Goal: Participate in discussion: Engage in conversation with other users on a specific topic

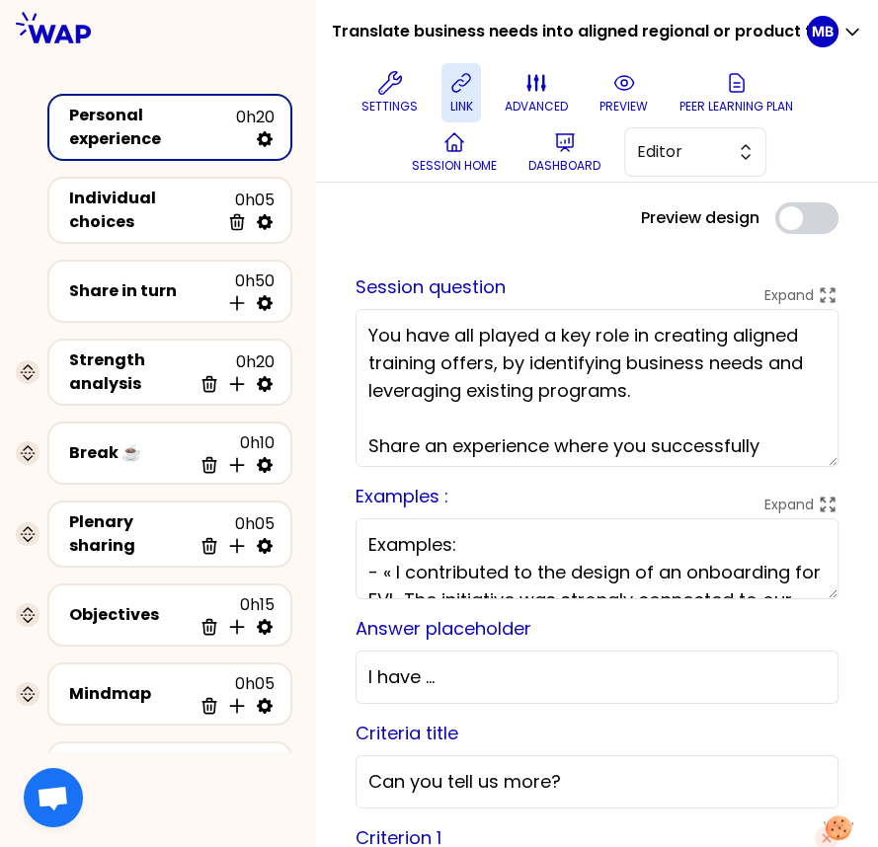
click at [441, 74] on button "link" at bounding box center [460, 92] width 39 height 59
click at [616, 89] on icon at bounding box center [623, 83] width 19 height 14
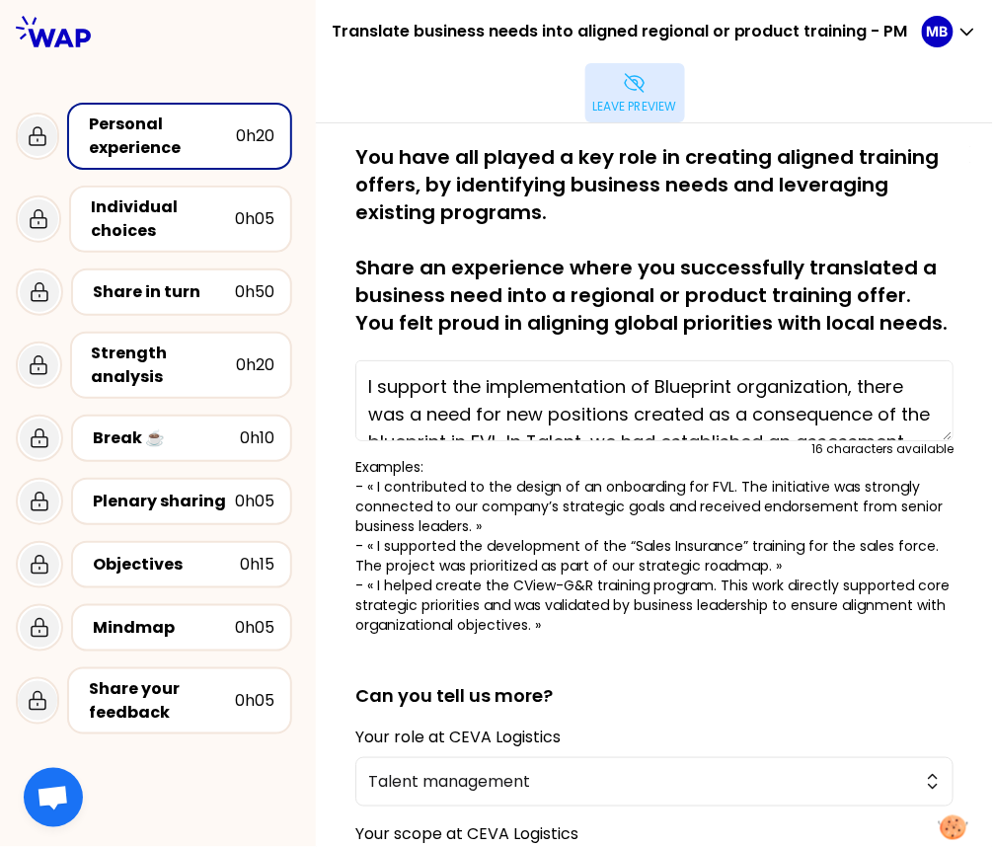
click at [638, 103] on p "Leave preview" at bounding box center [635, 107] width 84 height 16
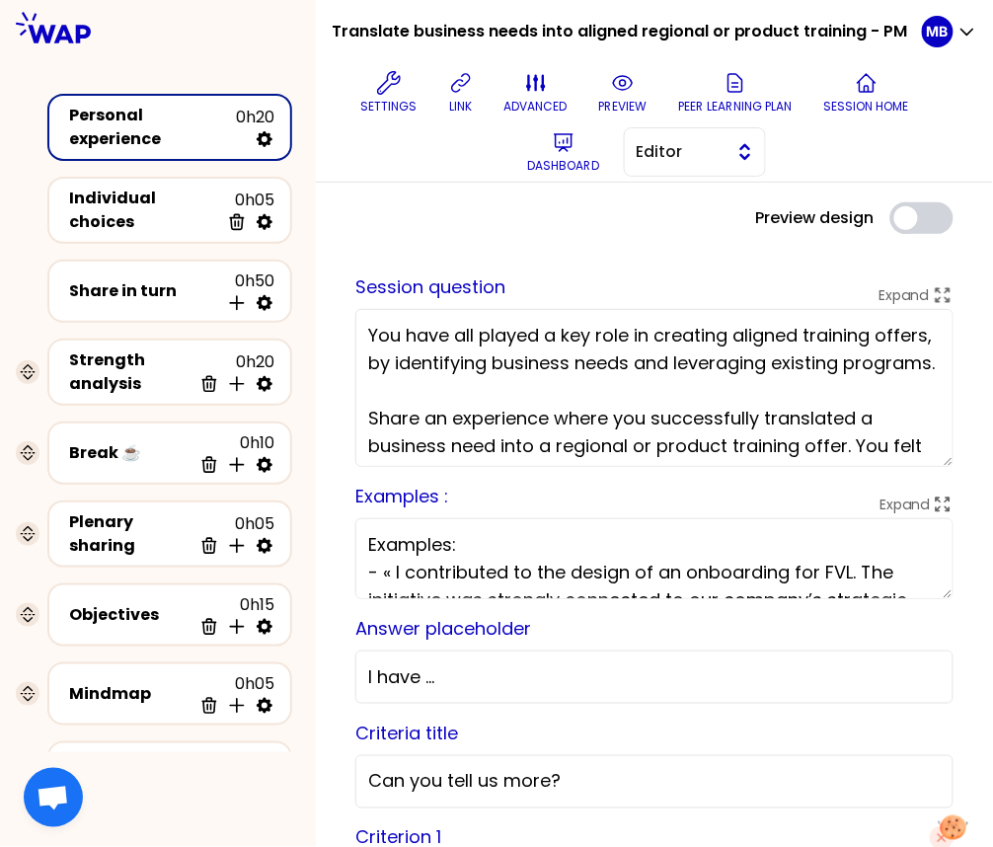
click at [650, 164] on button "Editor" at bounding box center [695, 151] width 142 height 49
click at [651, 227] on li "Facilitator" at bounding box center [695, 233] width 140 height 32
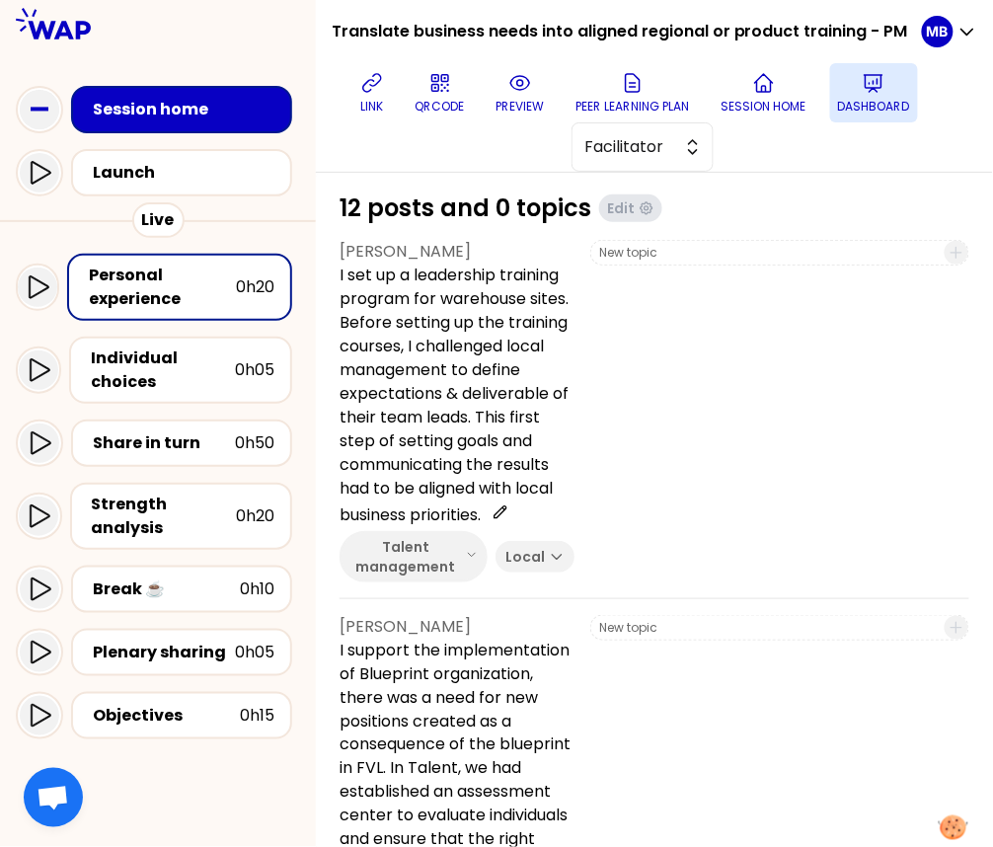
click at [877, 102] on p "Dashboard" at bounding box center [874, 107] width 72 height 16
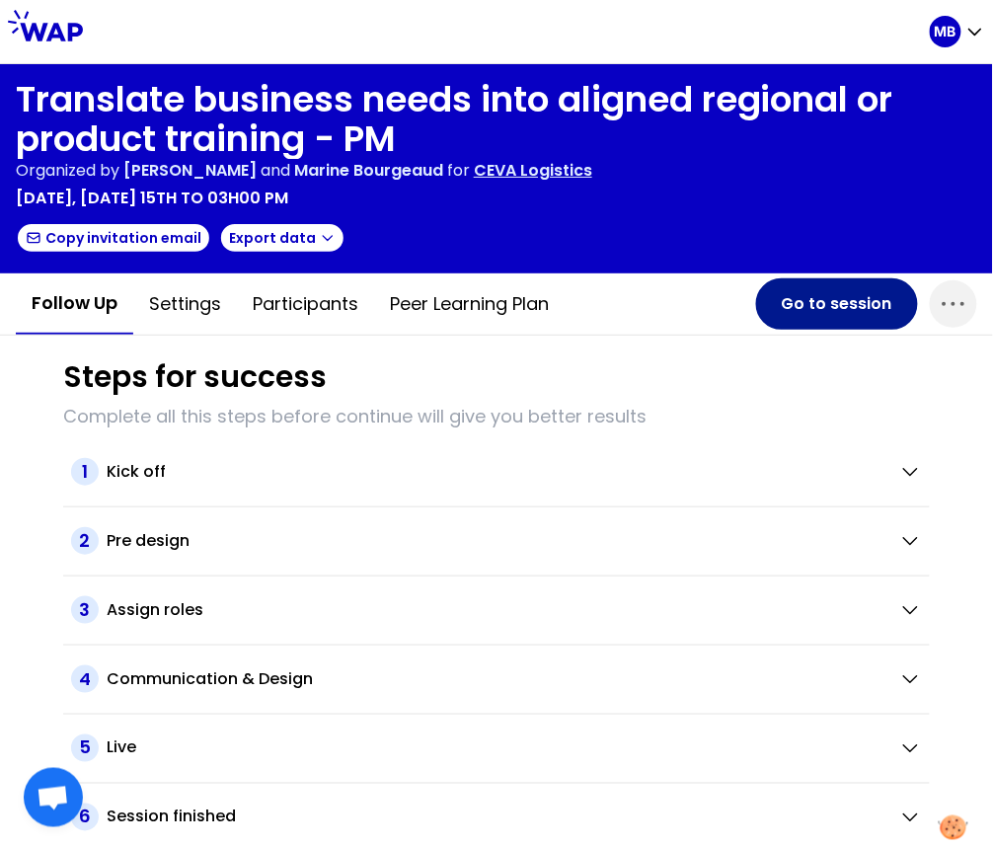
click at [819, 308] on button "Go to session" at bounding box center [837, 303] width 162 height 51
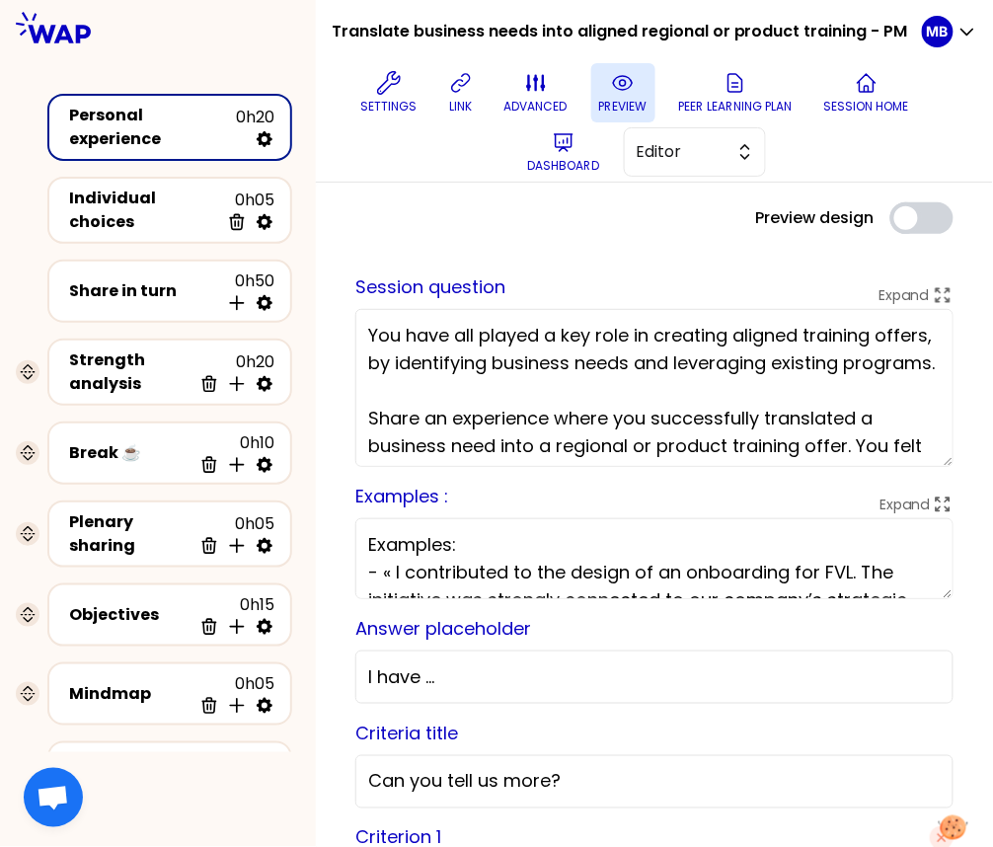
click at [623, 95] on button "preview" at bounding box center [623, 92] width 64 height 59
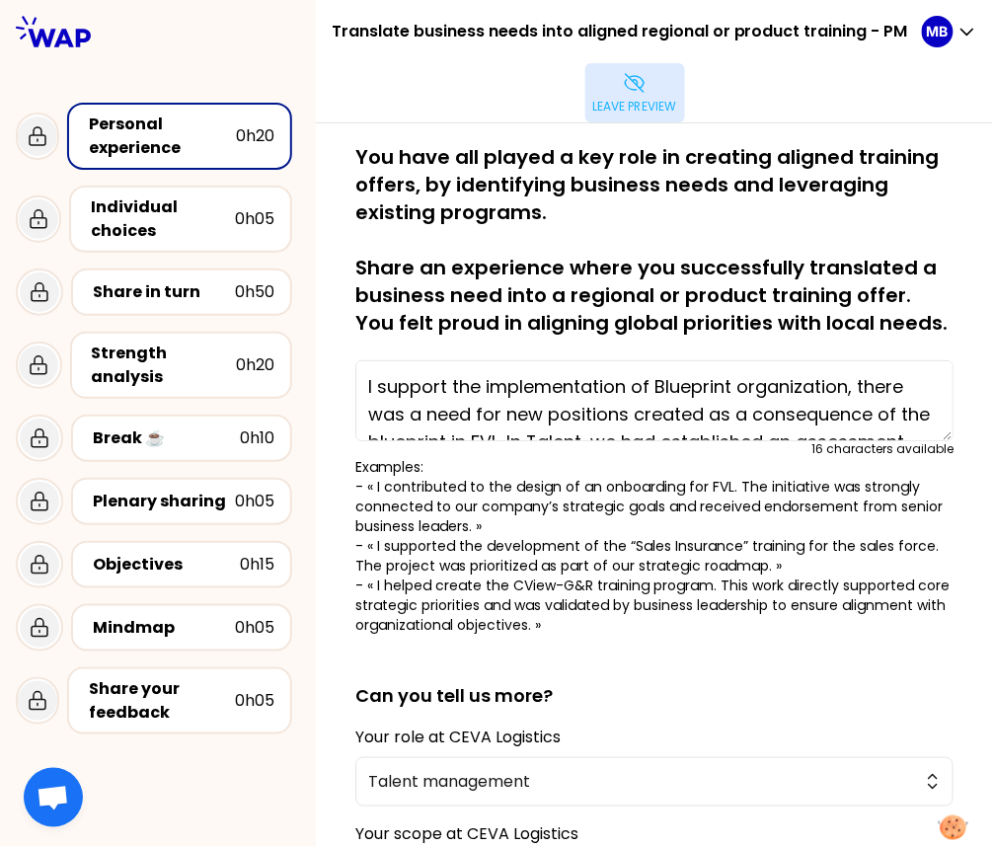
click at [635, 80] on icon at bounding box center [634, 83] width 19 height 18
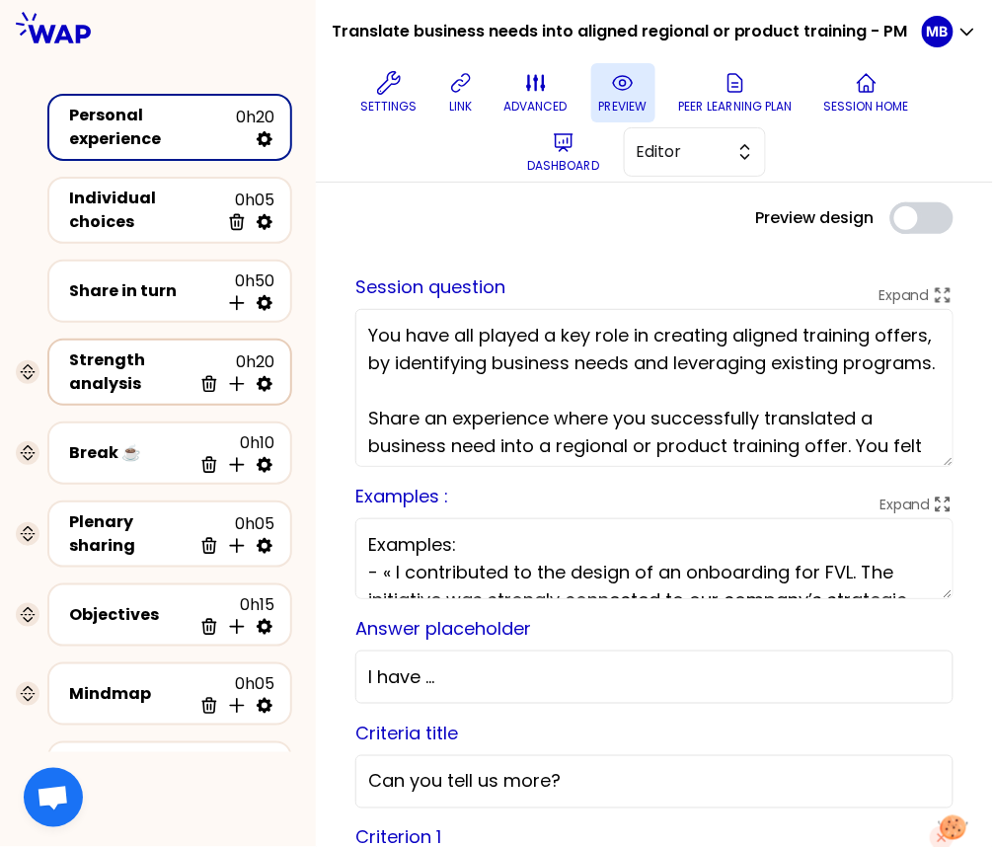
scroll to position [95, 0]
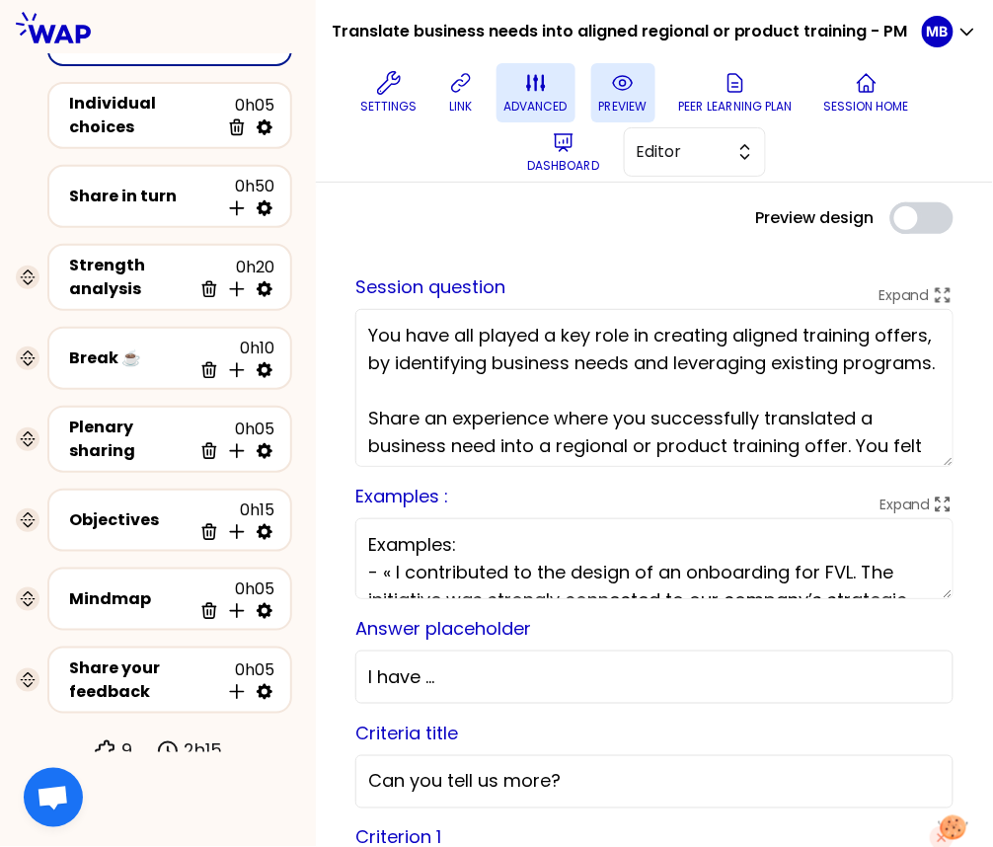
click at [541, 86] on icon at bounding box center [535, 83] width 19 height 17
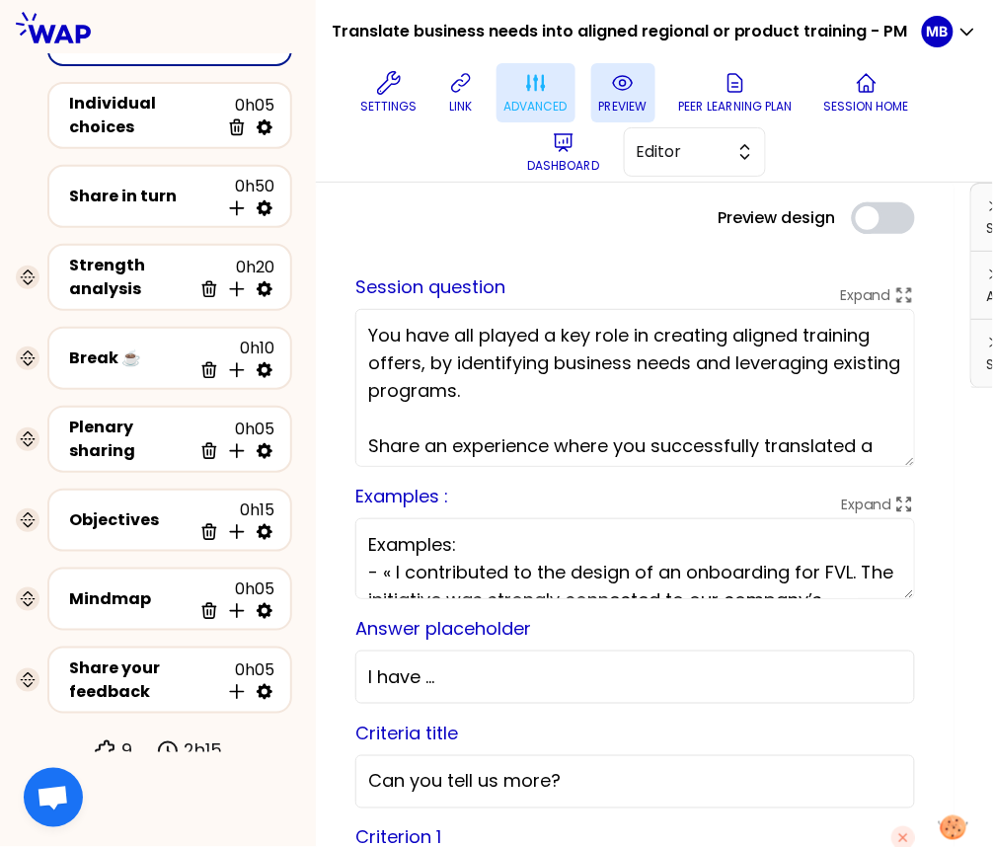
click at [524, 80] on icon at bounding box center [536, 83] width 24 height 24
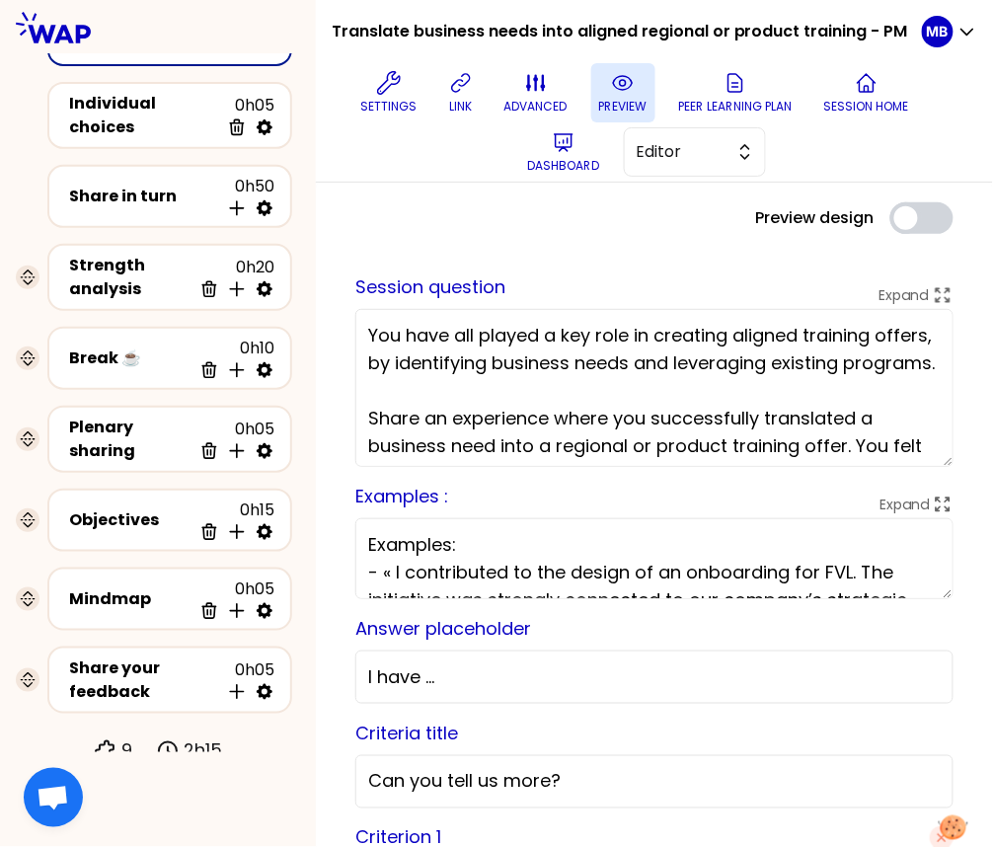
click at [640, 79] on button "preview" at bounding box center [623, 92] width 64 height 59
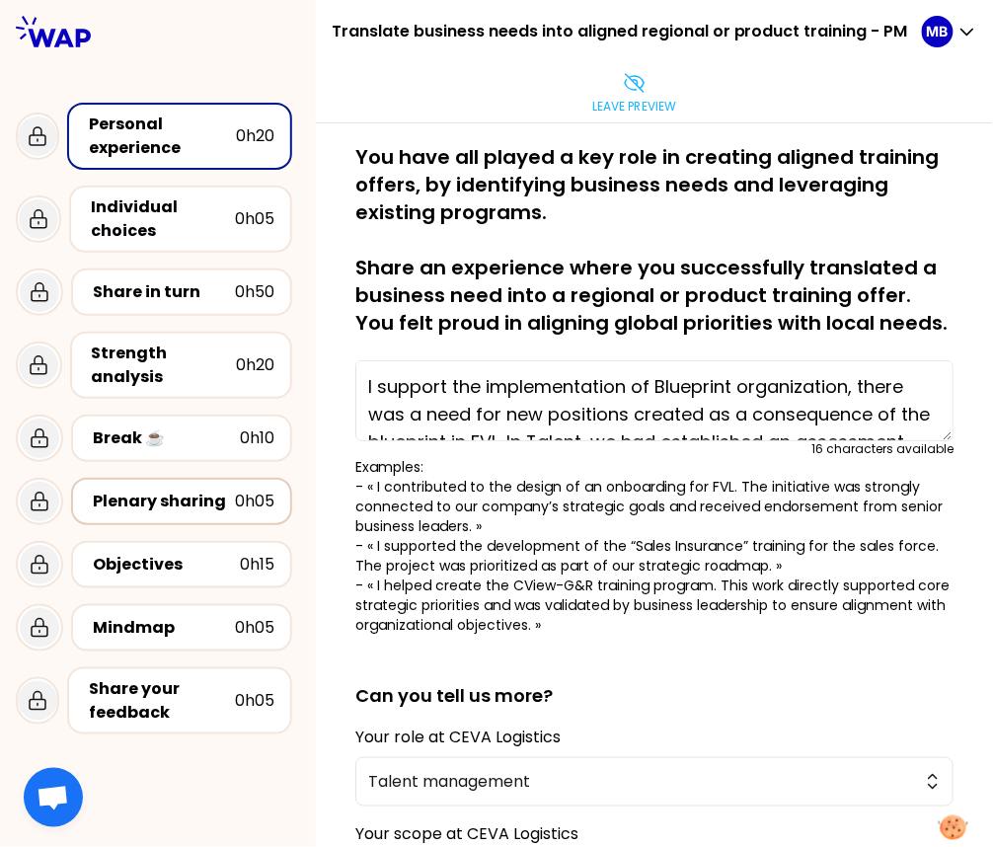
scroll to position [172, 0]
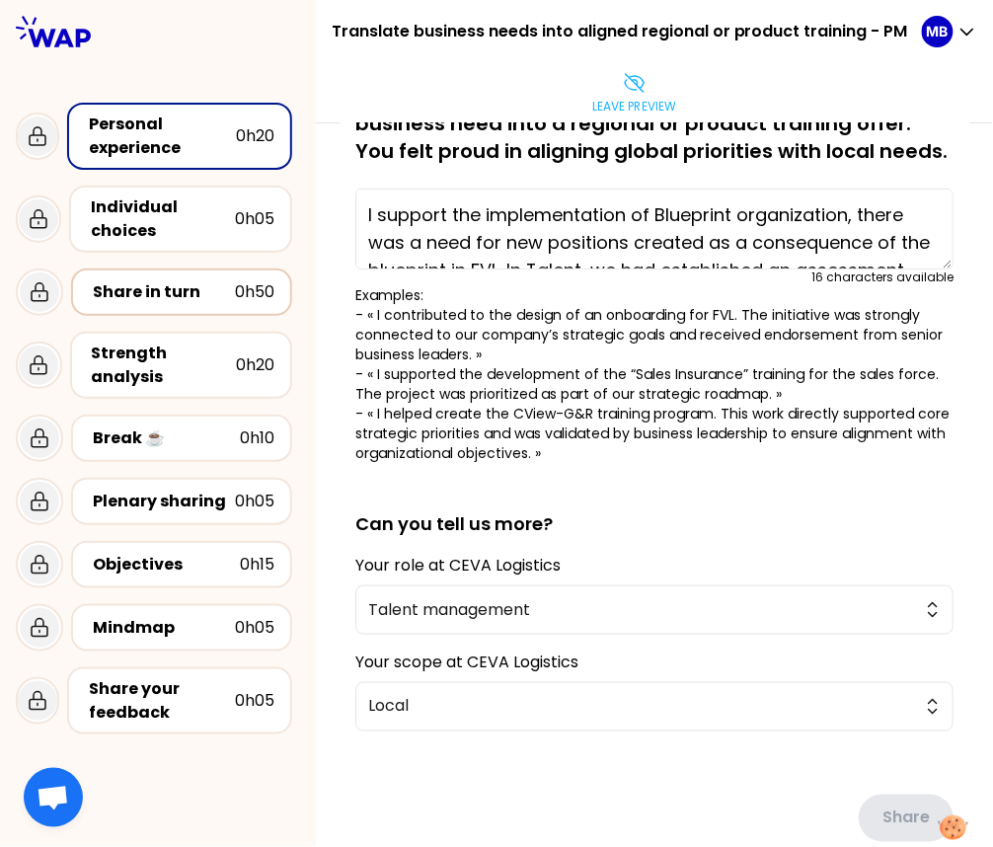
click at [152, 314] on div "Share in turn 0h50" at bounding box center [181, 292] width 221 height 47
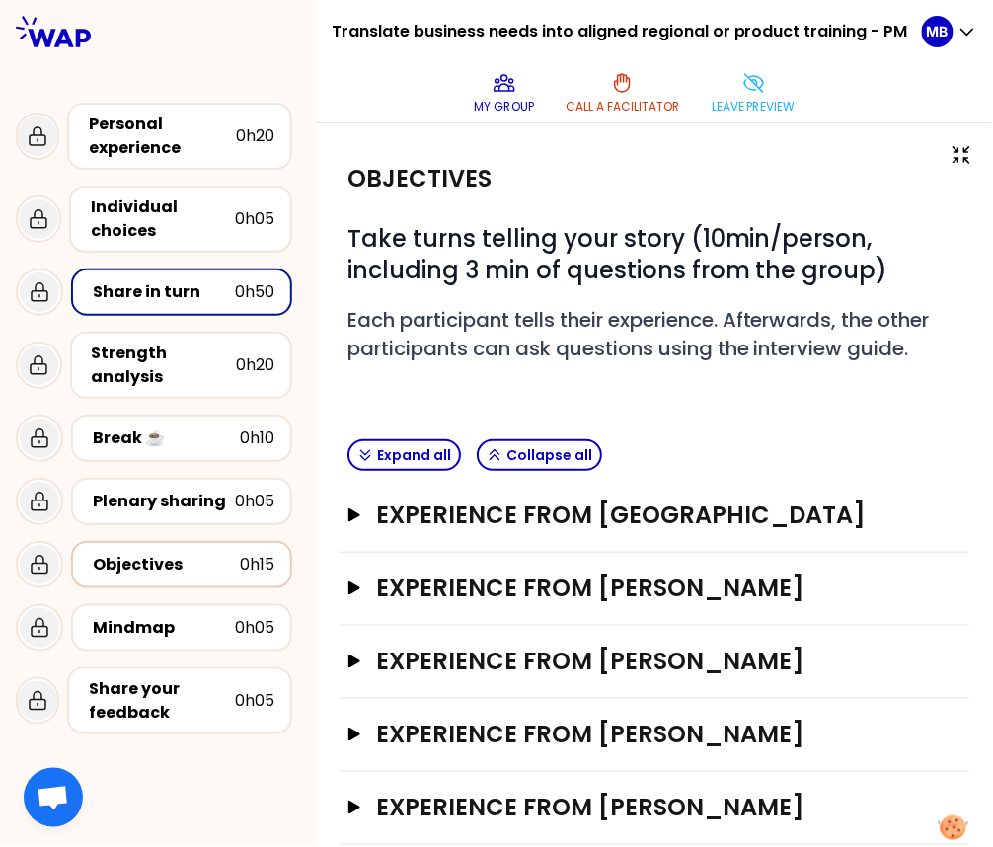
click at [129, 567] on div "Objectives" at bounding box center [166, 565] width 147 height 24
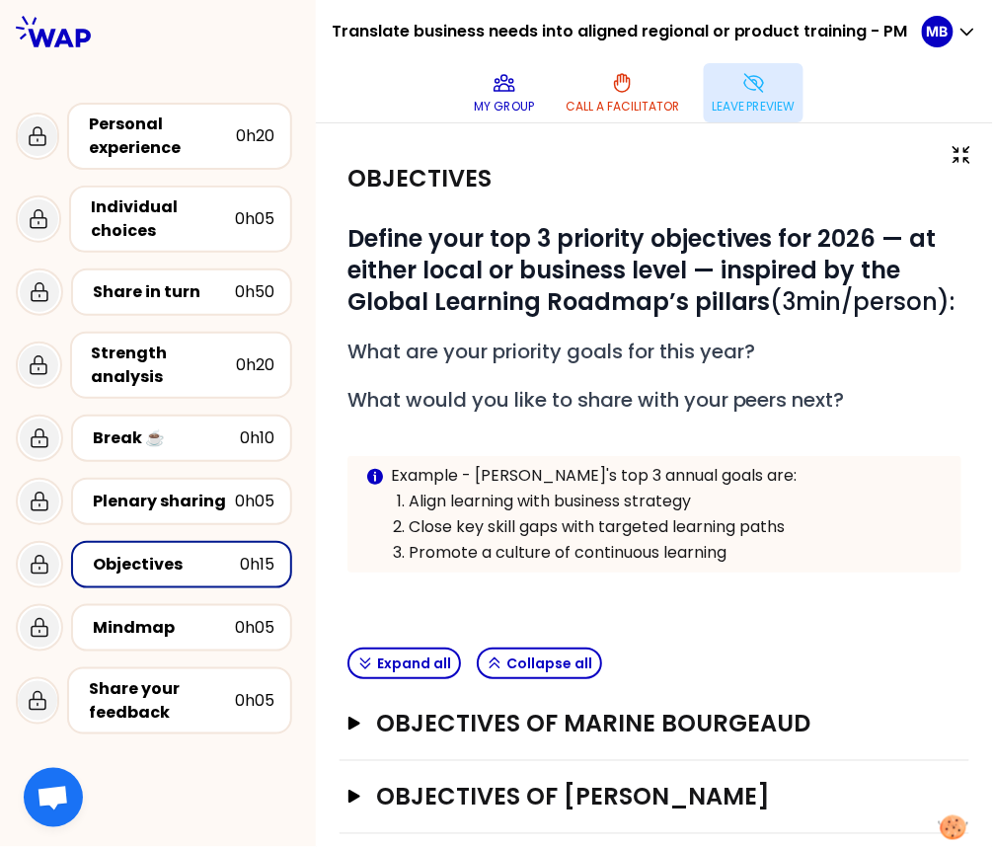
click at [753, 101] on p "Leave preview" at bounding box center [754, 107] width 84 height 16
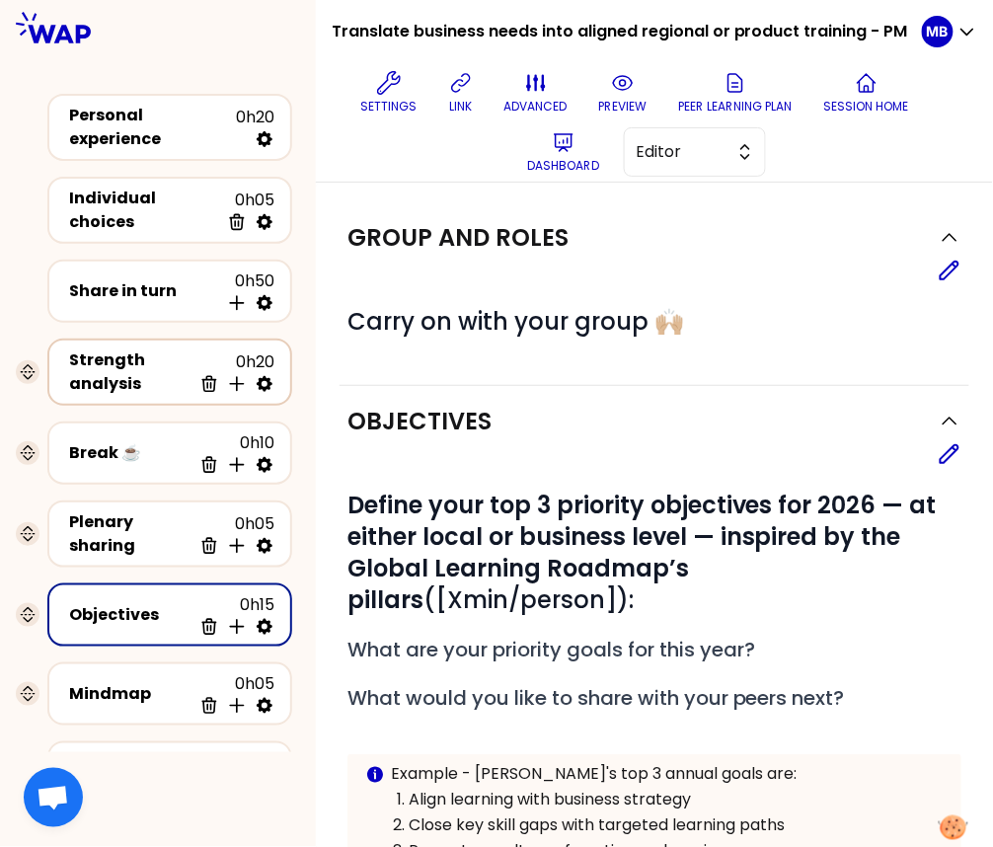
click at [266, 374] on icon at bounding box center [265, 384] width 20 height 20
select select "same_as"
select select "false"
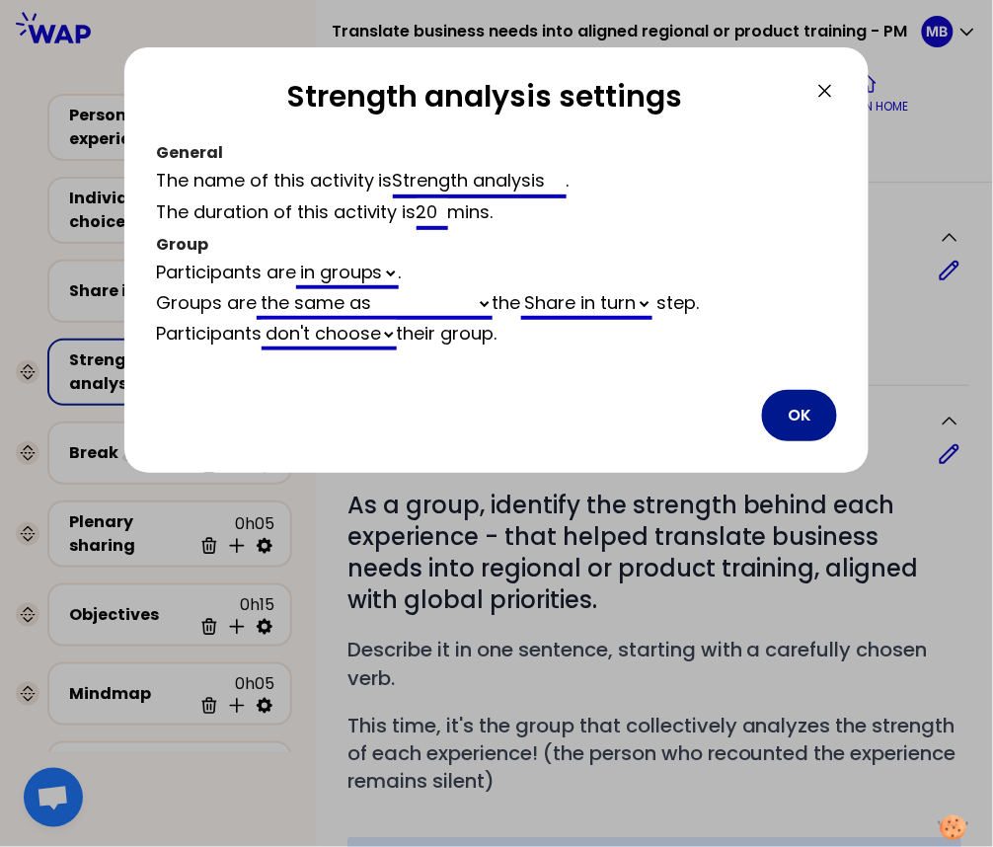
click at [806, 407] on button "OK" at bounding box center [799, 415] width 75 height 51
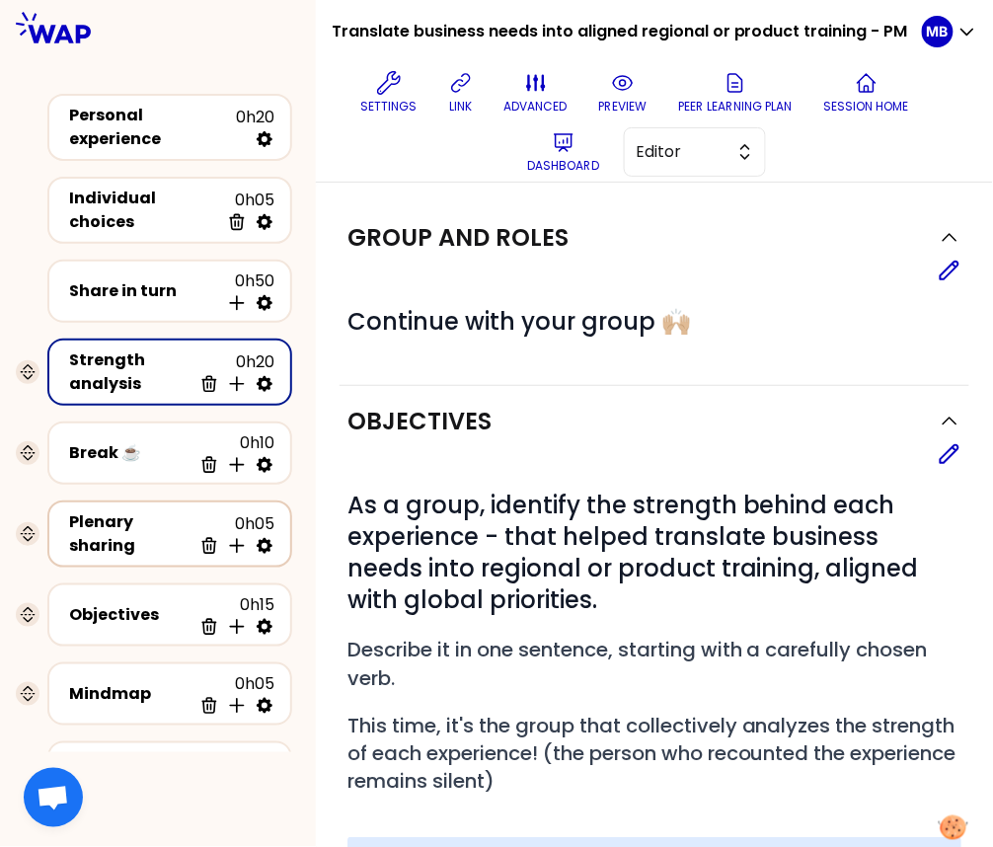
click at [267, 536] on icon at bounding box center [265, 546] width 20 height 20
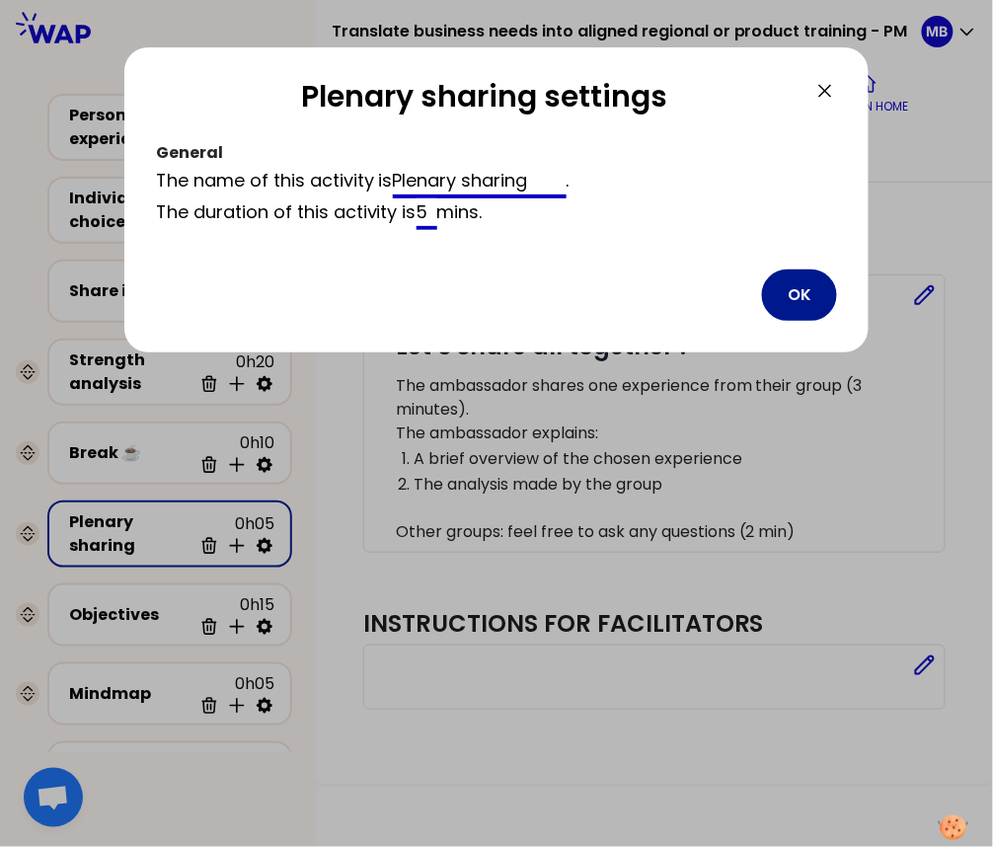
click at [793, 290] on button "OK" at bounding box center [799, 295] width 75 height 51
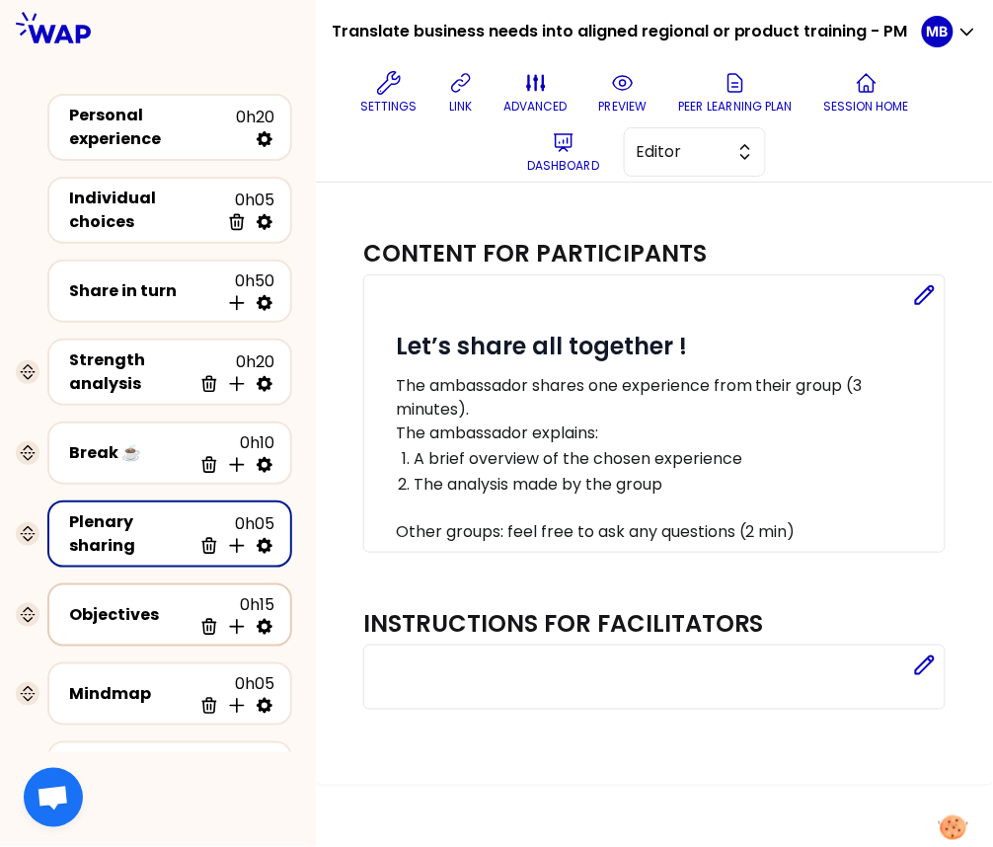
click at [267, 619] on icon at bounding box center [265, 627] width 16 height 16
select select "same_as"
select select "false"
select select "Each"
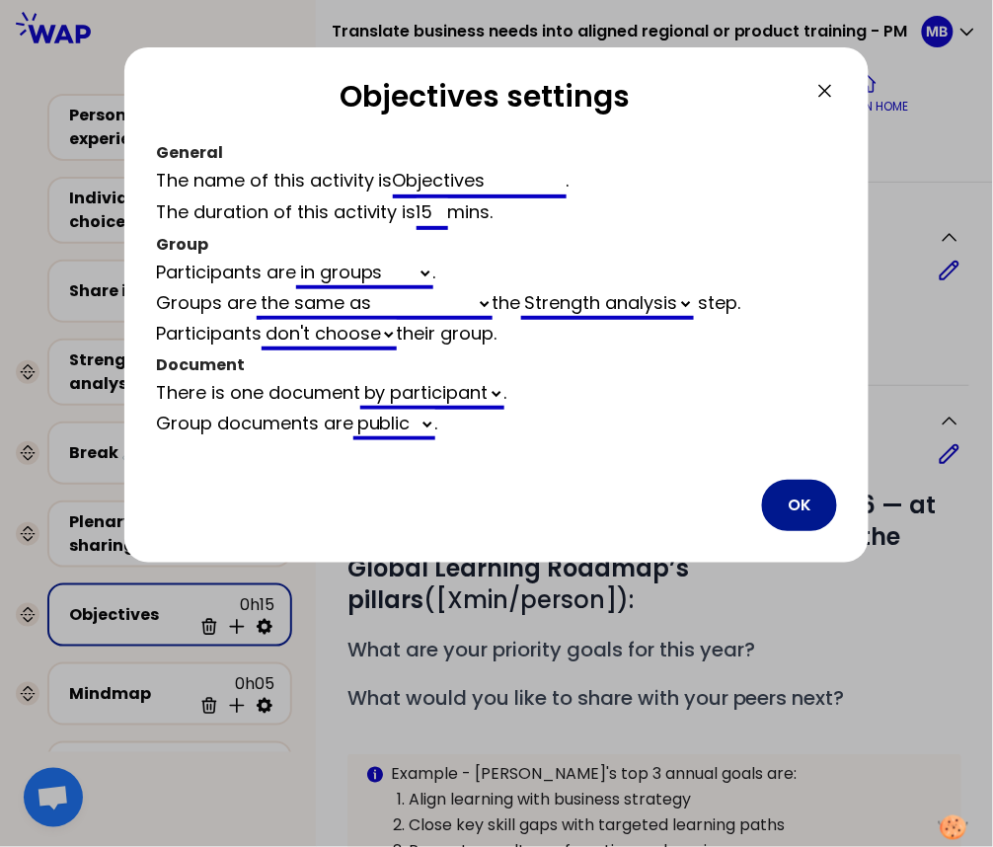
click at [806, 496] on button "OK" at bounding box center [799, 505] width 75 height 51
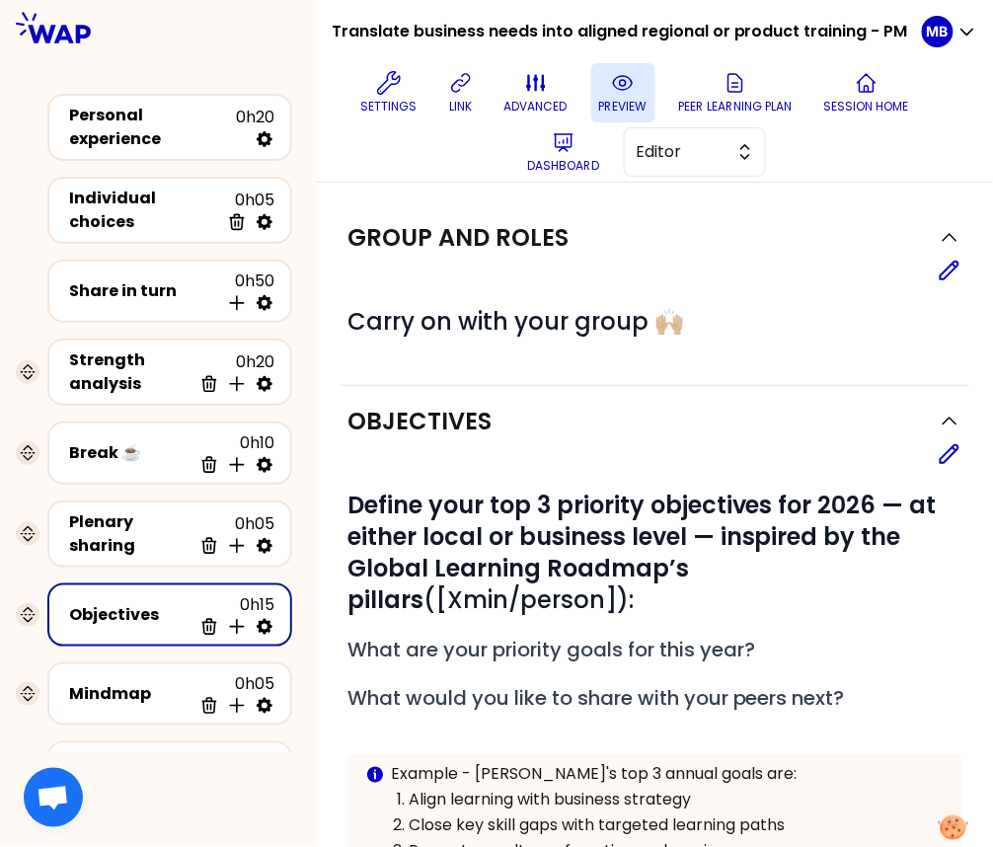
click at [631, 85] on icon at bounding box center [623, 83] width 24 height 24
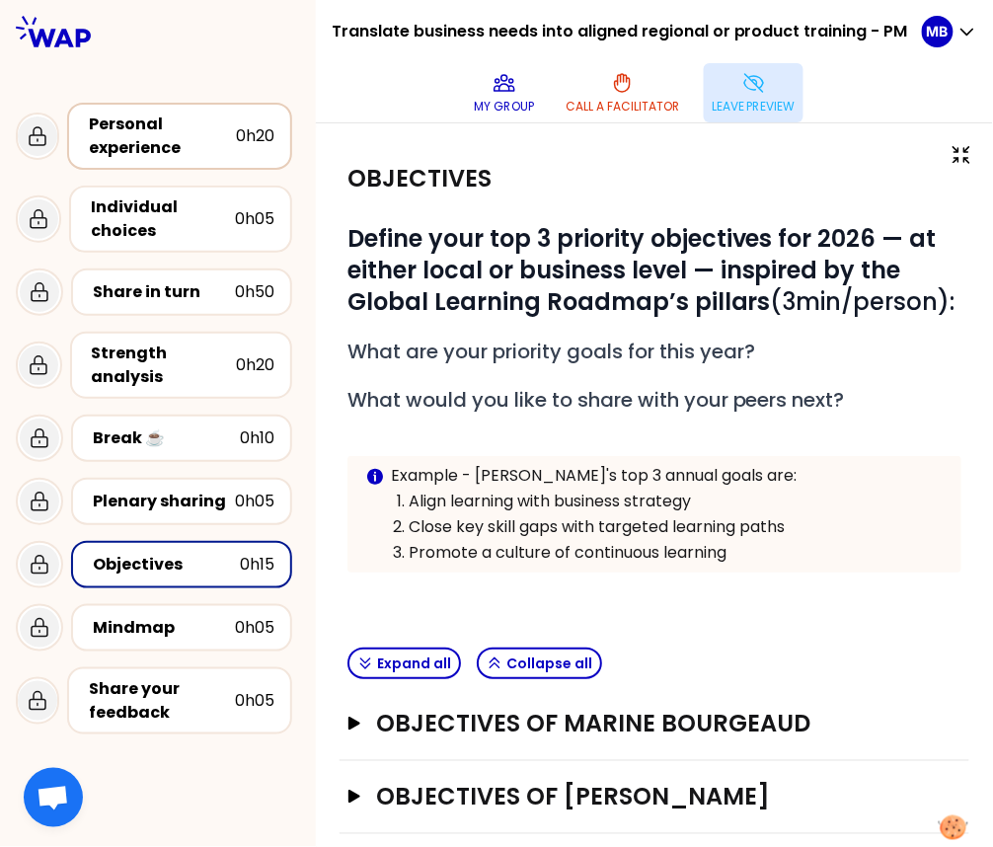
click at [183, 148] on div "Personal experience" at bounding box center [162, 136] width 147 height 47
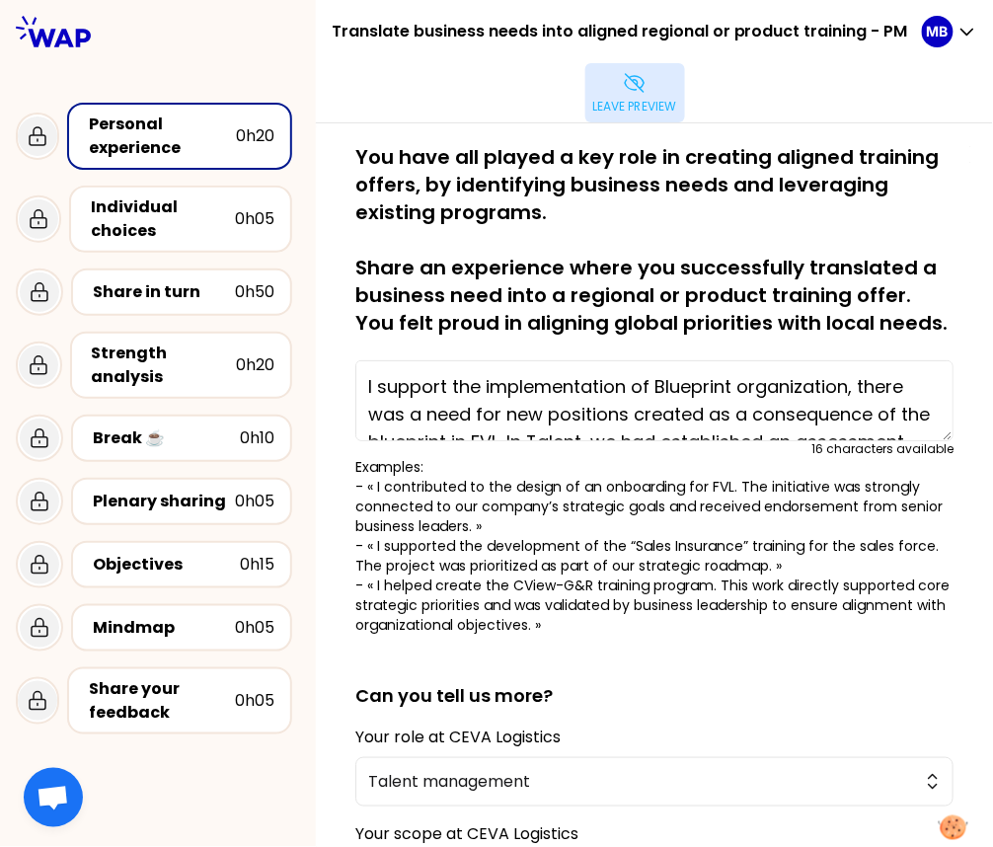
click at [617, 99] on p "Leave preview" at bounding box center [635, 107] width 84 height 16
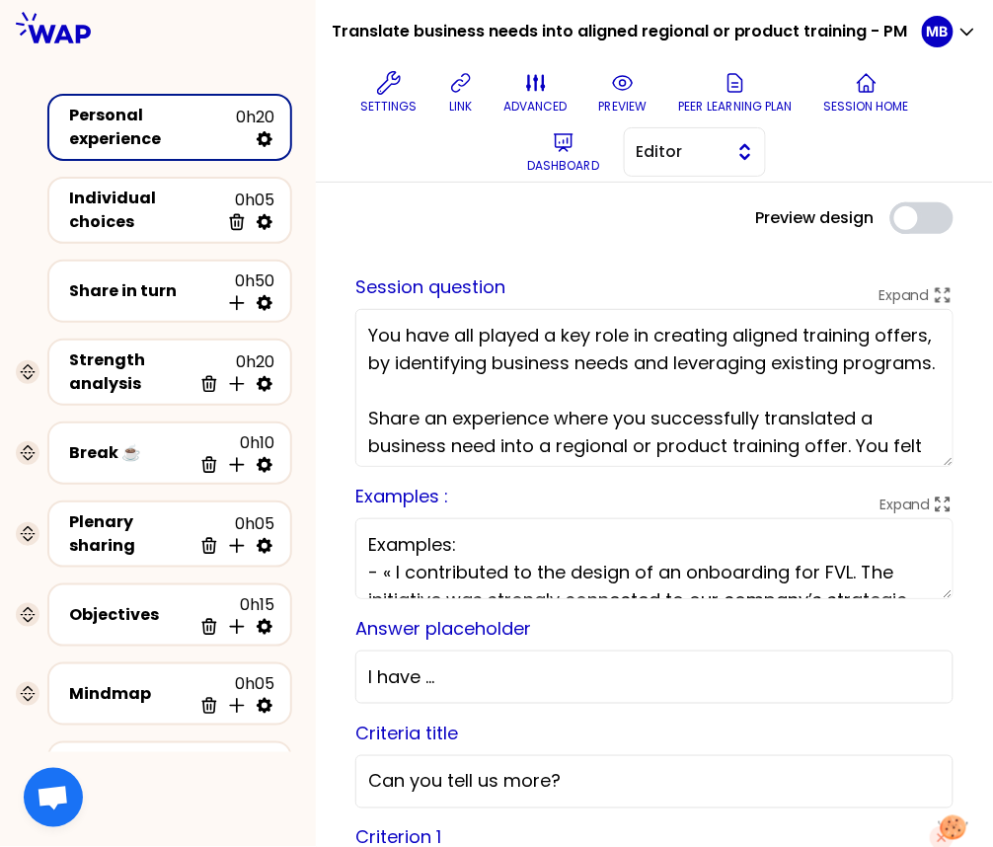
click at [669, 148] on span "Editor" at bounding box center [681, 152] width 89 height 24
click at [667, 232] on span "Facilitator" at bounding box center [706, 233] width 85 height 24
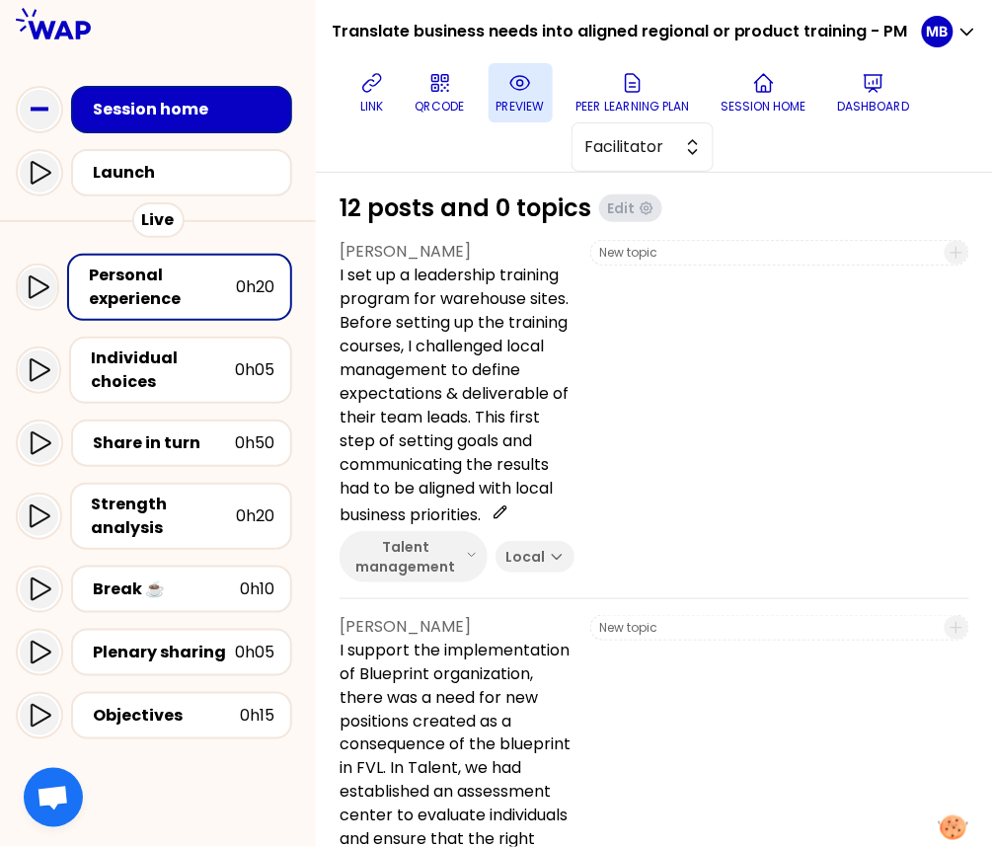
click at [513, 88] on icon at bounding box center [520, 83] width 24 height 24
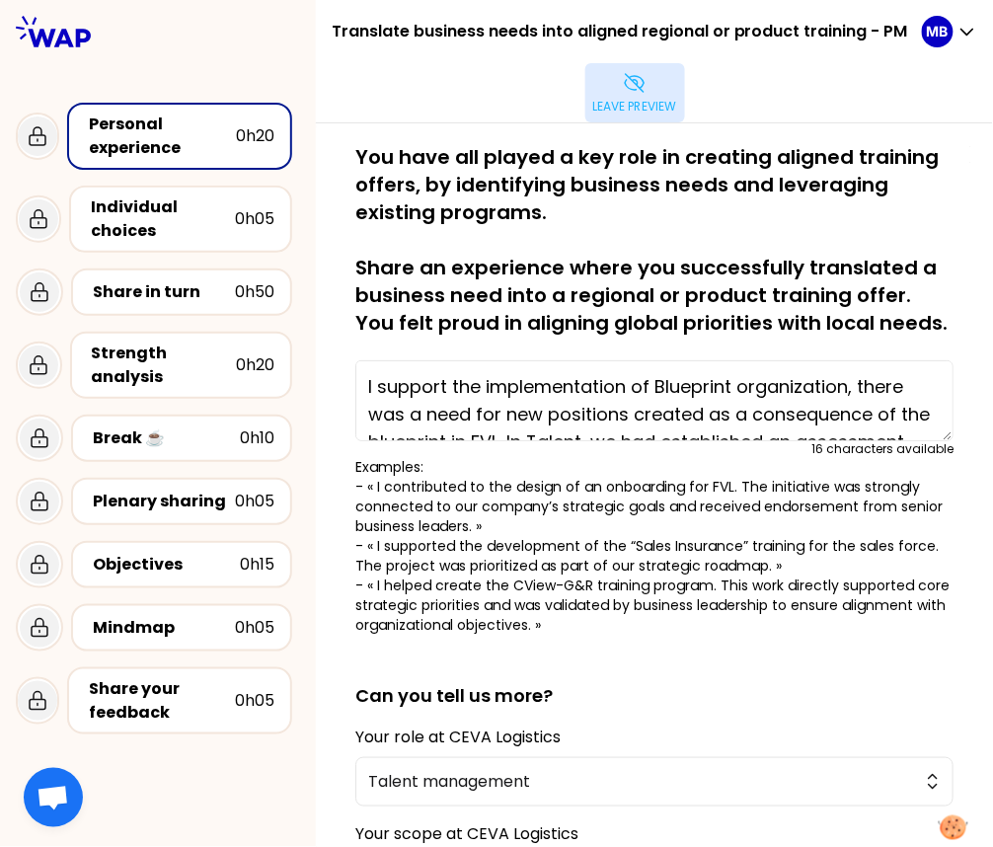
click at [629, 94] on icon at bounding box center [635, 83] width 24 height 24
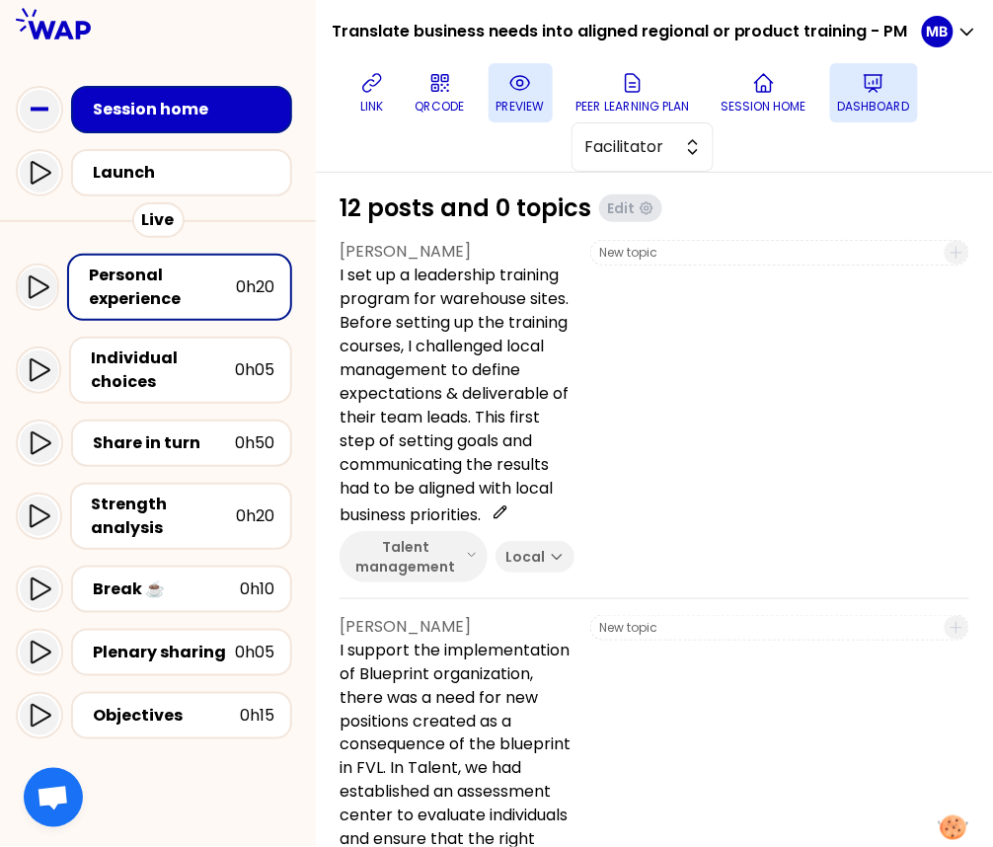
click at [877, 90] on icon at bounding box center [874, 83] width 24 height 24
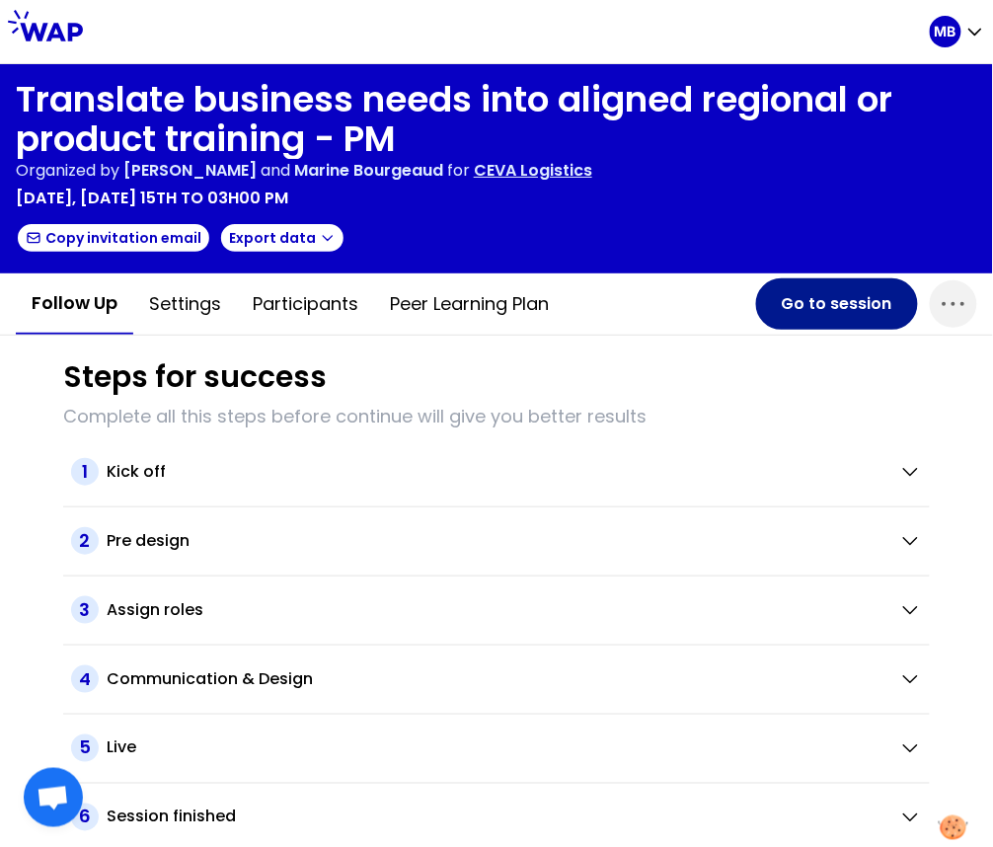
click at [823, 301] on button "Go to session" at bounding box center [837, 303] width 162 height 51
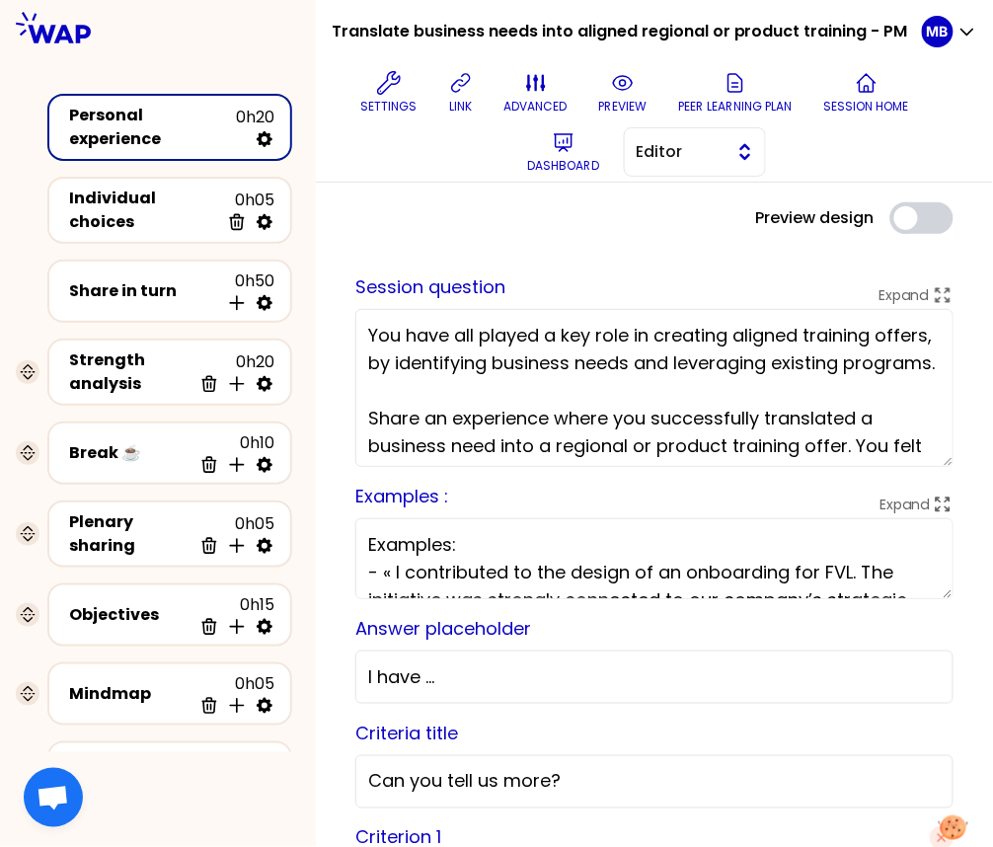
click at [664, 158] on span "Editor" at bounding box center [681, 152] width 89 height 24
click at [664, 232] on span "Facilitator" at bounding box center [706, 233] width 85 height 24
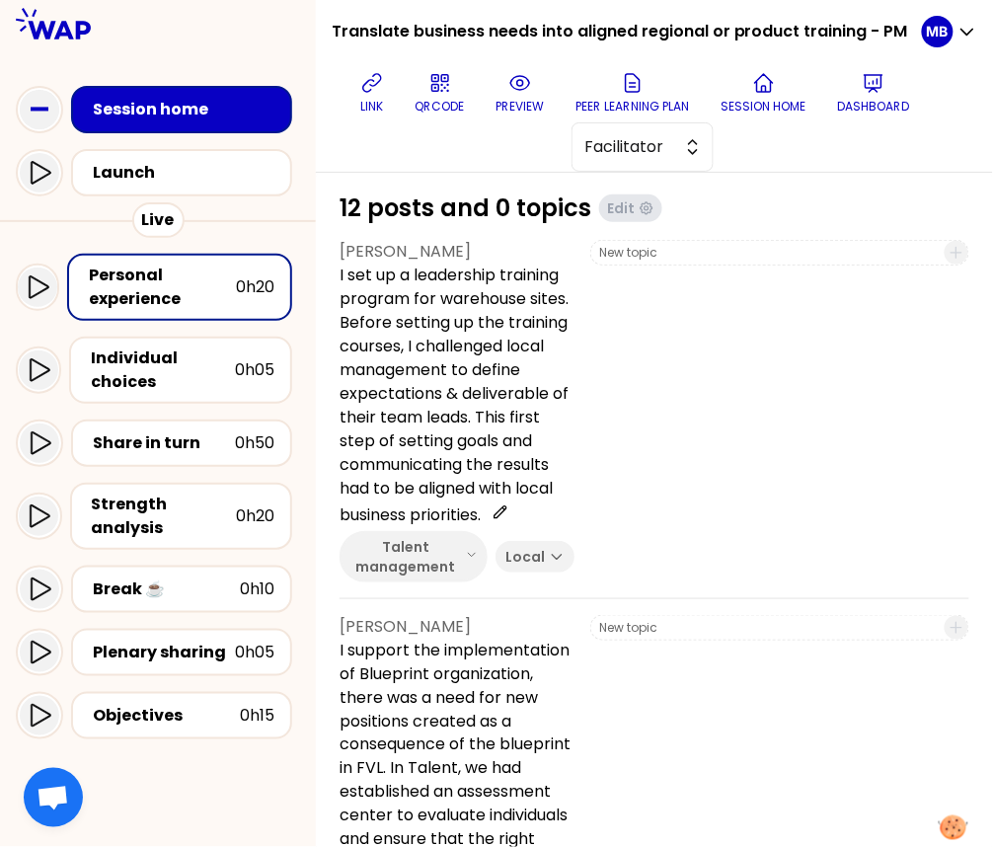
click at [201, 274] on div "Personal experience" at bounding box center [162, 287] width 147 height 47
click at [508, 92] on icon at bounding box center [520, 83] width 24 height 24
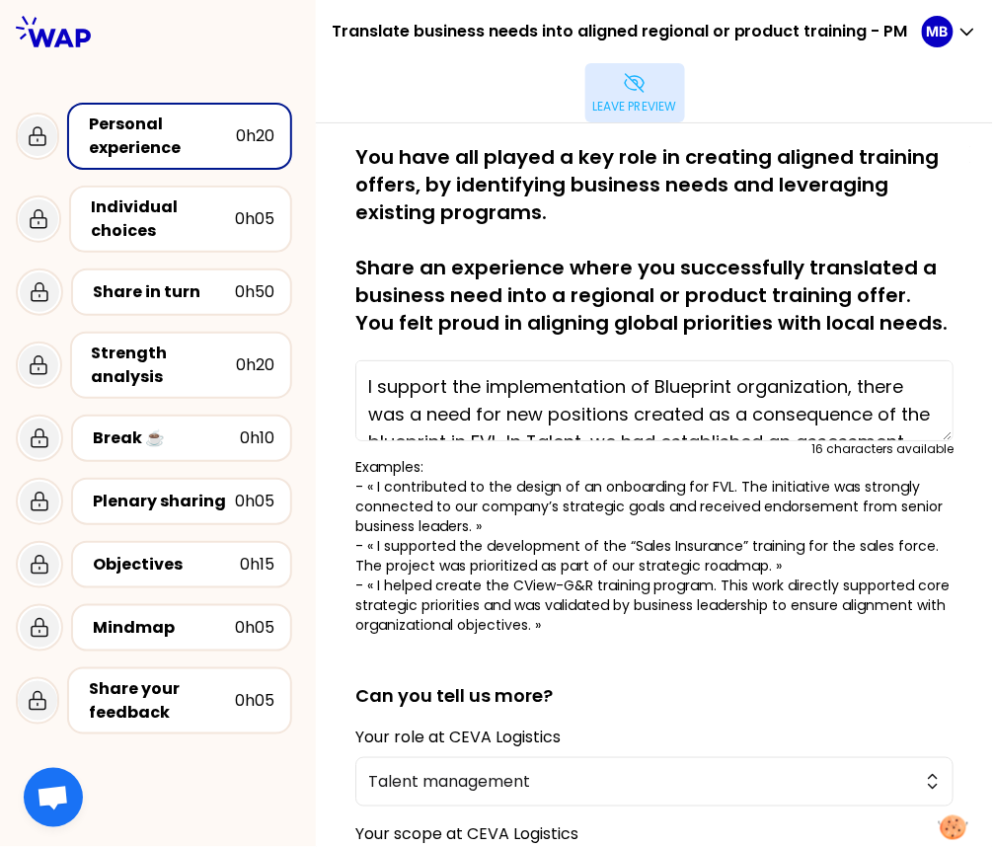
click at [658, 99] on p "Leave preview" at bounding box center [635, 107] width 84 height 16
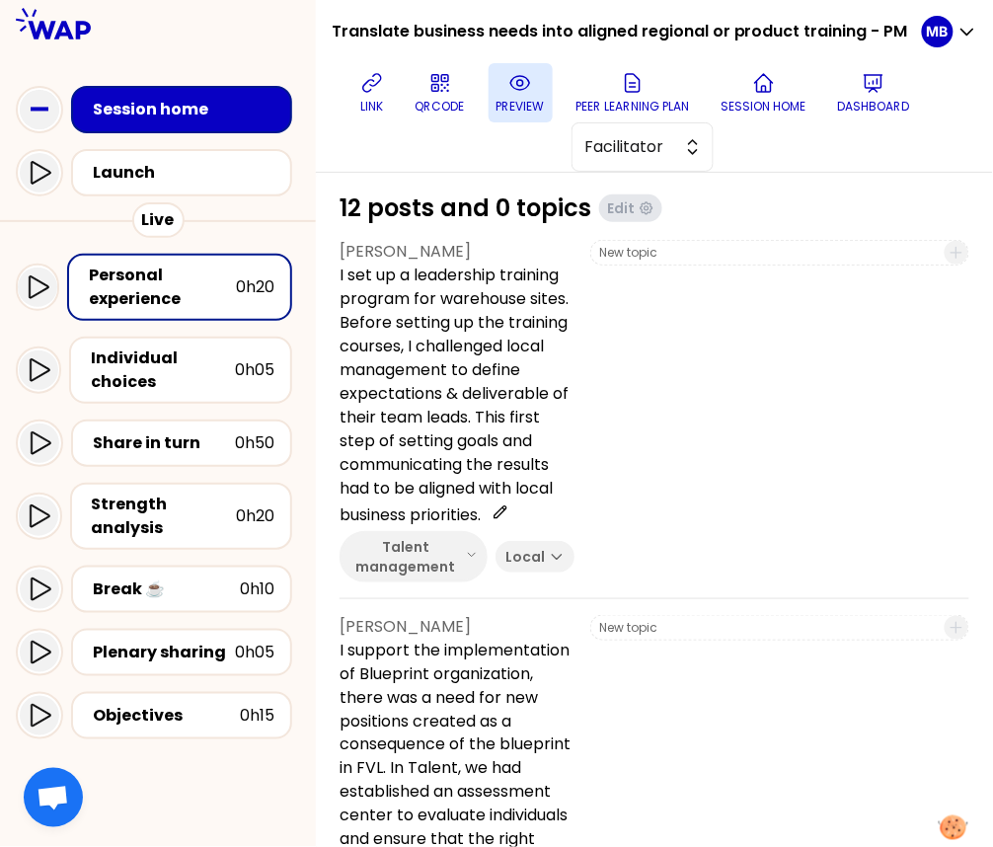
click at [526, 68] on button "preview" at bounding box center [521, 92] width 64 height 59
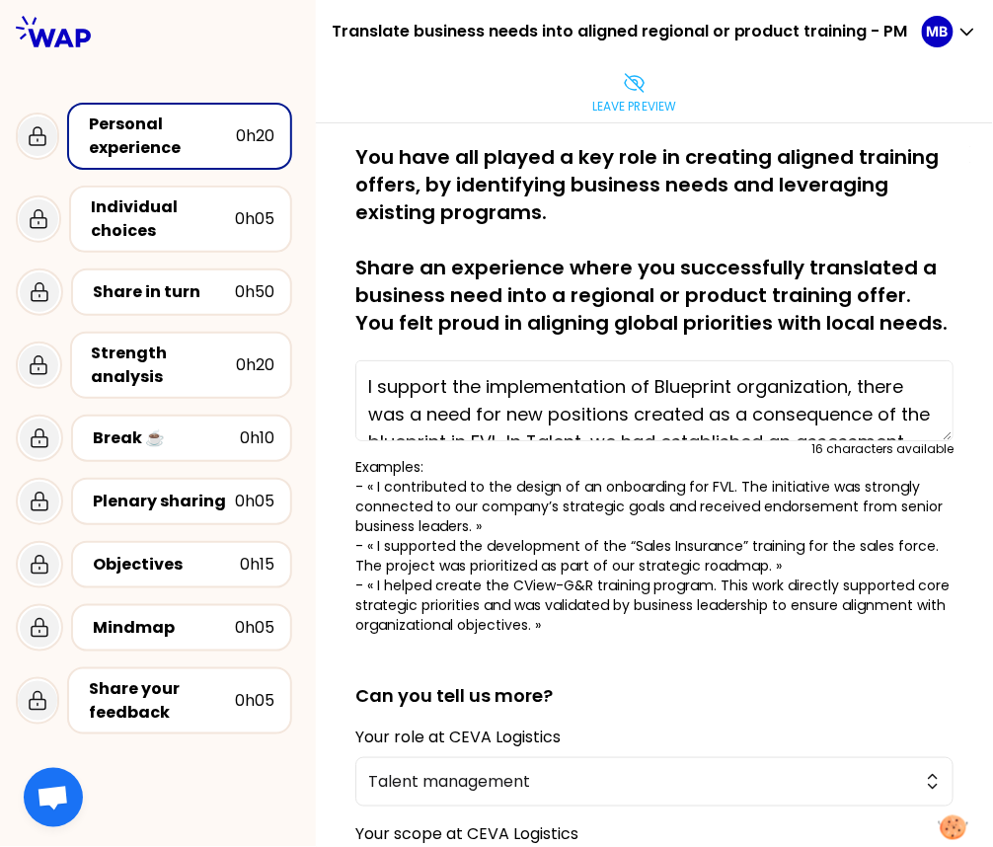
drag, startPoint x: 989, startPoint y: 829, endPoint x: 1021, endPoint y: 829, distance: 31.6
click at [877, 829] on html "Translate business needs into aligned regional or product training - PM Leave p…" at bounding box center [496, 423] width 993 height 847
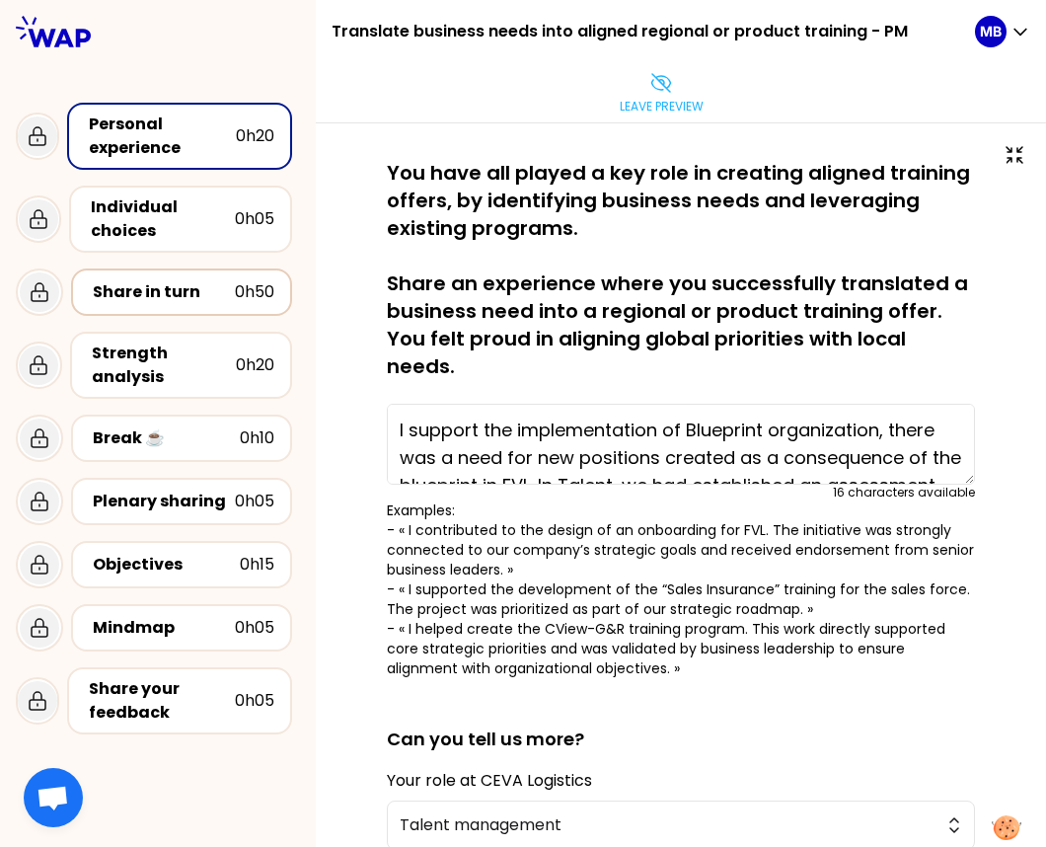
click at [183, 286] on div "Share in turn" at bounding box center [164, 292] width 142 height 24
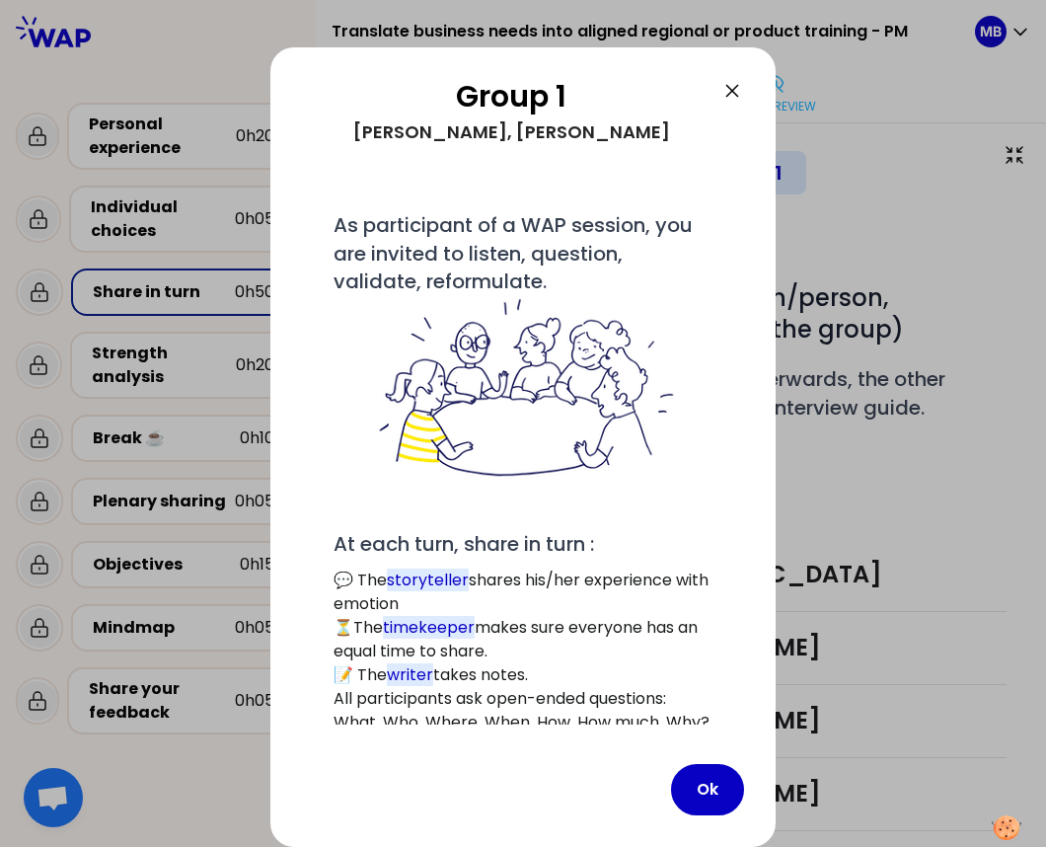
click at [736, 97] on icon at bounding box center [733, 91] width 24 height 24
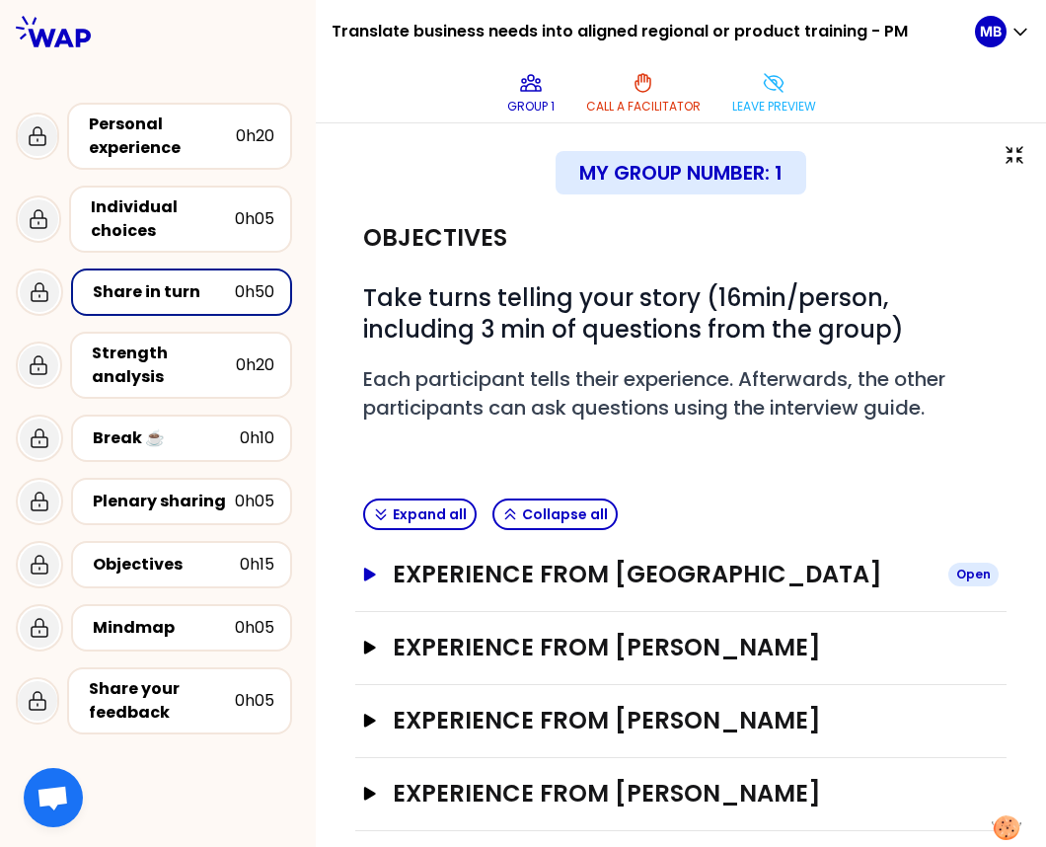
scroll to position [38, 0]
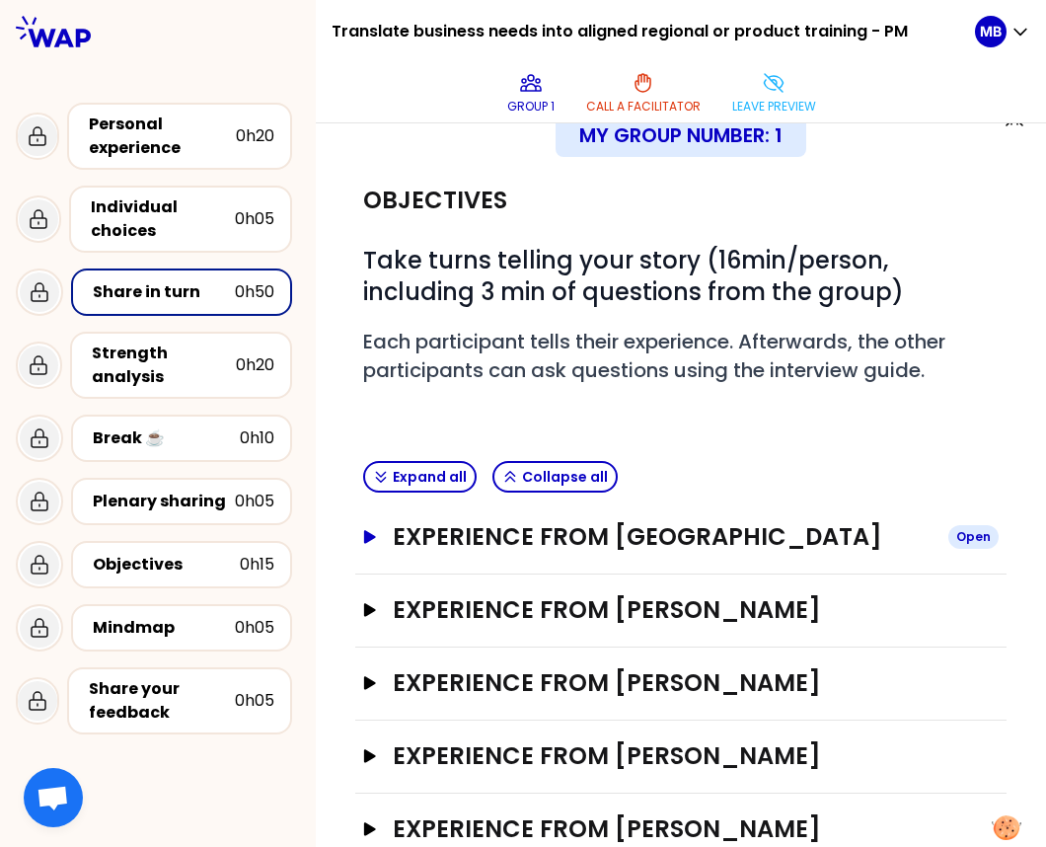
click at [443, 526] on h3 "Experience from Marine Bourgeaud" at bounding box center [663, 537] width 540 height 32
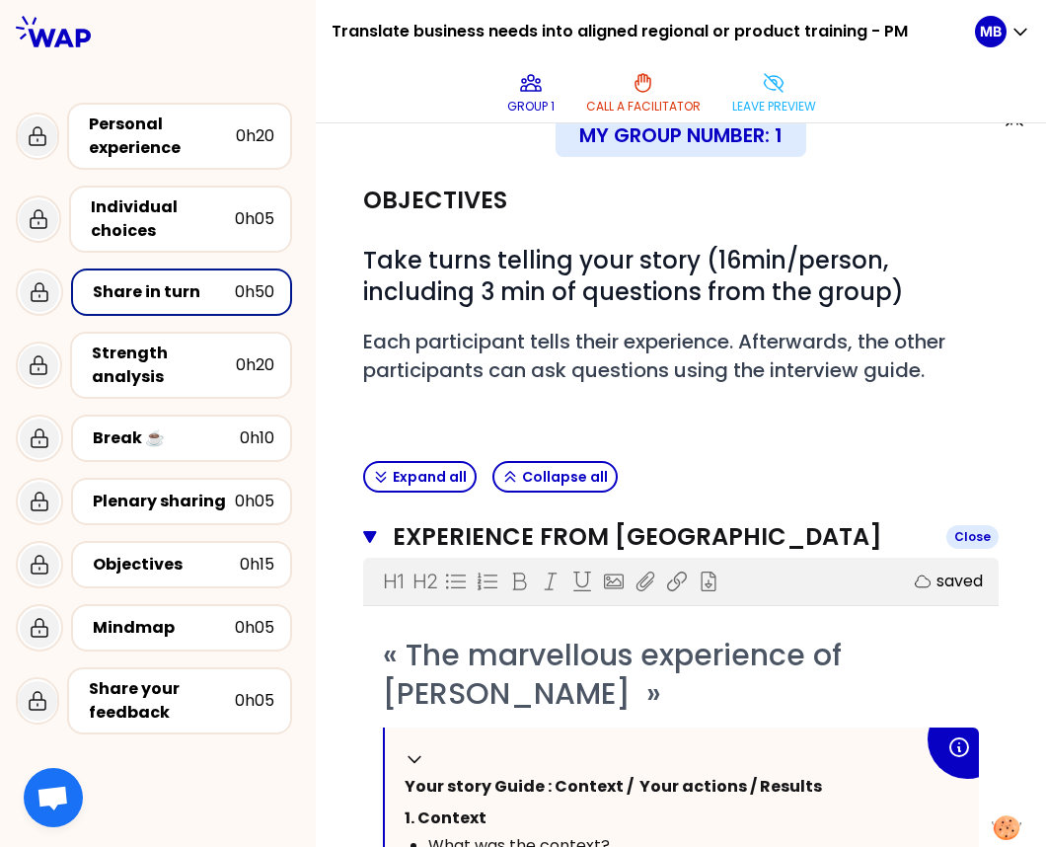
scroll to position [140, 0]
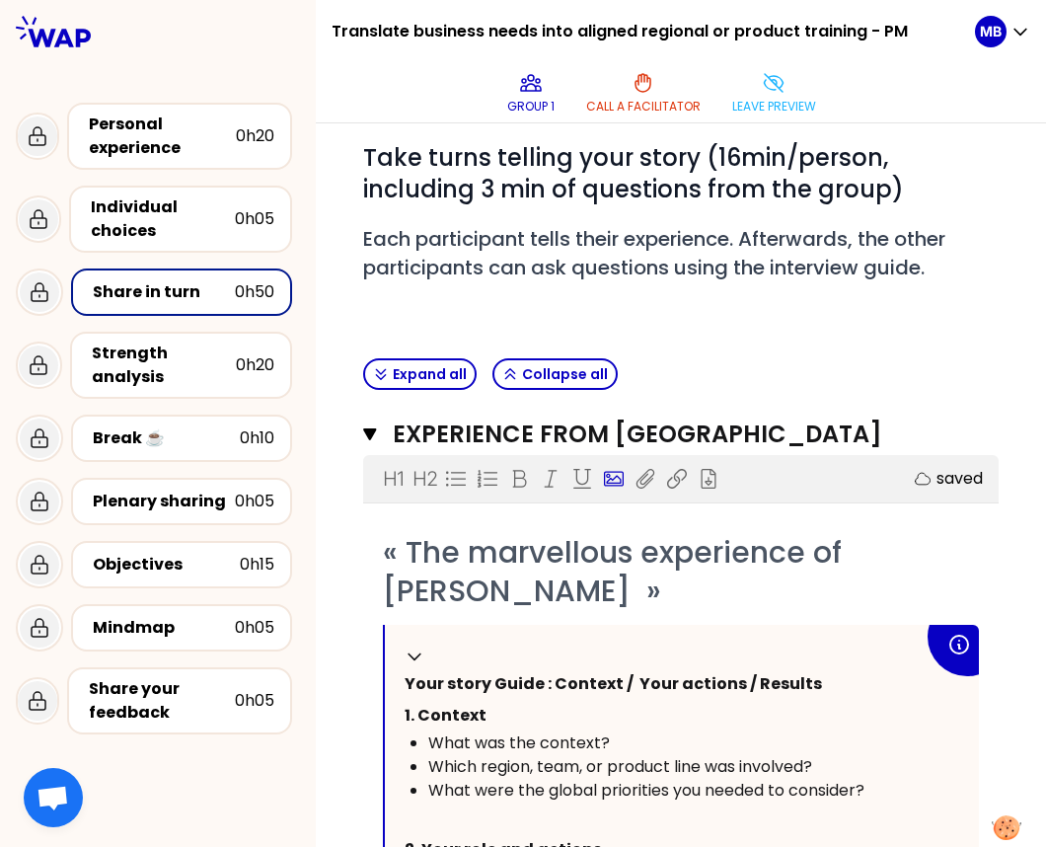
click at [610, 472] on icon at bounding box center [614, 479] width 20 height 20
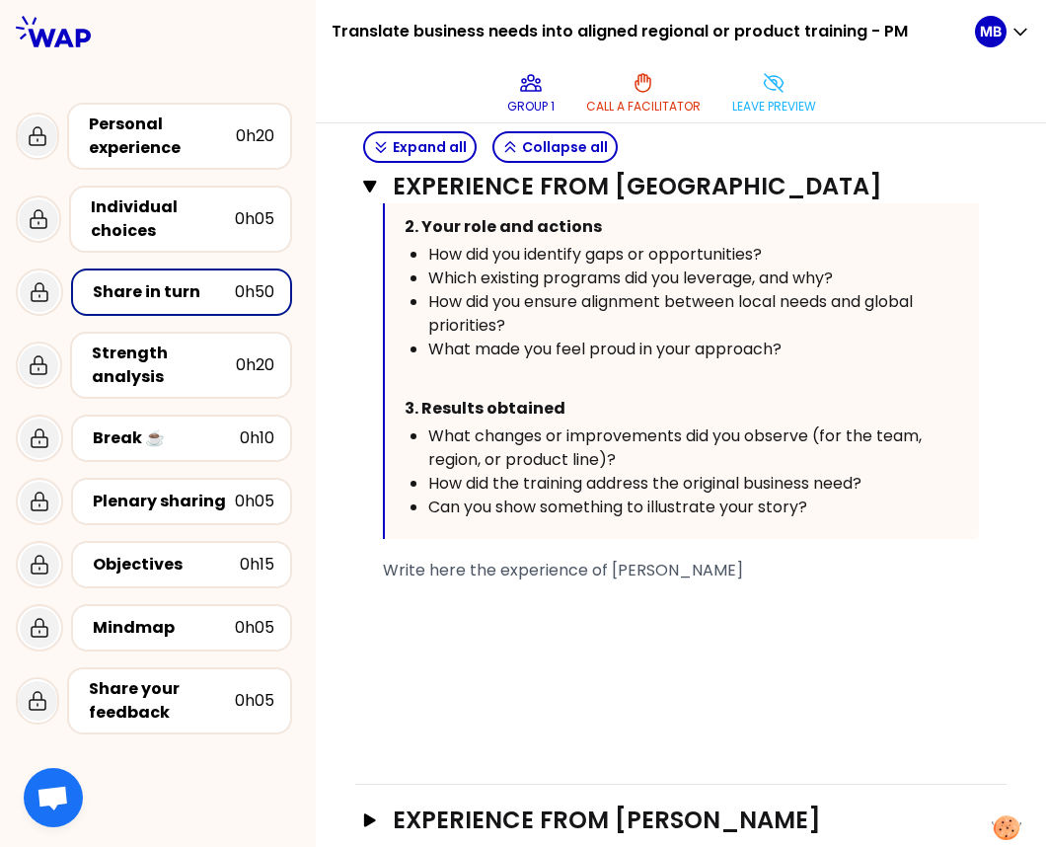
scroll to position [834, 0]
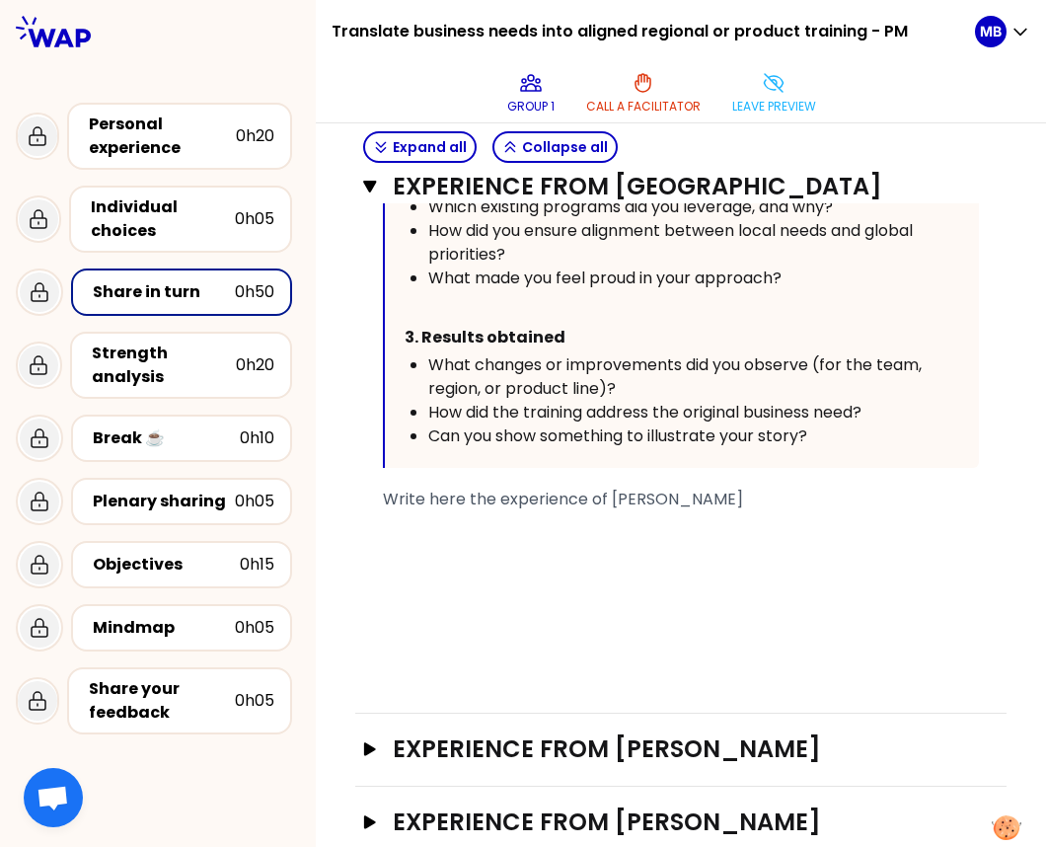
click at [411, 517] on div "﻿" at bounding box center [681, 523] width 596 height 24
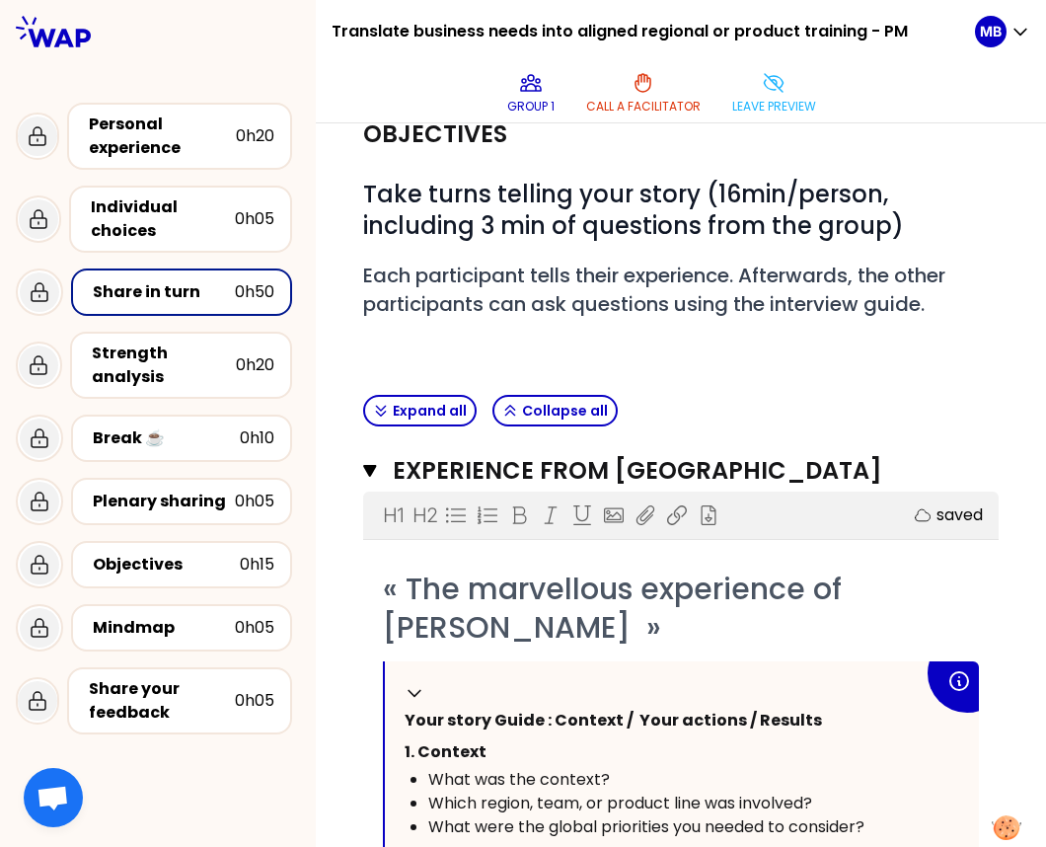
scroll to position [89, 0]
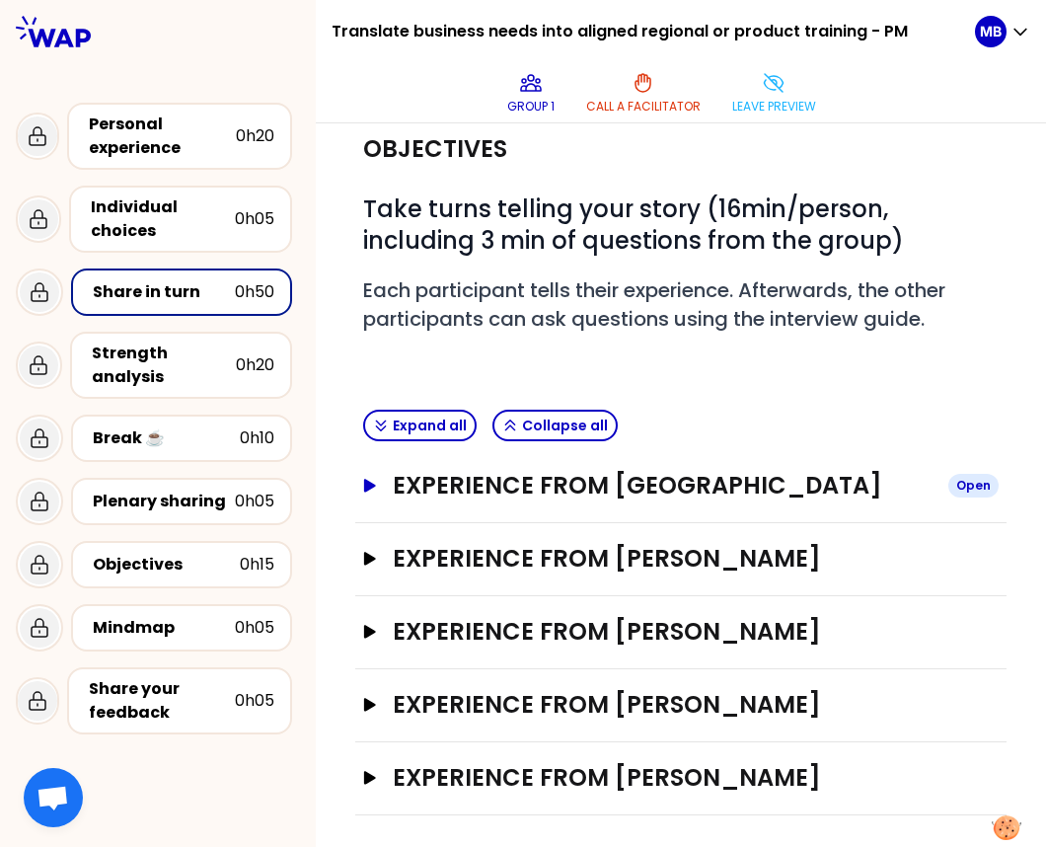
click at [440, 490] on h3 "Experience from Marine Bourgeaud" at bounding box center [663, 486] width 540 height 32
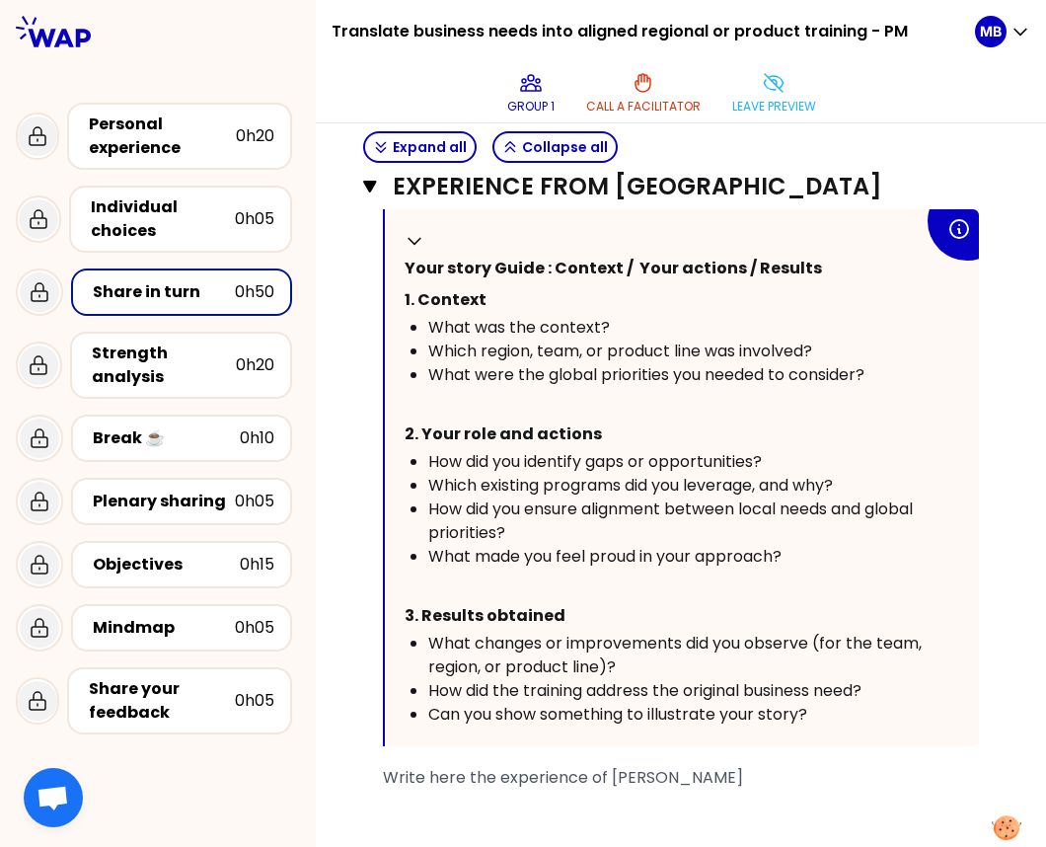
scroll to position [559, 0]
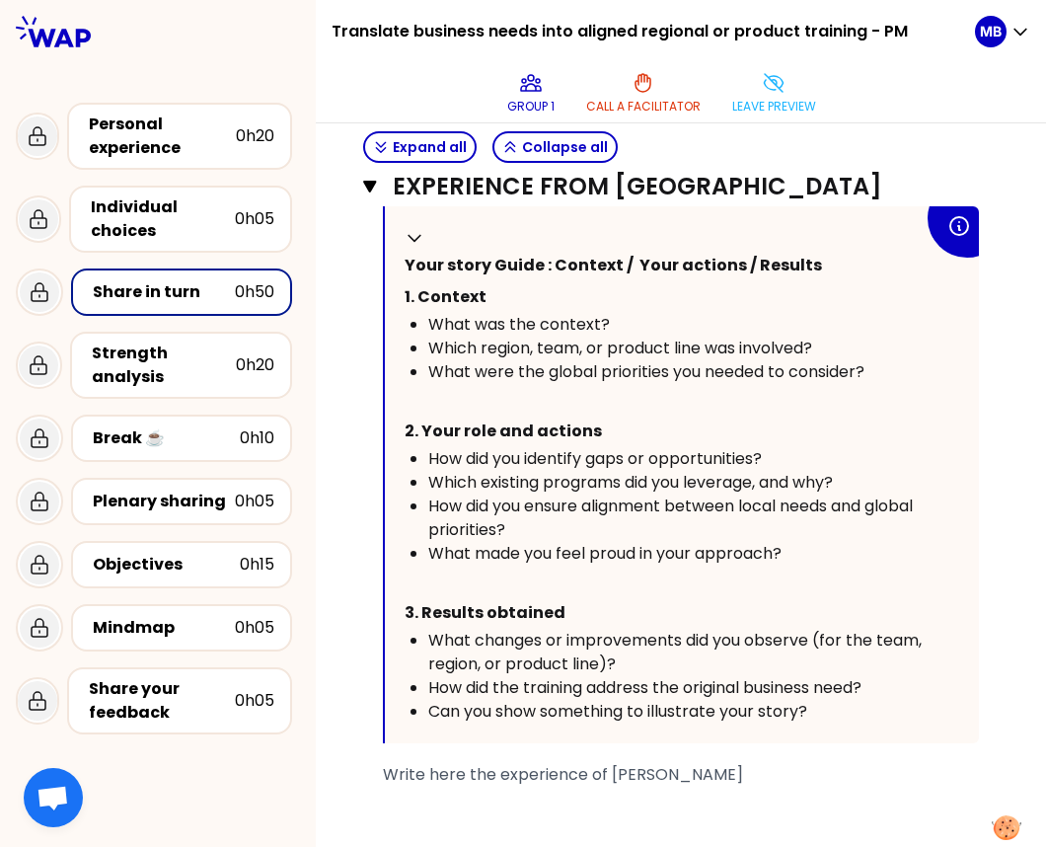
click at [426, 325] on ul "What was the context? Which region, team, or product line was involved? What we…" at bounding box center [664, 348] width 519 height 71
drag, startPoint x: 431, startPoint y: 320, endPoint x: 593, endPoint y: 347, distance: 164.2
click at [593, 347] on ul "What was the context? Which region, team, or product line was involved? What we…" at bounding box center [664, 348] width 519 height 71
click at [575, 391] on p "﻿" at bounding box center [664, 400] width 519 height 32
drag, startPoint x: 461, startPoint y: 451, endPoint x: 606, endPoint y: 451, distance: 145.1
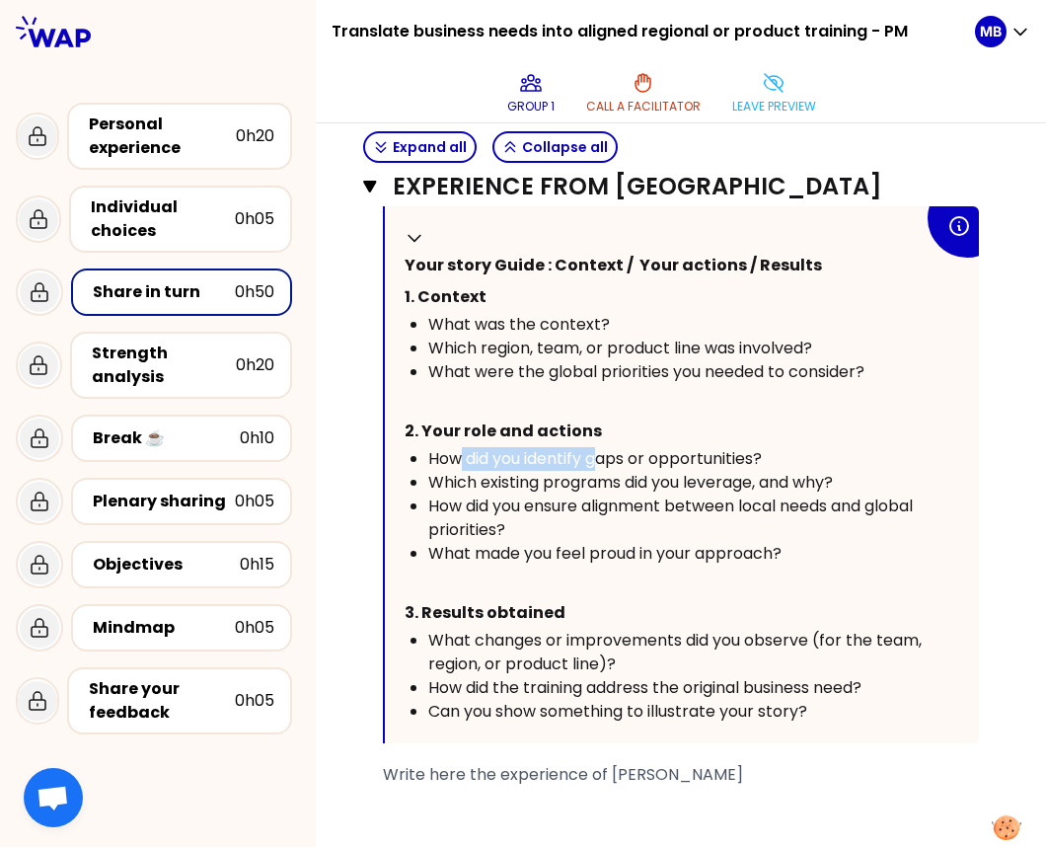
click at [606, 451] on span "How did you identify gaps or opportunities?" at bounding box center [595, 458] width 334 height 23
click at [547, 500] on span "How did you ensure alignment between local needs and global priorities?" at bounding box center [672, 518] width 489 height 46
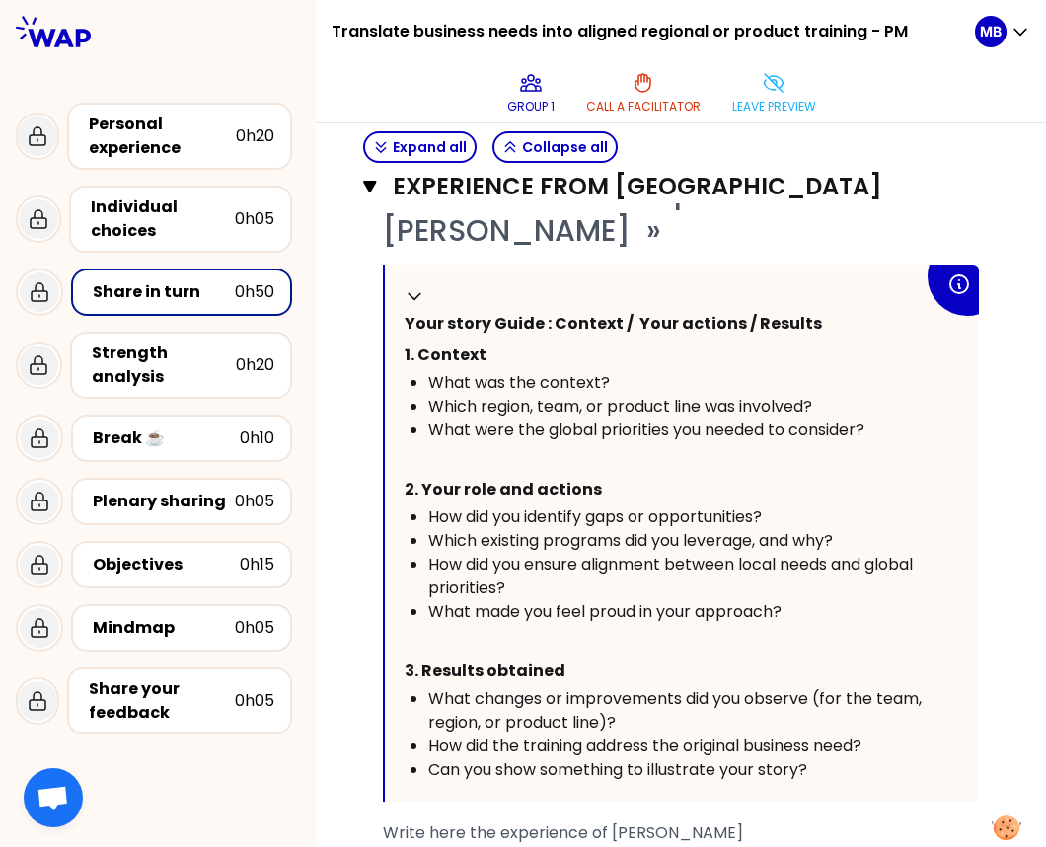
scroll to position [495, 0]
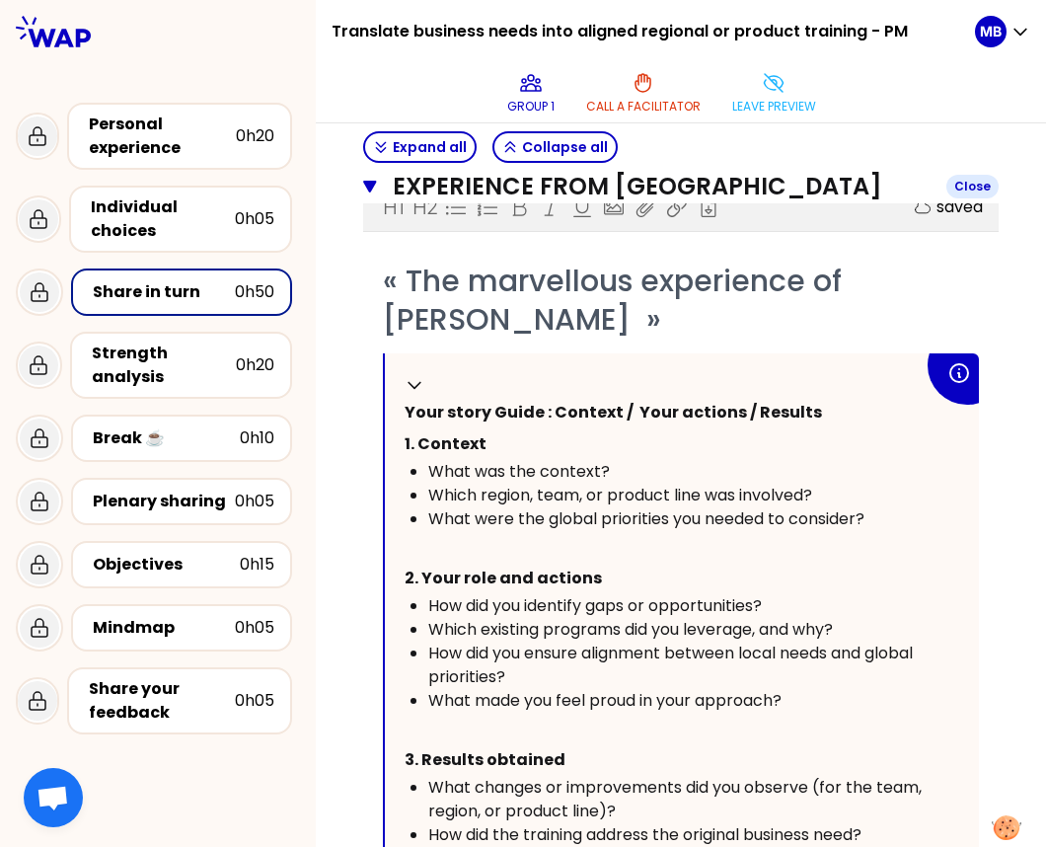
click at [365, 192] on icon "button" at bounding box center [370, 187] width 14 height 16
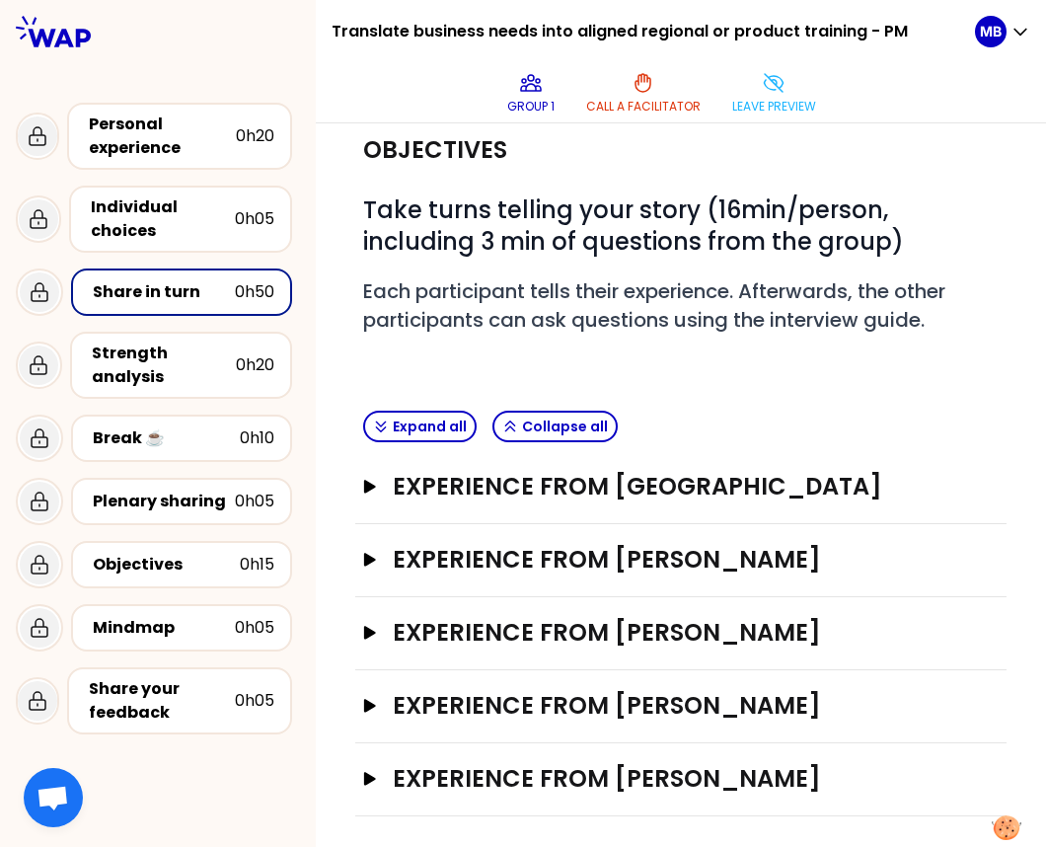
scroll to position [89, 0]
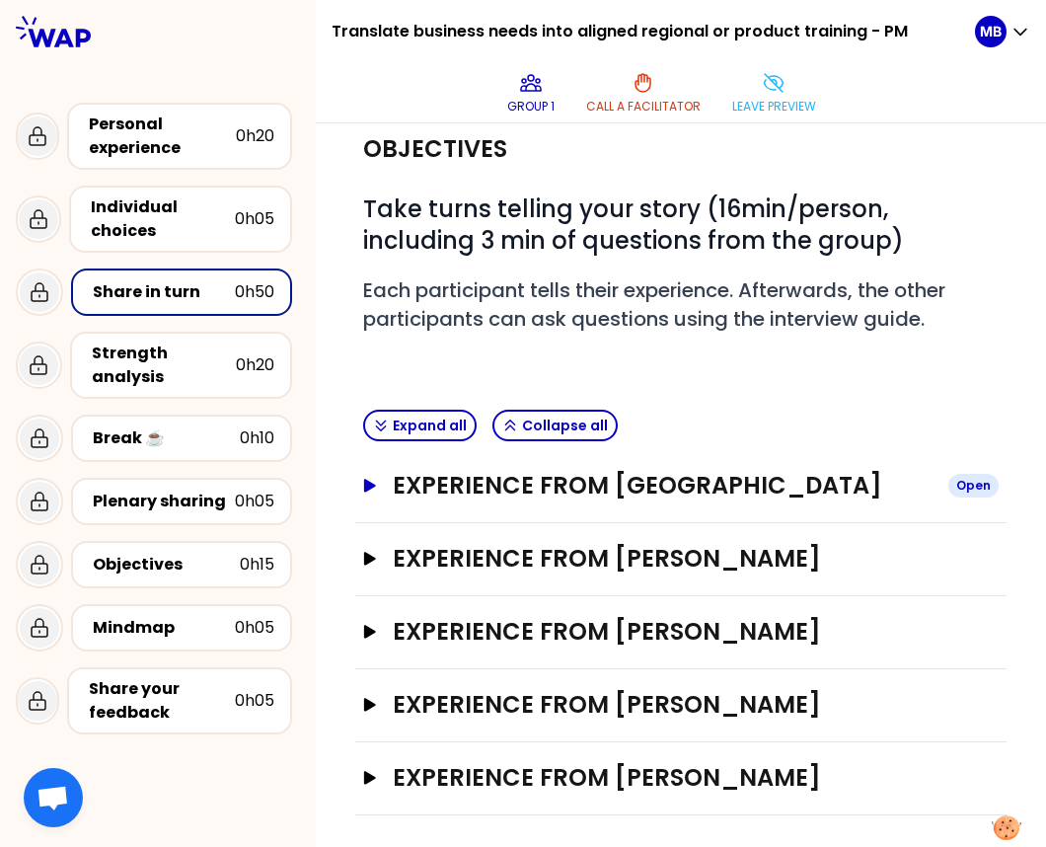
click at [651, 493] on h3 "Experience from Marine Bourgeaud" at bounding box center [663, 486] width 540 height 32
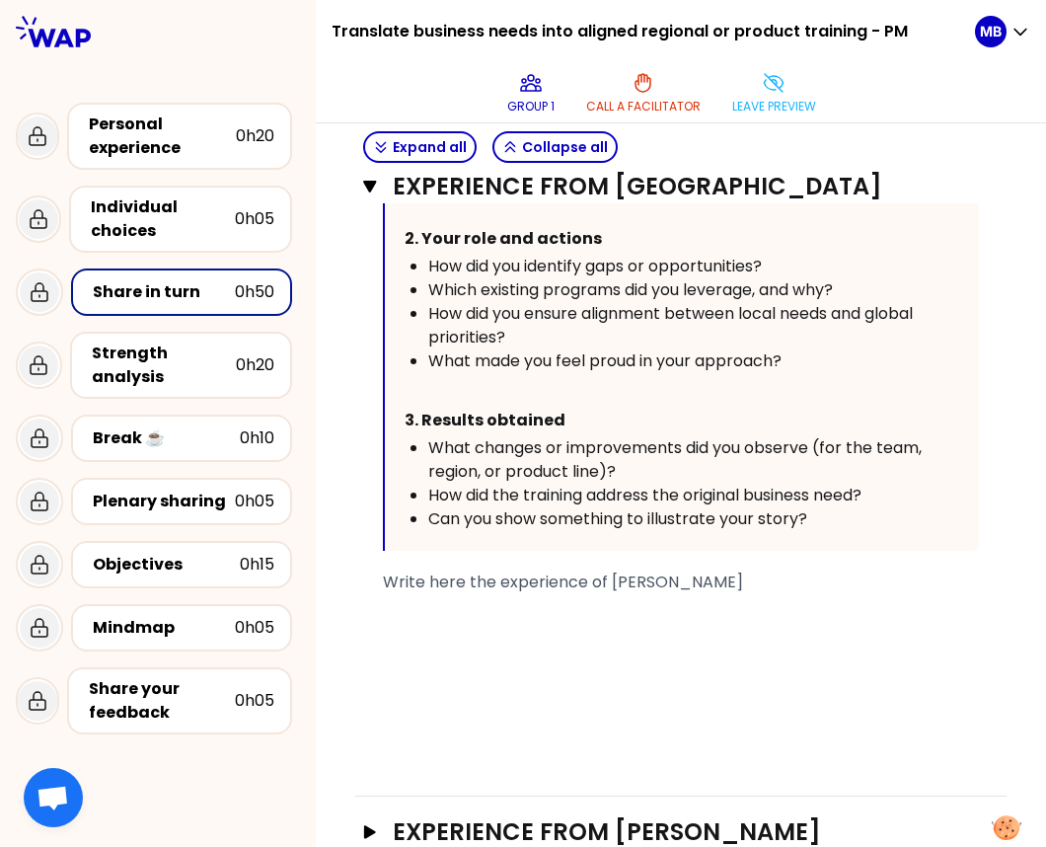
scroll to position [775, 0]
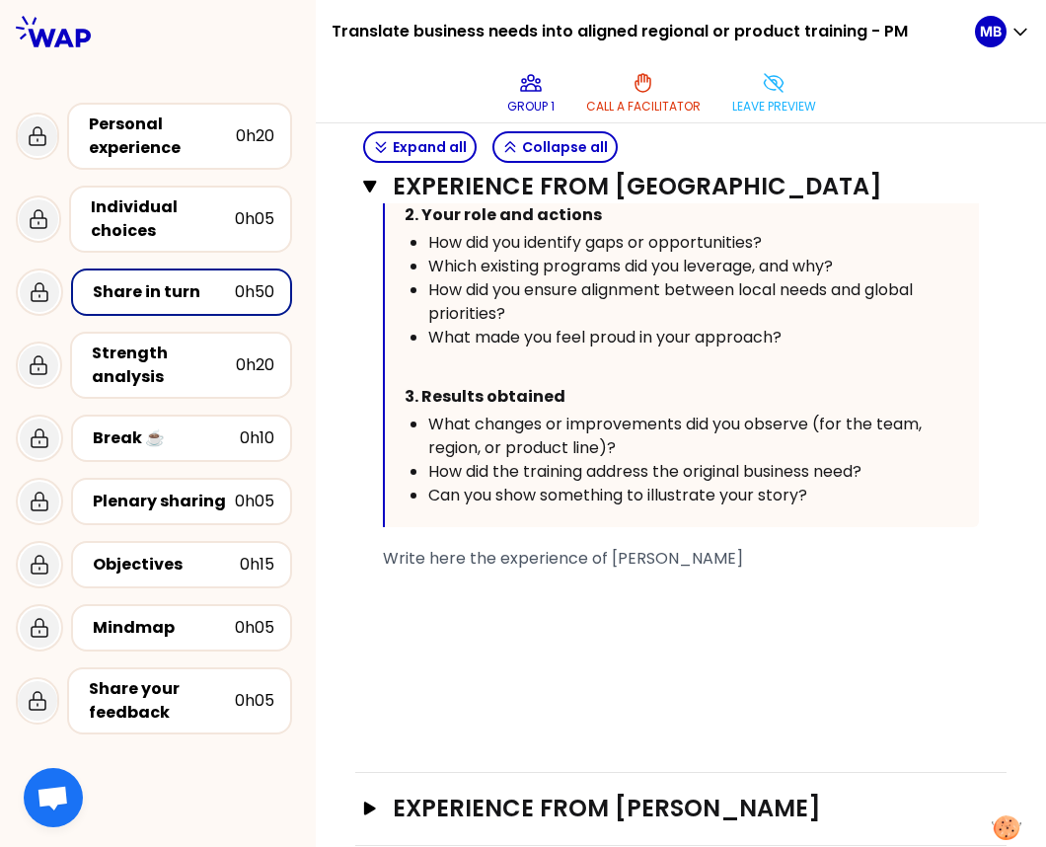
click at [422, 594] on div "﻿" at bounding box center [681, 606] width 596 height 24
click at [369, 192] on icon "button" at bounding box center [369, 187] width 13 height 12
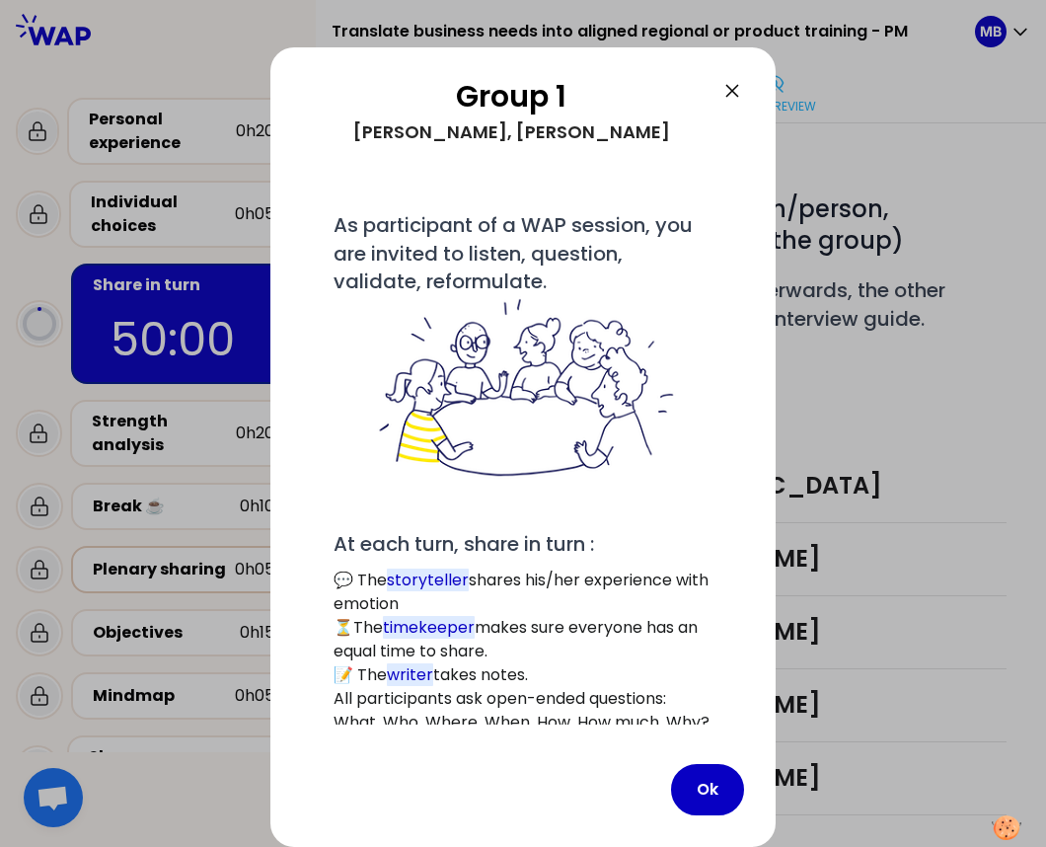
scroll to position [0, 0]
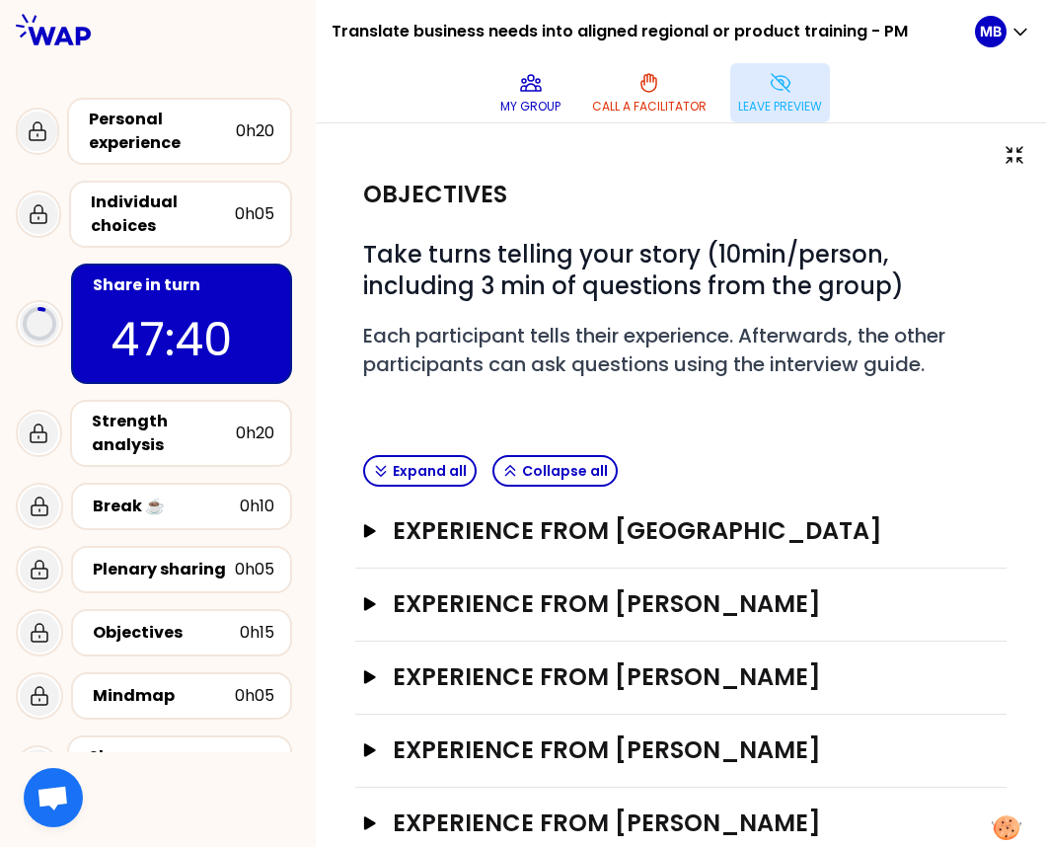
click at [777, 108] on p "Leave preview" at bounding box center [780, 107] width 84 height 16
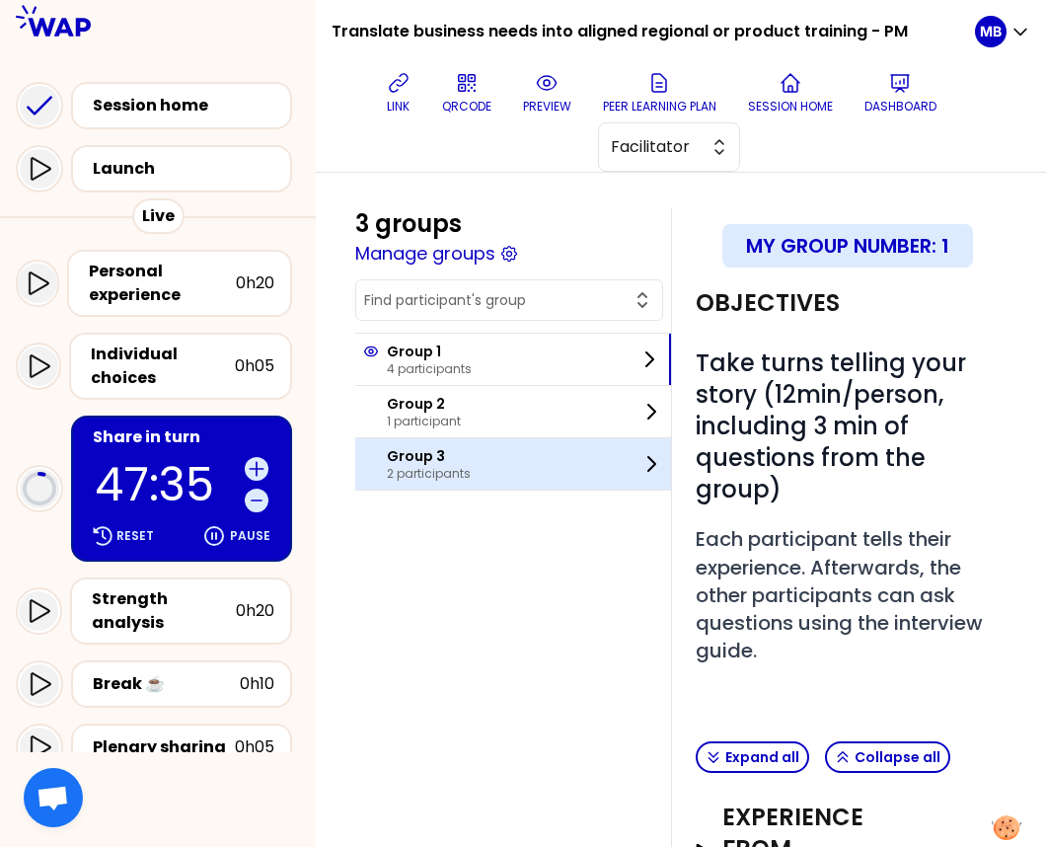
click at [428, 451] on p "Group 3" at bounding box center [429, 456] width 84 height 20
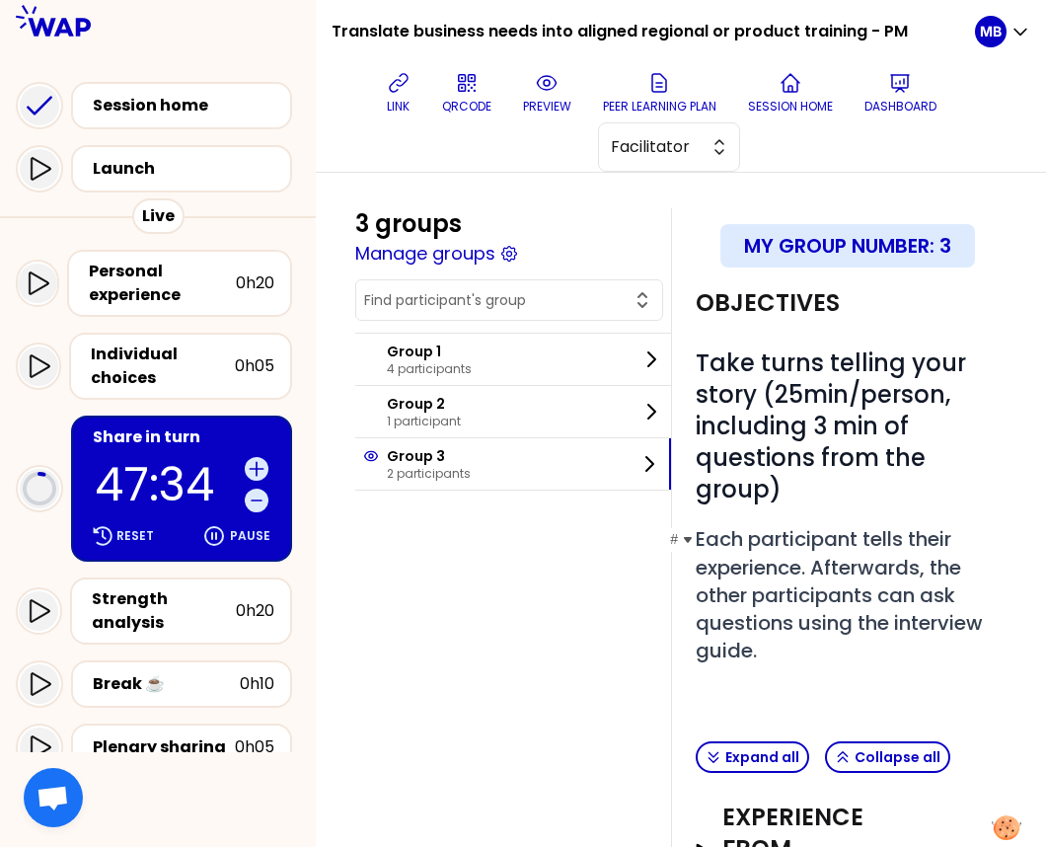
scroll to position [257, 0]
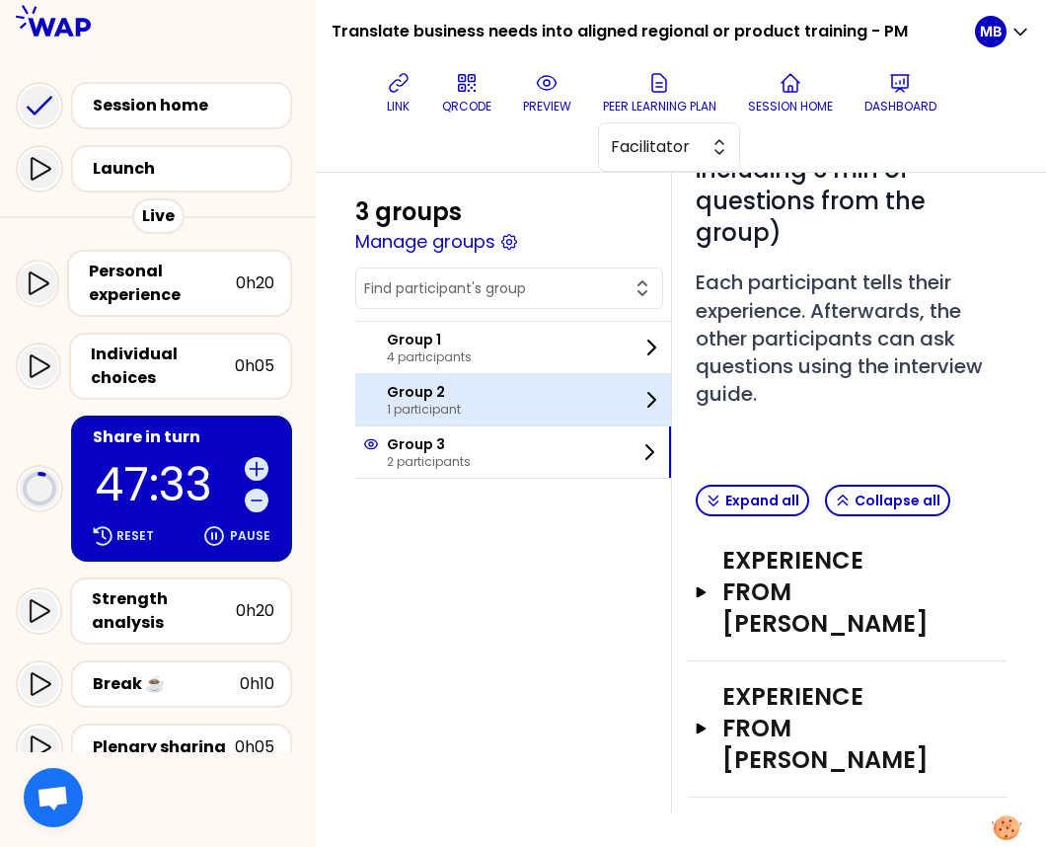
click at [462, 397] on div "Group 2 1 participant" at bounding box center [513, 399] width 316 height 51
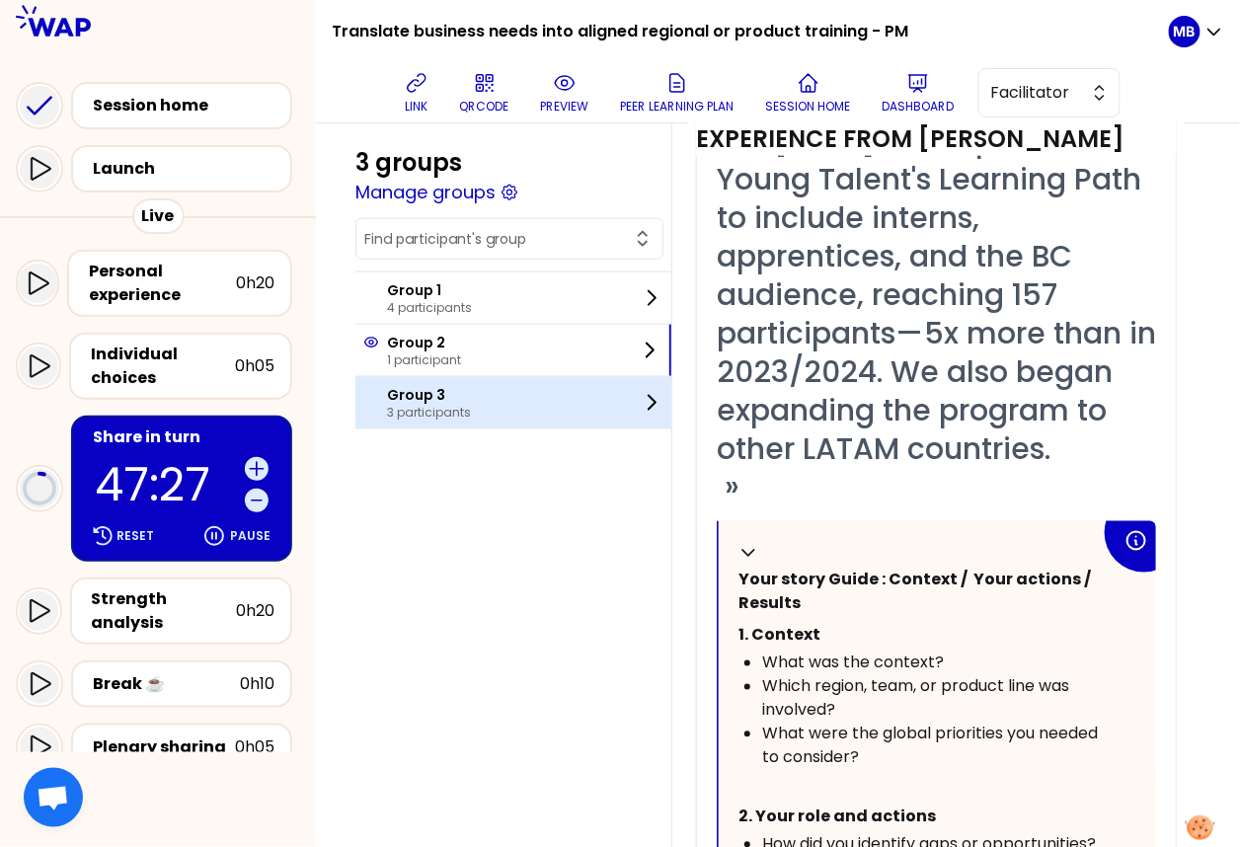
scroll to position [371, 0]
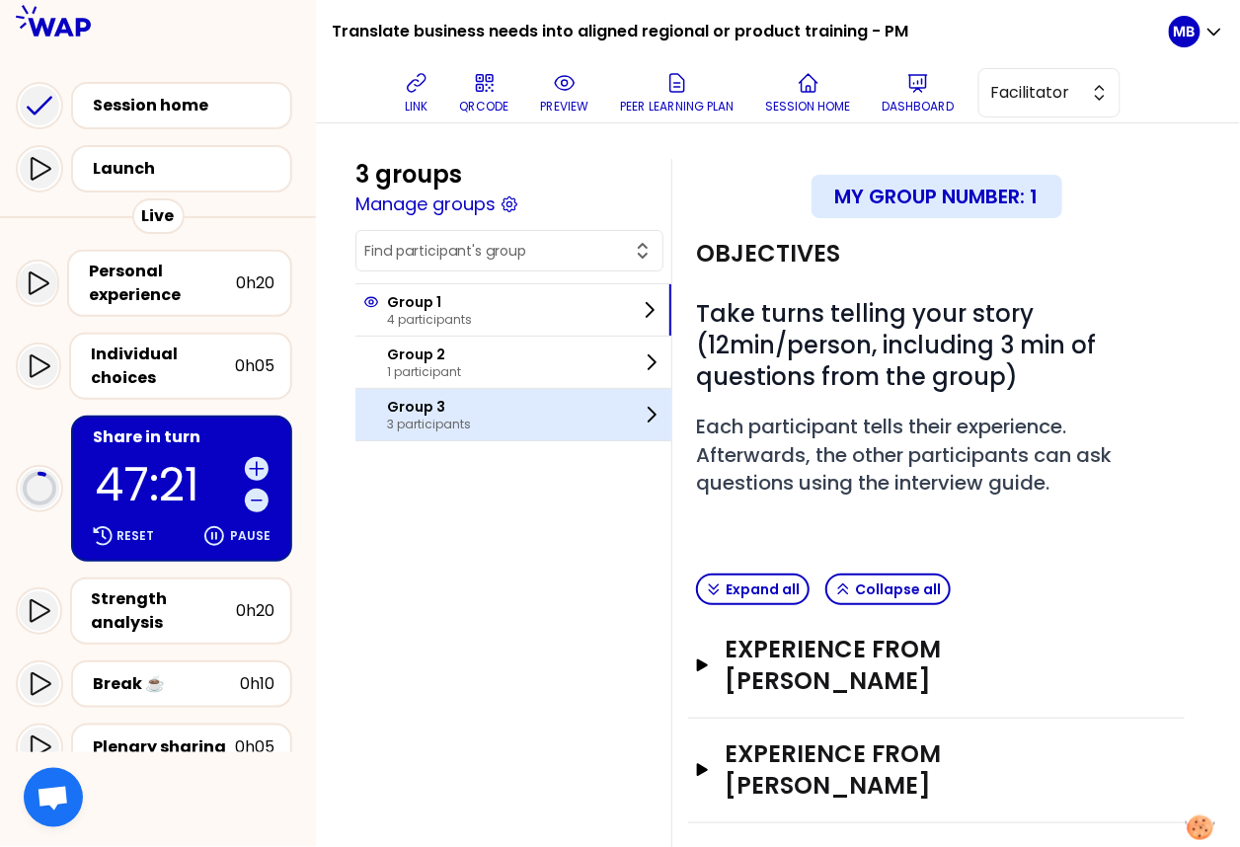
click at [446, 417] on p "3 participants" at bounding box center [429, 425] width 84 height 16
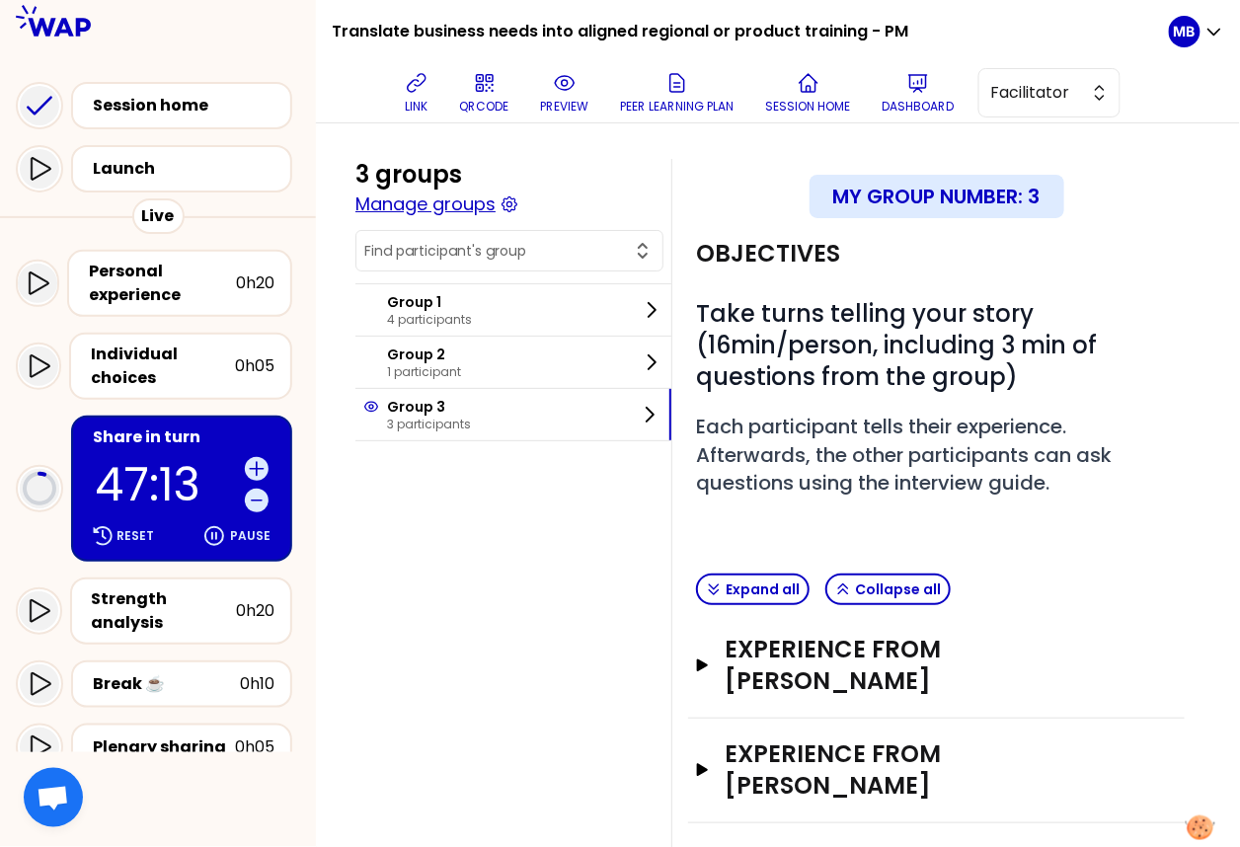
click at [461, 207] on button "Manage groups" at bounding box center [425, 205] width 140 height 28
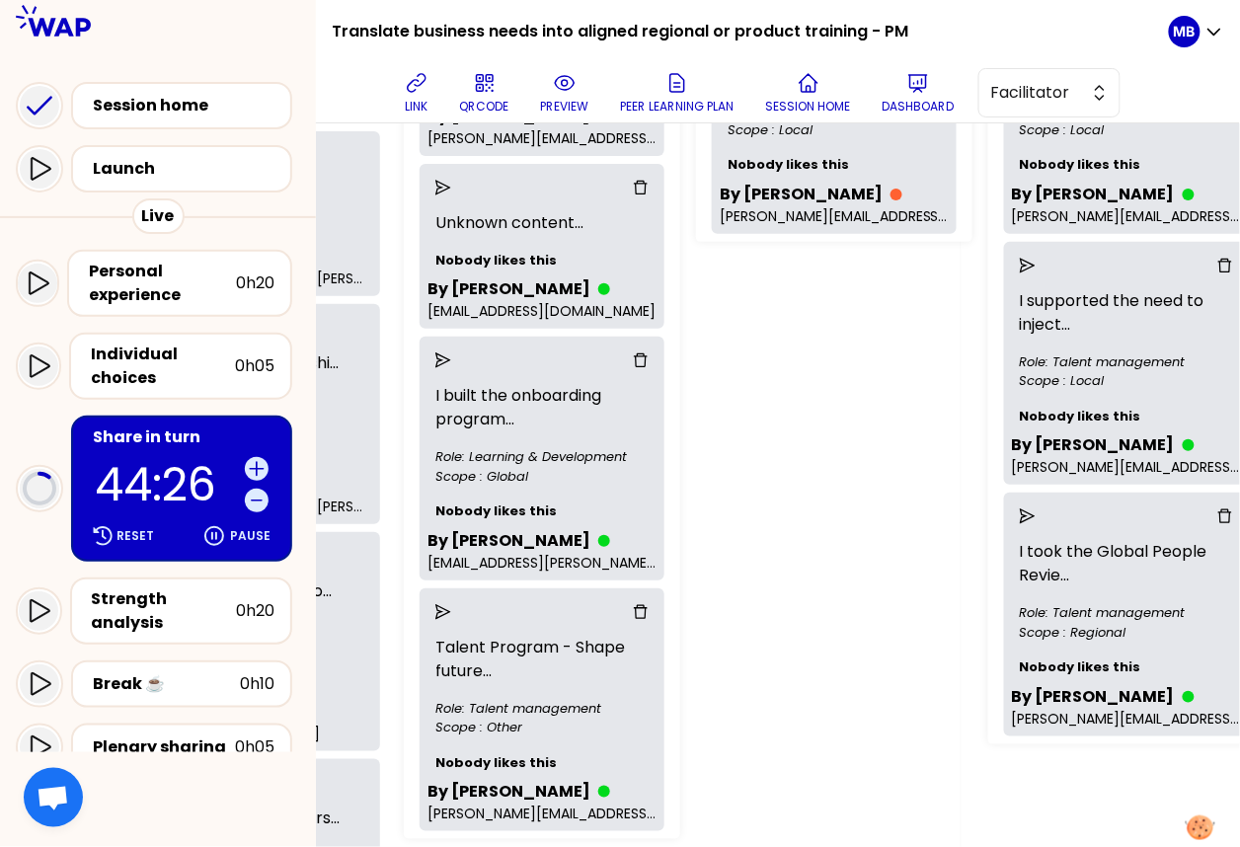
scroll to position [0, 279]
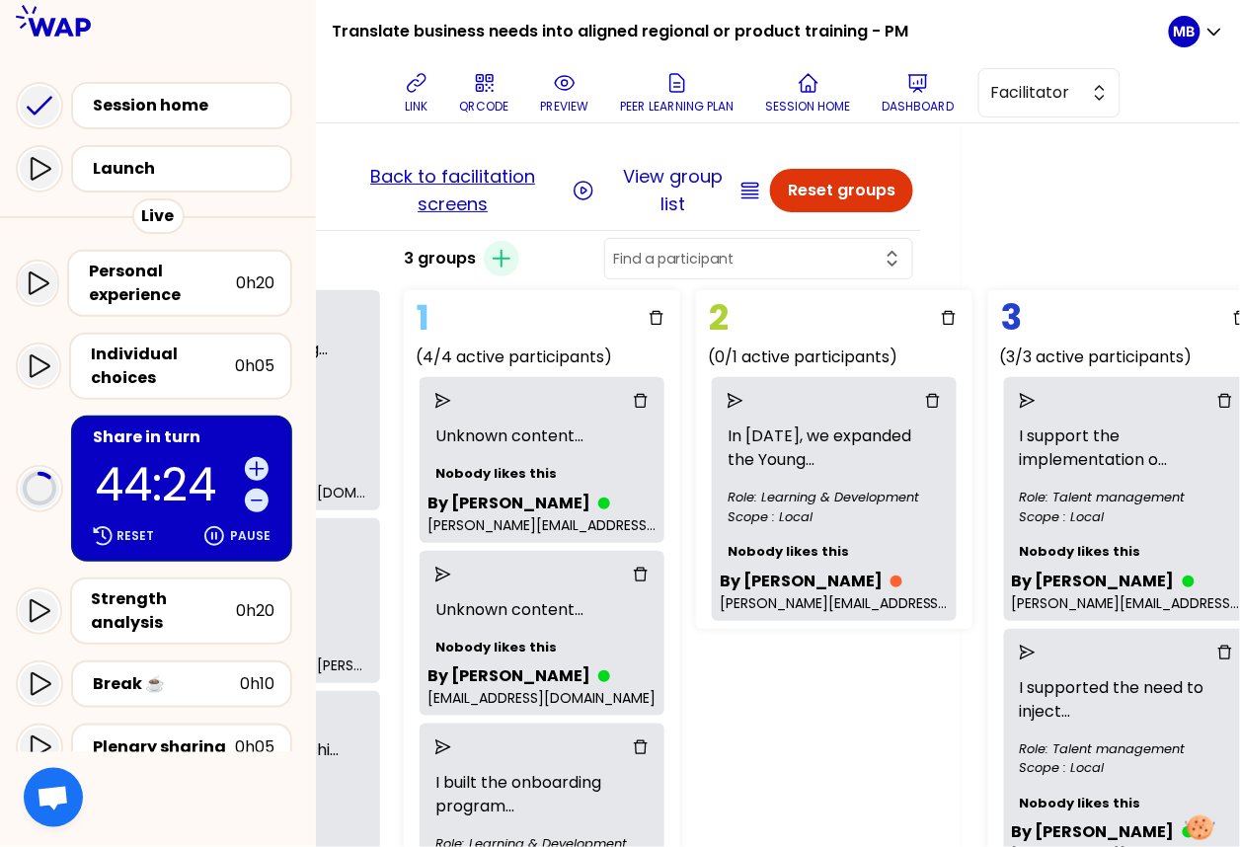
click at [417, 172] on button "Back to facilitation screens" at bounding box center [453, 190] width 230 height 55
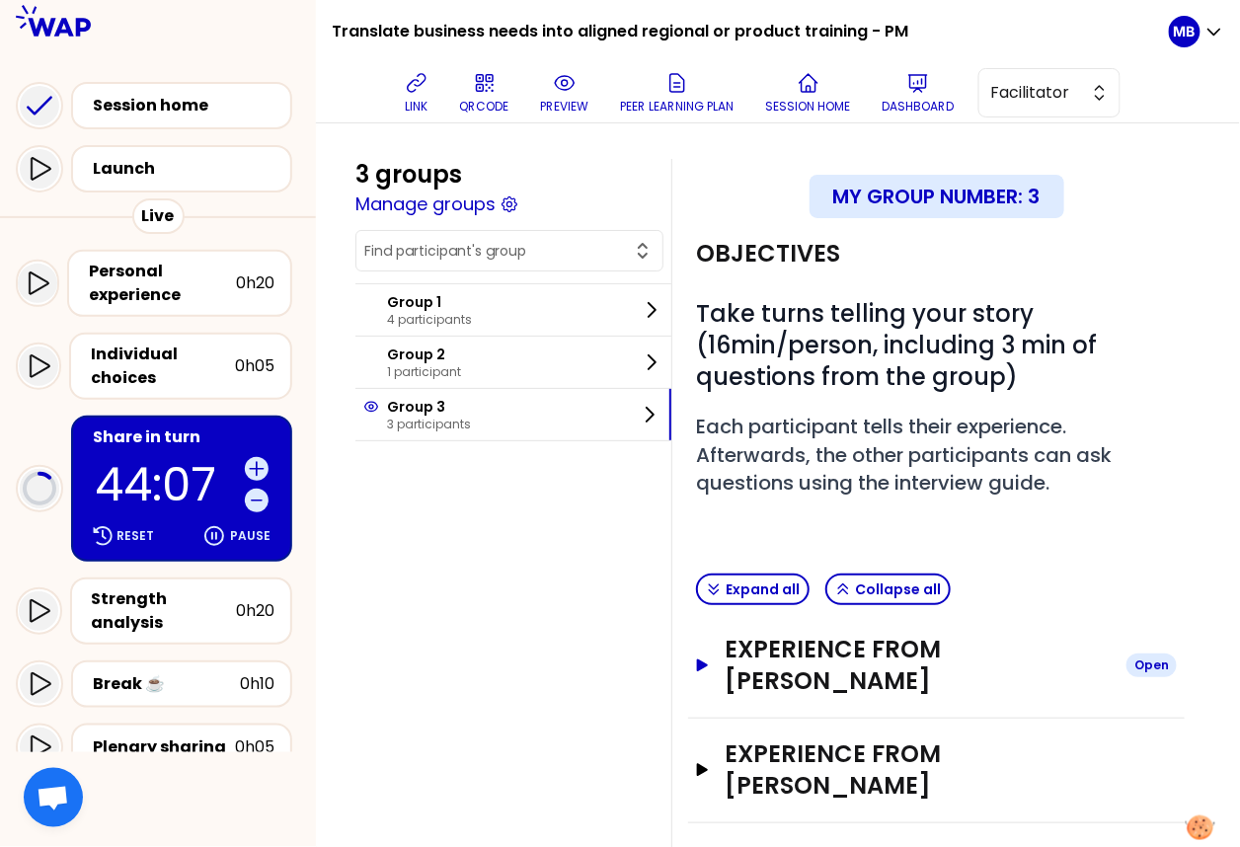
click at [764, 643] on h3 "Experience from [PERSON_NAME]" at bounding box center [918, 665] width 386 height 63
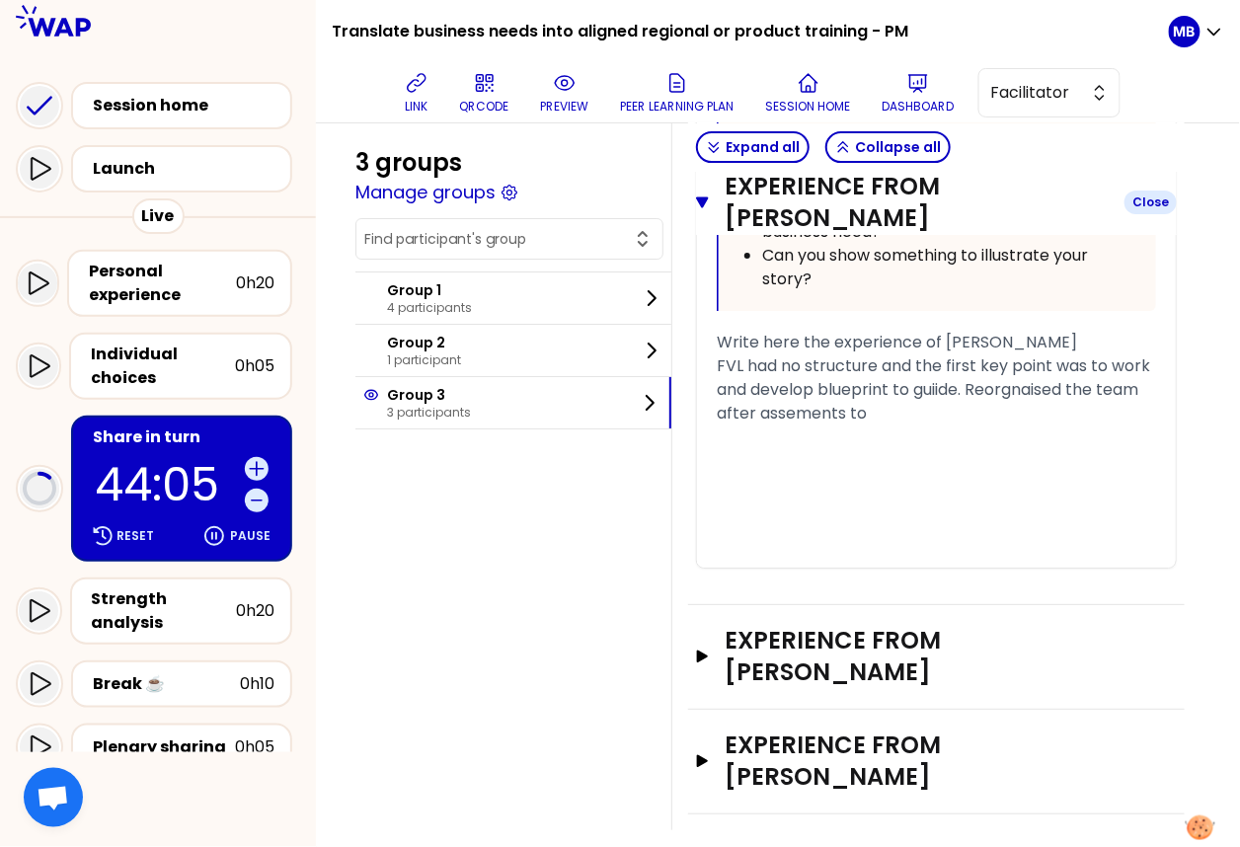
scroll to position [1690, 0]
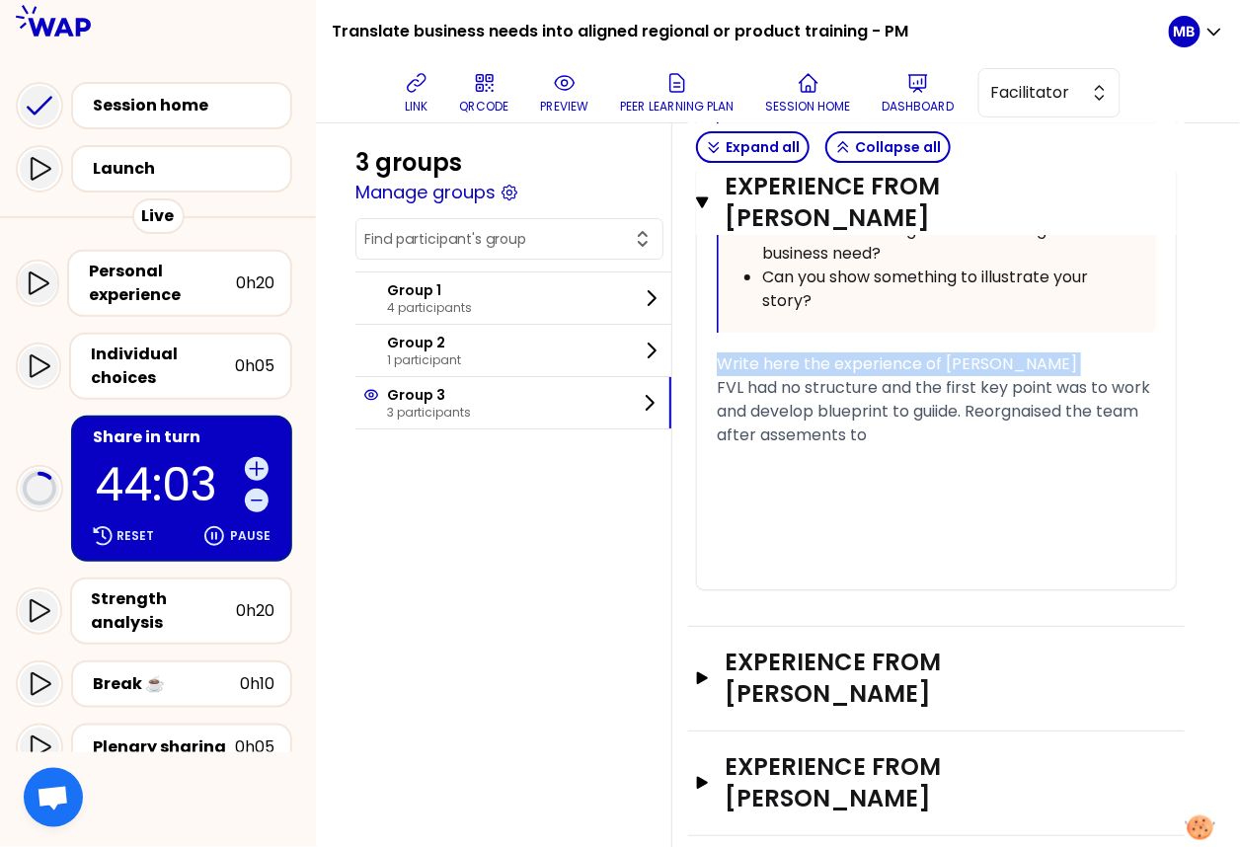
drag, startPoint x: 715, startPoint y: 363, endPoint x: 714, endPoint y: 333, distance: 30.6
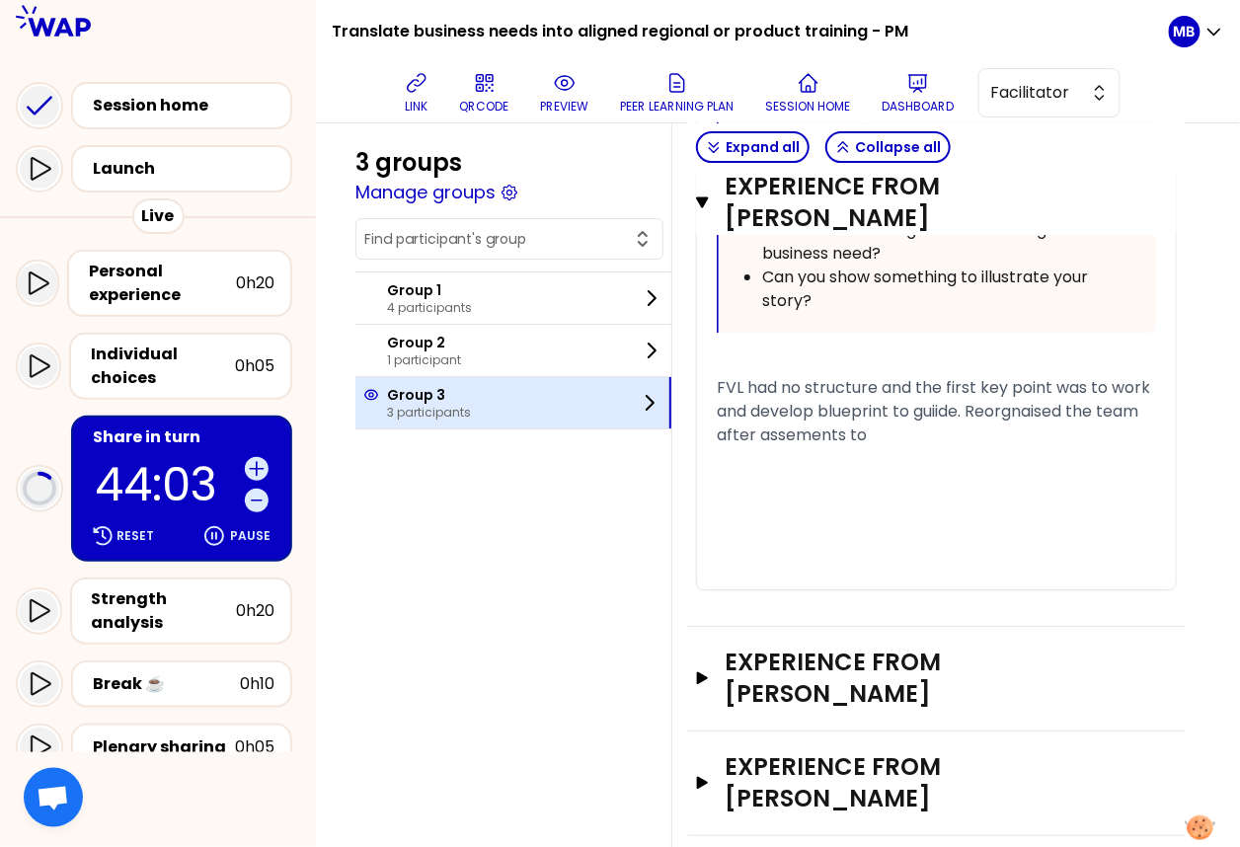
scroll to position [1666, 0]
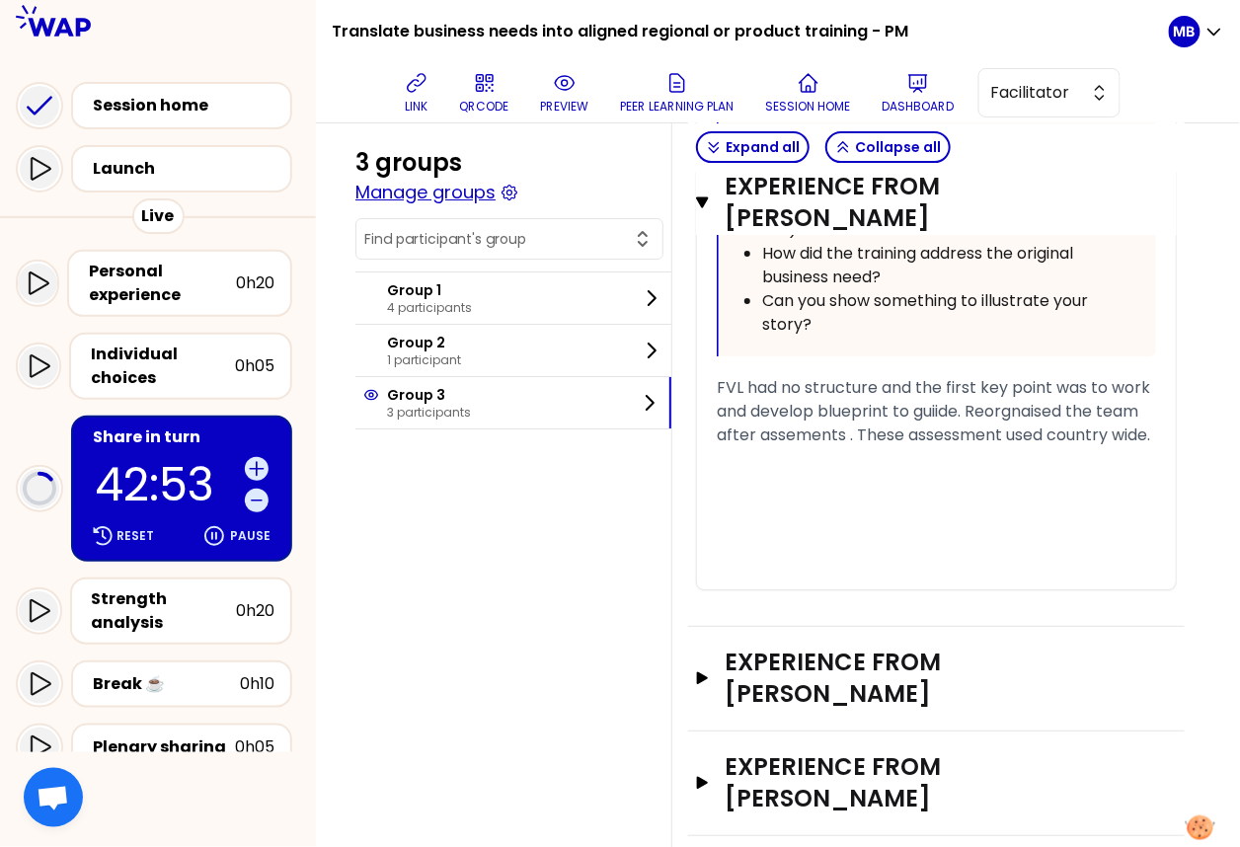
click at [455, 193] on button "Manage groups" at bounding box center [425, 193] width 140 height 28
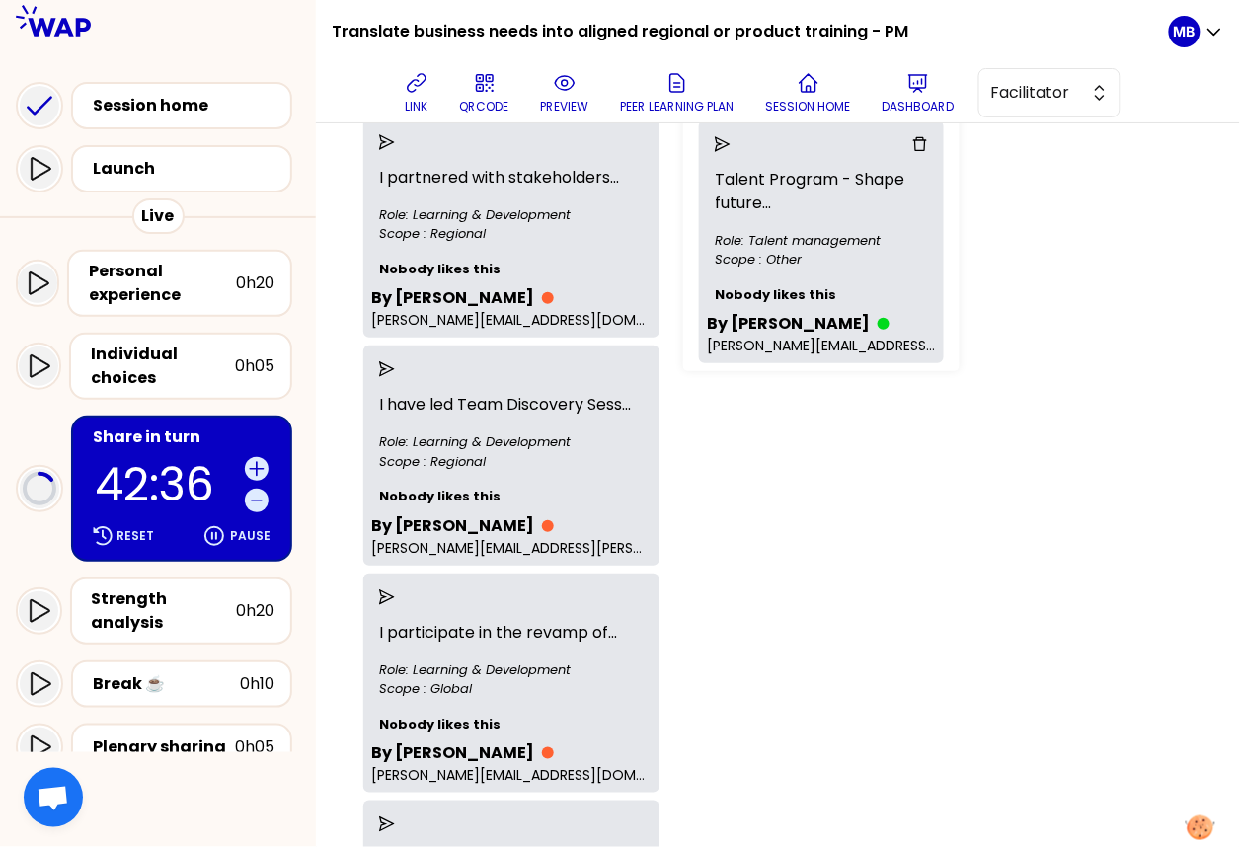
scroll to position [1091, 0]
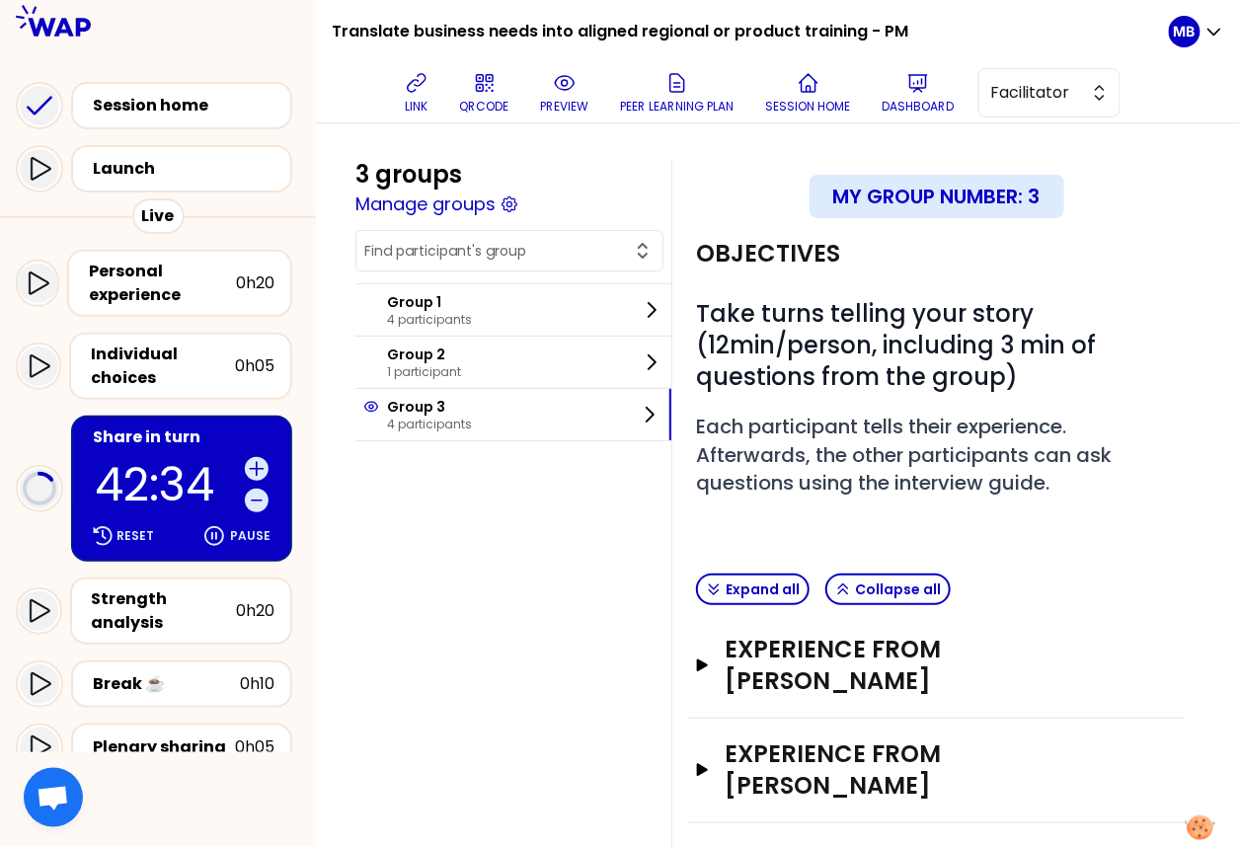
click at [475, 219] on div "3 groups Manage groups Group 1 4 participants Group 2 1 participant Group 3 4 p…" at bounding box center [513, 300] width 316 height 282
click at [475, 198] on button "Manage groups" at bounding box center [425, 205] width 140 height 28
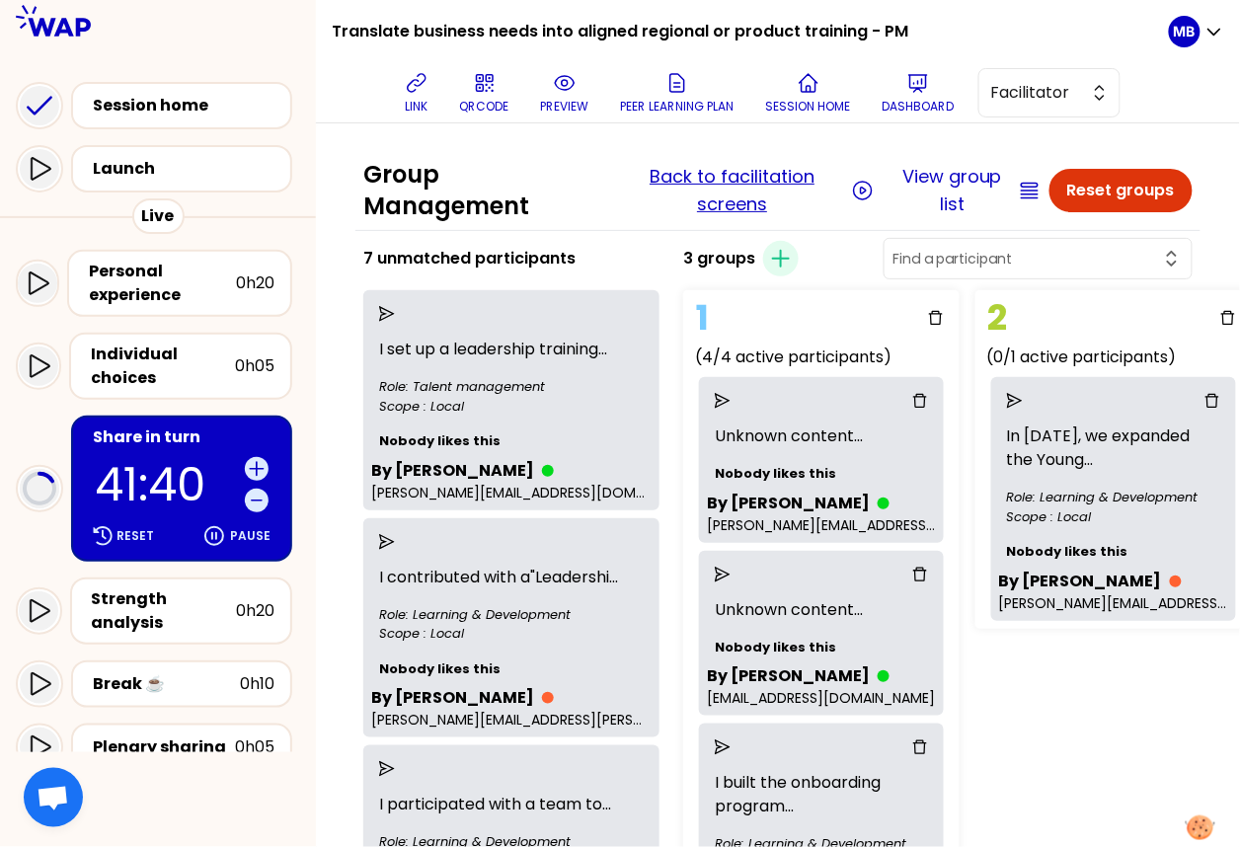
click at [720, 164] on button "Back to facilitation screens" at bounding box center [732, 190] width 230 height 55
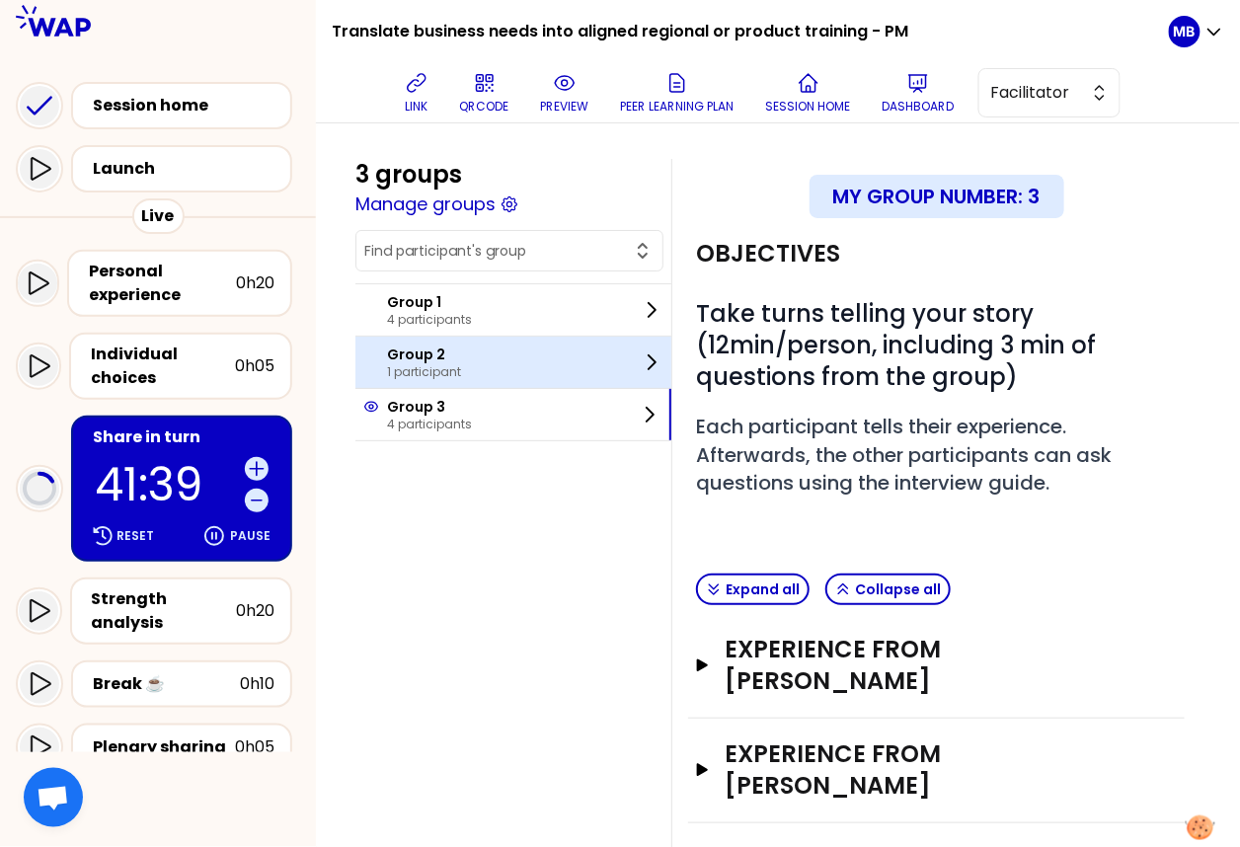
click at [449, 367] on p "1 participant" at bounding box center [424, 372] width 74 height 16
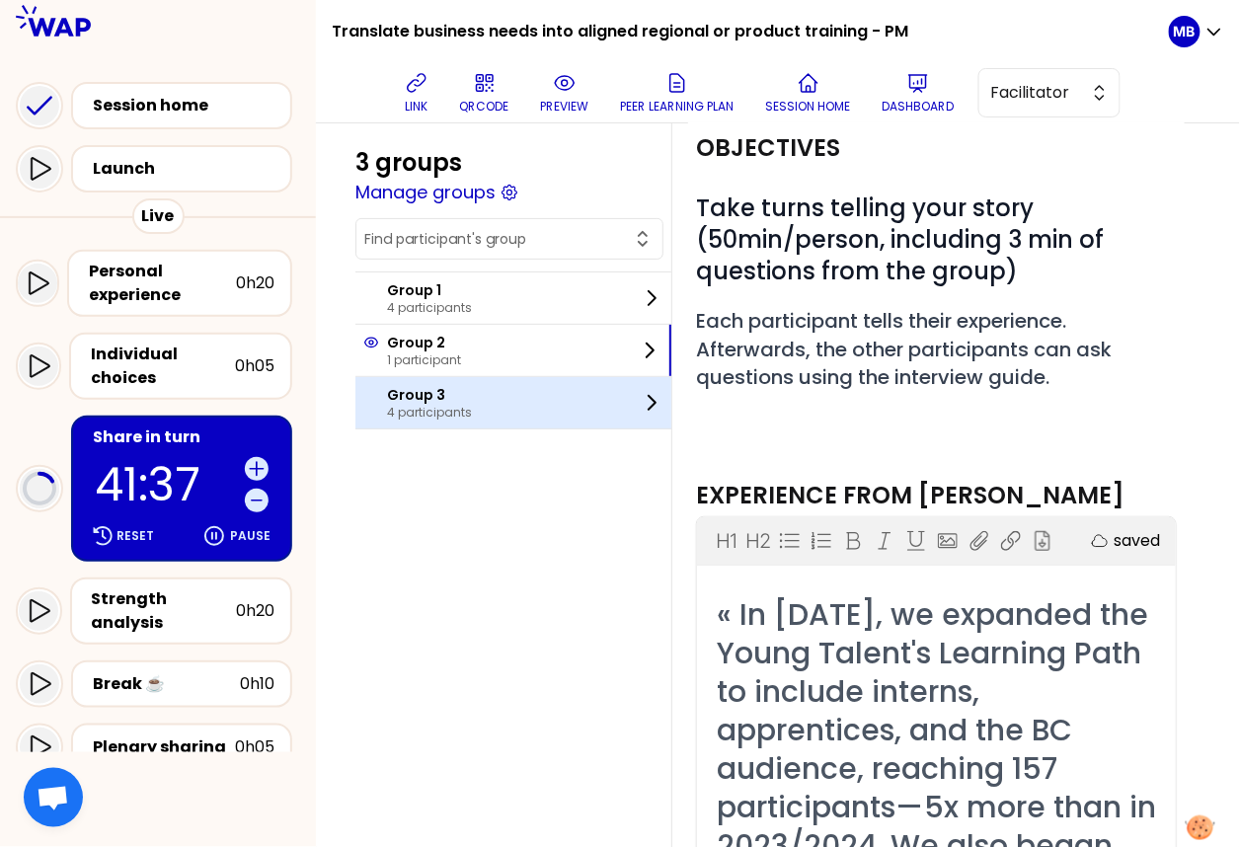
scroll to position [9, 0]
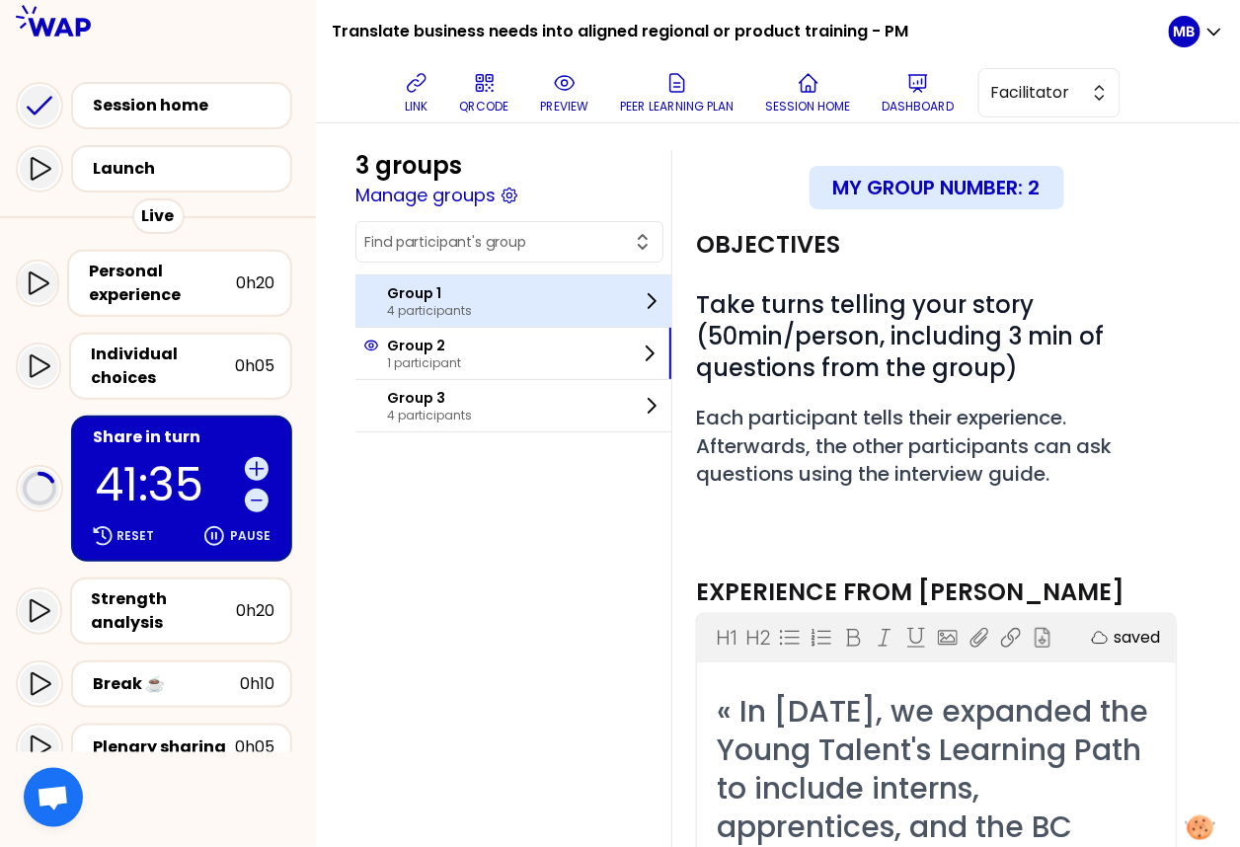
click at [464, 303] on p "4 participants" at bounding box center [429, 311] width 85 height 16
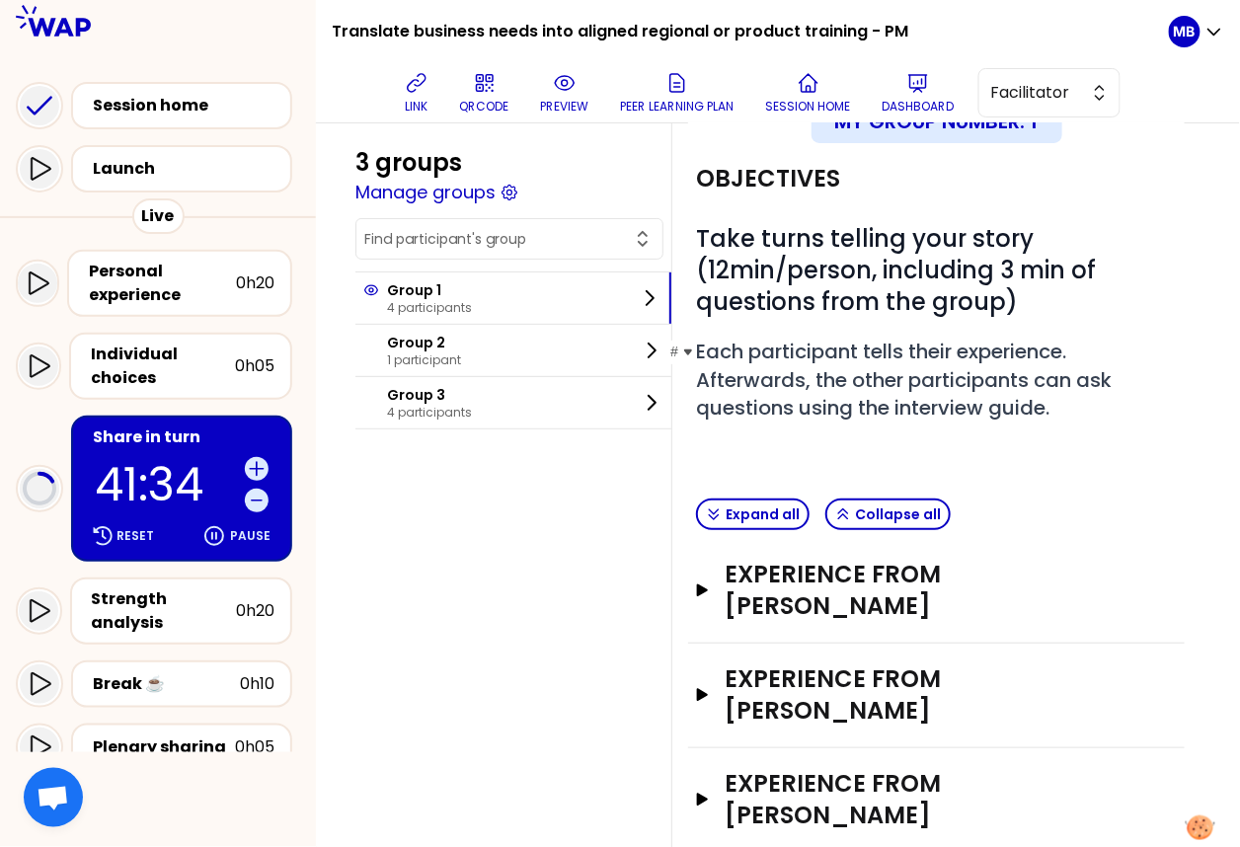
scroll to position [202, 0]
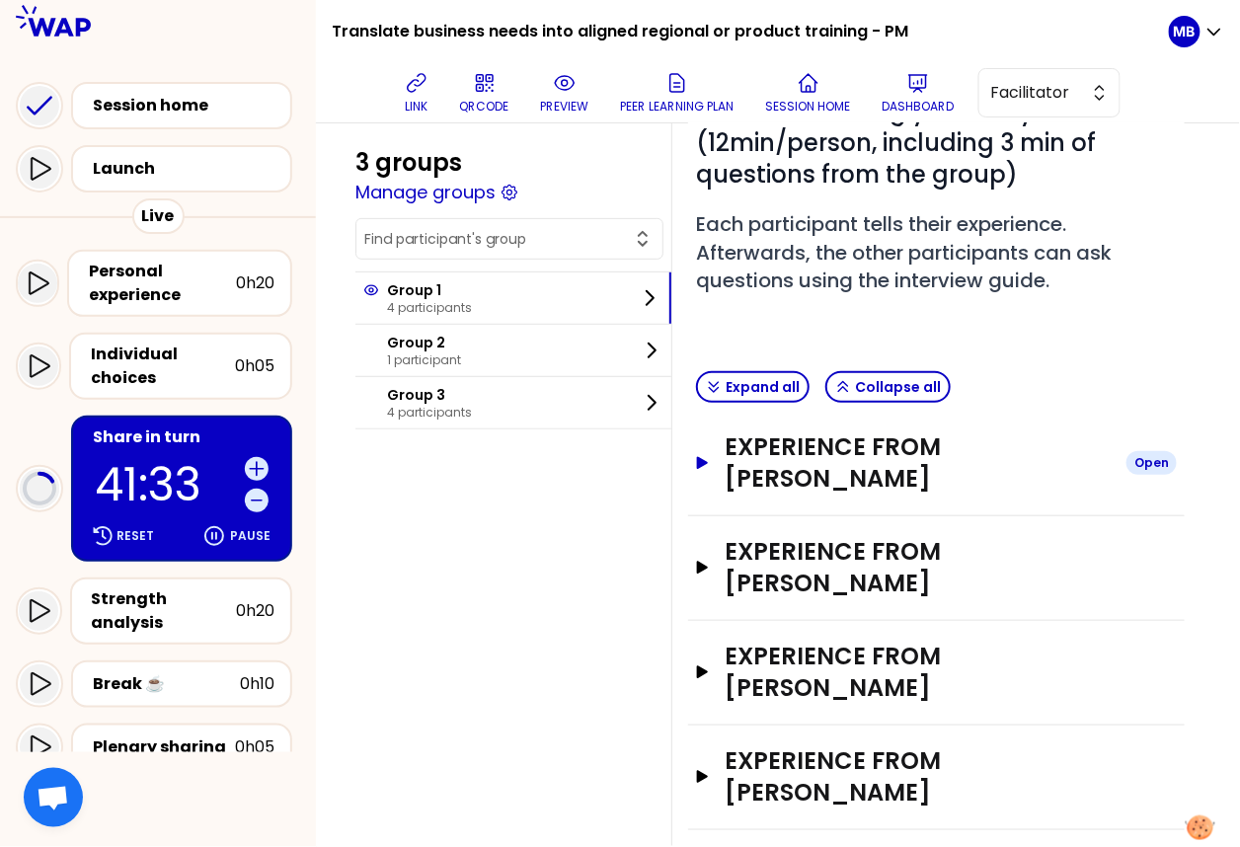
click at [752, 472] on h3 "Experience from [PERSON_NAME]" at bounding box center [918, 462] width 386 height 63
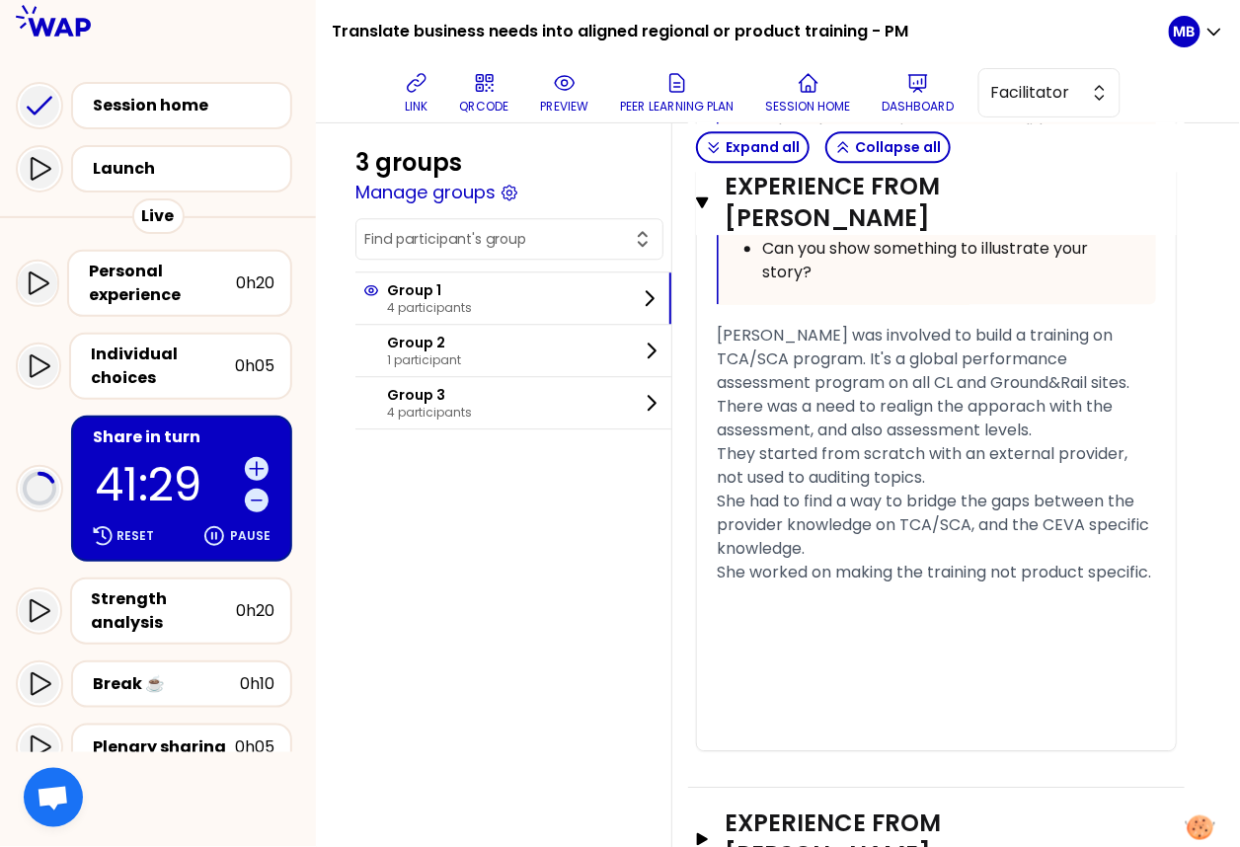
scroll to position [1550, 0]
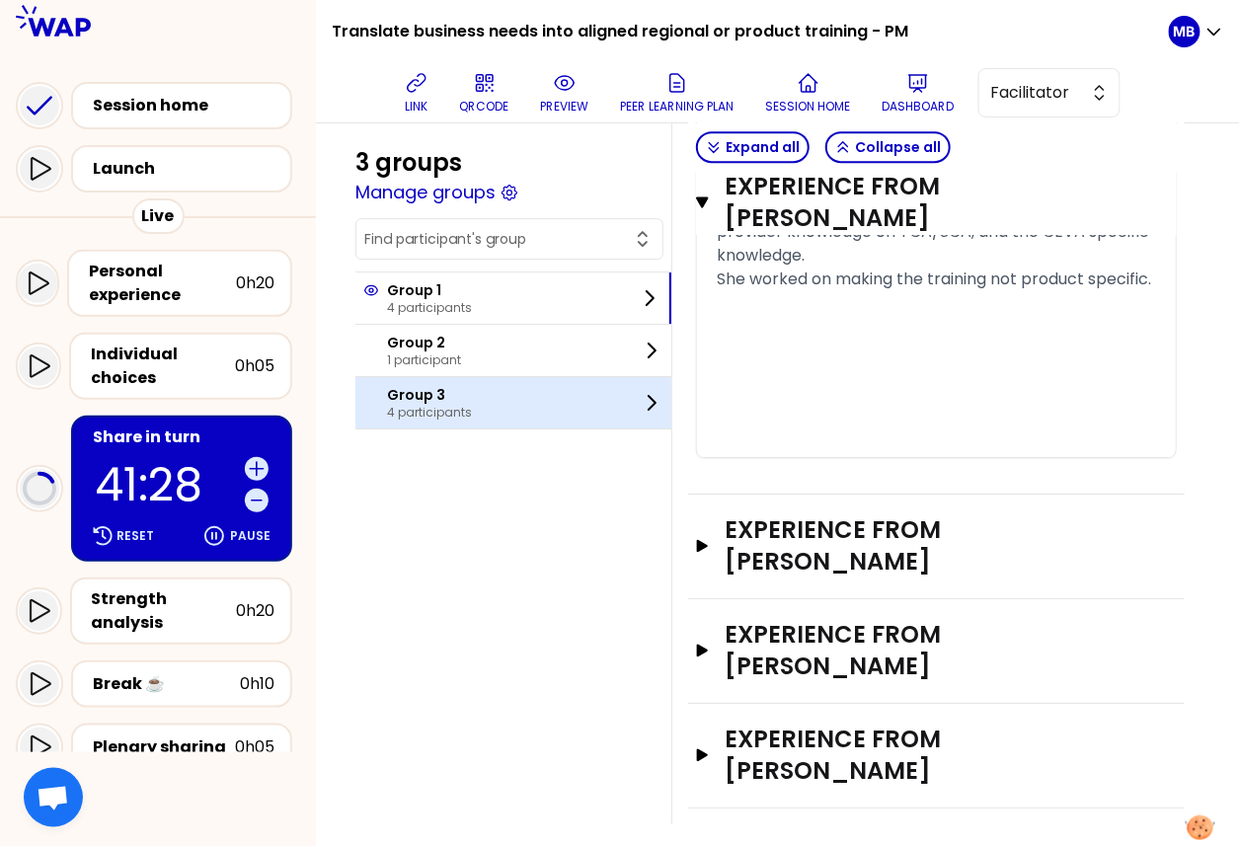
click at [425, 411] on p "4 participants" at bounding box center [429, 413] width 85 height 16
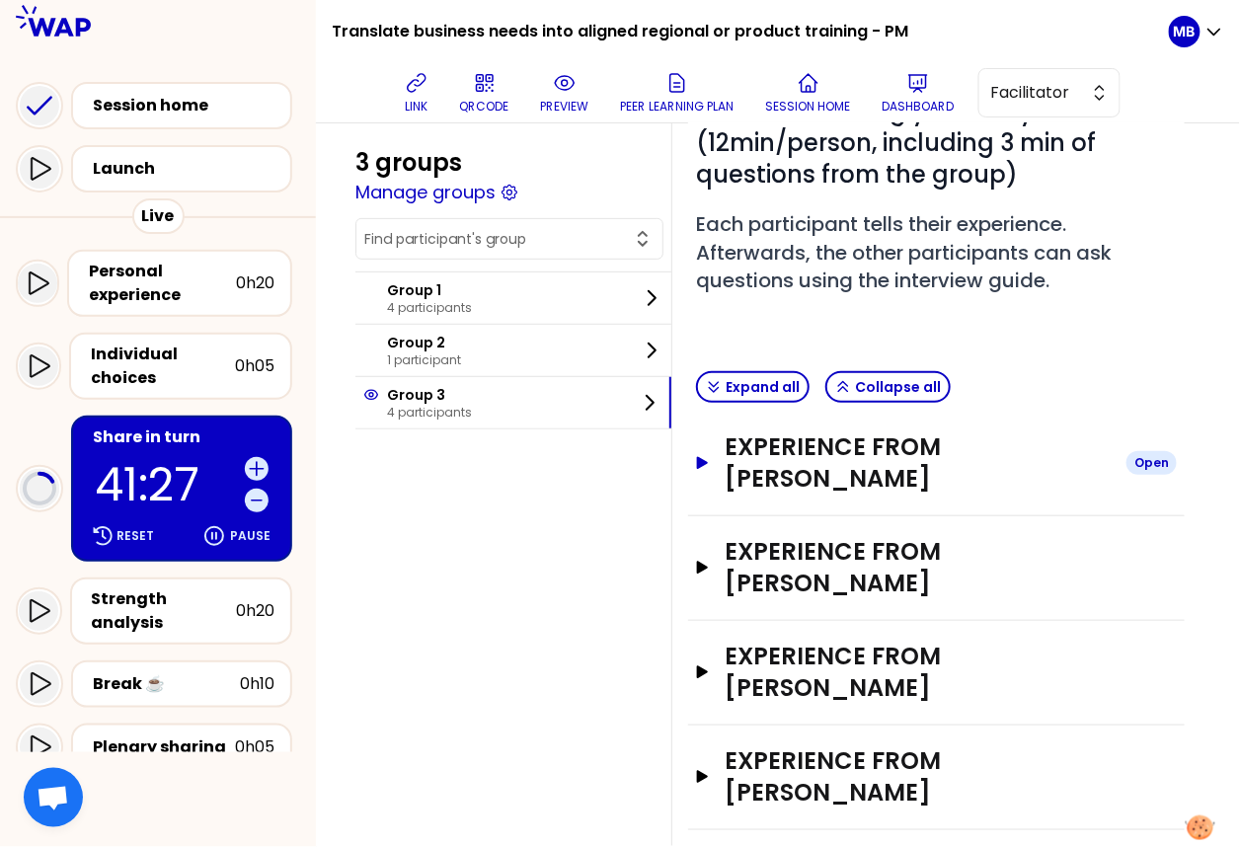
click at [753, 449] on h3 "Experience from [PERSON_NAME]" at bounding box center [918, 462] width 386 height 63
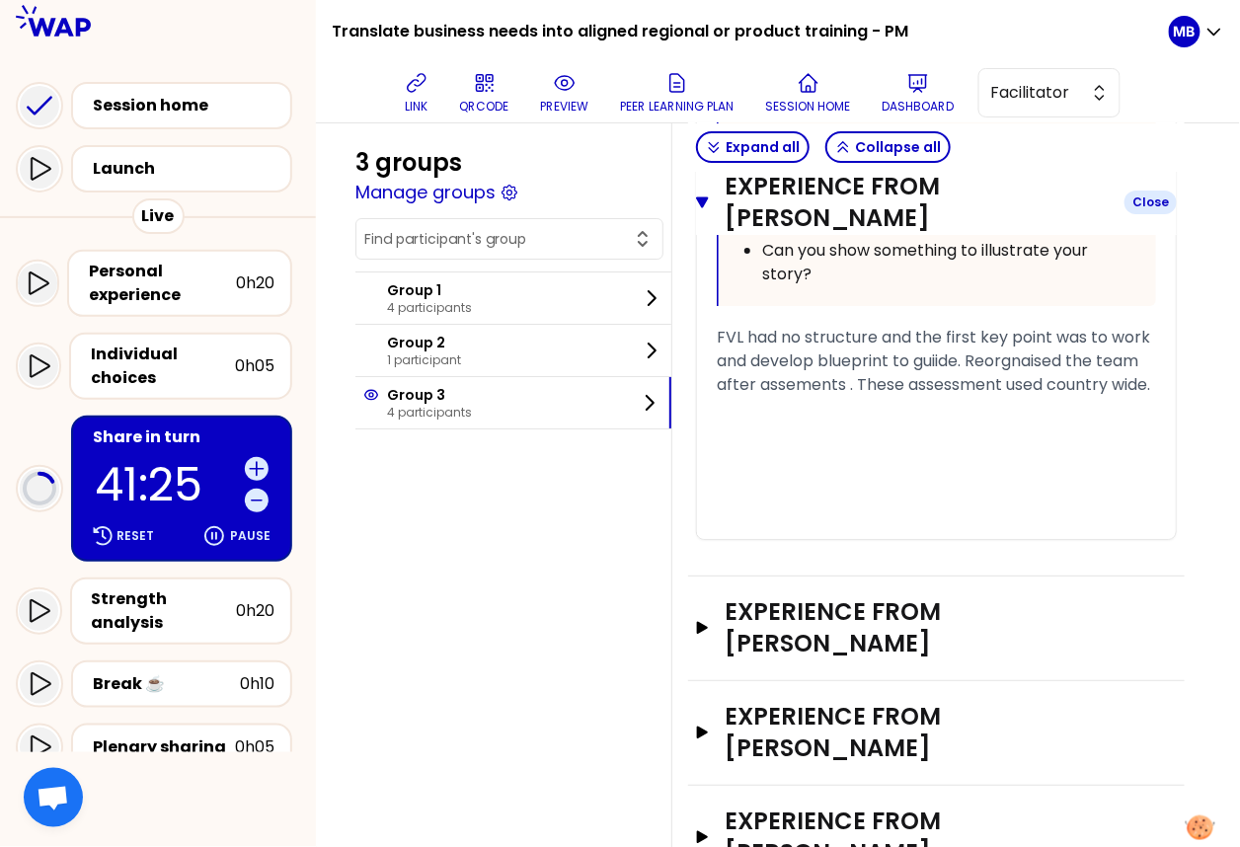
scroll to position [1694, 0]
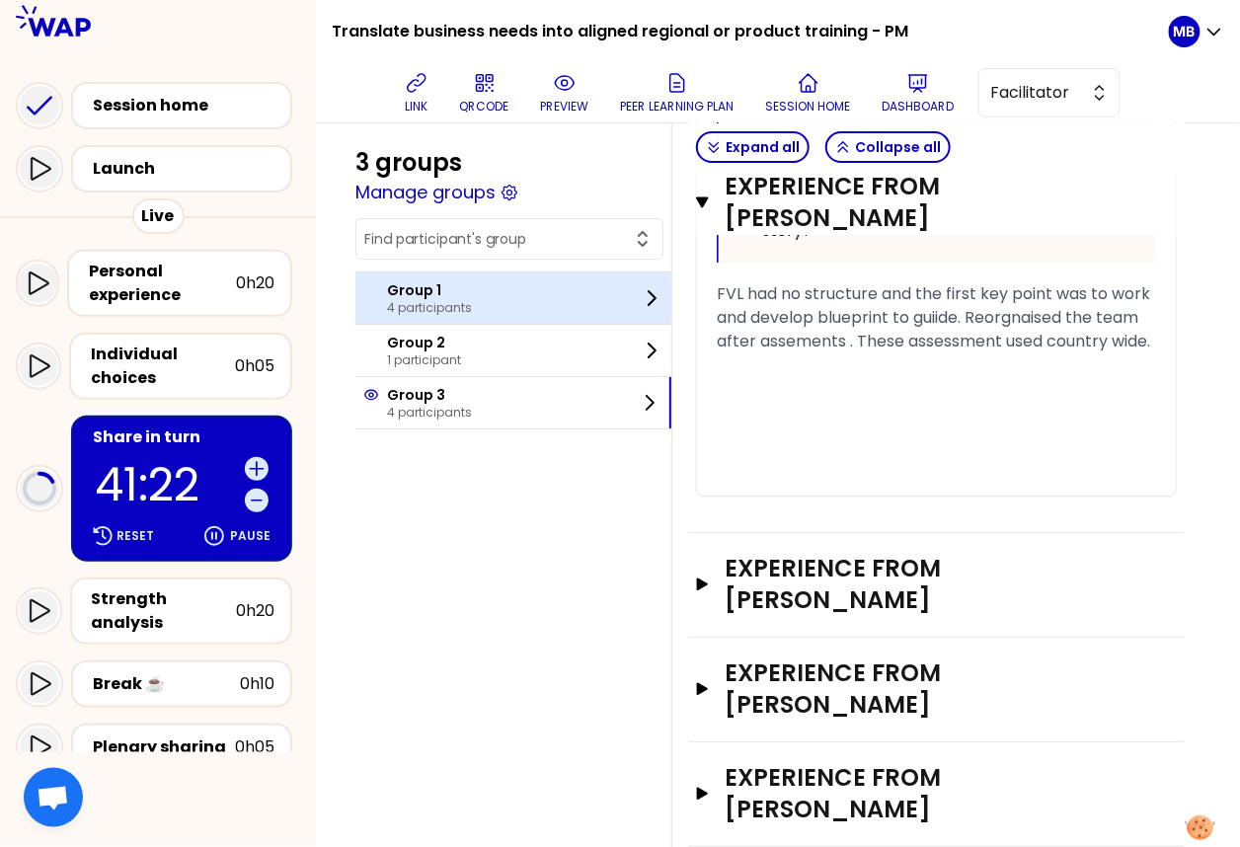
click at [408, 294] on p "Group 1" at bounding box center [429, 290] width 85 height 20
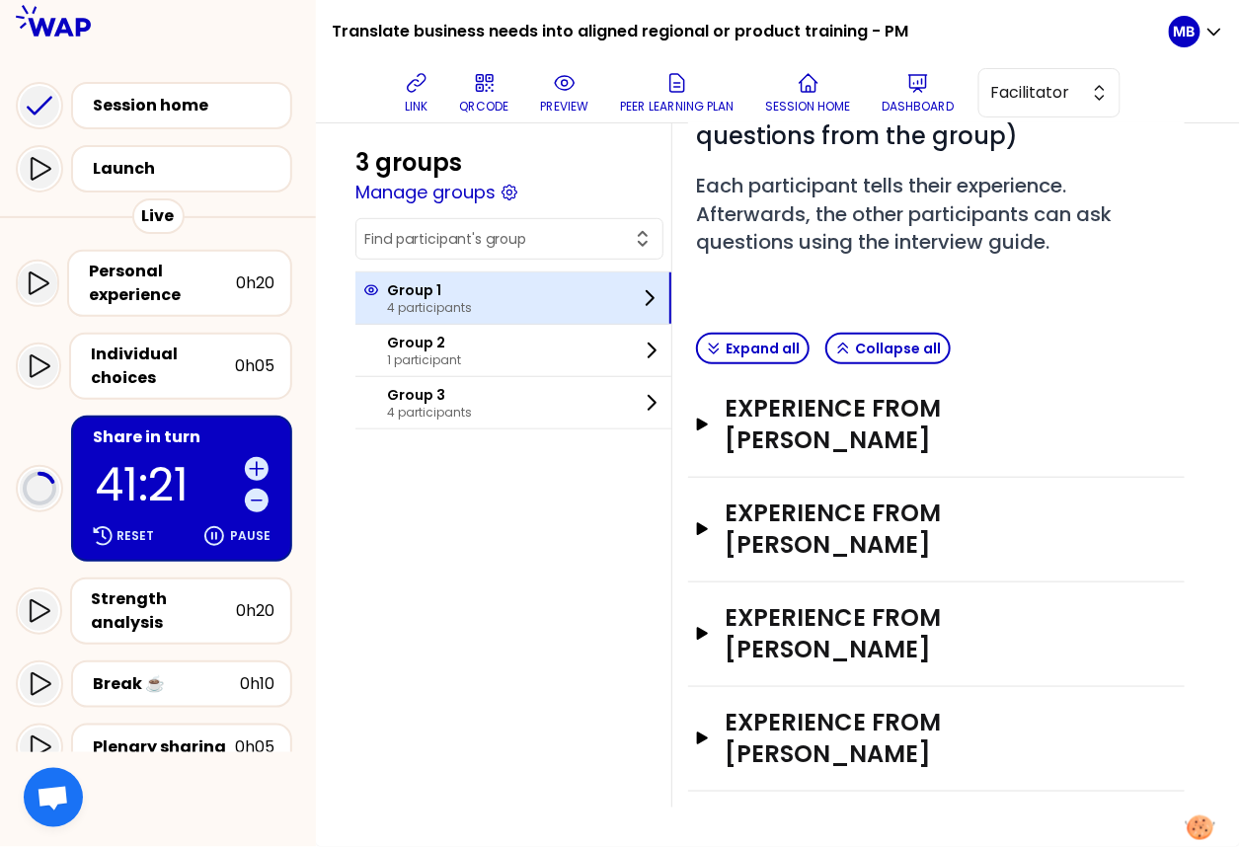
scroll to position [202, 0]
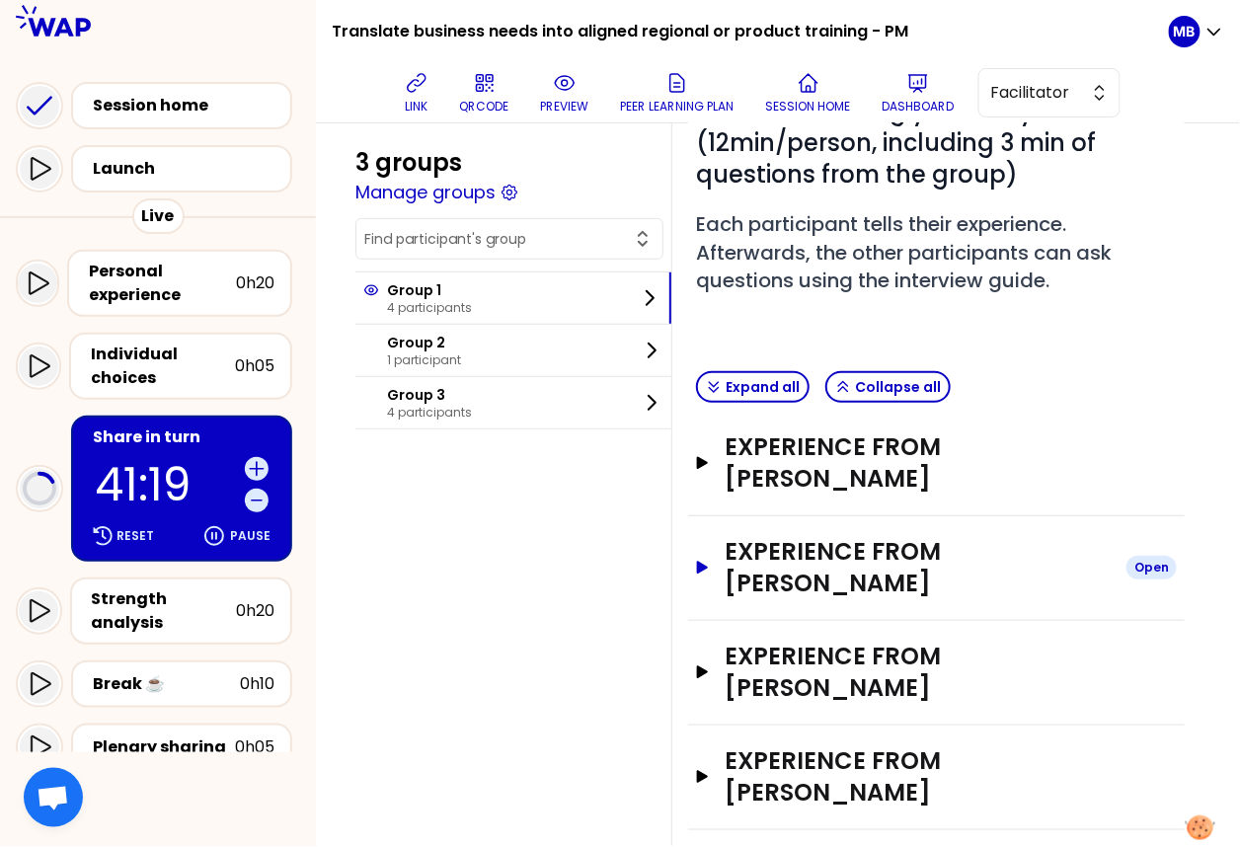
click at [753, 556] on h3 "Experience from [PERSON_NAME]" at bounding box center [918, 567] width 386 height 63
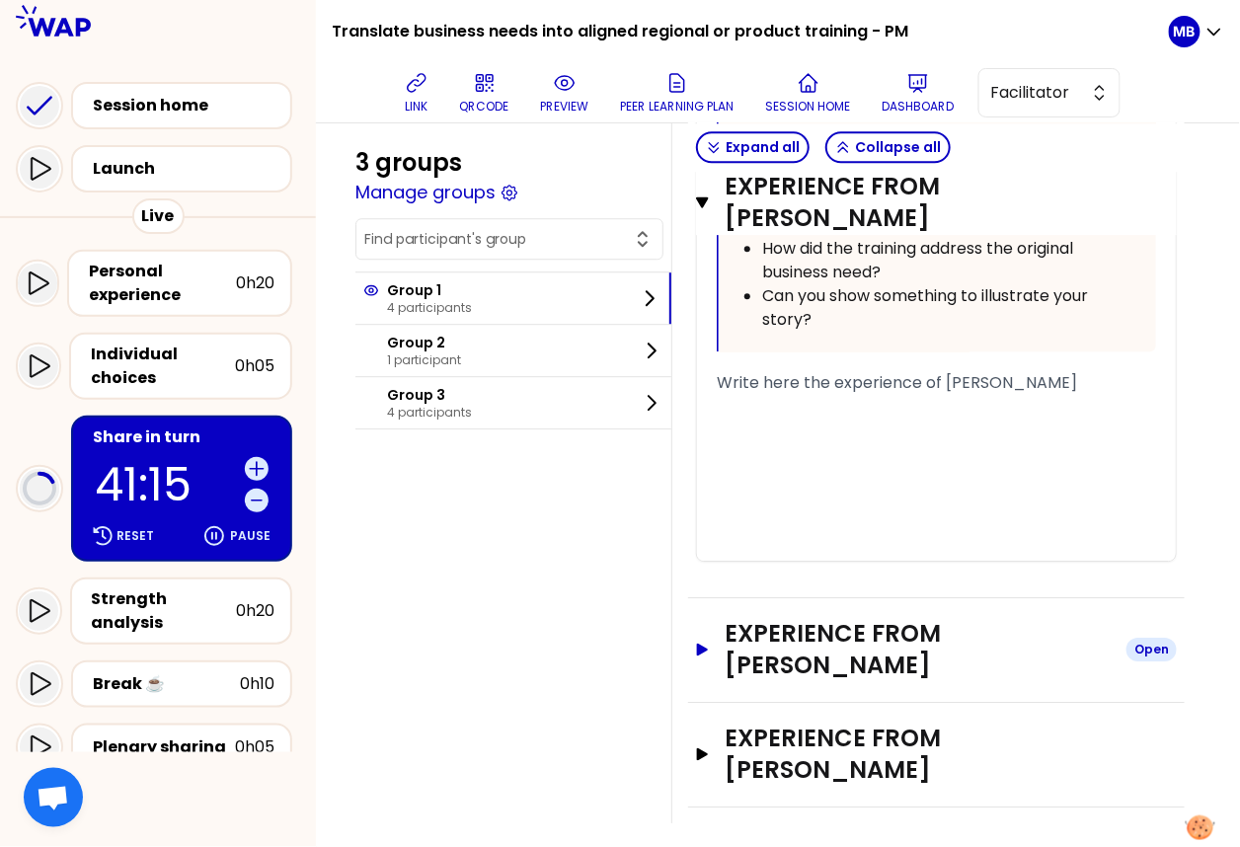
click at [745, 643] on h3 "Experience from [PERSON_NAME]" at bounding box center [918, 649] width 386 height 63
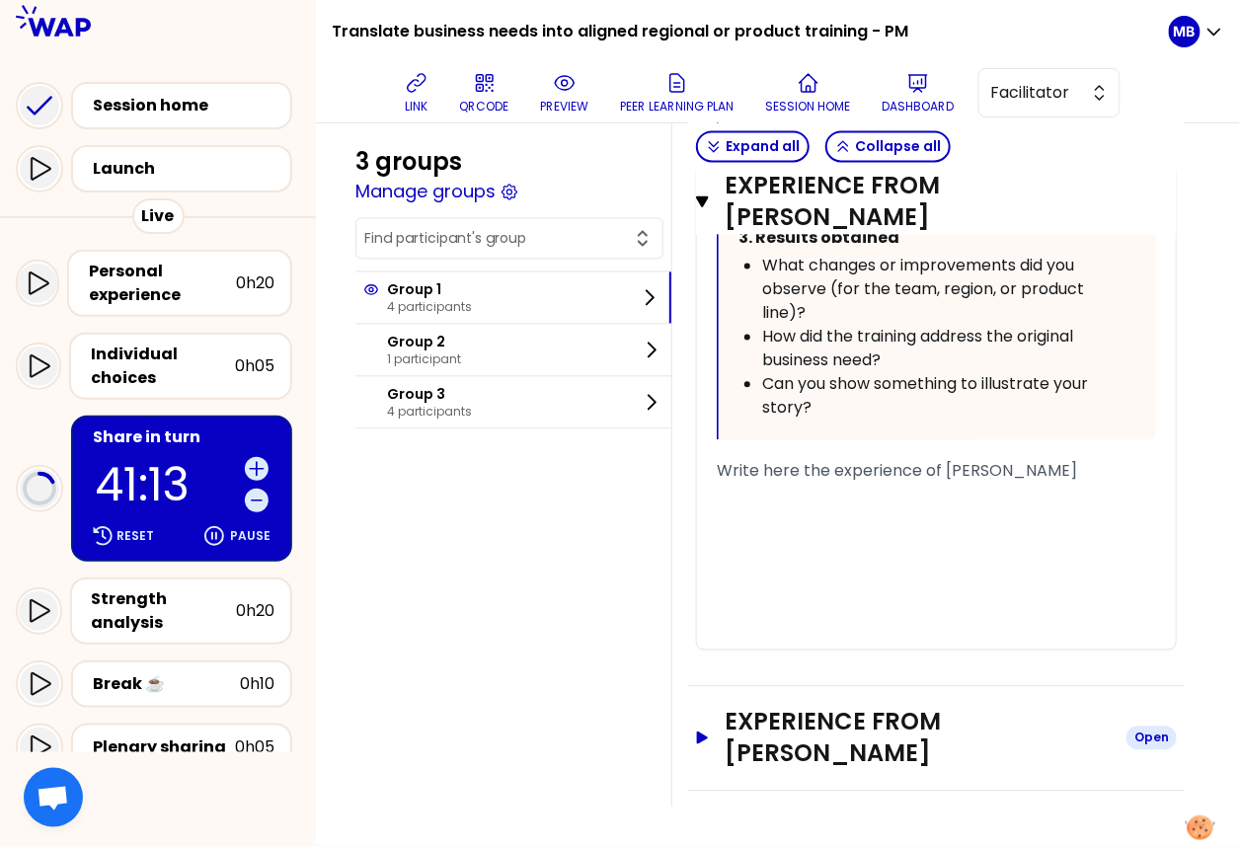
click at [765, 727] on h3 "Experience from [PERSON_NAME]" at bounding box center [918, 738] width 386 height 63
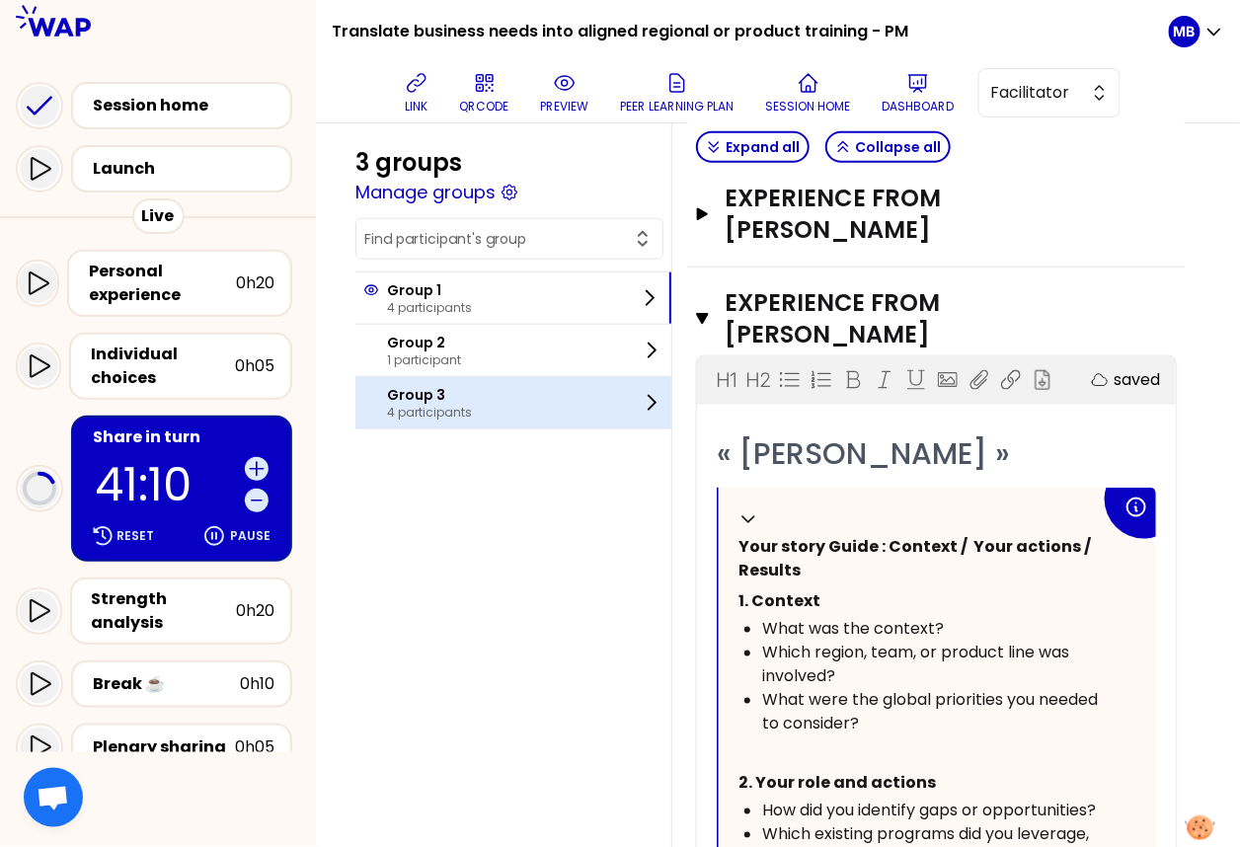
click at [432, 416] on p "4 participants" at bounding box center [429, 413] width 85 height 16
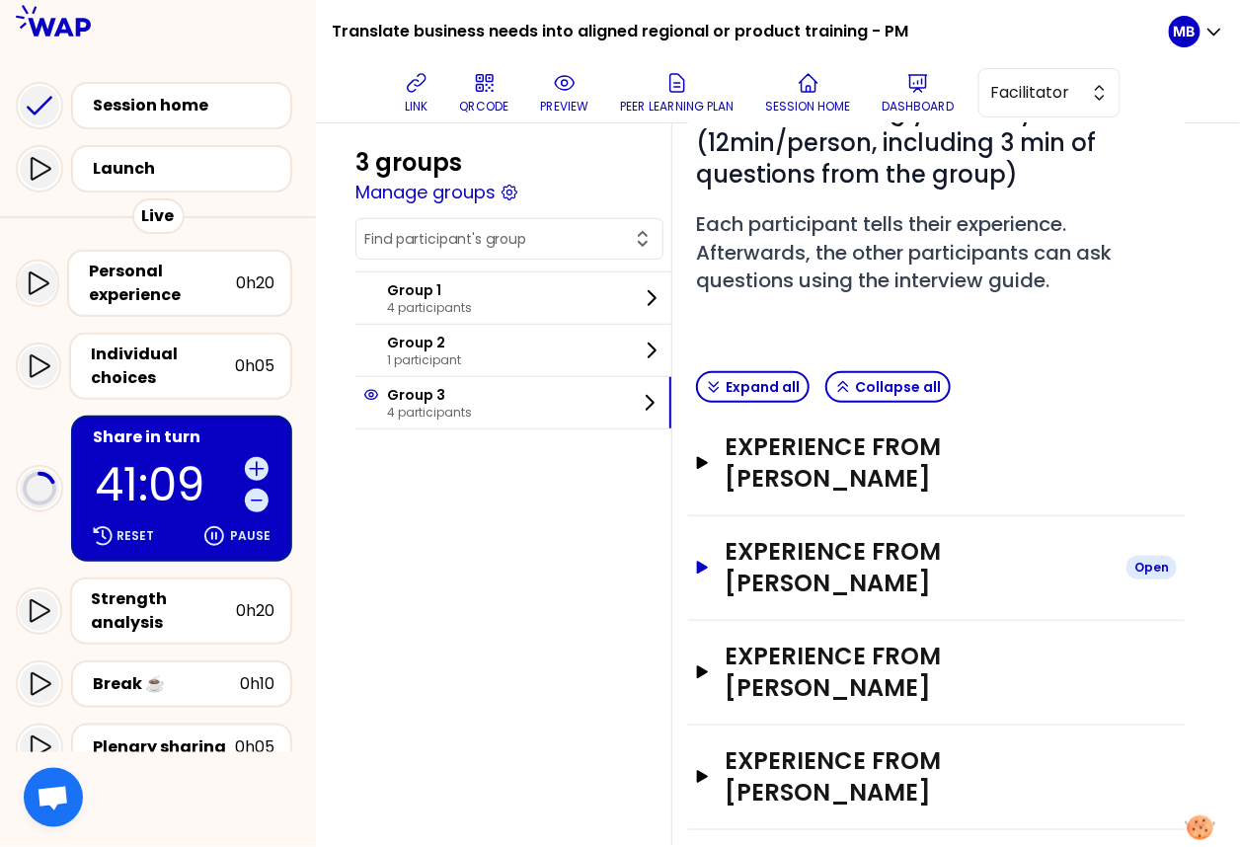
click at [749, 541] on h3 "Experience from [PERSON_NAME]" at bounding box center [918, 567] width 386 height 63
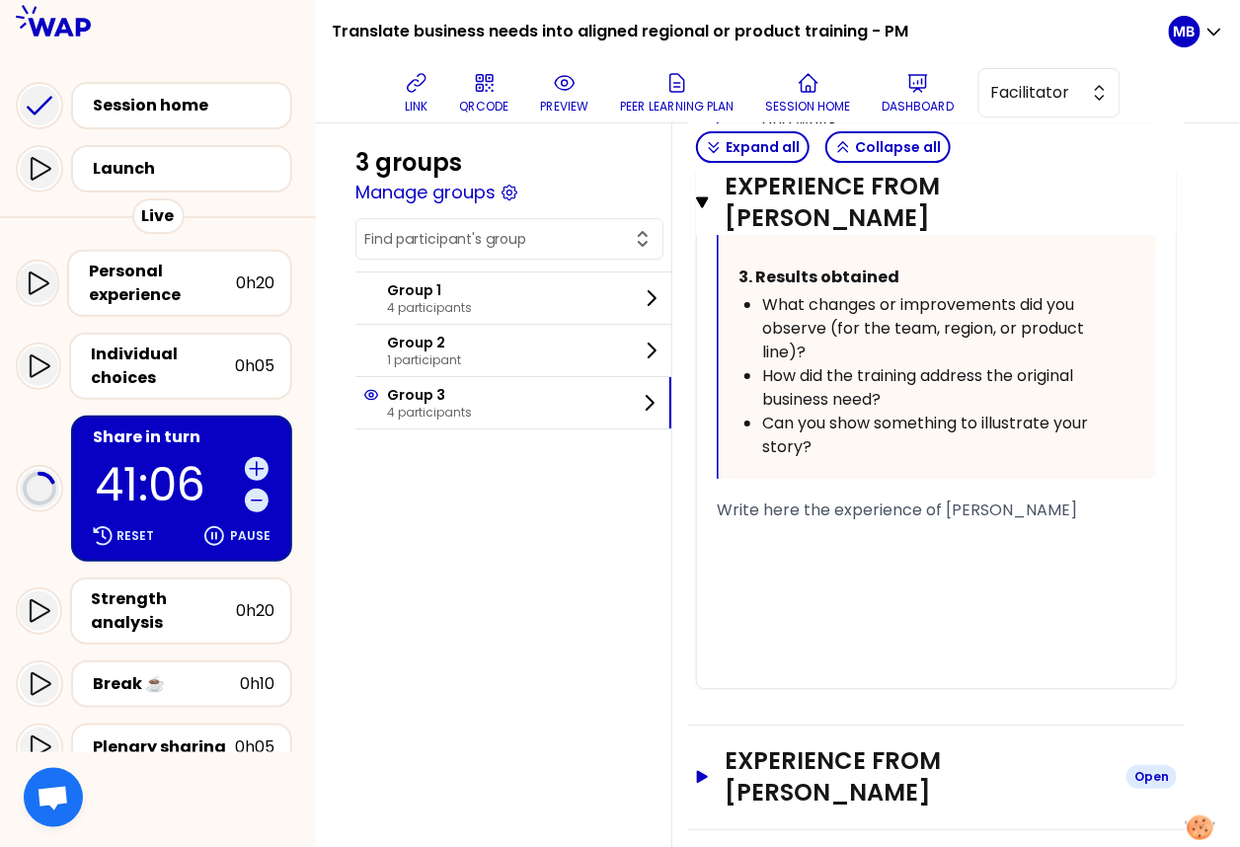
click at [776, 772] on h3 "Experience from [PERSON_NAME]" at bounding box center [918, 776] width 386 height 63
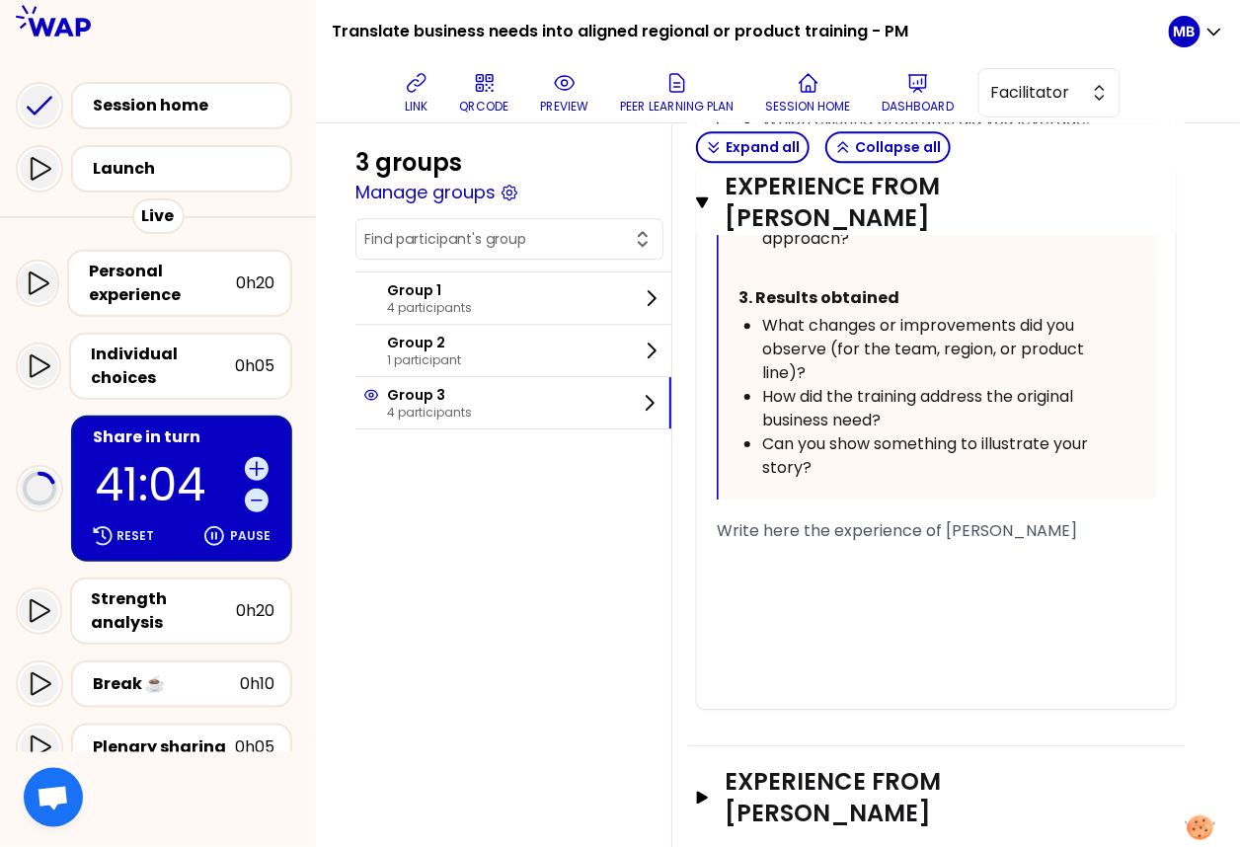
scroll to position [3309, 0]
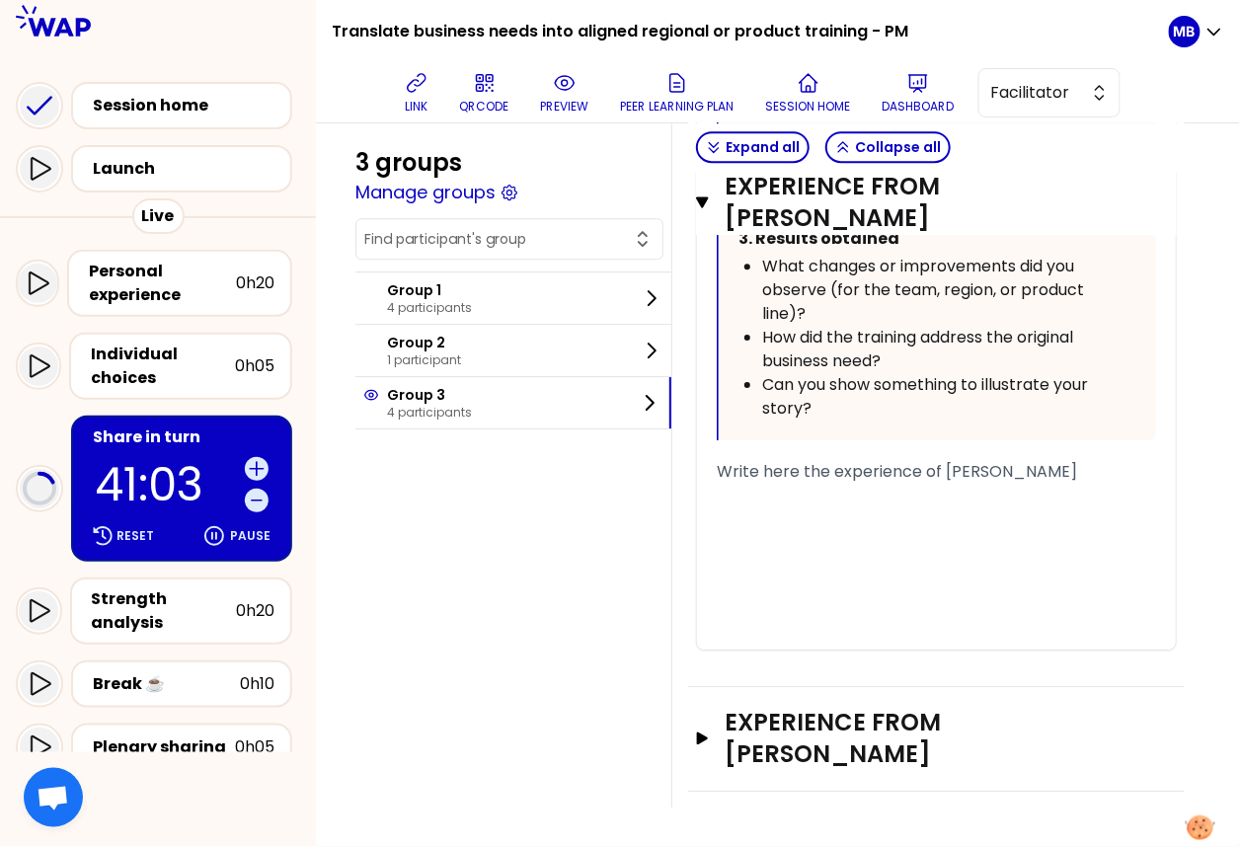
click at [766, 735] on div "Experience from [PERSON_NAME] Open" at bounding box center [936, 739] width 497 height 105
click at [766, 741] on h3 "Experience from [PERSON_NAME]" at bounding box center [918, 738] width 386 height 63
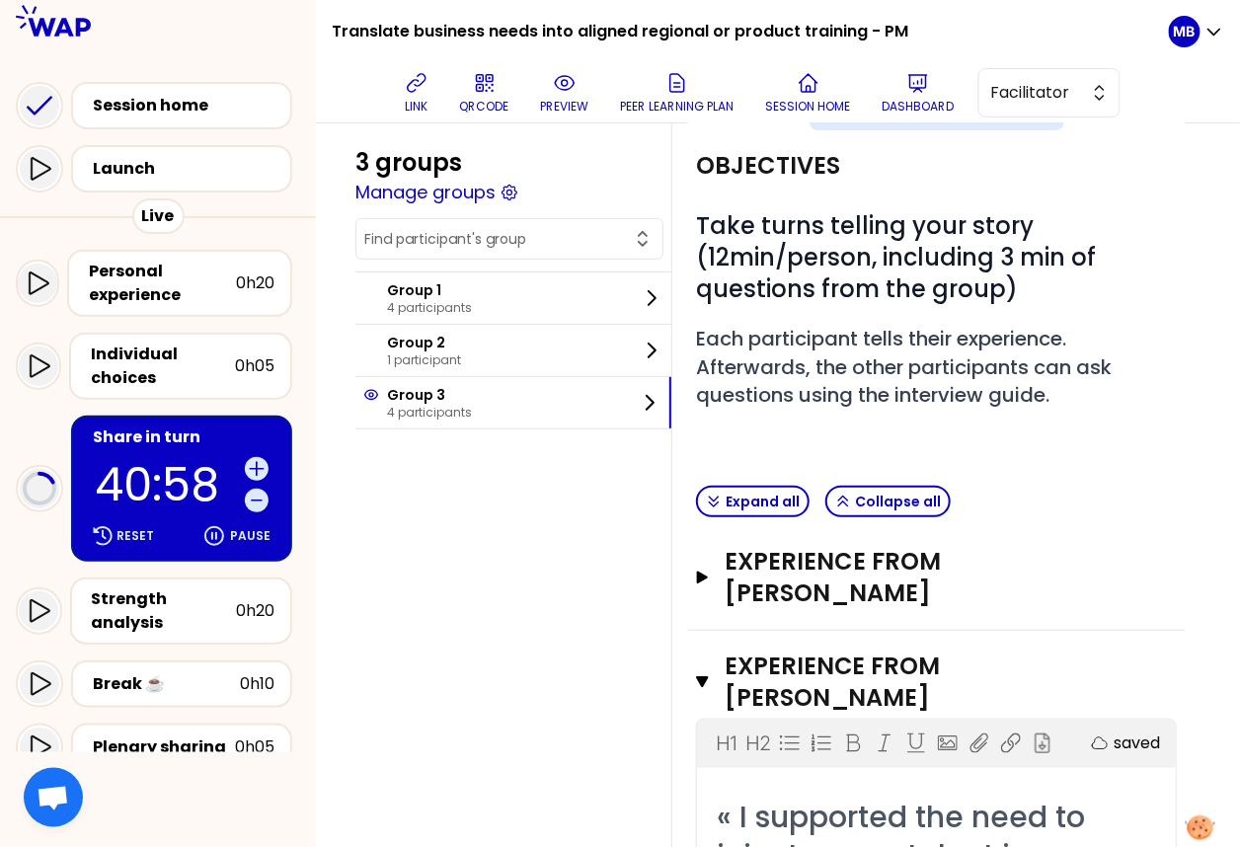
scroll to position [0, 0]
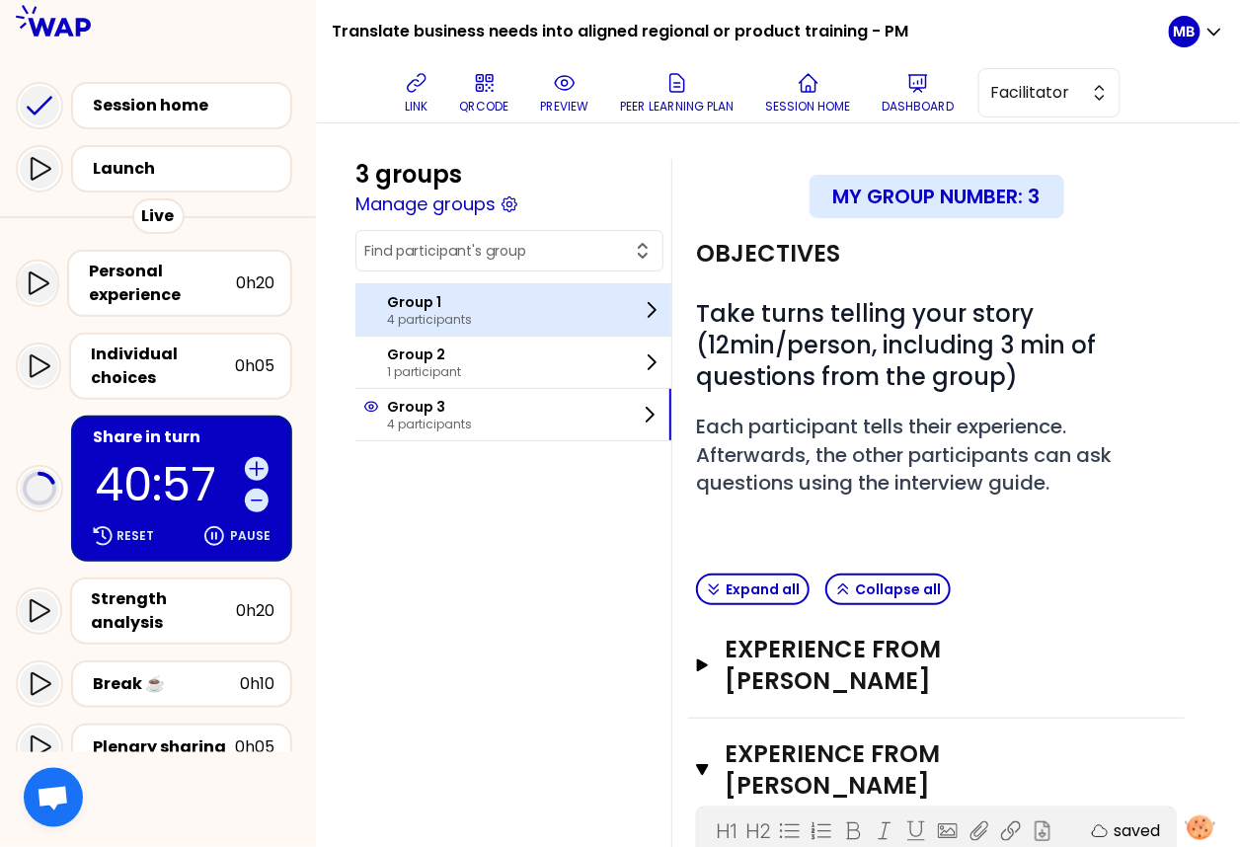
click at [417, 314] on p "4 participants" at bounding box center [429, 320] width 85 height 16
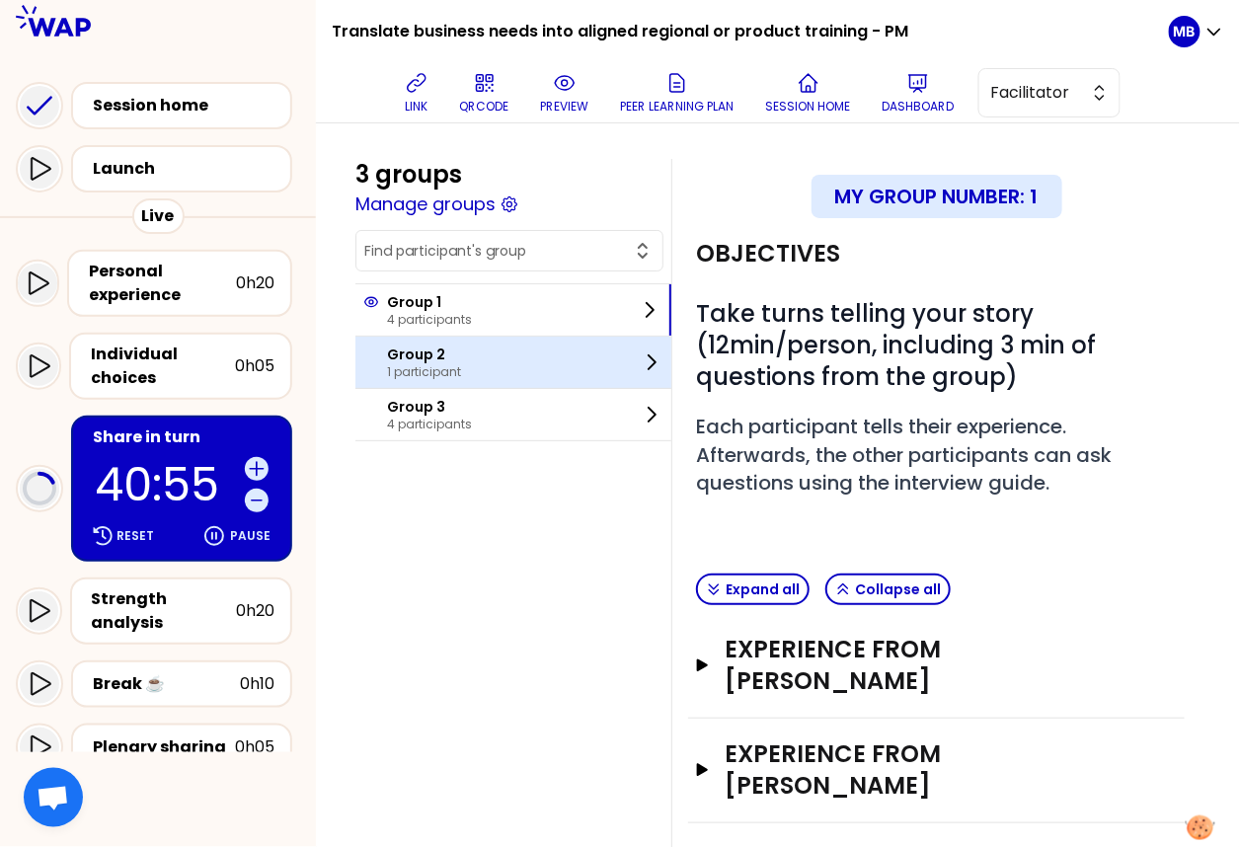
click at [413, 353] on p "Group 2" at bounding box center [424, 355] width 74 height 20
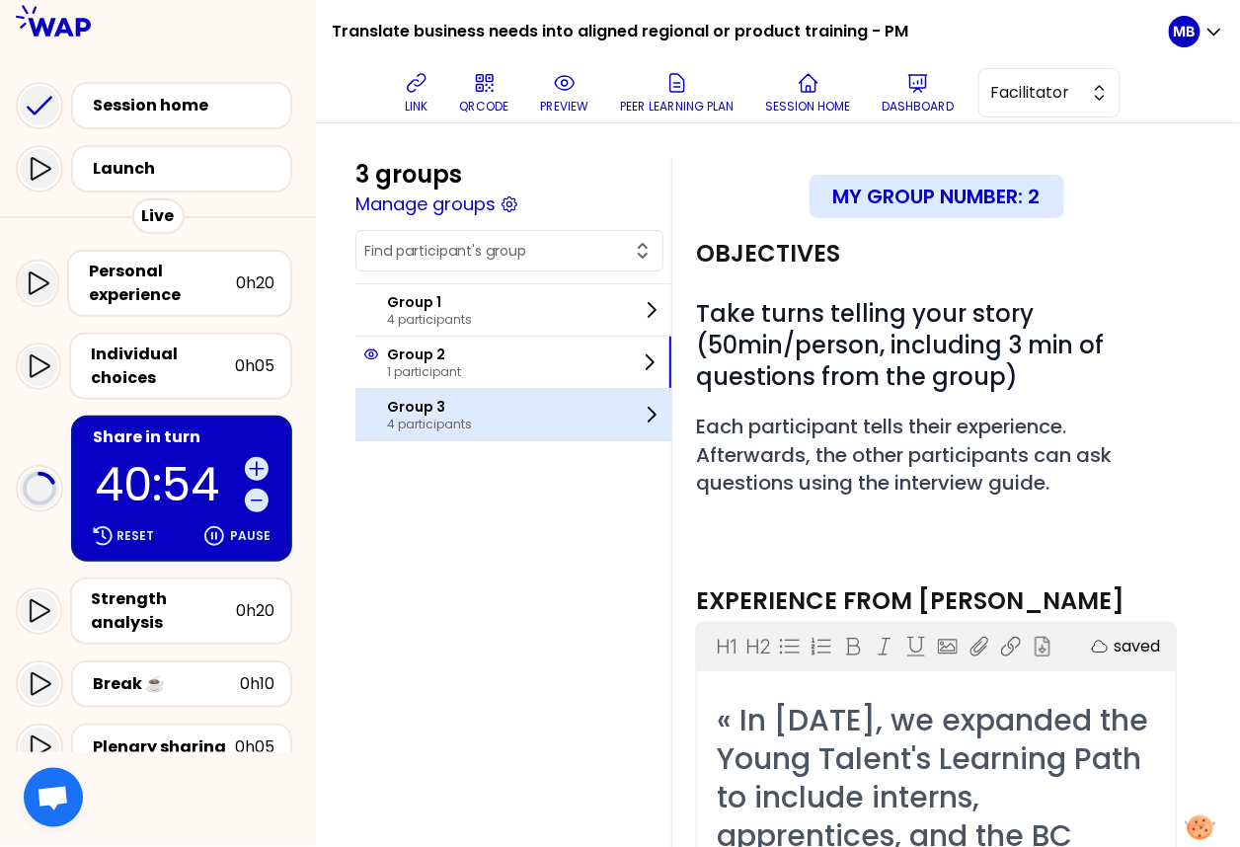
click at [409, 399] on p "Group 3" at bounding box center [429, 407] width 85 height 20
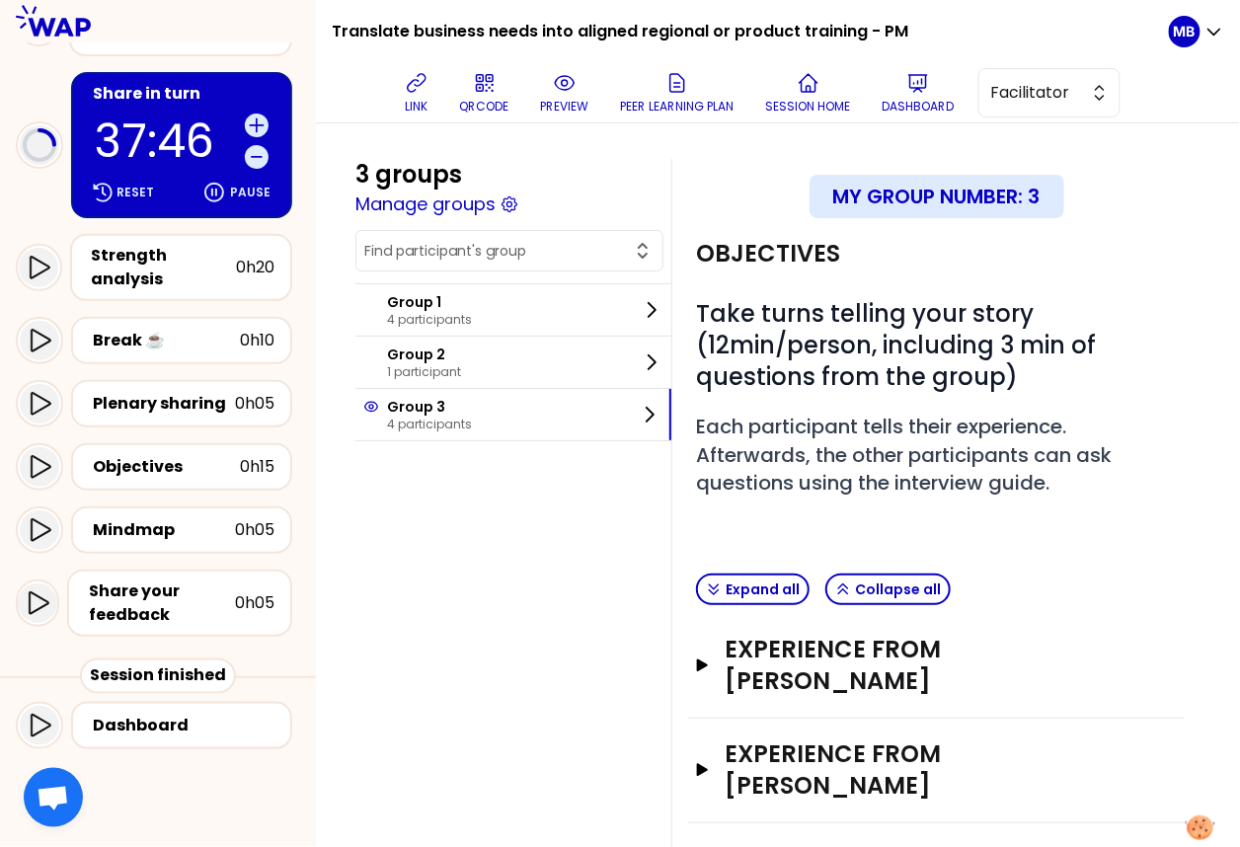
scroll to position [60, 0]
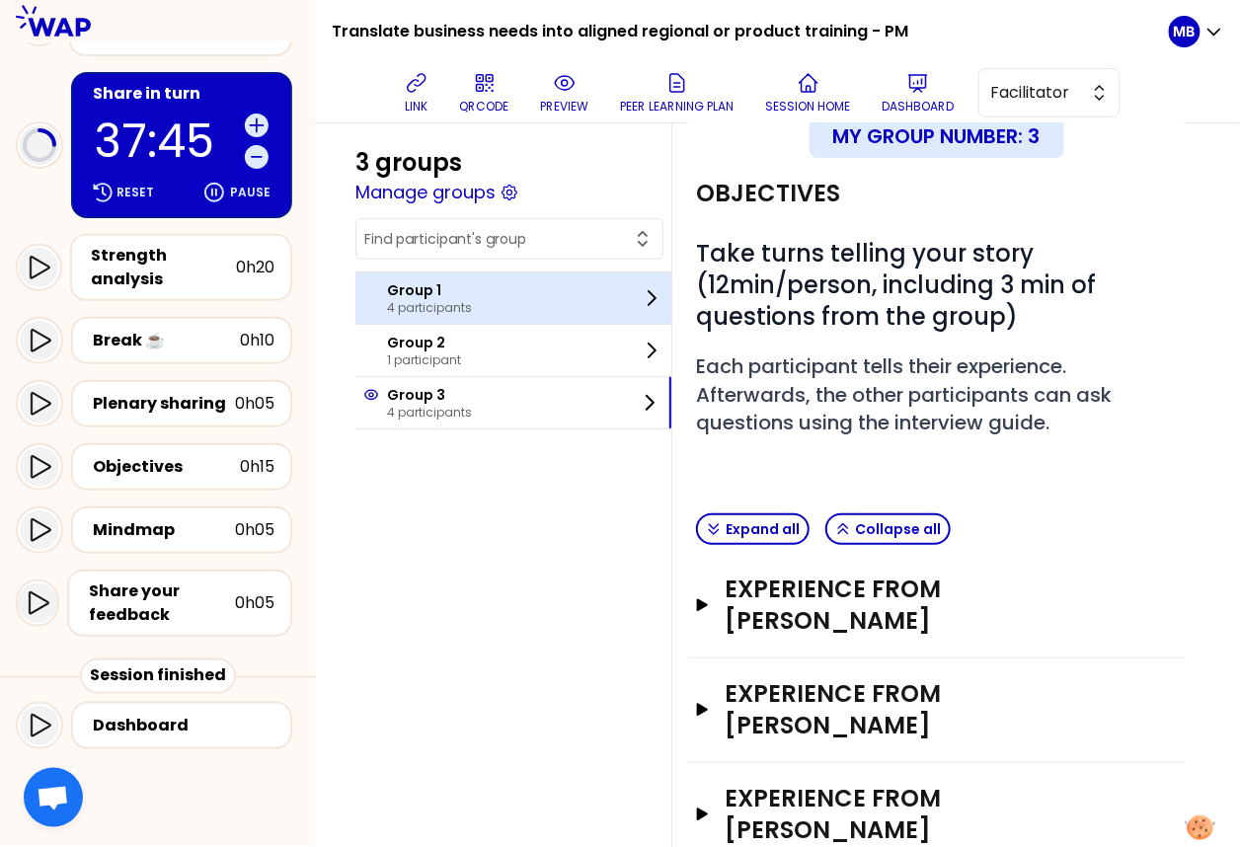
click at [444, 306] on p "4 participants" at bounding box center [429, 308] width 85 height 16
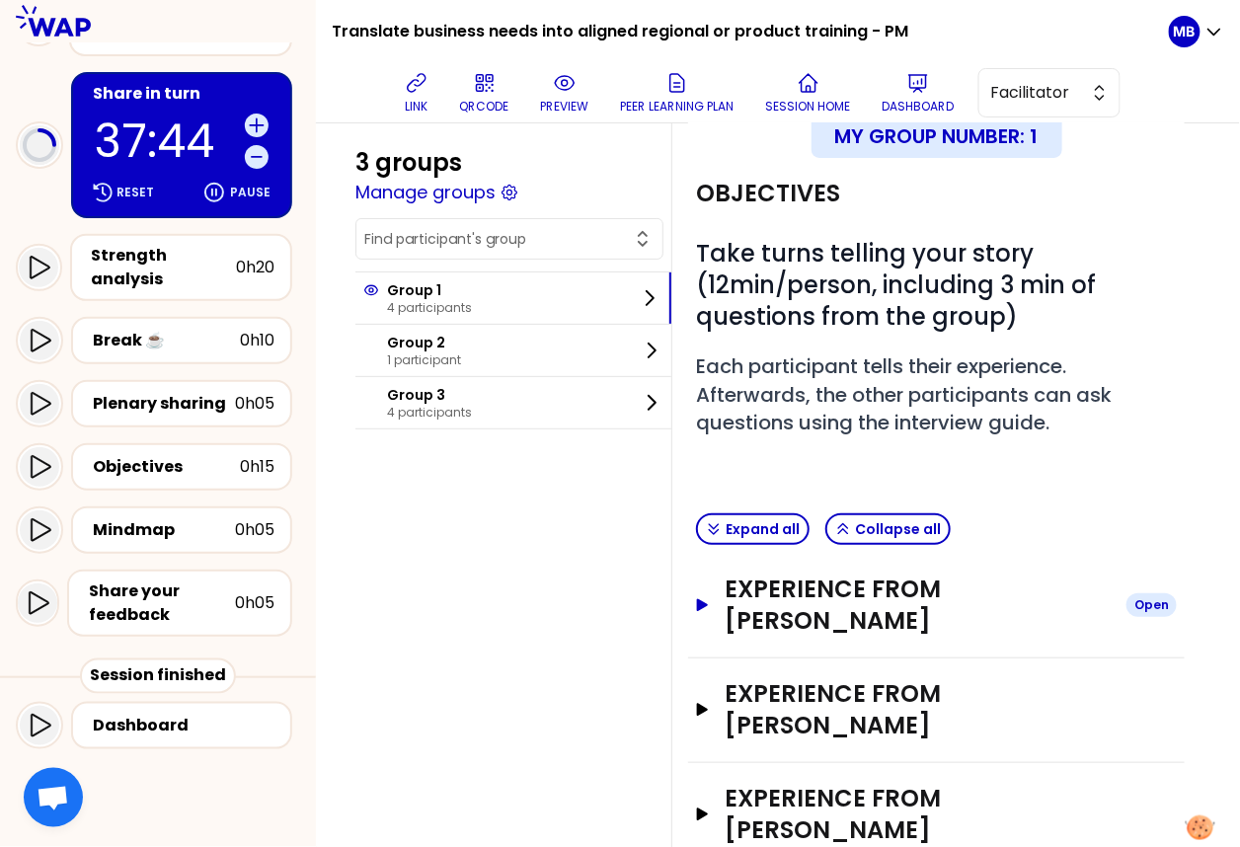
scroll to position [202, 0]
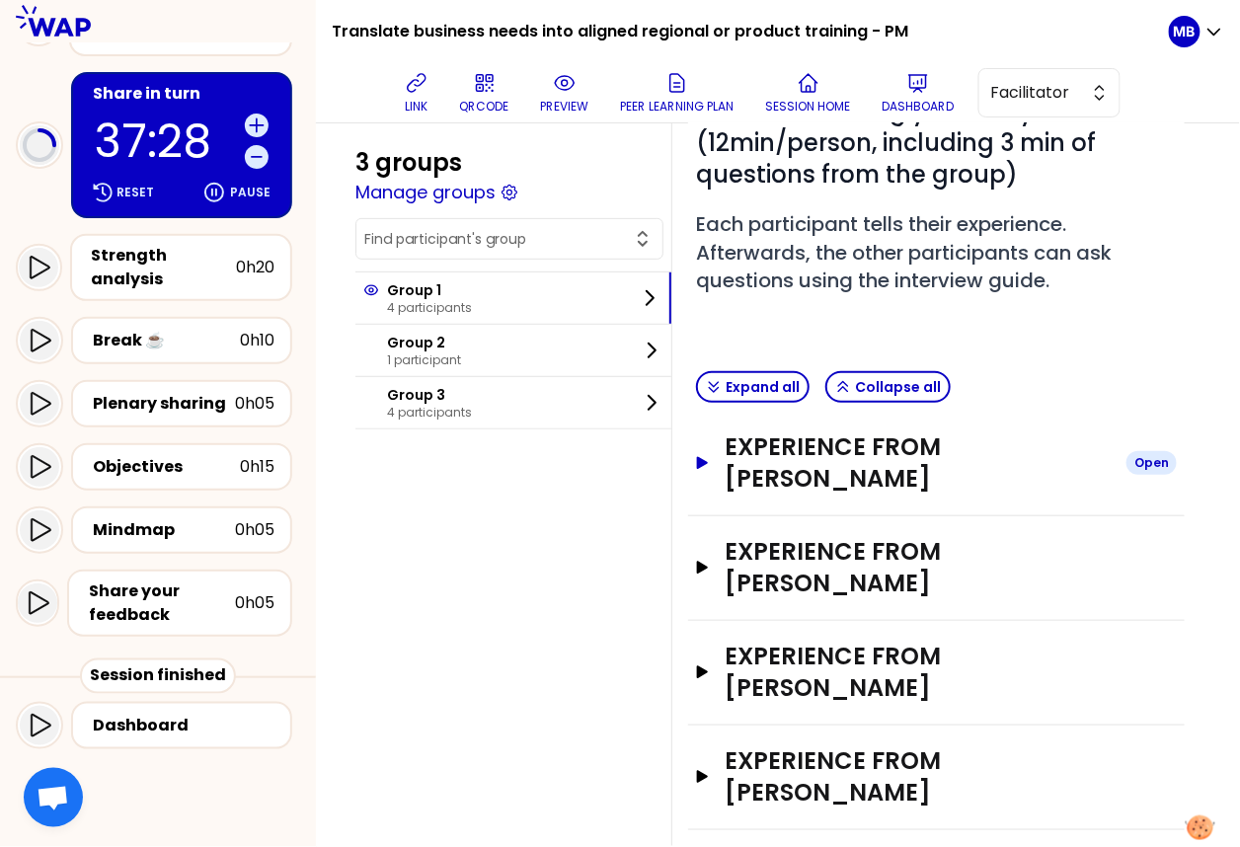
click at [723, 478] on button "Experience from Susan Reddish Open" at bounding box center [936, 462] width 481 height 63
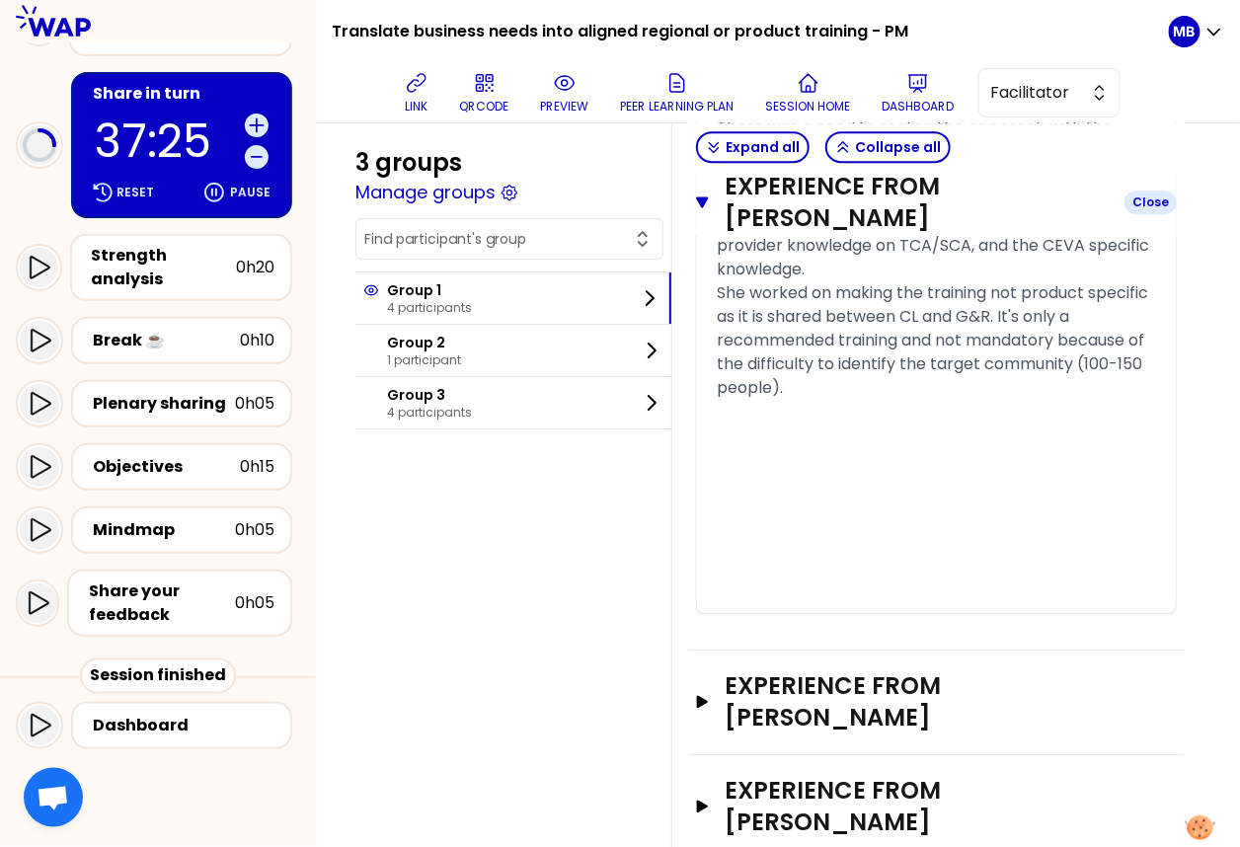
scroll to position [1693, 0]
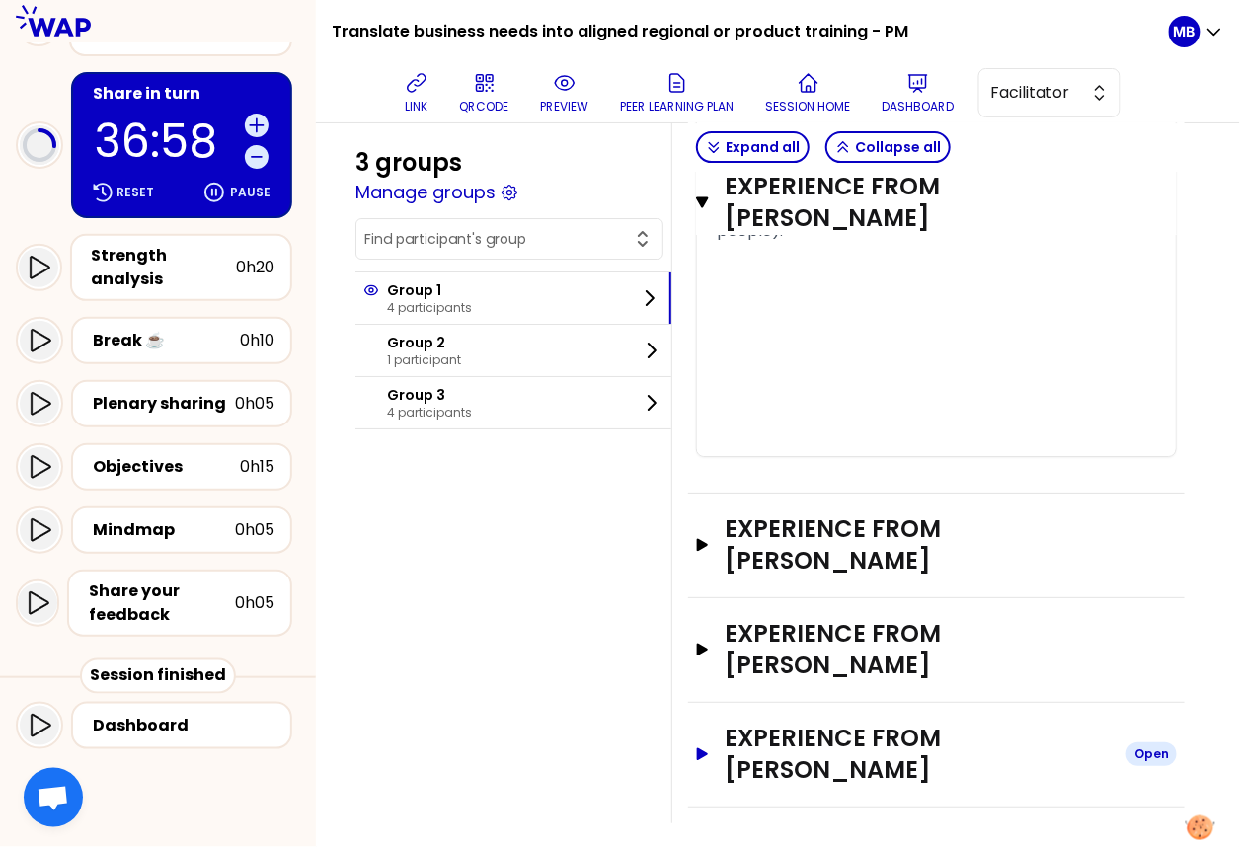
click at [707, 731] on button "Experience from caterina Mazza Open" at bounding box center [936, 754] width 481 height 63
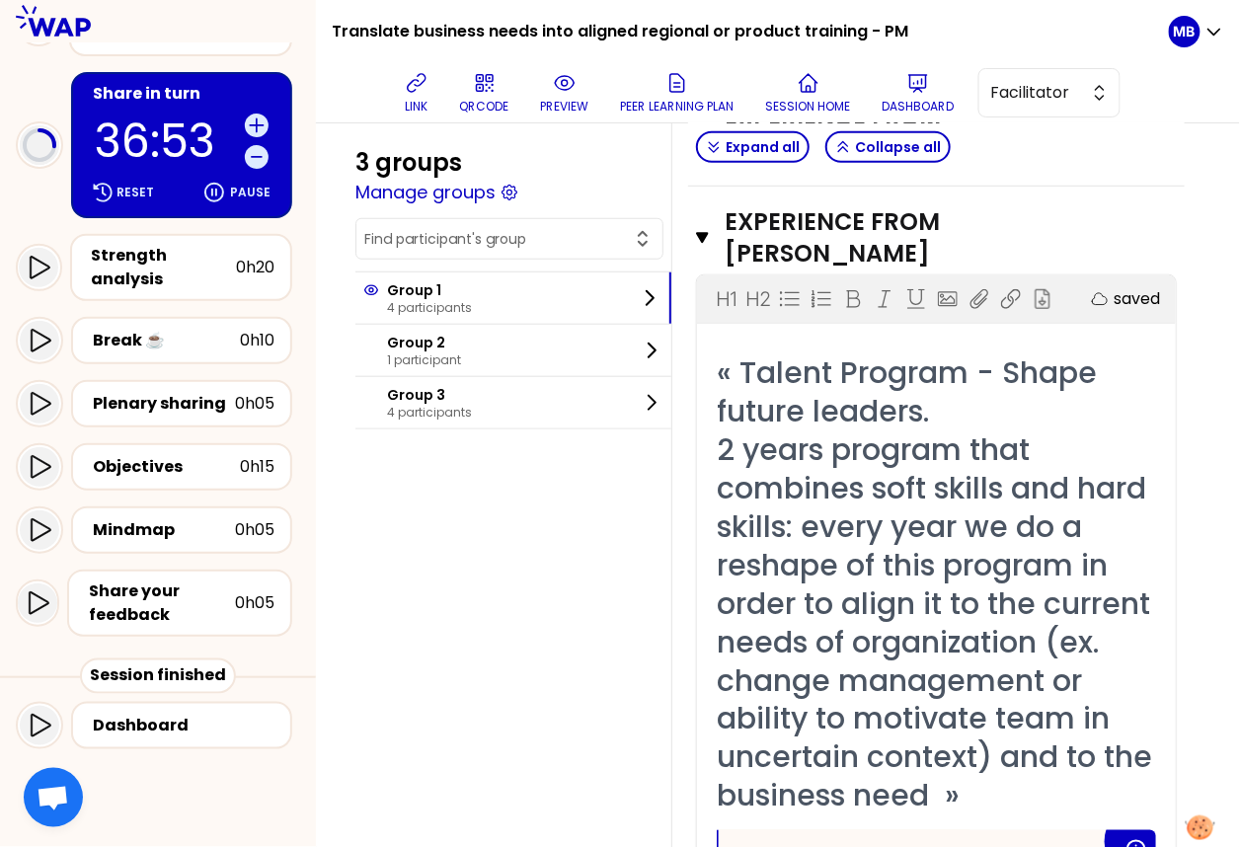
scroll to position [2197, 0]
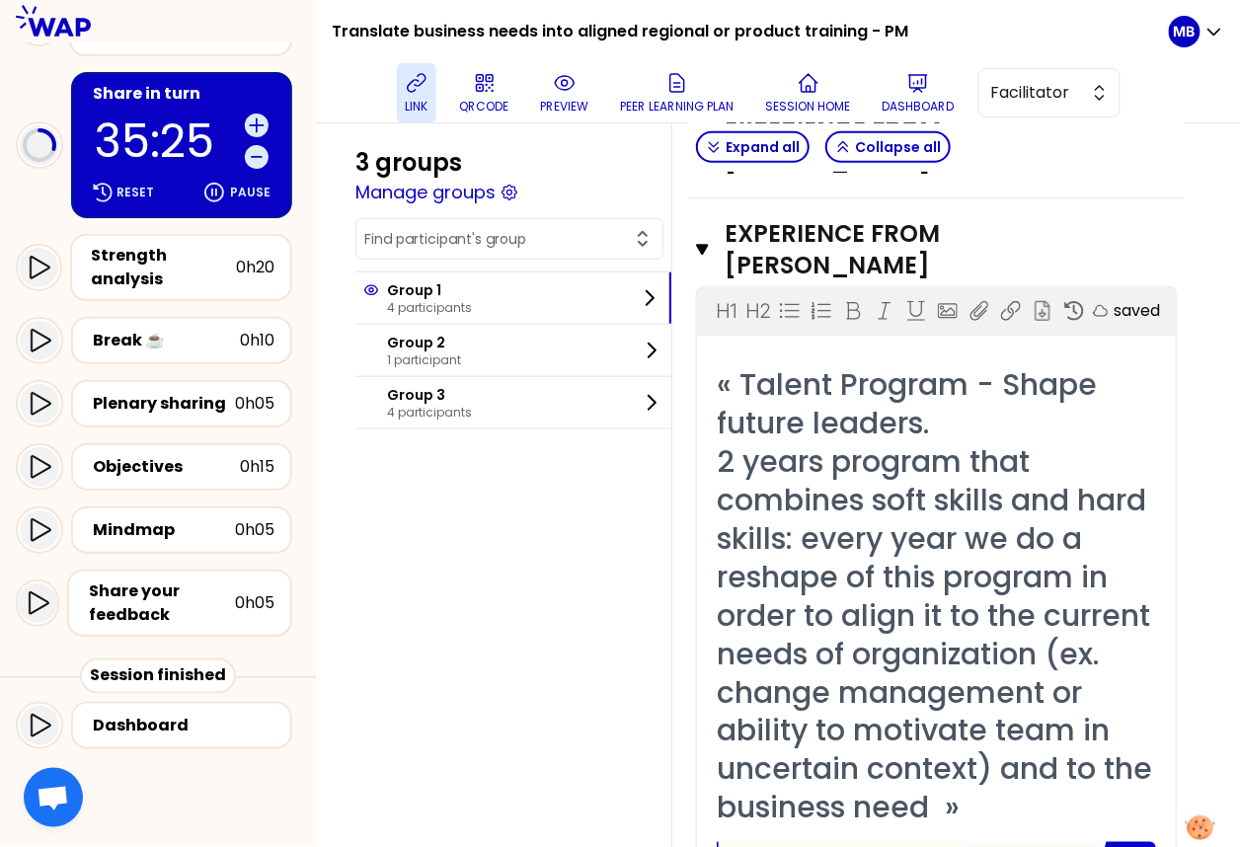
click at [412, 96] on button "link" at bounding box center [416, 92] width 39 height 59
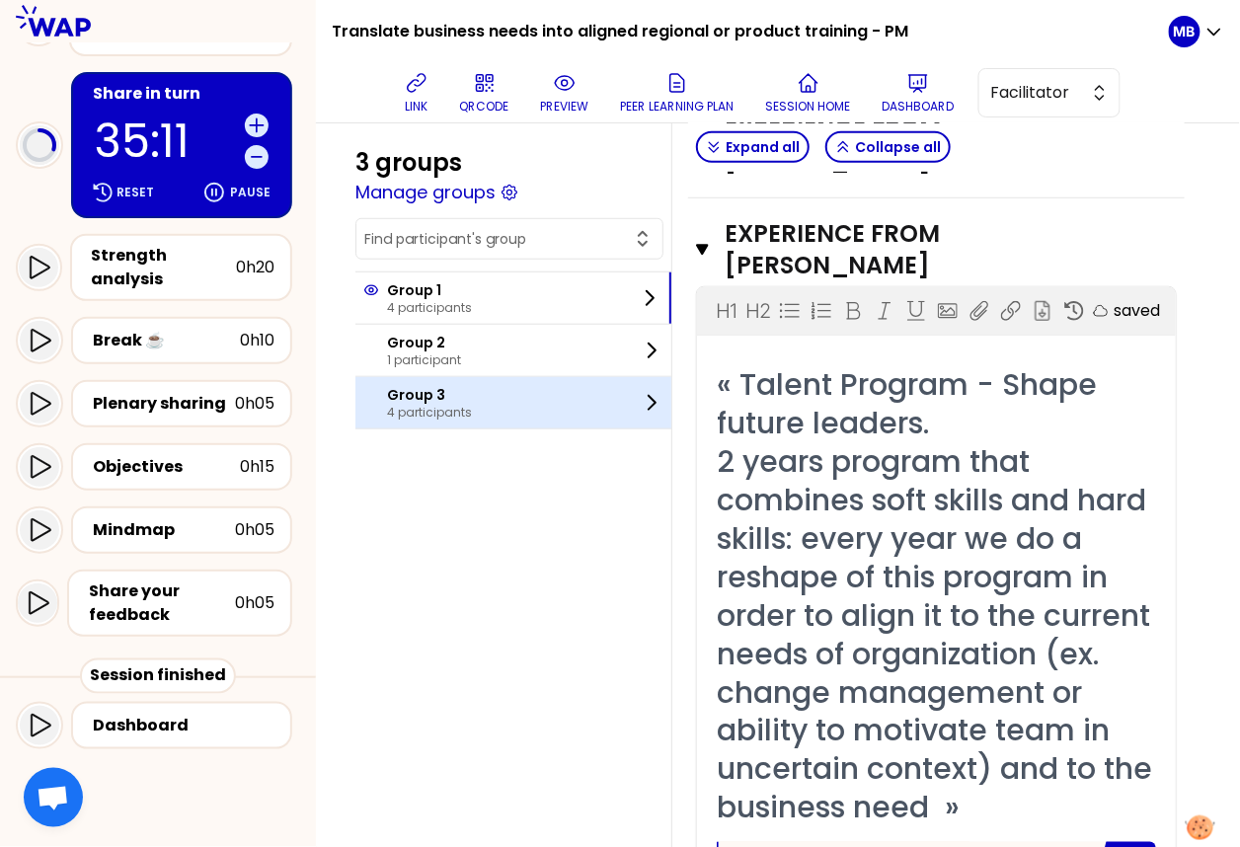
click at [446, 400] on p "Group 3" at bounding box center [429, 395] width 85 height 20
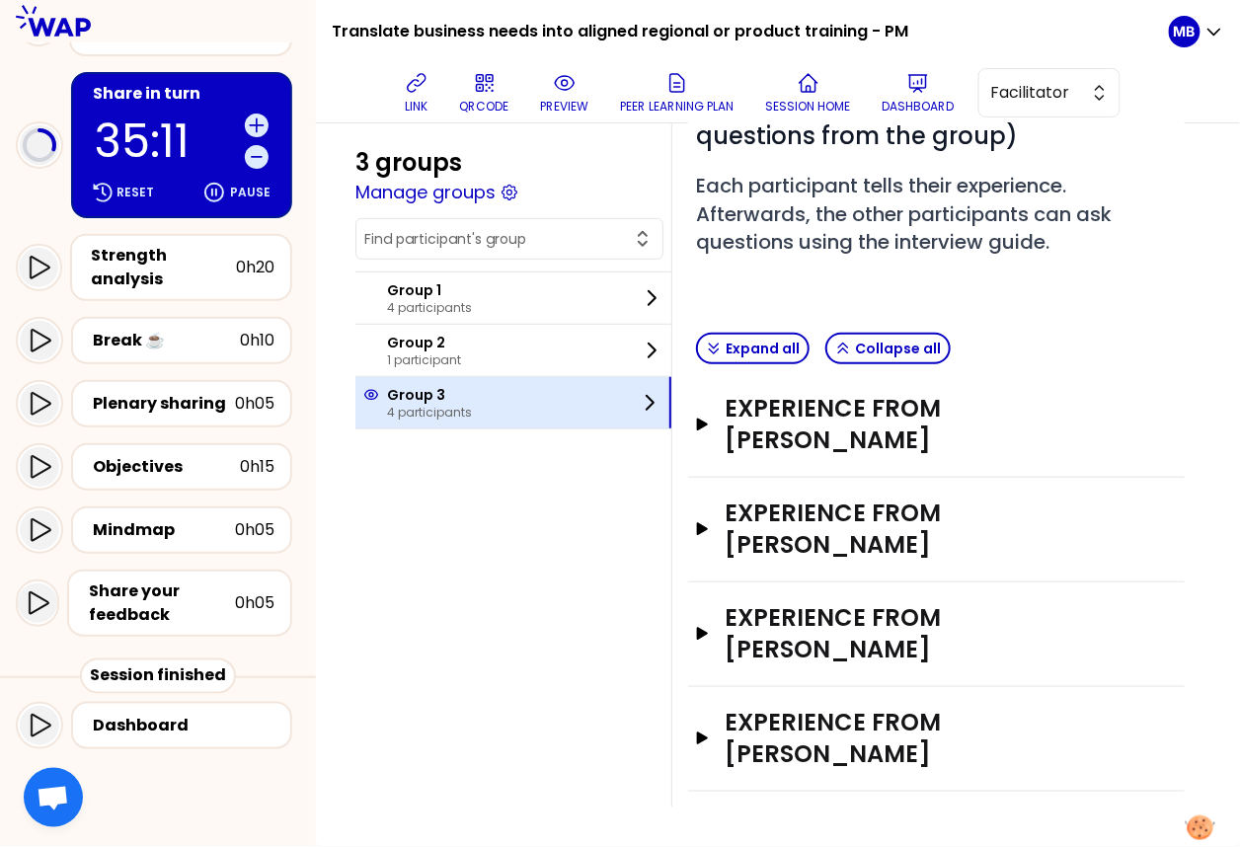
scroll to position [202, 0]
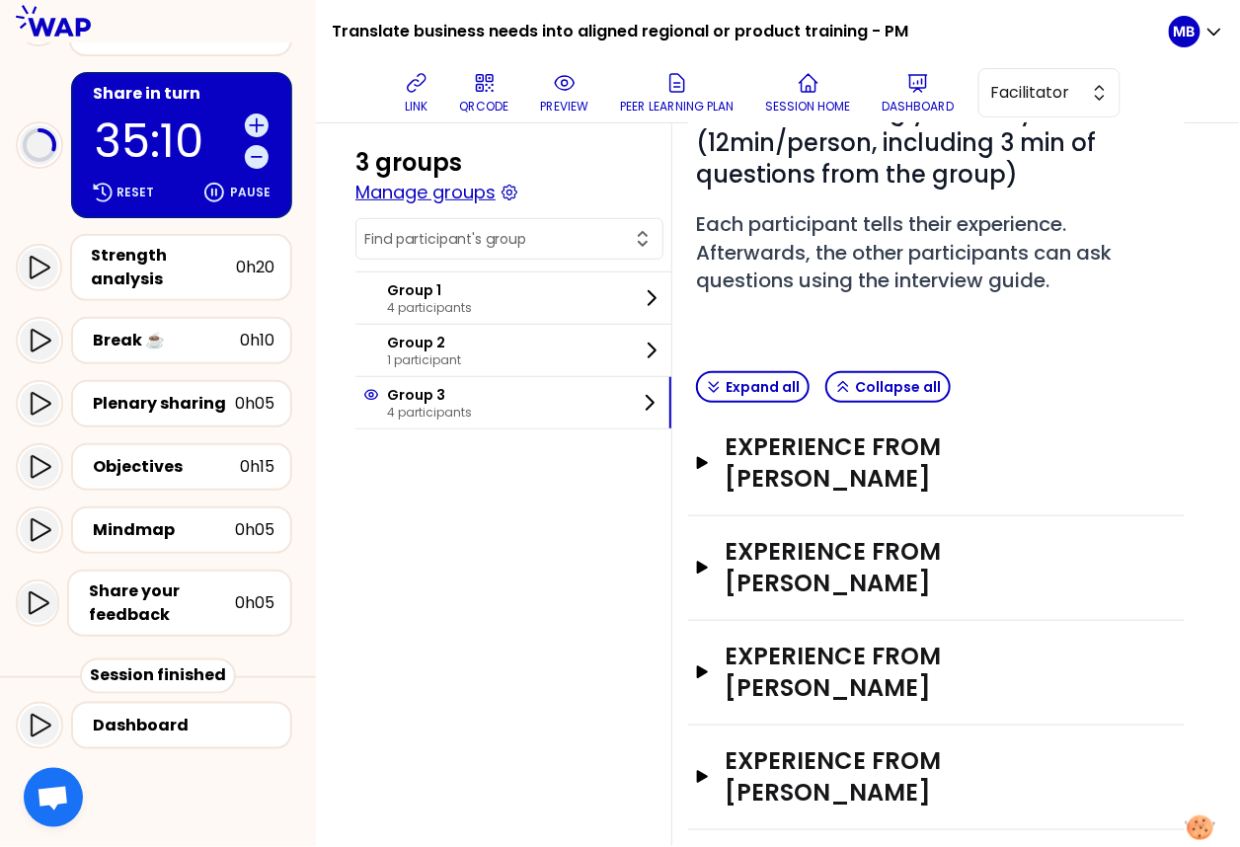
click at [461, 194] on button "Manage groups" at bounding box center [425, 193] width 140 height 28
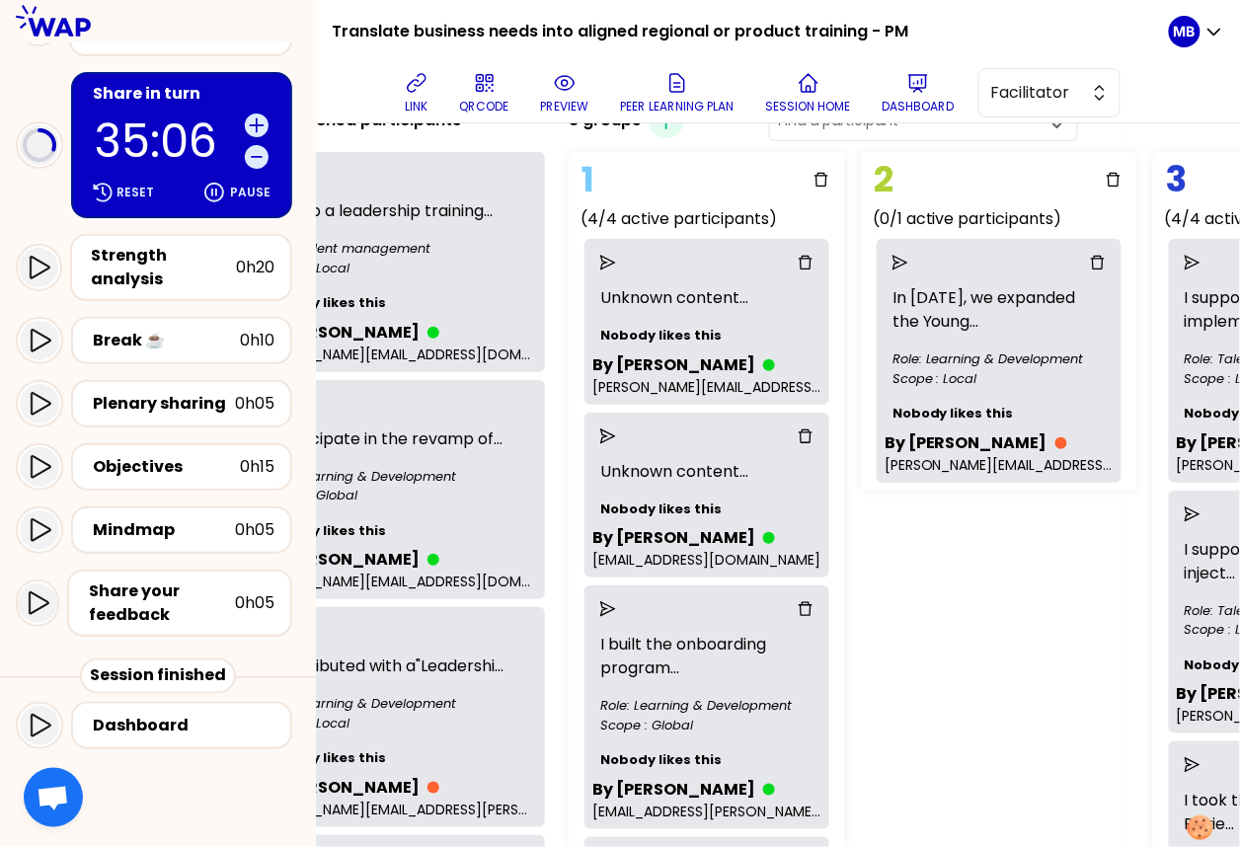
scroll to position [138, 0]
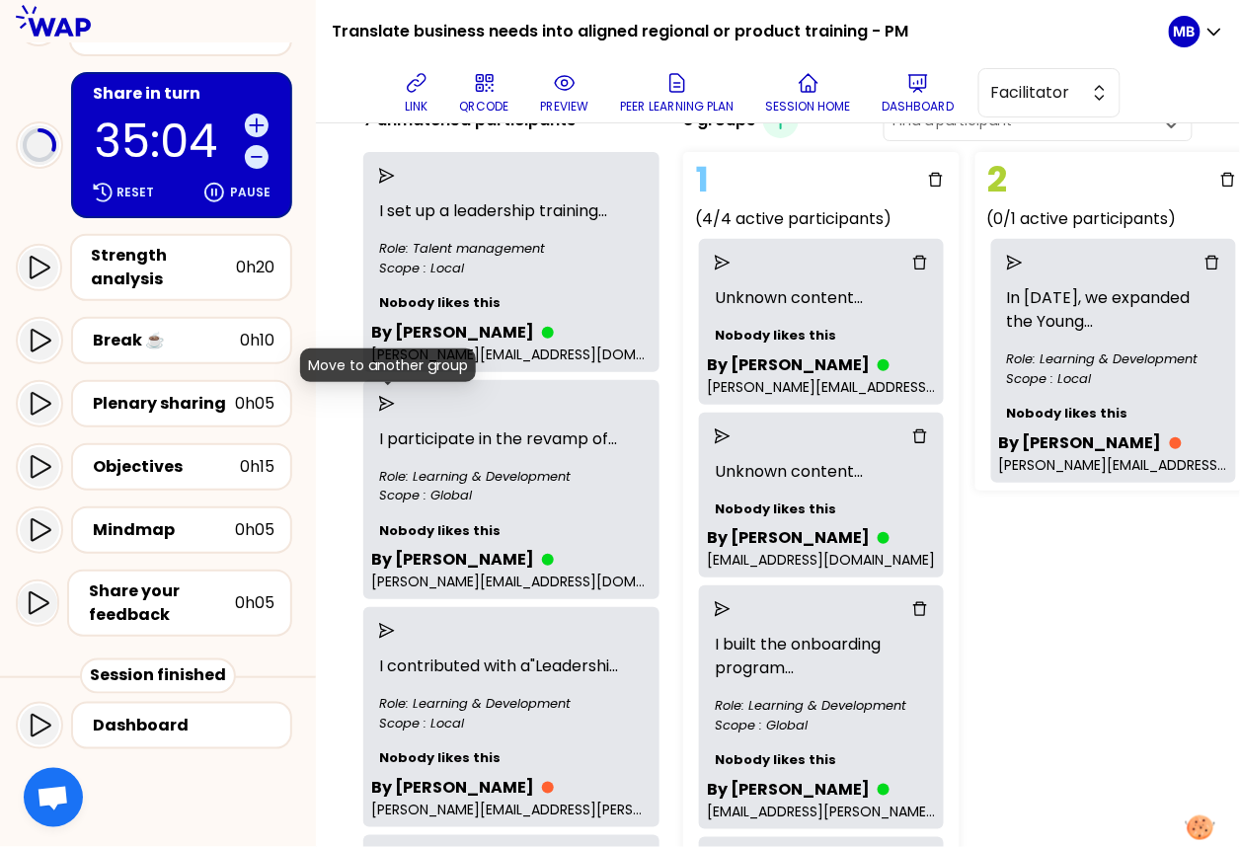
click at [383, 402] on icon "send" at bounding box center [387, 404] width 16 height 16
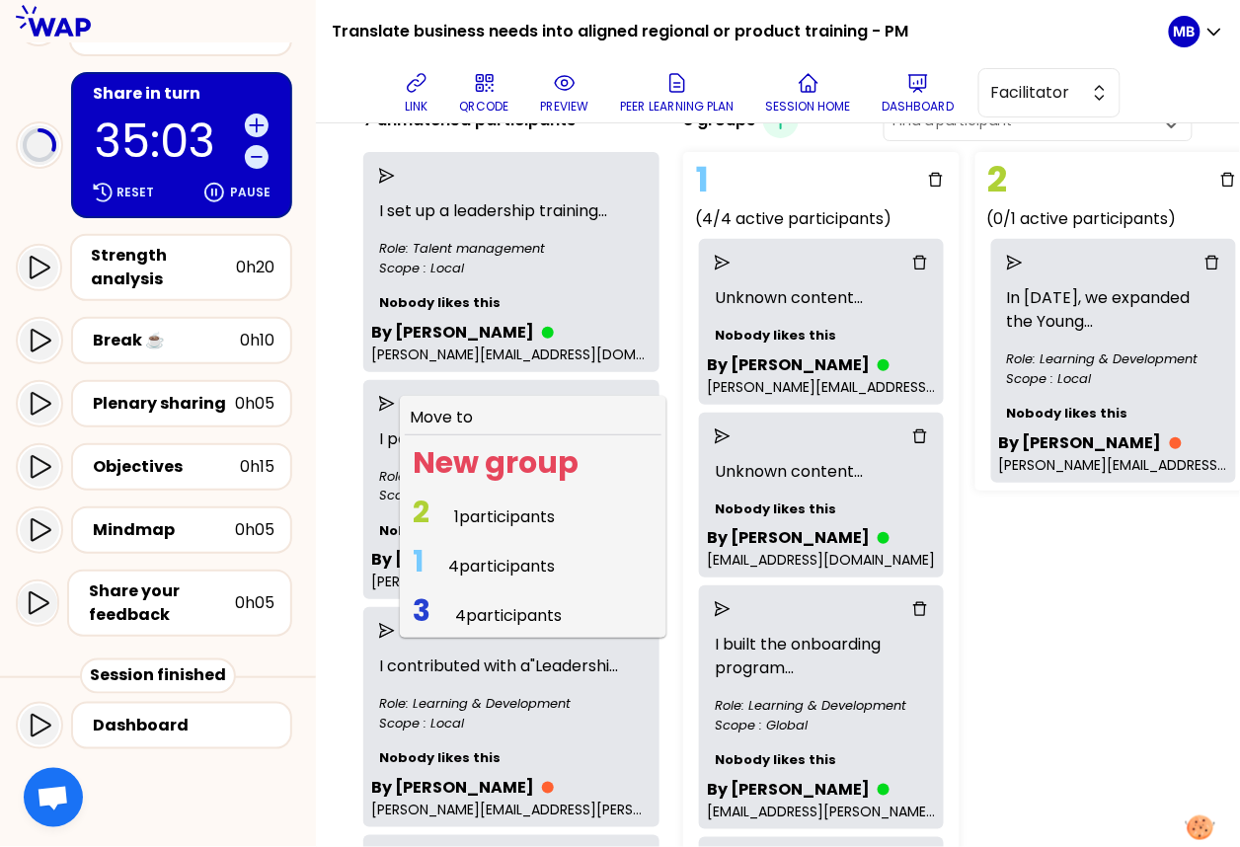
click at [487, 604] on span "4 participants" at bounding box center [508, 615] width 107 height 23
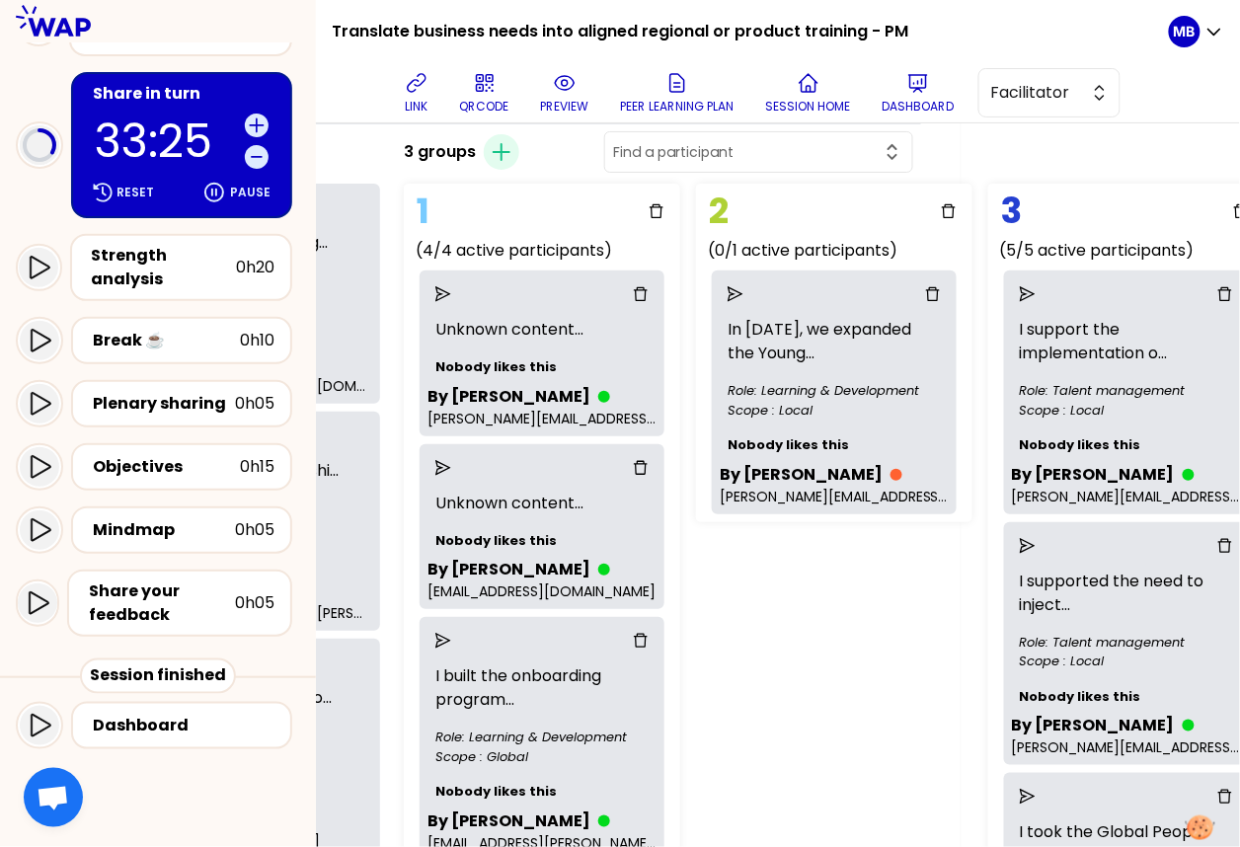
scroll to position [0, 279]
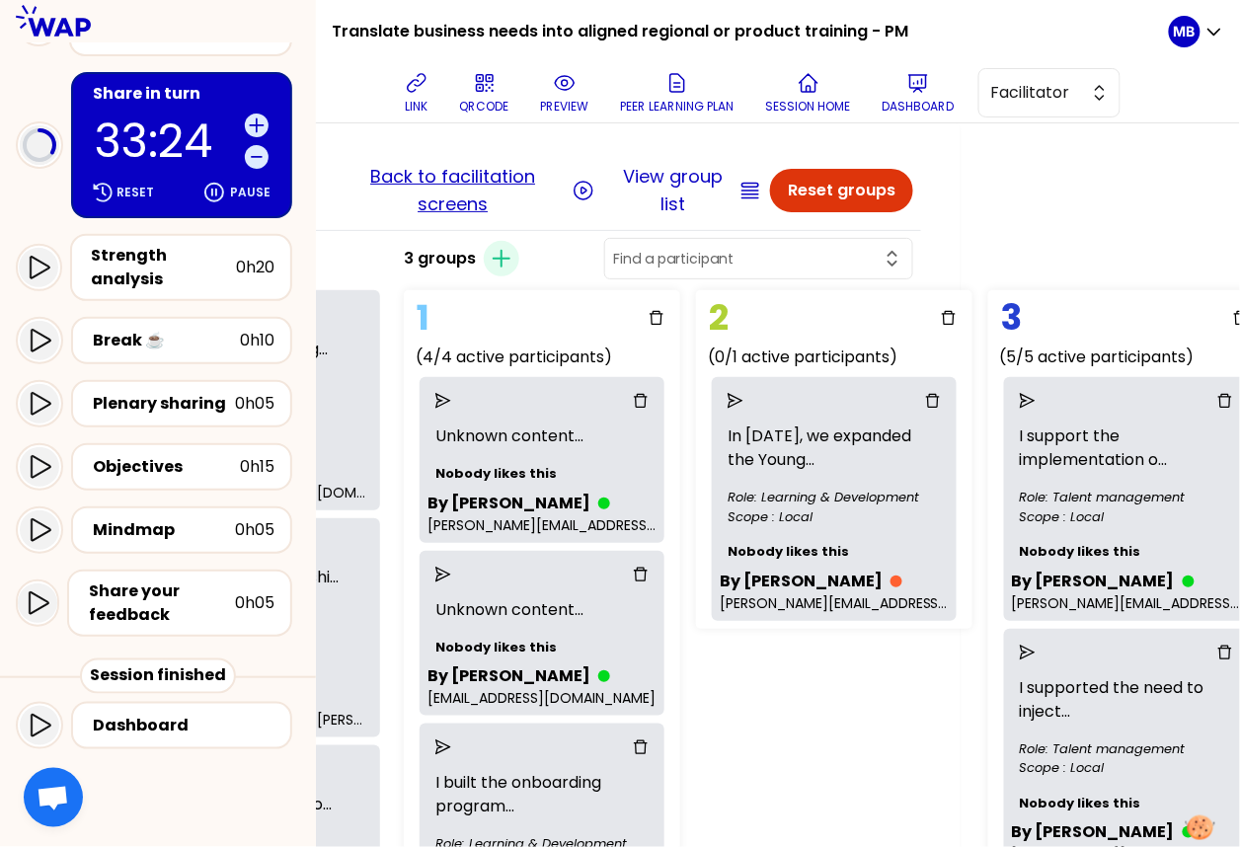
click at [428, 180] on button "Back to facilitation screens" at bounding box center [453, 190] width 230 height 55
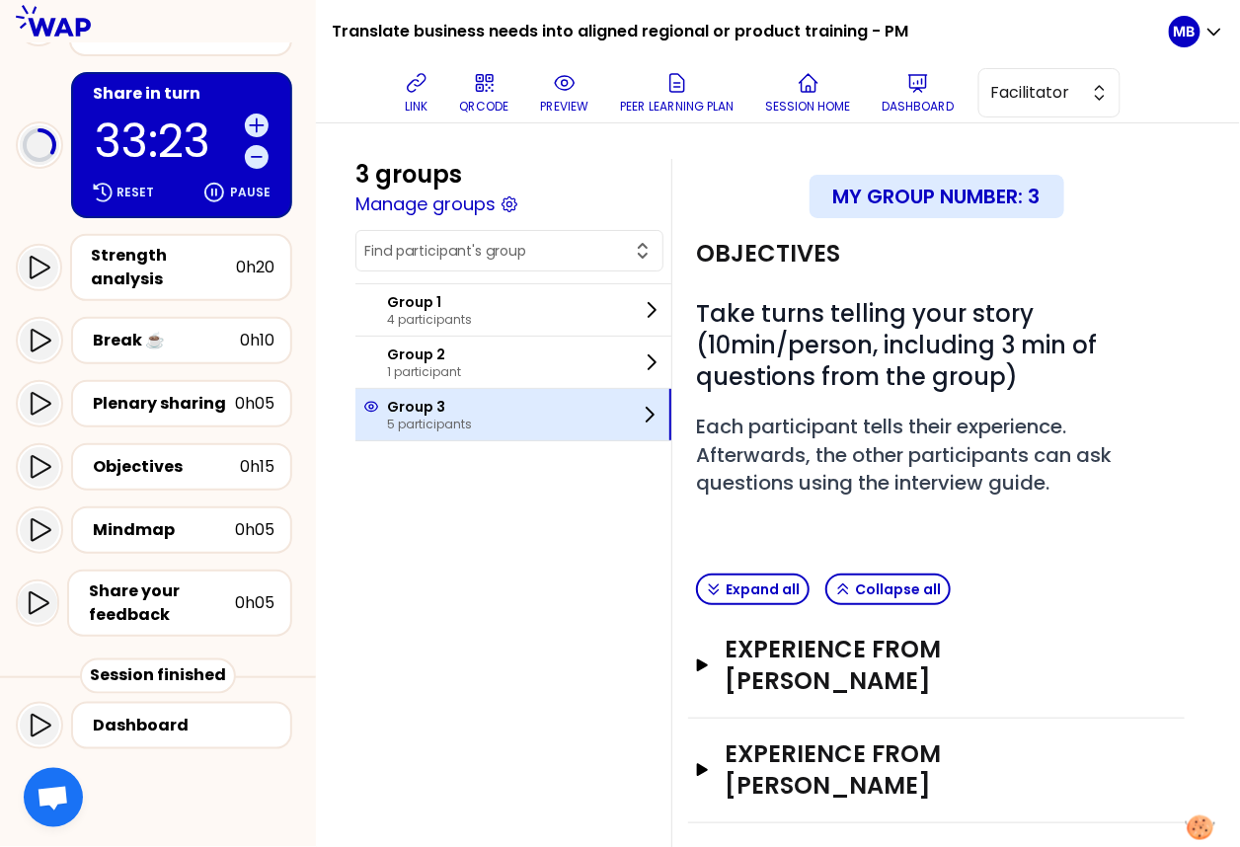
click at [429, 431] on div "Group 3 5 participants" at bounding box center [513, 414] width 316 height 51
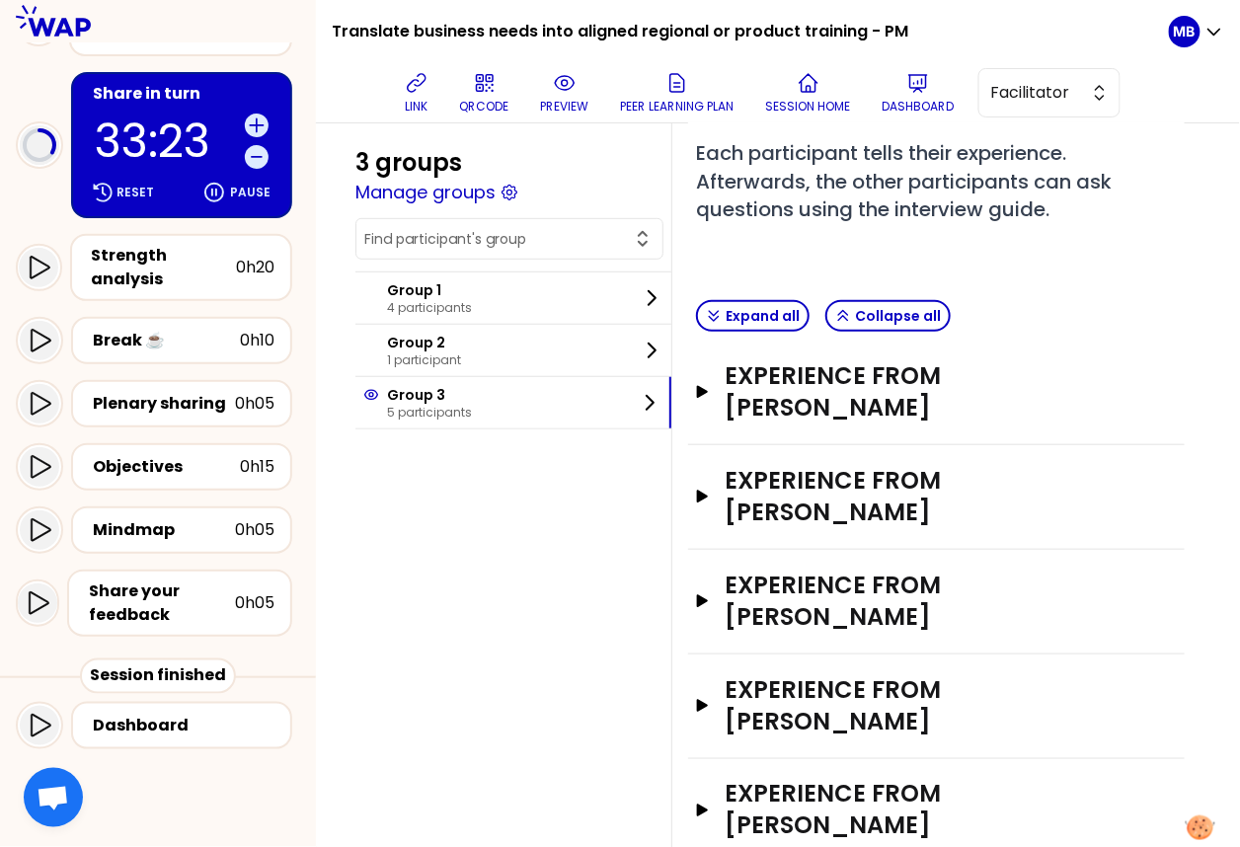
scroll to position [306, 0]
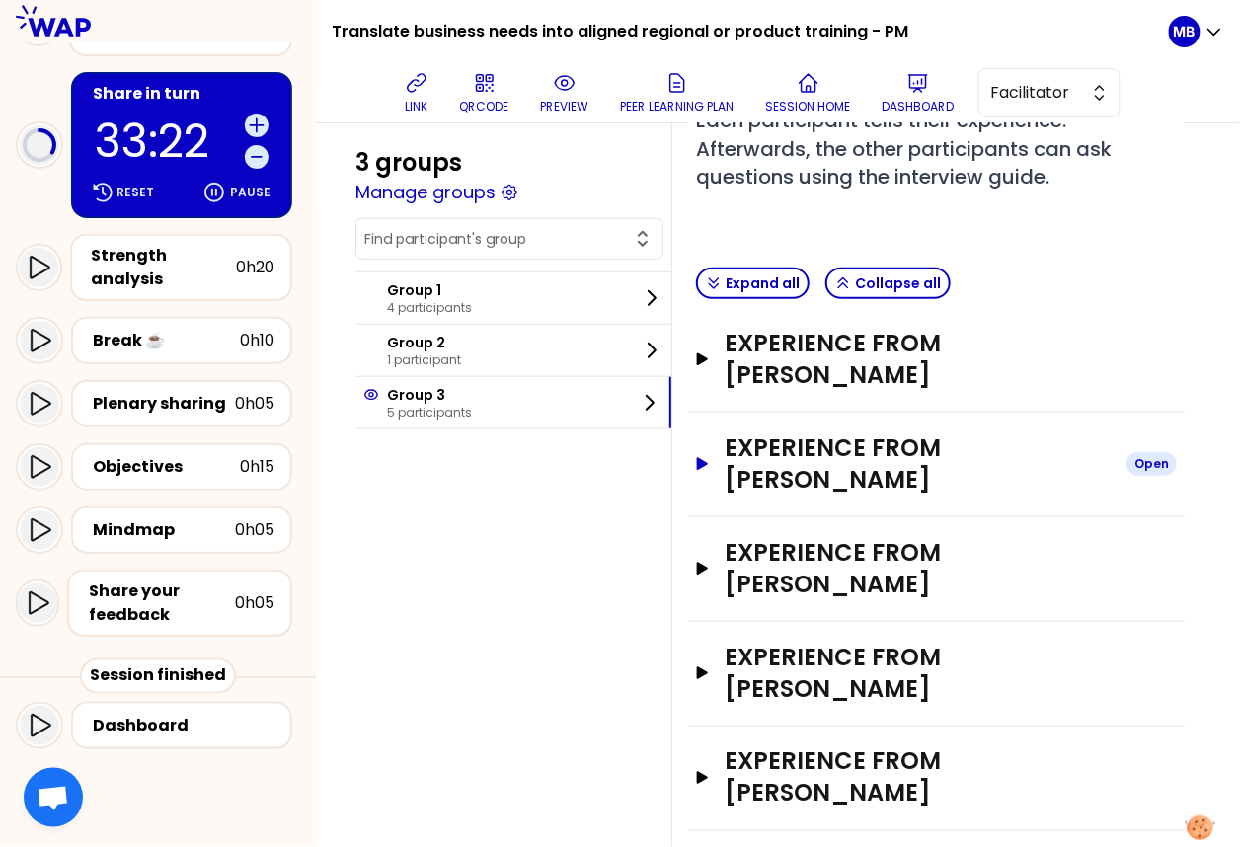
click at [794, 459] on h3 "Experience from [PERSON_NAME]" at bounding box center [918, 463] width 386 height 63
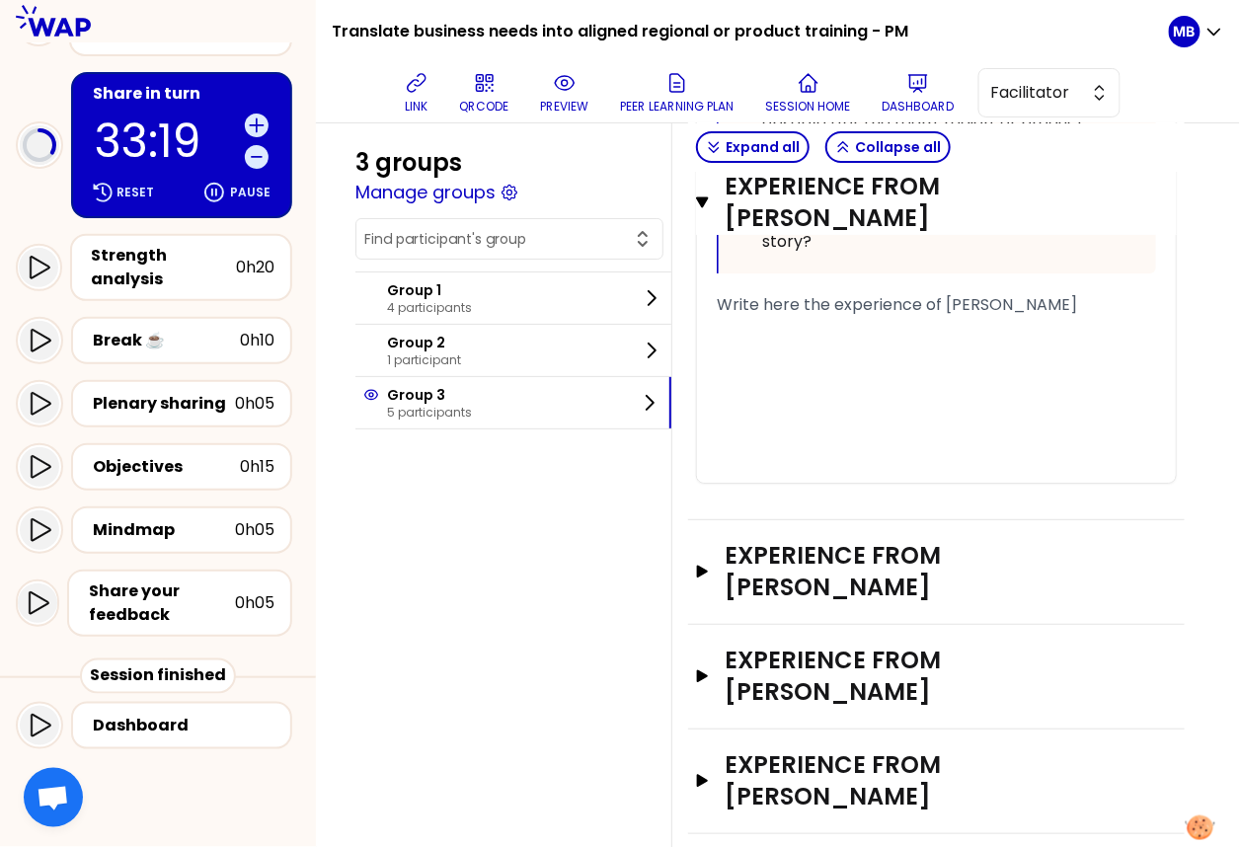
scroll to position [1879, 0]
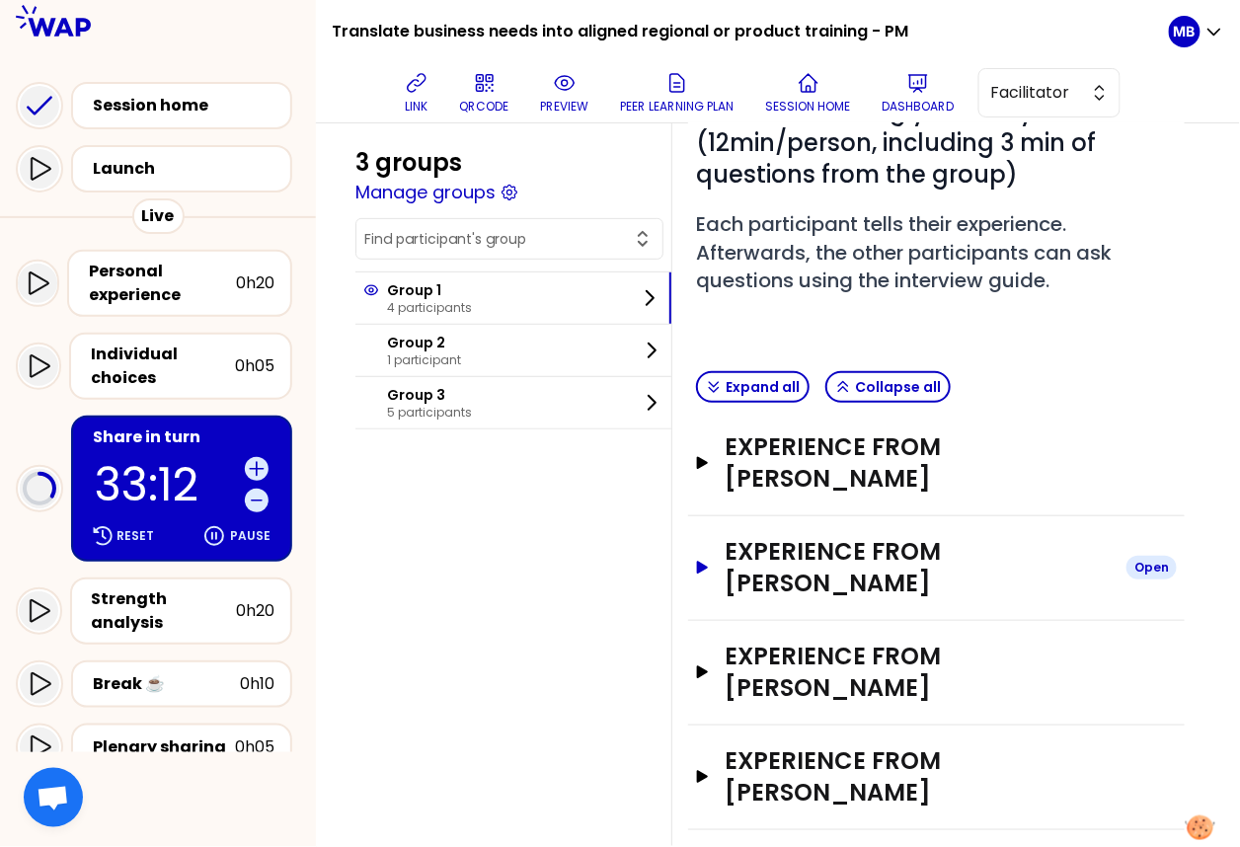
click at [820, 536] on h3 "Experience from Carine REYE" at bounding box center [918, 567] width 386 height 63
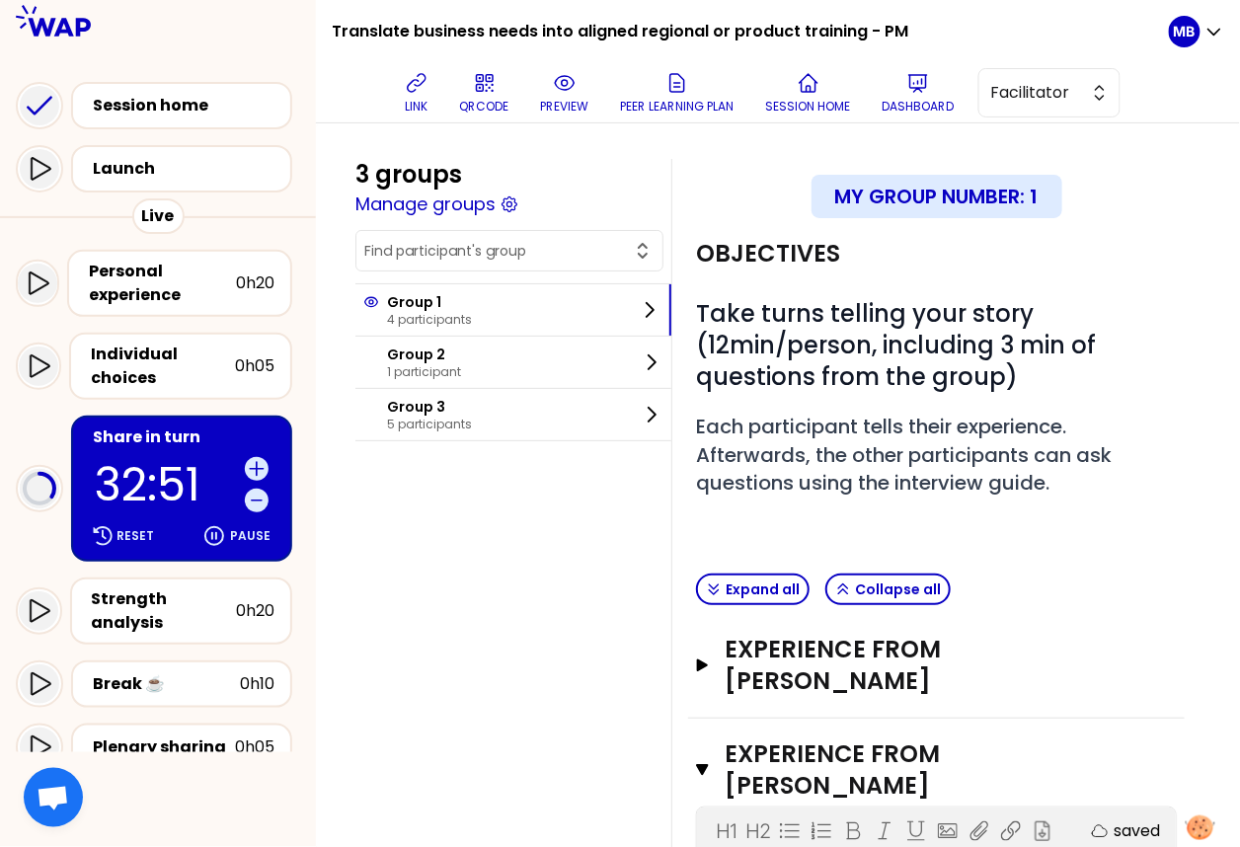
scroll to position [281, 0]
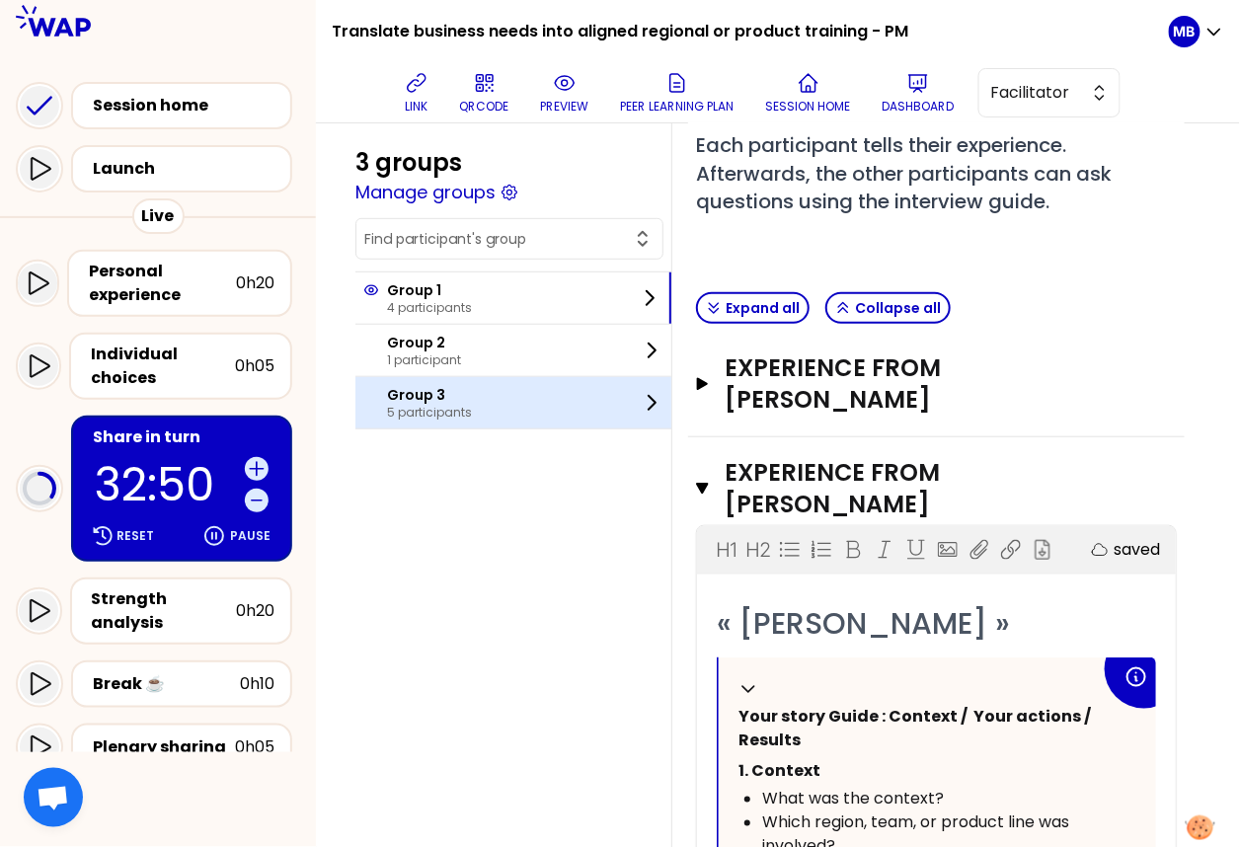
click at [503, 424] on div "Group 3 5 participants" at bounding box center [513, 402] width 316 height 51
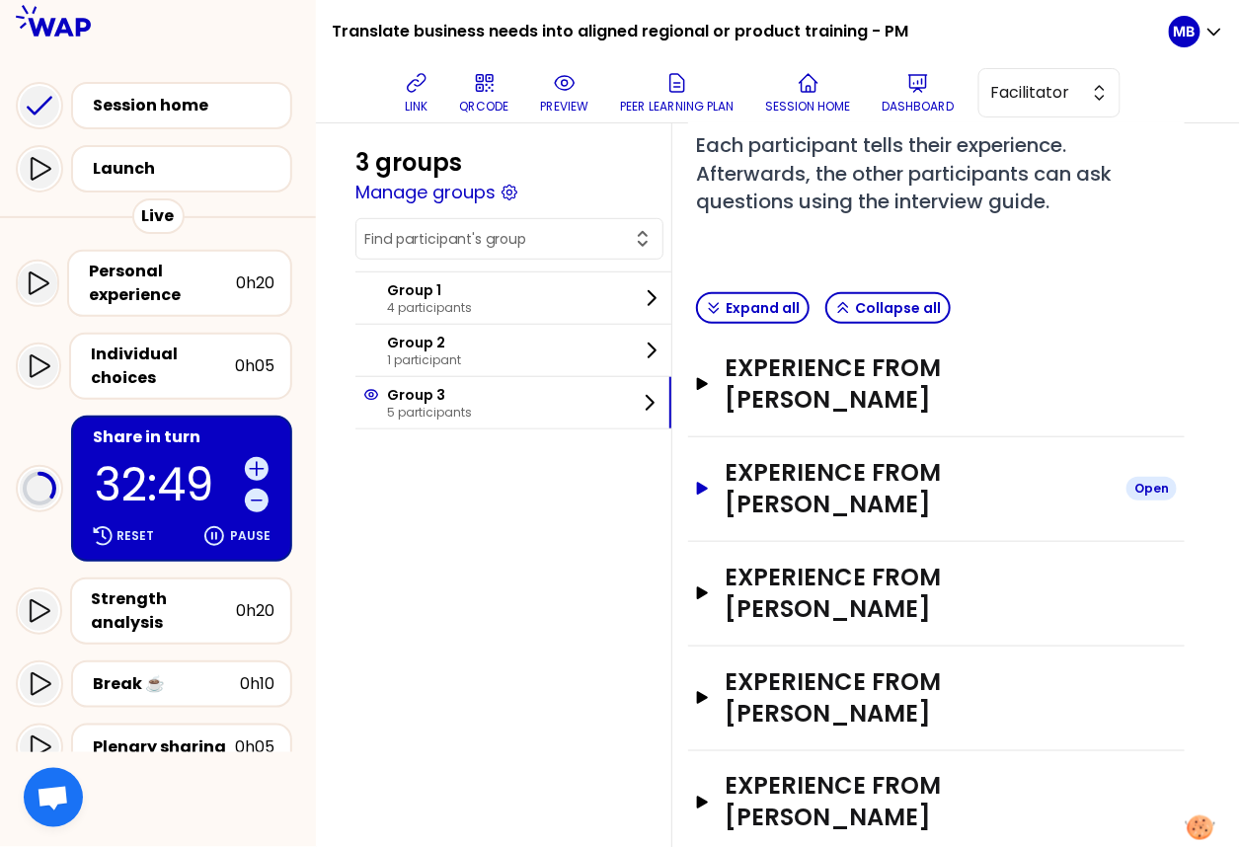
click at [776, 481] on h3 "Experience from Caroline Kyomuhendo" at bounding box center [918, 488] width 386 height 63
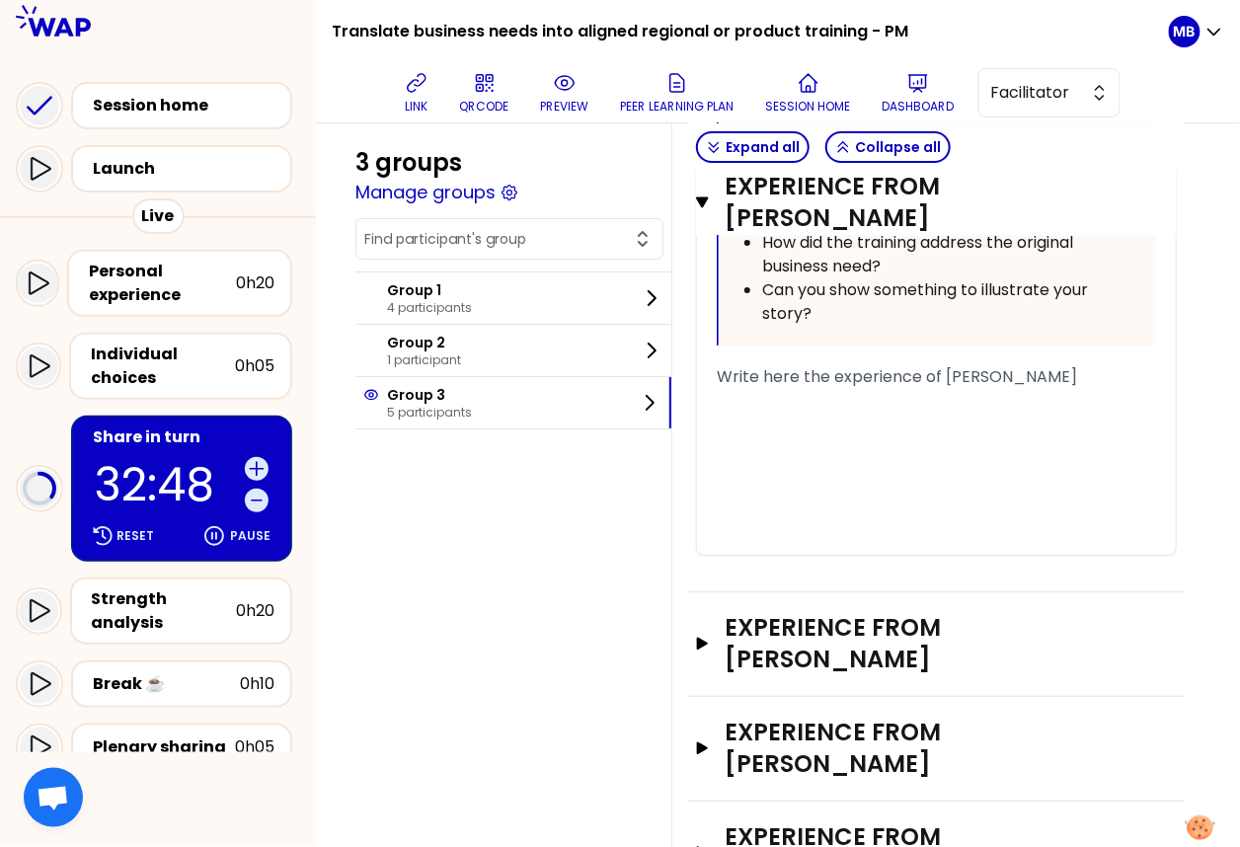
scroll to position [1841, 0]
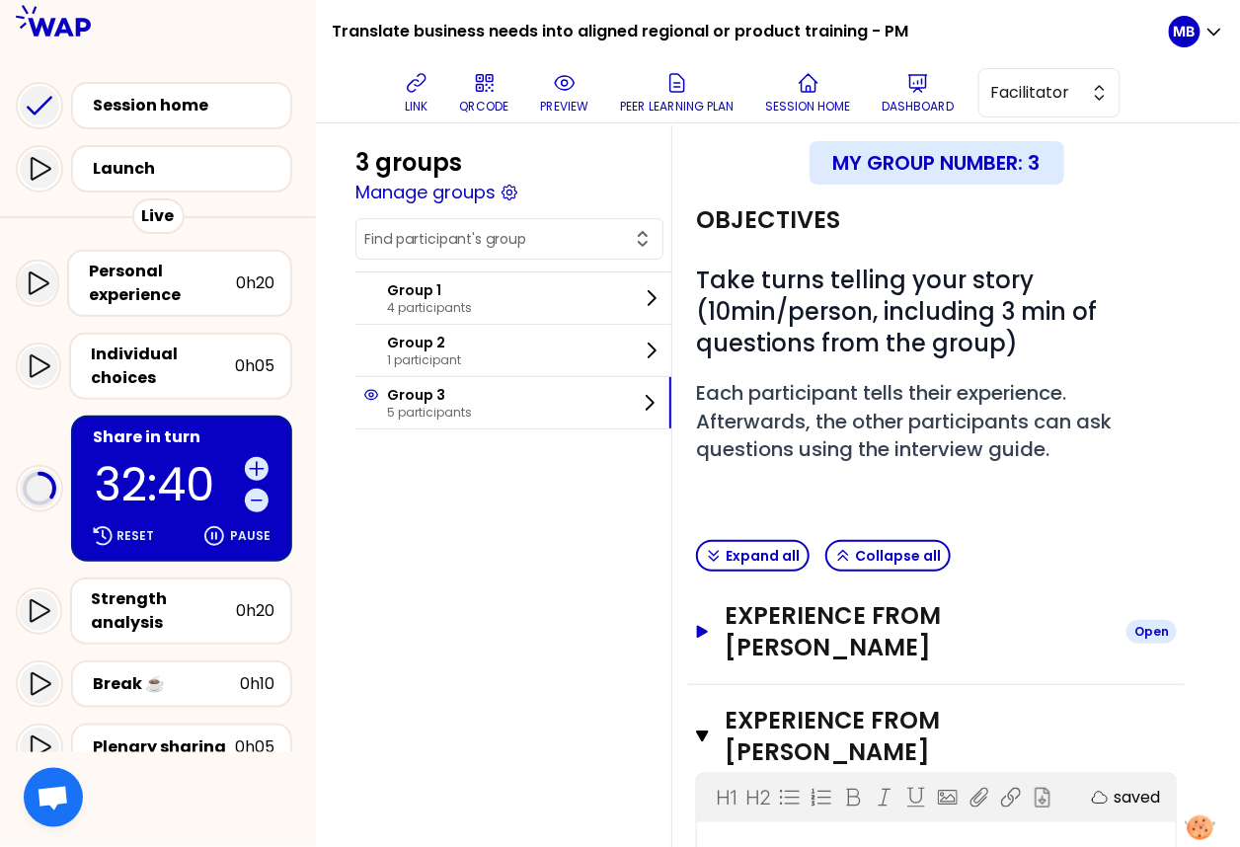
click at [772, 616] on h3 "Experience from Lucas Fernandez" at bounding box center [918, 631] width 386 height 63
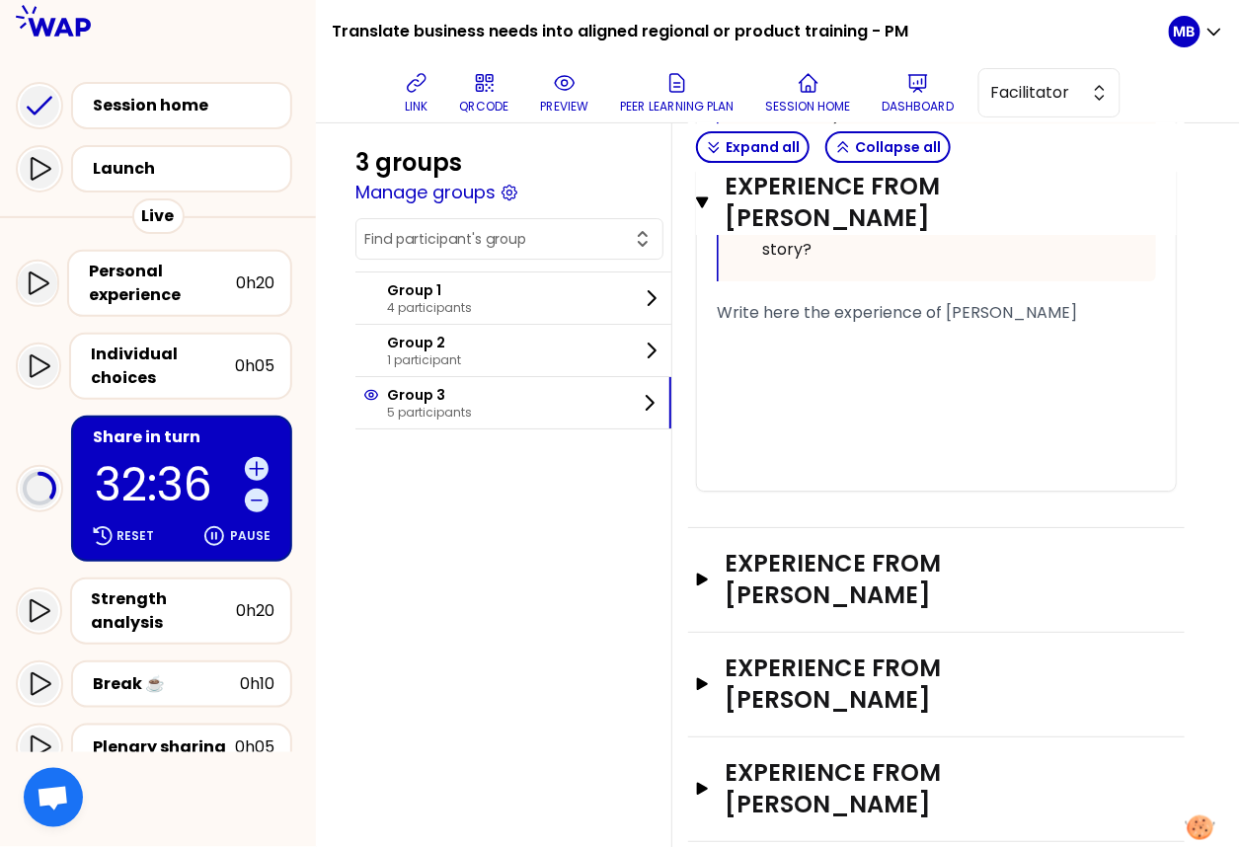
scroll to position [3508, 0]
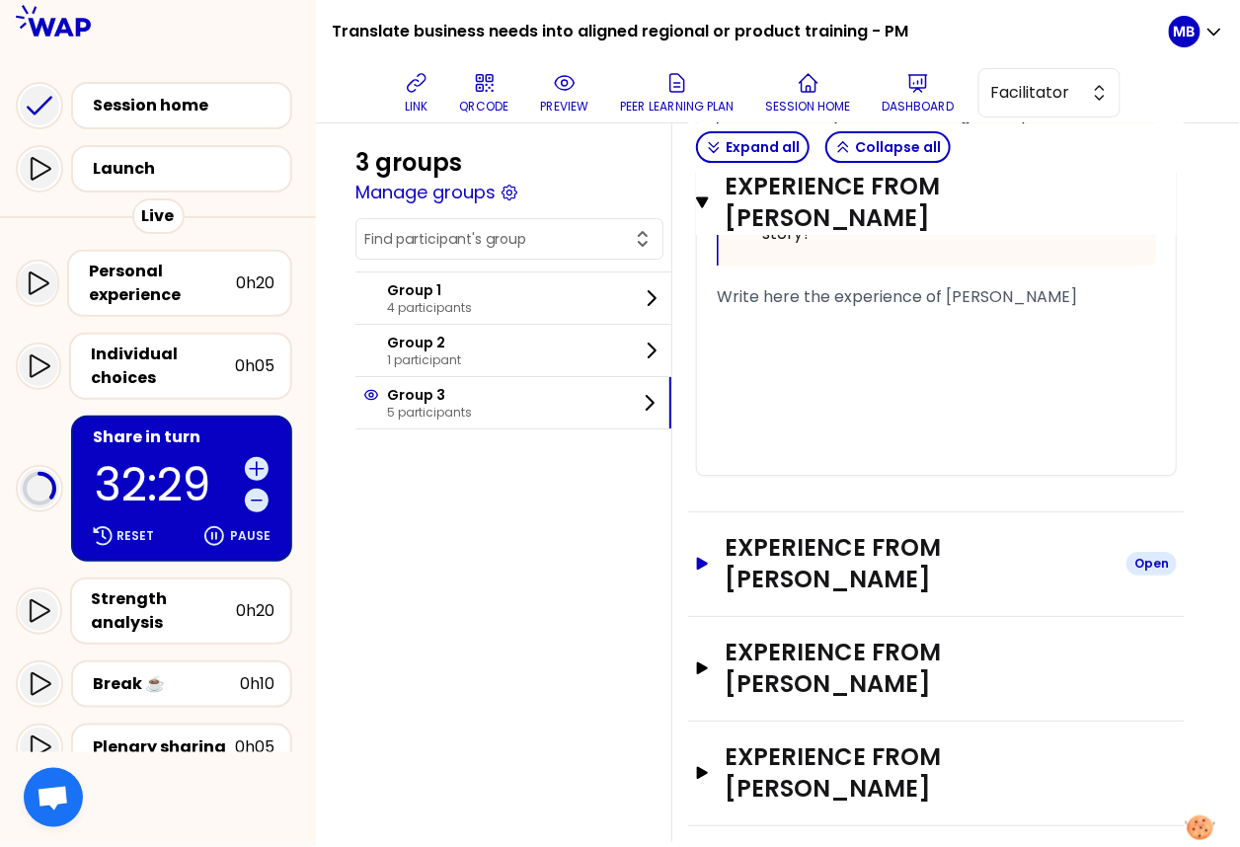
click at [792, 573] on h3 "Experience from Carmen Melendez" at bounding box center [918, 563] width 386 height 63
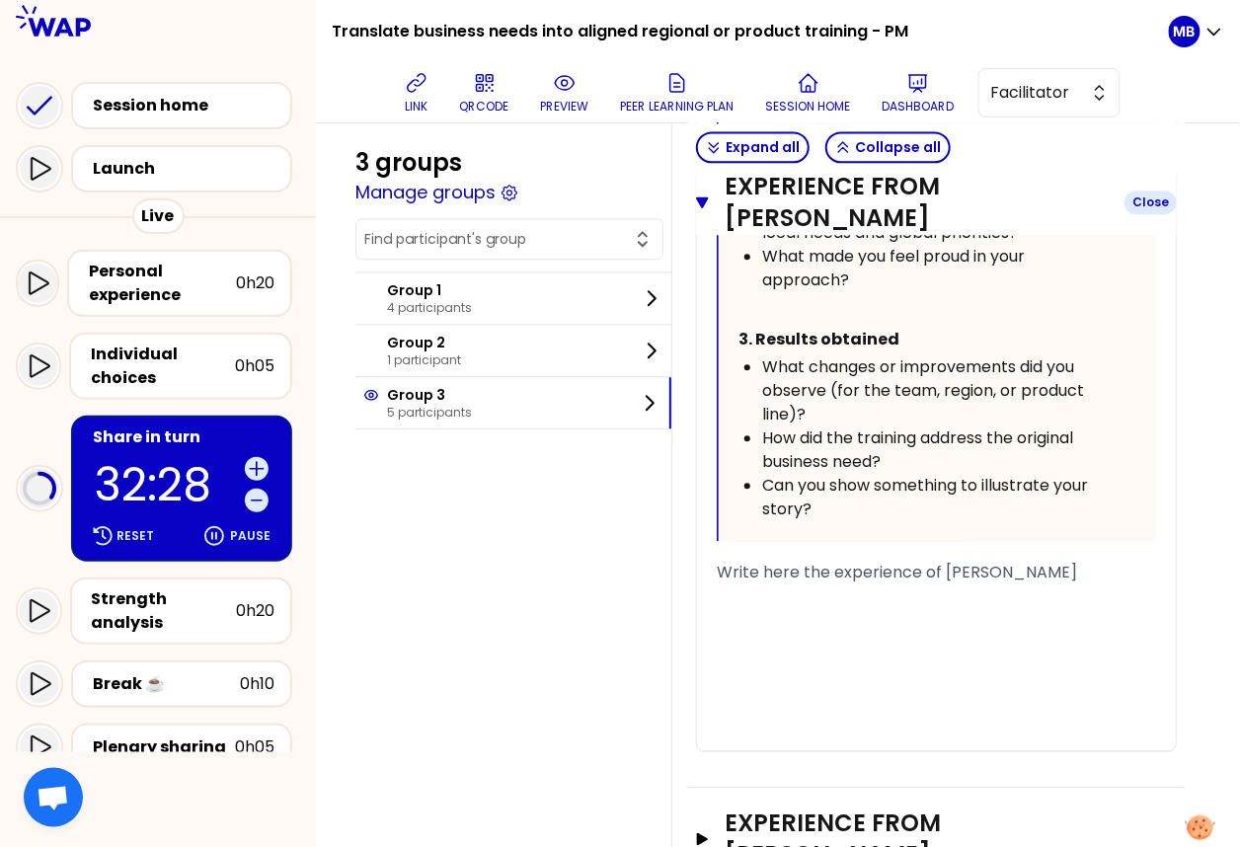
scroll to position [5043, 0]
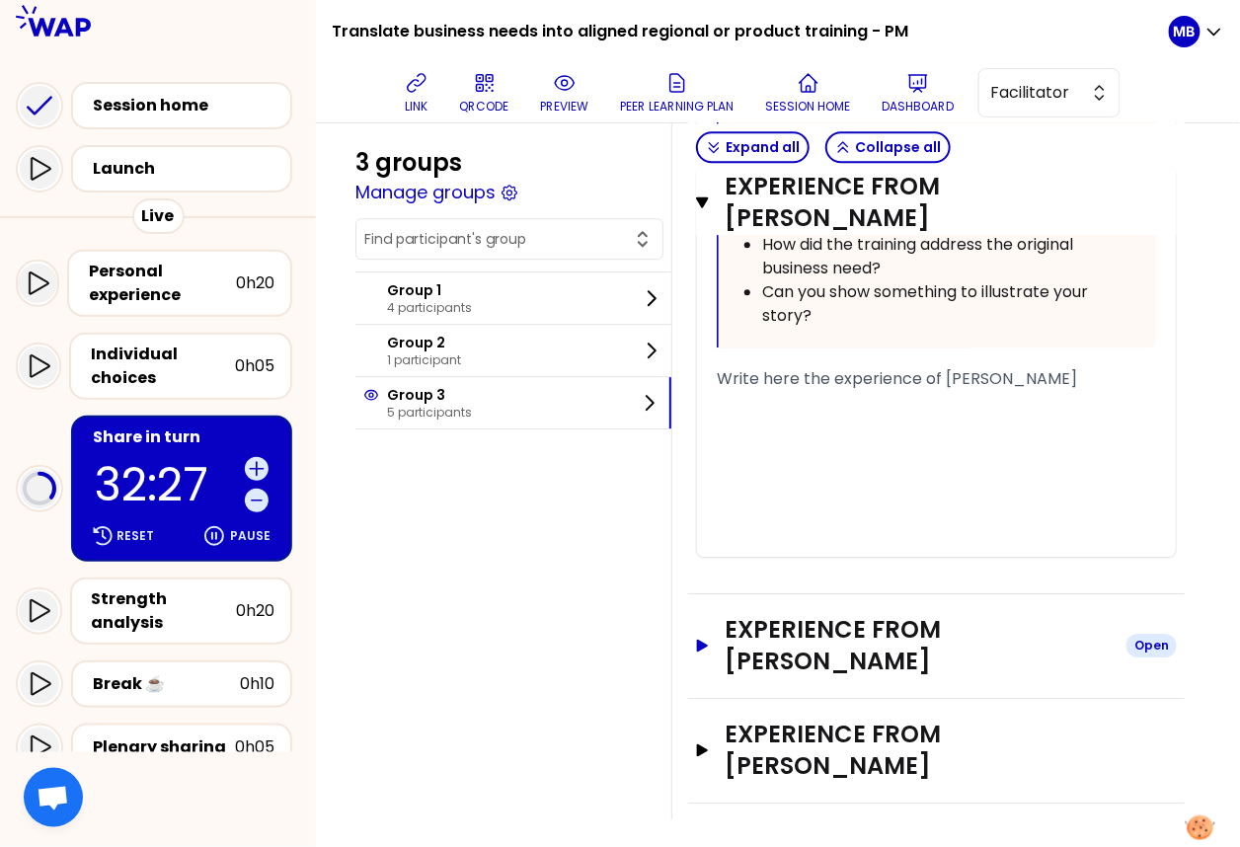
click at [792, 638] on h3 "Experience from Christele GERAUD" at bounding box center [918, 645] width 386 height 63
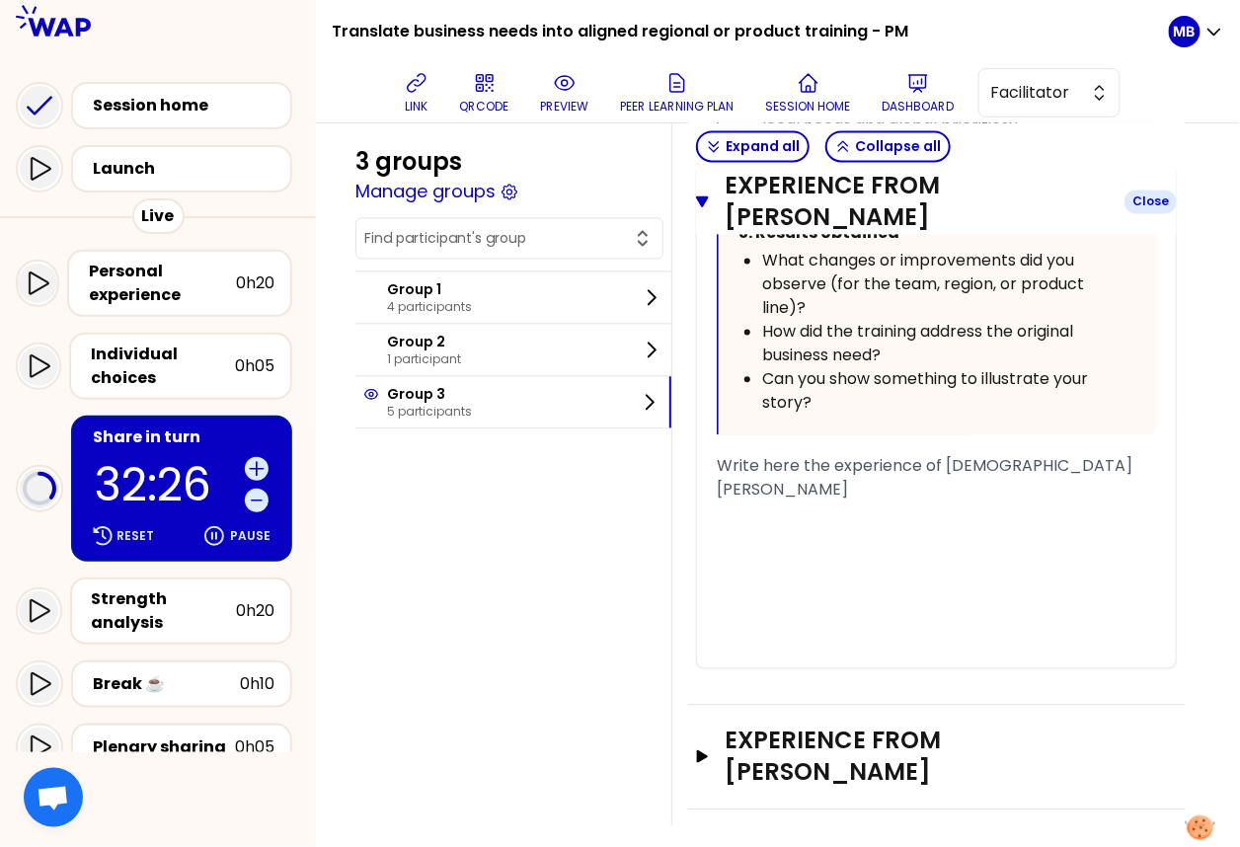
scroll to position [6577, 0]
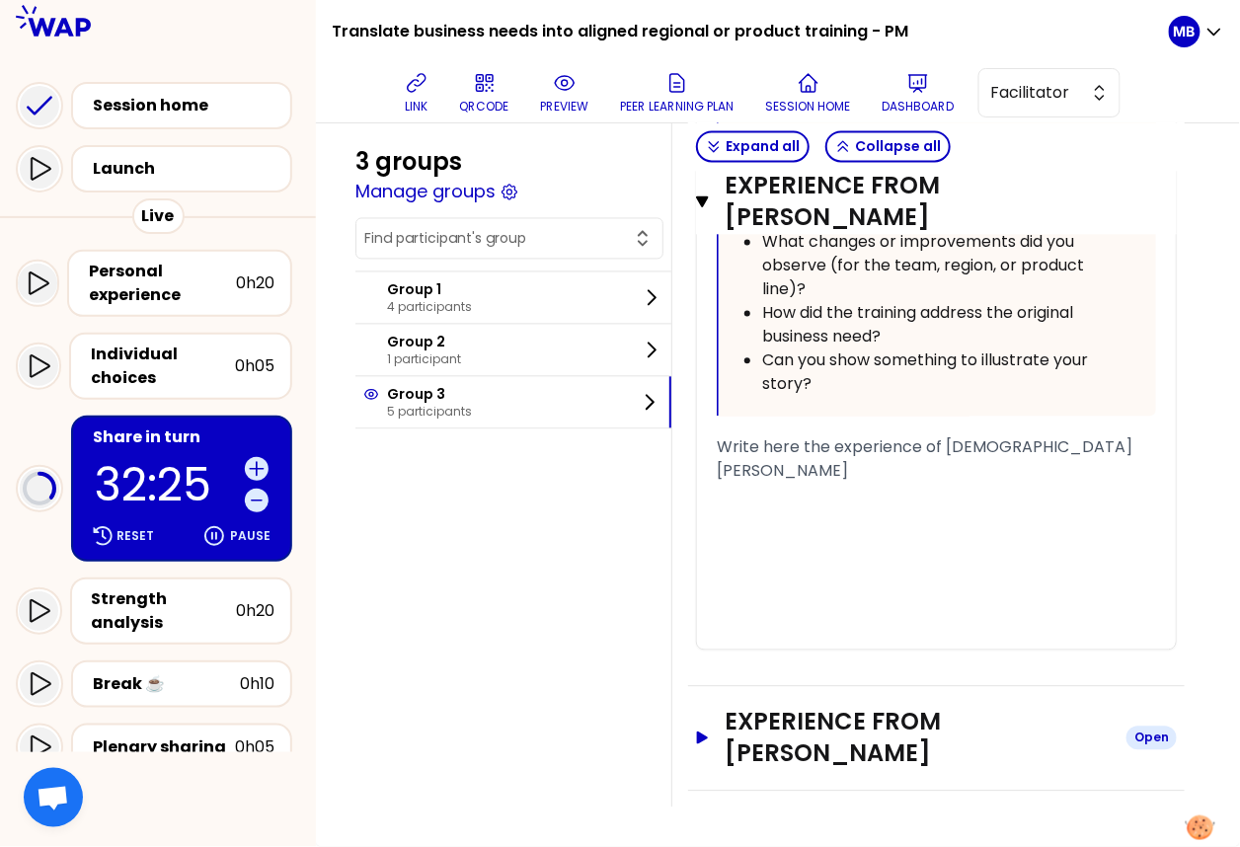
click at [803, 738] on h3 "Experience from Emma Butler" at bounding box center [918, 738] width 386 height 63
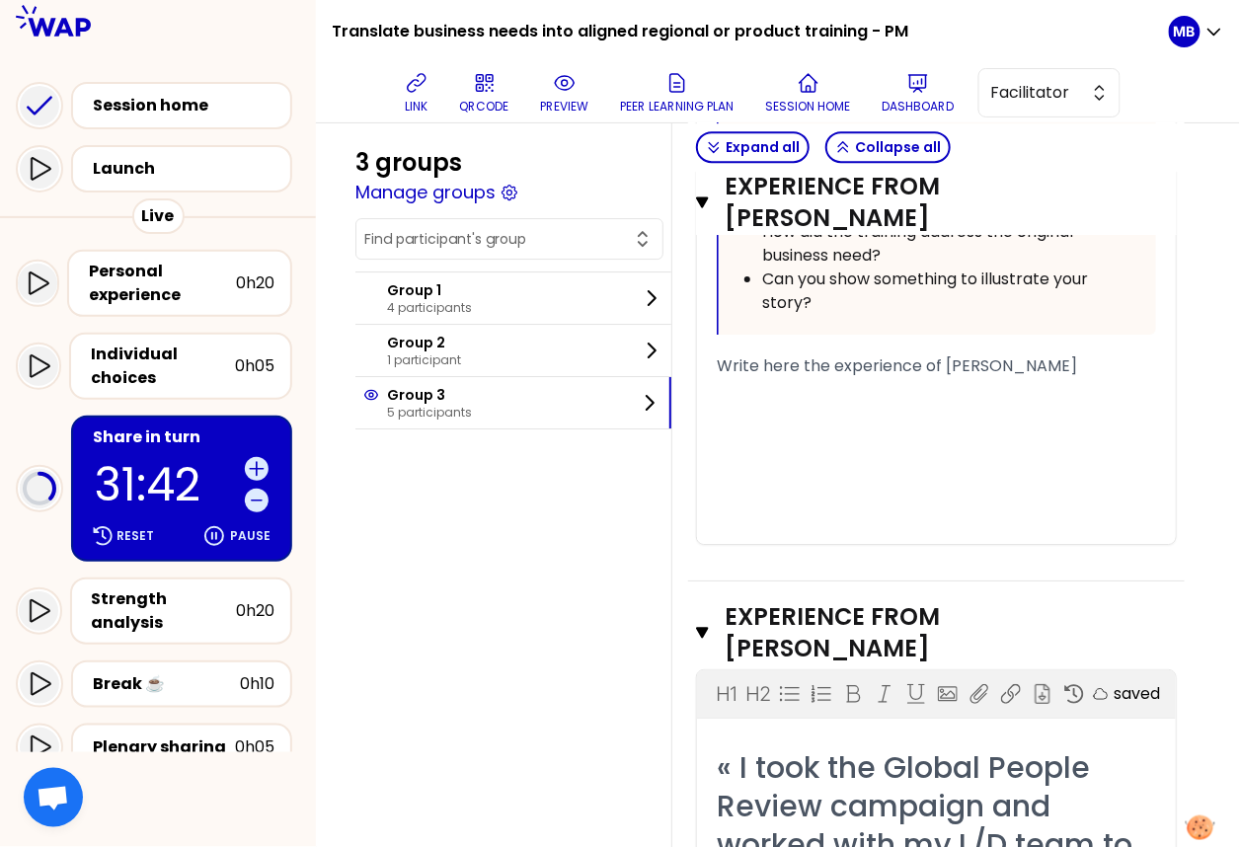
scroll to position [3349, 0]
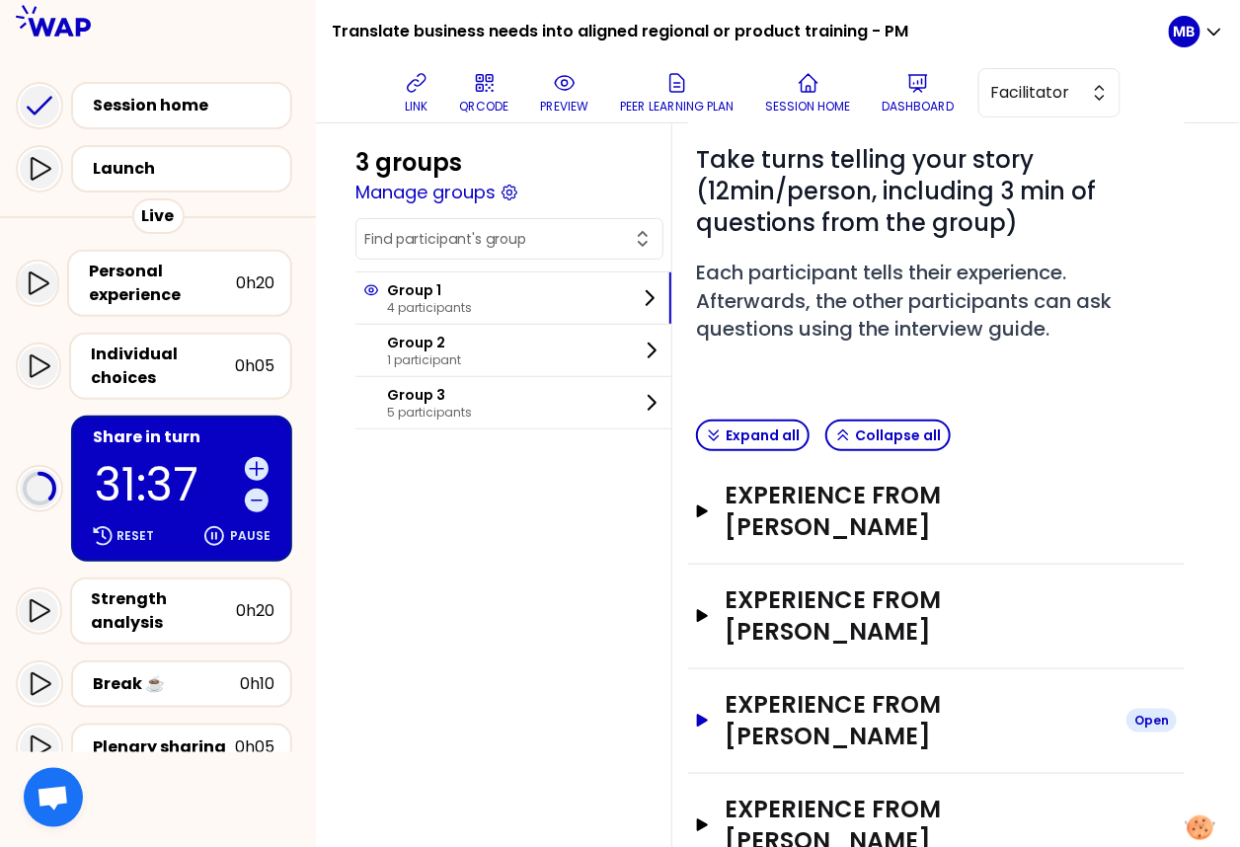
scroll to position [202, 0]
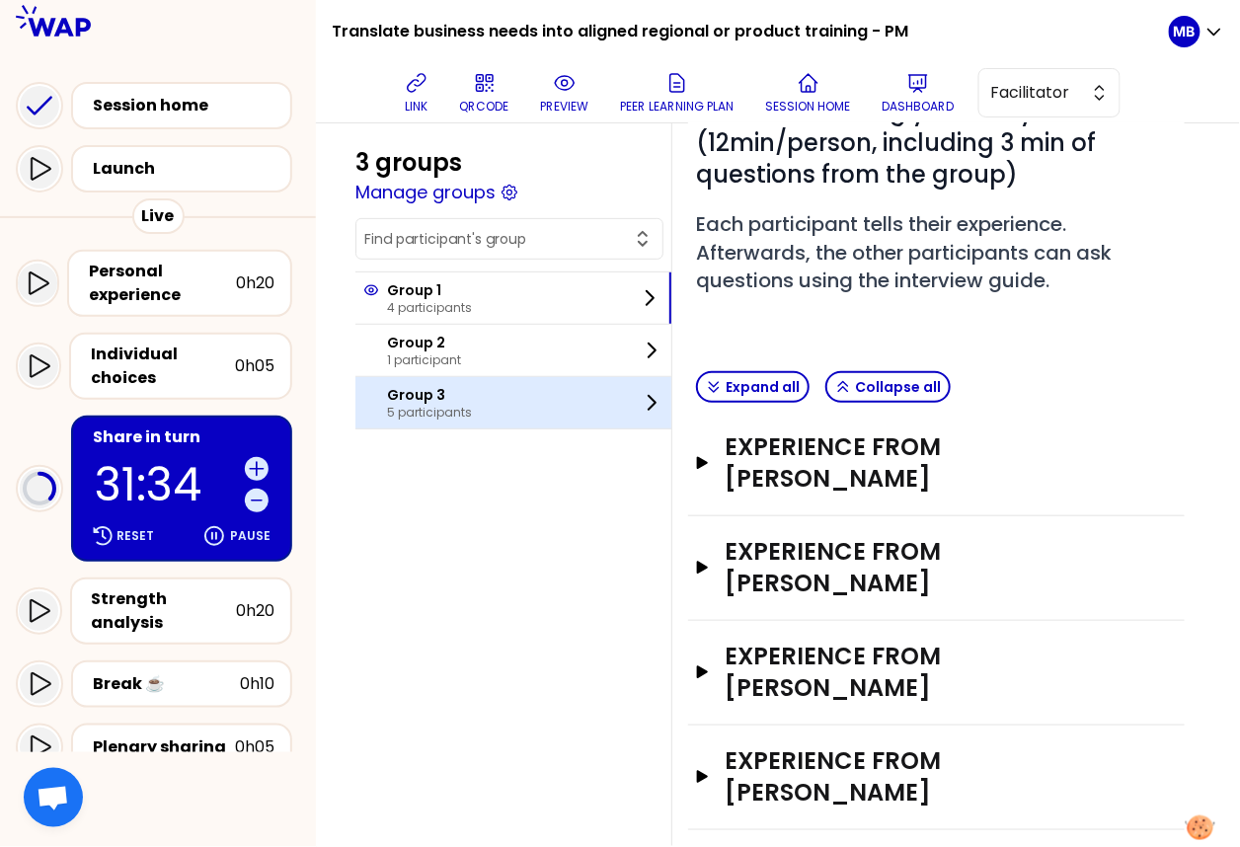
click at [452, 405] on p "5 participants" at bounding box center [429, 413] width 85 height 16
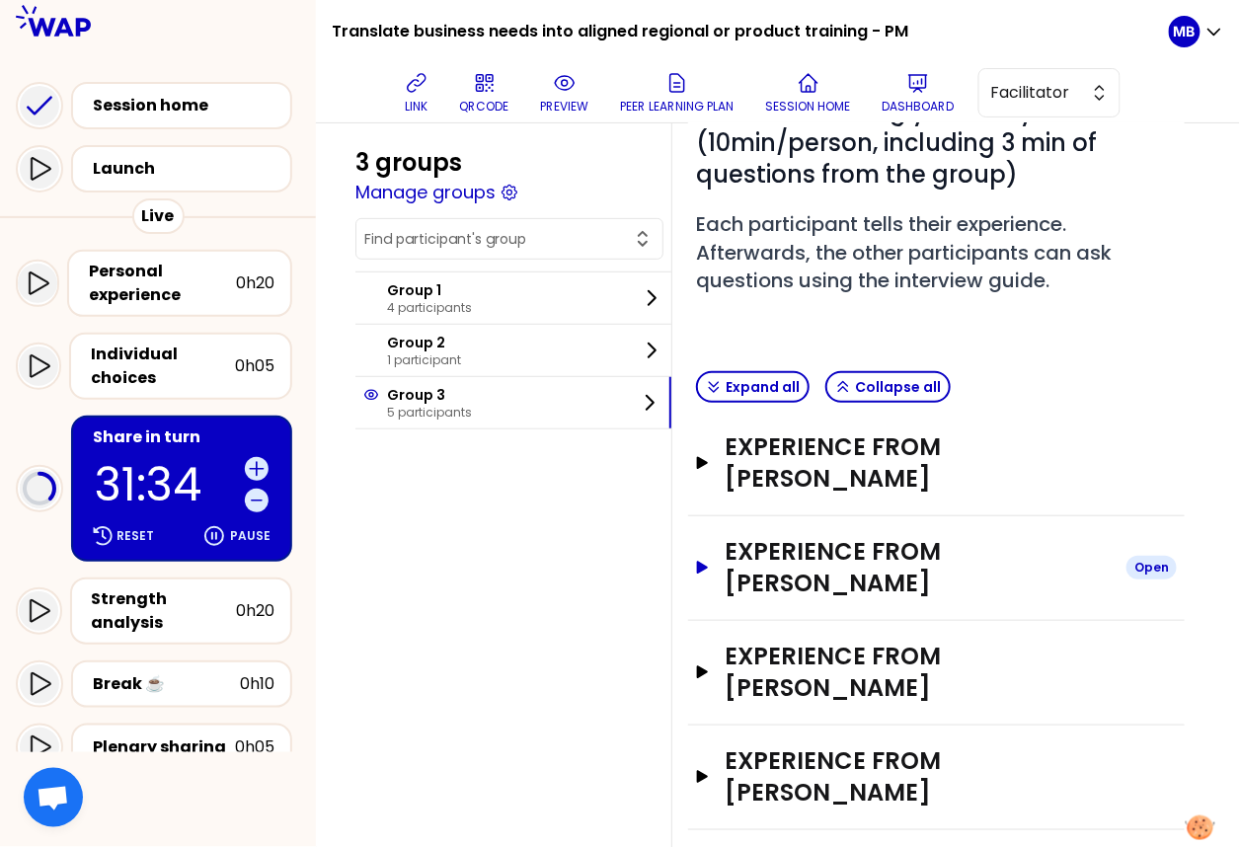
click at [845, 578] on h3 "Experience from [PERSON_NAME]" at bounding box center [918, 567] width 386 height 63
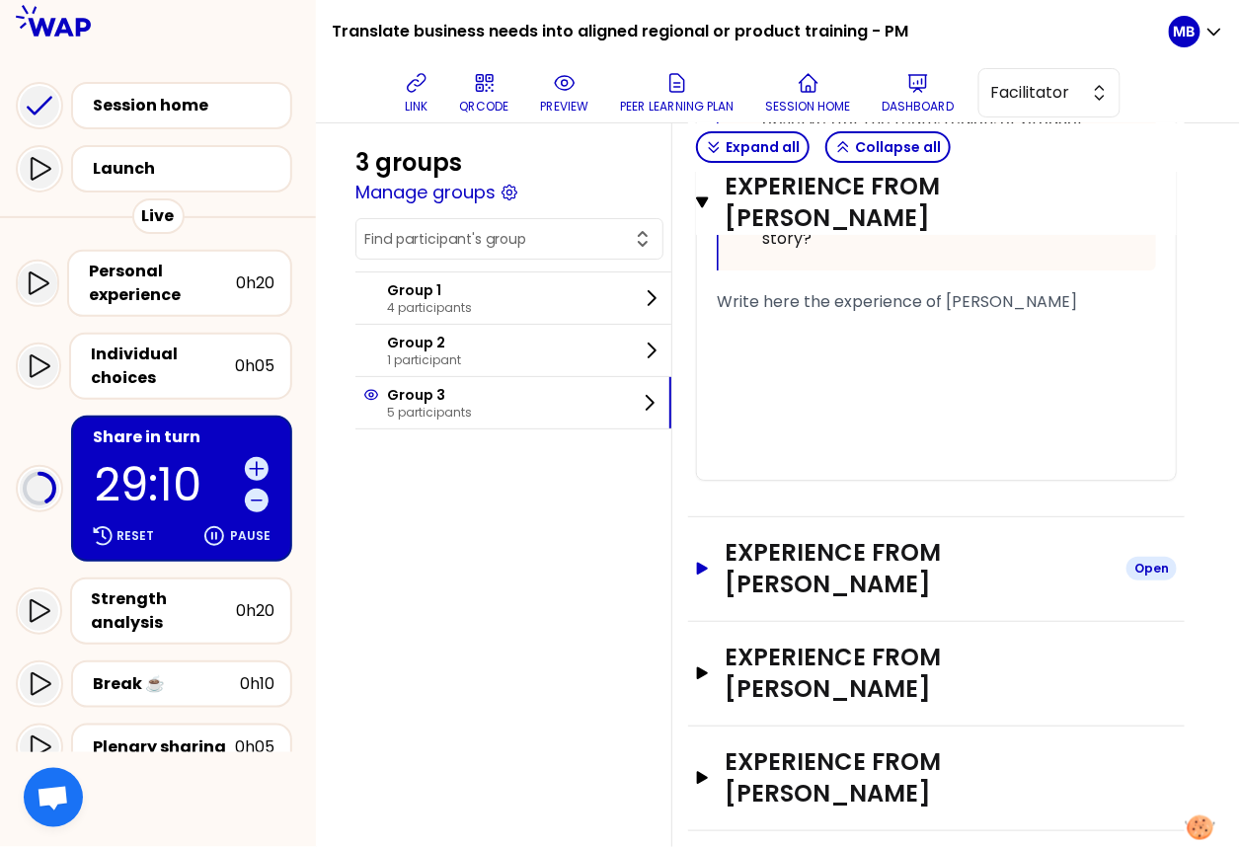
scroll to position [1656, 0]
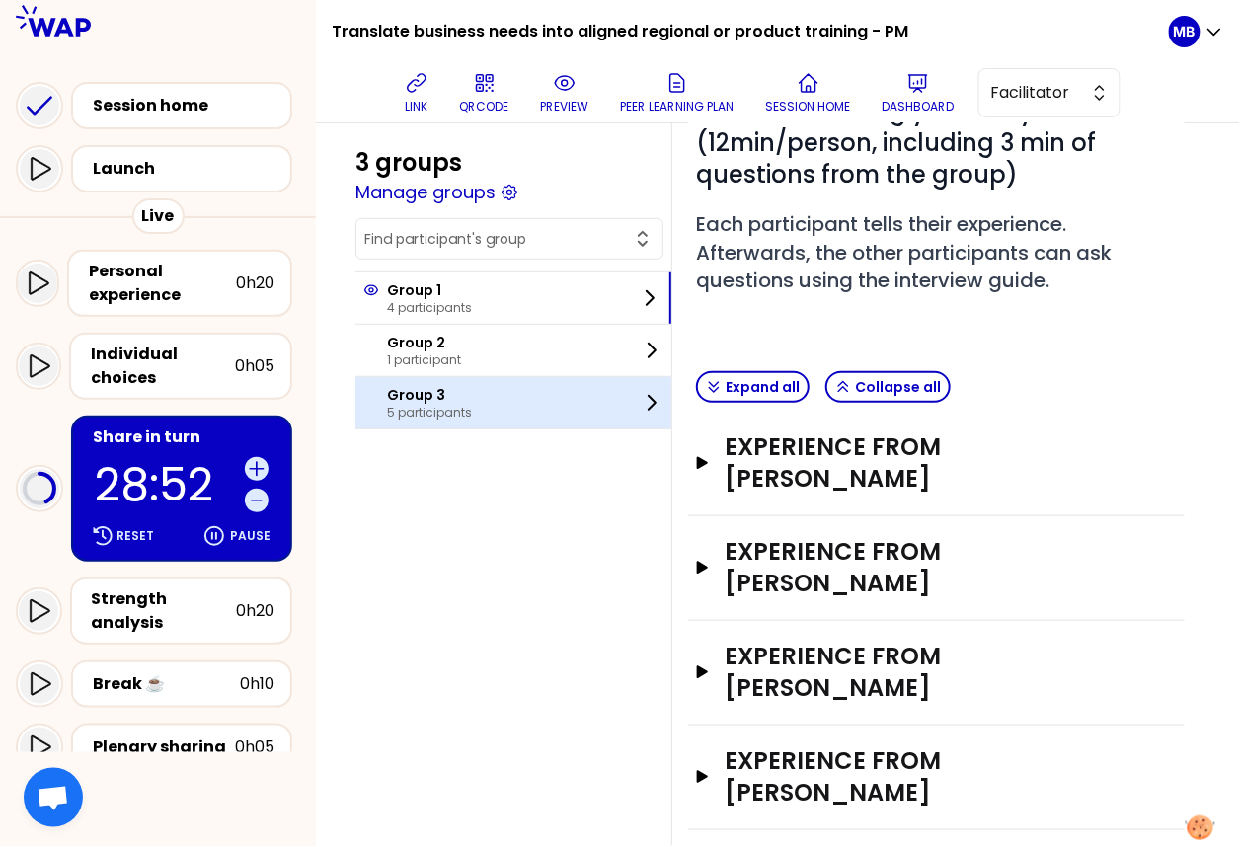
click at [492, 421] on div "Group 3 5 participants" at bounding box center [513, 402] width 316 height 51
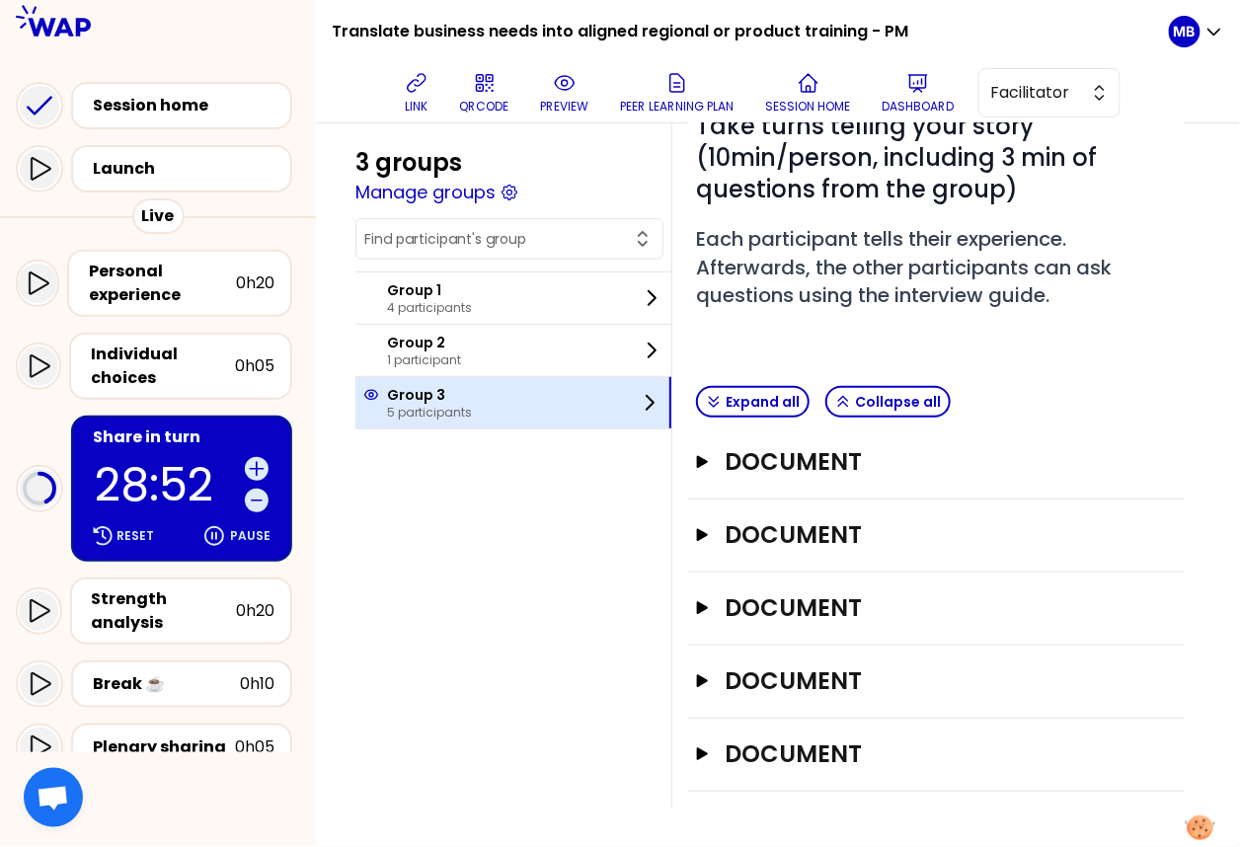
scroll to position [202, 0]
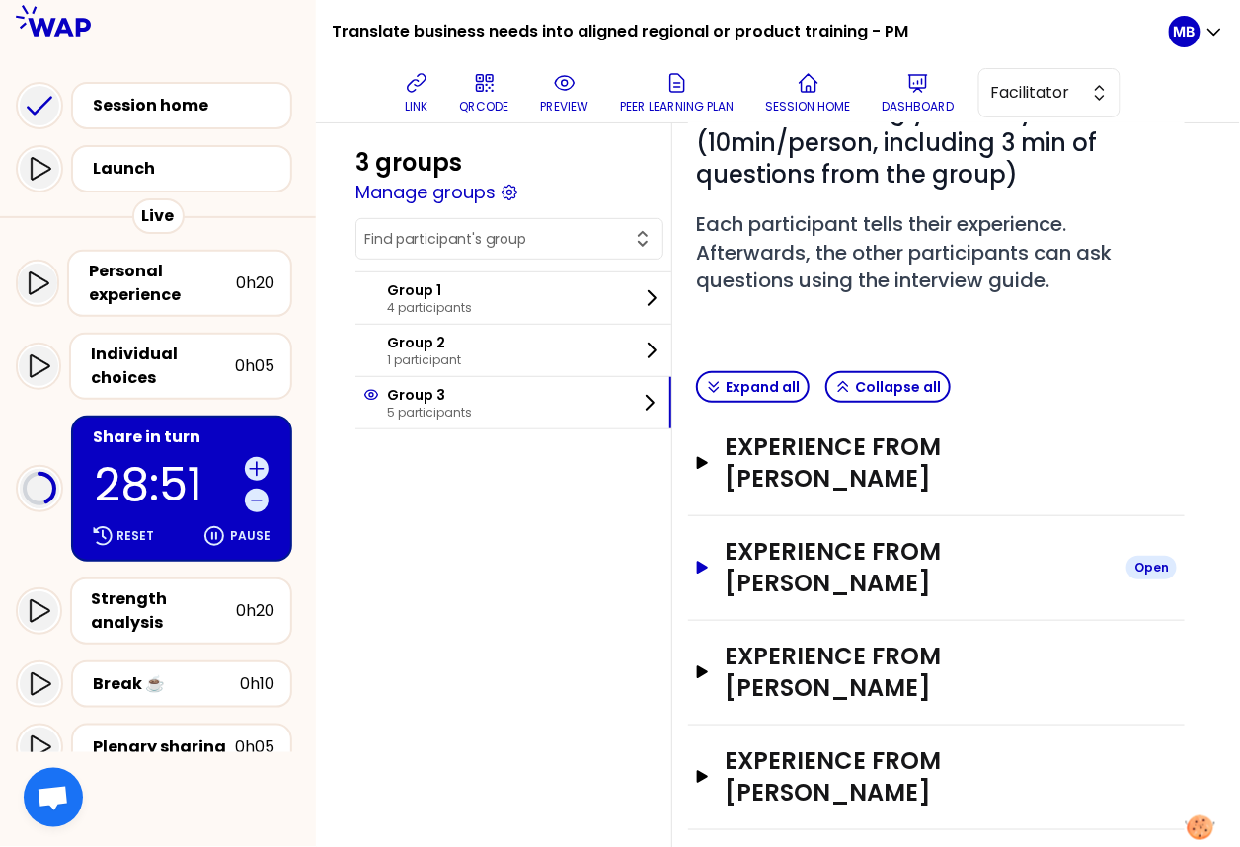
click at [770, 568] on h3 "Experience from [PERSON_NAME]" at bounding box center [918, 567] width 386 height 63
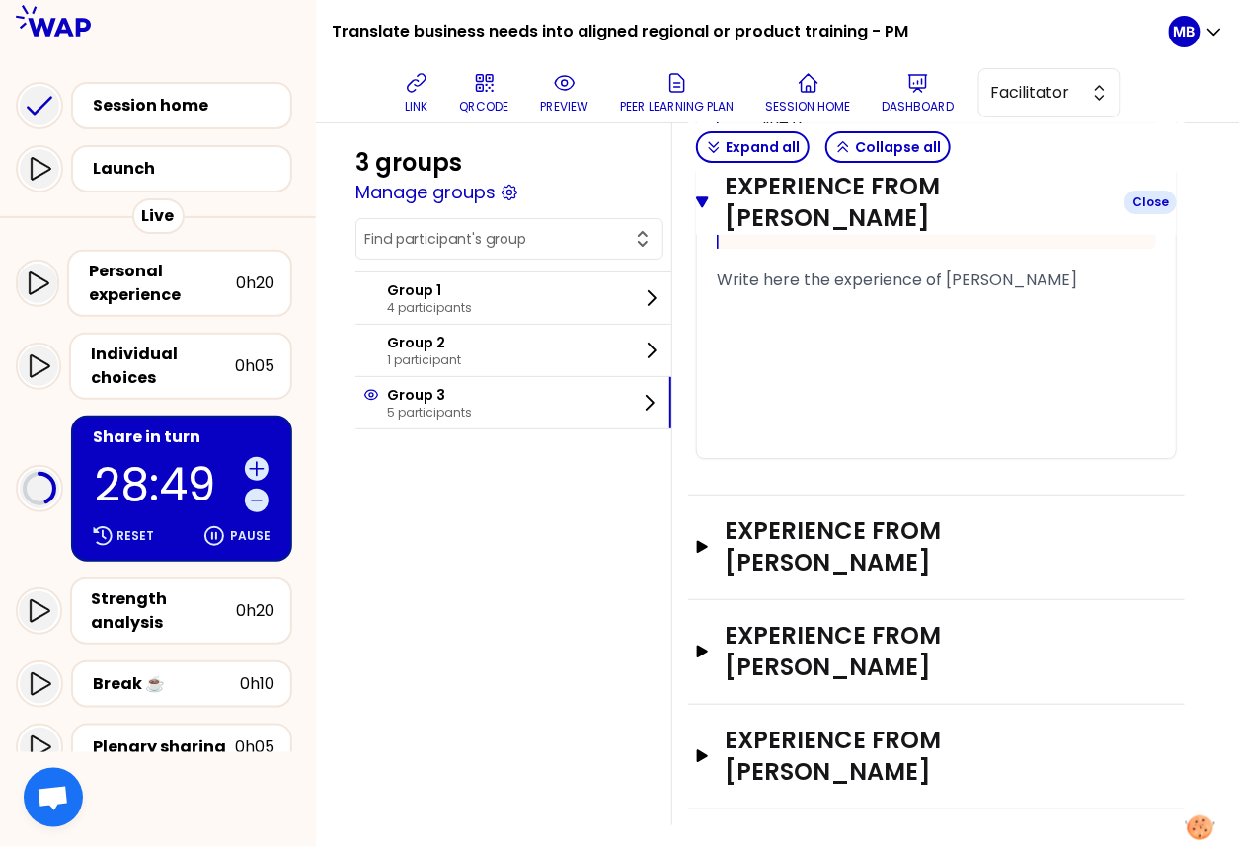
scroll to position [1799, 0]
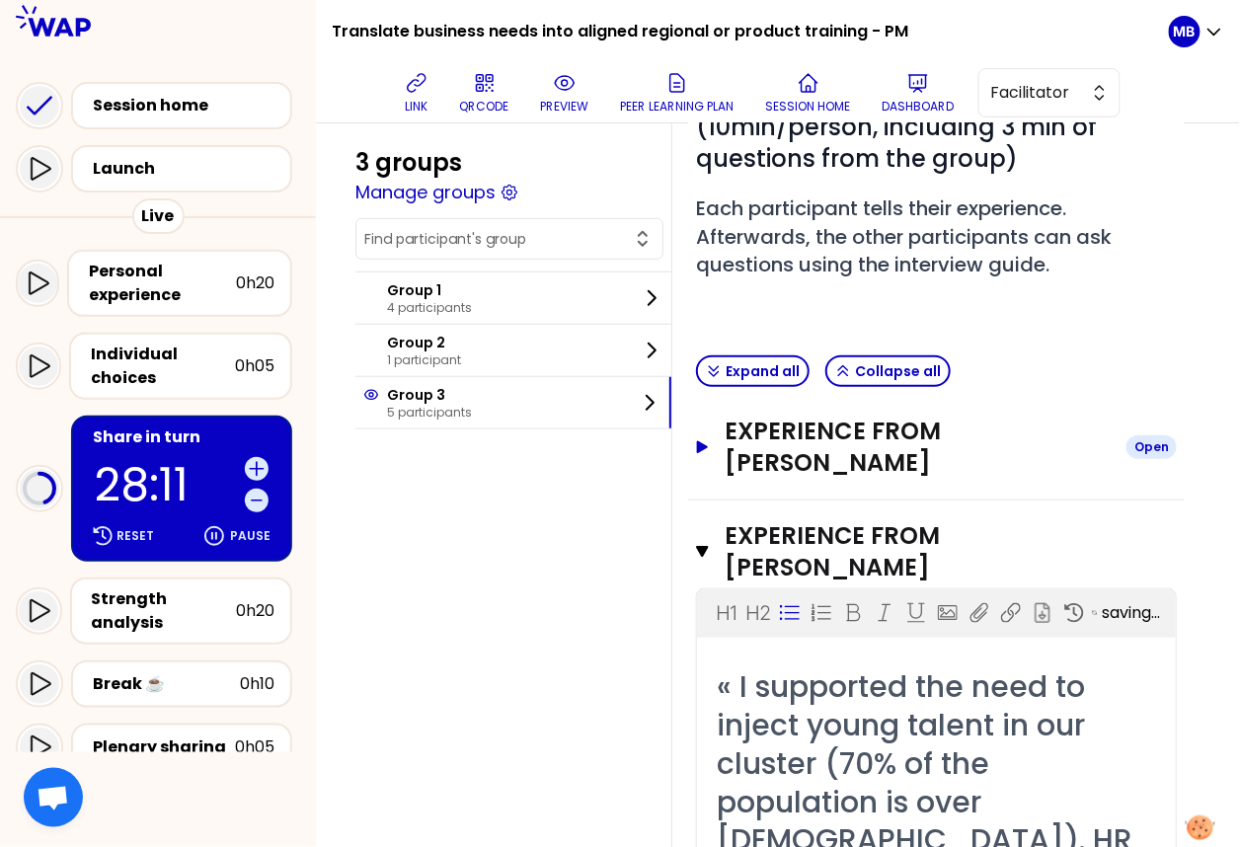
click at [861, 426] on h3 "Experience from [PERSON_NAME]" at bounding box center [918, 447] width 386 height 63
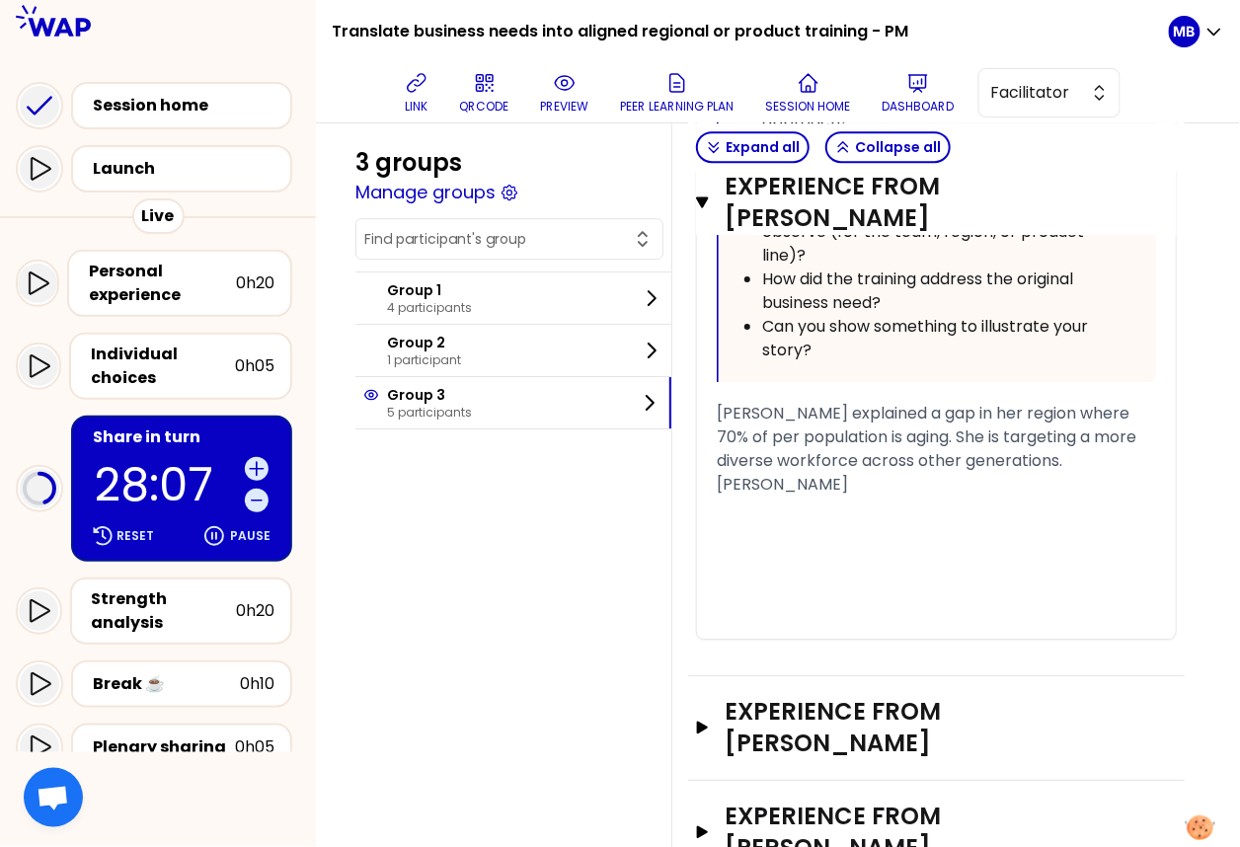
scroll to position [3532, 0]
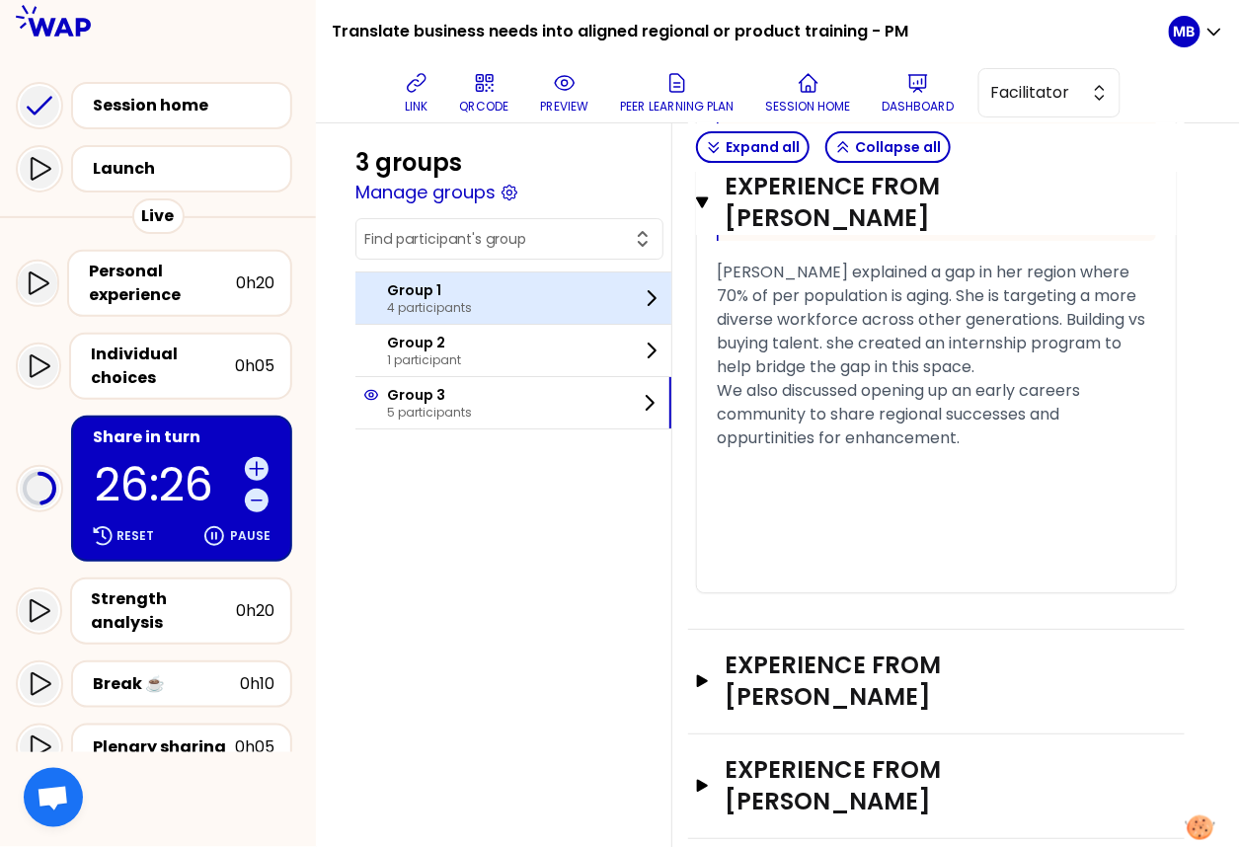
click at [429, 303] on p "4 participants" at bounding box center [429, 308] width 85 height 16
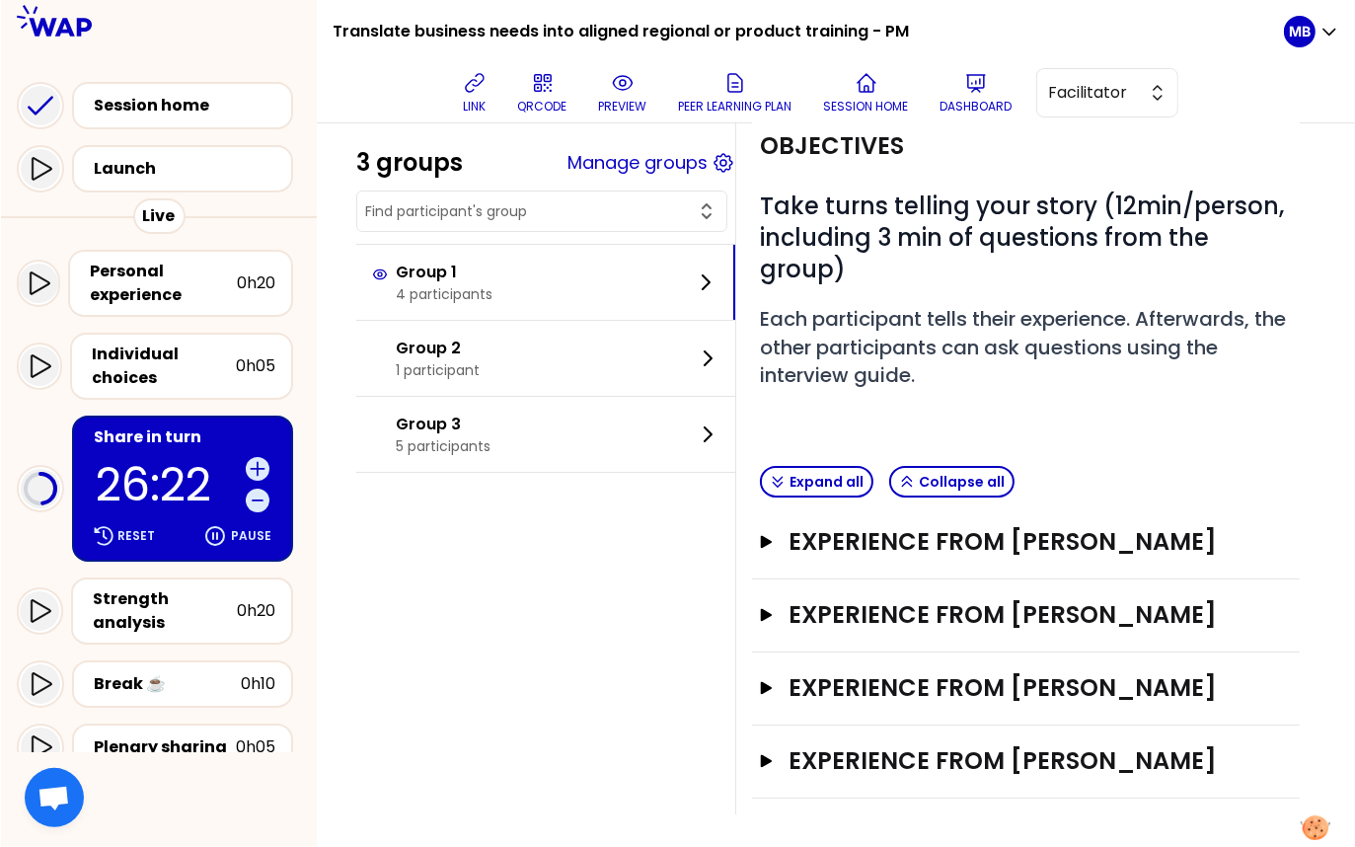
scroll to position [76, 0]
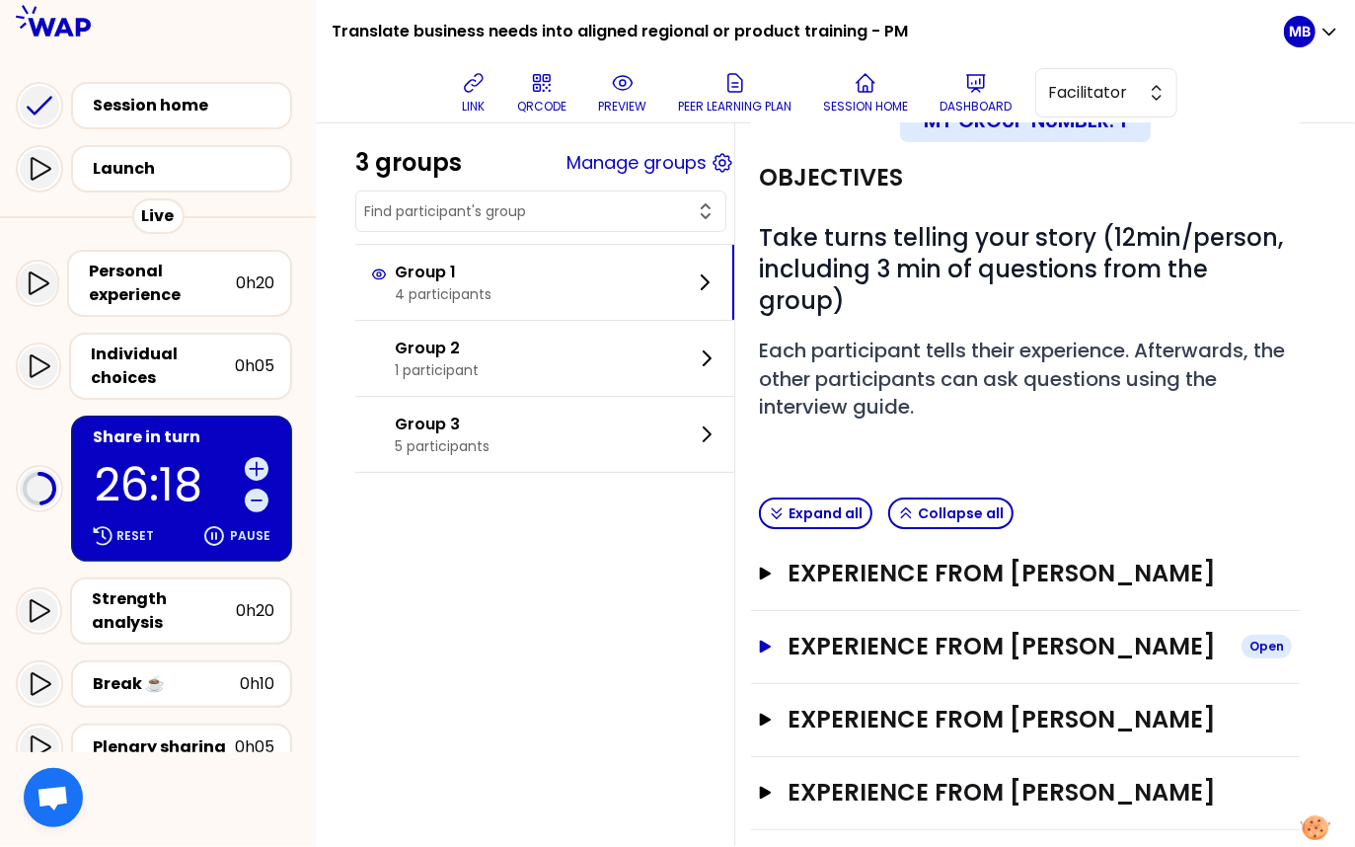
click at [838, 631] on h3 "Experience from [PERSON_NAME]" at bounding box center [1007, 647] width 438 height 32
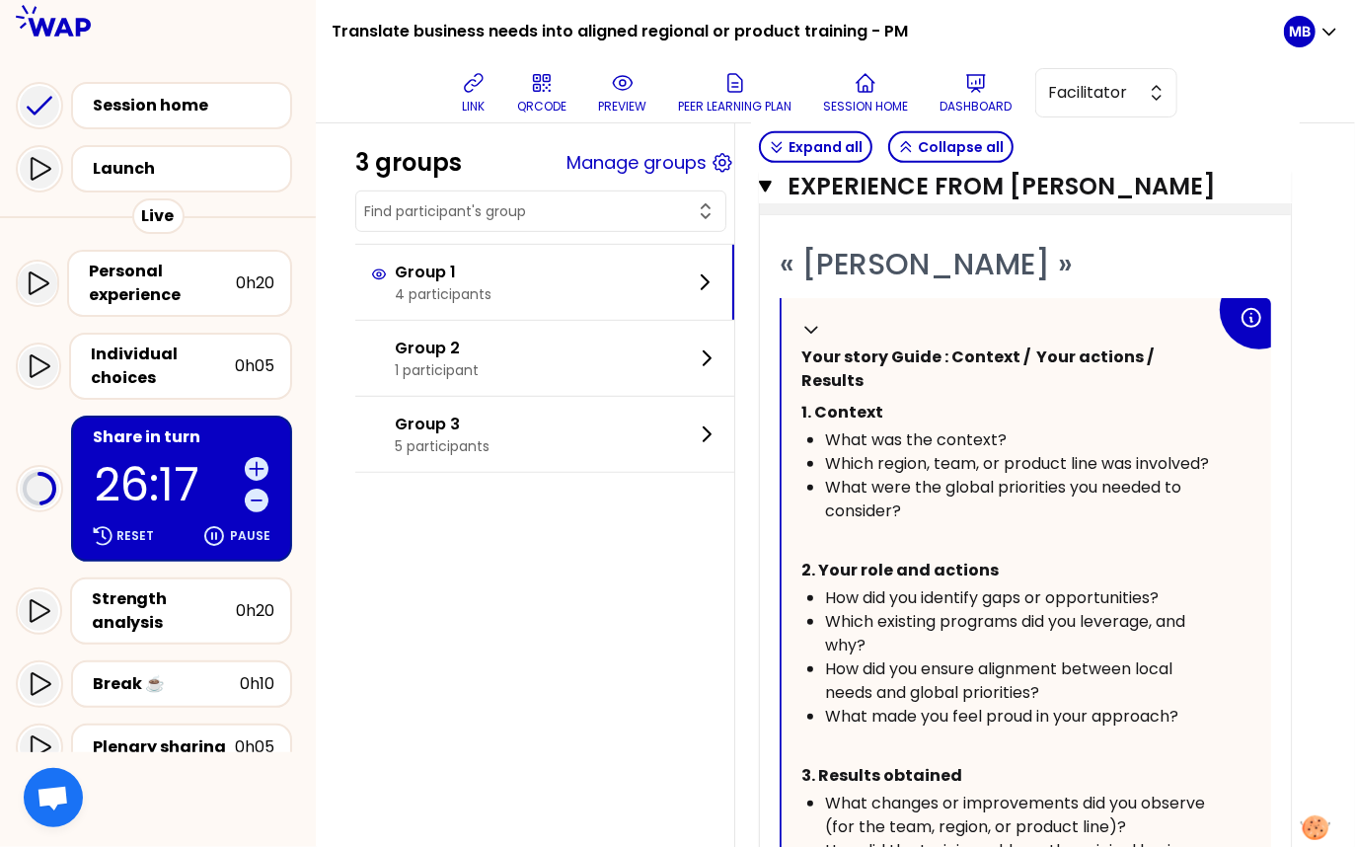
scroll to position [1044, 0]
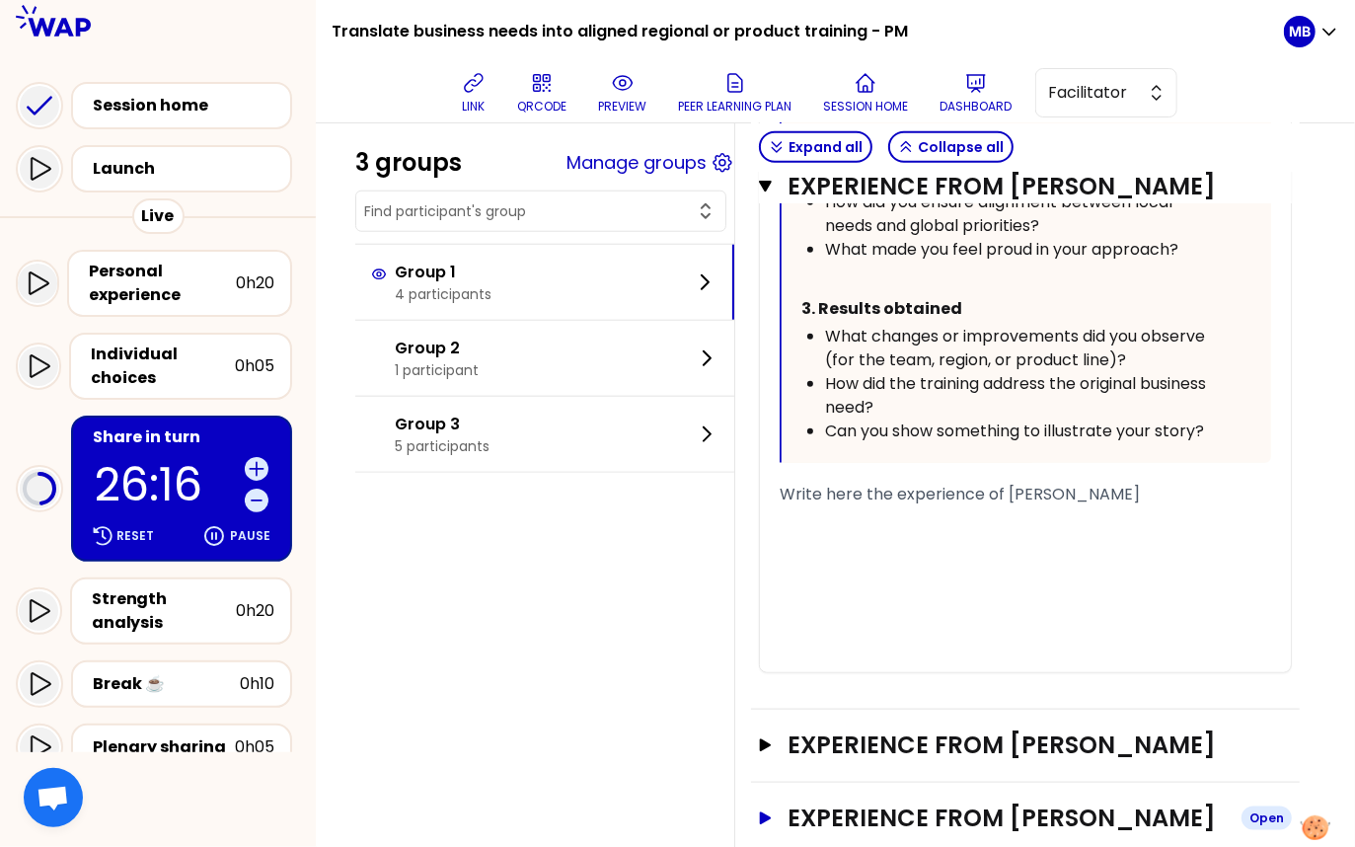
click at [862, 803] on h3 "Experience from [PERSON_NAME]" at bounding box center [1007, 819] width 438 height 32
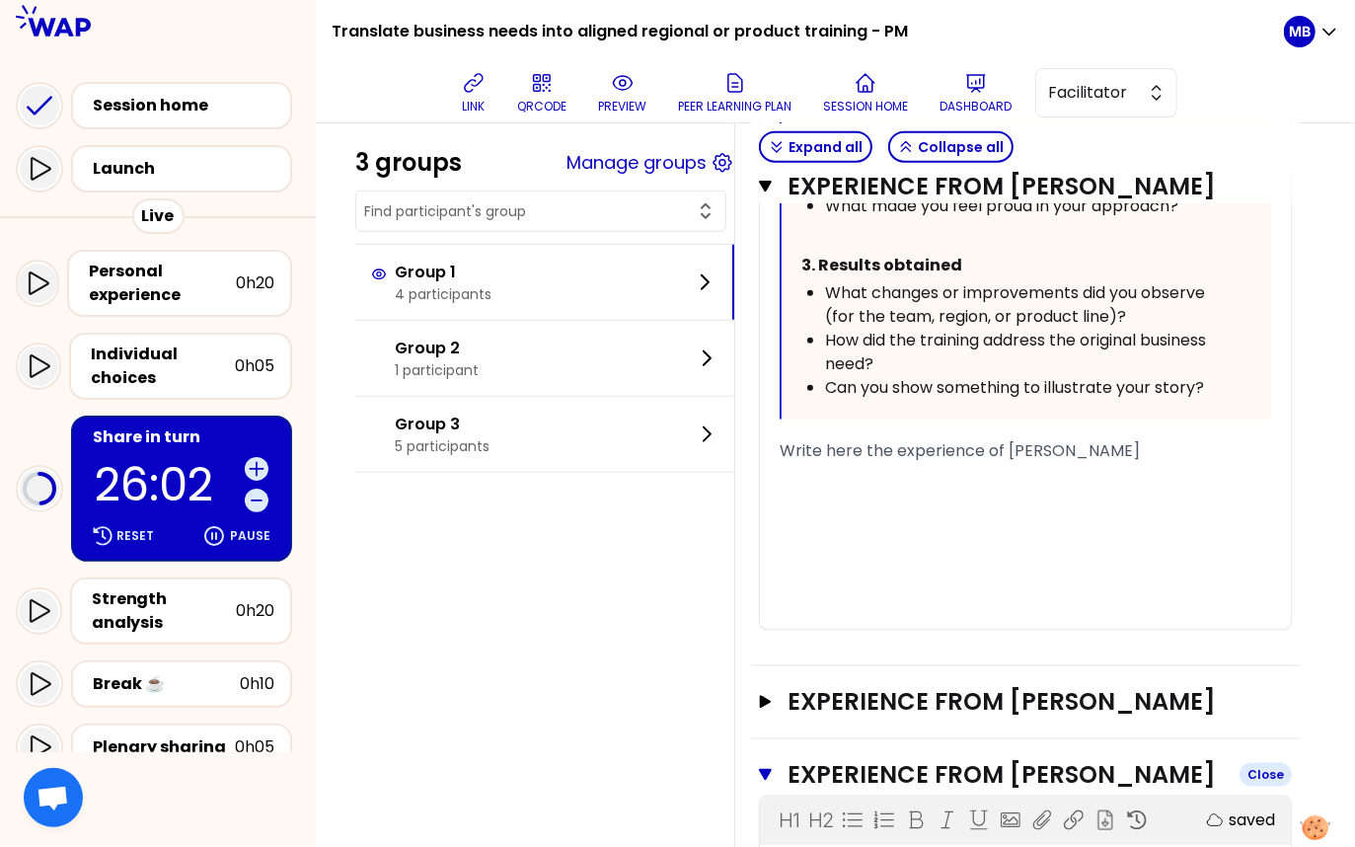
scroll to position [1076, 0]
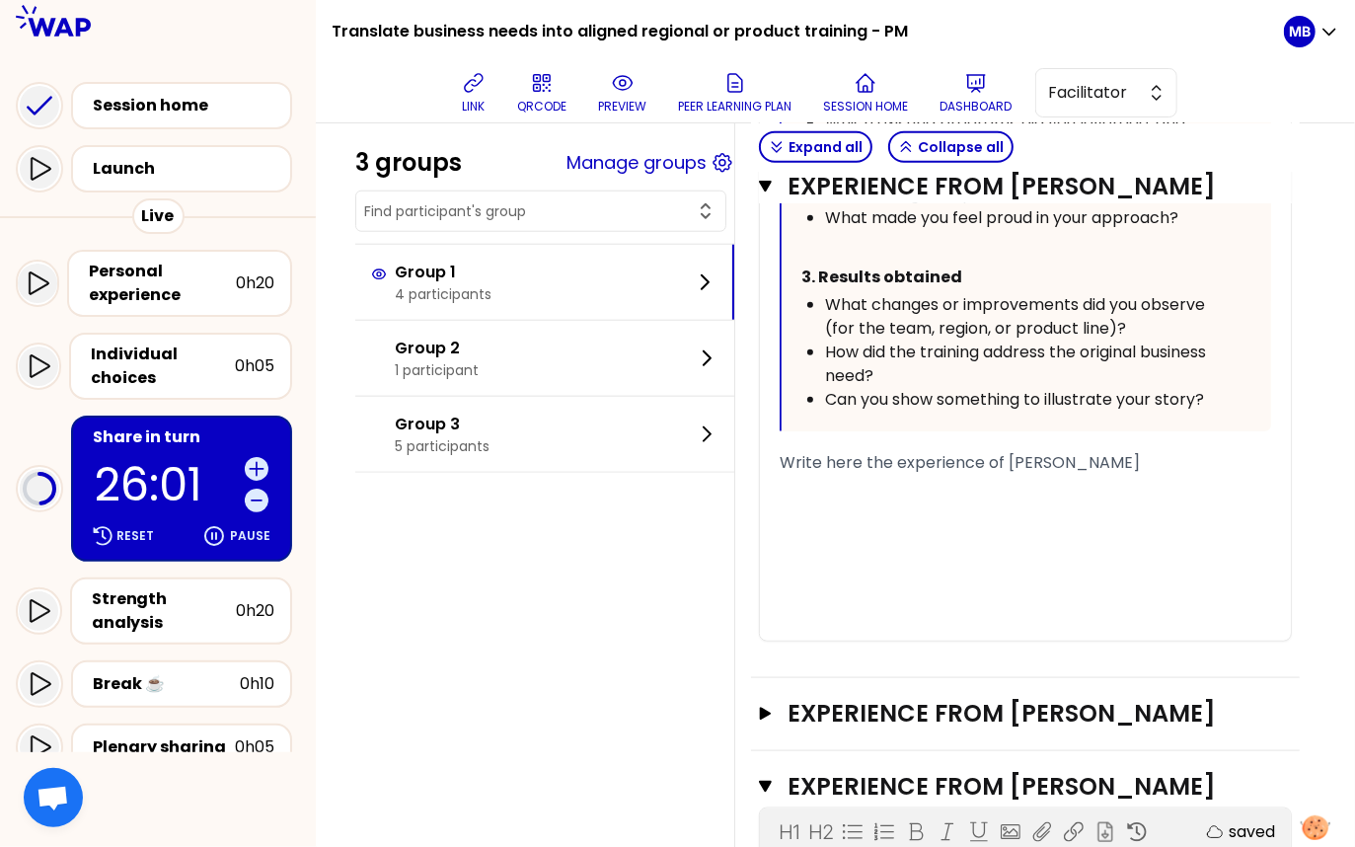
click at [862, 698] on div "Experience from ANAIS FONVIELLE Open" at bounding box center [1025, 714] width 533 height 33
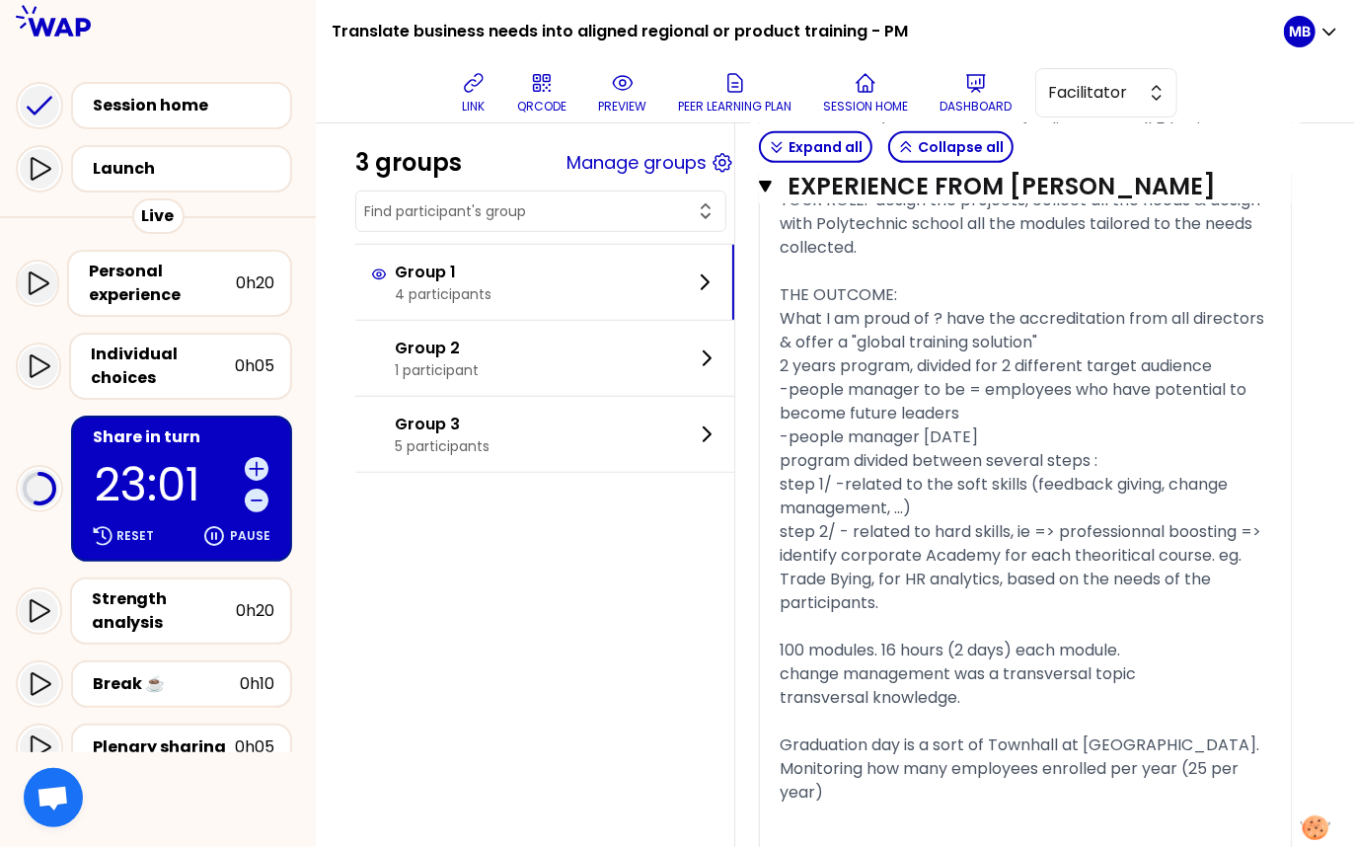
scroll to position [4685, 0]
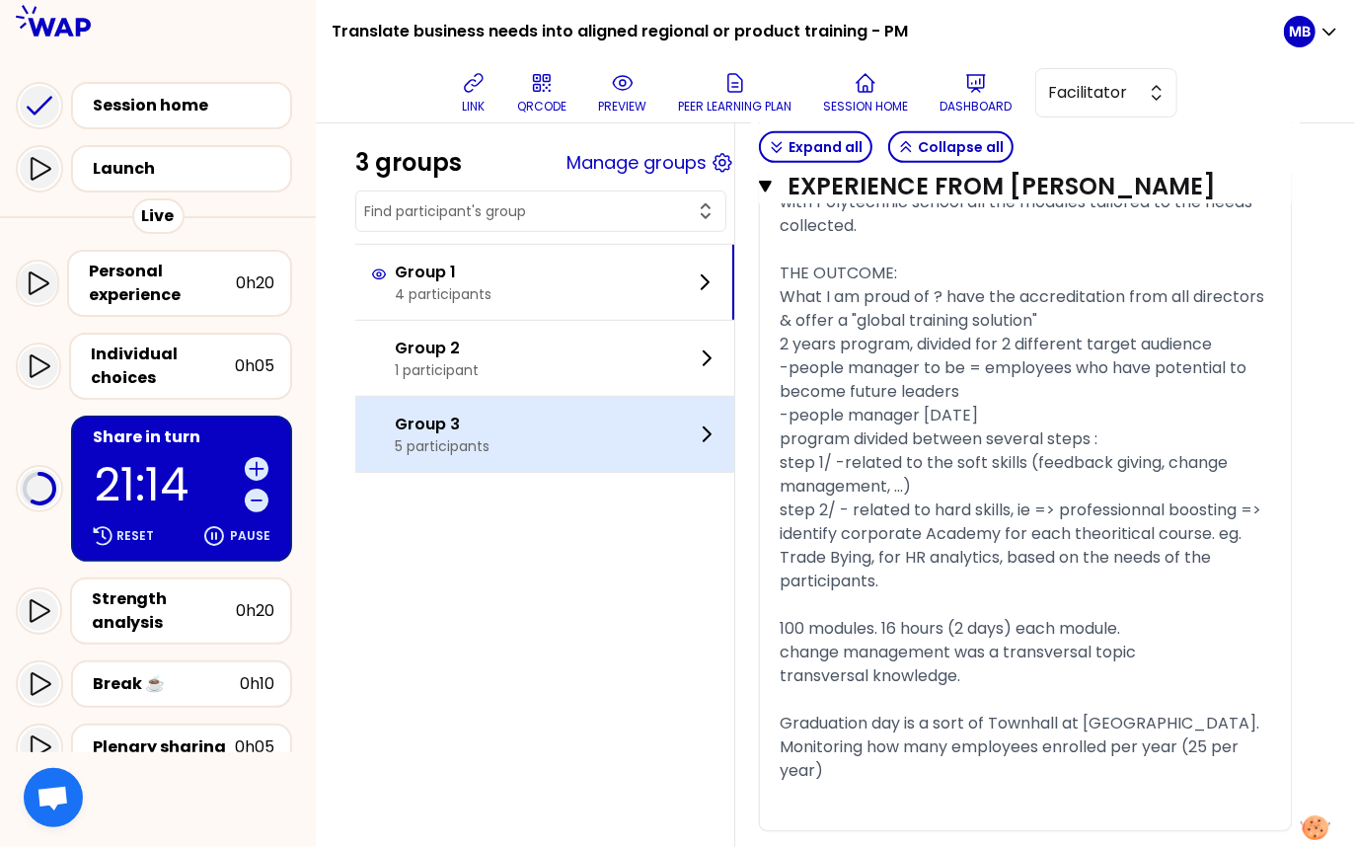
click at [405, 431] on p "Group 3" at bounding box center [442, 425] width 95 height 24
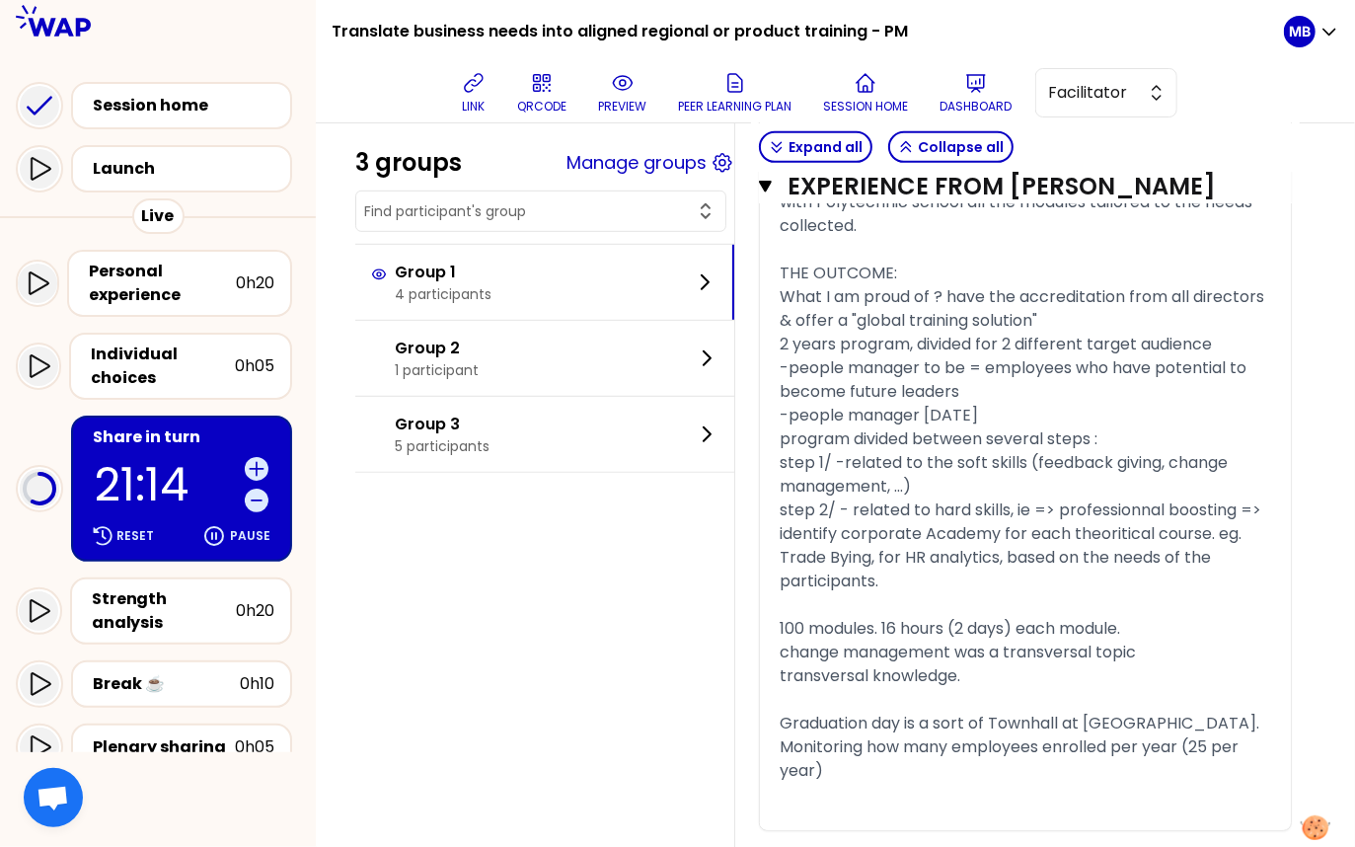
scroll to position [211, 0]
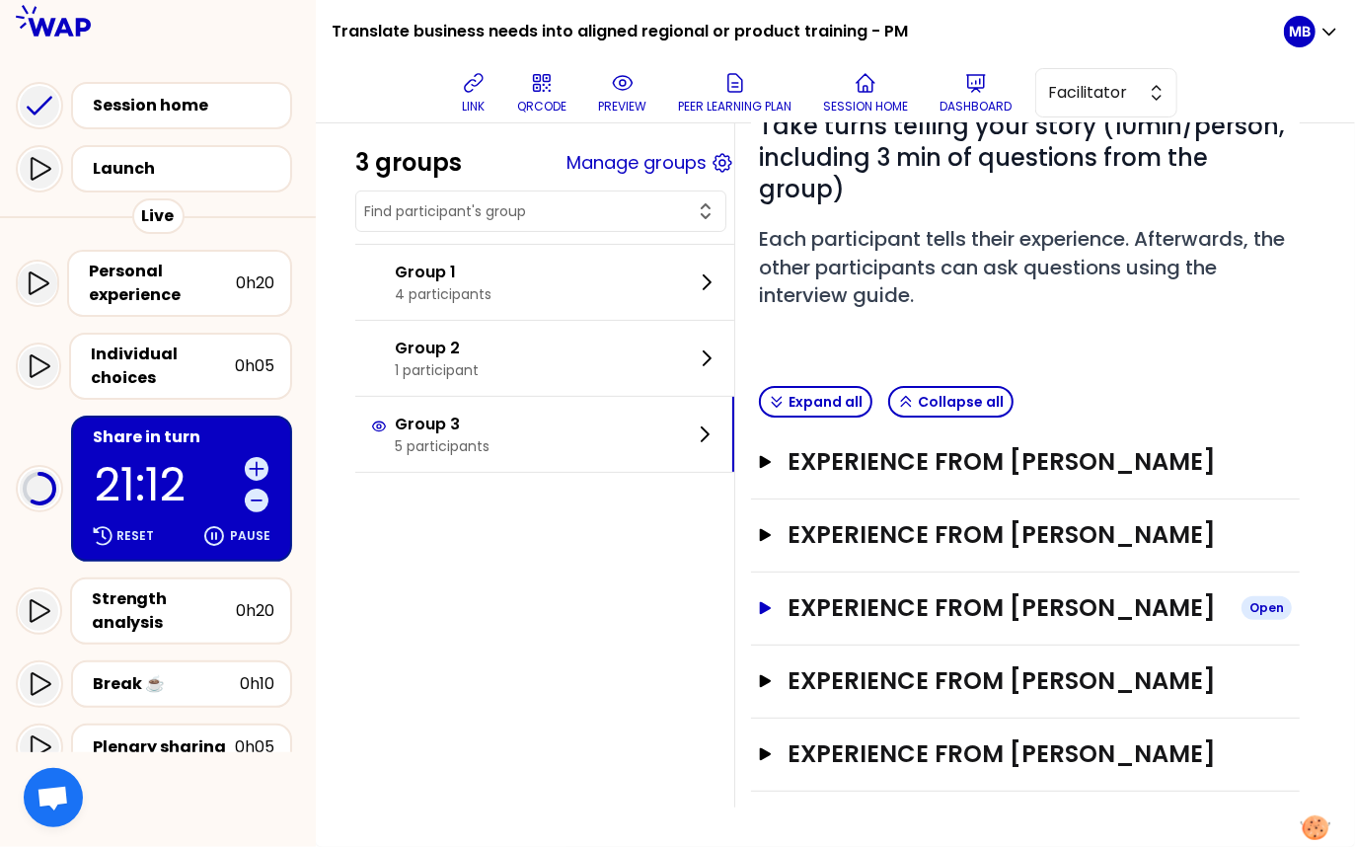
click at [842, 610] on h3 "Experience from [PERSON_NAME]" at bounding box center [1007, 608] width 438 height 32
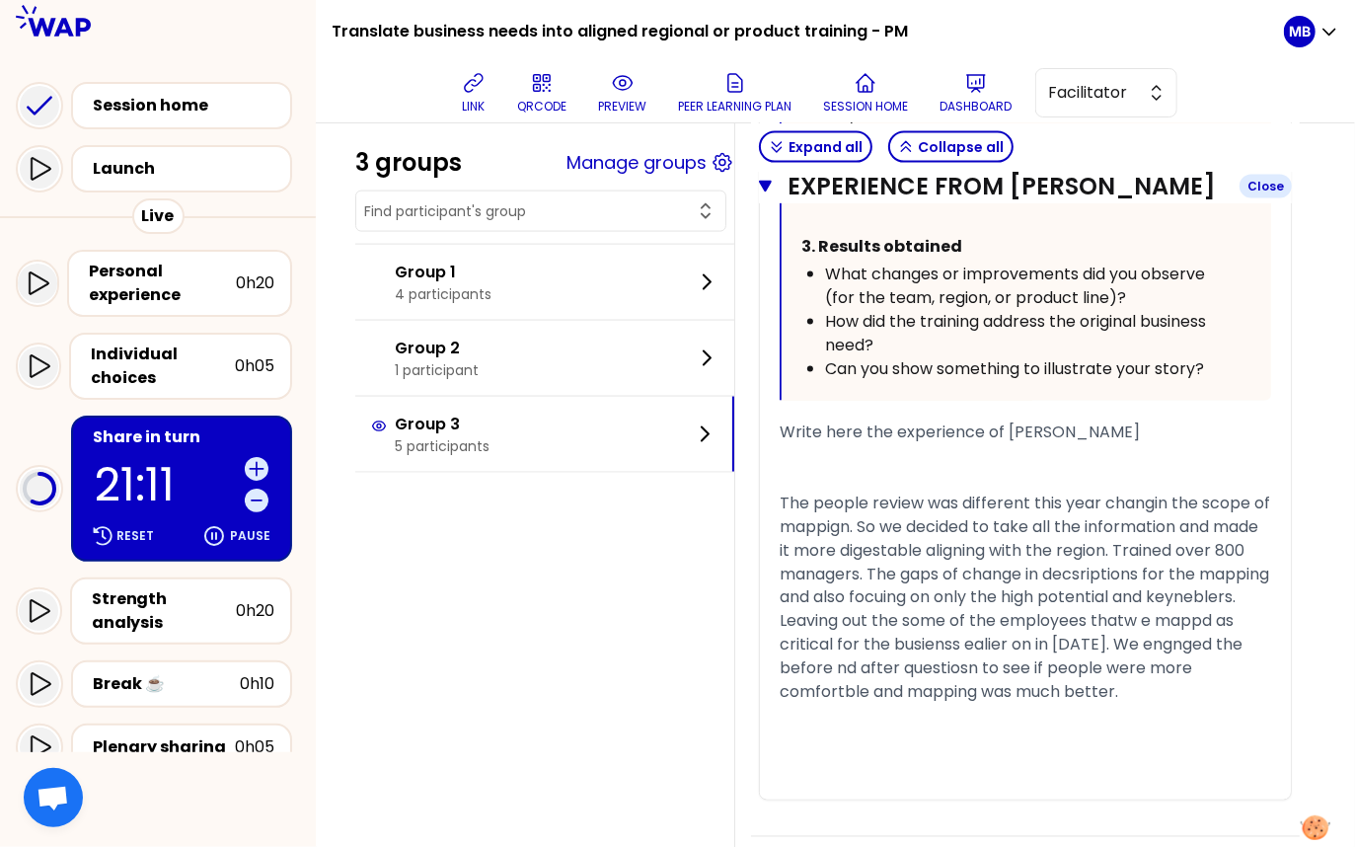
scroll to position [1713, 0]
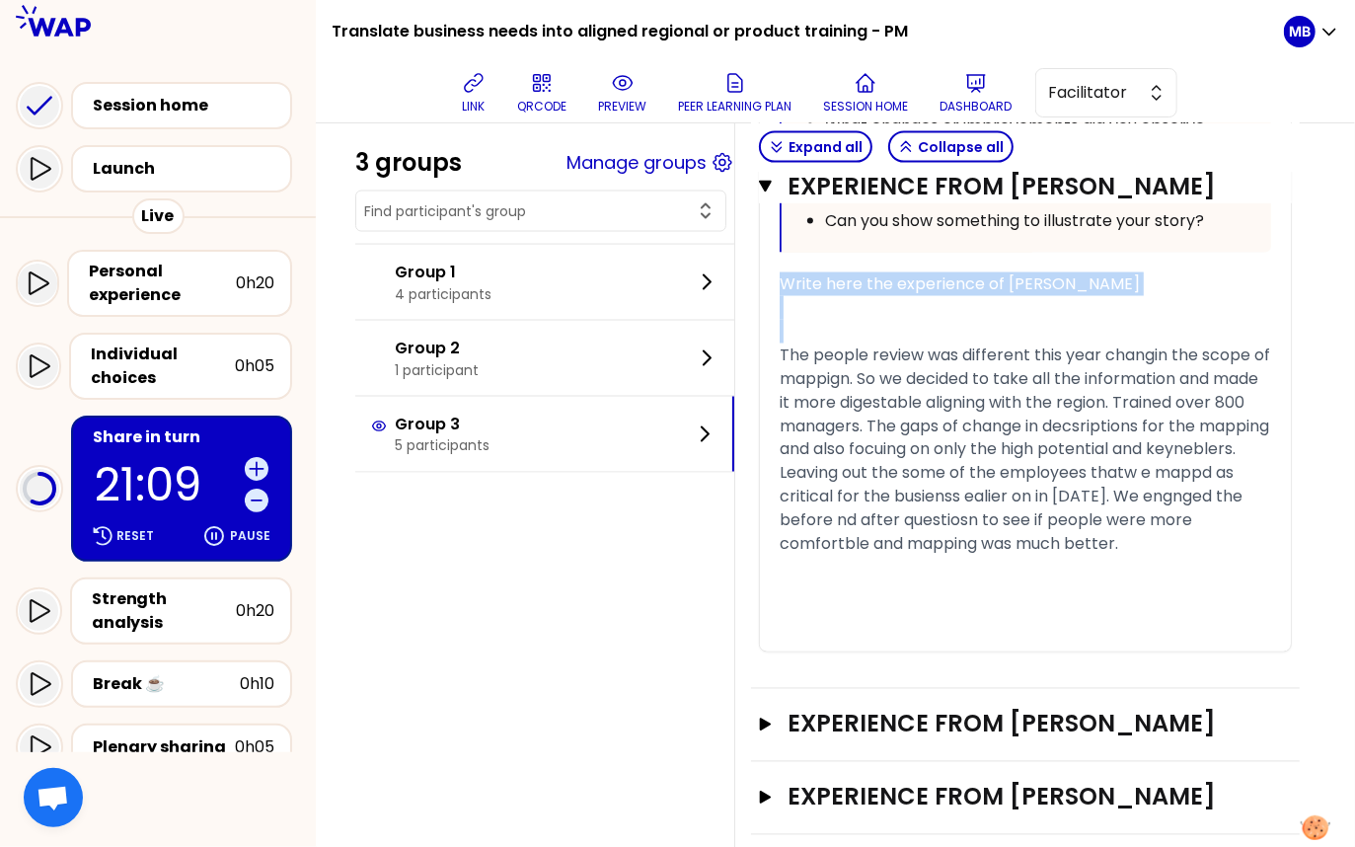
drag, startPoint x: 780, startPoint y: 355, endPoint x: 779, endPoint y: 282, distance: 73.1
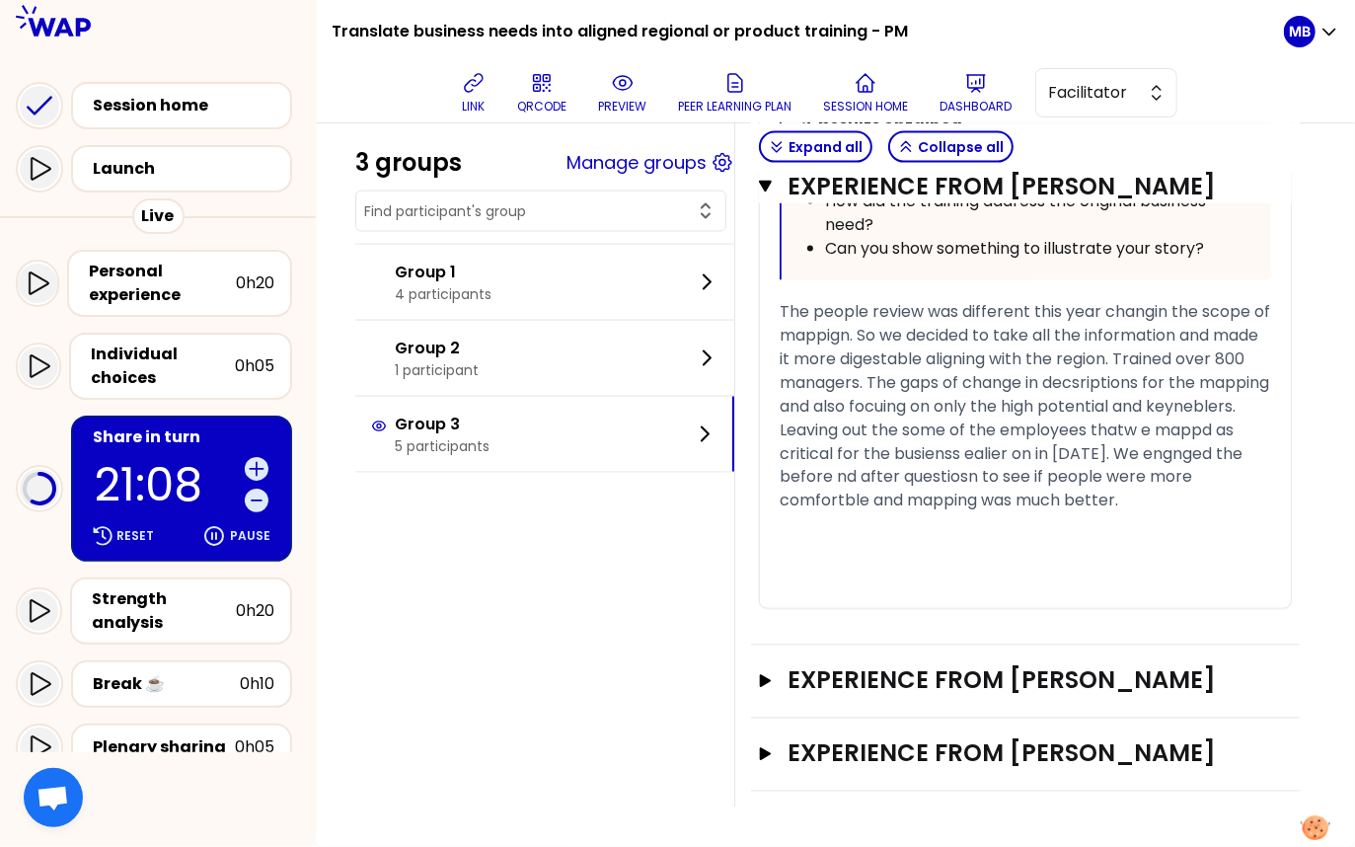
scroll to position [1683, 0]
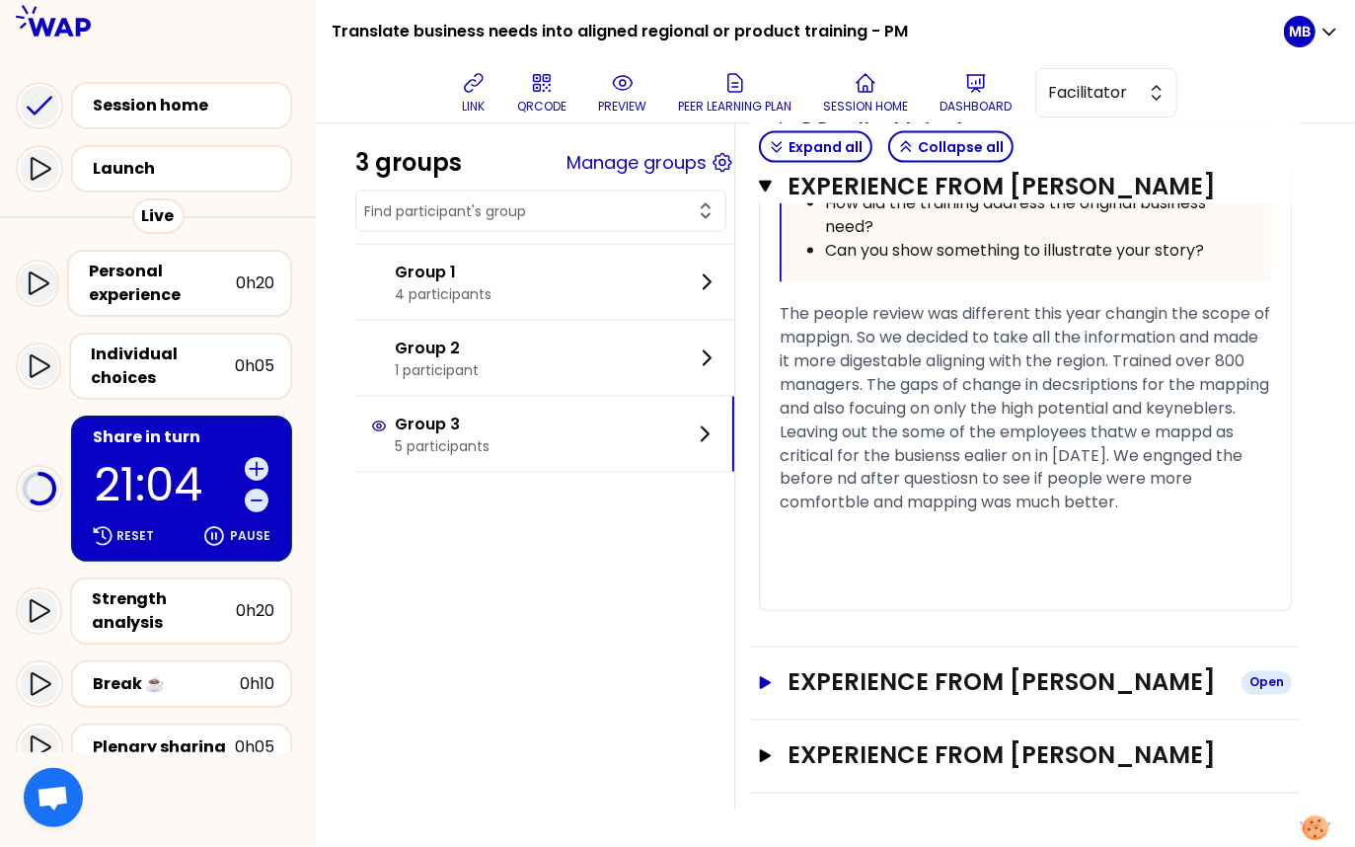
click at [943, 683] on h3 "Experience from [PERSON_NAME]" at bounding box center [1007, 683] width 438 height 32
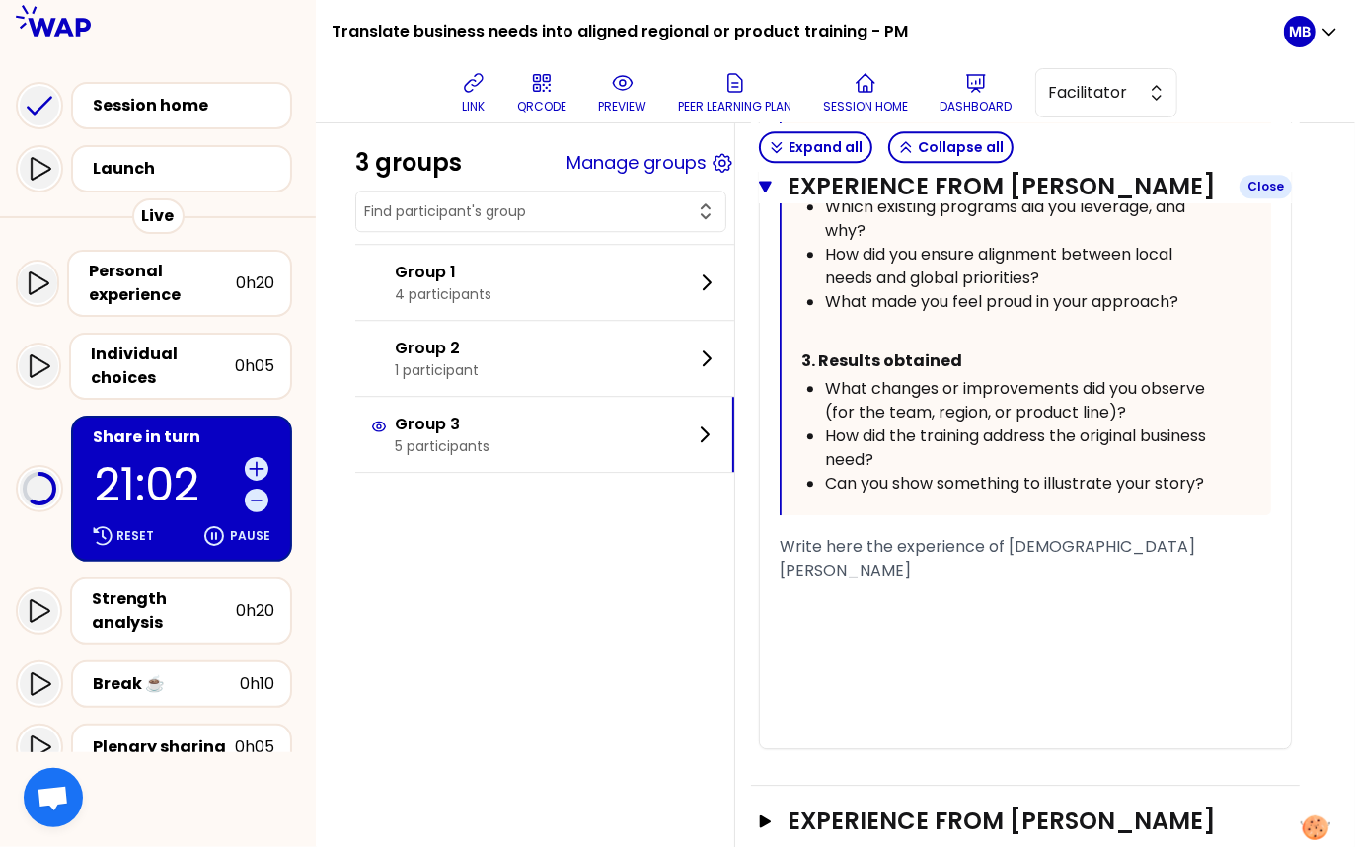
scroll to position [3031, 0]
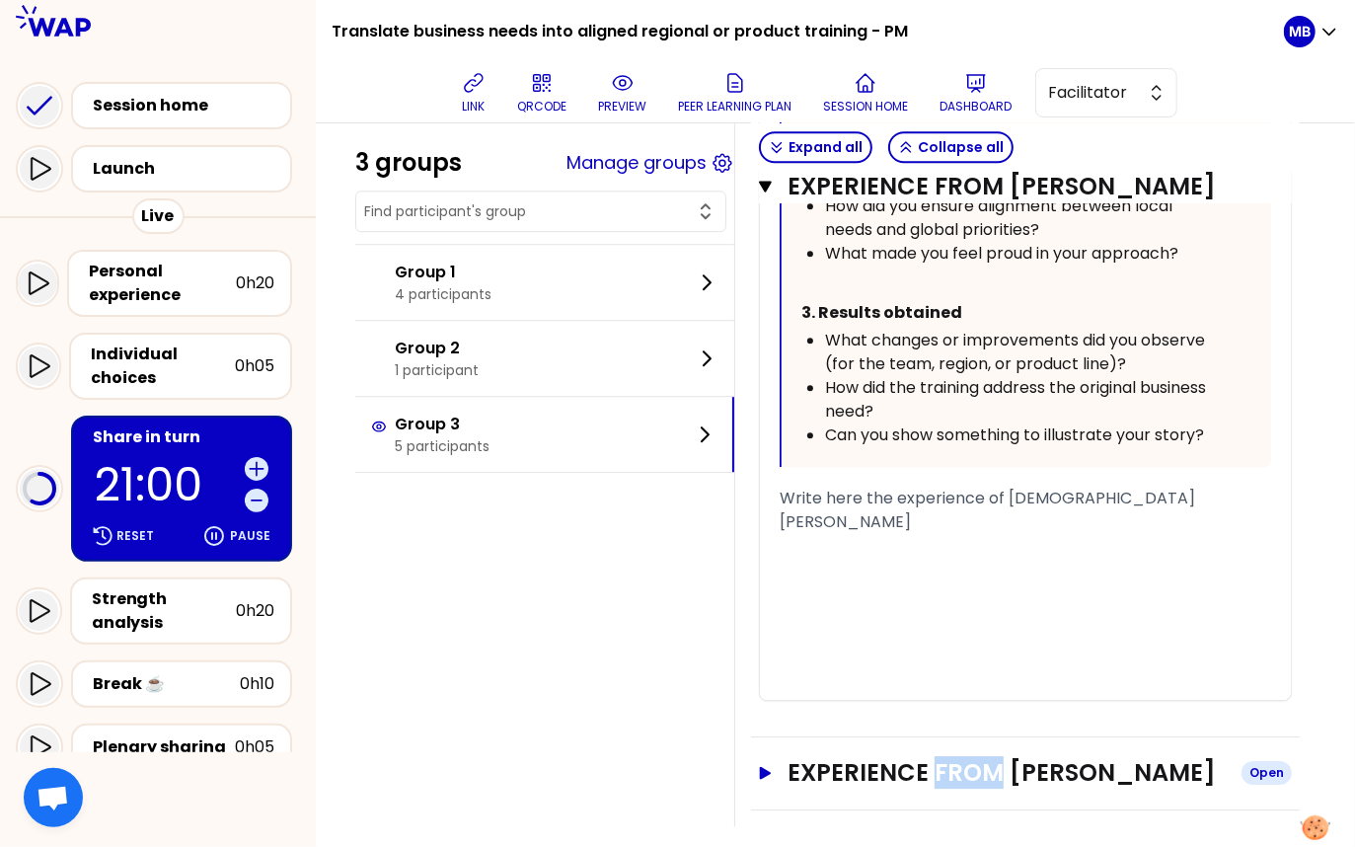
click at [896, 757] on h3 "Experience from [PERSON_NAME]" at bounding box center [1007, 773] width 438 height 32
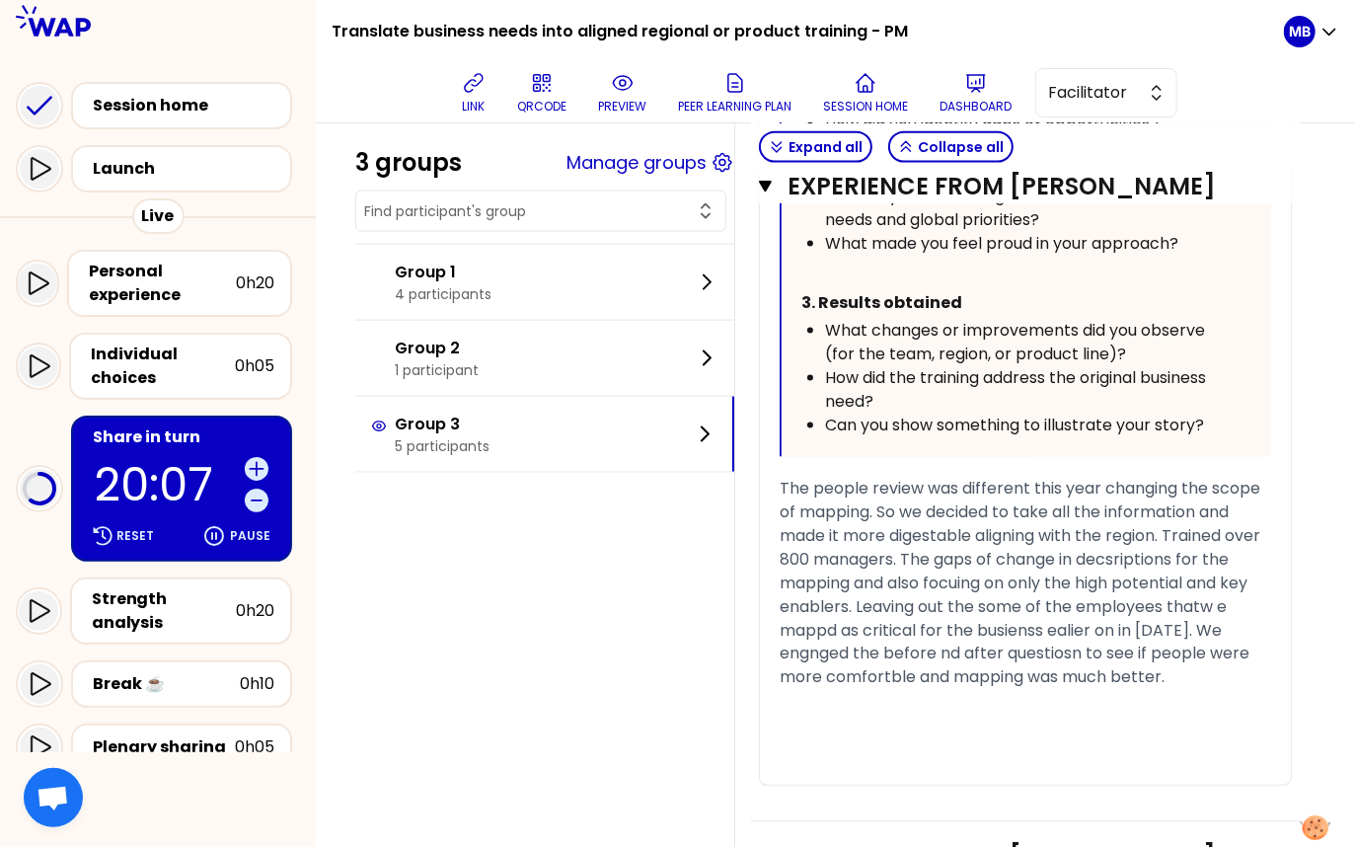
scroll to position [1512, 0]
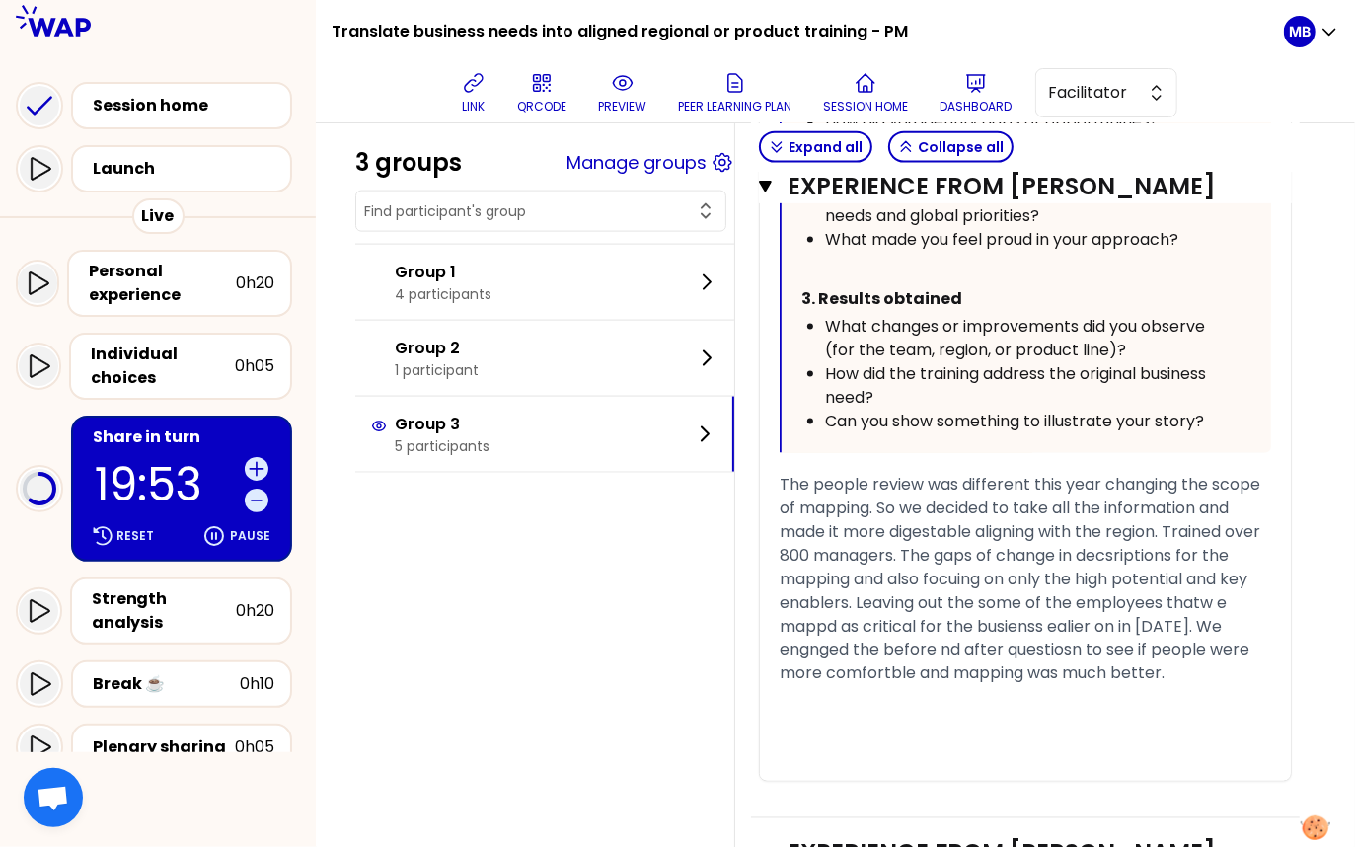
click at [964, 583] on span "The people review was different this year changing the scope of mapping. So we …" at bounding box center [1022, 579] width 485 height 212
click at [968, 645] on span "The people review was different this year changing the scope of mapping. So we …" at bounding box center [1022, 579] width 485 height 212
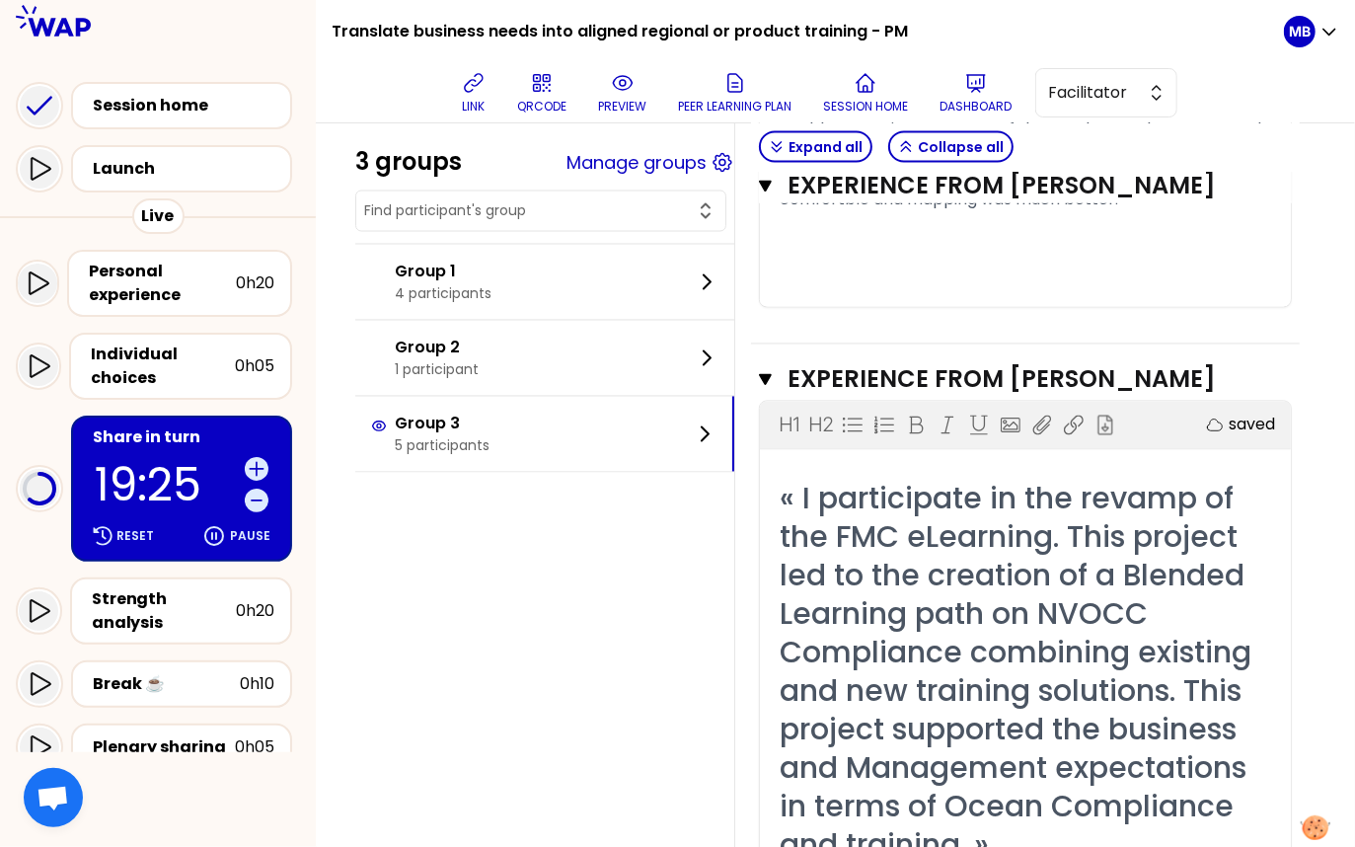
scroll to position [1954, 0]
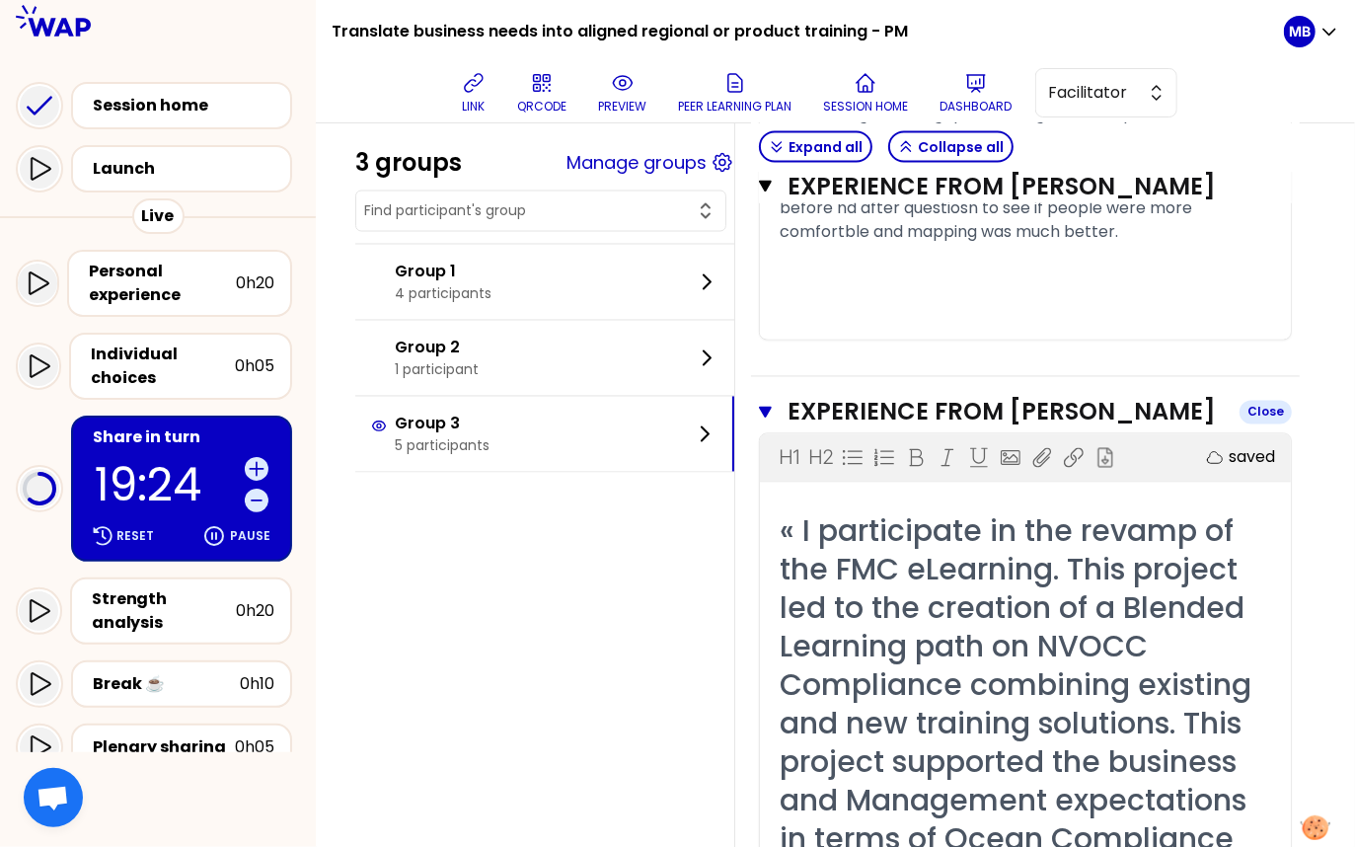
click at [770, 421] on icon "button" at bounding box center [765, 413] width 13 height 16
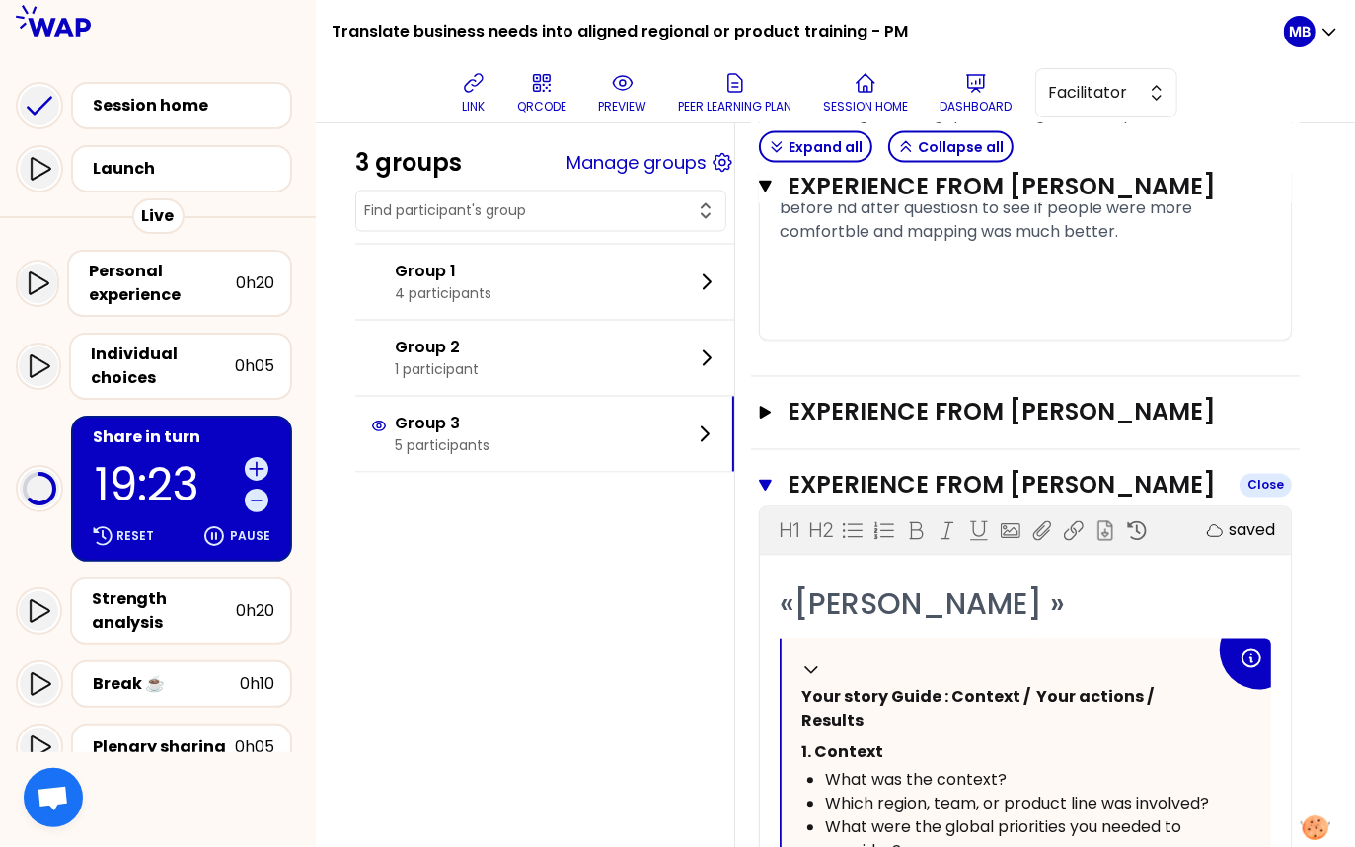
click at [760, 481] on icon "button" at bounding box center [765, 485] width 13 height 11
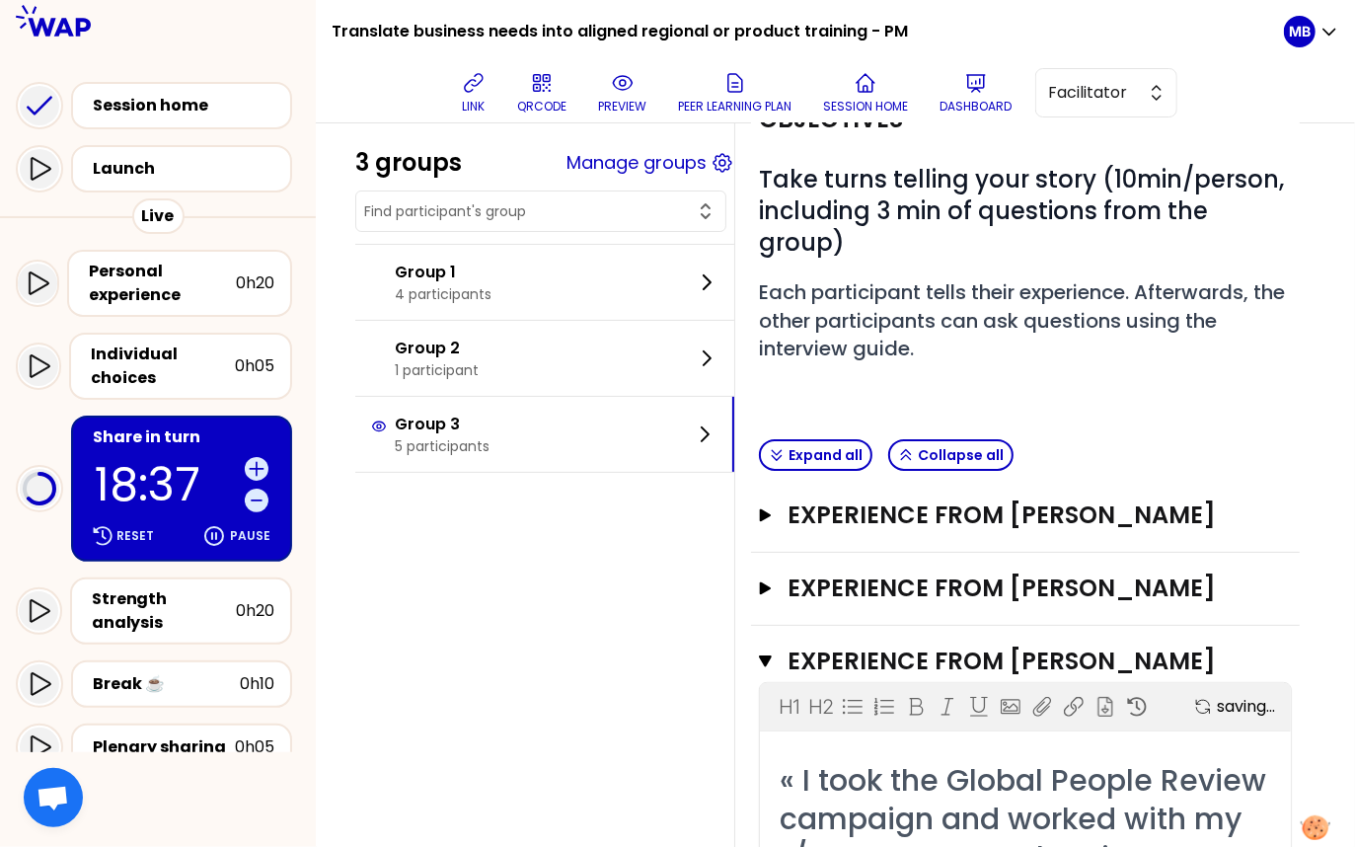
scroll to position [161, 0]
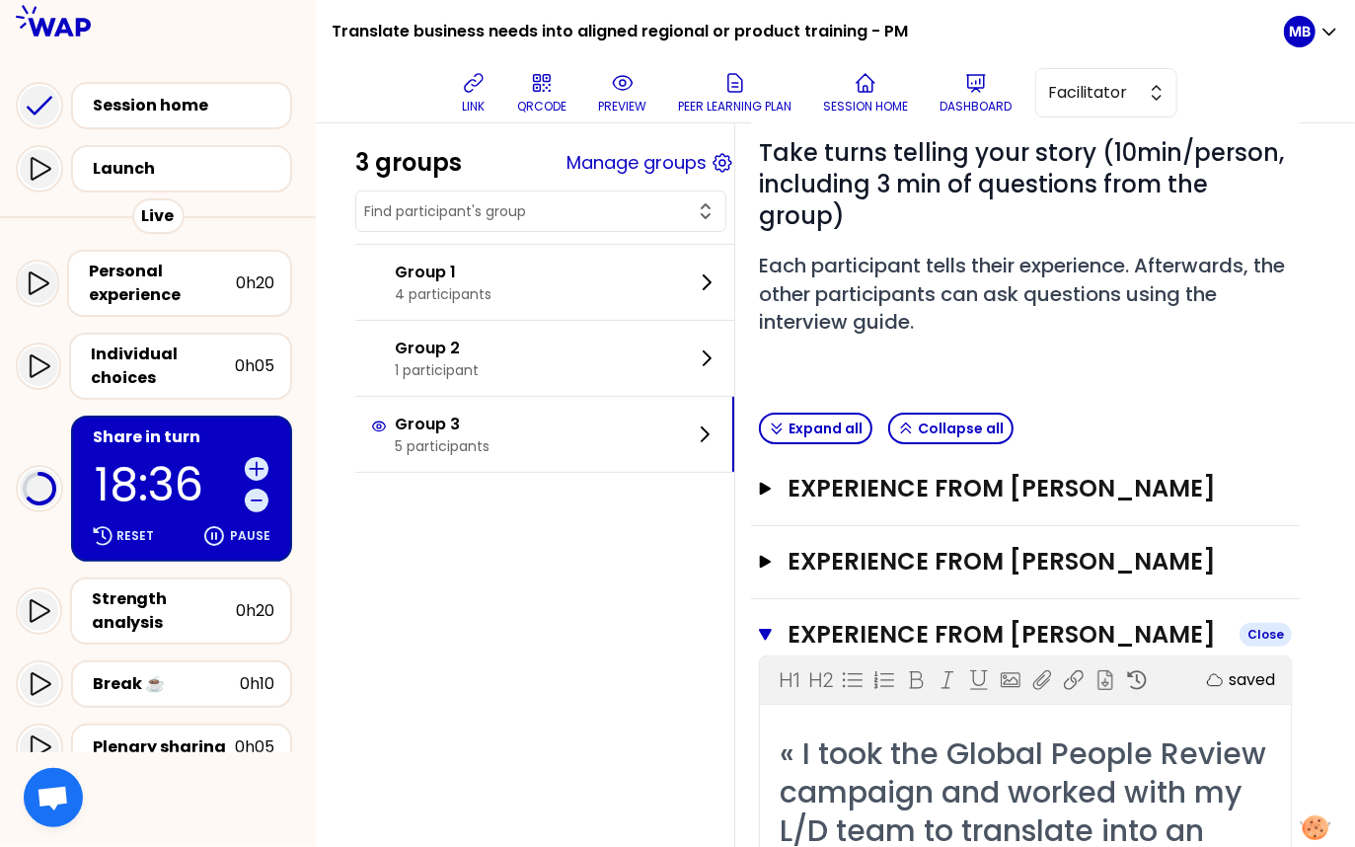
click at [773, 643] on button "Experience from Carmen Melendez Close" at bounding box center [1025, 635] width 533 height 32
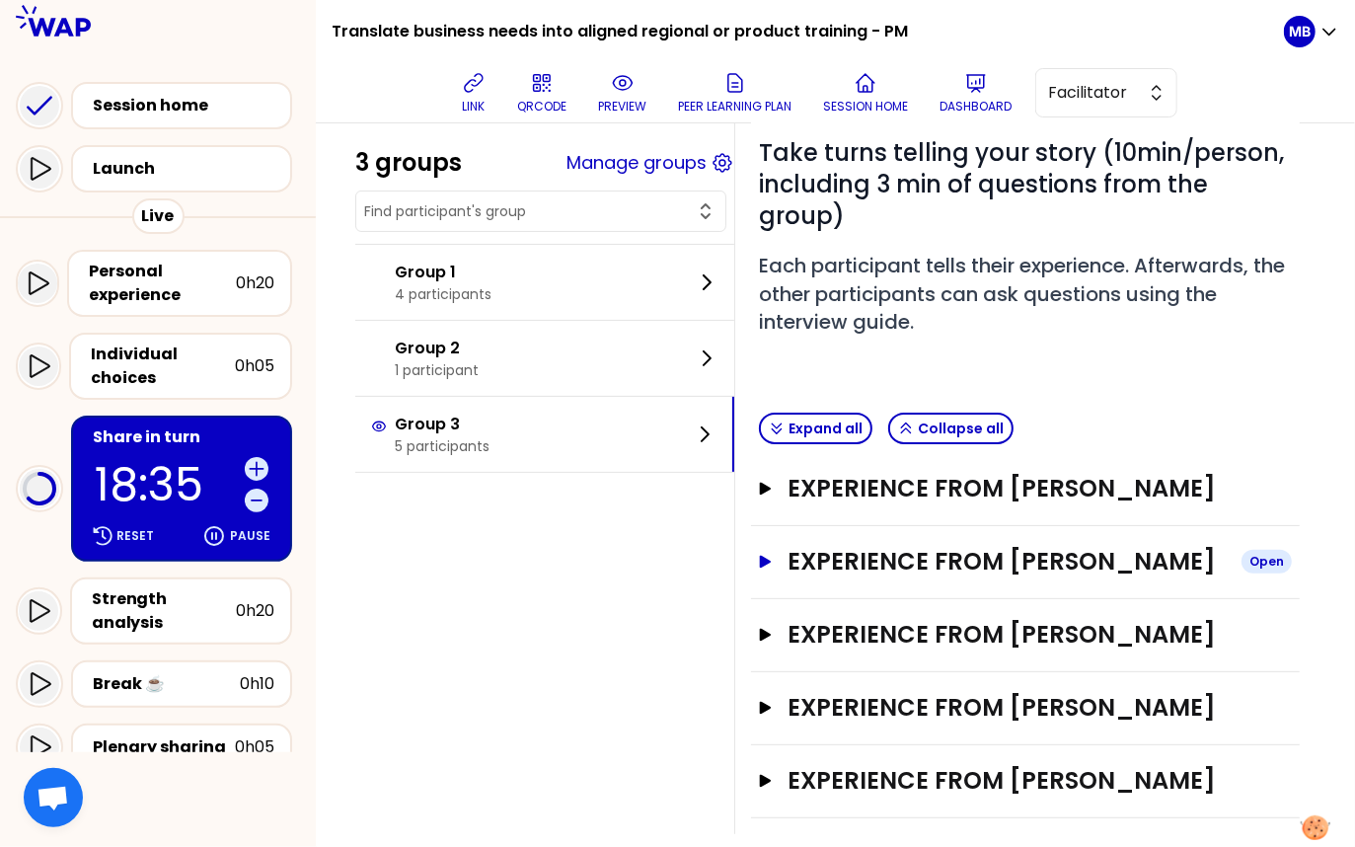
click at [760, 565] on button "Experience from [PERSON_NAME] Open" at bounding box center [1025, 562] width 533 height 32
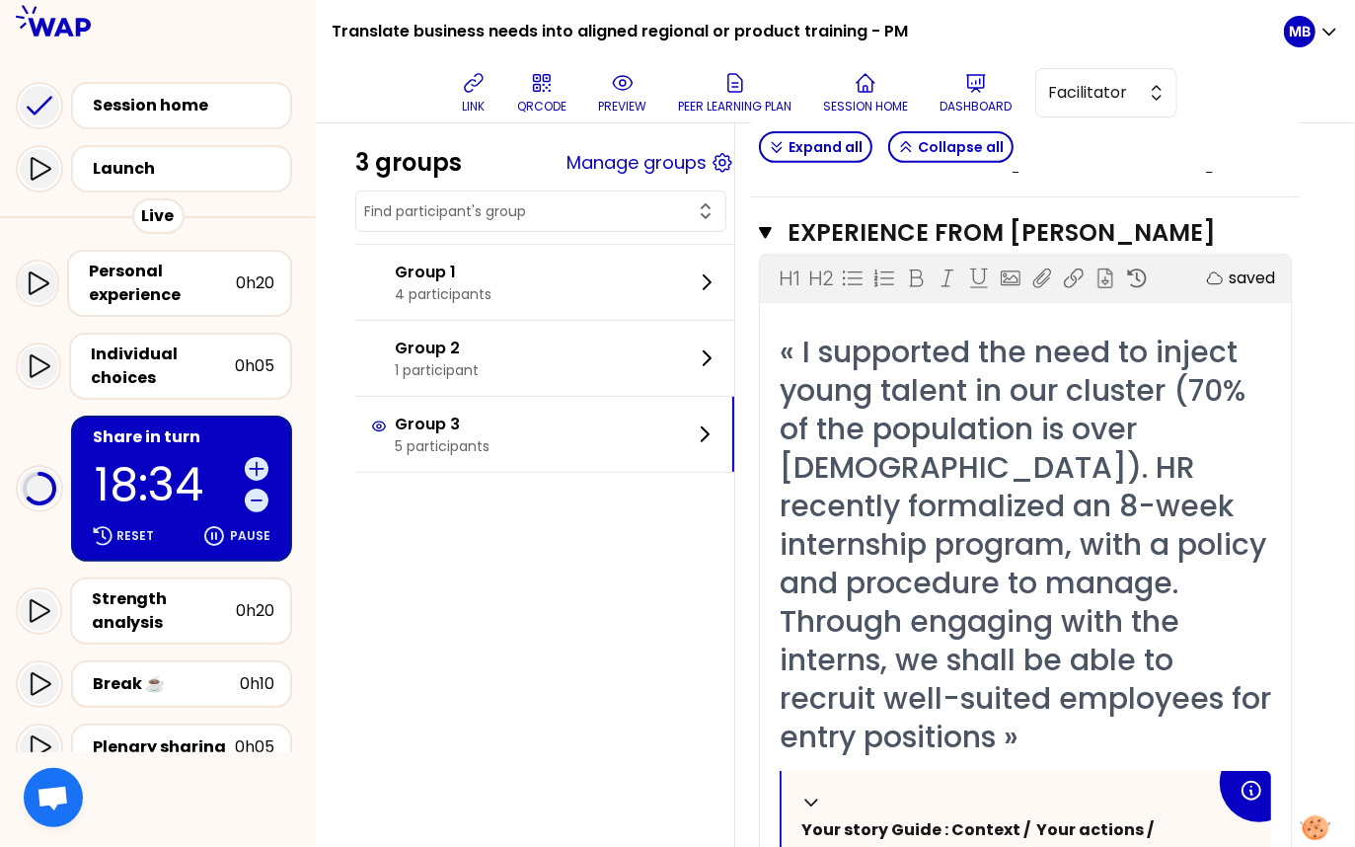
scroll to position [156, 0]
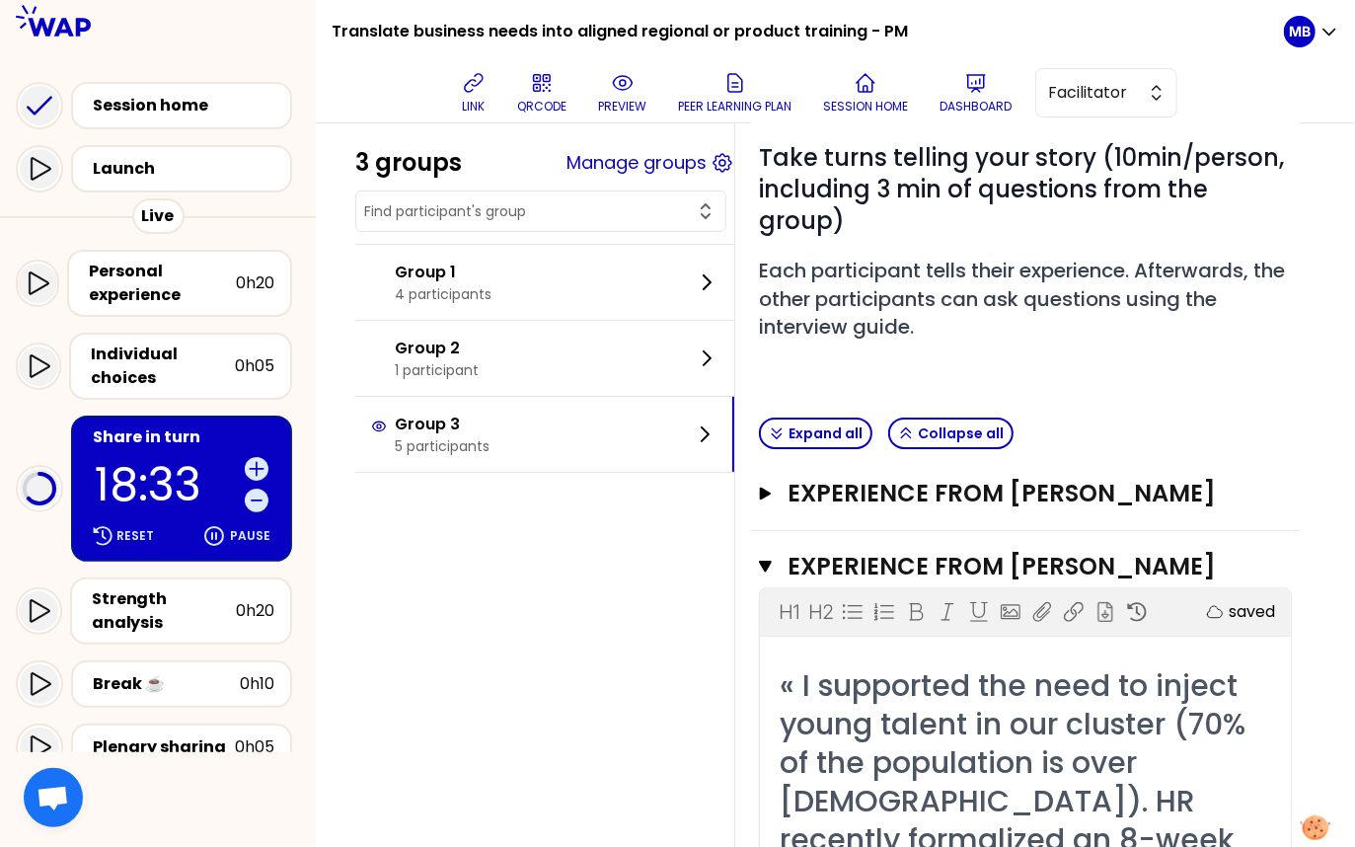
click at [766, 561] on icon "button" at bounding box center [765, 566] width 13 height 11
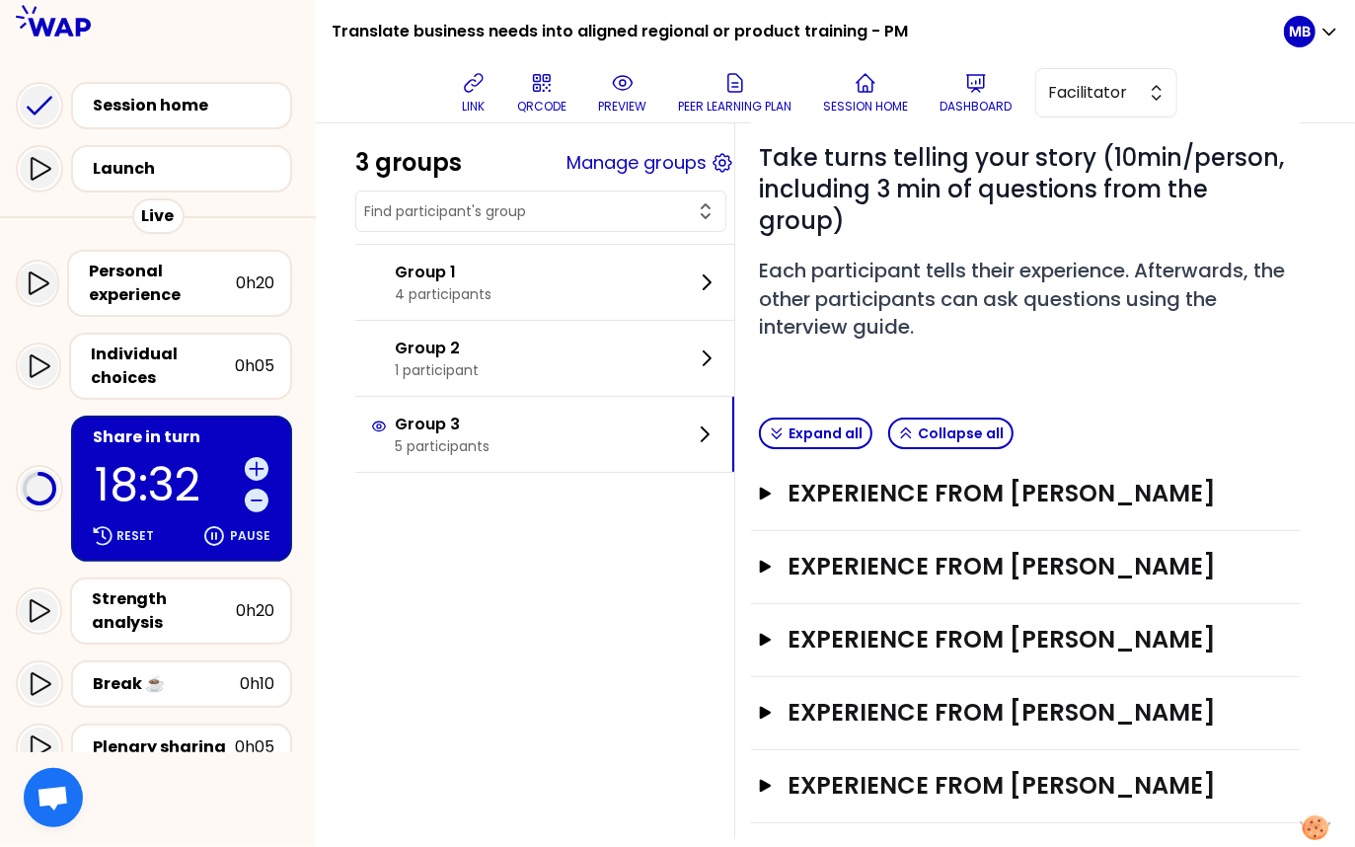
scroll to position [211, 0]
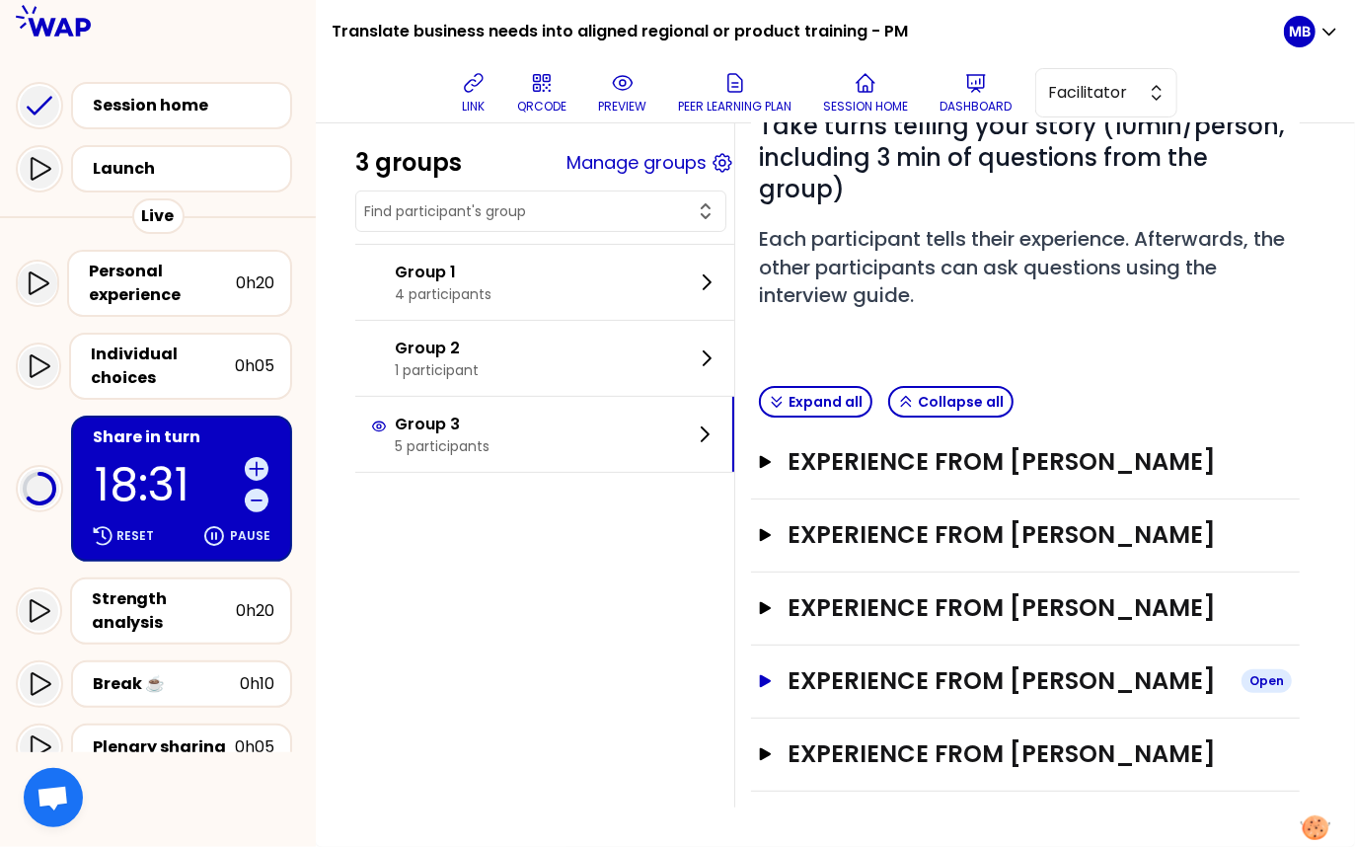
click at [928, 697] on h3 "Experience from [PERSON_NAME]" at bounding box center [1007, 681] width 438 height 32
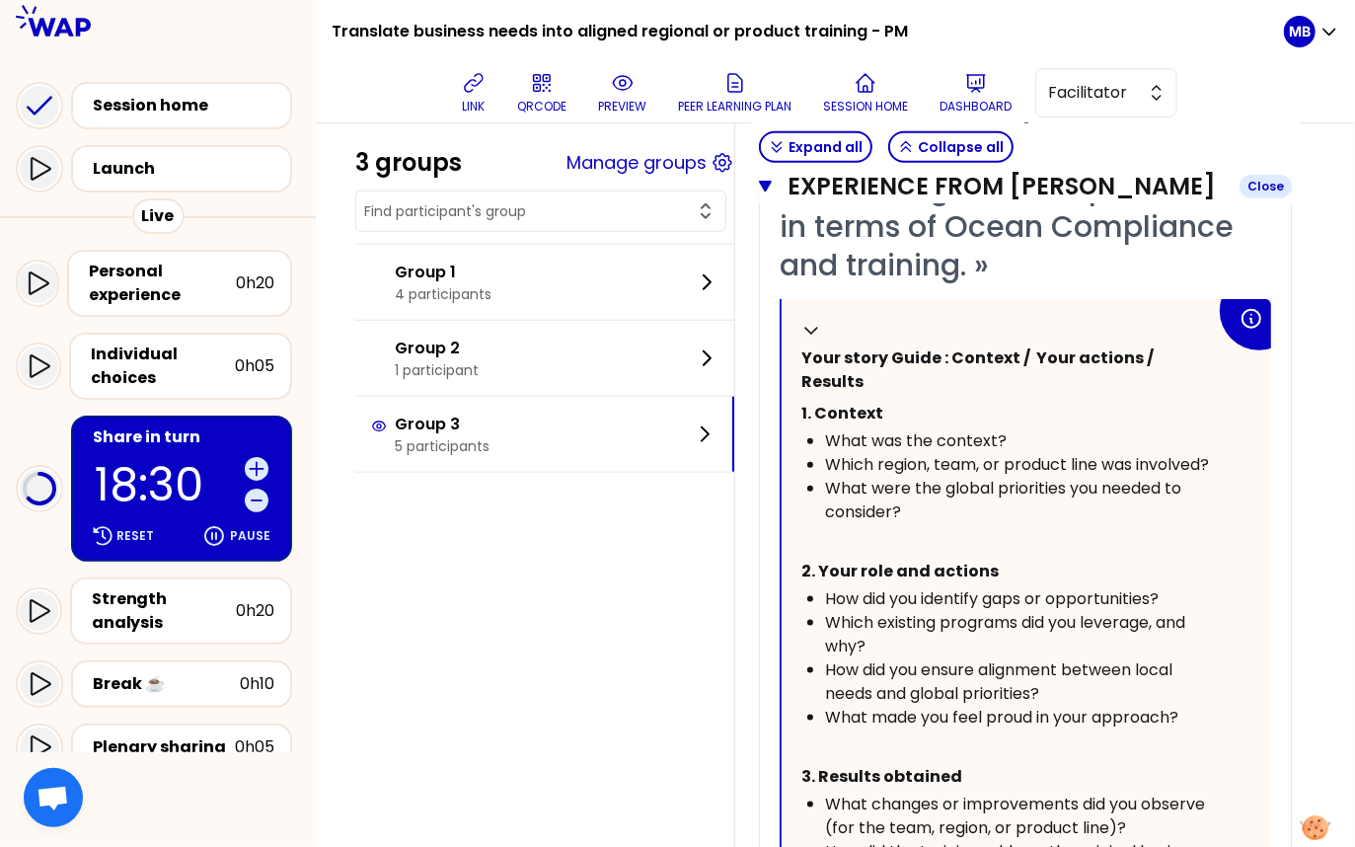
scroll to position [1558, 0]
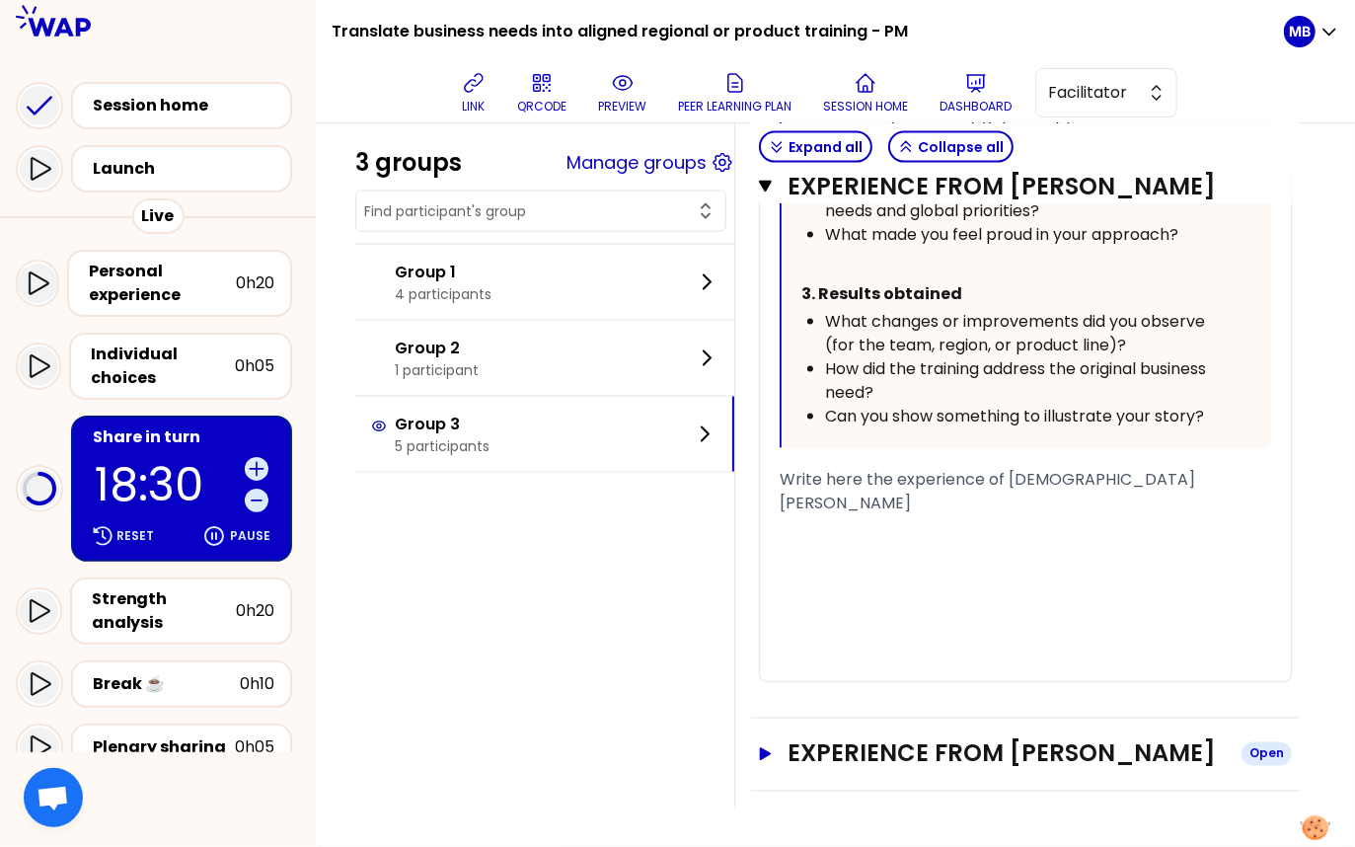
click at [925, 740] on h3 "Experience from [PERSON_NAME]" at bounding box center [1007, 754] width 438 height 32
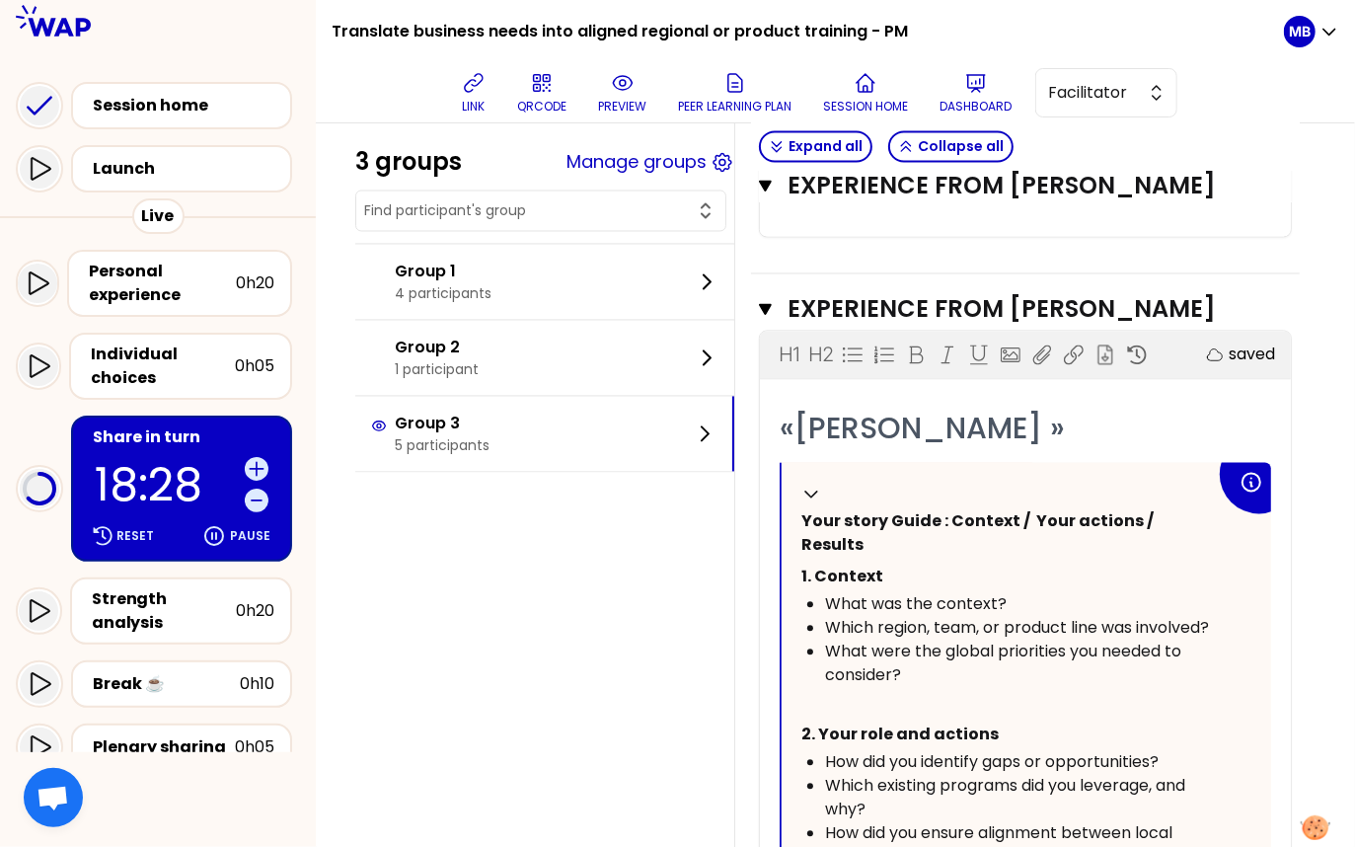
scroll to position [1985, 0]
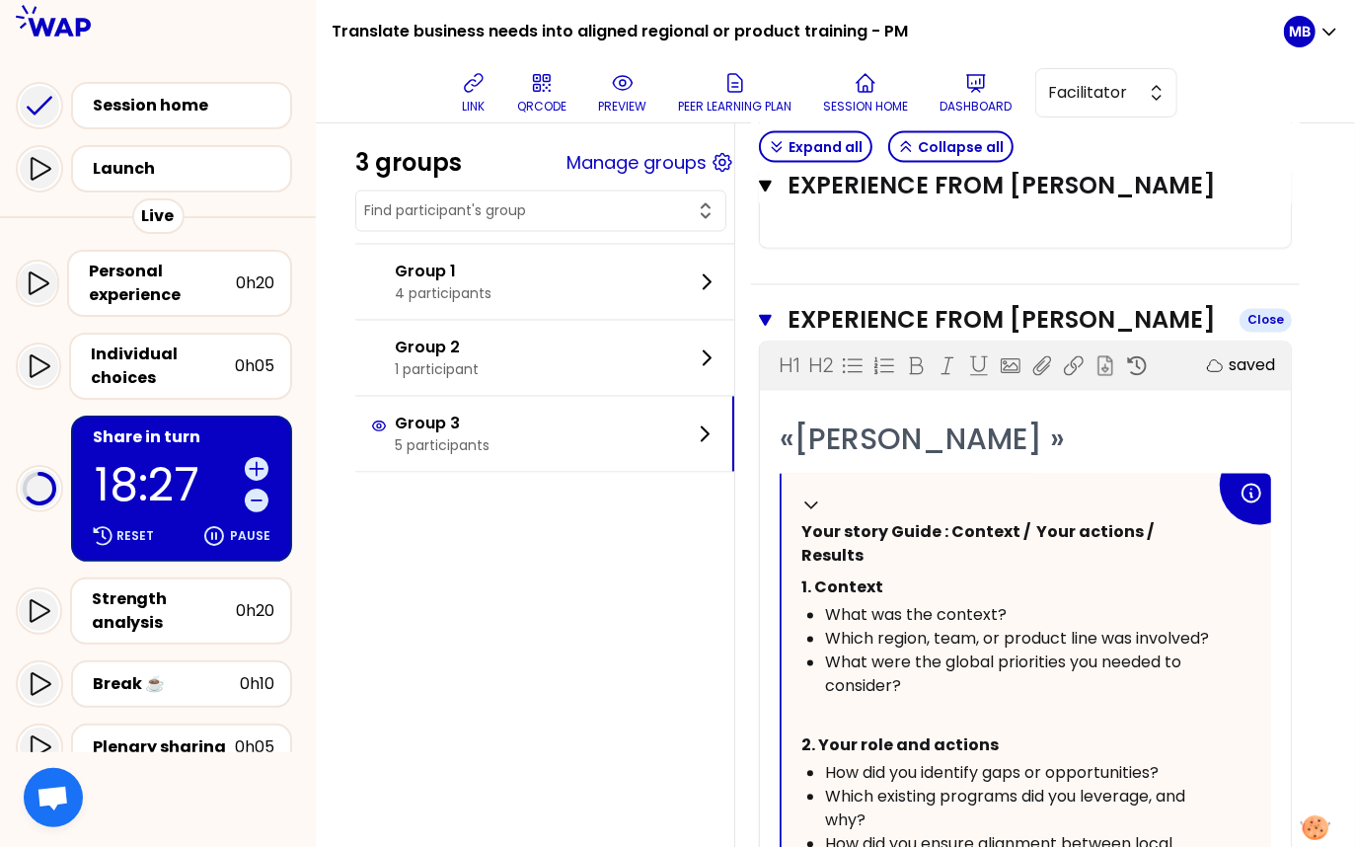
click at [762, 329] on icon "button" at bounding box center [765, 321] width 13 height 16
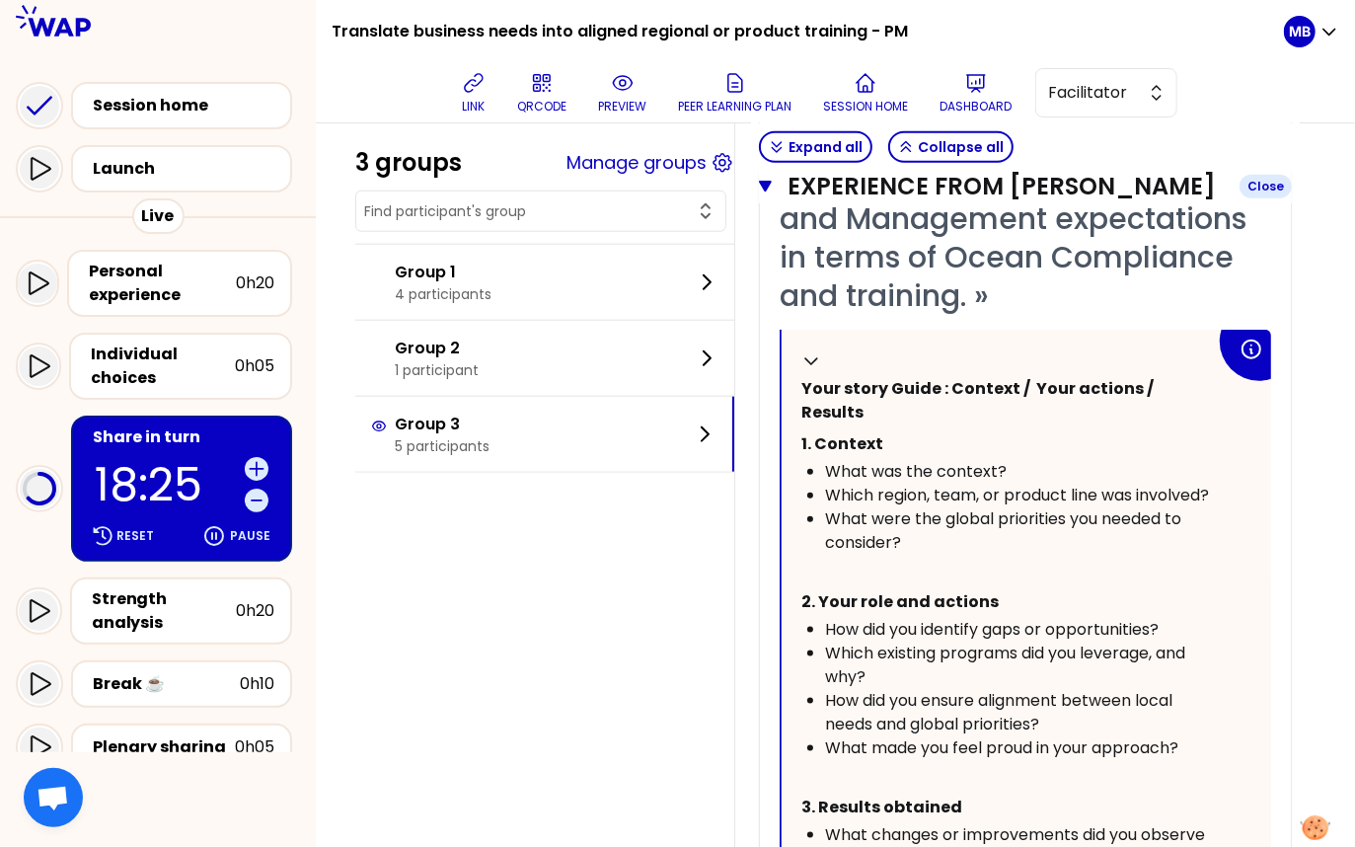
click at [766, 202] on button "Experience from Christele GERAUD Close" at bounding box center [1025, 187] width 533 height 32
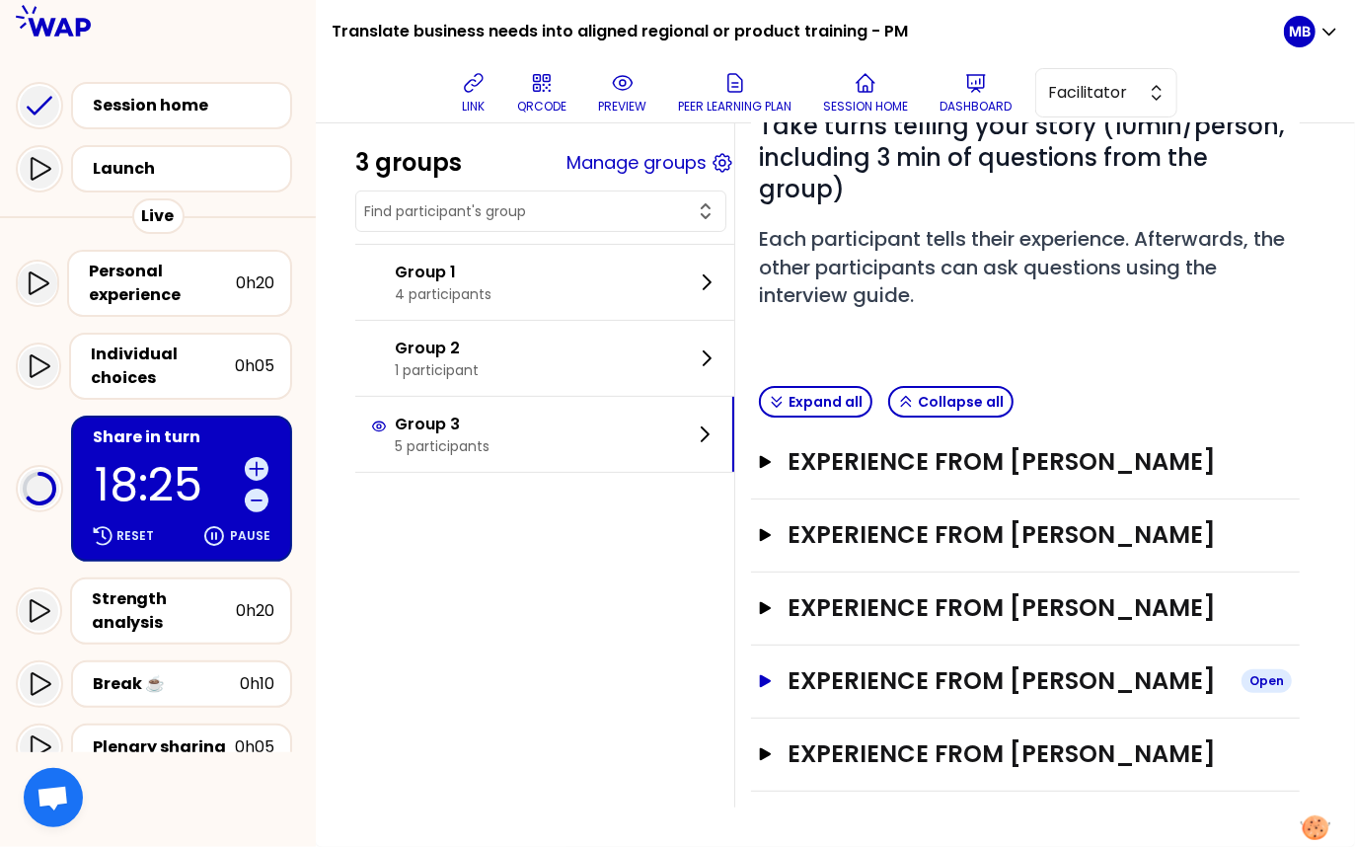
scroll to position [211, 0]
click at [791, 672] on h3 "Experience from [PERSON_NAME]" at bounding box center [1007, 681] width 438 height 32
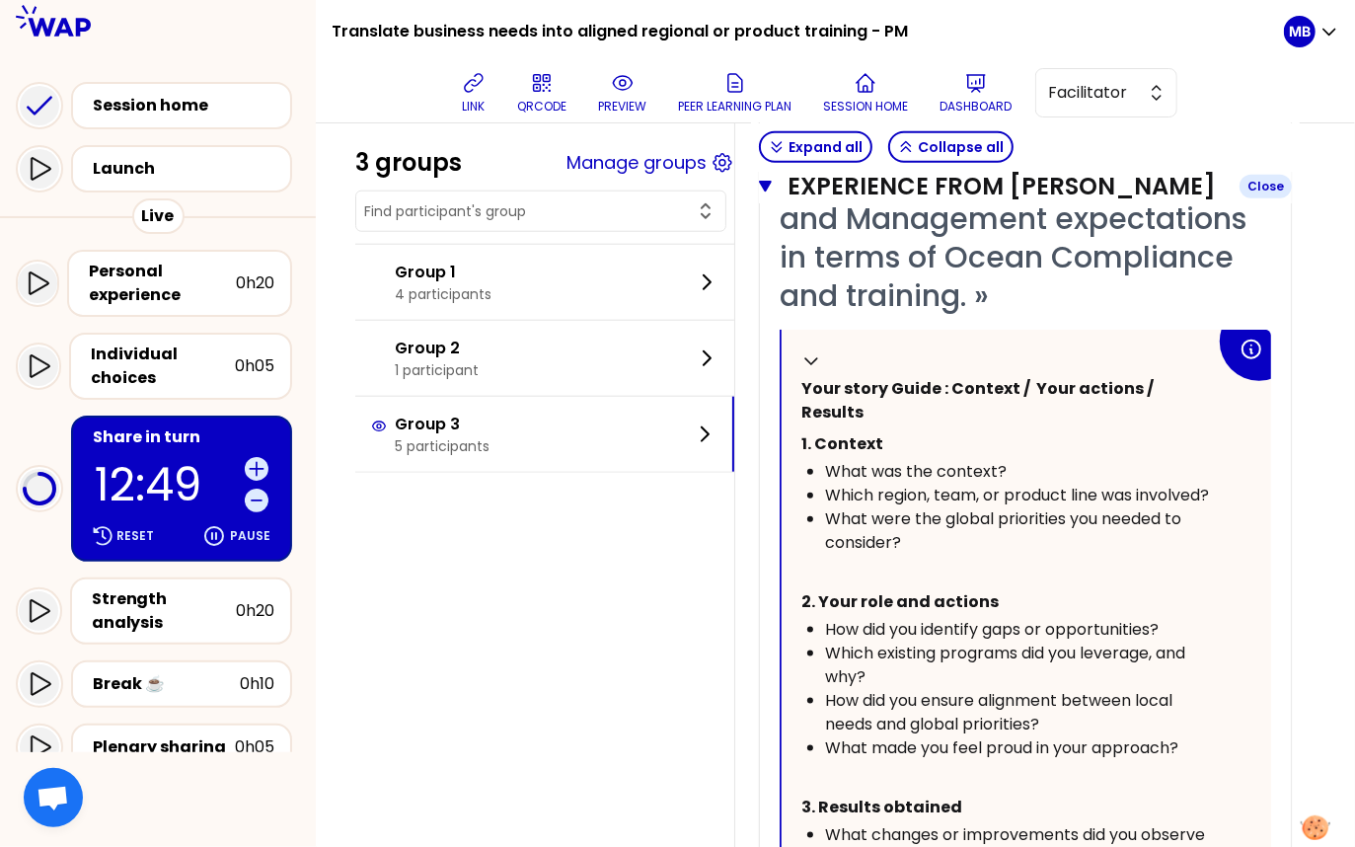
scroll to position [1748, 0]
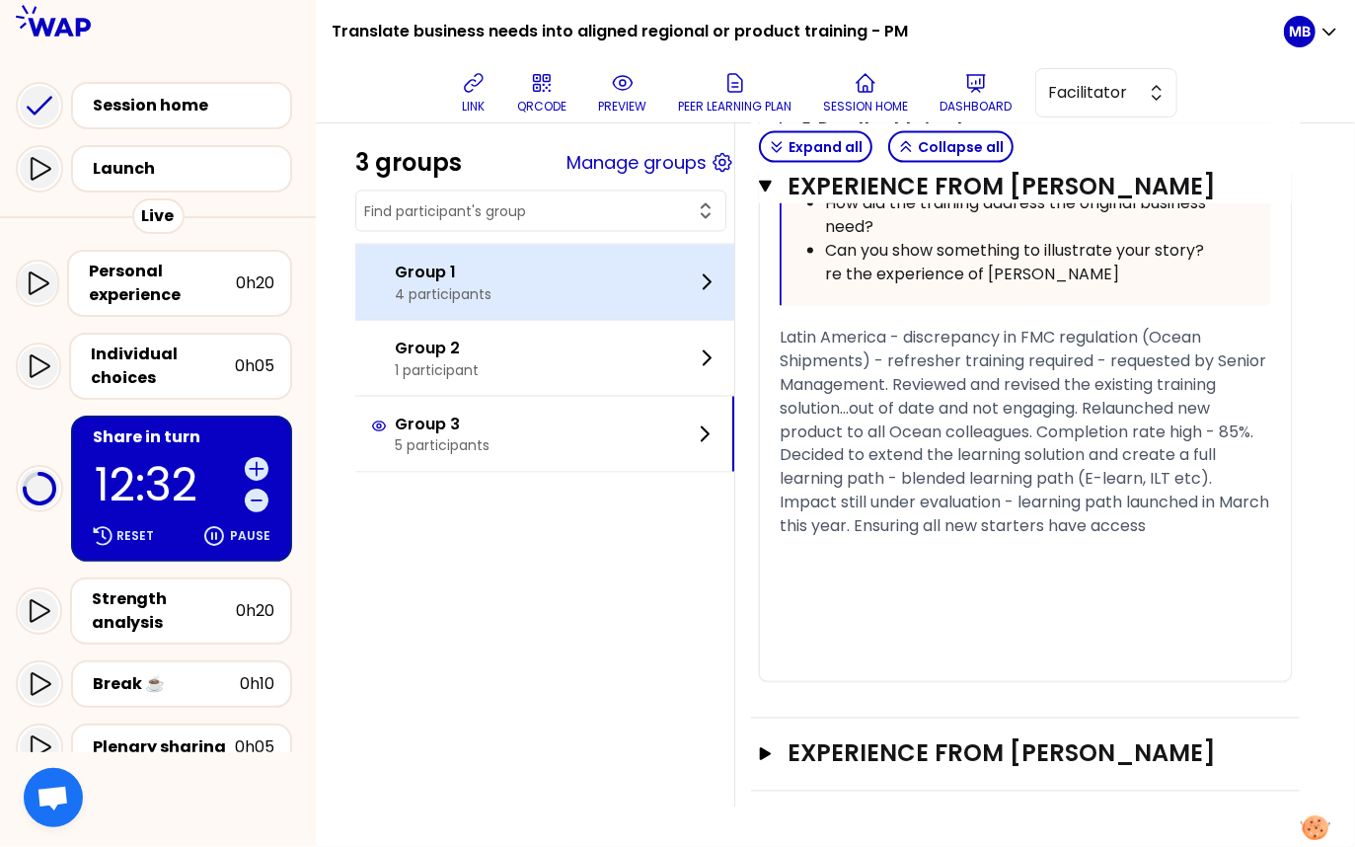
click at [402, 284] on p "4 participants" at bounding box center [443, 294] width 97 height 20
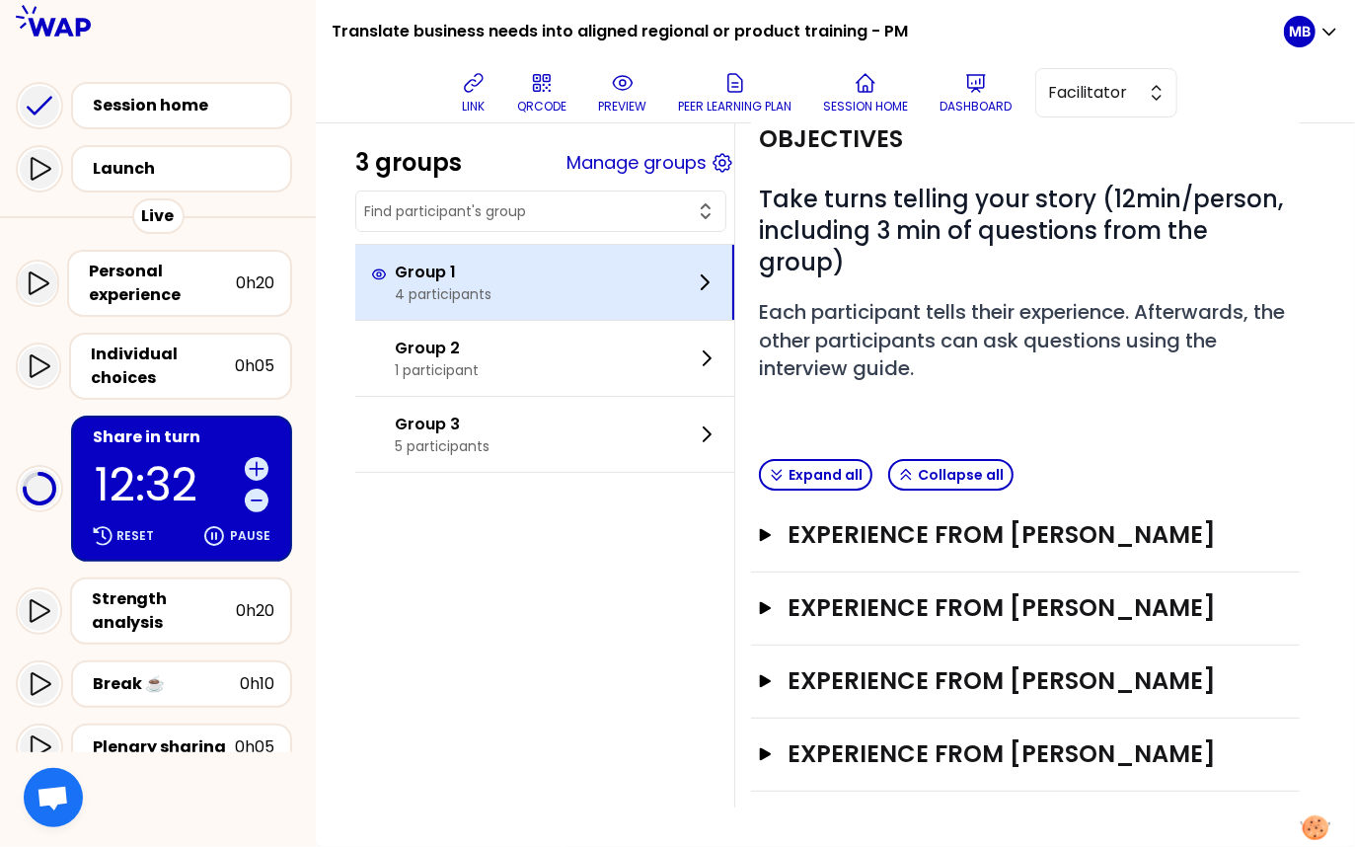
scroll to position [76, 0]
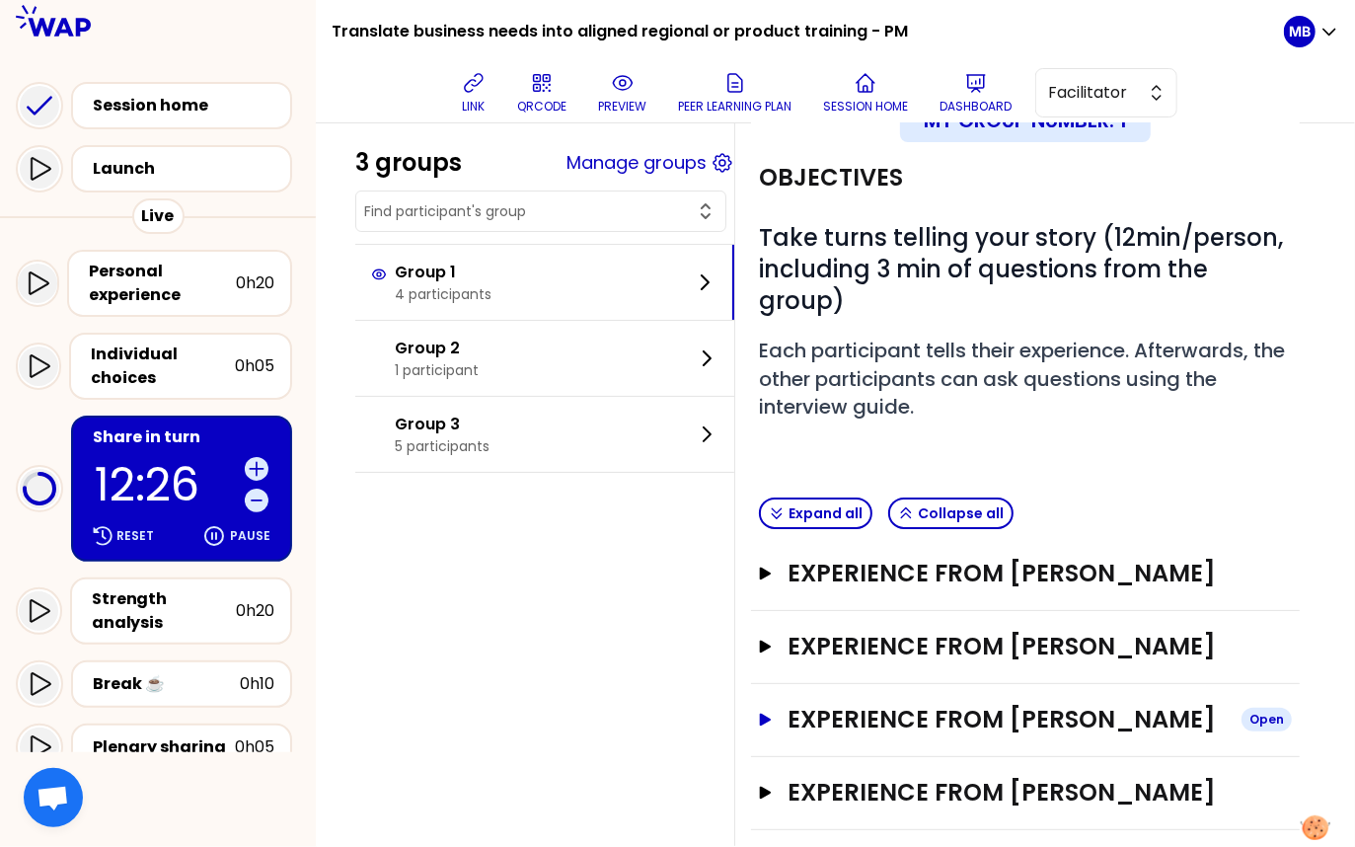
click at [877, 704] on h3 "Experience from ANAIS FONVIELLE" at bounding box center [1007, 720] width 438 height 32
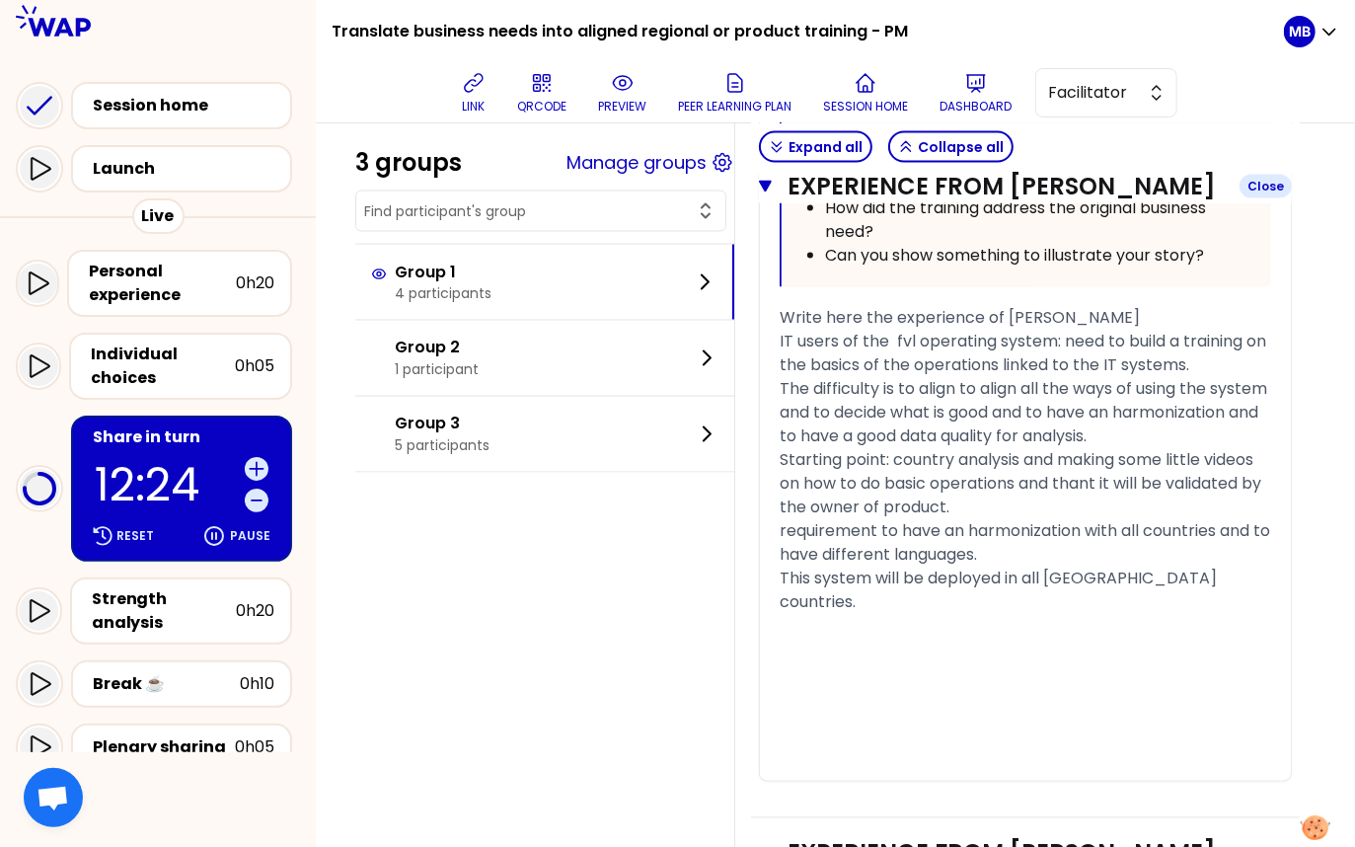
scroll to position [1874, 0]
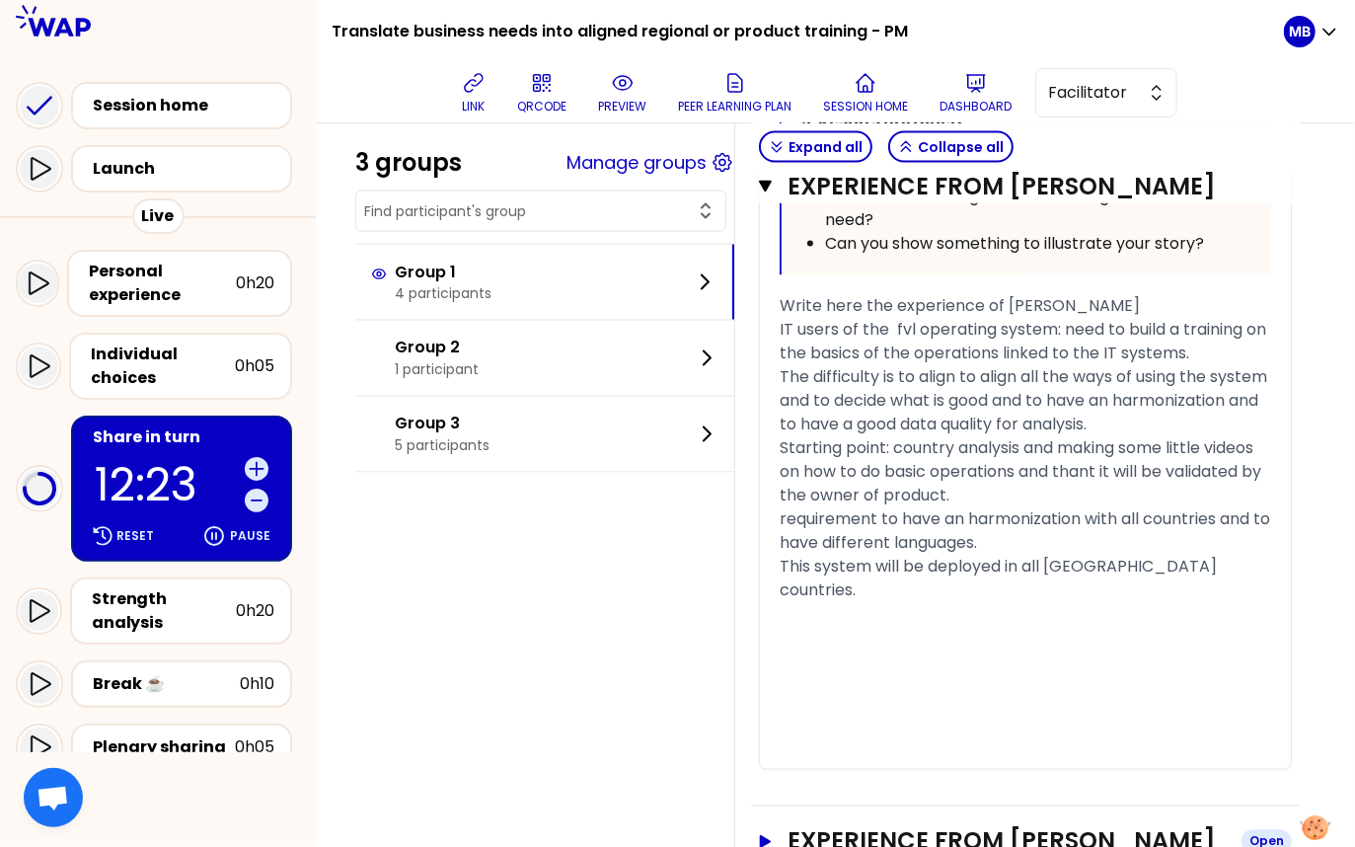
click at [891, 826] on h3 "Experience from caterina Mazza" at bounding box center [1007, 842] width 438 height 32
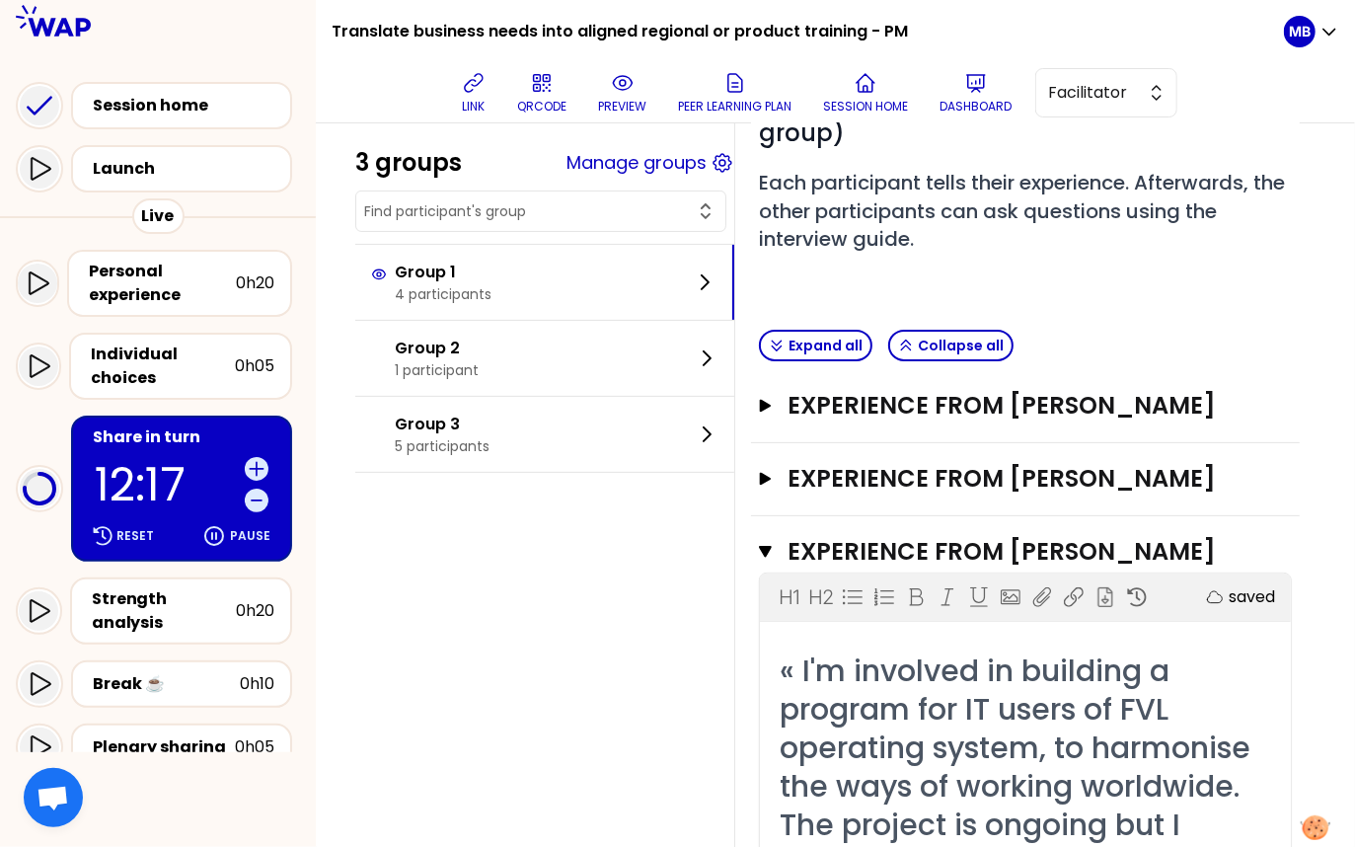
scroll to position [233, 0]
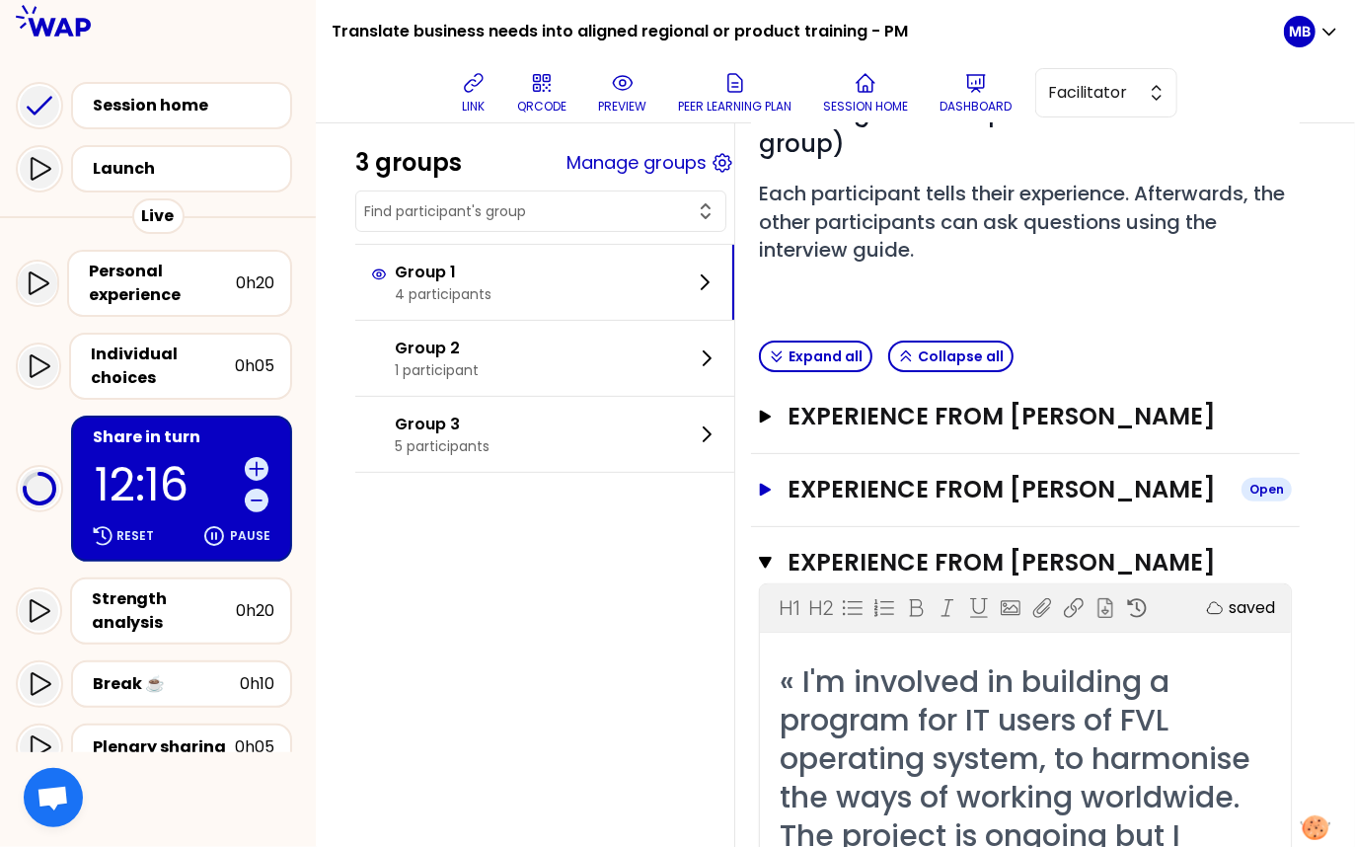
click at [883, 474] on h3 "Experience from Carine REYE" at bounding box center [1007, 490] width 438 height 32
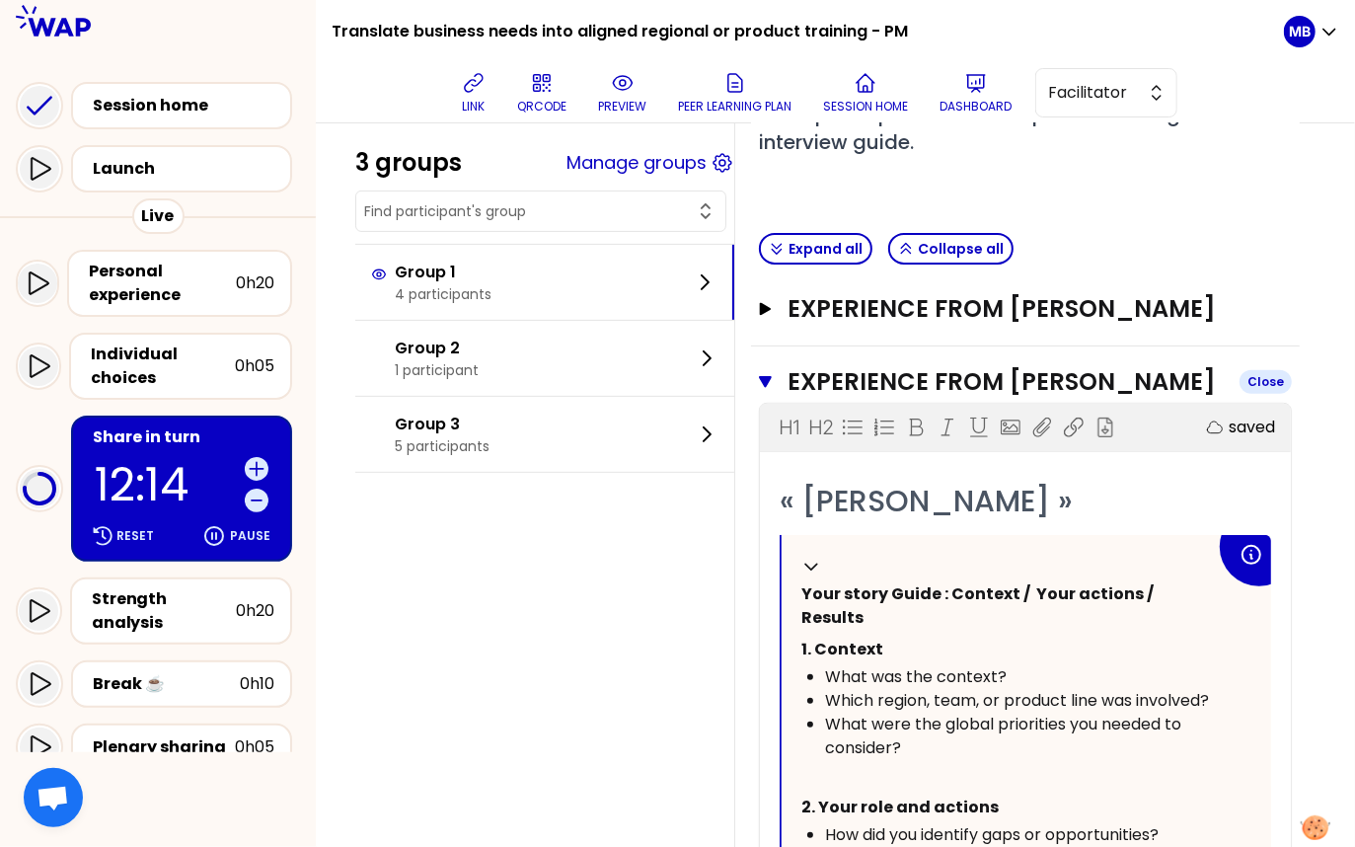
scroll to position [323, 0]
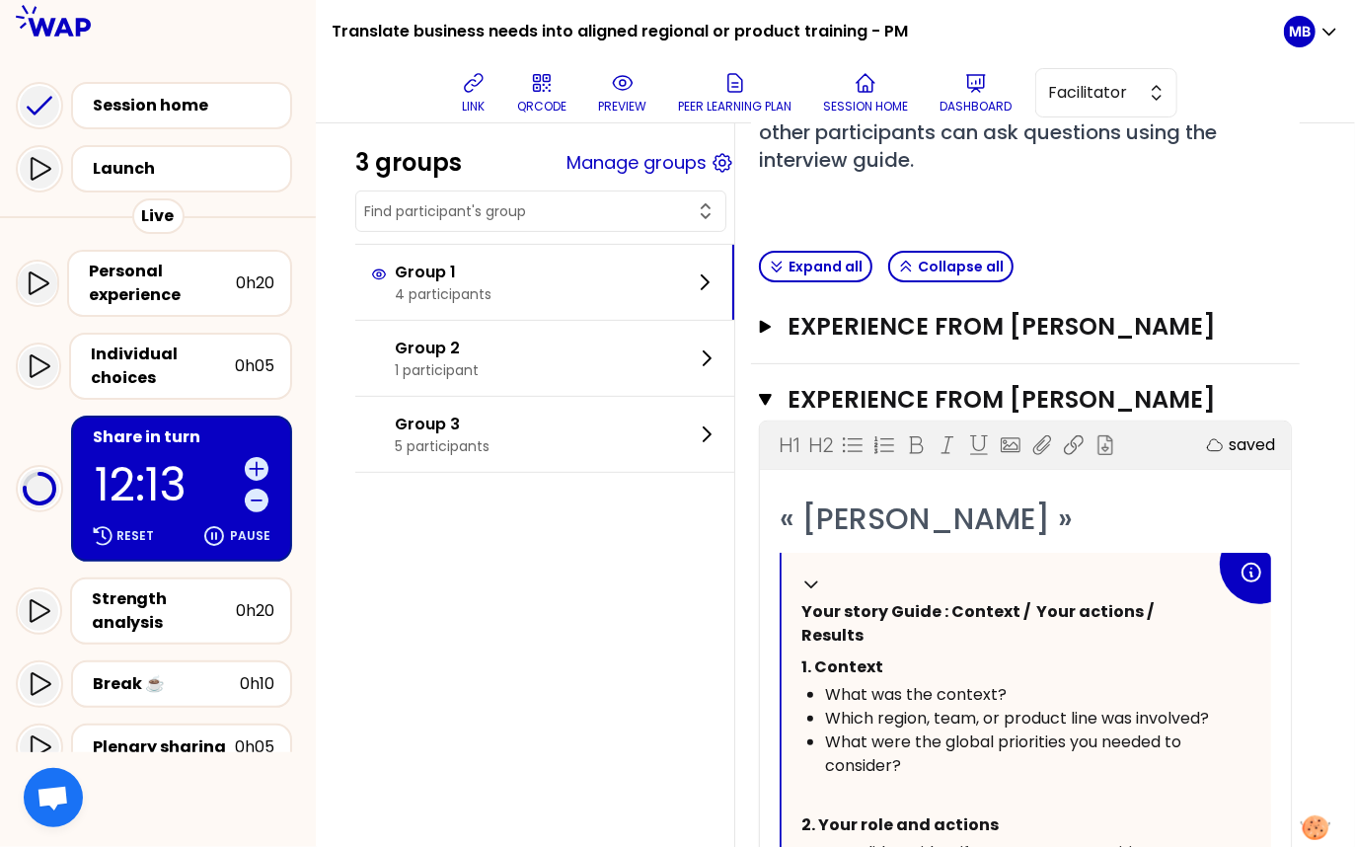
click at [856, 291] on div "Experience from Susan Reddish Open" at bounding box center [1025, 327] width 549 height 73
click at [855, 311] on h3 "Experience from Susan Reddish" at bounding box center [1007, 327] width 438 height 32
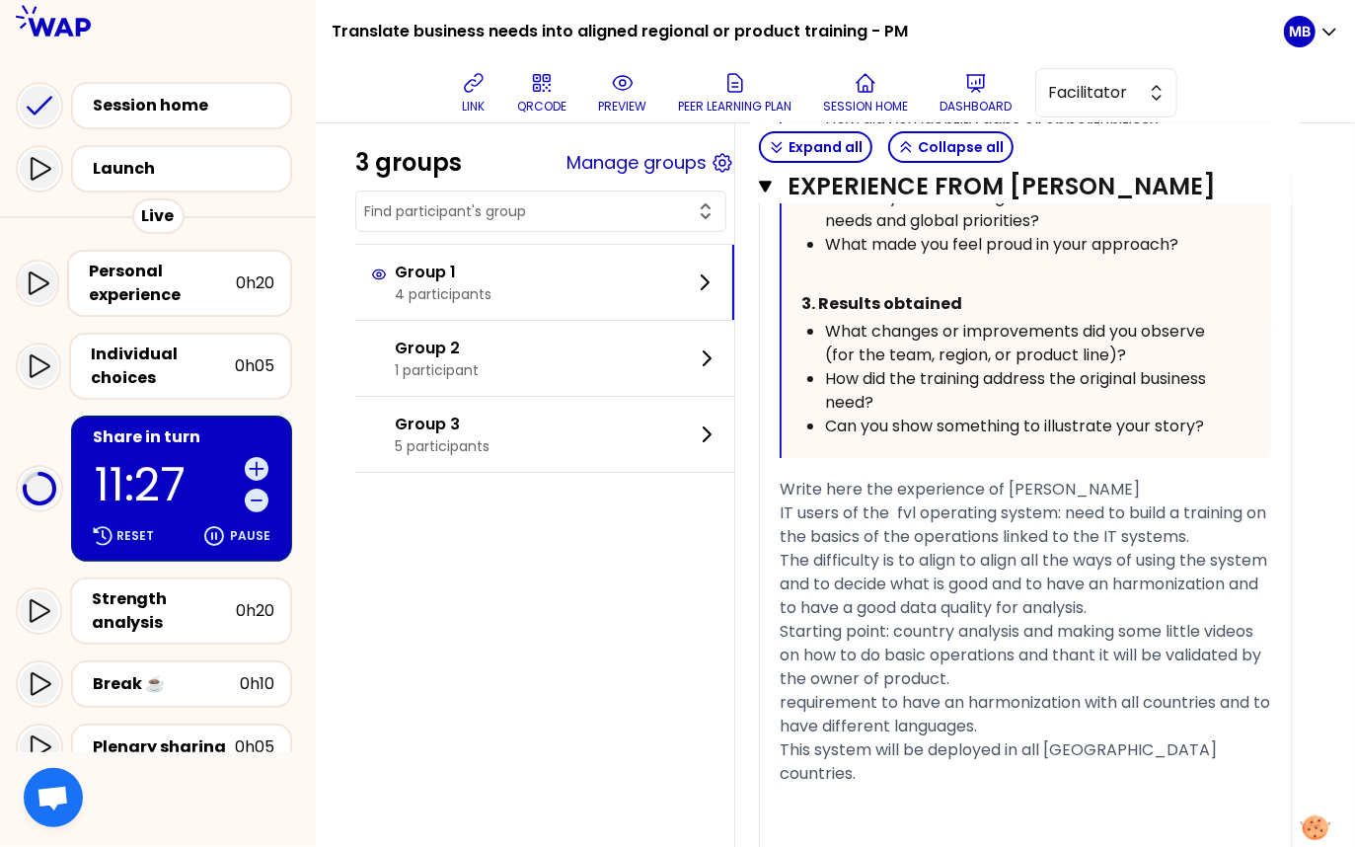
scroll to position [4043, 0]
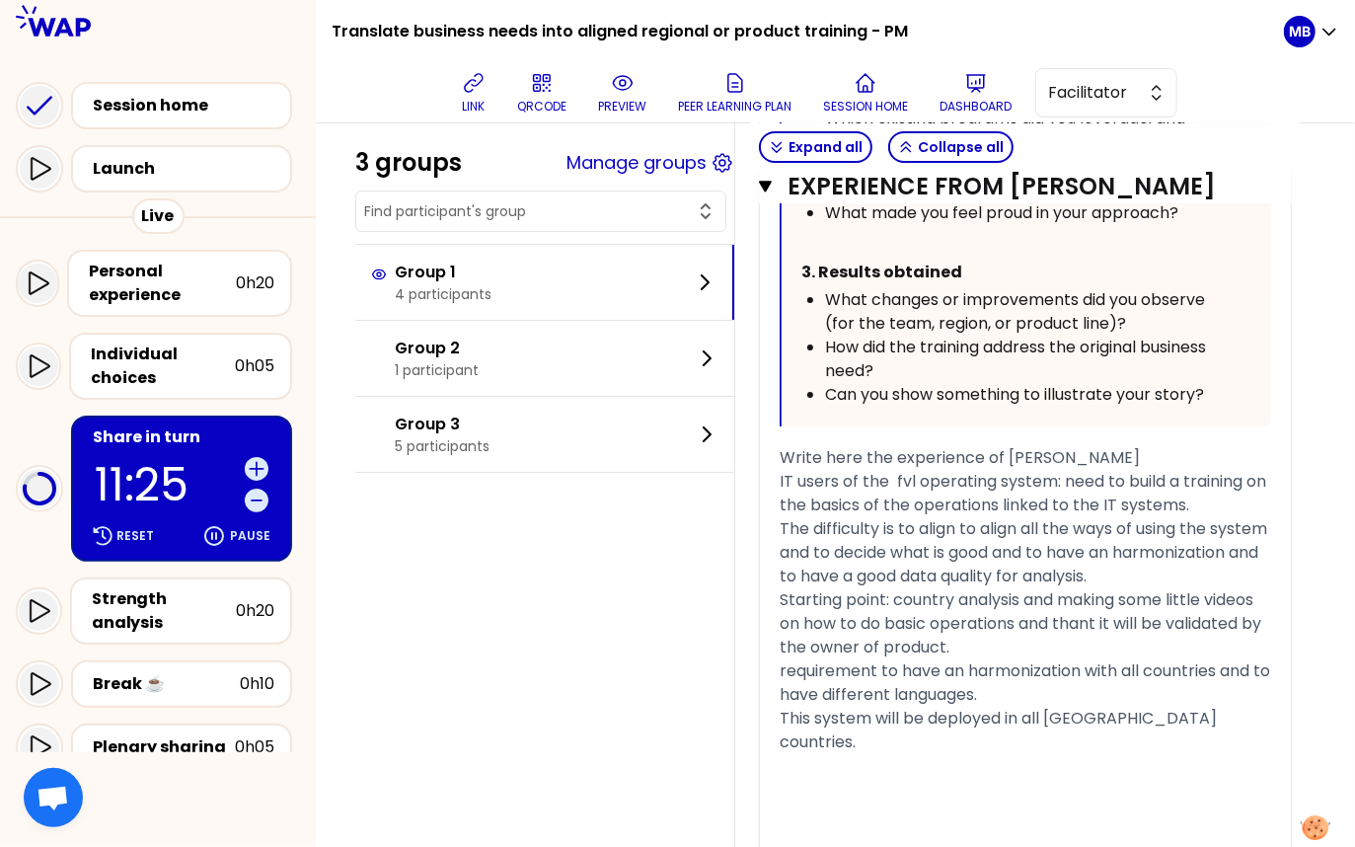
click at [780, 470] on span "IT users of the fvl operating system: need to build a training on the basics of…" at bounding box center [1025, 493] width 491 height 46
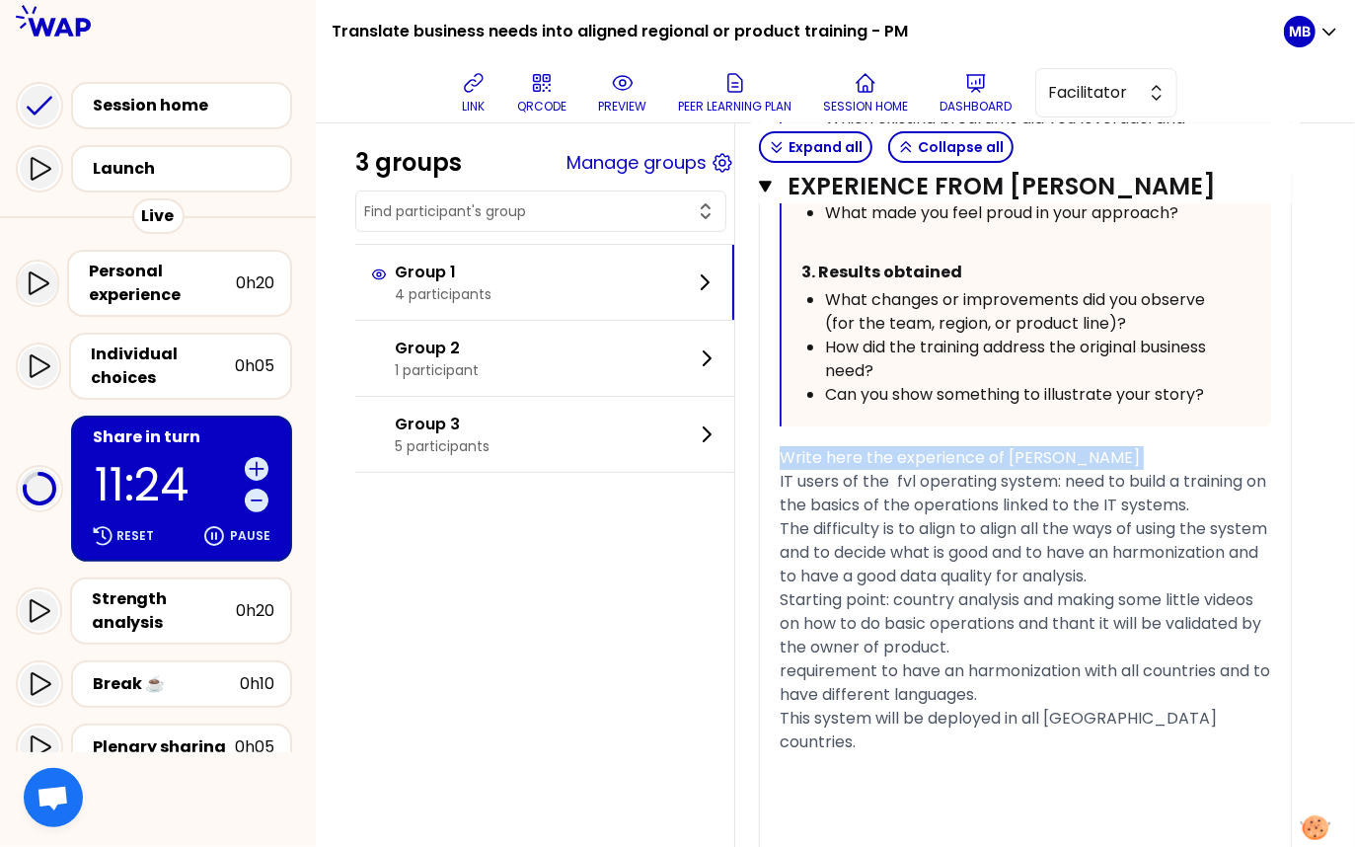
drag, startPoint x: 779, startPoint y: 389, endPoint x: 779, endPoint y: 365, distance: 23.7
click at [780, 365] on div "« I'm involved in building a program for IT users of FVL operating system, to h…" at bounding box center [1026, 58] width 492 height 1771
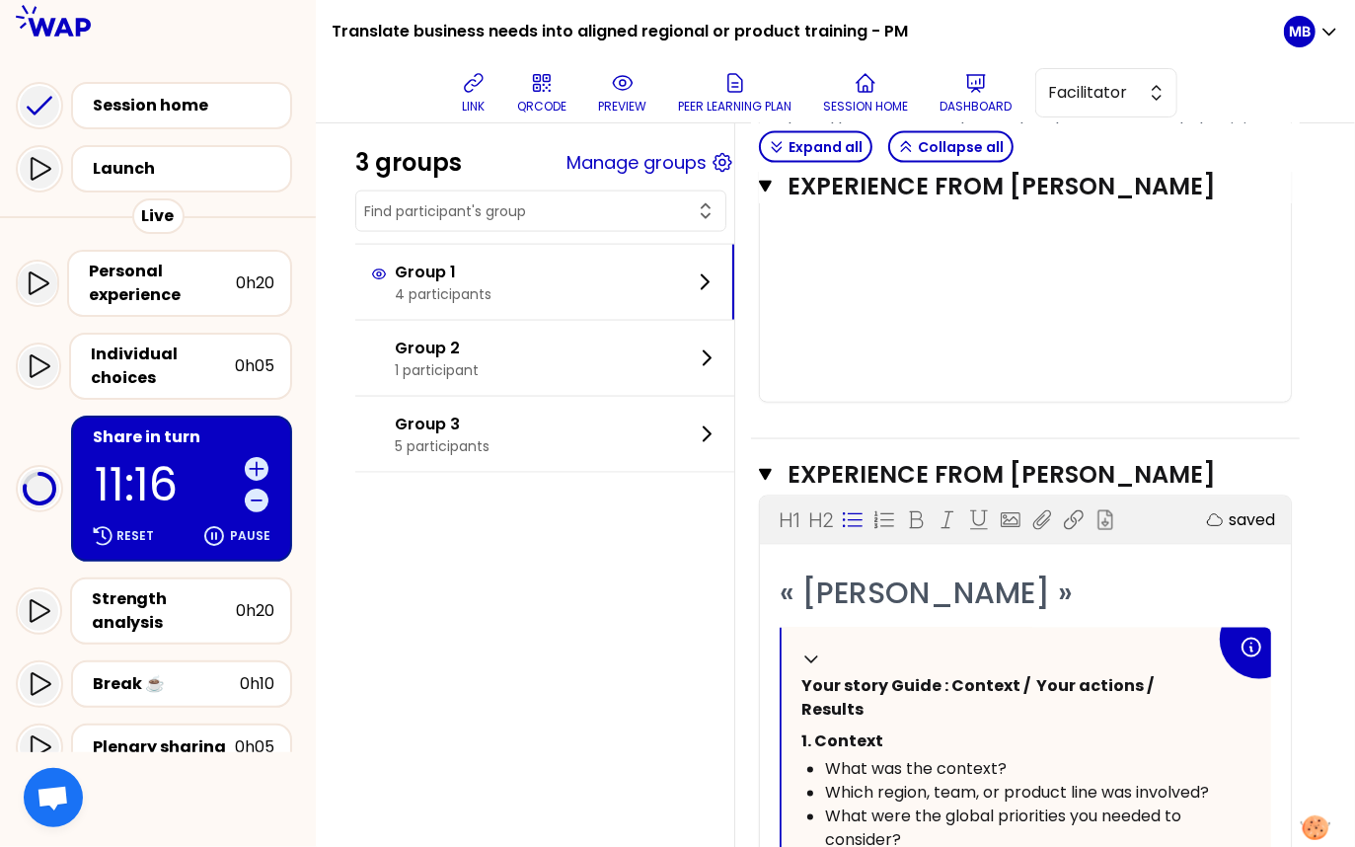
scroll to position [1694, 0]
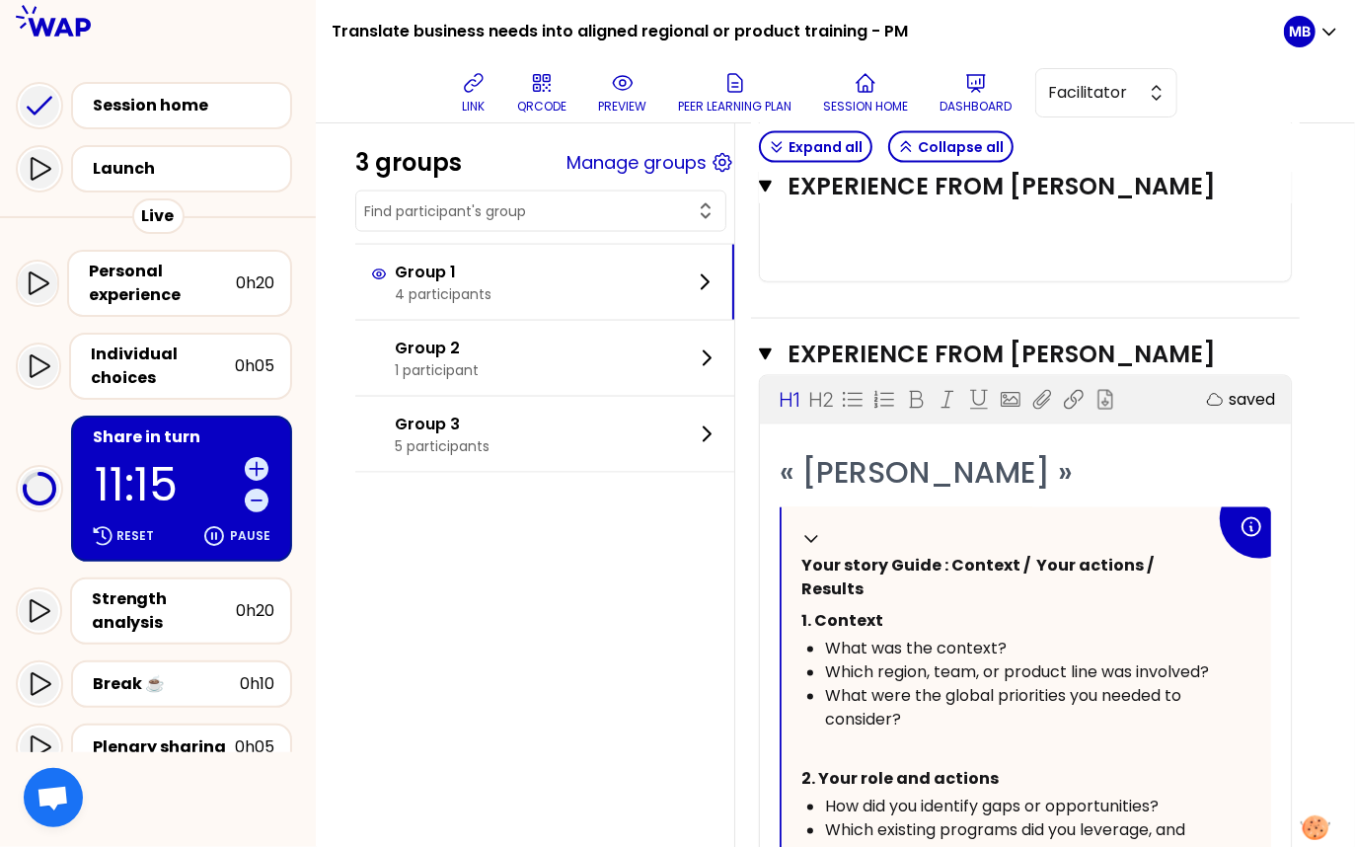
click at [970, 452] on span "« Carine REYE »" at bounding box center [926, 473] width 293 height 42
drag, startPoint x: 969, startPoint y: 434, endPoint x: 848, endPoint y: 431, distance: 121.5
click at [848, 452] on span "« Carine REYE »" at bounding box center [926, 473] width 293 height 42
click at [974, 452] on span "« Carine REYE »" at bounding box center [926, 473] width 293 height 42
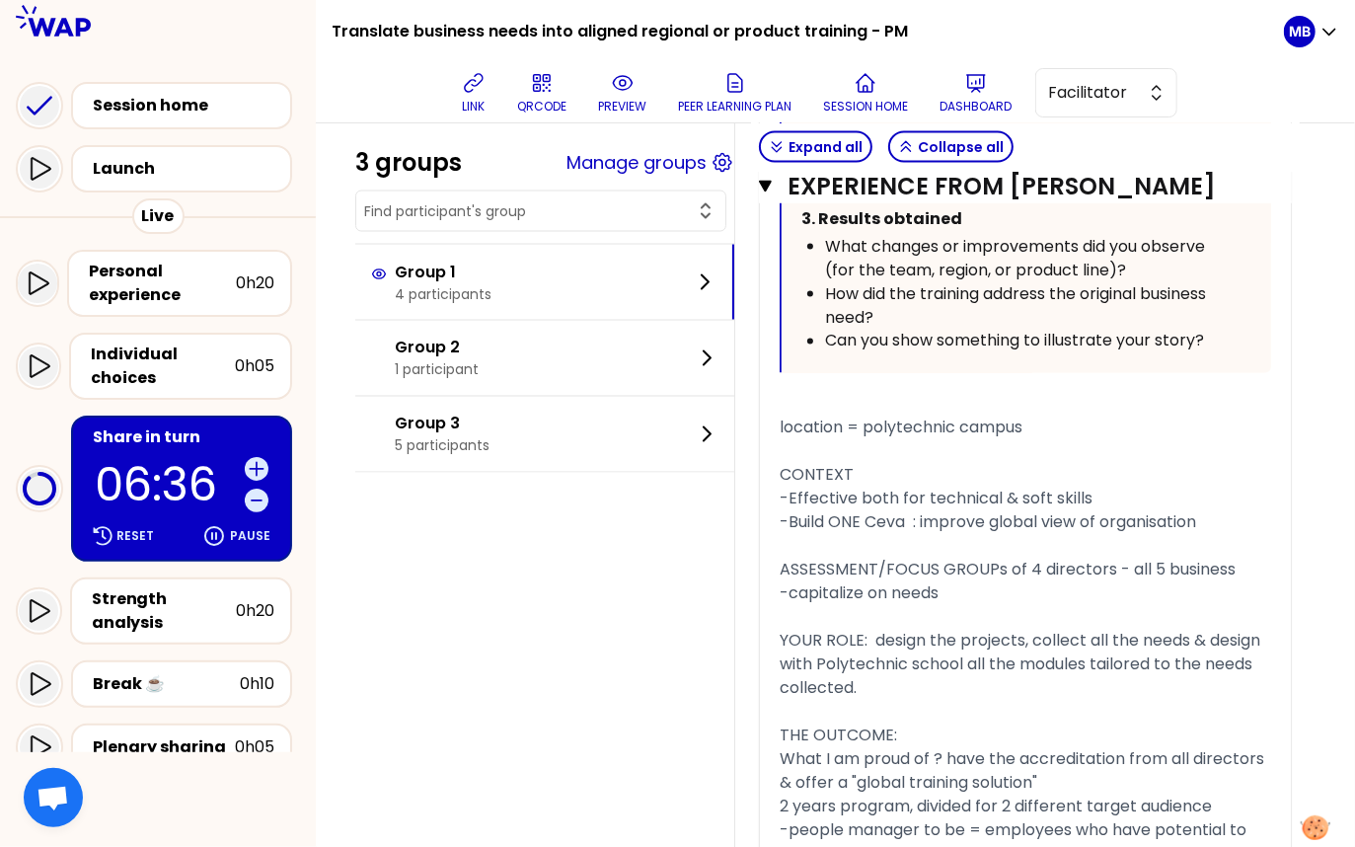
scroll to position [6140, 0]
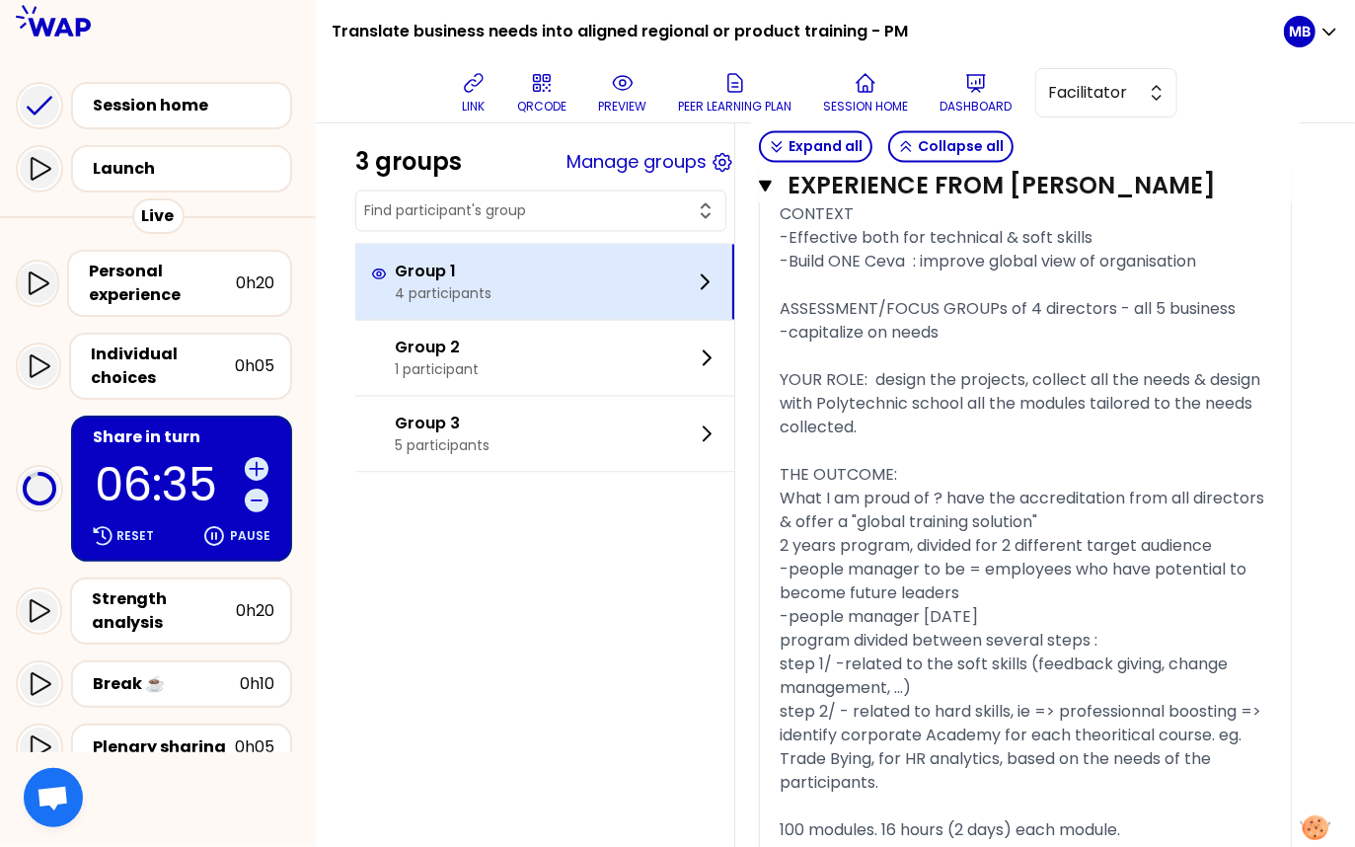
click at [409, 284] on p "4 participants" at bounding box center [443, 294] width 97 height 20
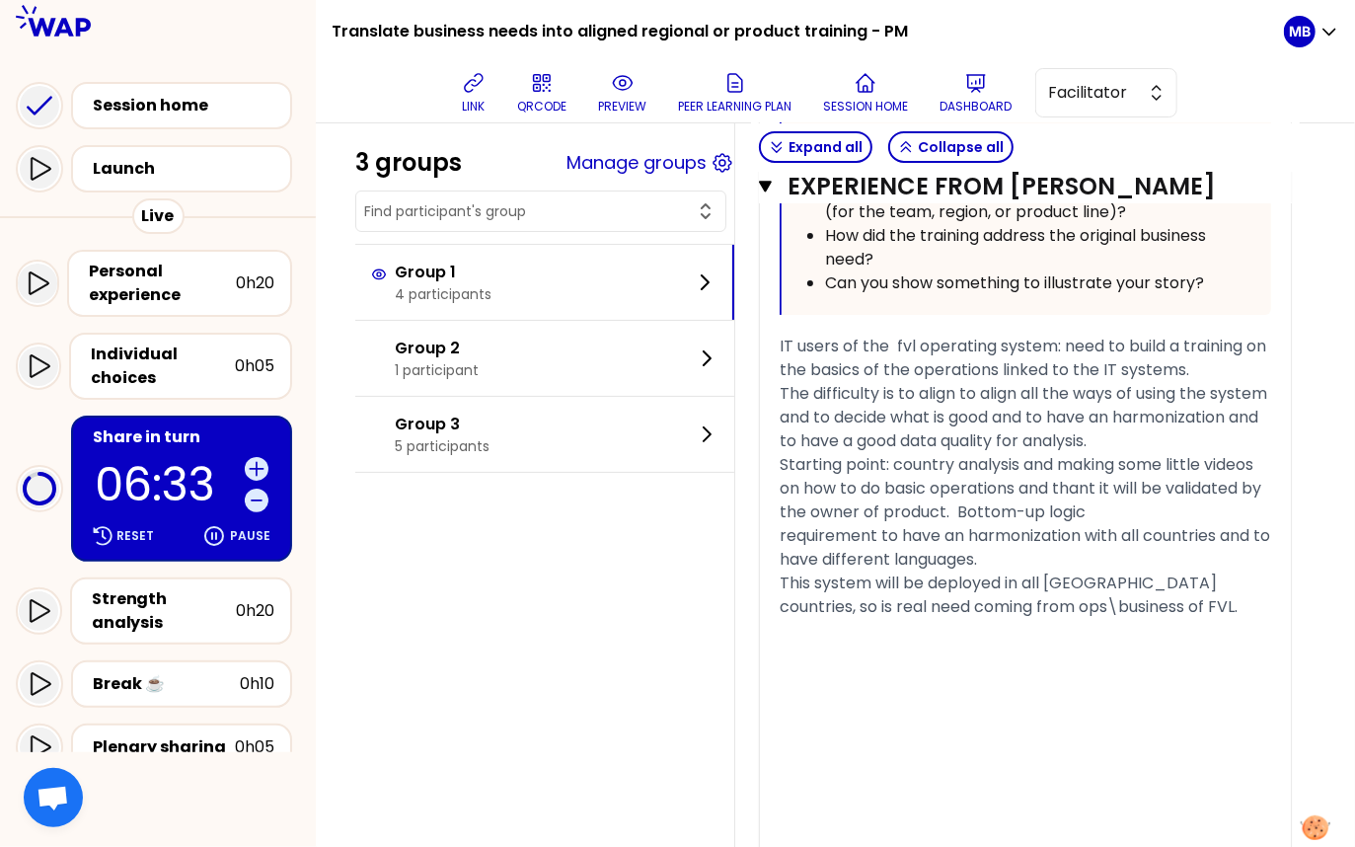
scroll to position [4203, 0]
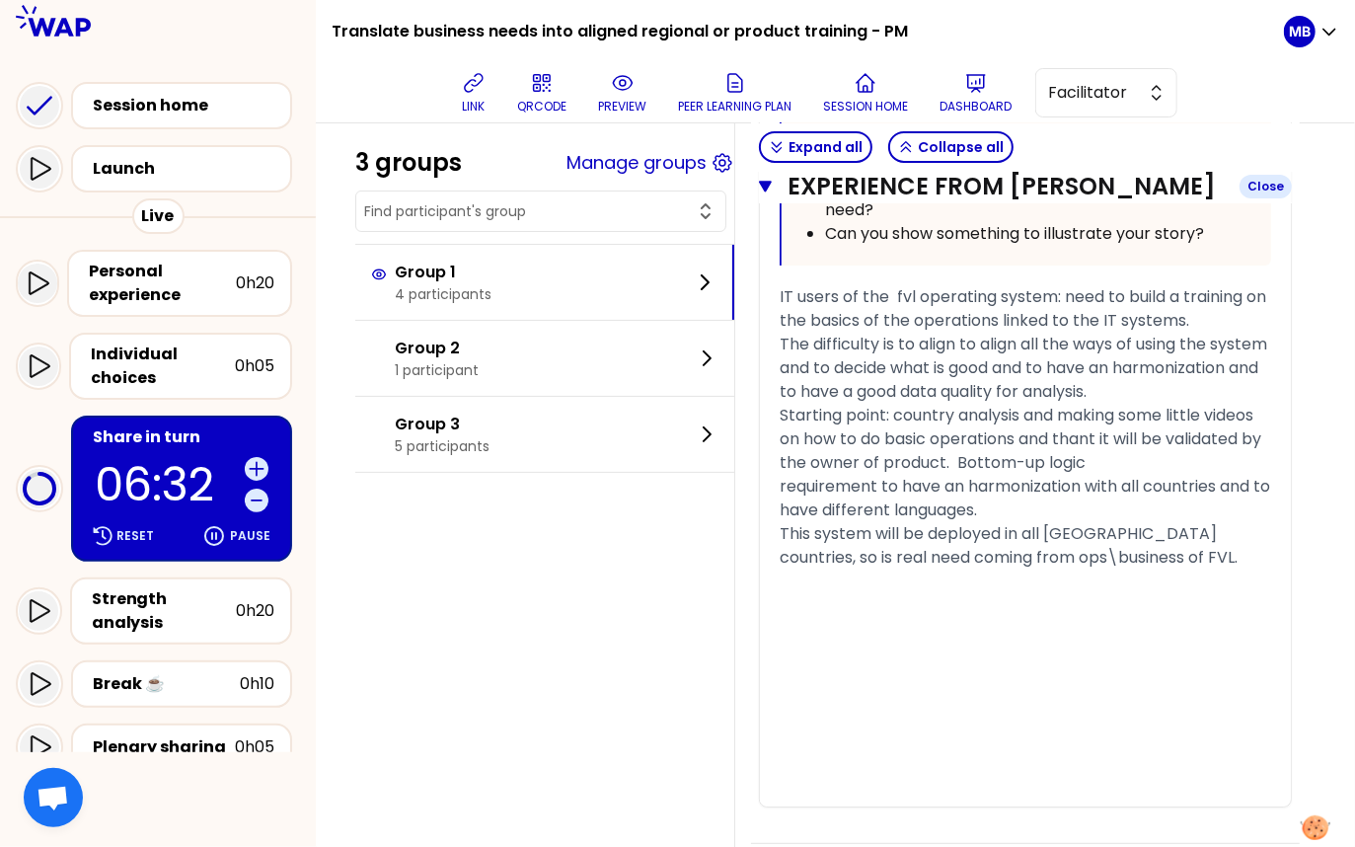
click at [765, 186] on icon "button" at bounding box center [765, 186] width 13 height 11
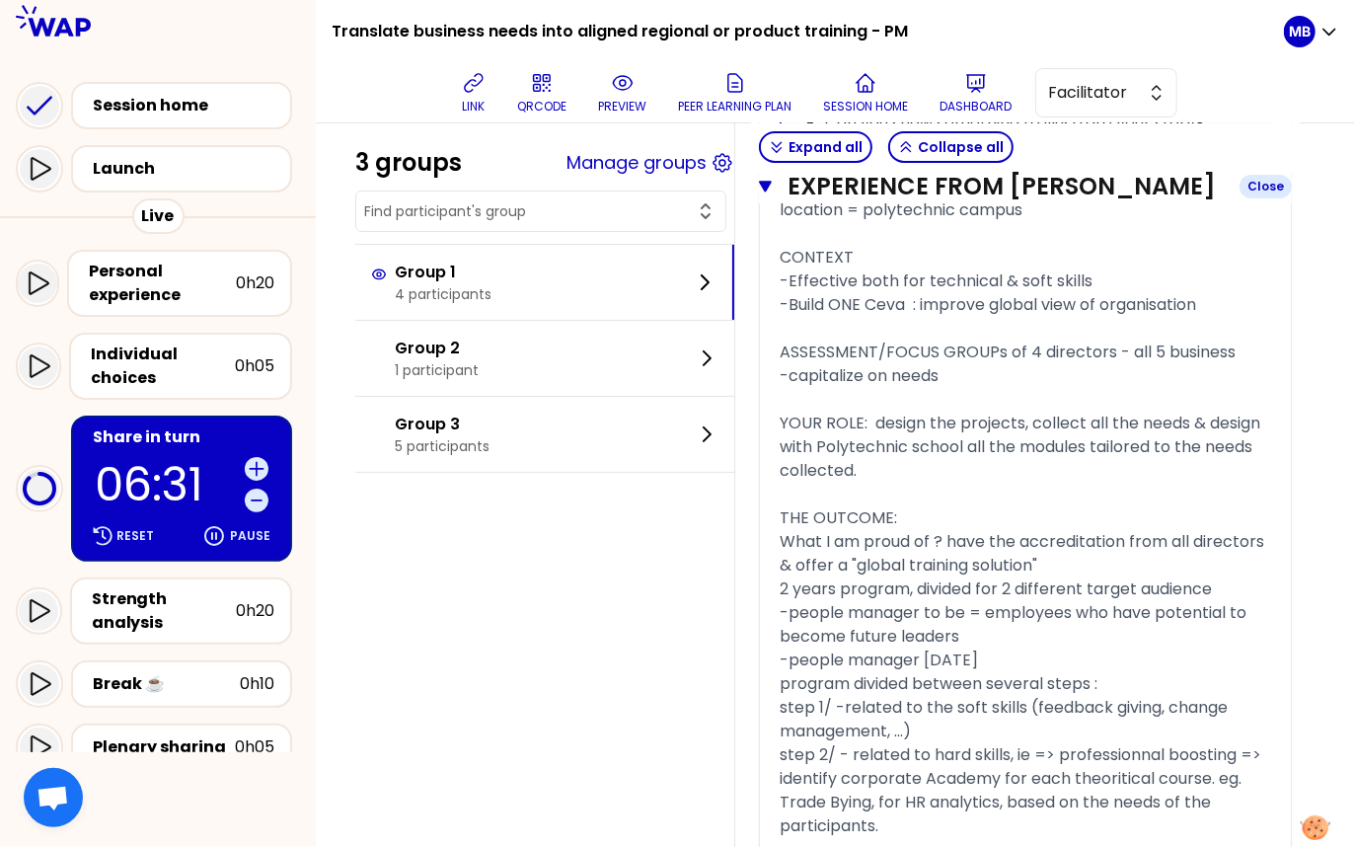
click at [766, 186] on icon "button" at bounding box center [765, 186] width 13 height 11
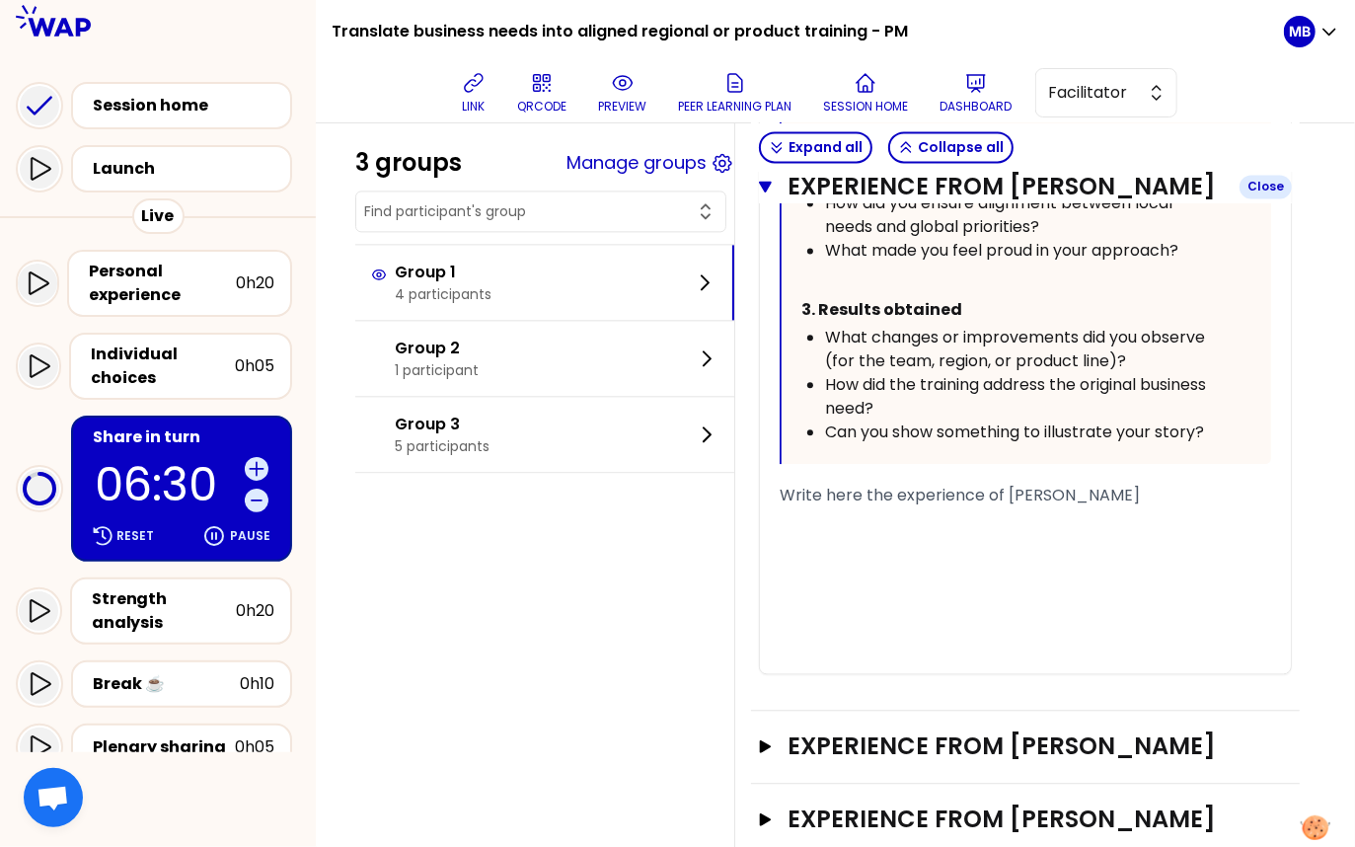
click at [766, 190] on icon "button" at bounding box center [765, 186] width 13 height 11
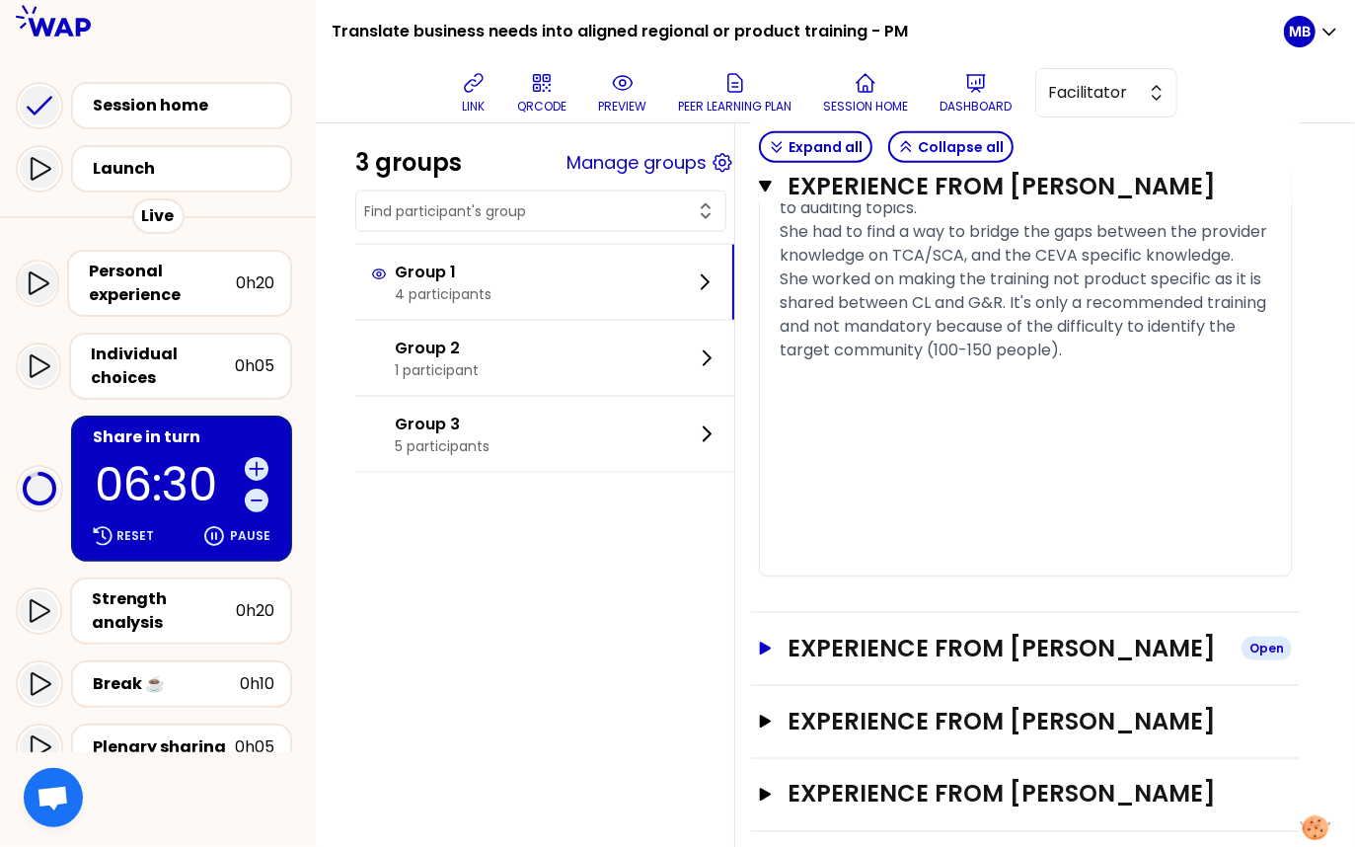
click at [766, 190] on icon "button" at bounding box center [765, 186] width 13 height 11
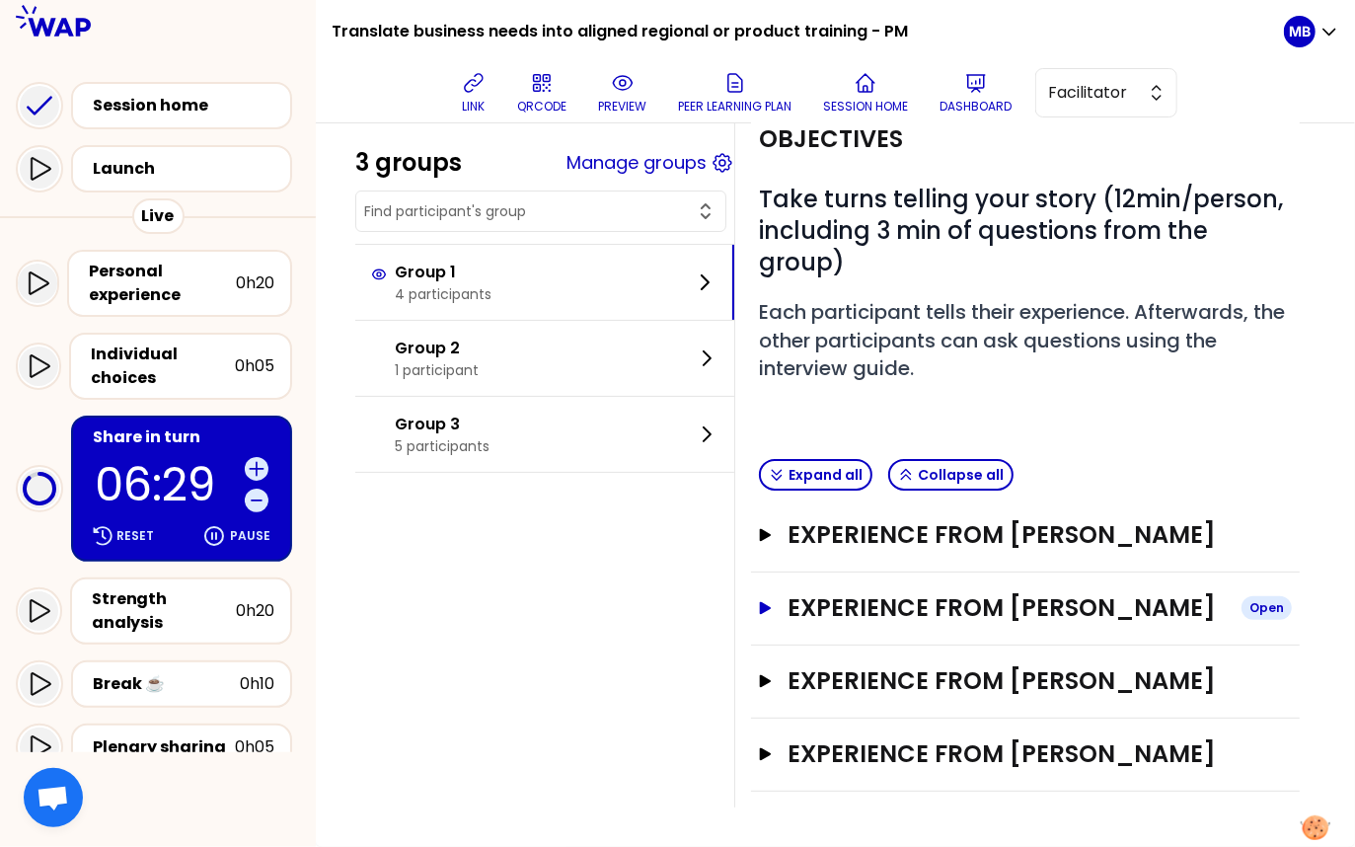
scroll to position [76, 0]
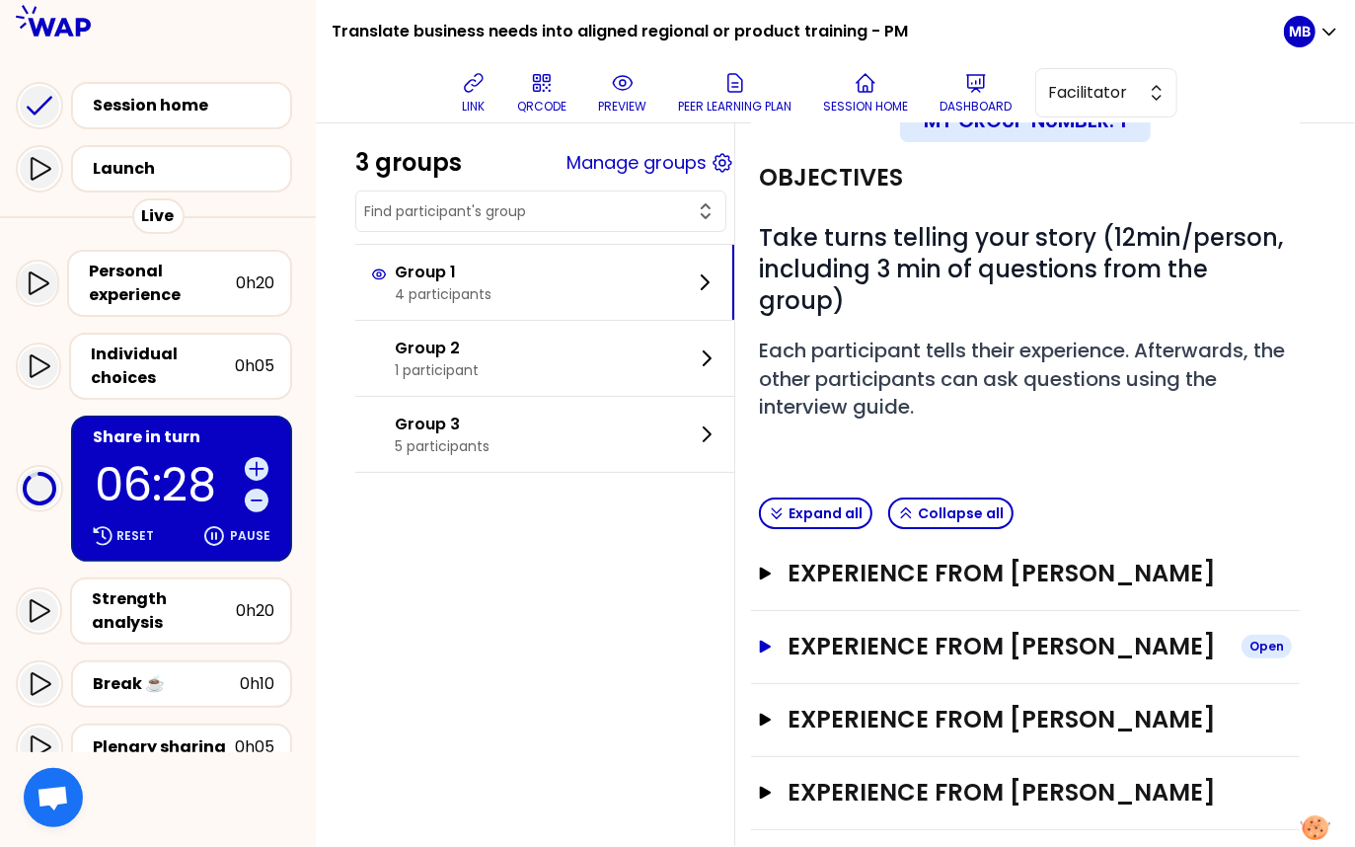
click at [855, 631] on h3 "Experience from Carine REYE" at bounding box center [1007, 647] width 438 height 32
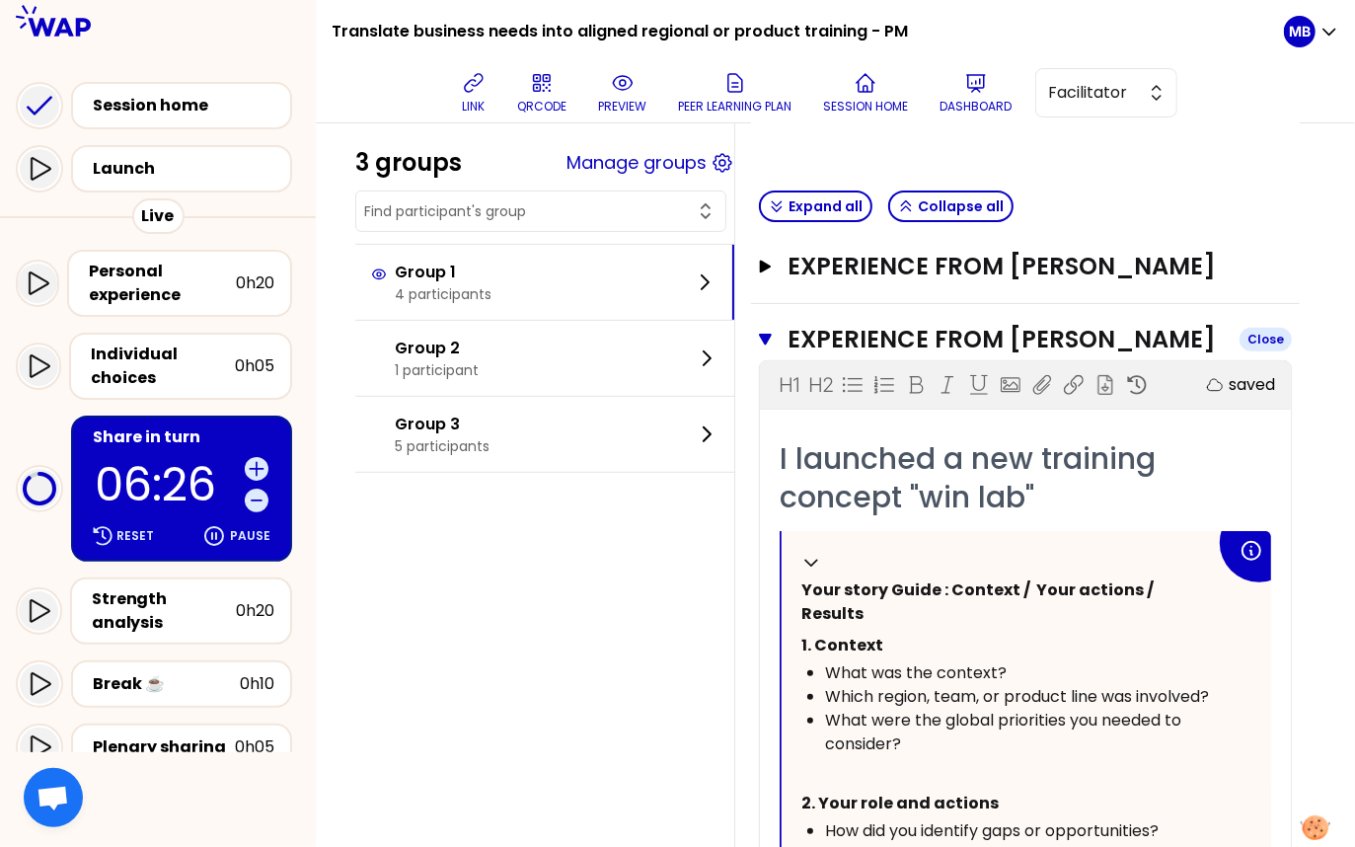
scroll to position [330, 0]
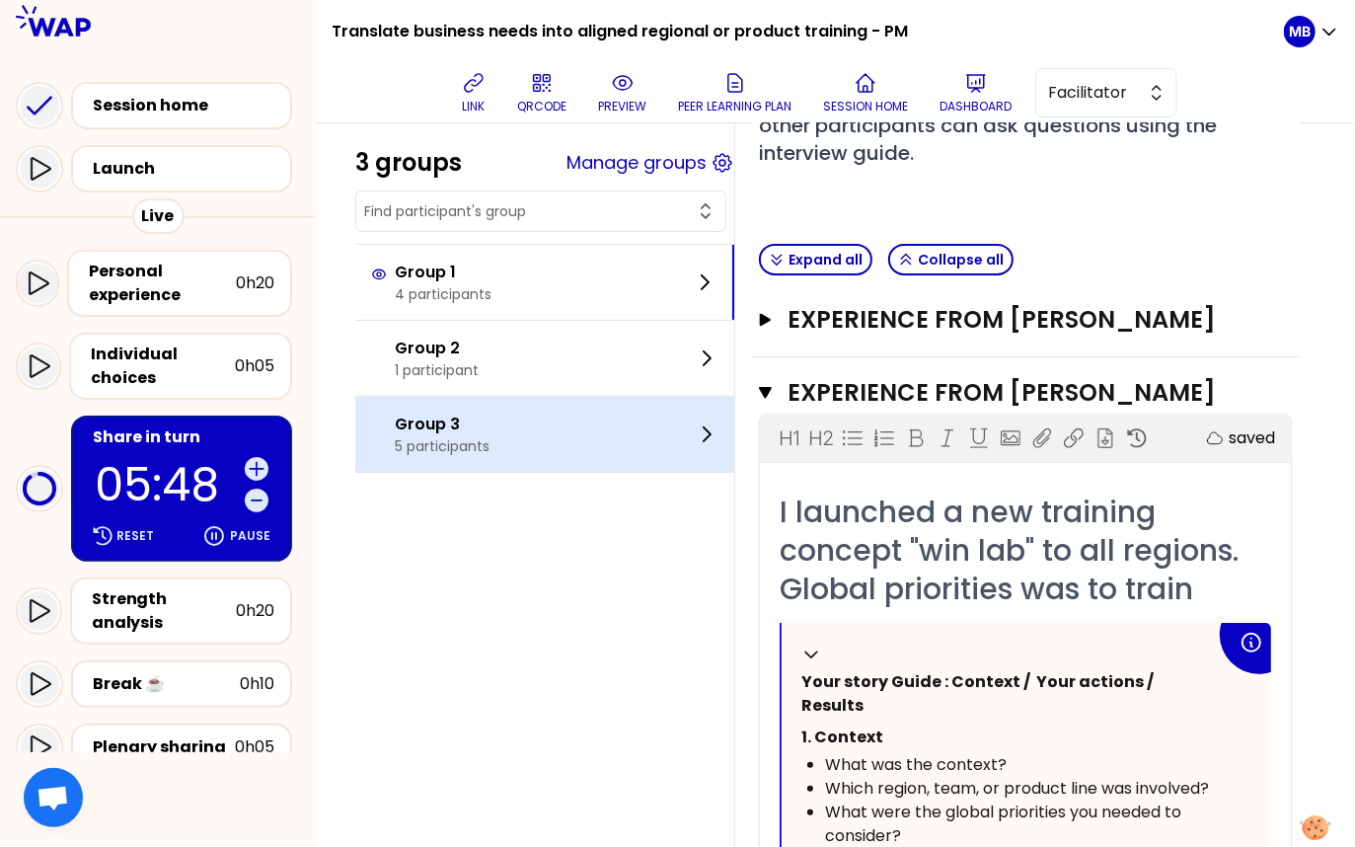
click at [476, 436] on p "5 participants" at bounding box center [442, 446] width 95 height 20
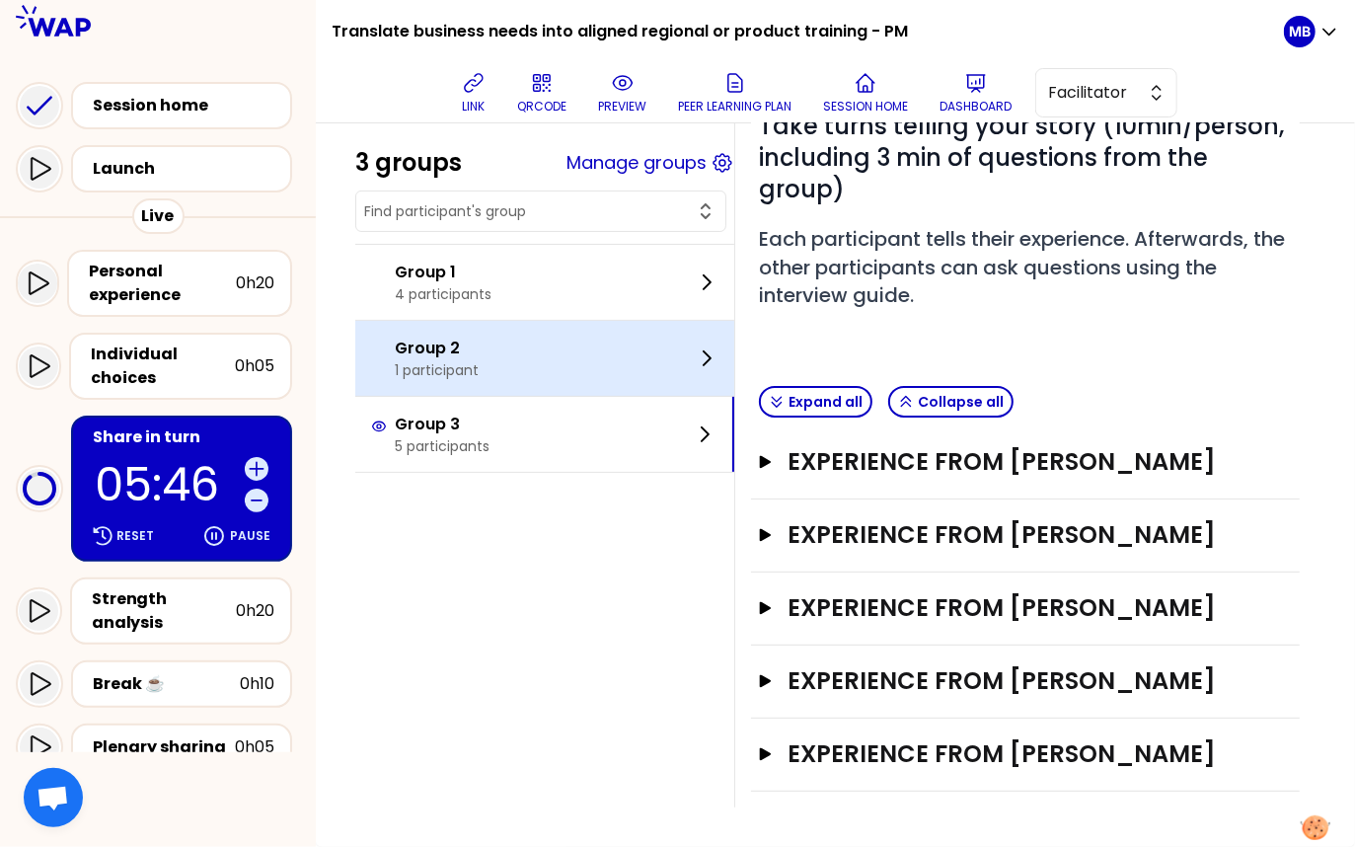
click at [613, 368] on div "Group 2 1 participant" at bounding box center [544, 358] width 379 height 75
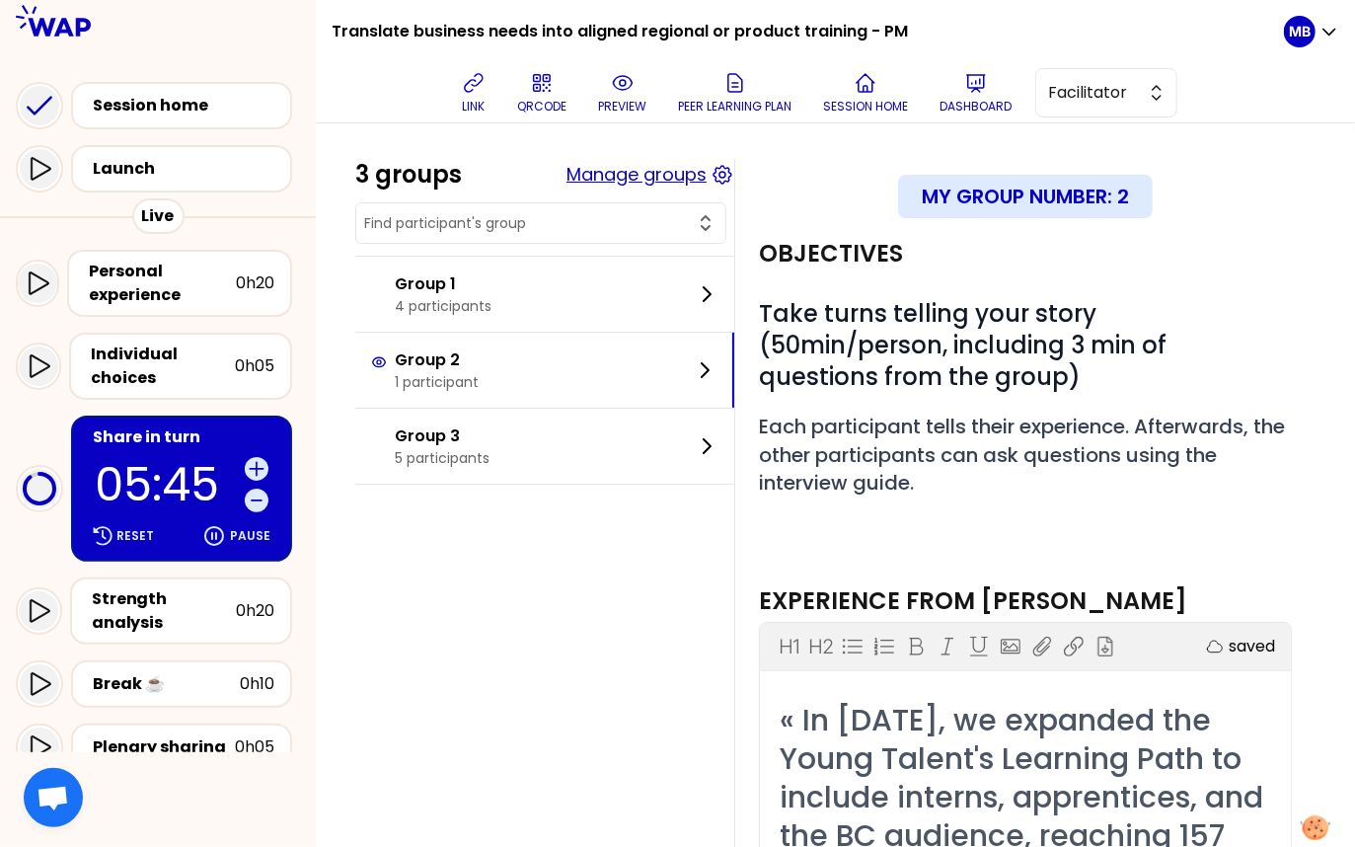
click at [606, 175] on button "Manage groups" at bounding box center [637, 175] width 140 height 28
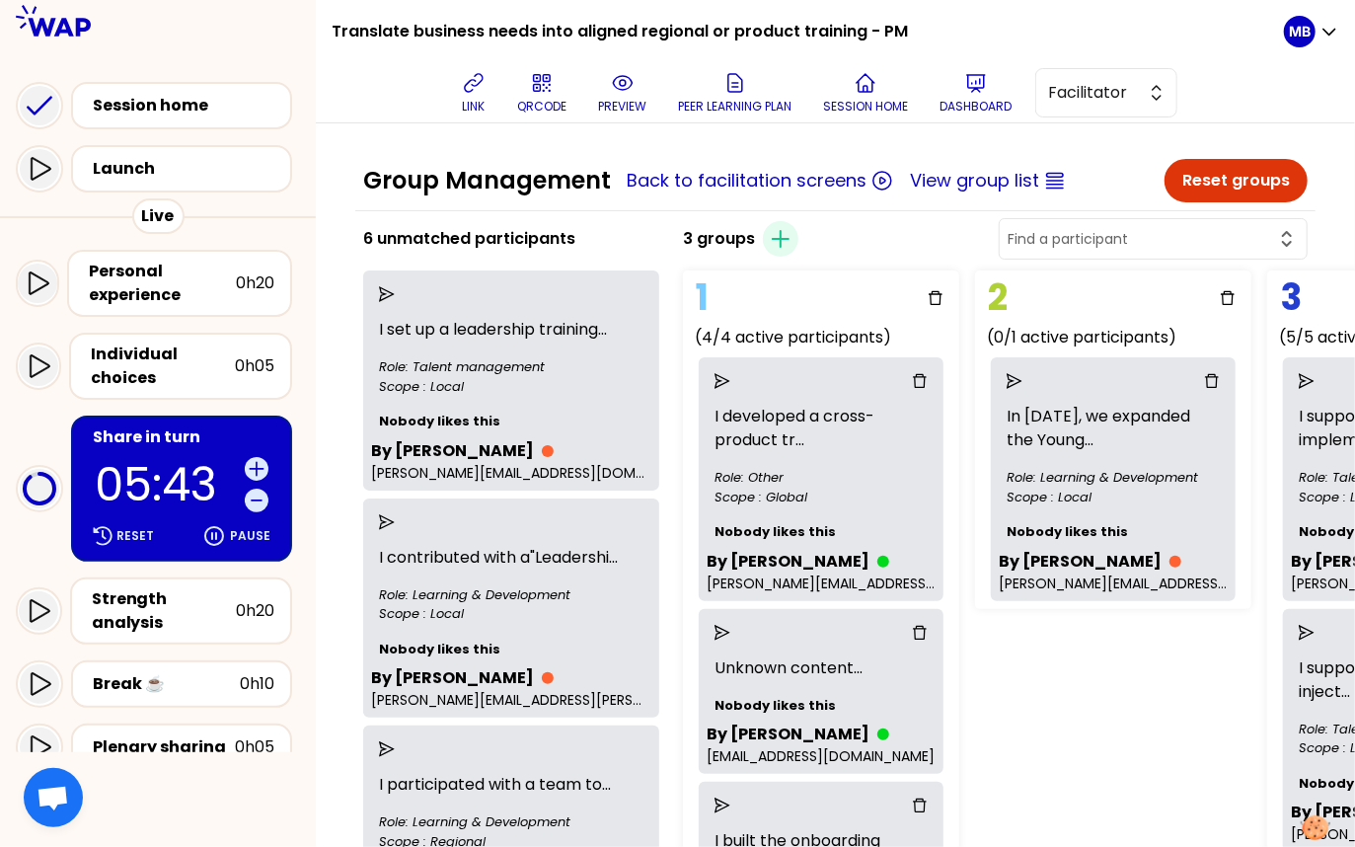
scroll to position [0, 165]
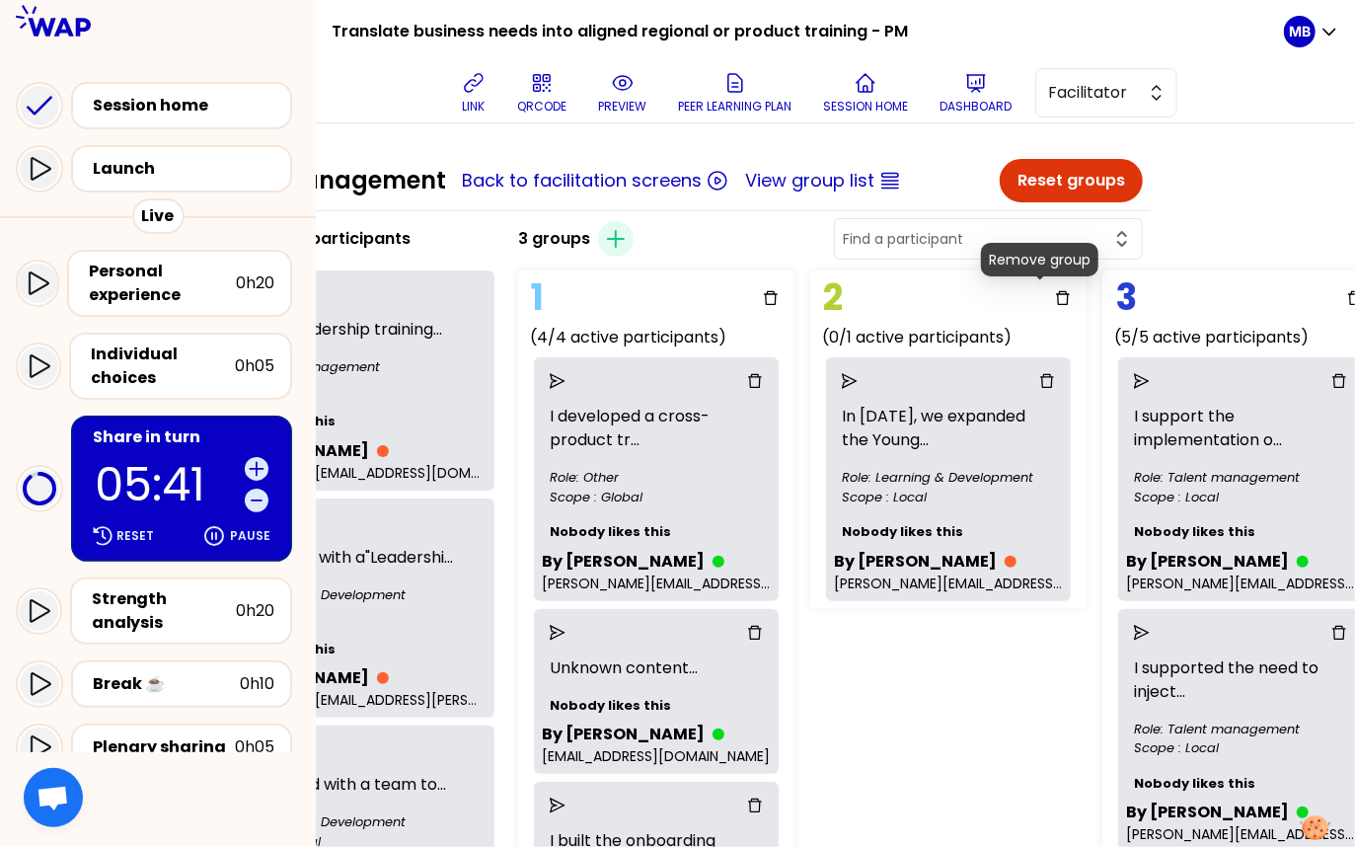
click at [1055, 303] on icon "delete" at bounding box center [1063, 298] width 16 height 16
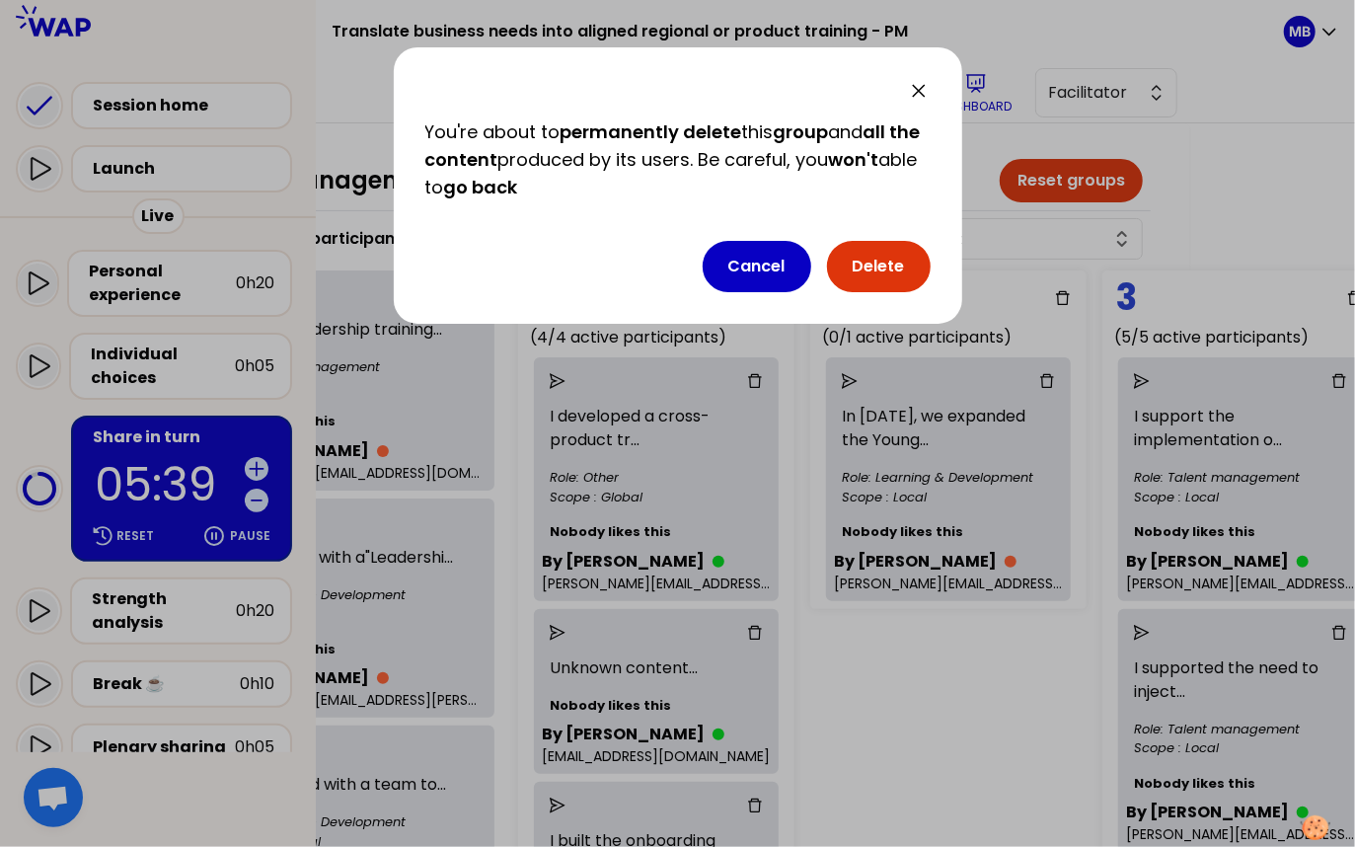
click at [853, 266] on button "Delete" at bounding box center [879, 266] width 104 height 51
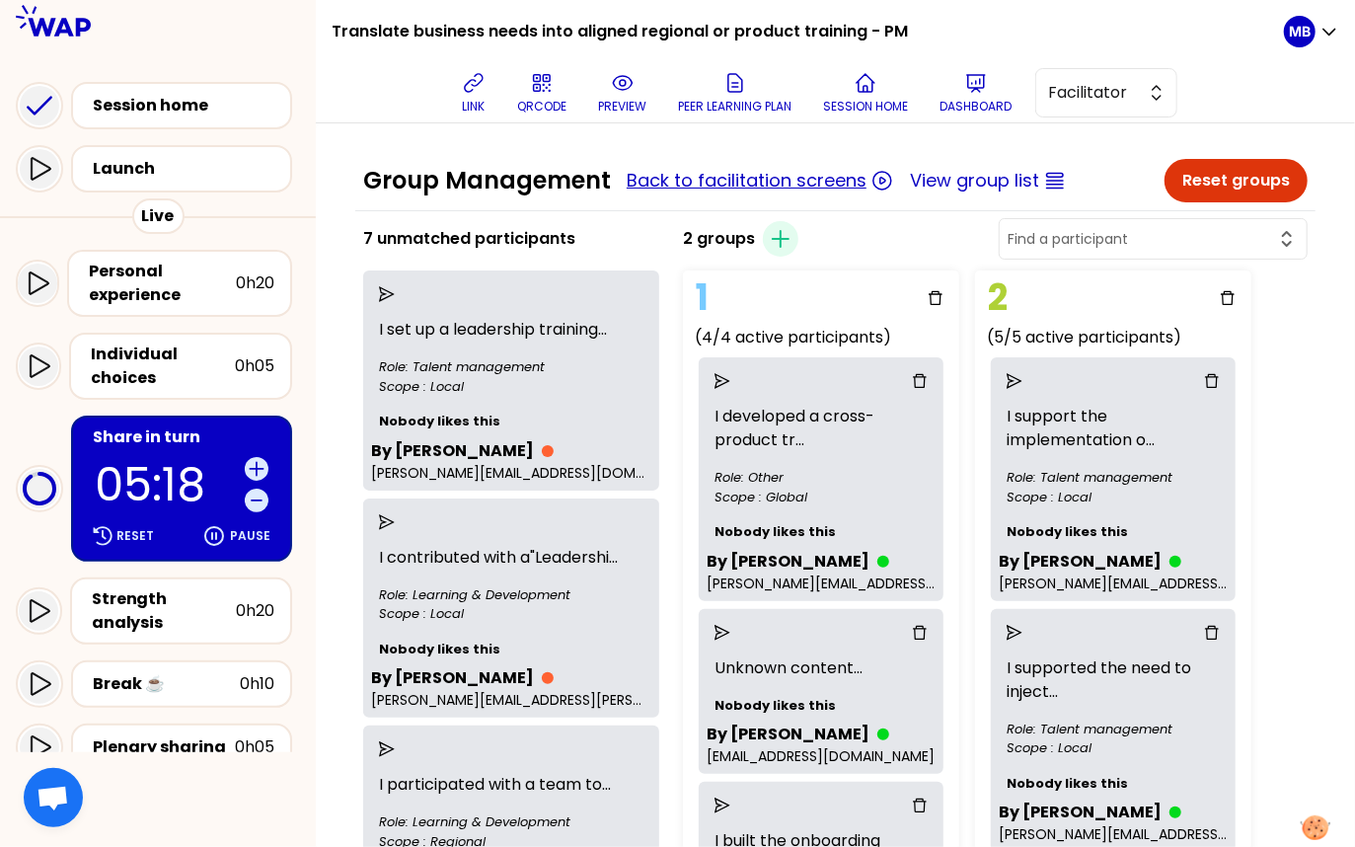
click at [647, 185] on button "Back to facilitation screens" at bounding box center [747, 181] width 240 height 28
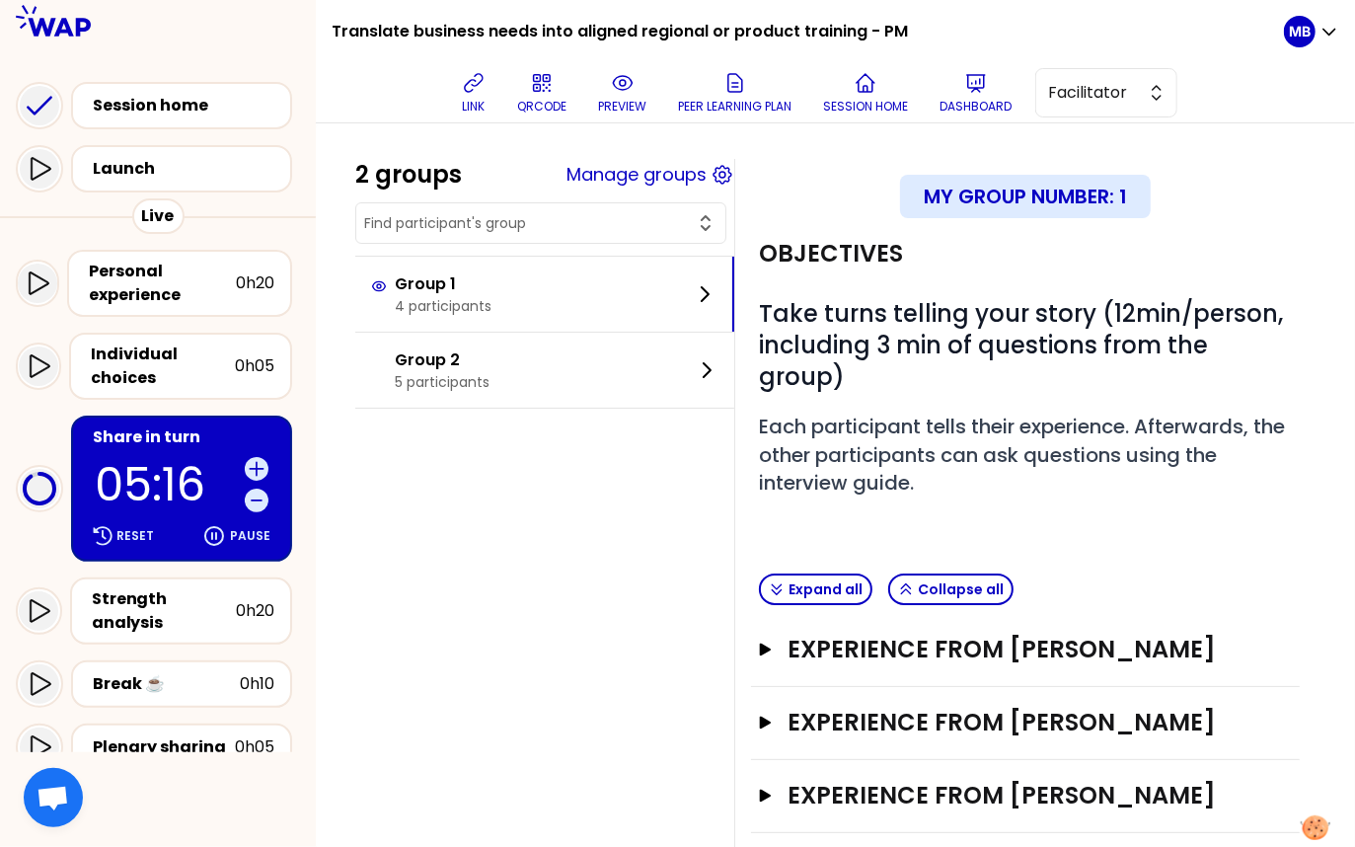
scroll to position [76, 0]
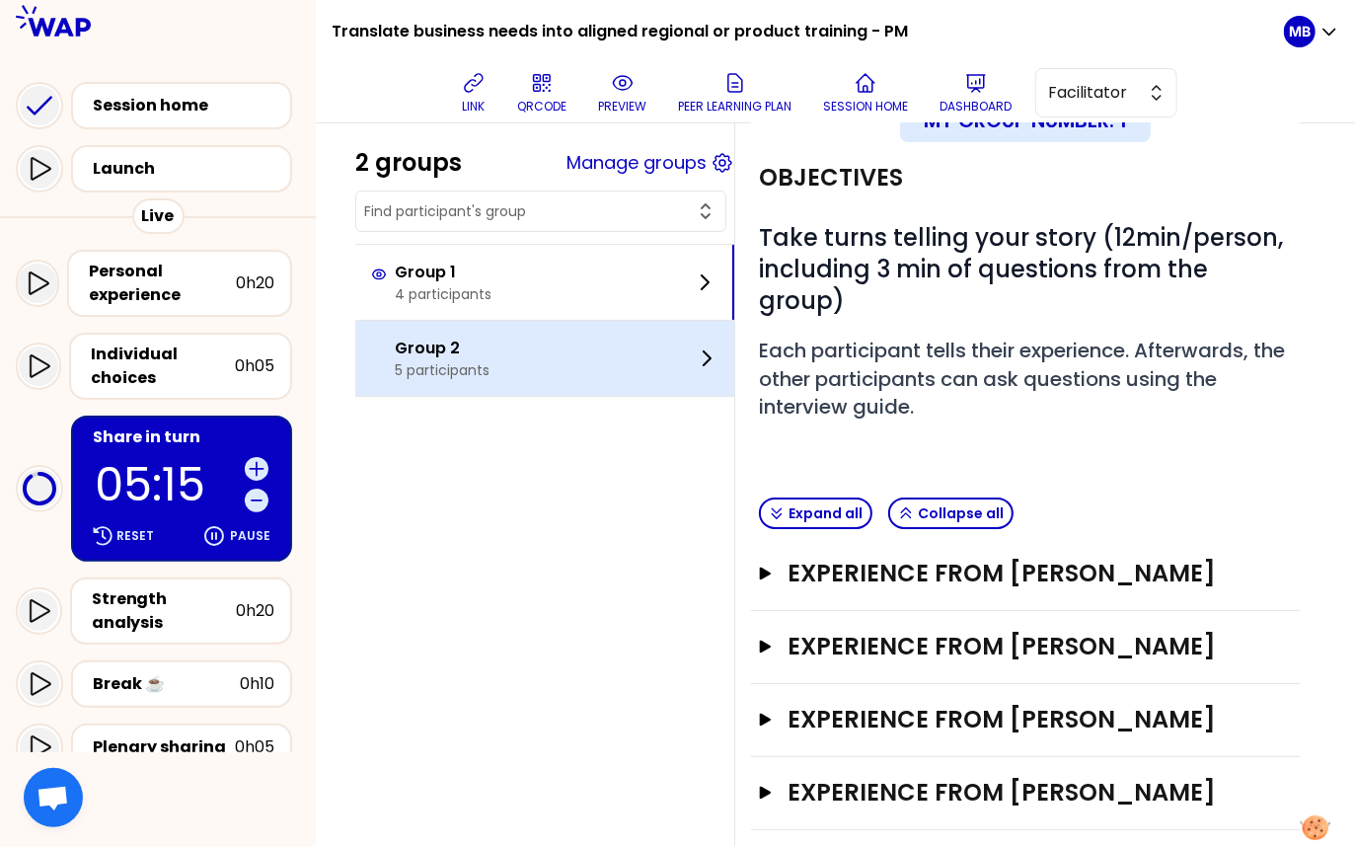
click at [486, 360] on p "5 participants" at bounding box center [442, 370] width 95 height 20
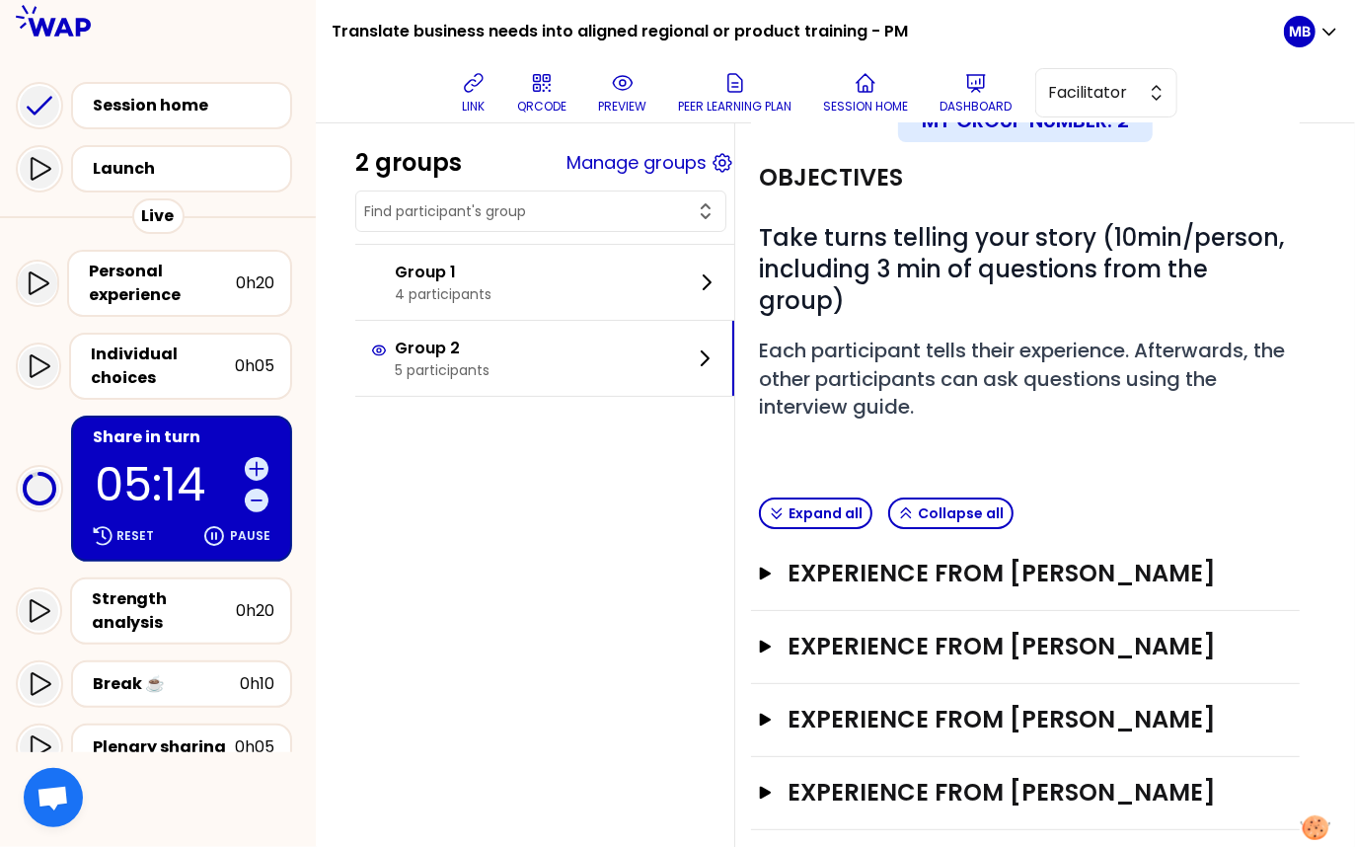
scroll to position [211, 0]
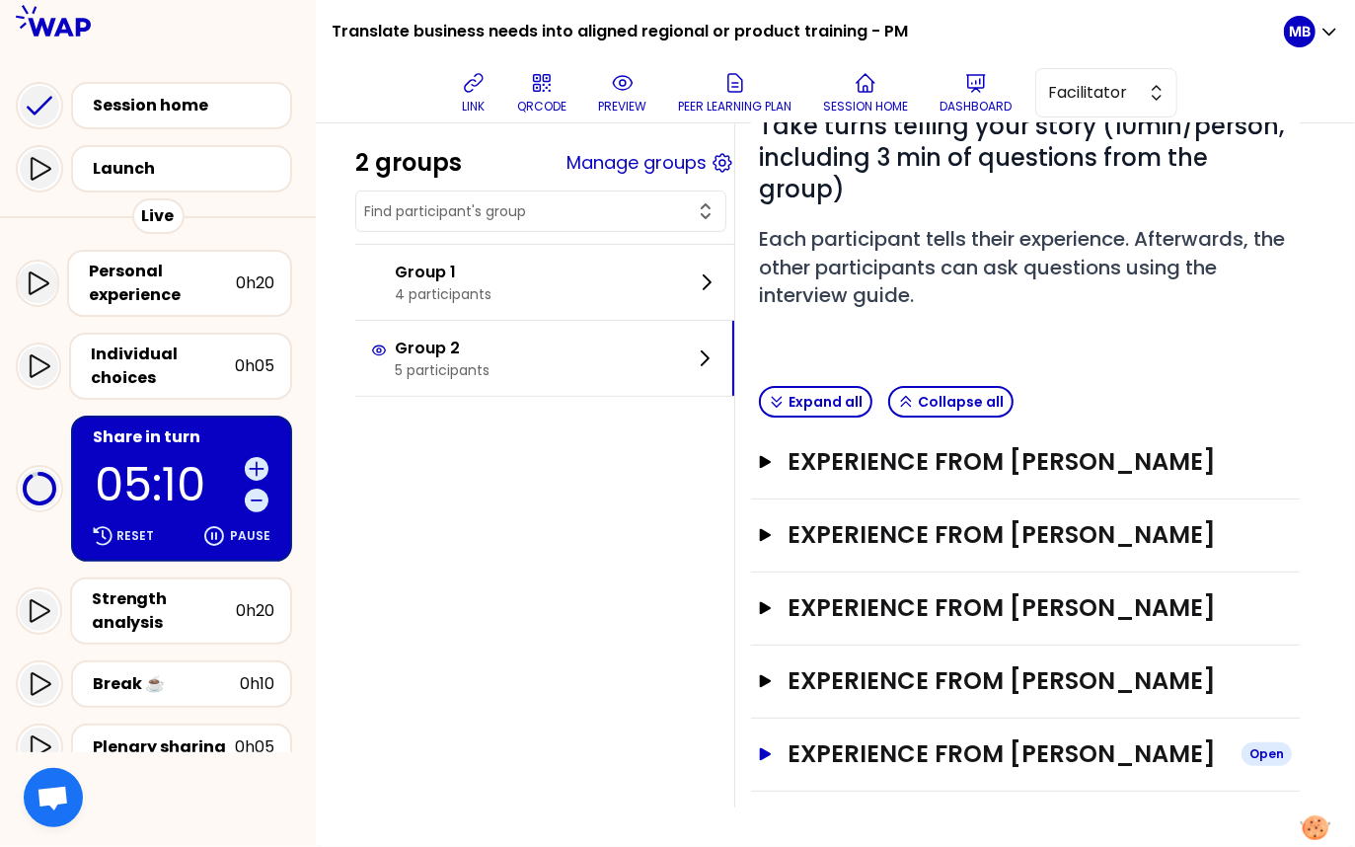
click at [892, 765] on h3 "Experience from Emma Butler" at bounding box center [1007, 754] width 438 height 32
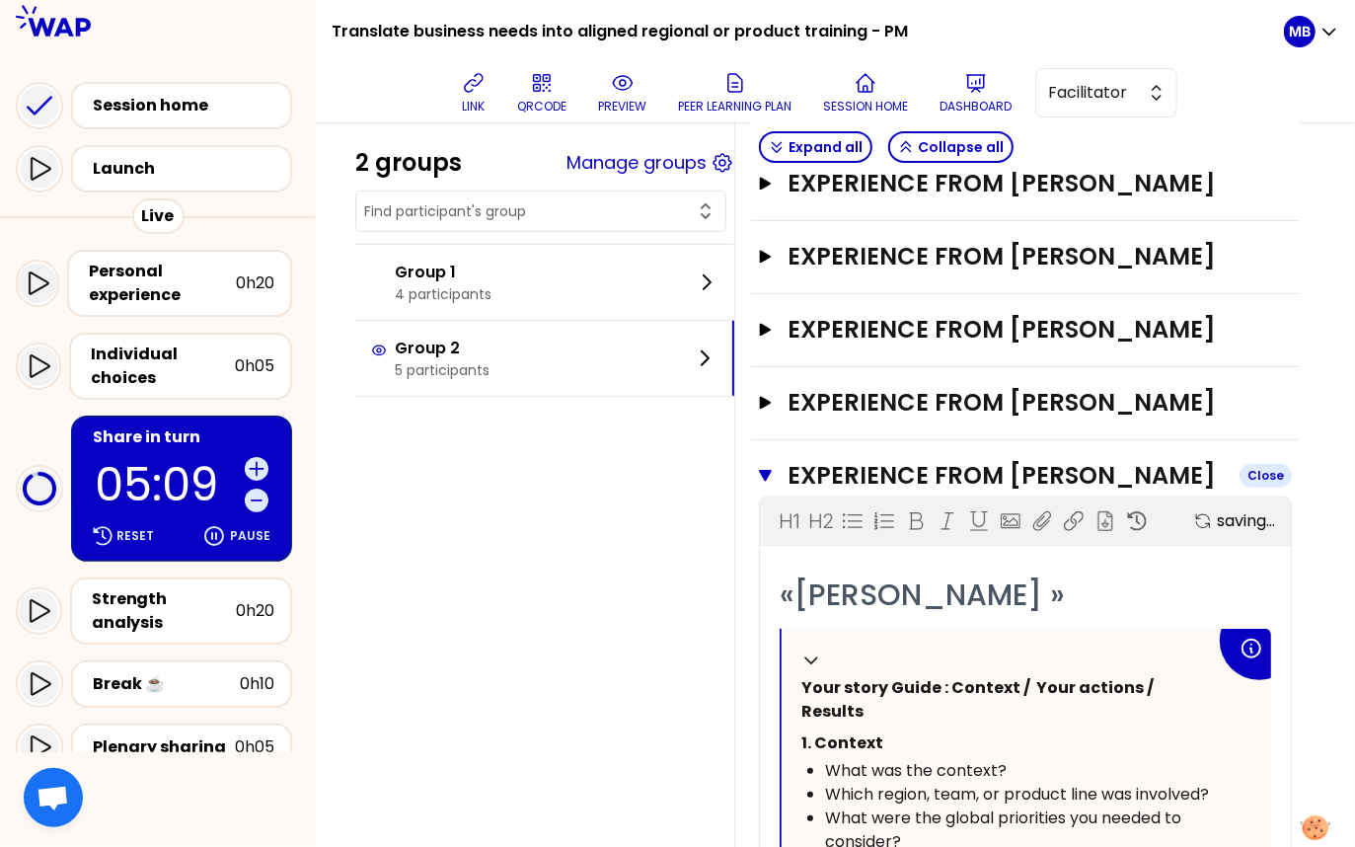
scroll to position [1275, 0]
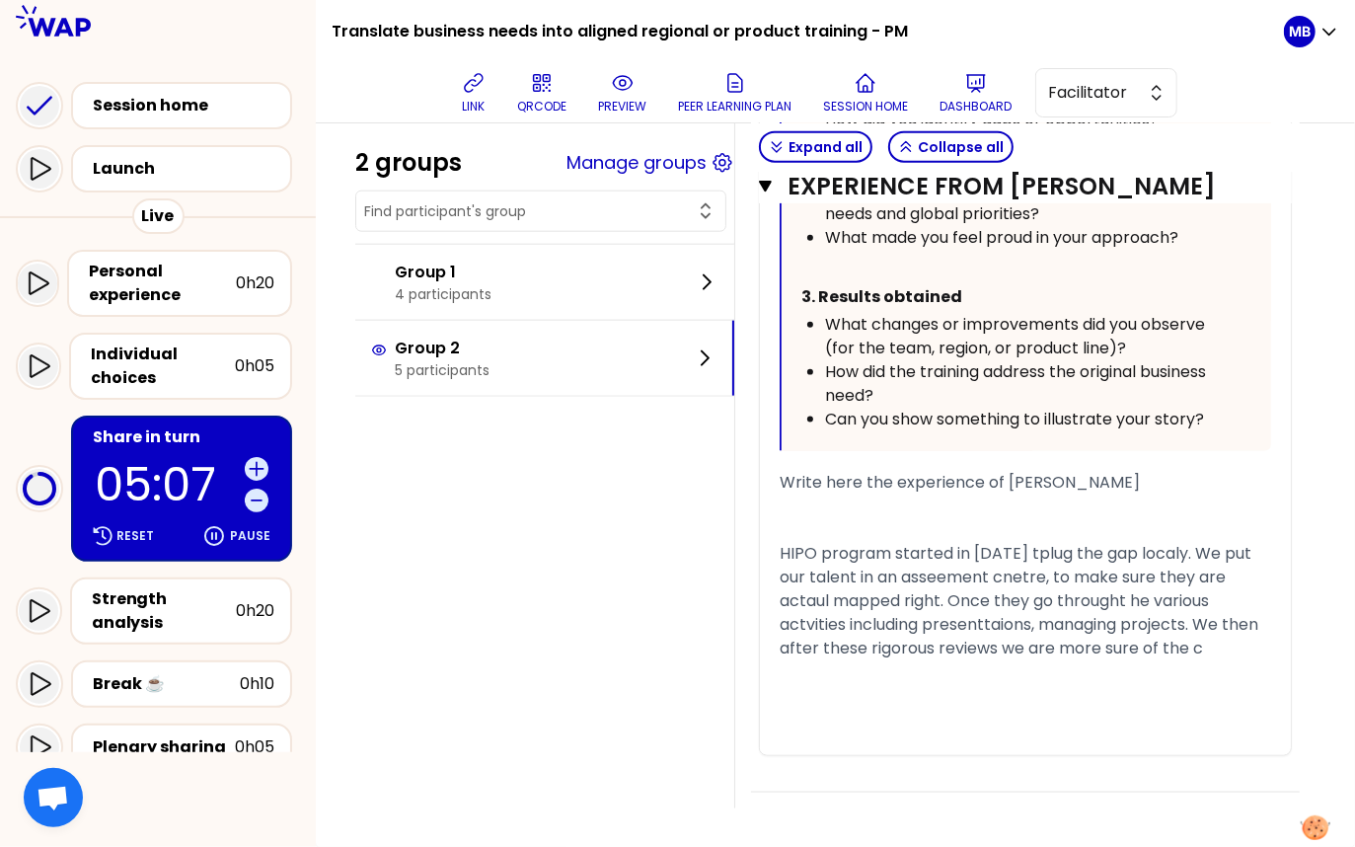
drag, startPoint x: 778, startPoint y: 550, endPoint x: 770, endPoint y: 484, distance: 66.6
click at [770, 484] on div "«Emma Butler » Collapse Your story Guide : Context / Your actions / Results 1. …" at bounding box center [1025, 260] width 531 height 989
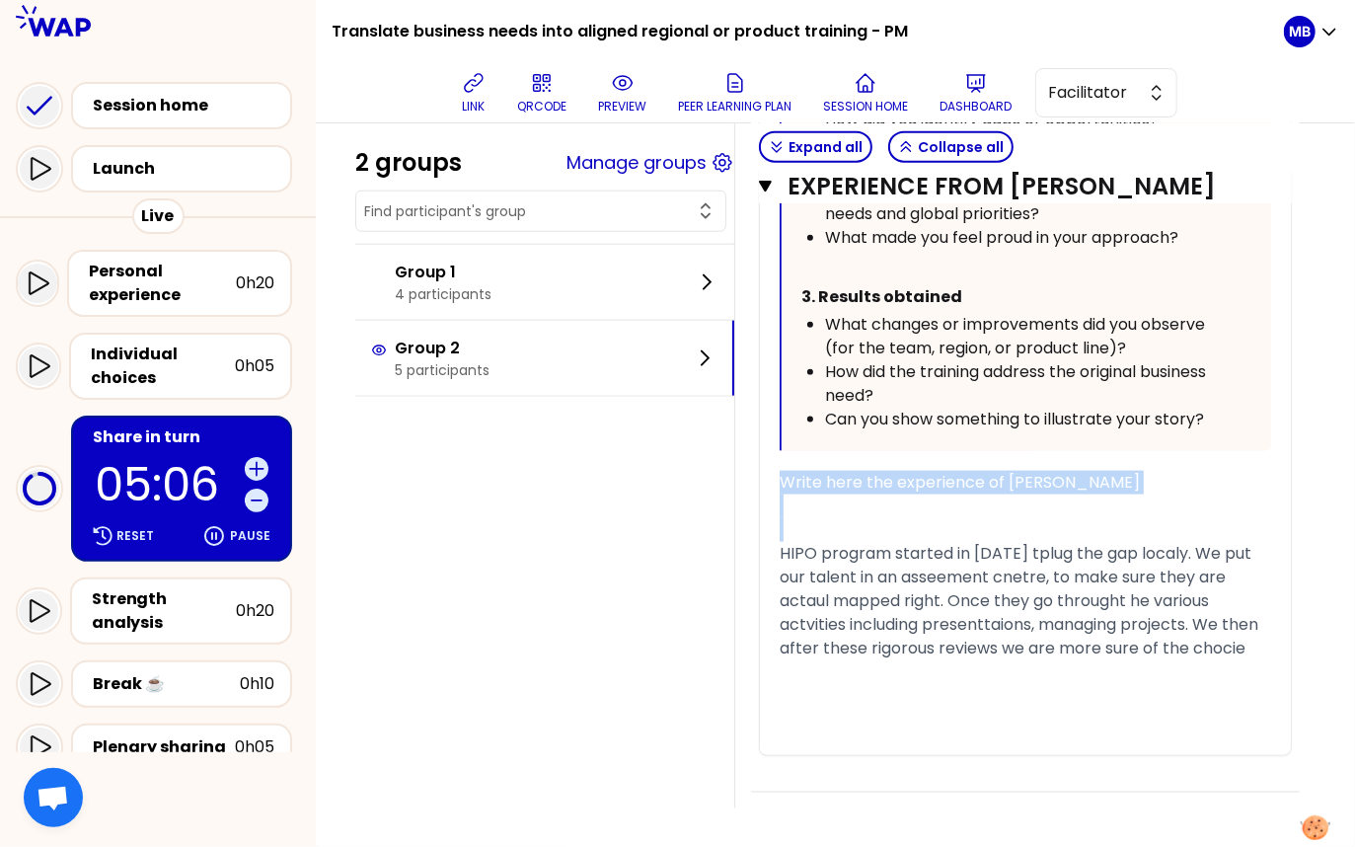
drag, startPoint x: 779, startPoint y: 551, endPoint x: 770, endPoint y: 474, distance: 77.5
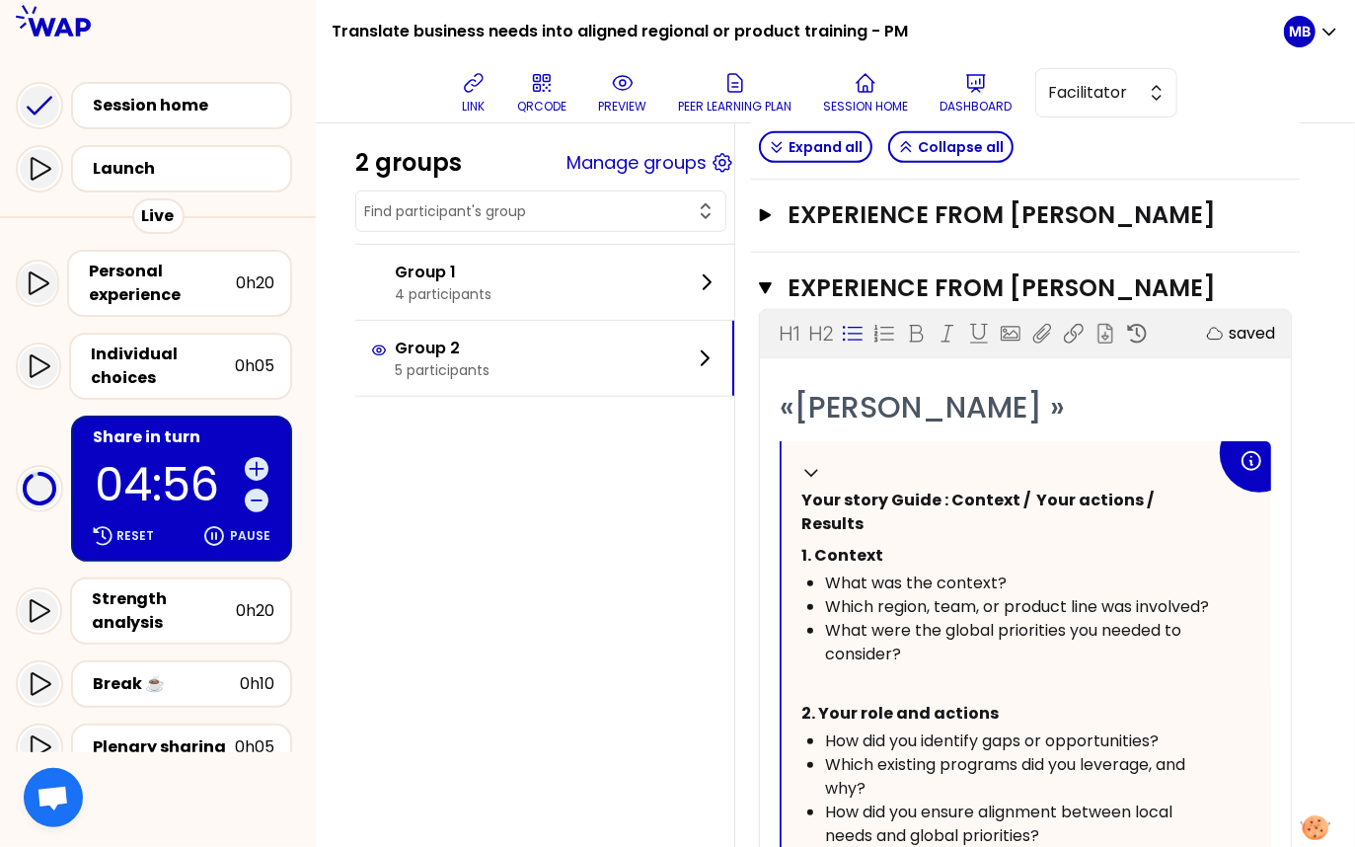
scroll to position [615, 0]
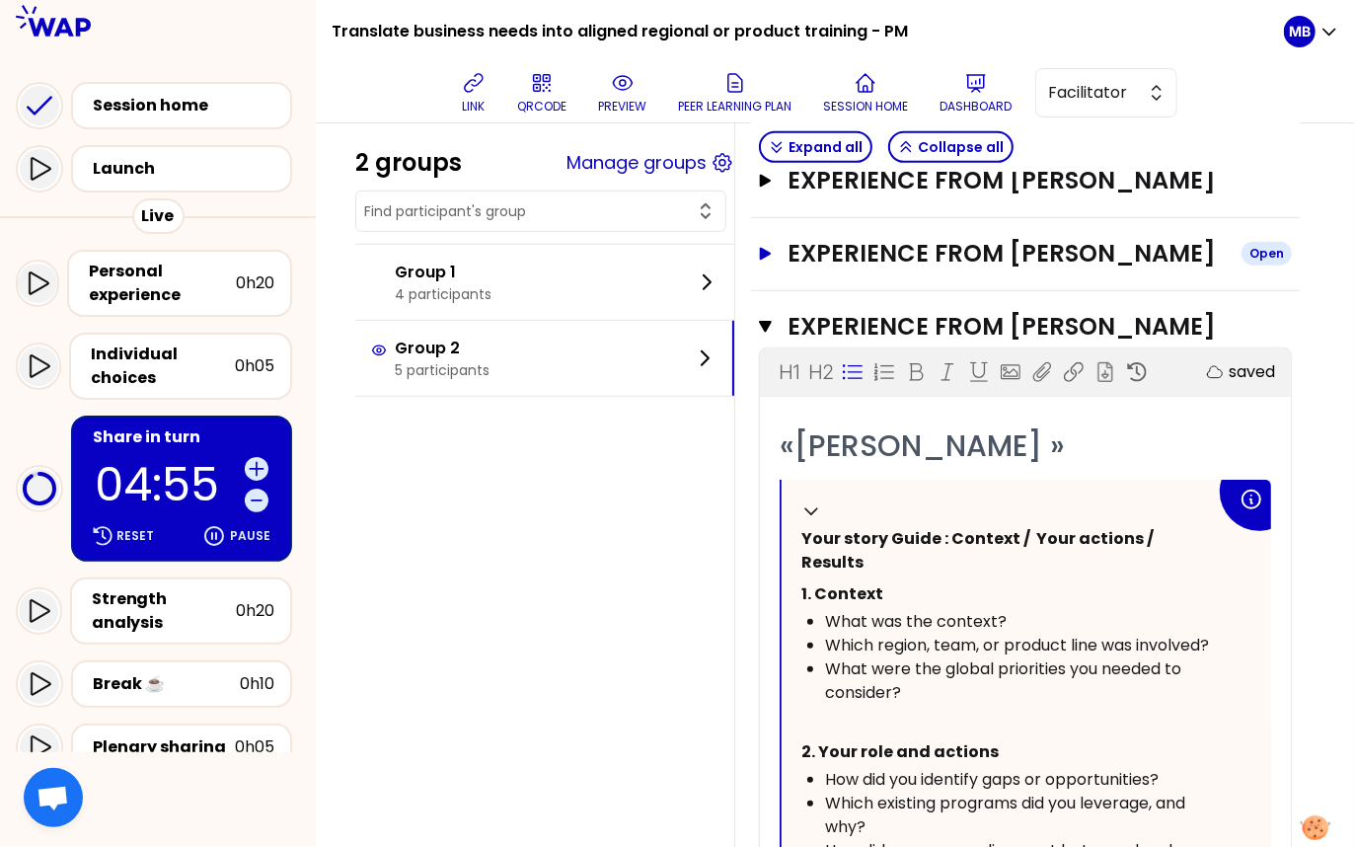
click at [761, 270] on button "Experience from Christele GERAUD Open" at bounding box center [1025, 254] width 533 height 32
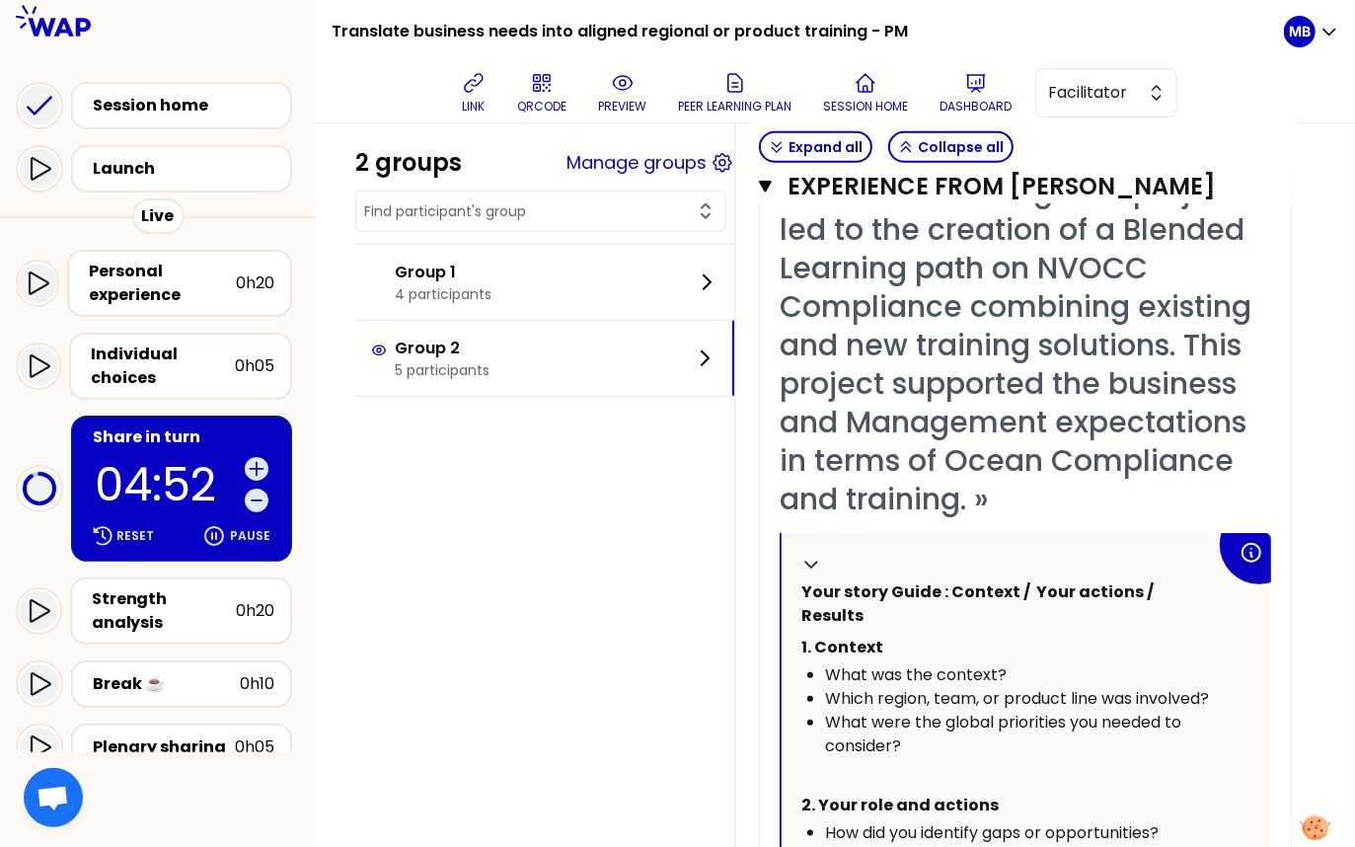
scroll to position [639, 0]
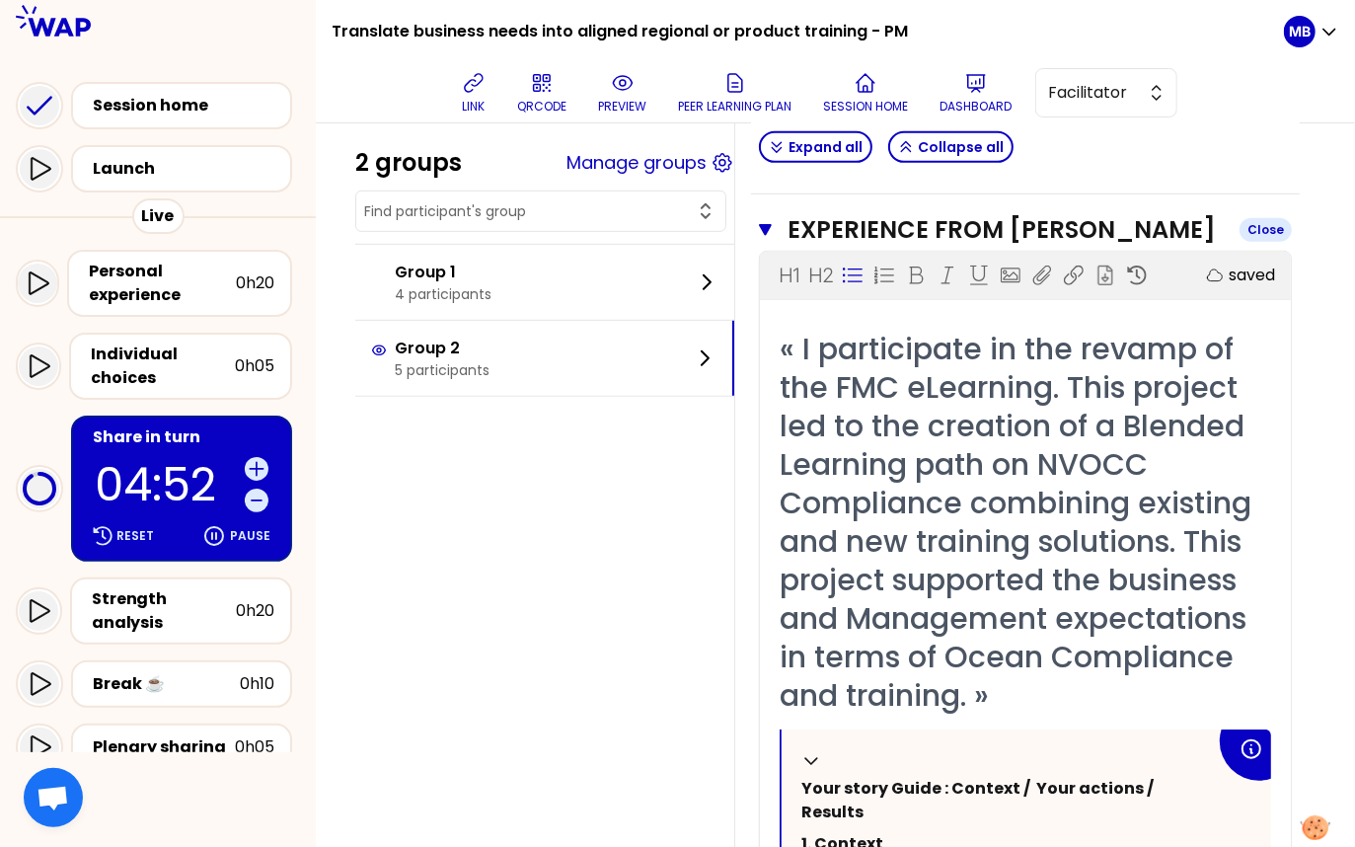
click at [762, 235] on icon "button" at bounding box center [765, 229] width 13 height 11
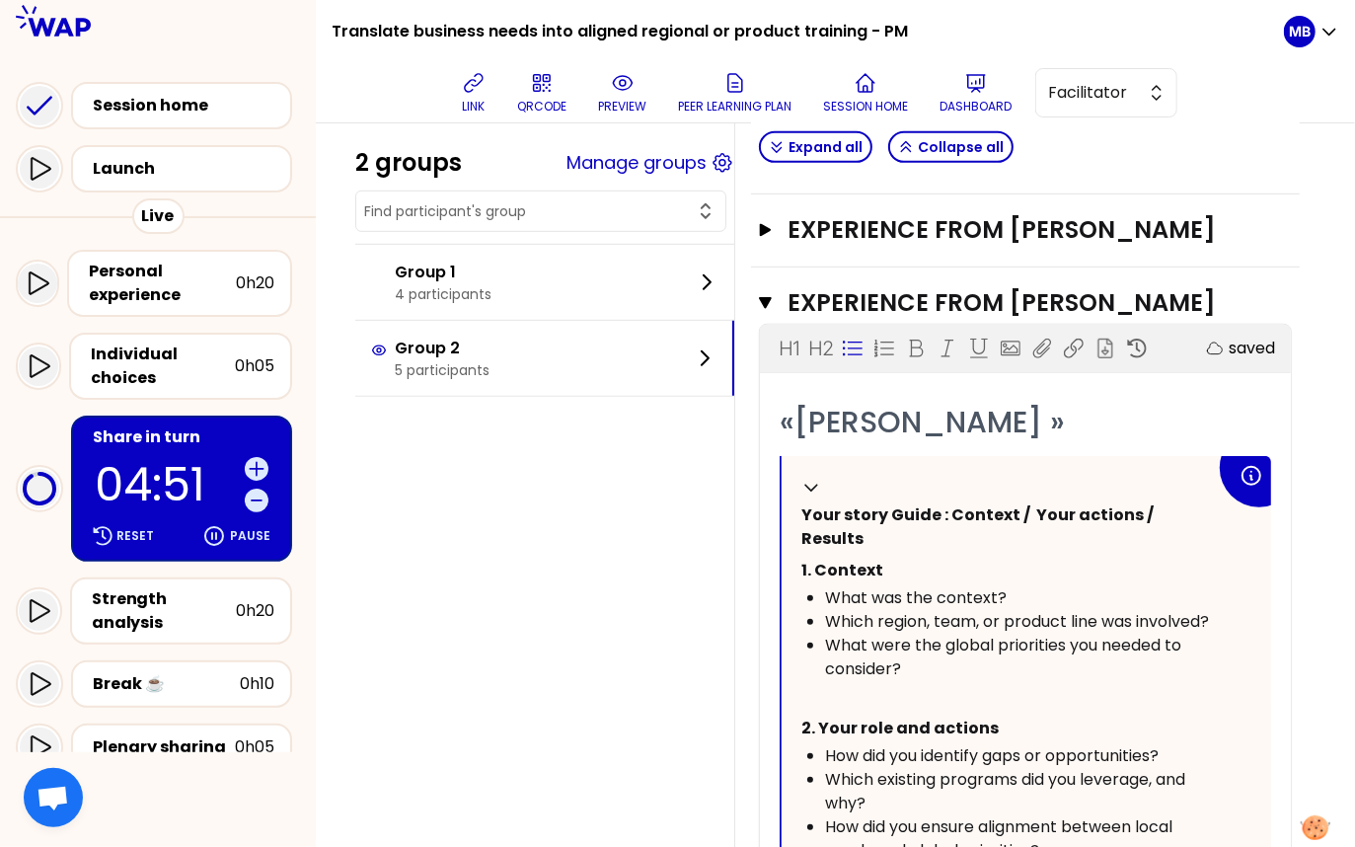
scroll to position [437, 0]
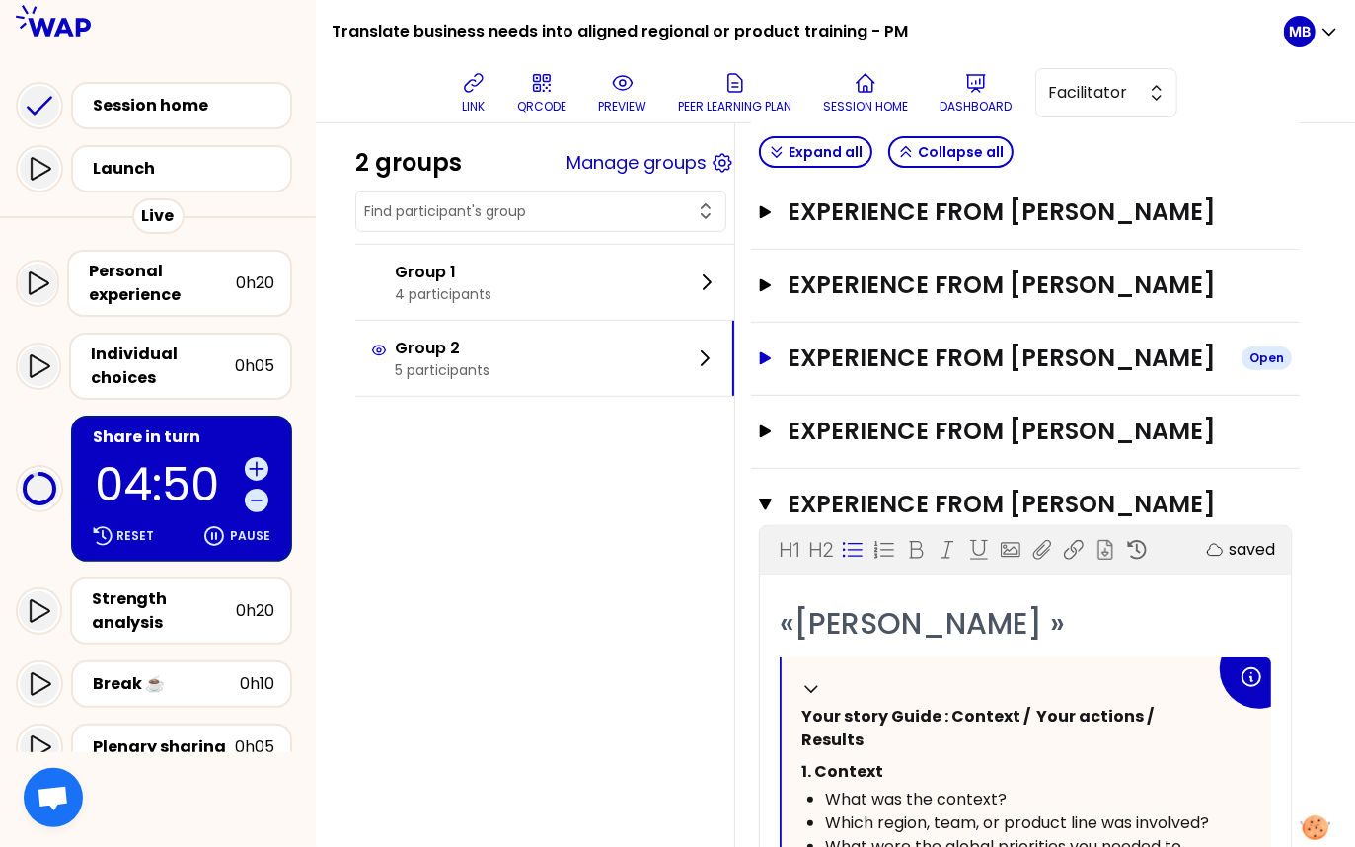
click at [766, 363] on icon "button" at bounding box center [766, 357] width 16 height 13
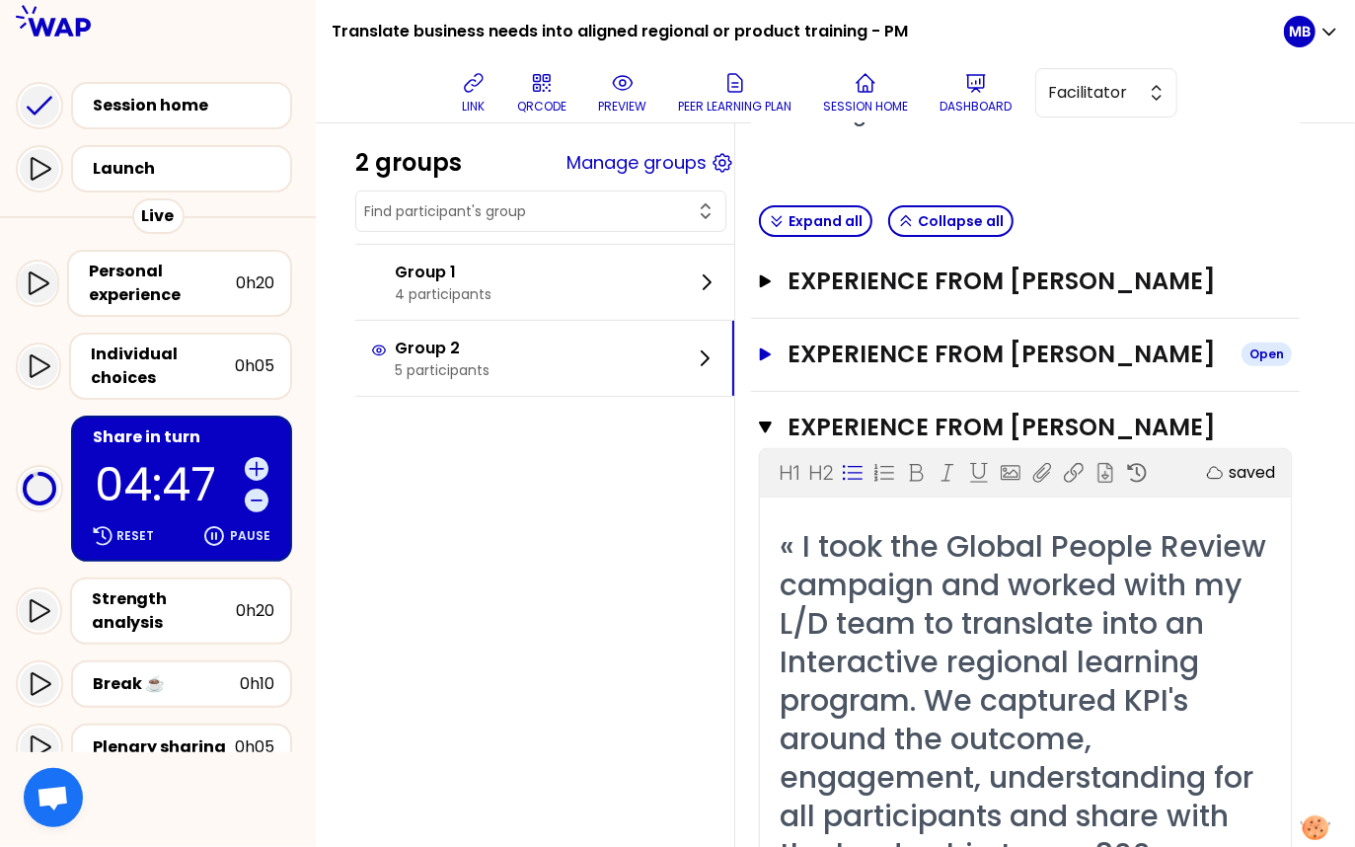
scroll to position [314, 0]
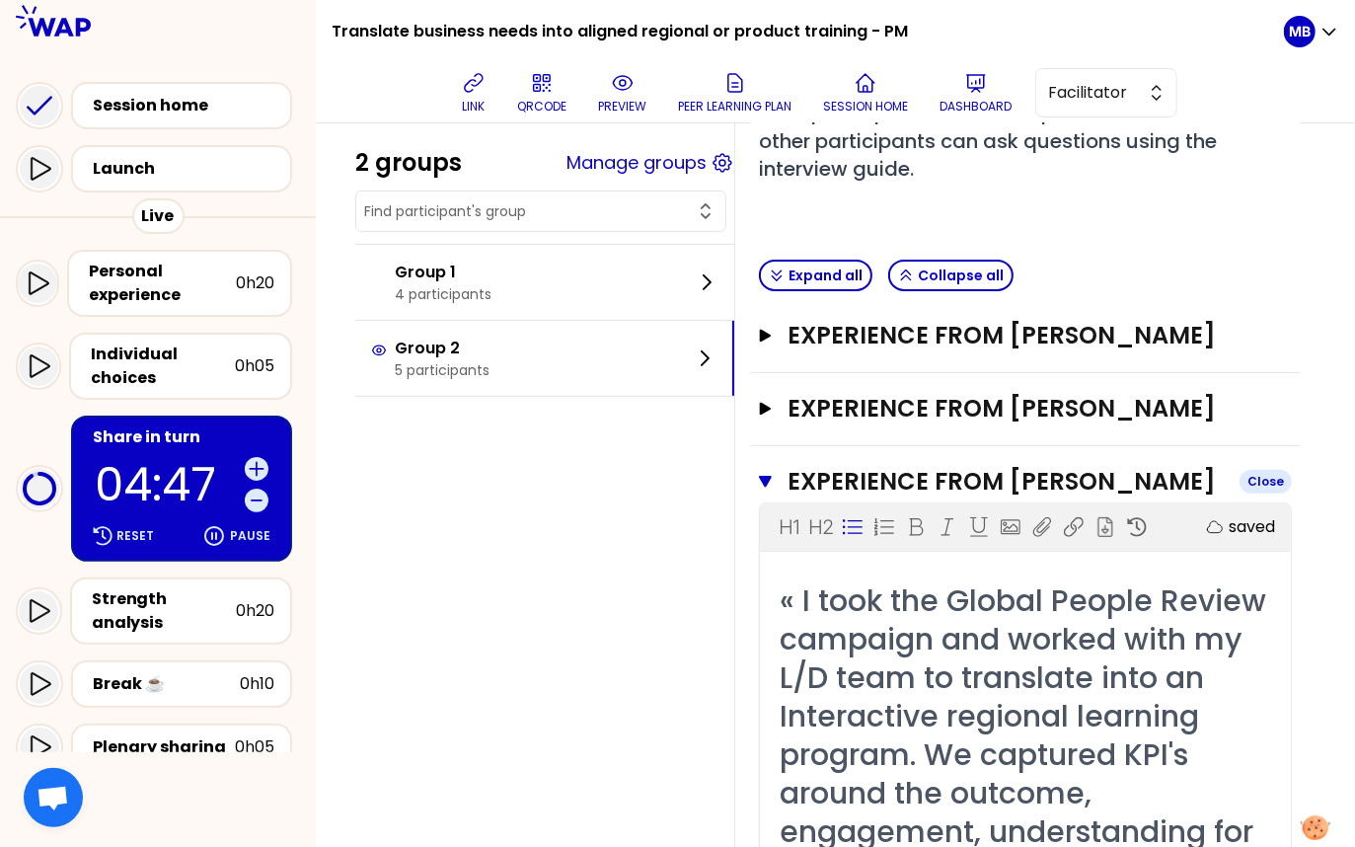
click at [765, 487] on icon "button" at bounding box center [765, 481] width 13 height 11
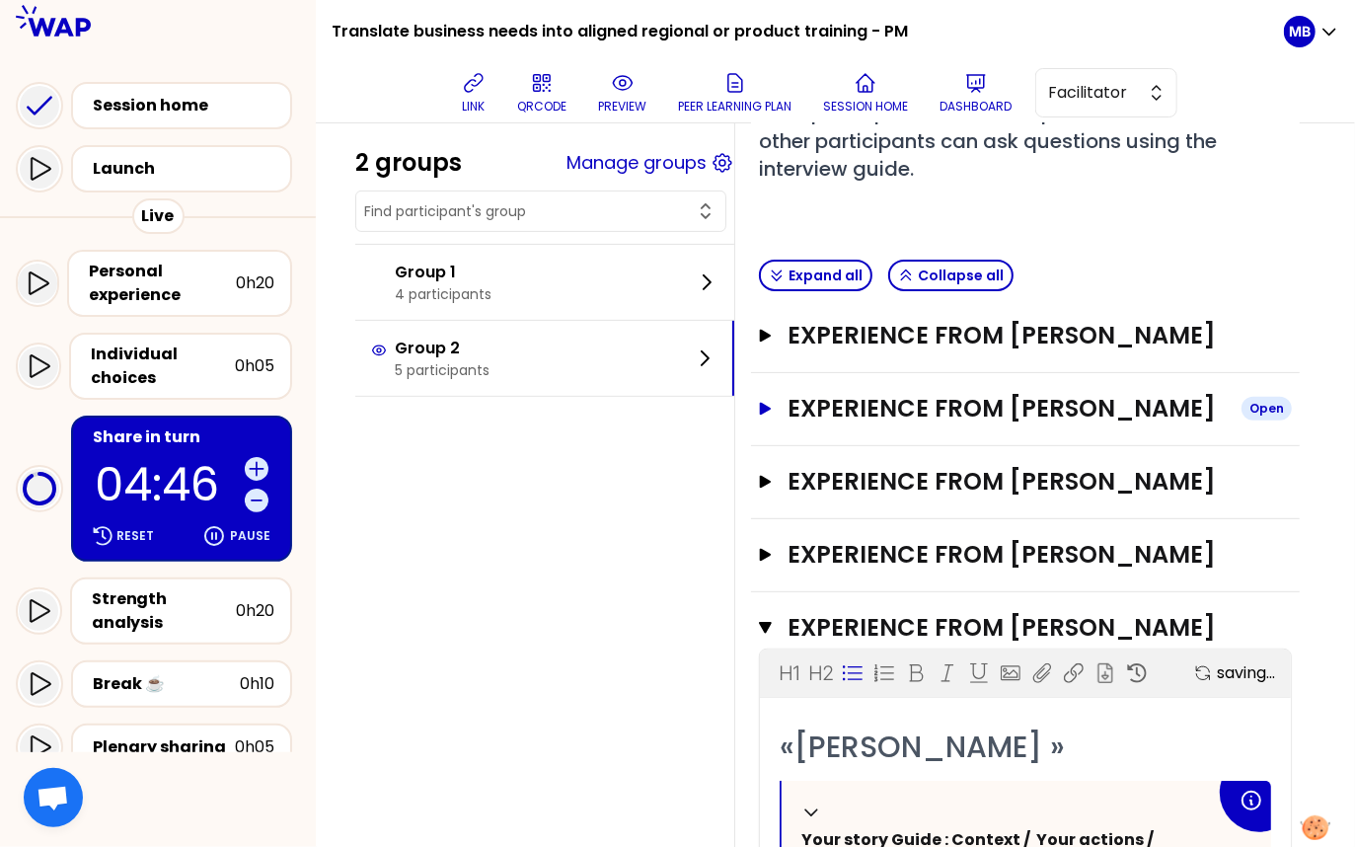
click at [773, 397] on button "Experience from Caroline Kyomuhendo Open" at bounding box center [1025, 409] width 533 height 32
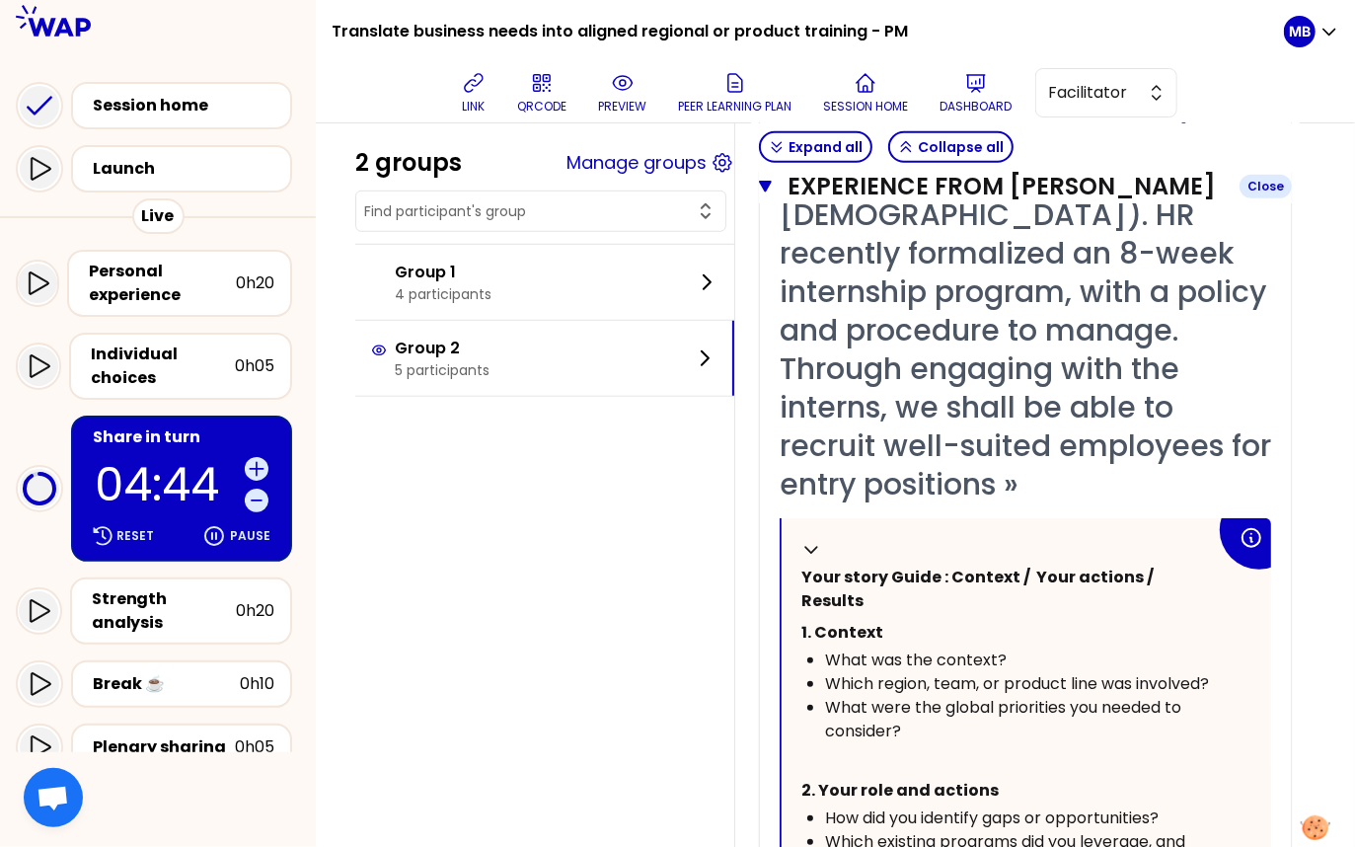
scroll to position [83, 0]
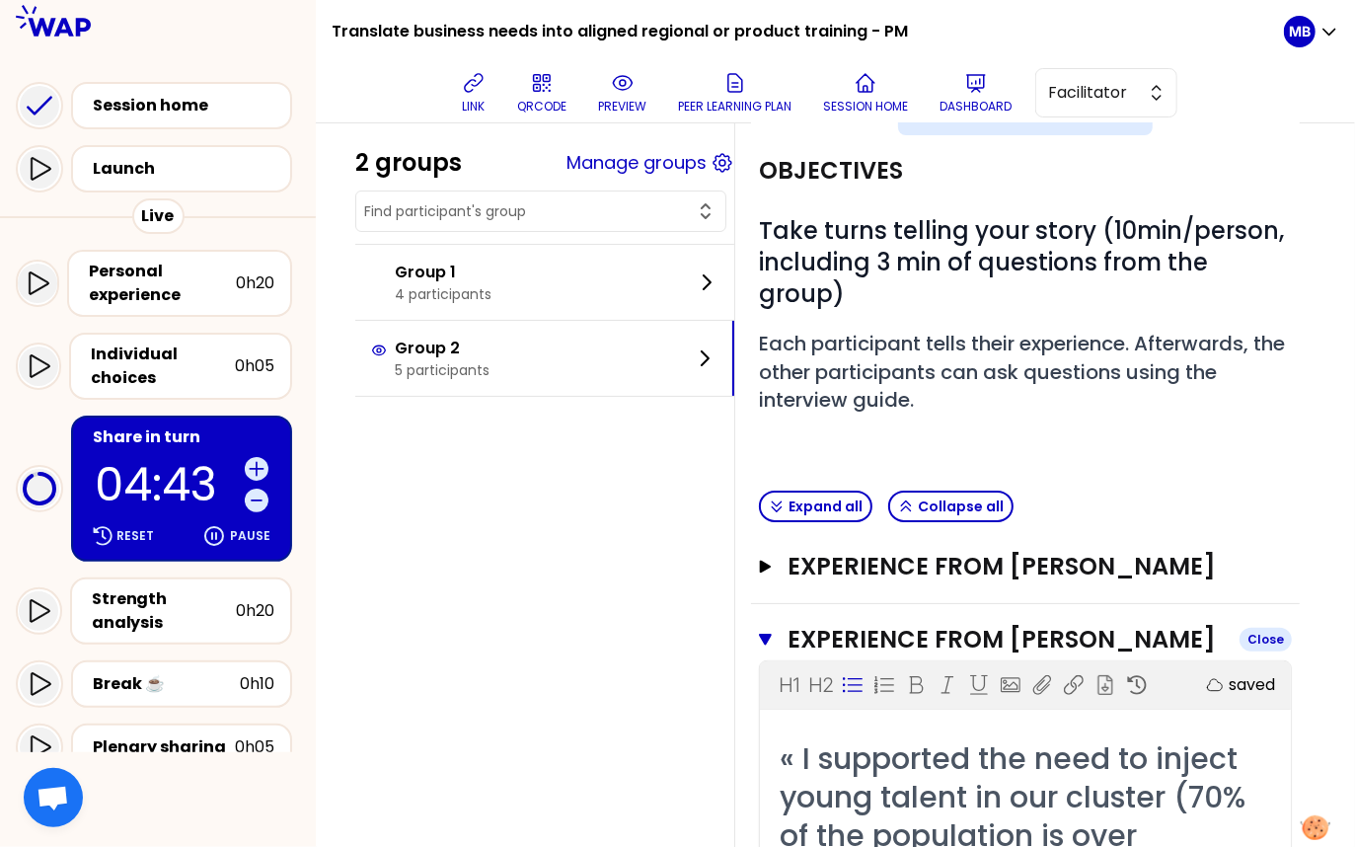
click at [759, 624] on button "Experience from Caroline Kyomuhendo Close" at bounding box center [1025, 640] width 533 height 32
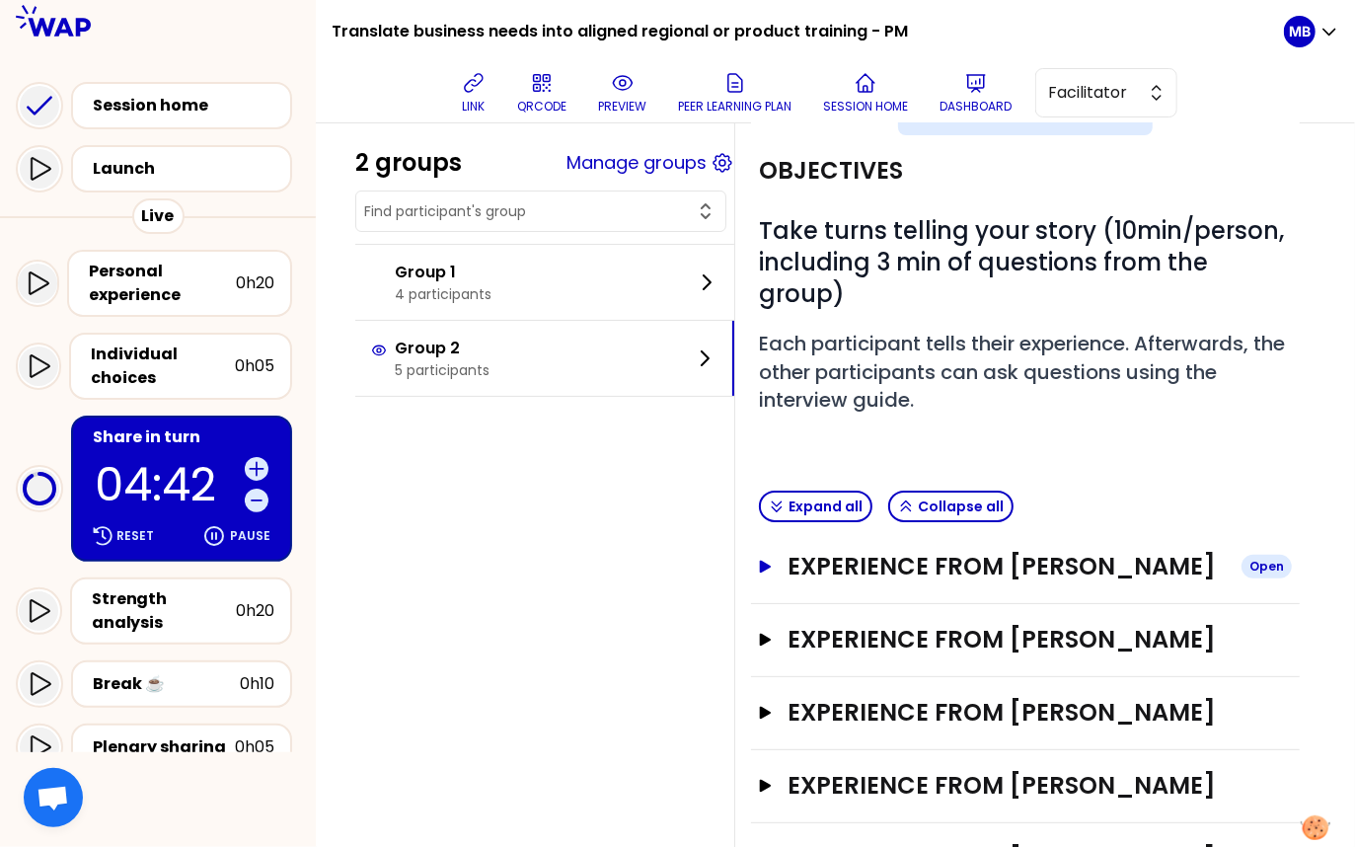
click at [779, 551] on button "Experience from Lucas Fernandez Open" at bounding box center [1025, 567] width 533 height 32
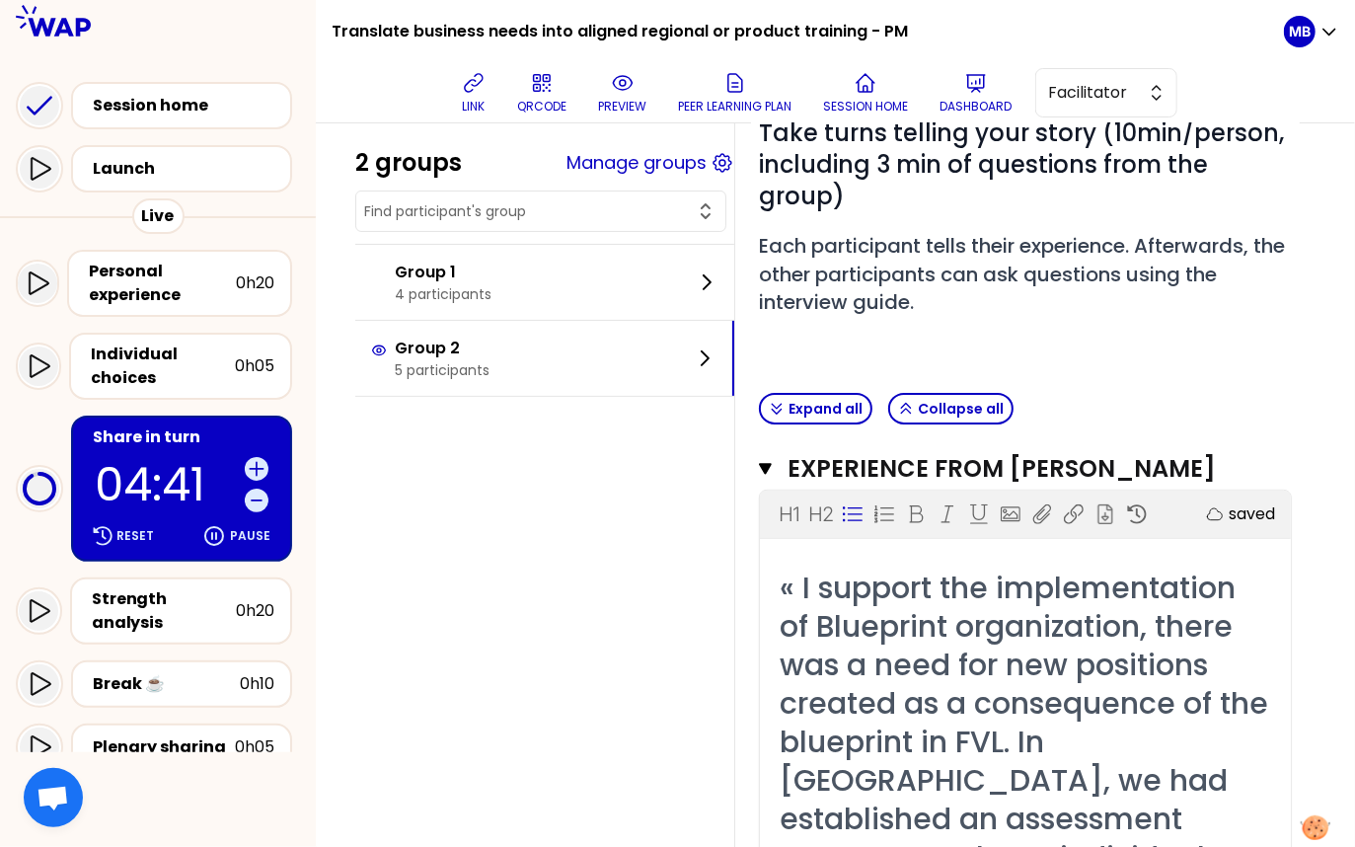
scroll to position [0, 0]
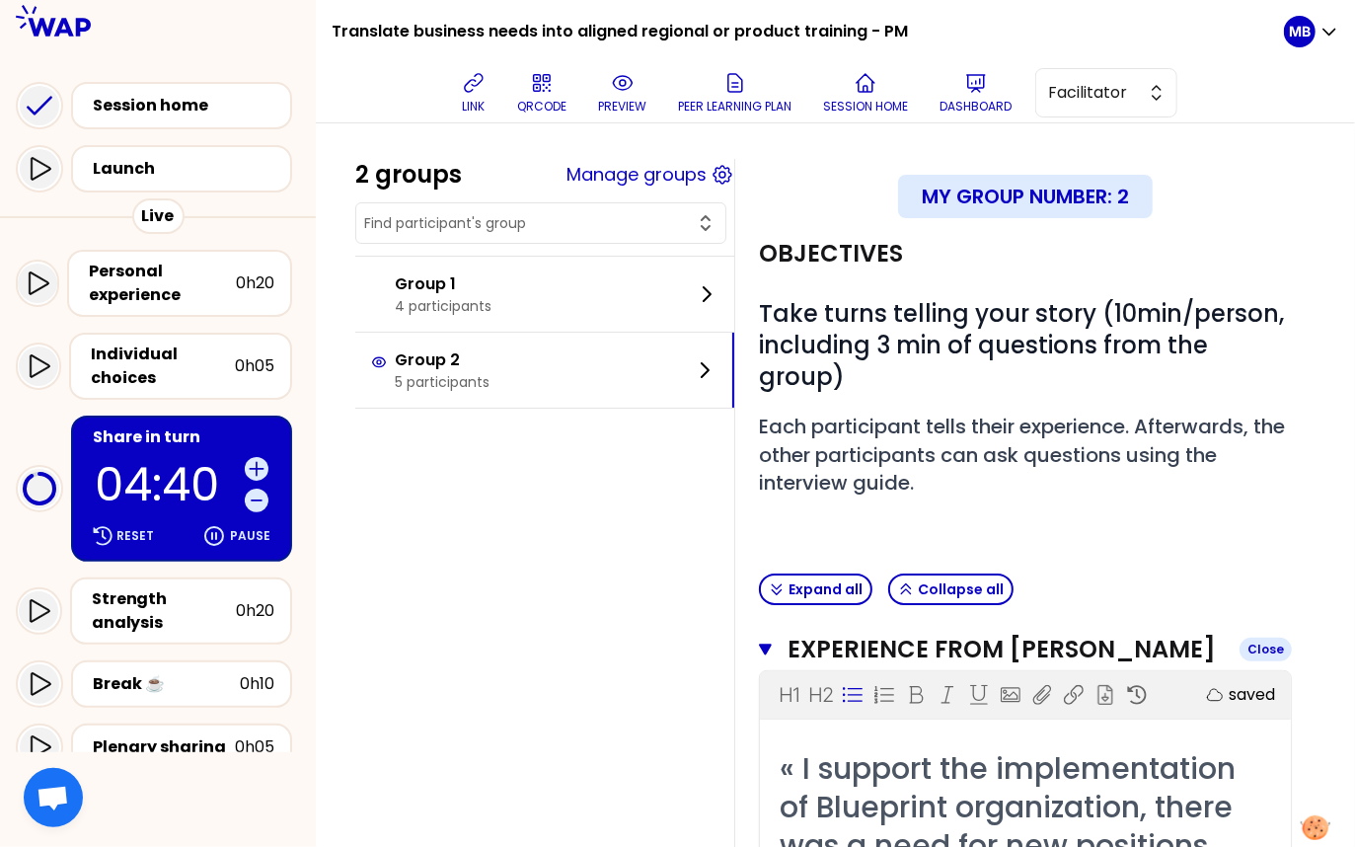
click at [759, 642] on icon "button" at bounding box center [765, 650] width 13 height 16
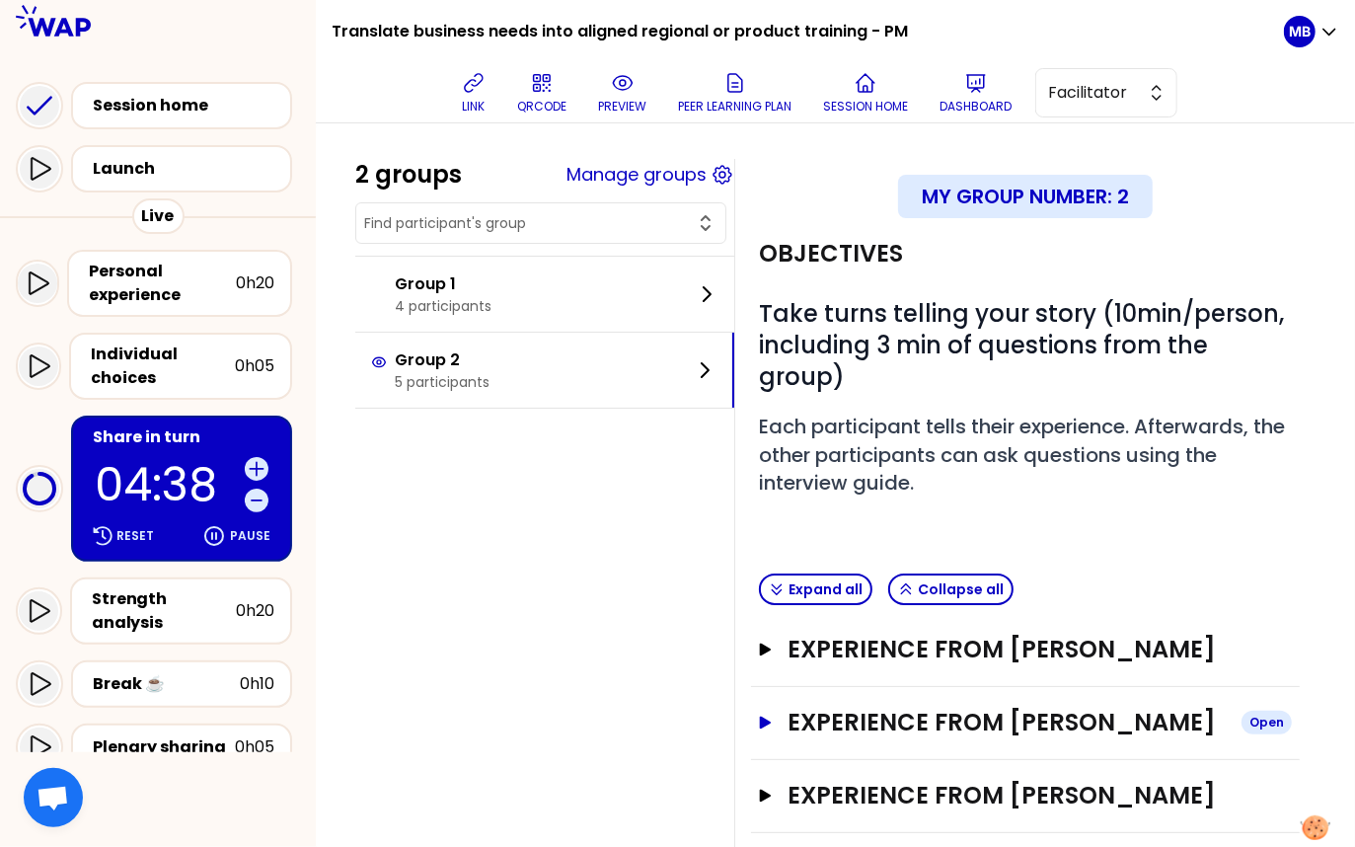
scroll to position [1227, 0]
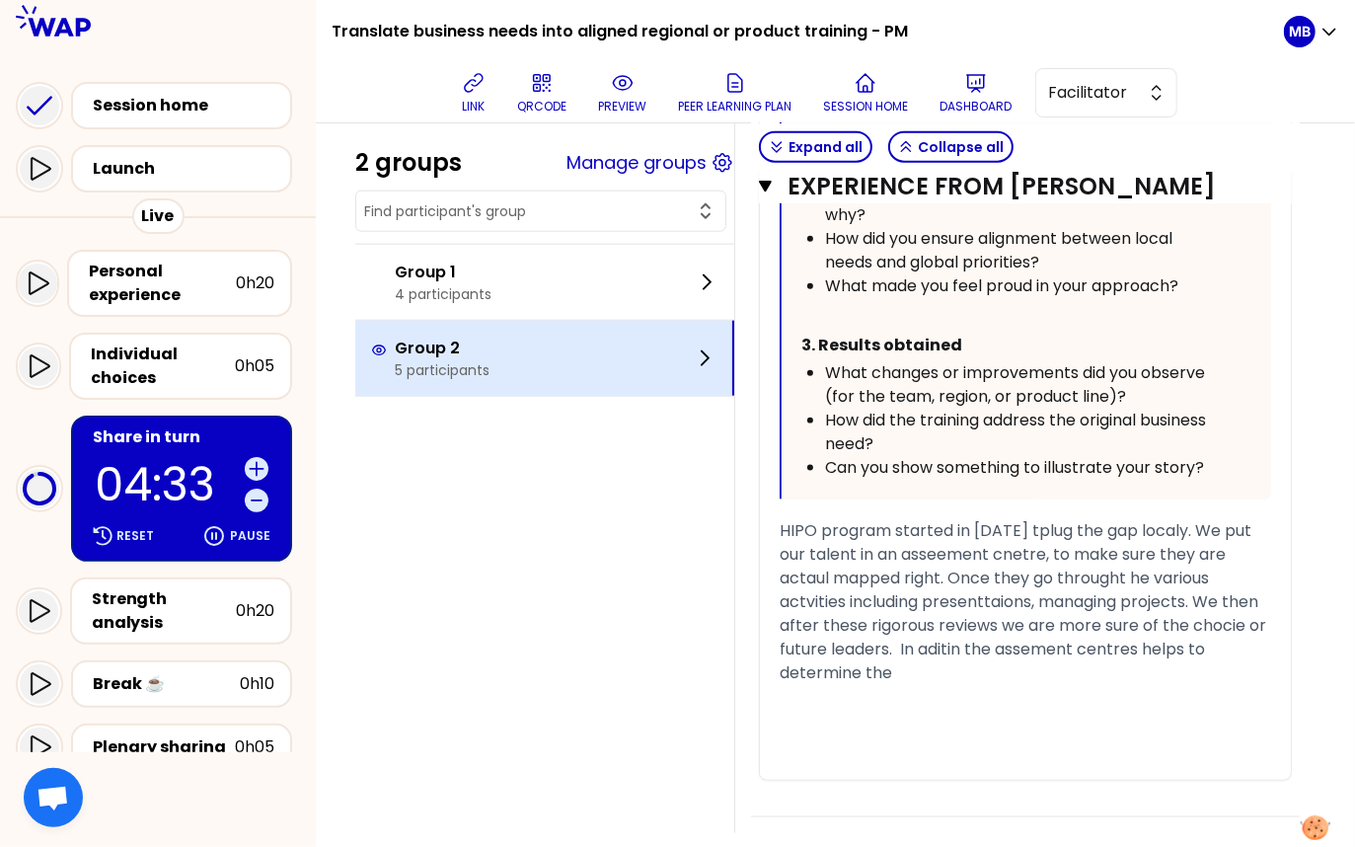
click at [435, 344] on p "Group 2" at bounding box center [442, 349] width 95 height 24
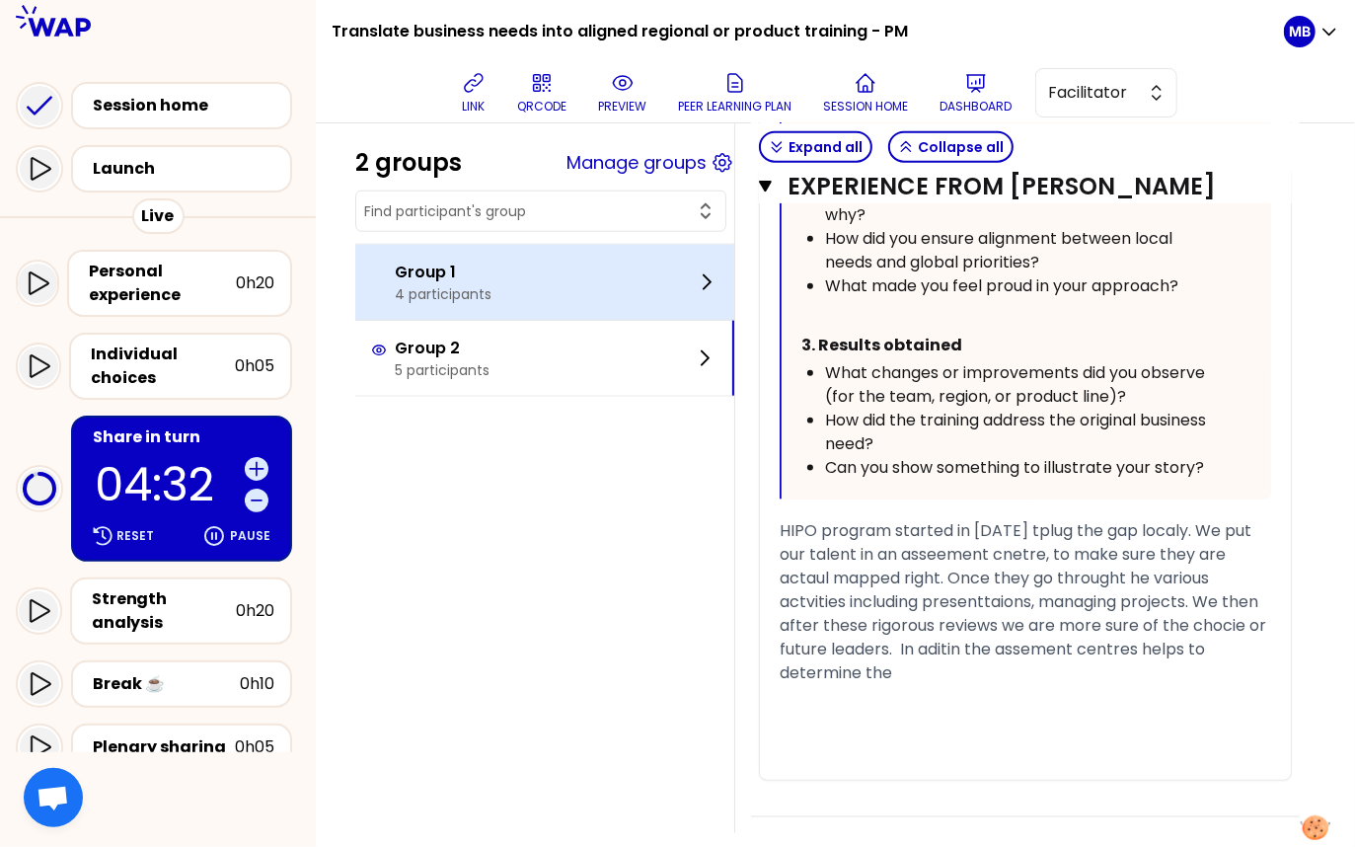
click at [437, 300] on p "4 participants" at bounding box center [443, 294] width 97 height 20
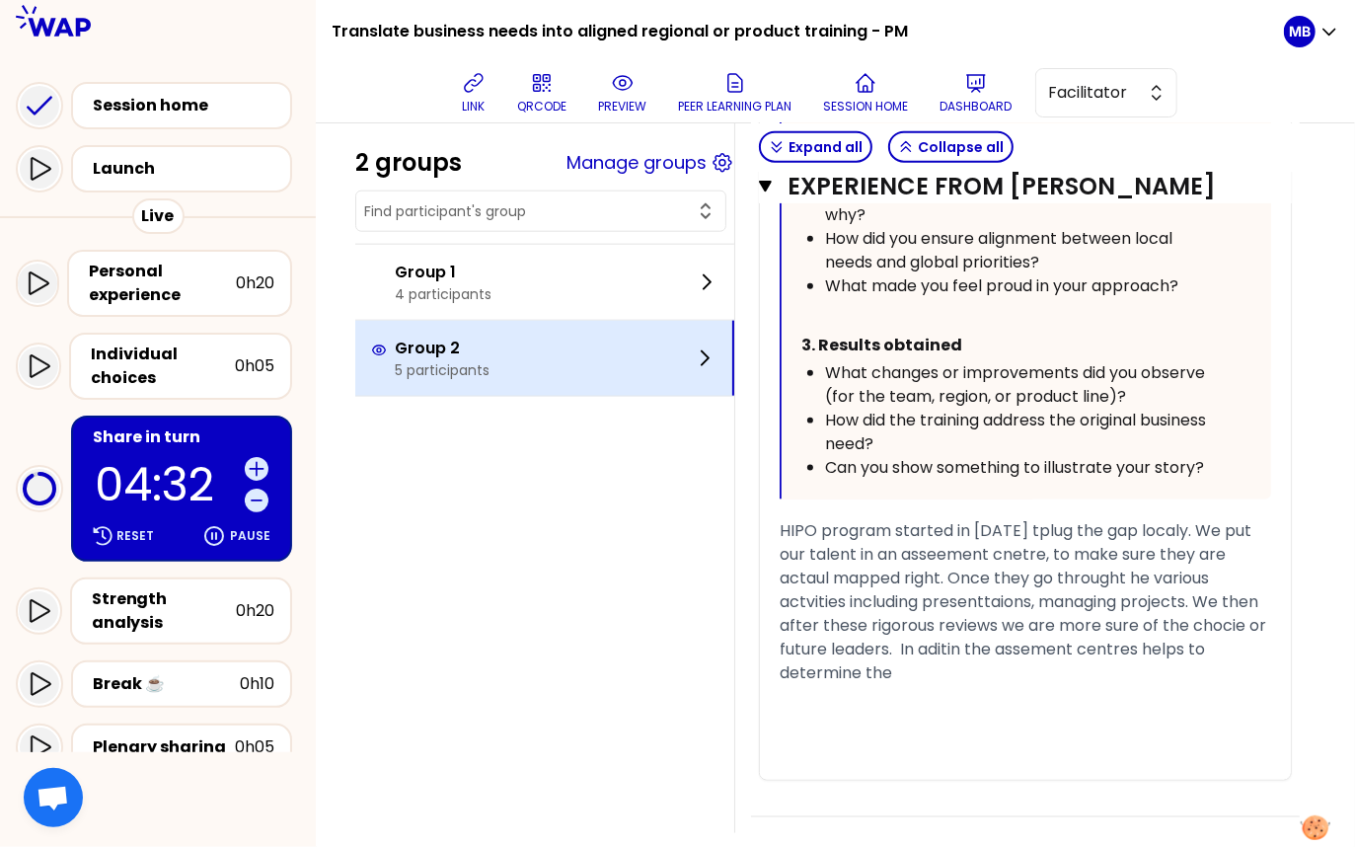
scroll to position [76, 0]
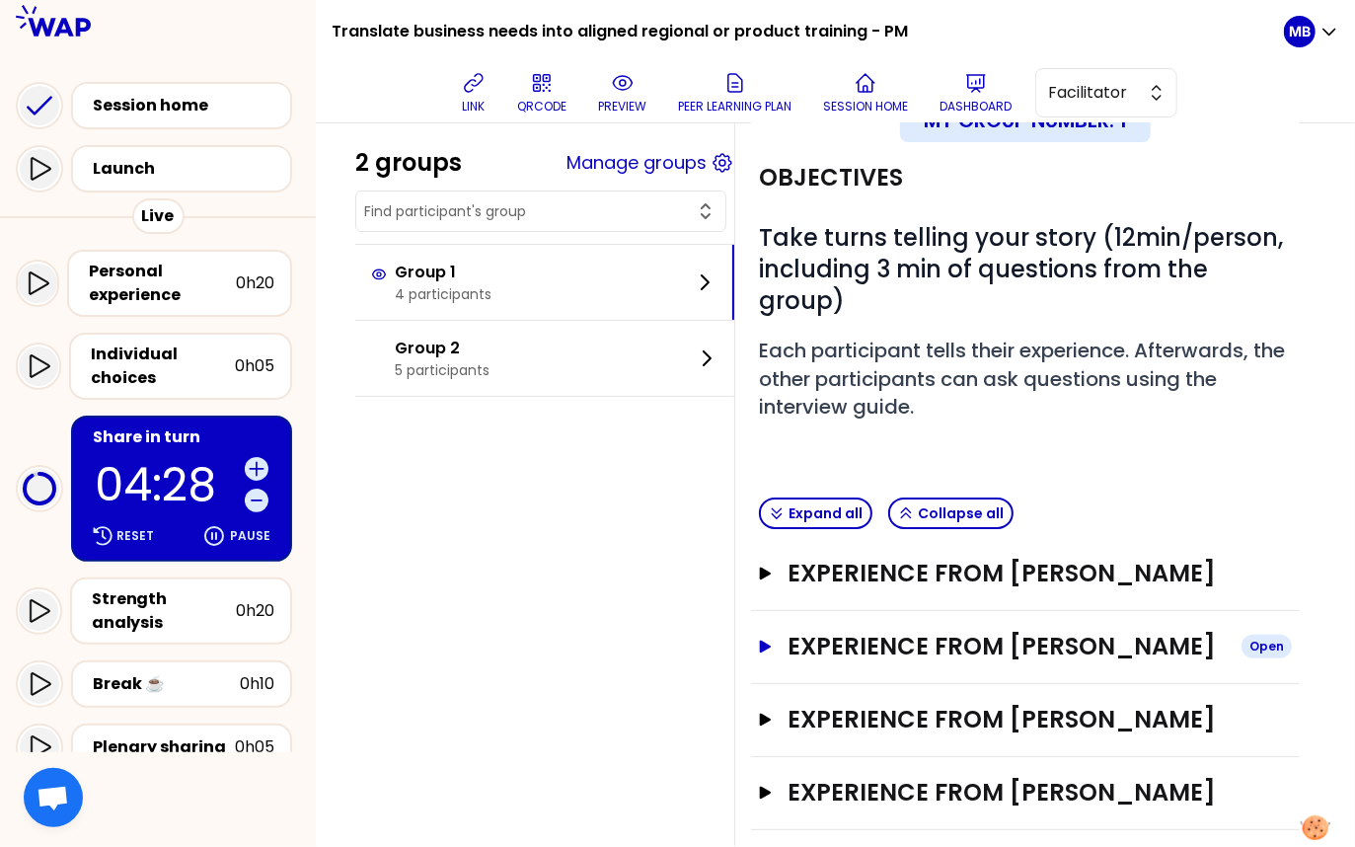
click at [928, 631] on h3 "Experience from Carine REYE" at bounding box center [1007, 647] width 438 height 32
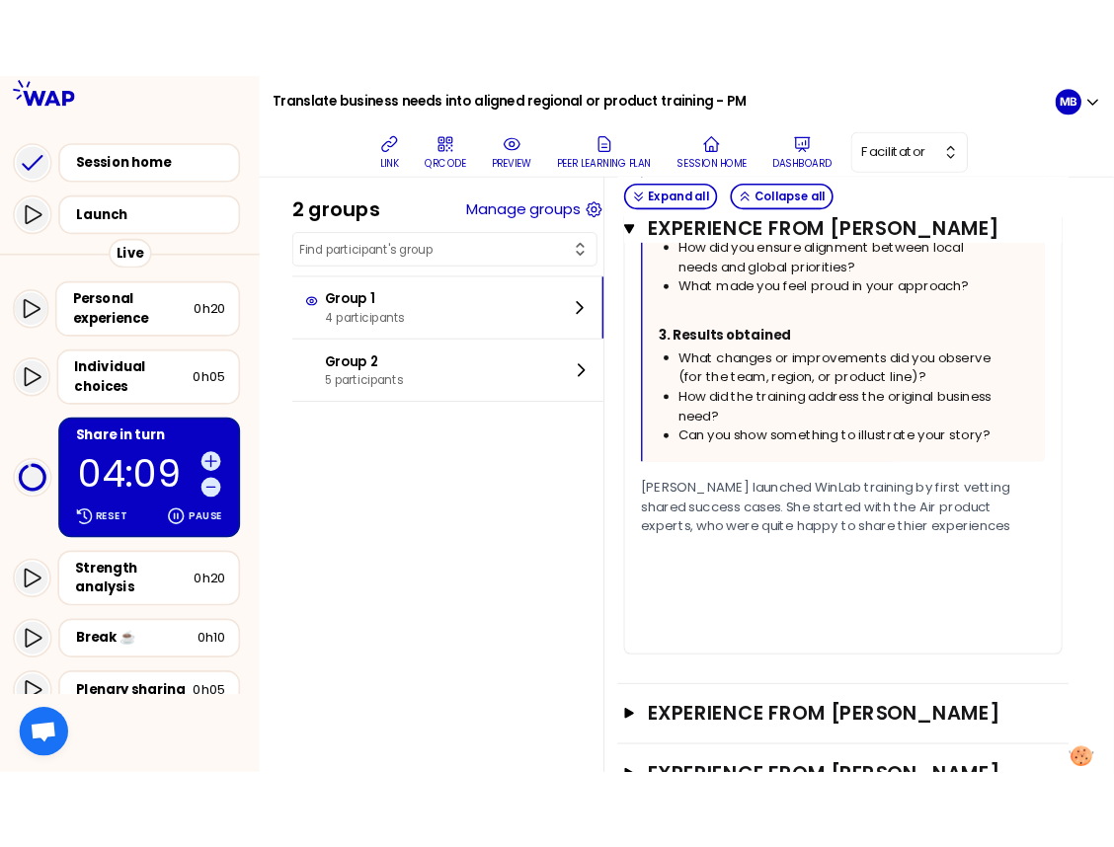
scroll to position [1631, 0]
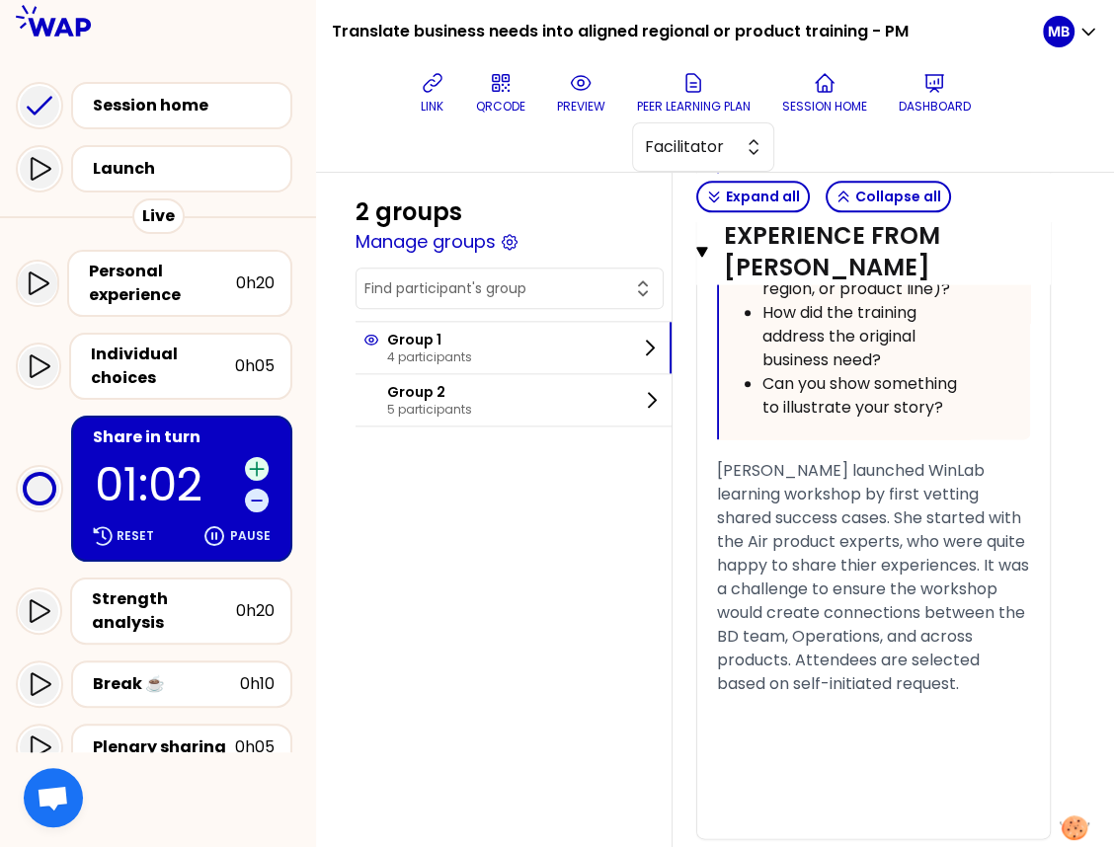
click at [261, 469] on icon at bounding box center [257, 469] width 20 height 20
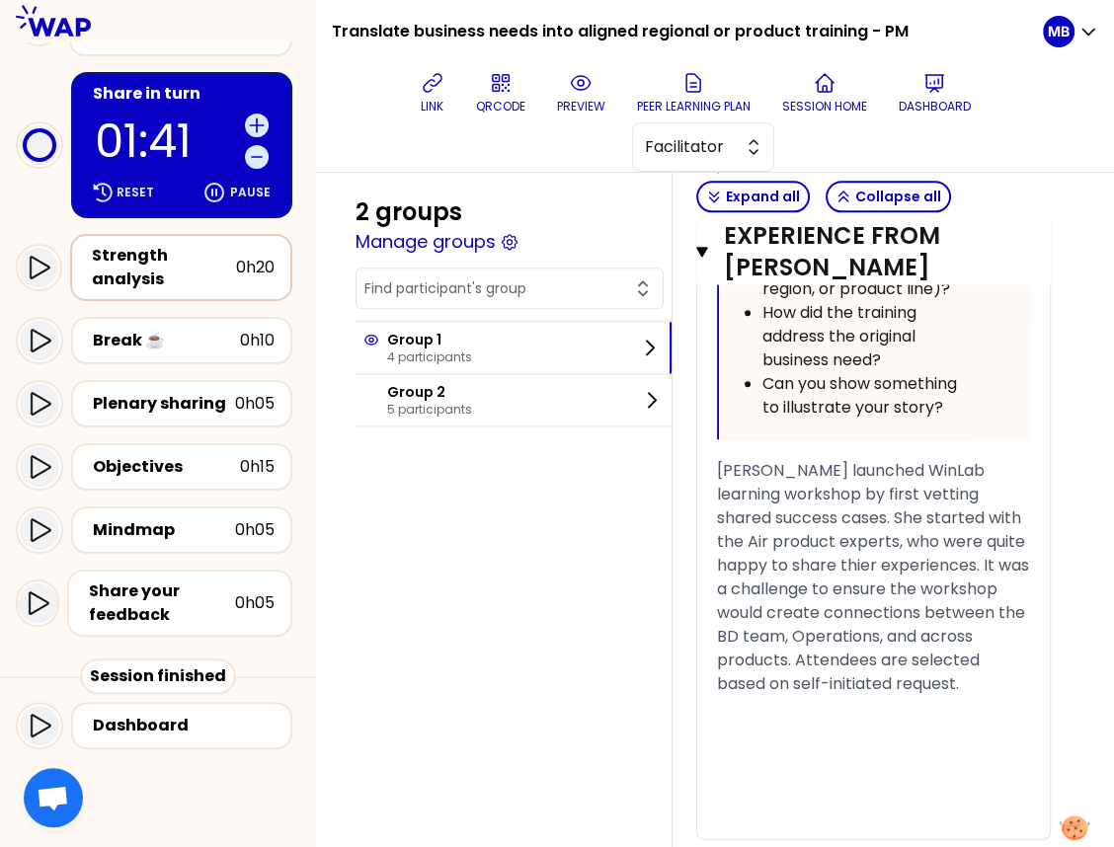
scroll to position [210, 0]
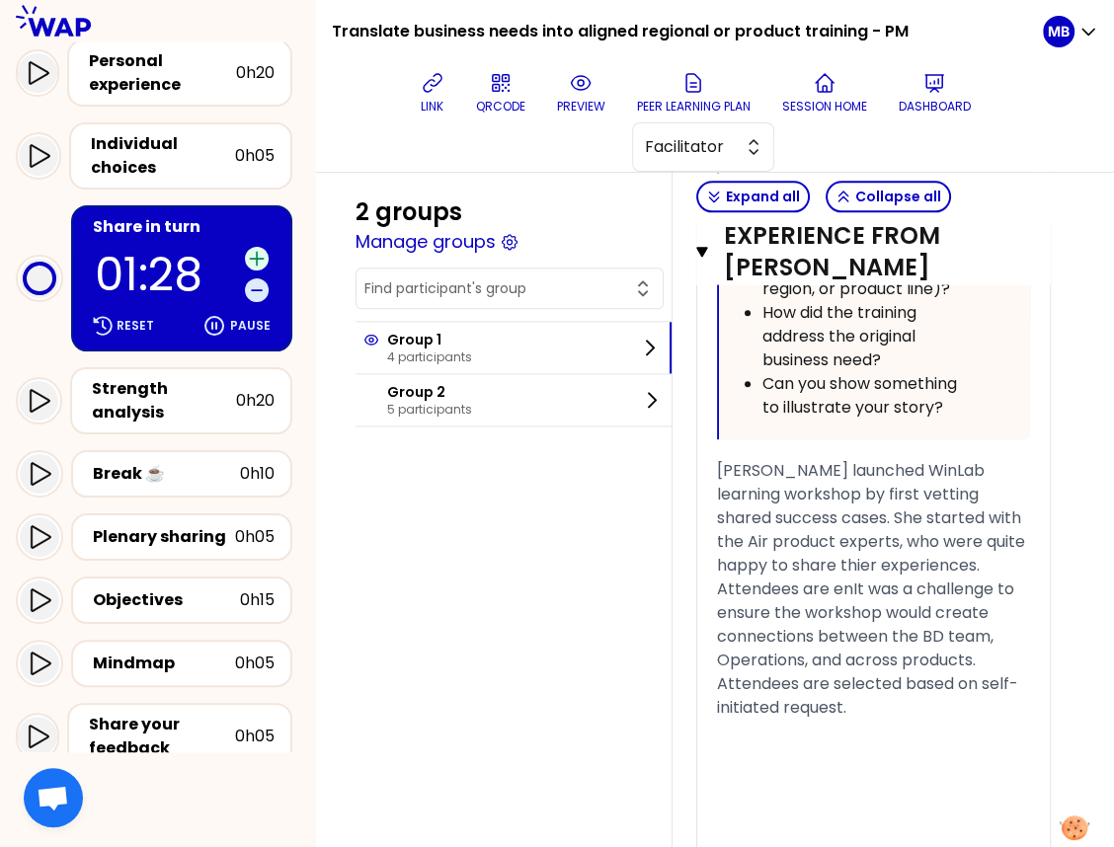
click at [251, 254] on icon at bounding box center [257, 259] width 20 height 20
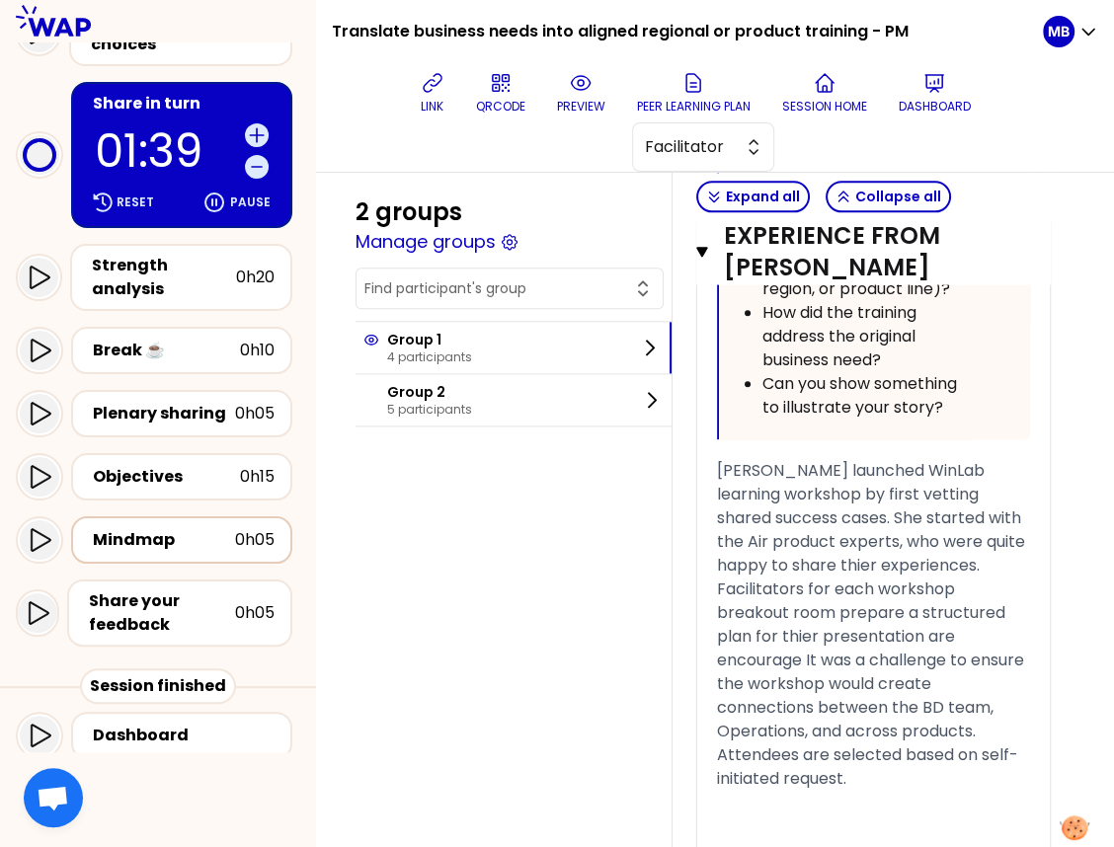
scroll to position [344, 0]
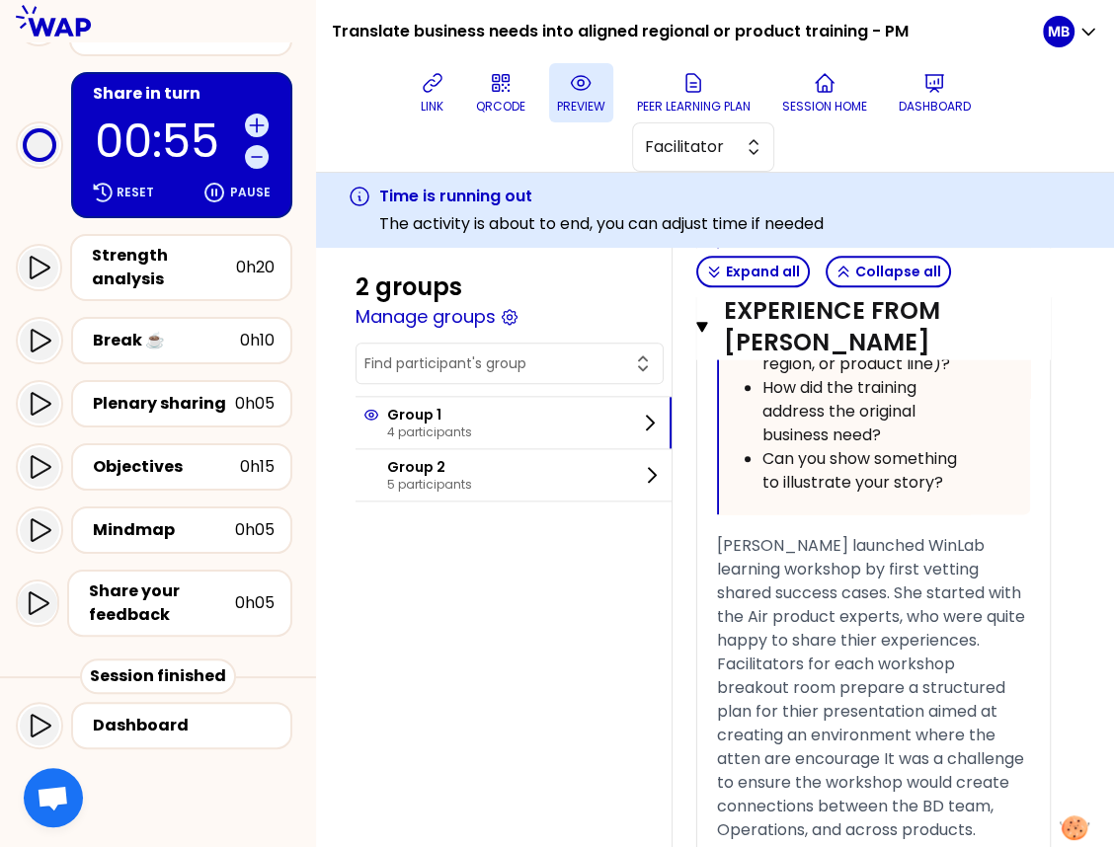
click at [568, 104] on p "preview" at bounding box center [581, 107] width 48 height 16
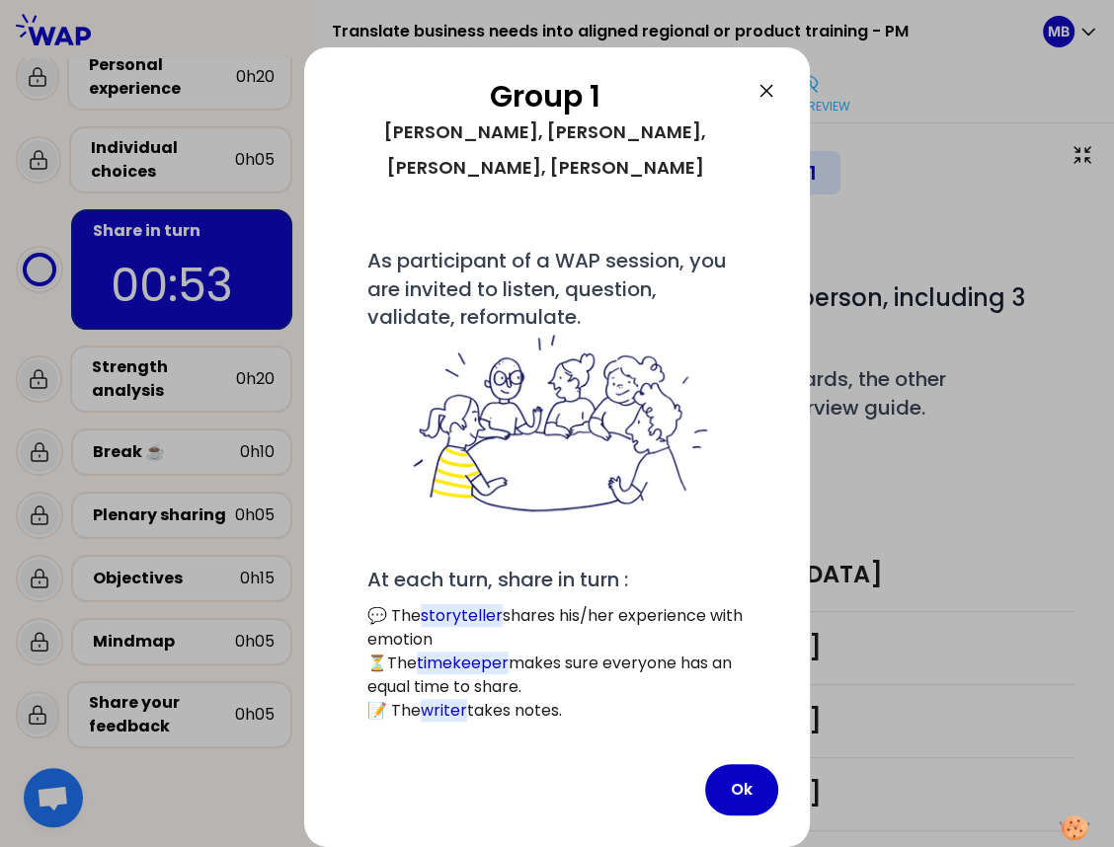
click at [764, 90] on icon at bounding box center [766, 91] width 12 height 12
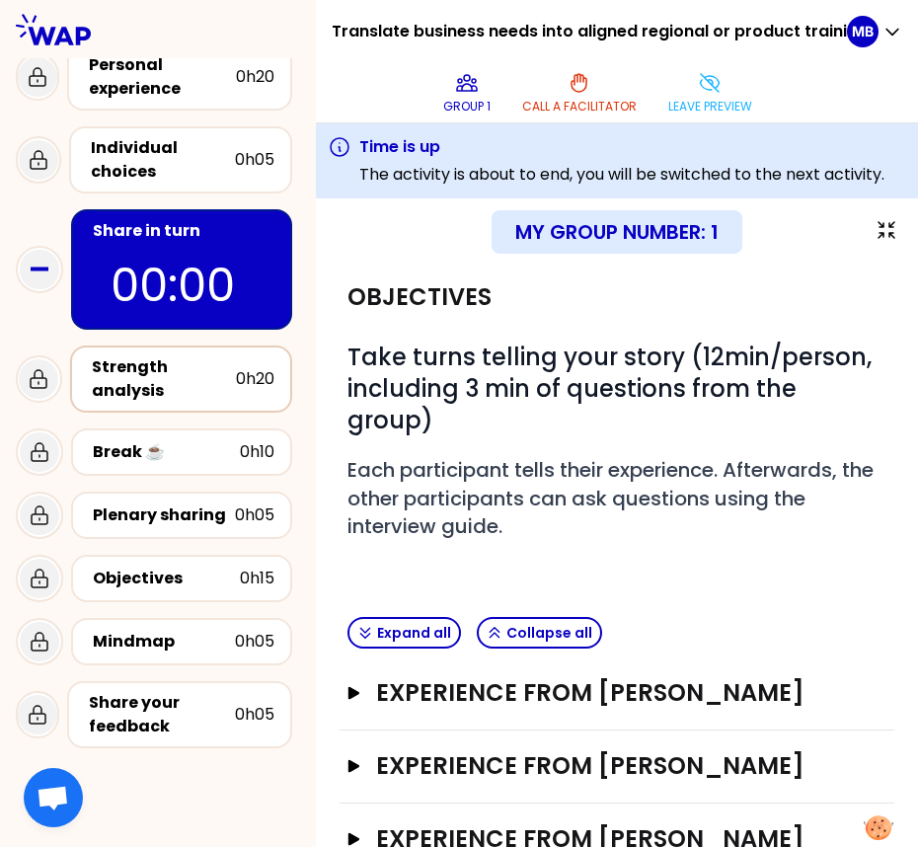
click at [176, 378] on div "Strength analysis" at bounding box center [164, 378] width 144 height 47
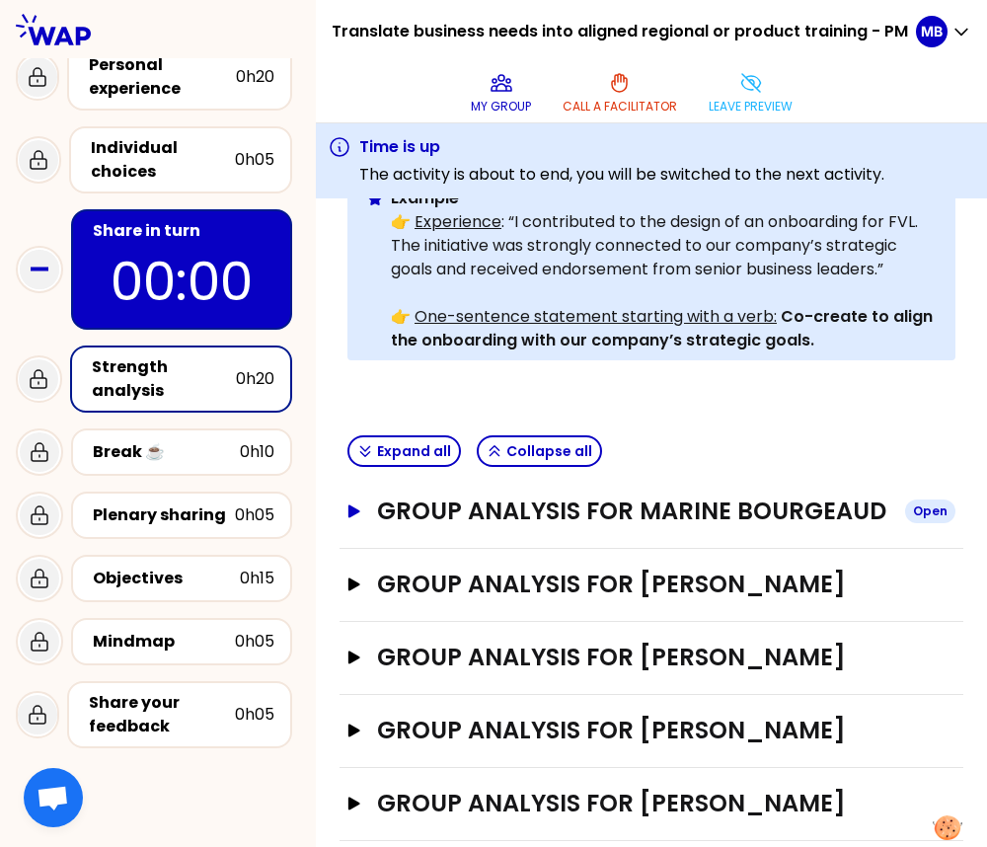
scroll to position [424, 0]
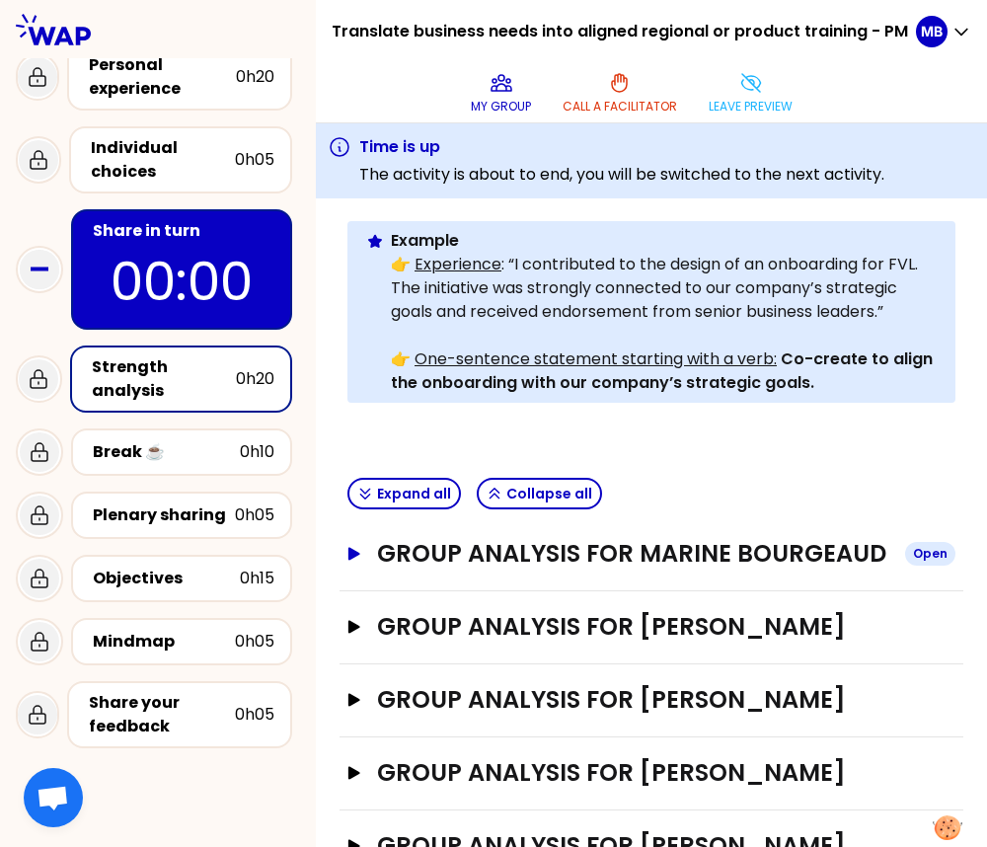
click at [466, 562] on h3 "Group analysis for Marine Bourgeaud" at bounding box center [633, 554] width 513 height 32
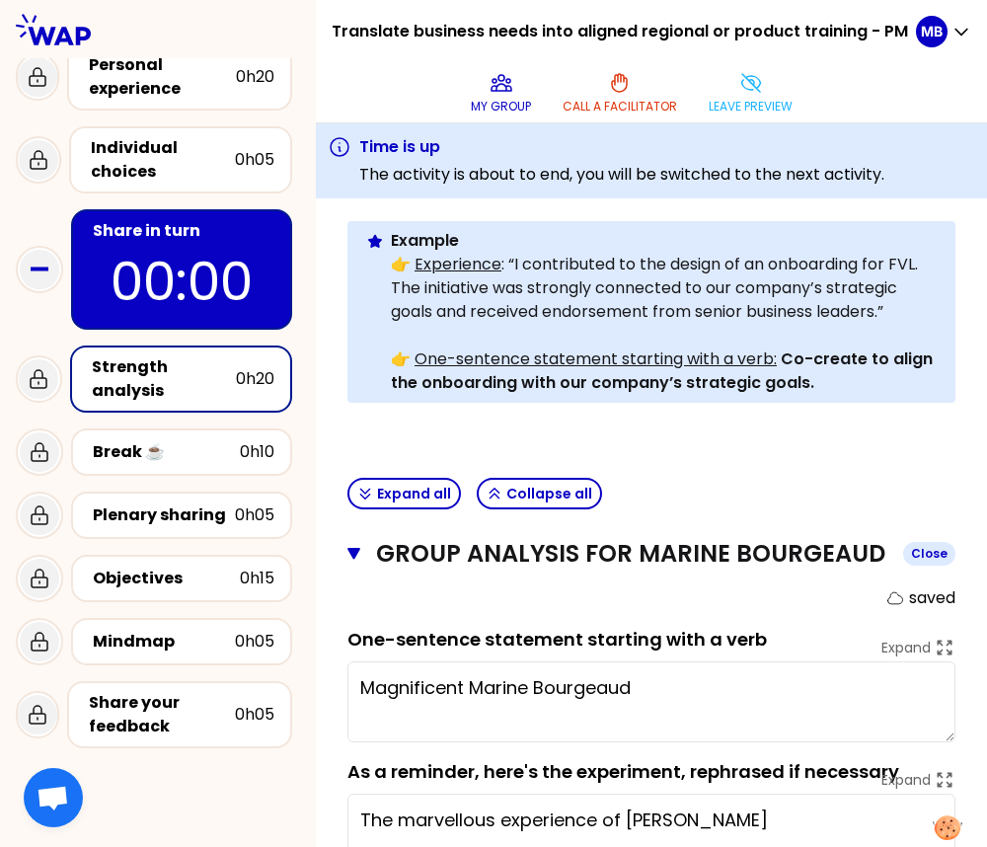
click at [466, 562] on h3 "Group analysis for Marine Bourgeaud" at bounding box center [631, 554] width 511 height 32
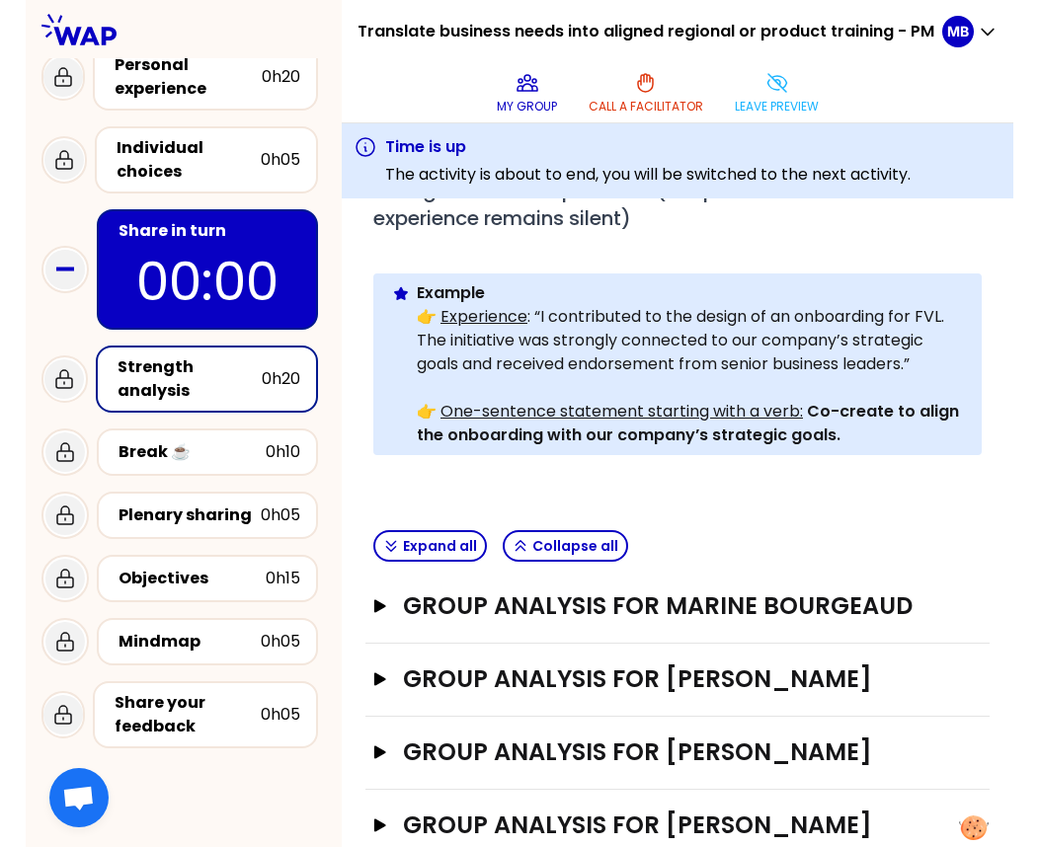
scroll to position [362, 0]
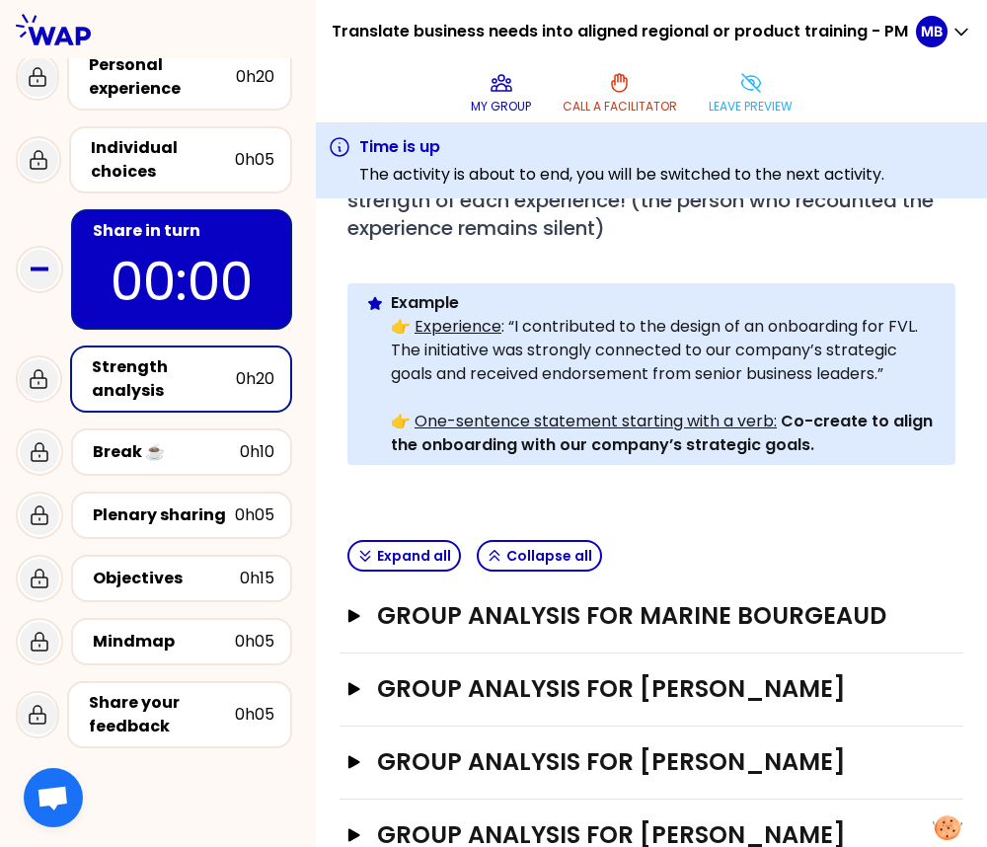
click at [441, 363] on p "👉 Experience : “I contributed to the design of an onboarding for FVL. The initi…" at bounding box center [665, 350] width 549 height 71
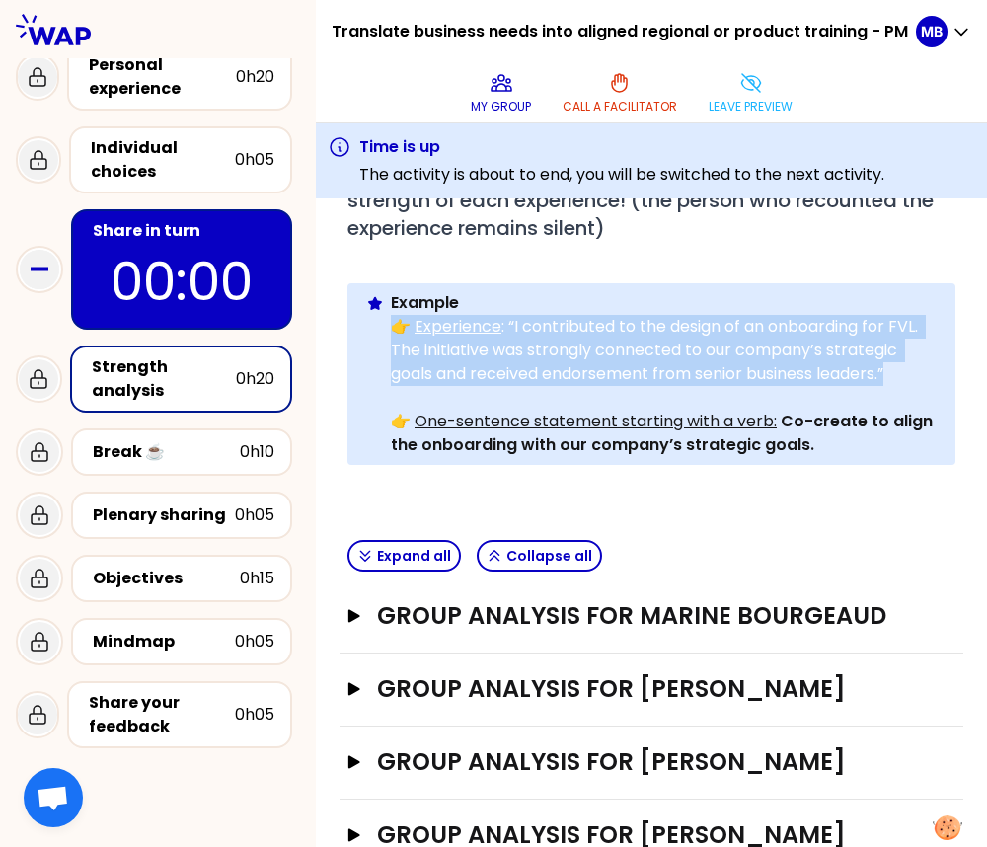
drag, startPoint x: 393, startPoint y: 324, endPoint x: 903, endPoint y: 377, distance: 513.2
click at [903, 377] on p "👉 Experience : “I contributed to the design of an onboarding for FVL. The initi…" at bounding box center [665, 350] width 549 height 71
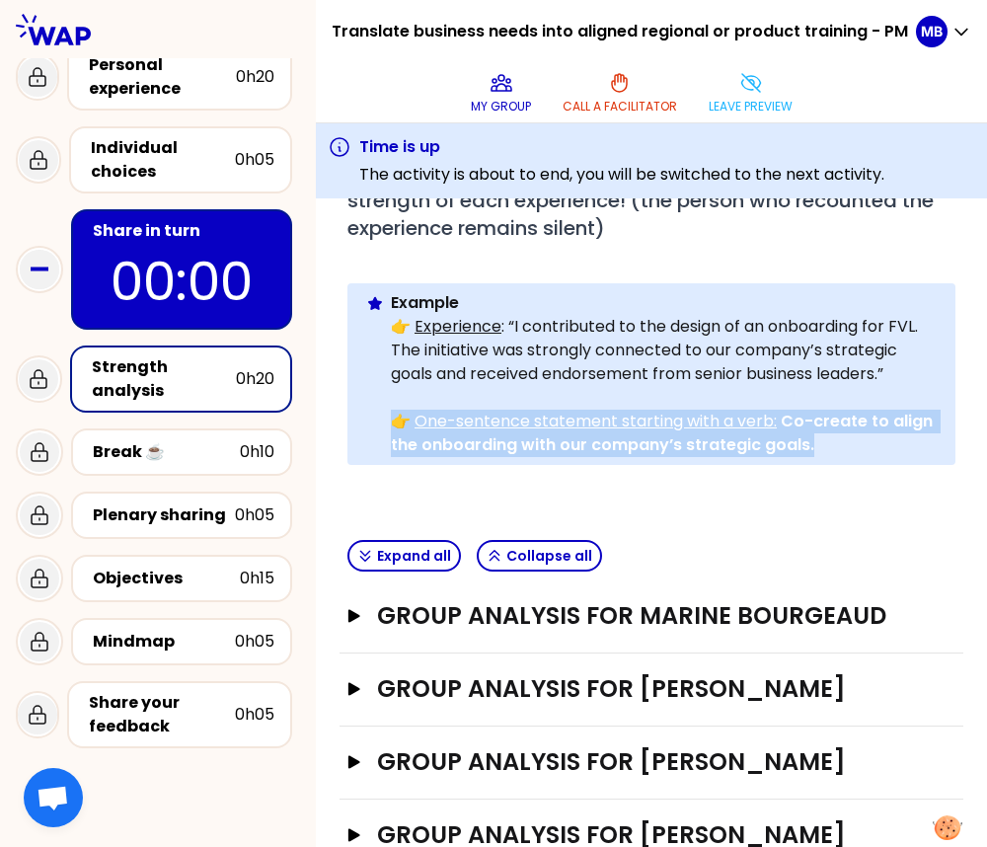
drag, startPoint x: 840, startPoint y: 446, endPoint x: 370, endPoint y: 408, distance: 471.5
click at [370, 408] on div "Info Warning Tip Example 👉 Experience : “I contributed to the design of an onbo…" at bounding box center [651, 374] width 608 height 182
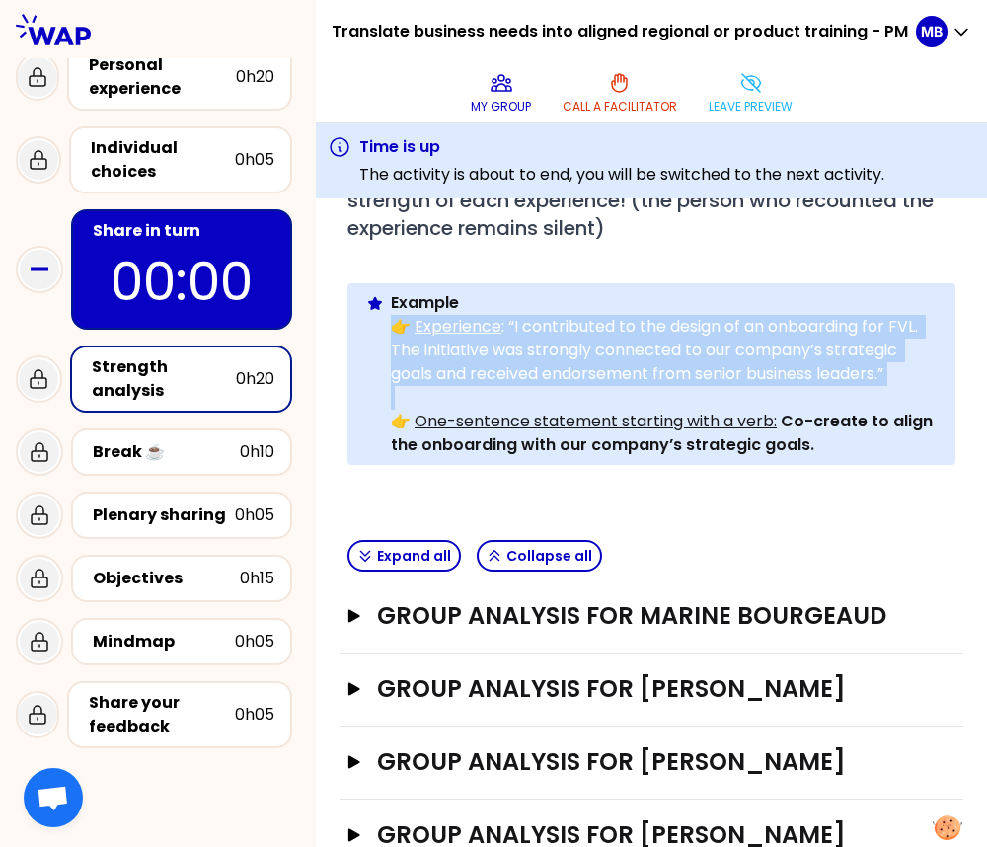
drag, startPoint x: 392, startPoint y: 315, endPoint x: 933, endPoint y: 390, distance: 546.2
click at [933, 390] on div "Example 👉 Experience : “I contributed to the design of an onboarding for FVL. T…" at bounding box center [665, 374] width 549 height 166
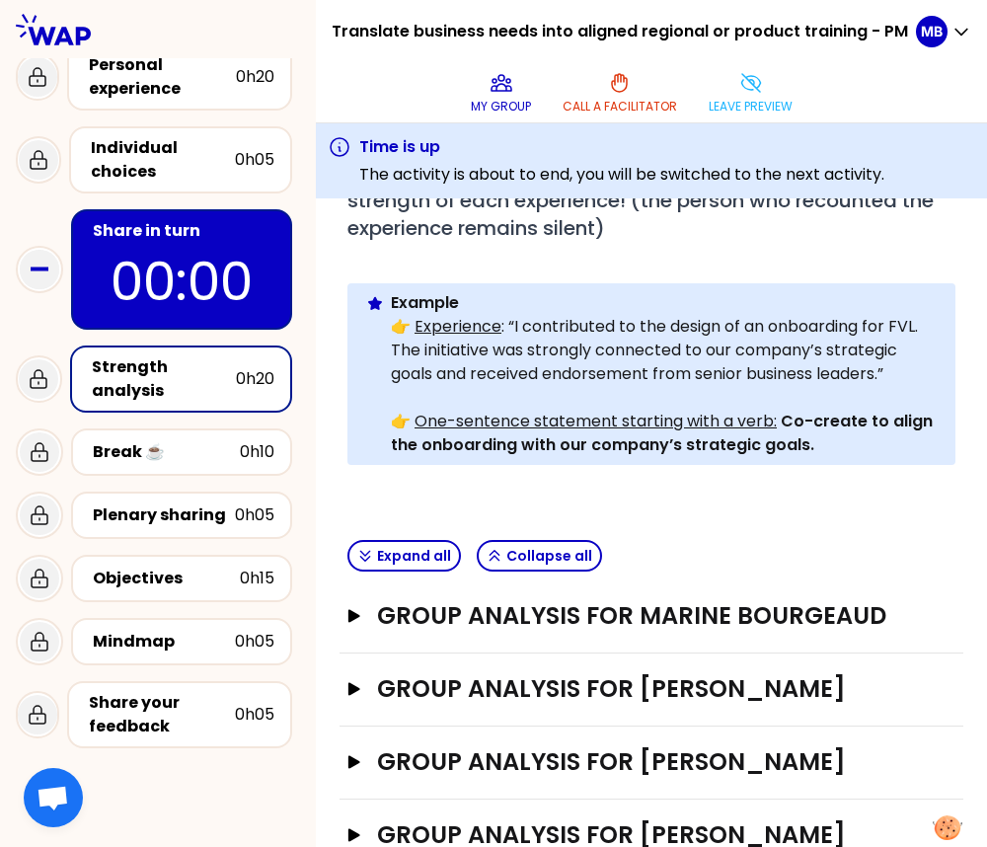
click at [835, 451] on p "👉 One-sentence statement starting with a verb: Co-create to align the onboardin…" at bounding box center [665, 433] width 549 height 47
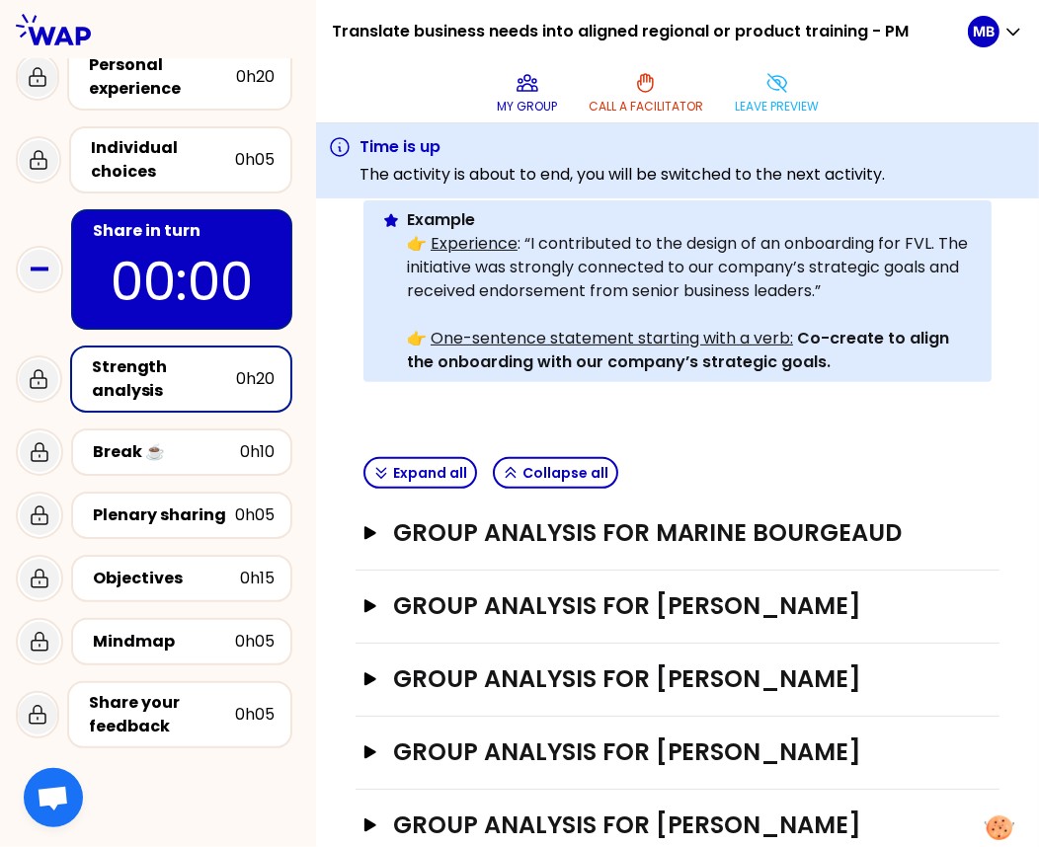
scroll to position [481, 0]
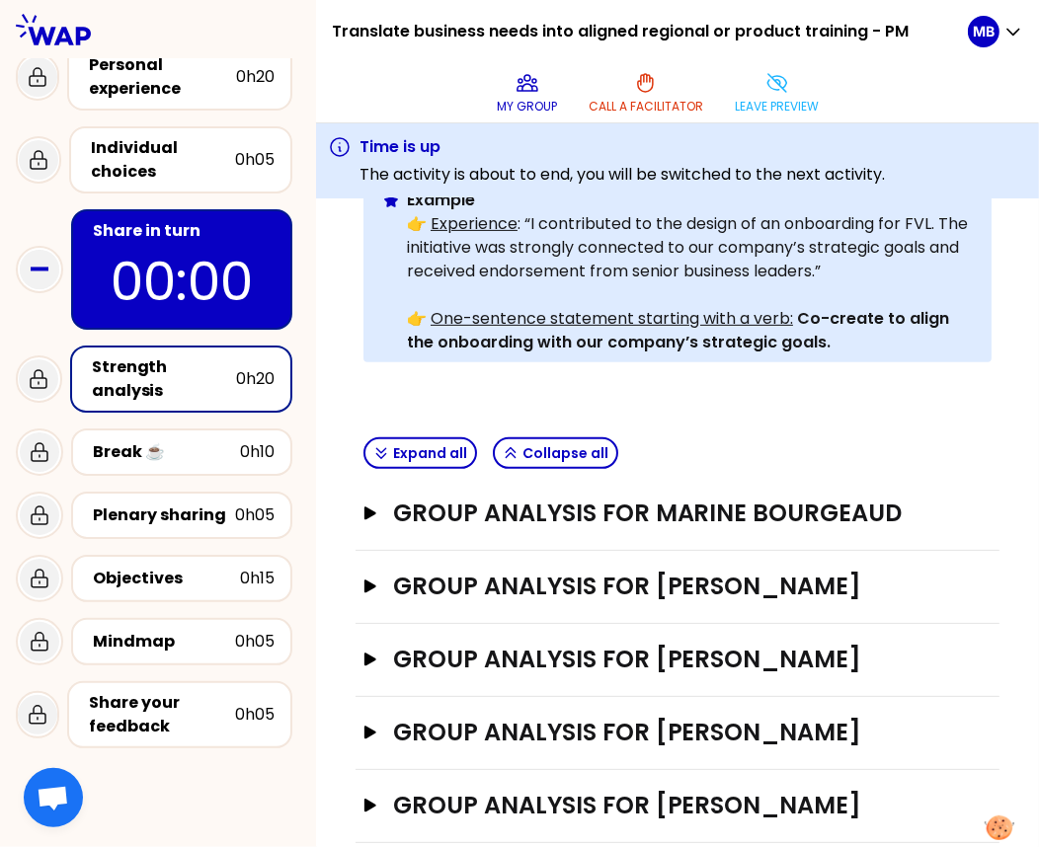
click at [457, 529] on div "Group analysis for Marine Bourgeaud Open" at bounding box center [677, 514] width 644 height 73
click at [457, 517] on h3 "Group analysis for Marine Bourgeaud" at bounding box center [659, 514] width 532 height 32
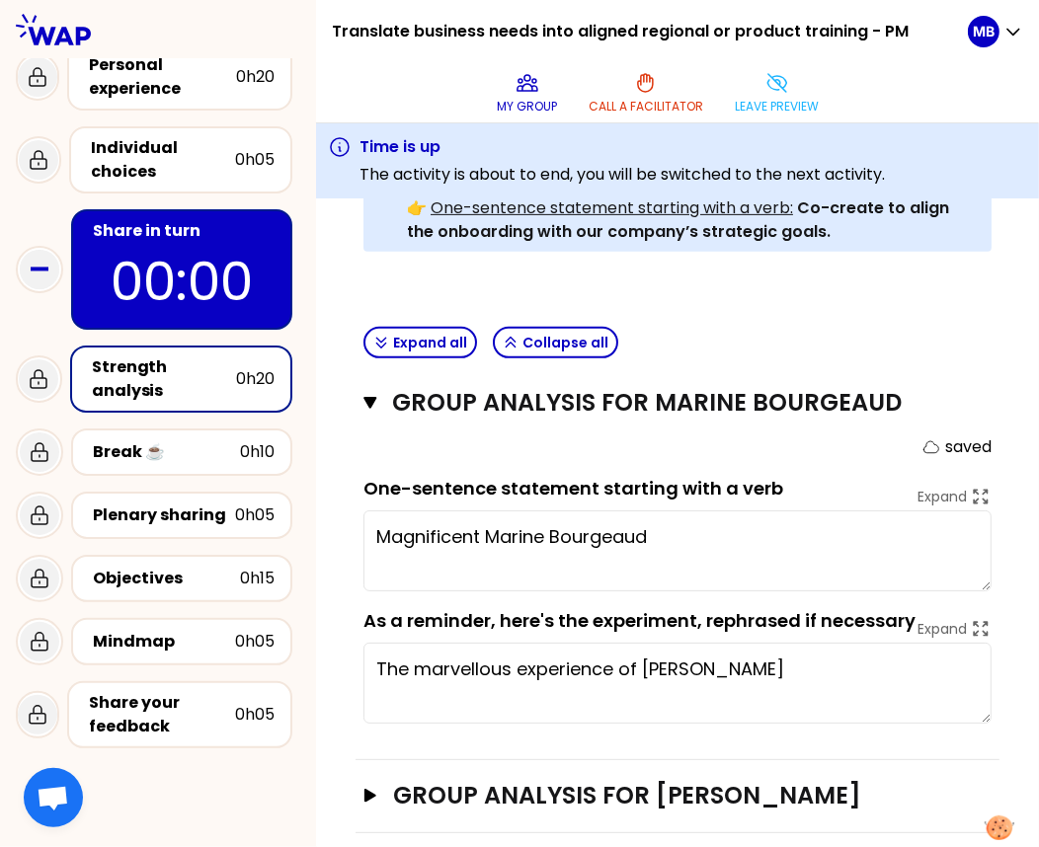
scroll to position [609, 0]
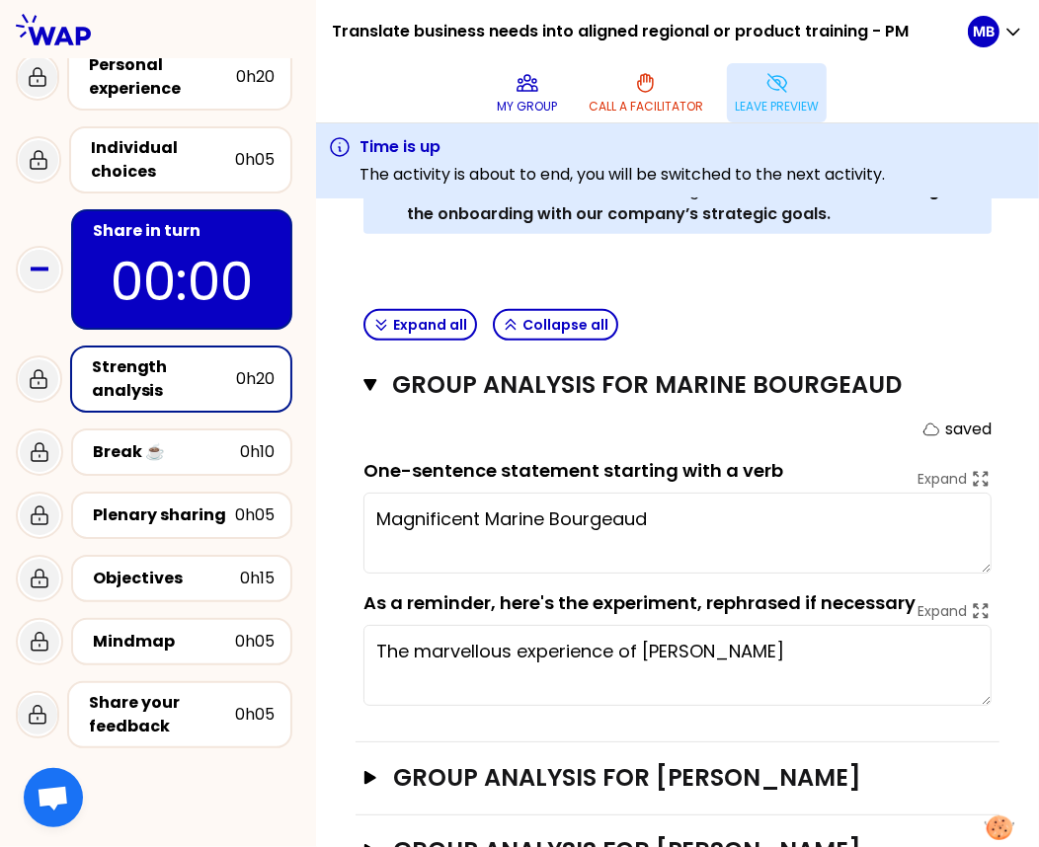
click at [765, 101] on p "Leave preview" at bounding box center [776, 107] width 84 height 16
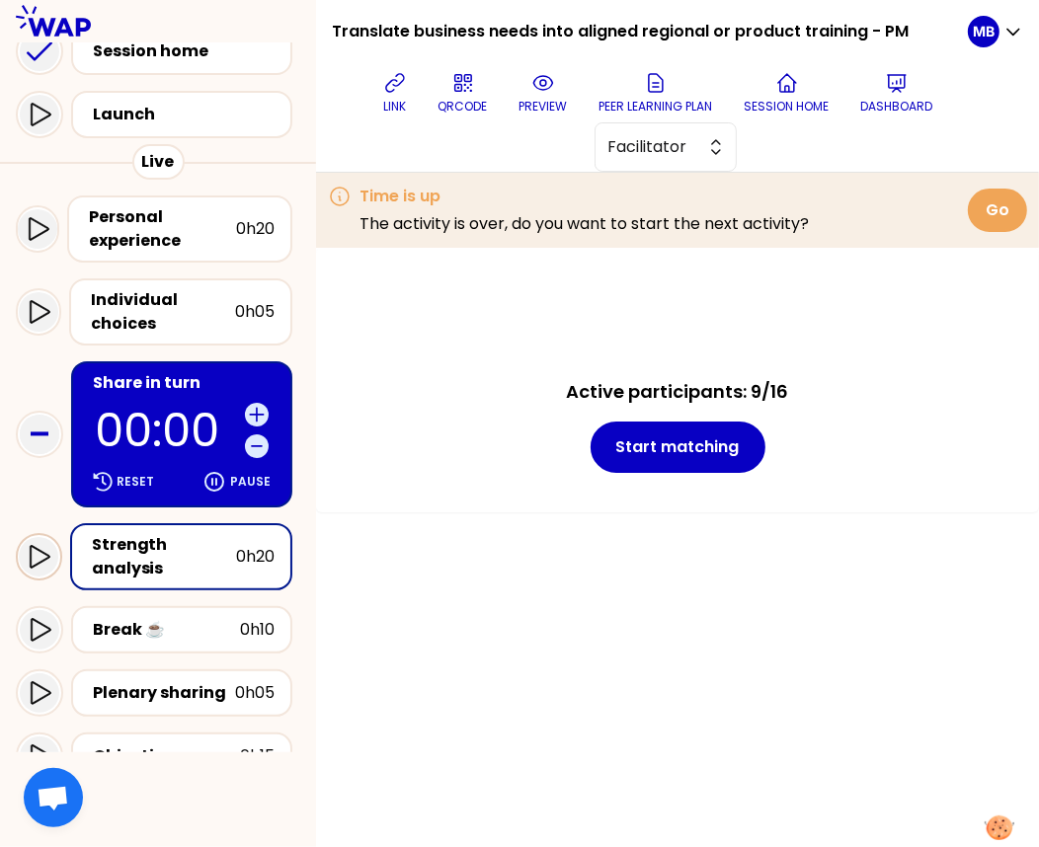
click at [36, 552] on icon at bounding box center [39, 557] width 24 height 24
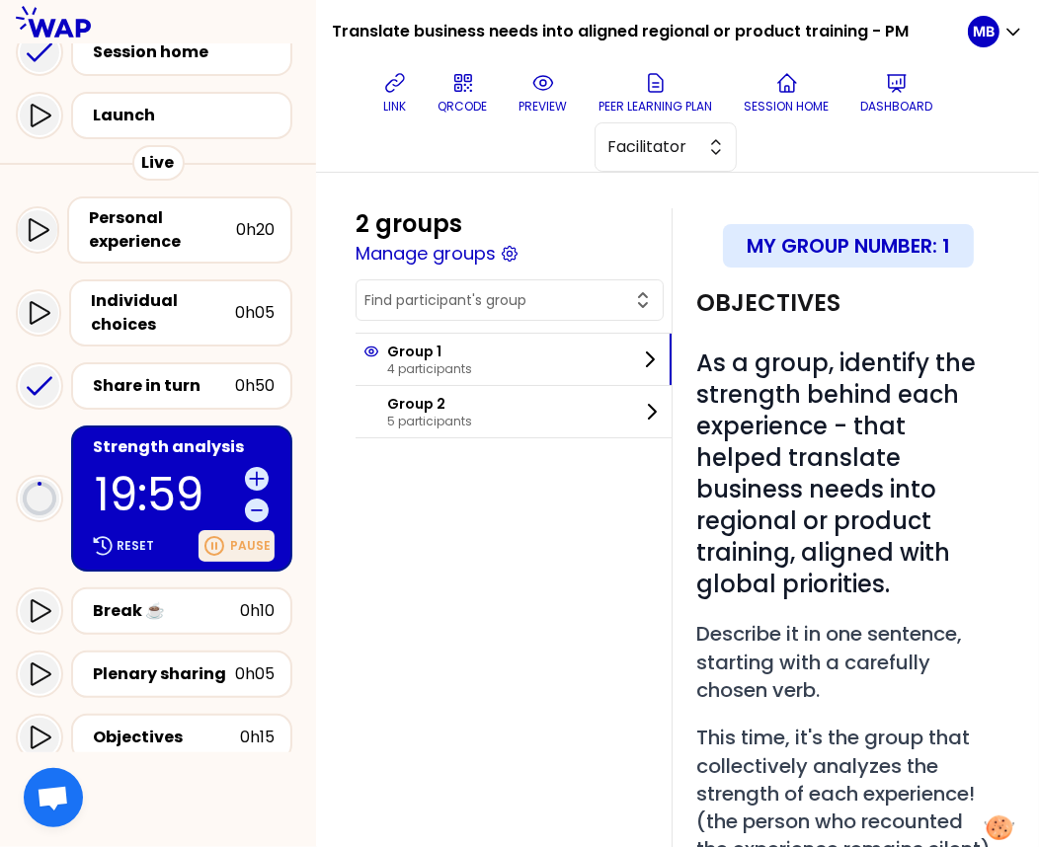
click at [226, 537] on icon at bounding box center [214, 546] width 24 height 24
click at [555, 104] on p "preview" at bounding box center [543, 107] width 48 height 16
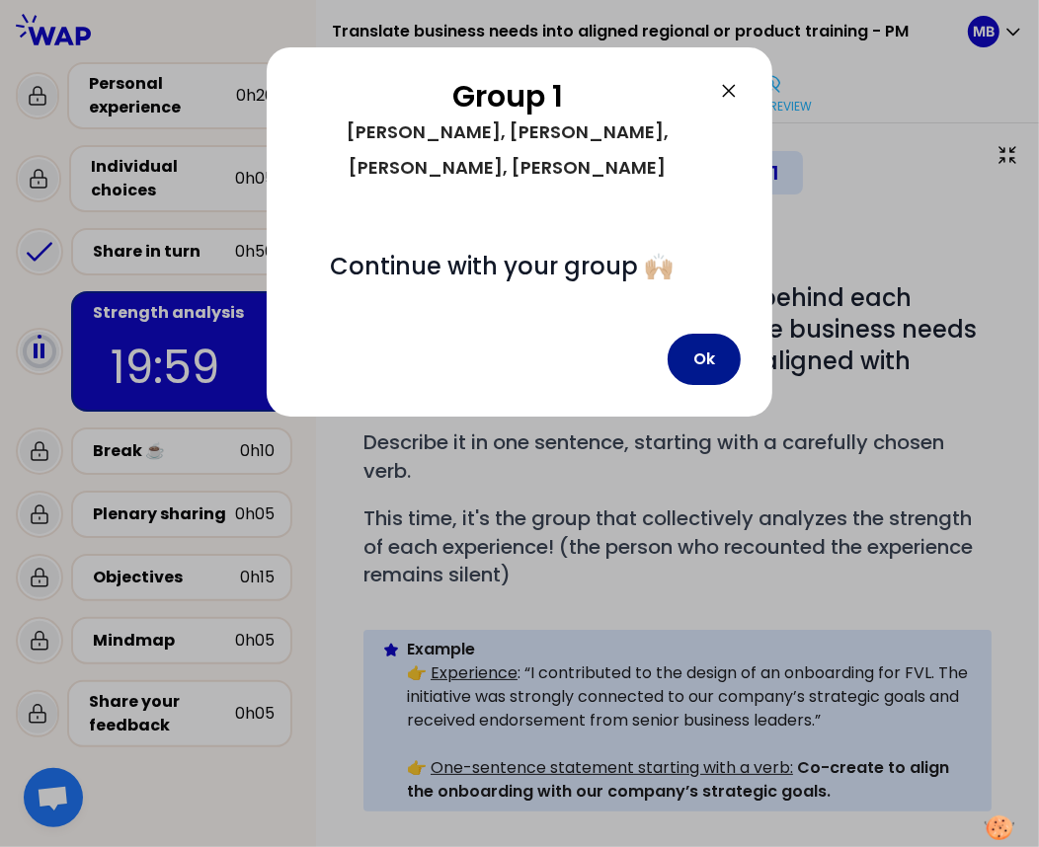
click at [706, 334] on button "Ok" at bounding box center [703, 359] width 73 height 51
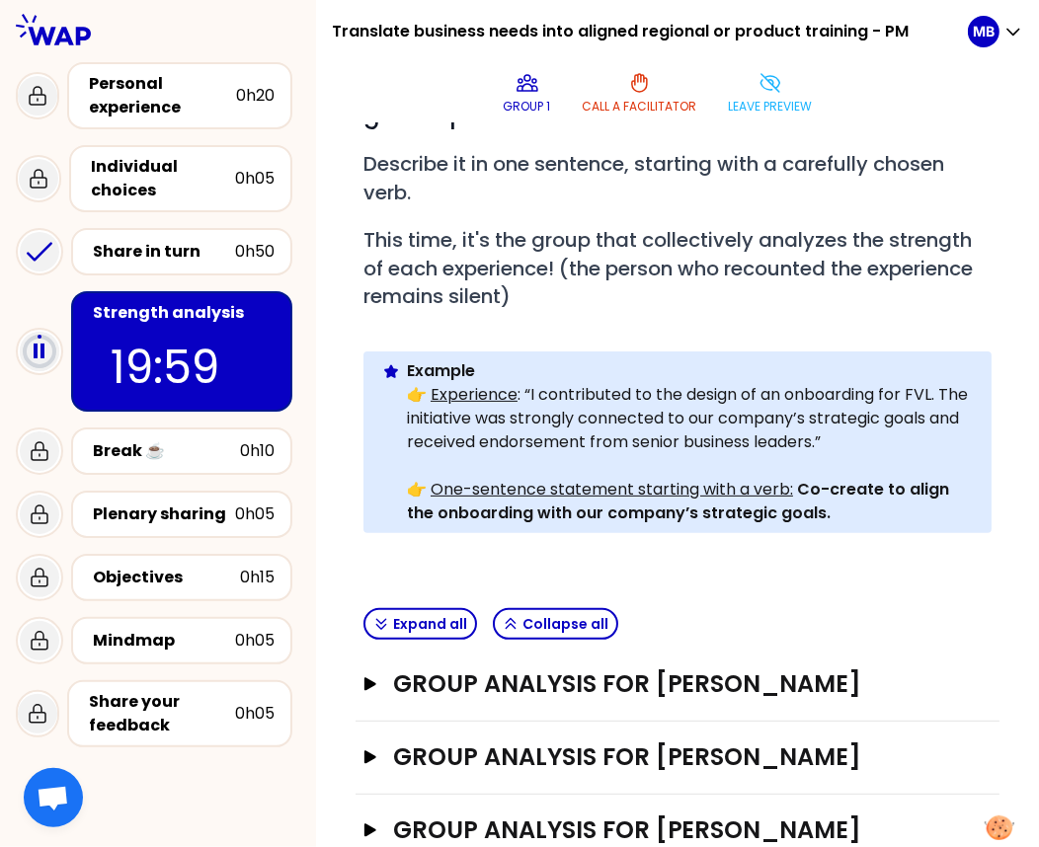
scroll to position [404, 0]
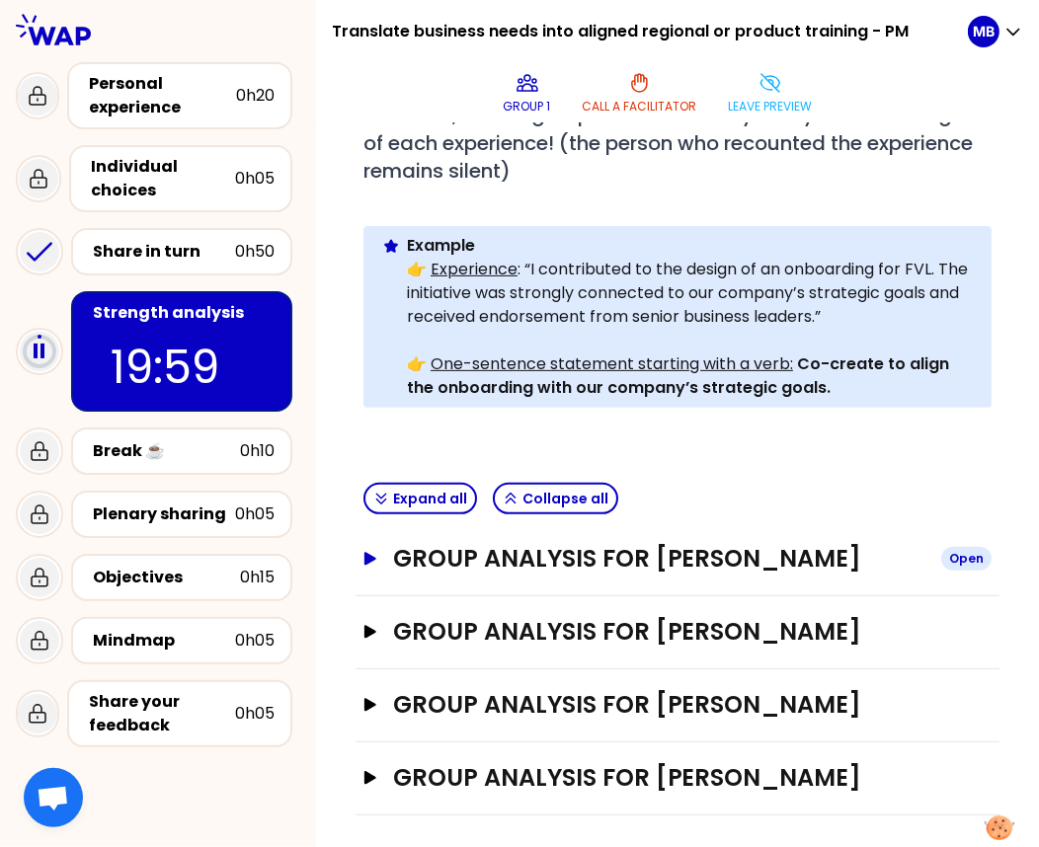
click at [558, 558] on h3 "Group analysis for Susan Reddish" at bounding box center [659, 559] width 532 height 32
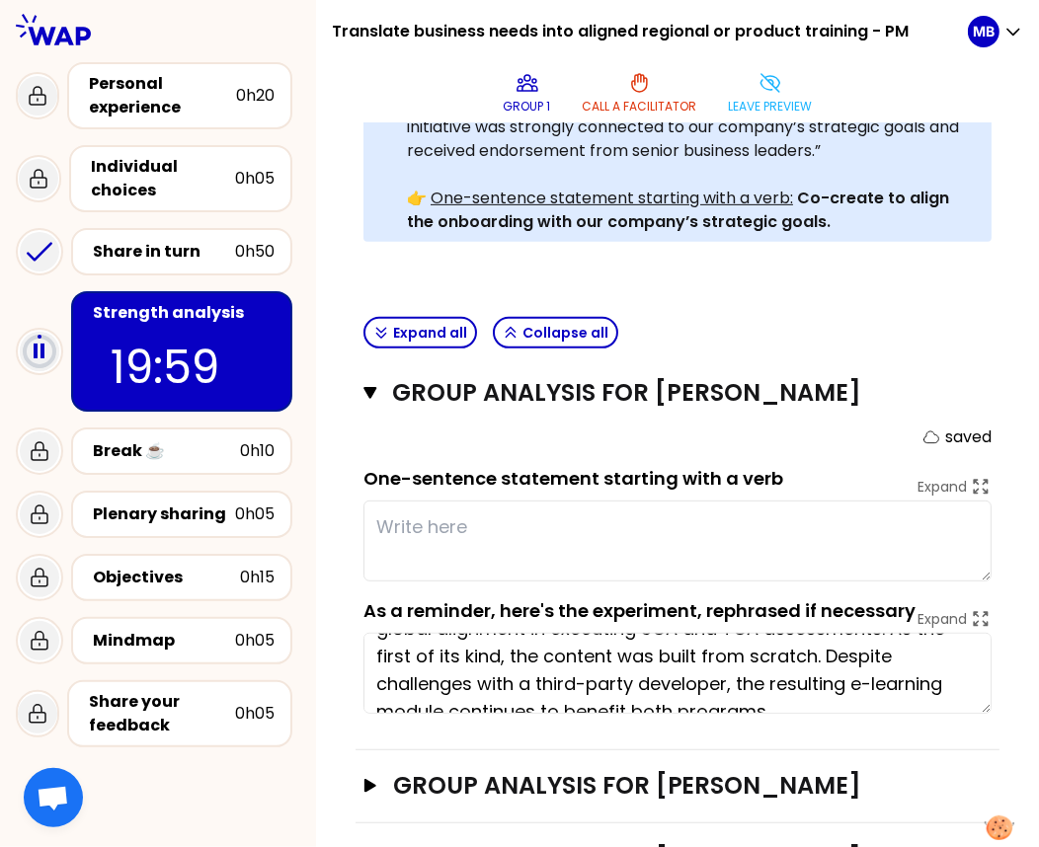
scroll to position [82, 0]
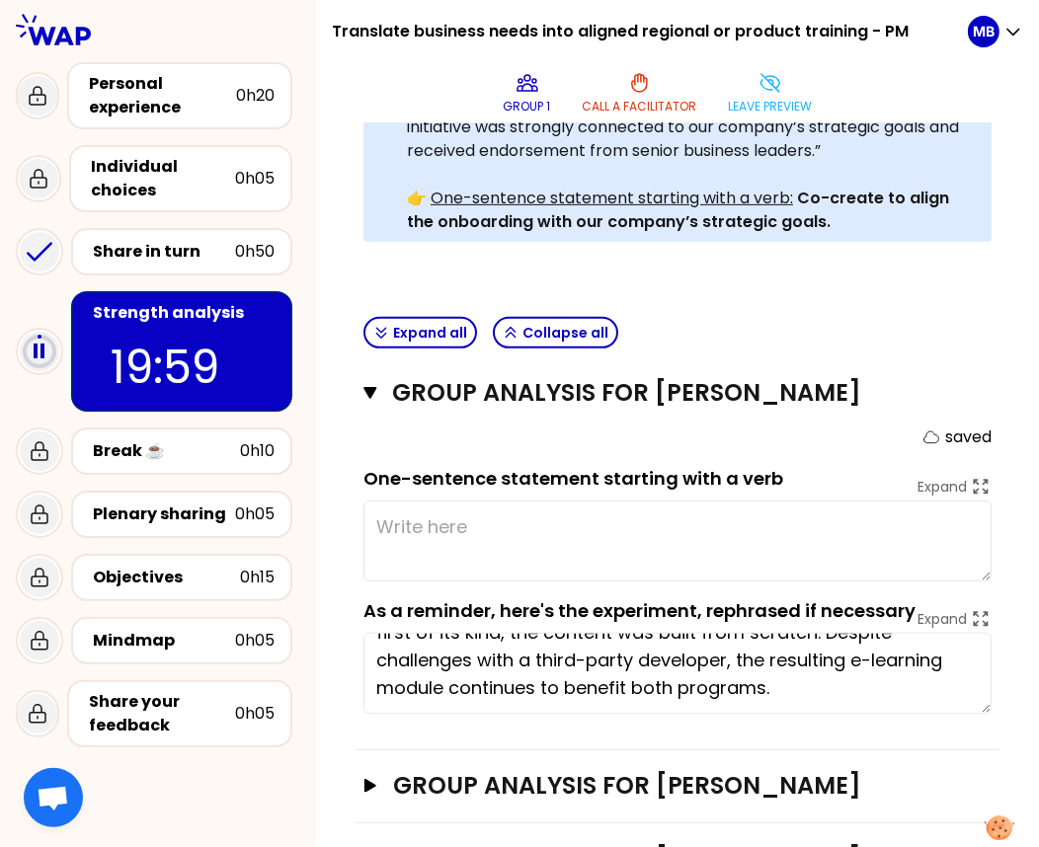
drag, startPoint x: 372, startPoint y: 655, endPoint x: 687, endPoint y: 716, distance: 320.6
click at [687, 716] on div "Group analysis for Susan Reddish Close saved One-sentence statement starting wi…" at bounding box center [677, 553] width 644 height 393
click at [394, 524] on textarea at bounding box center [677, 541] width 628 height 81
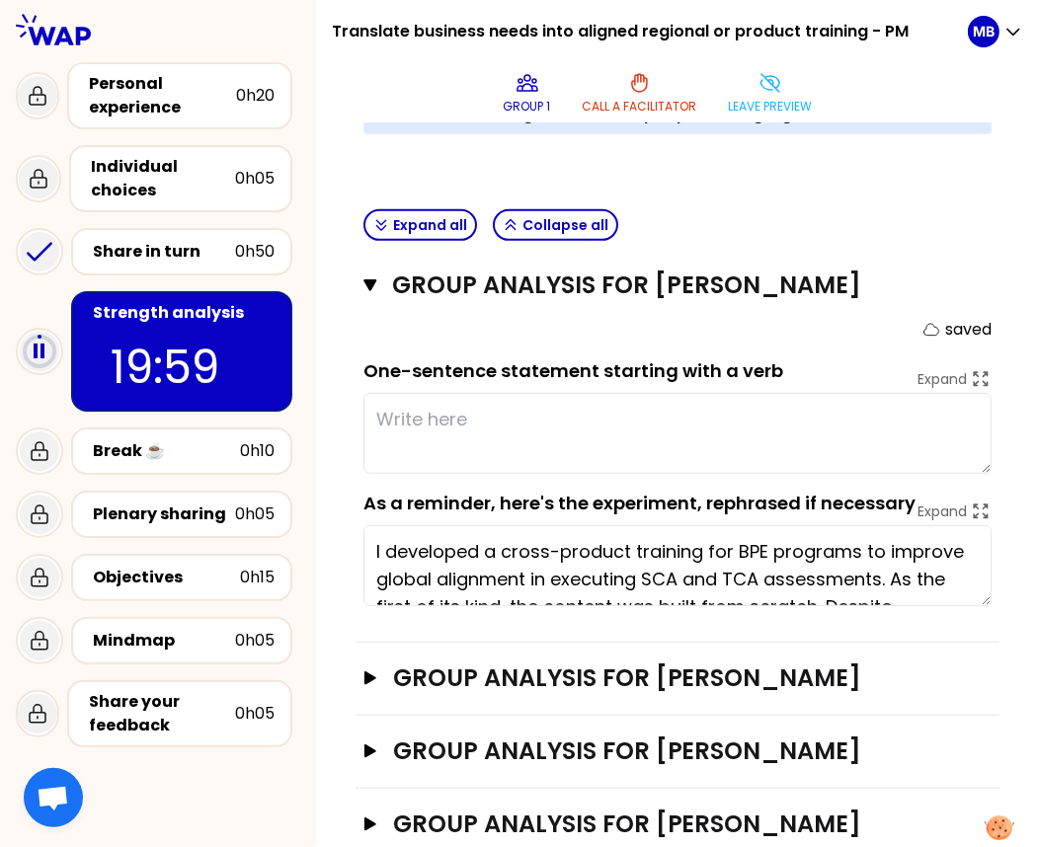
scroll to position [722, 0]
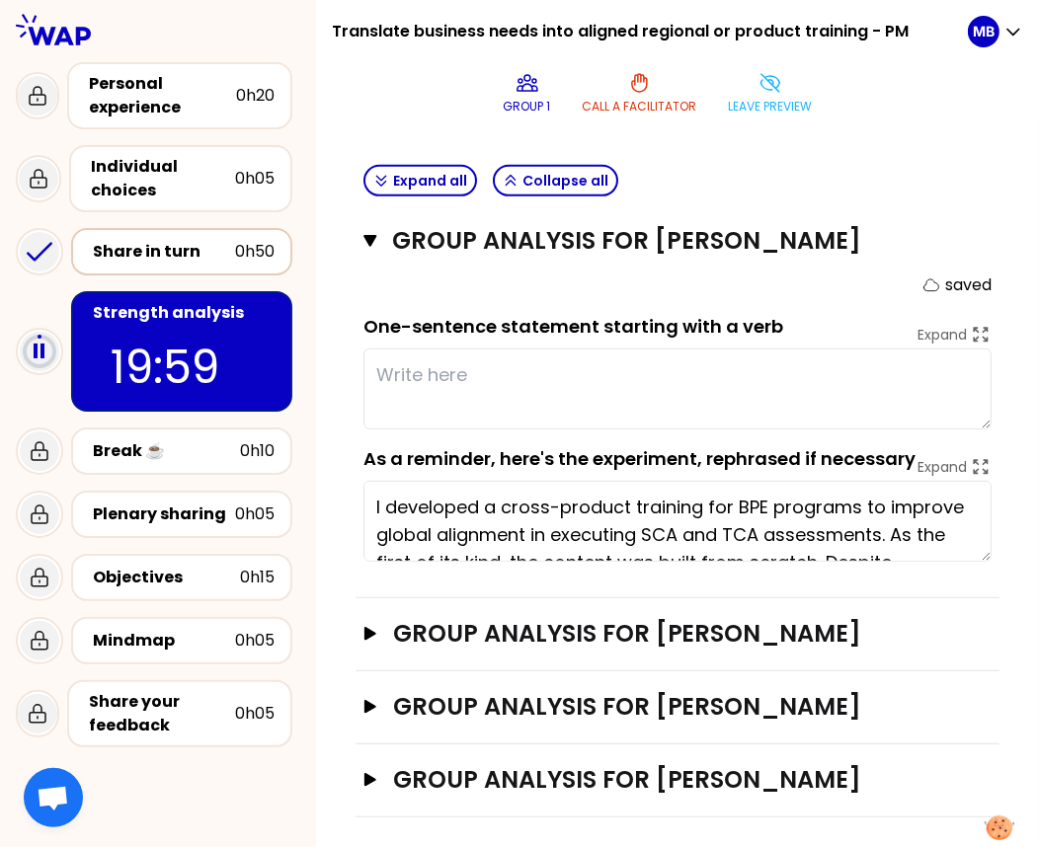
click at [157, 252] on div "Share in turn" at bounding box center [164, 252] width 142 height 24
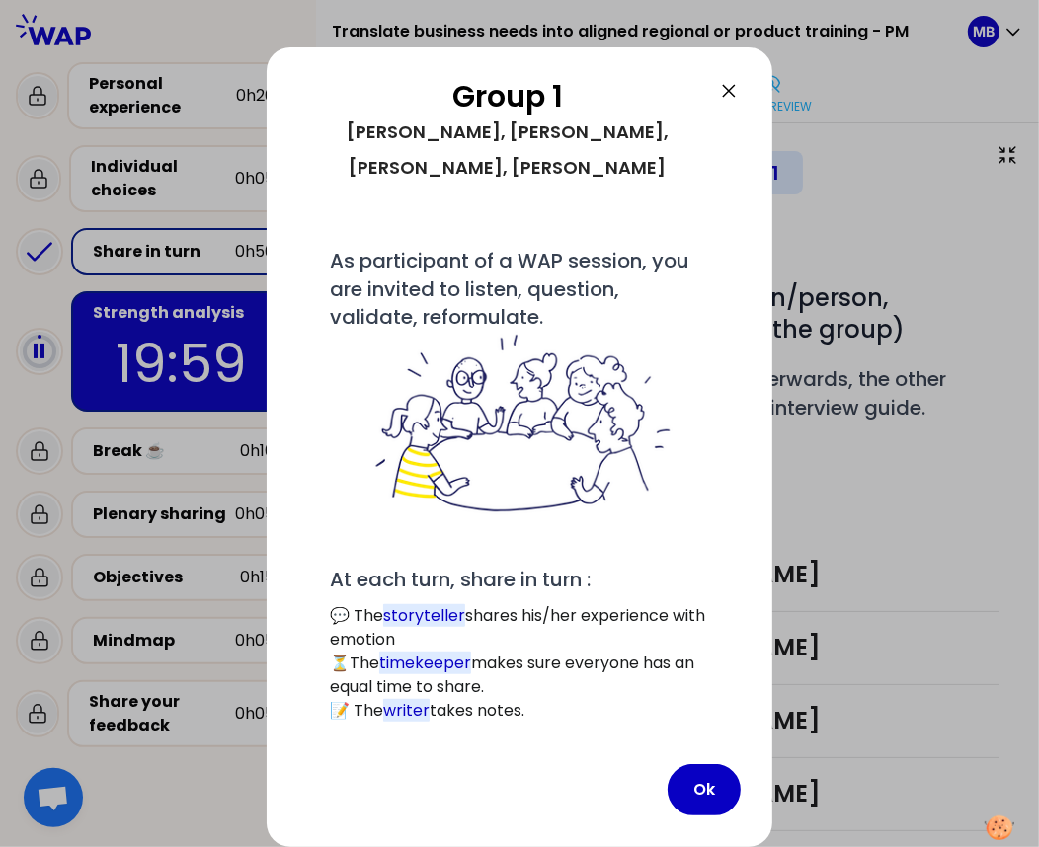
click at [735, 92] on icon at bounding box center [729, 91] width 24 height 24
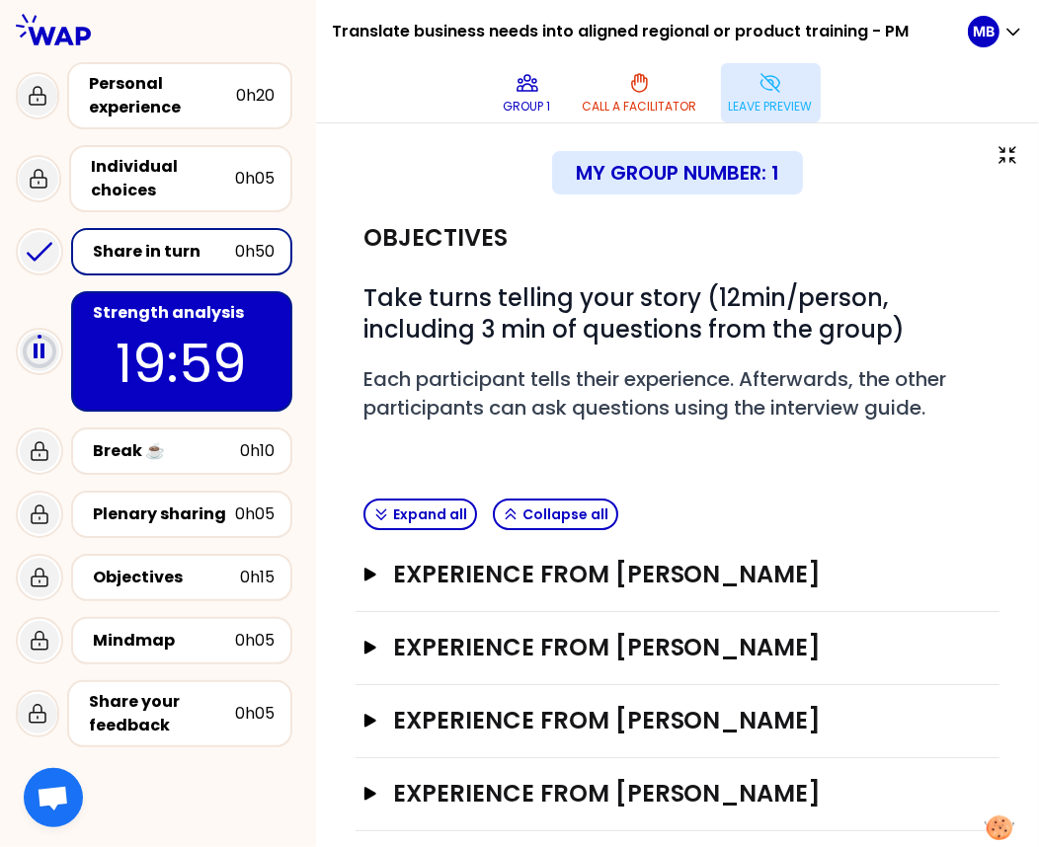
click at [755, 87] on button "Leave preview" at bounding box center [771, 92] width 100 height 59
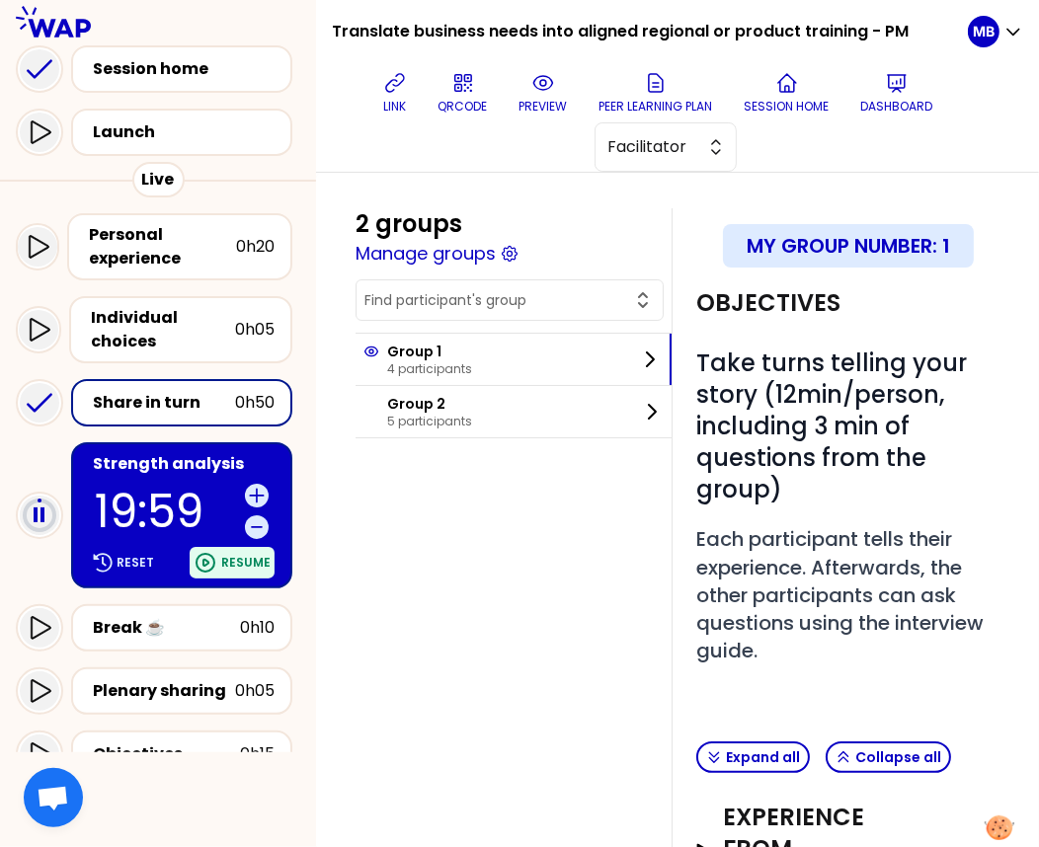
click at [238, 569] on div "Resume" at bounding box center [232, 563] width 85 height 32
click at [147, 567] on p "Reset" at bounding box center [135, 563] width 38 height 16
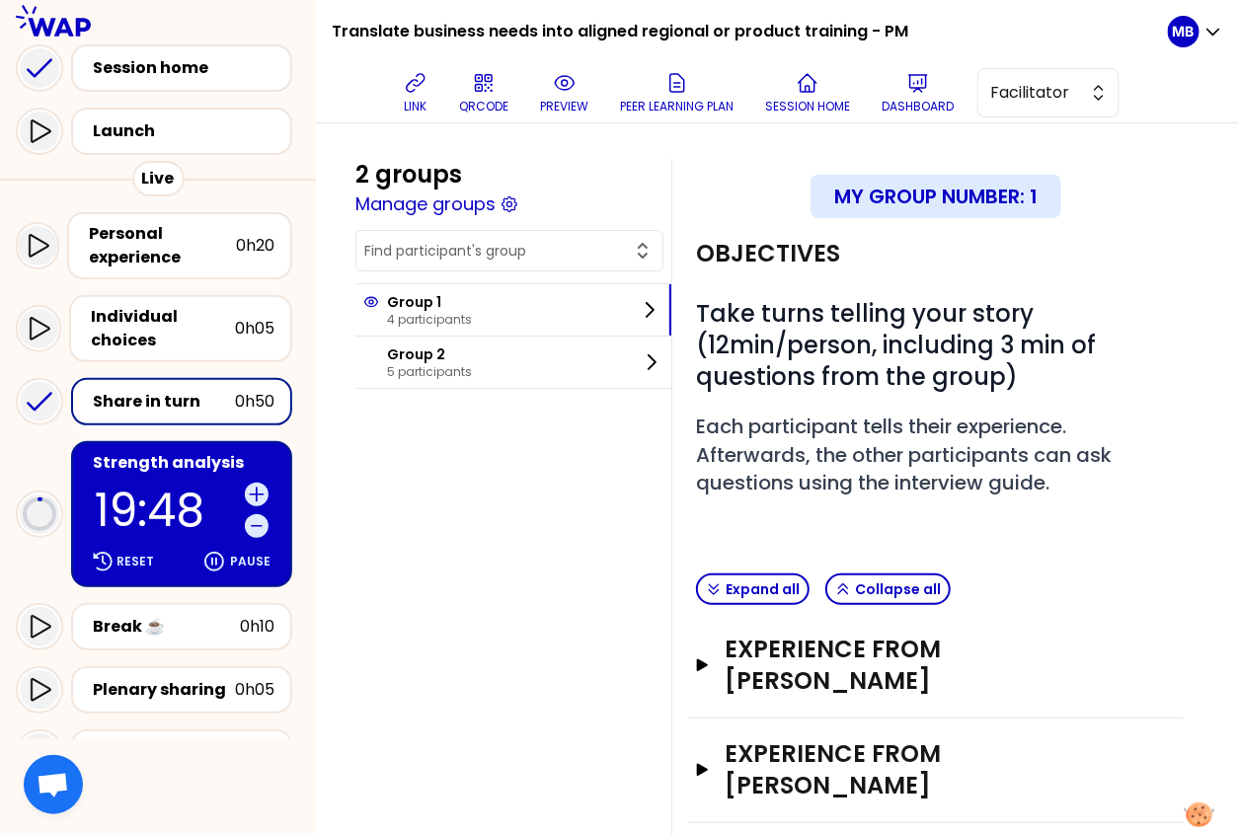
scroll to position [214, 0]
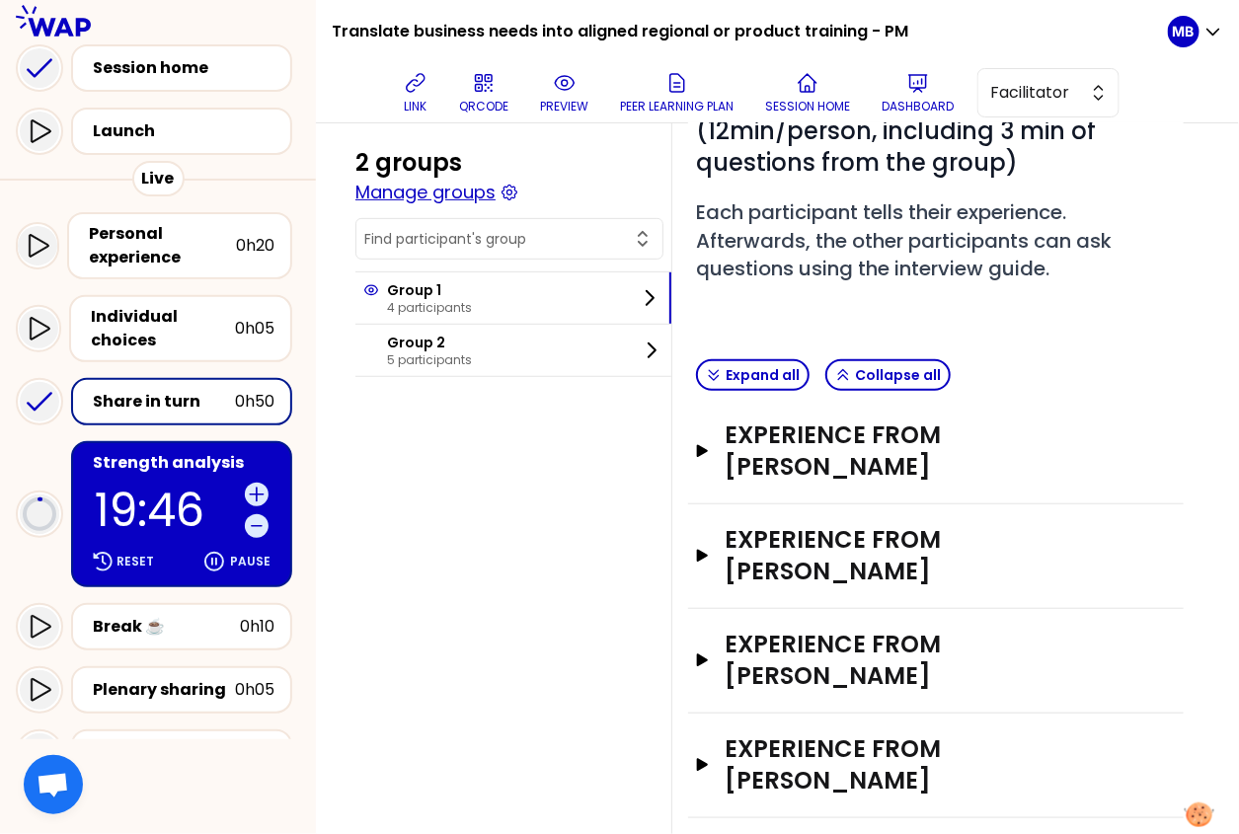
click at [442, 190] on button "Manage groups" at bounding box center [425, 193] width 140 height 28
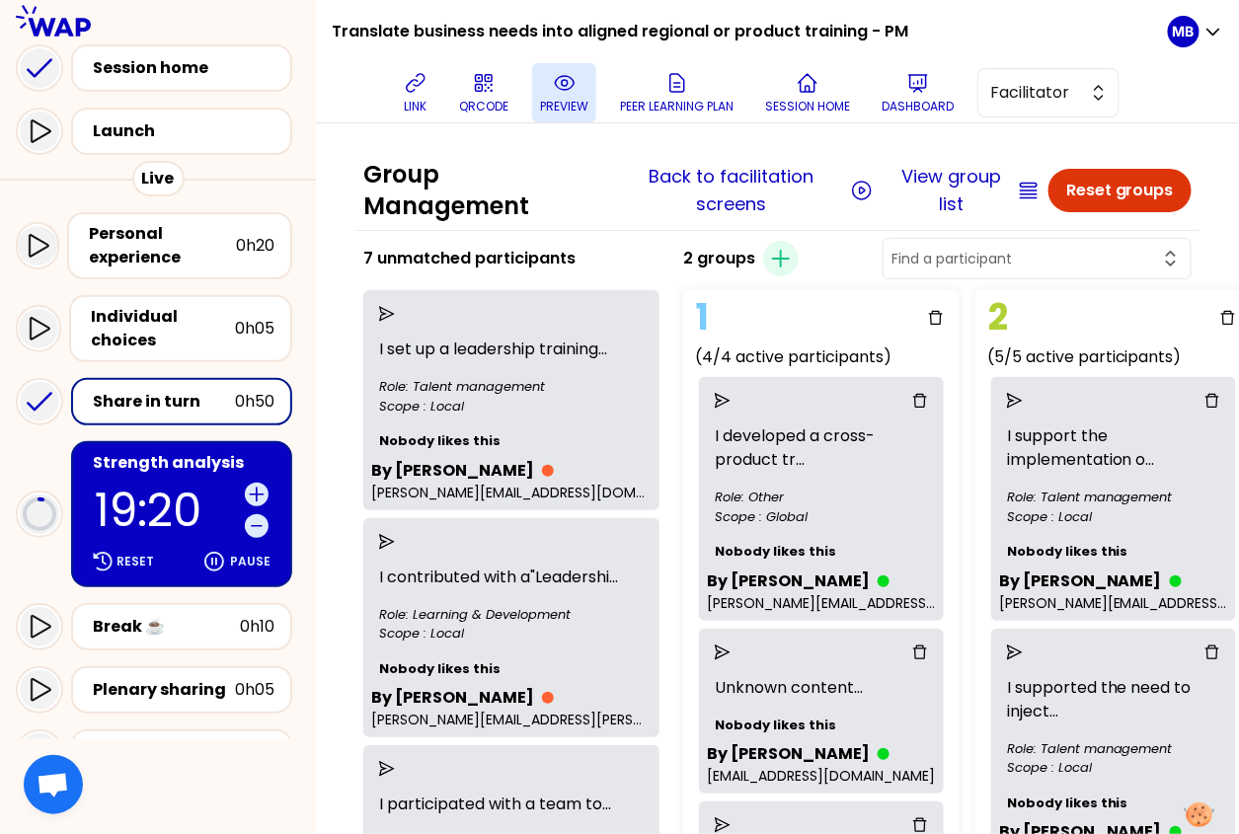
click at [553, 90] on icon at bounding box center [565, 83] width 24 height 24
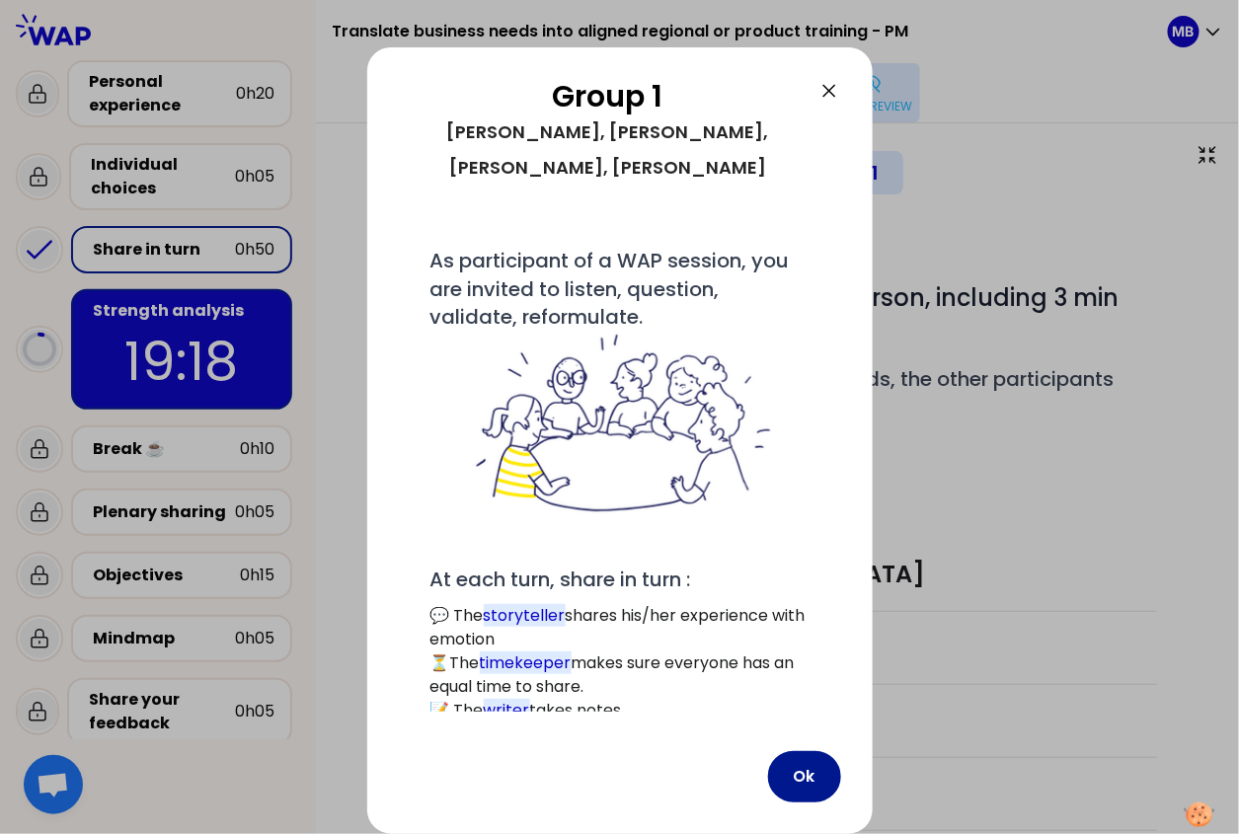
click at [796, 767] on button "Ok" at bounding box center [804, 776] width 73 height 51
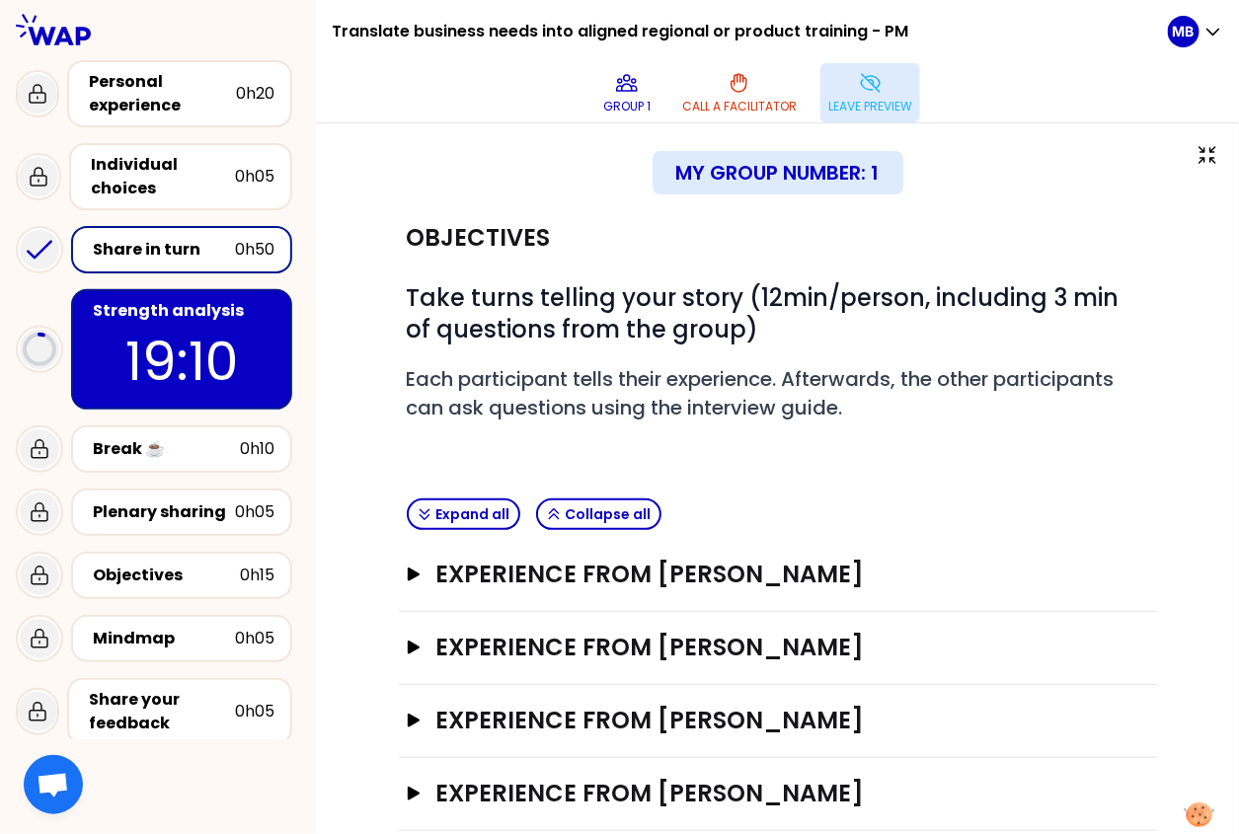
click at [841, 89] on button "Leave preview" at bounding box center [870, 92] width 100 height 59
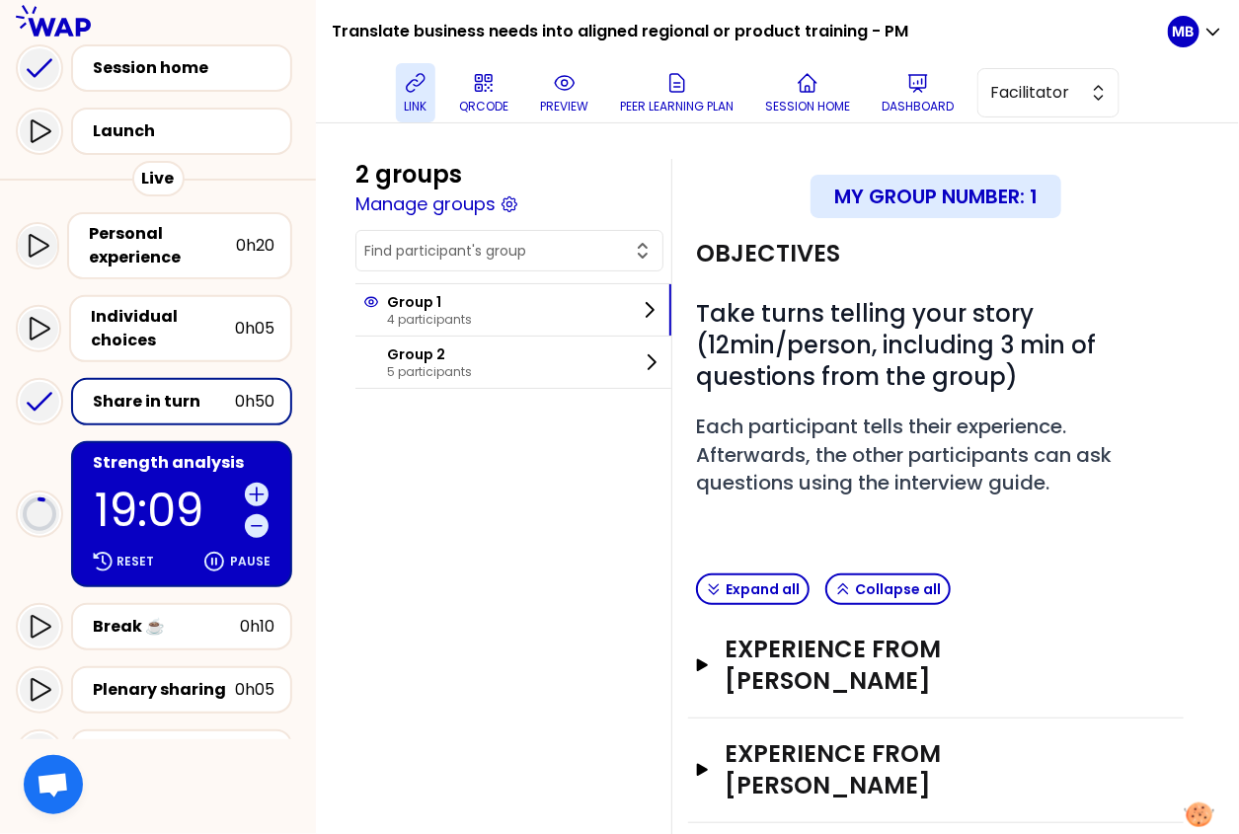
click at [419, 94] on icon at bounding box center [416, 83] width 24 height 24
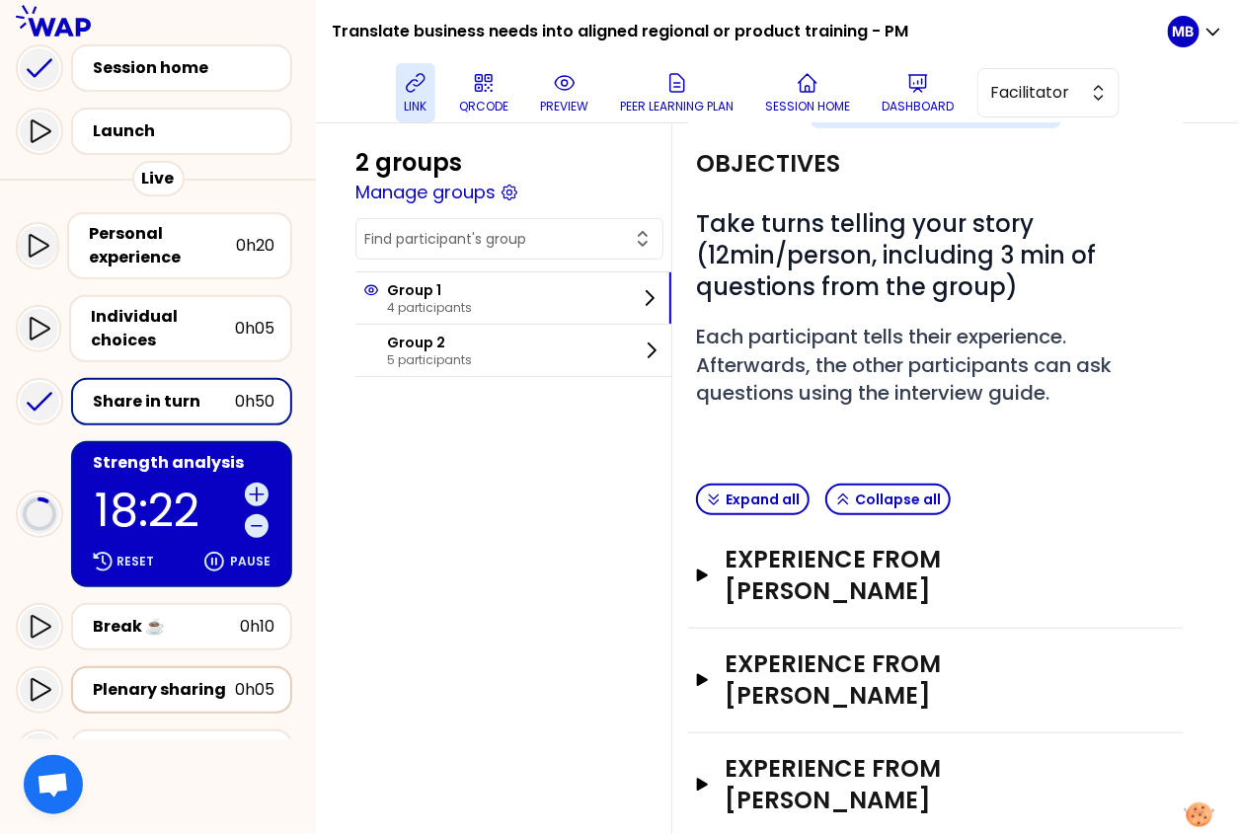
scroll to position [214, 0]
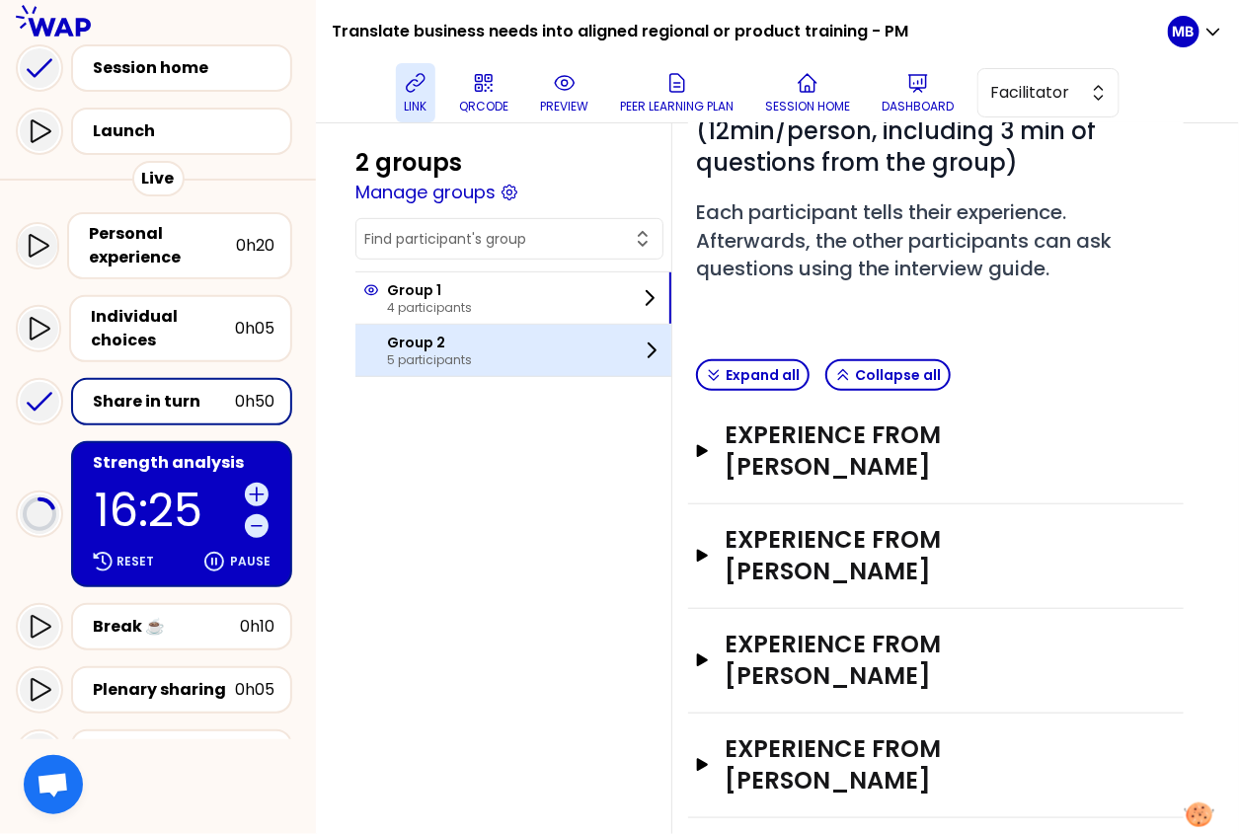
click at [411, 353] on p "5 participants" at bounding box center [429, 360] width 85 height 16
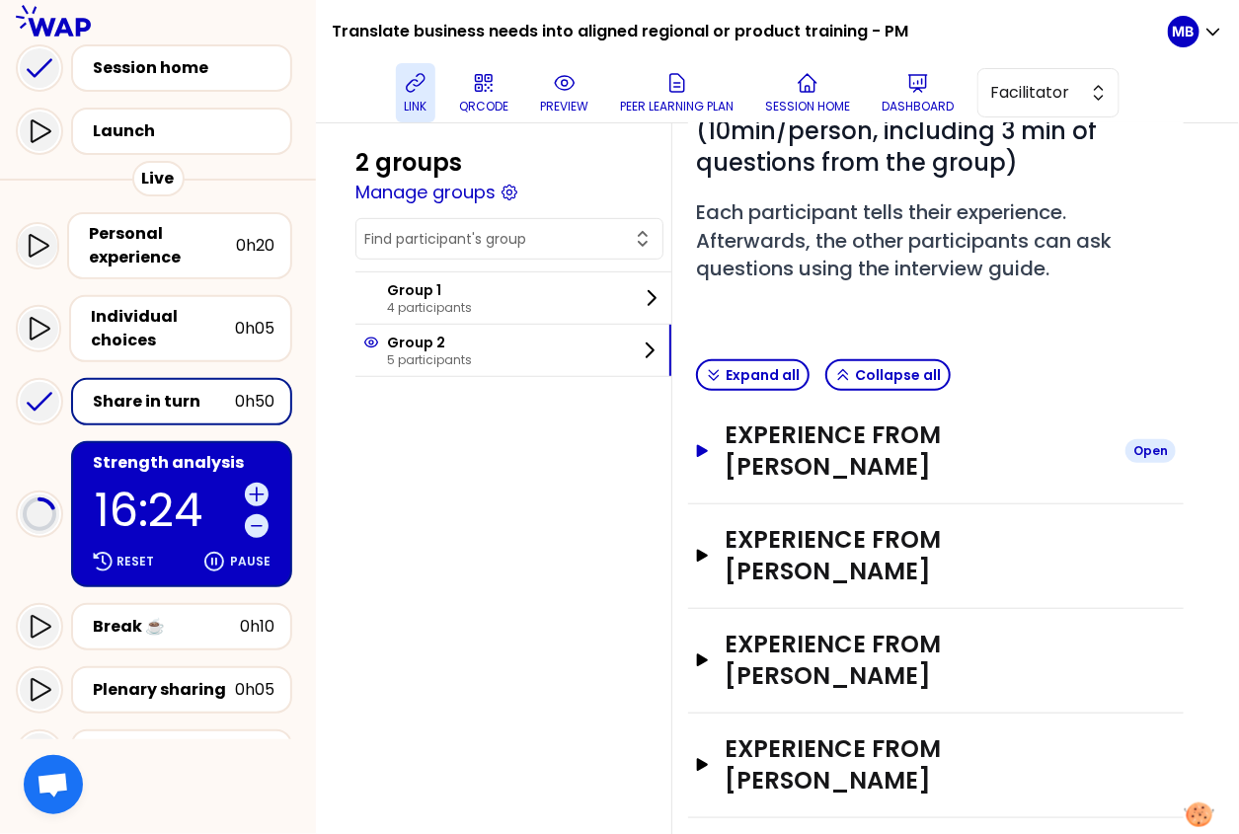
click at [740, 459] on h3 "Experience from Lucas Fernandez" at bounding box center [917, 451] width 385 height 63
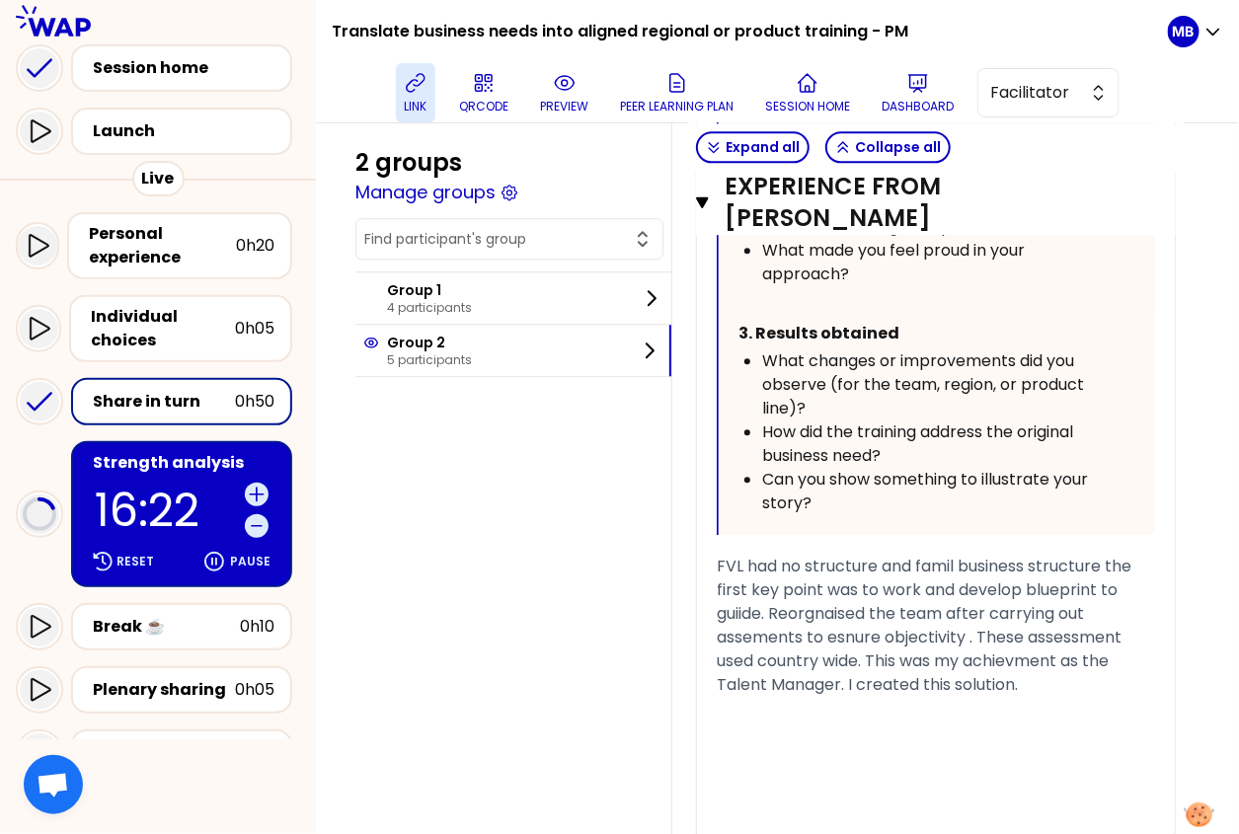
scroll to position [1695, 0]
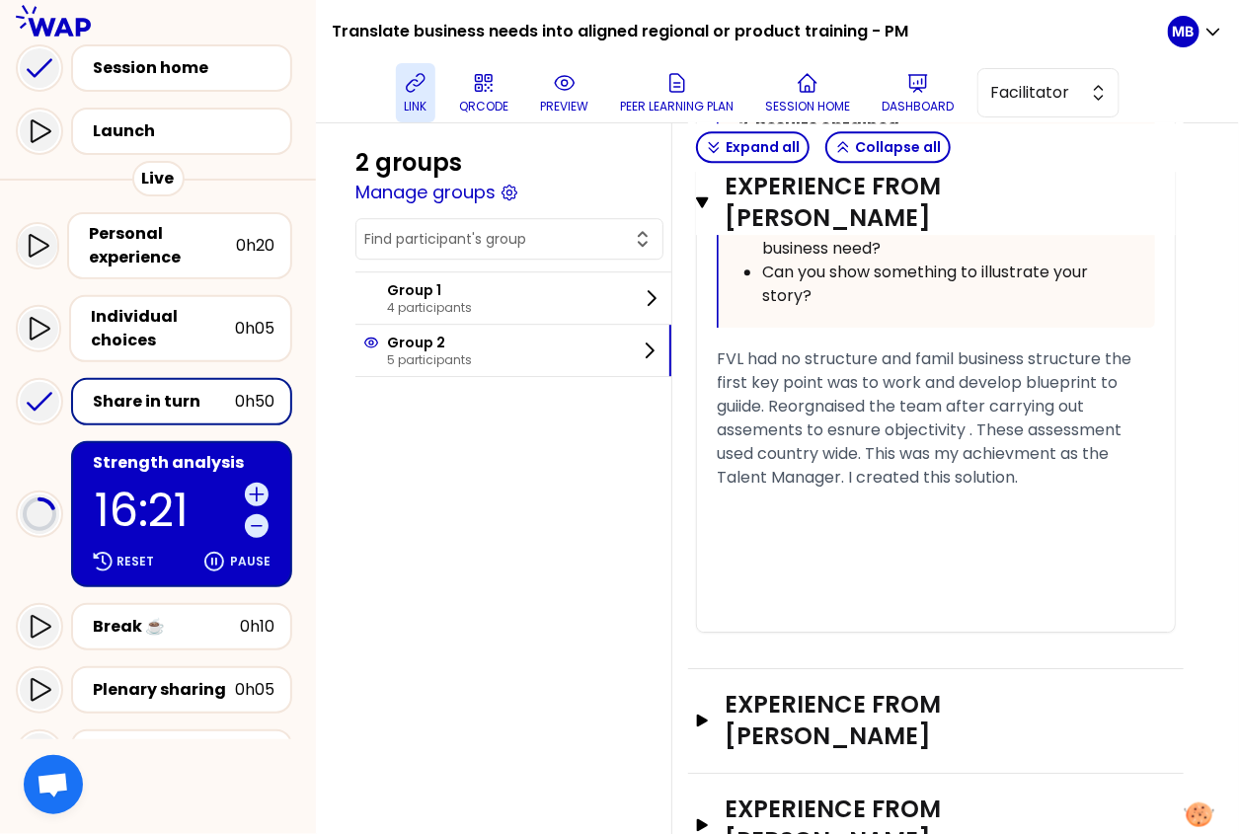
click at [171, 474] on div "Strength analysis 16:21 Reset Pause" at bounding box center [181, 514] width 221 height 146
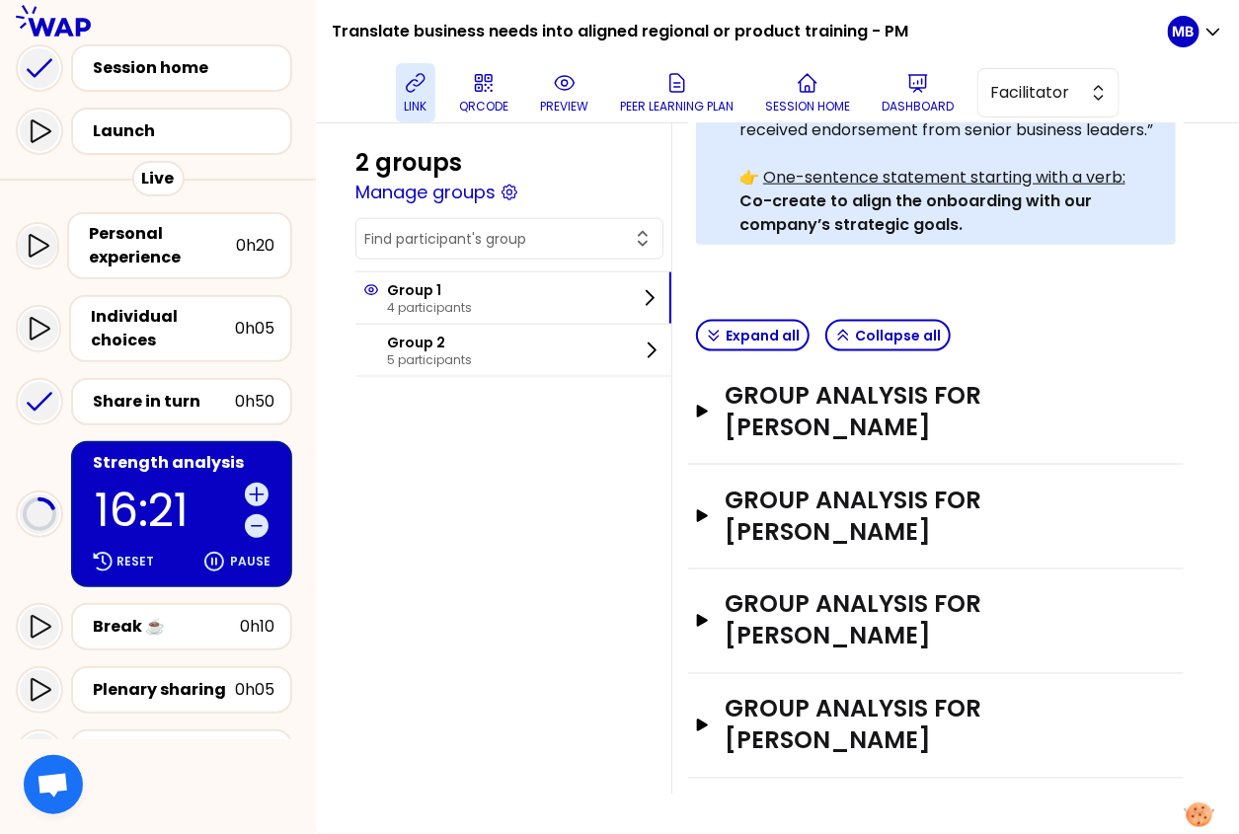
scroll to position [681, 0]
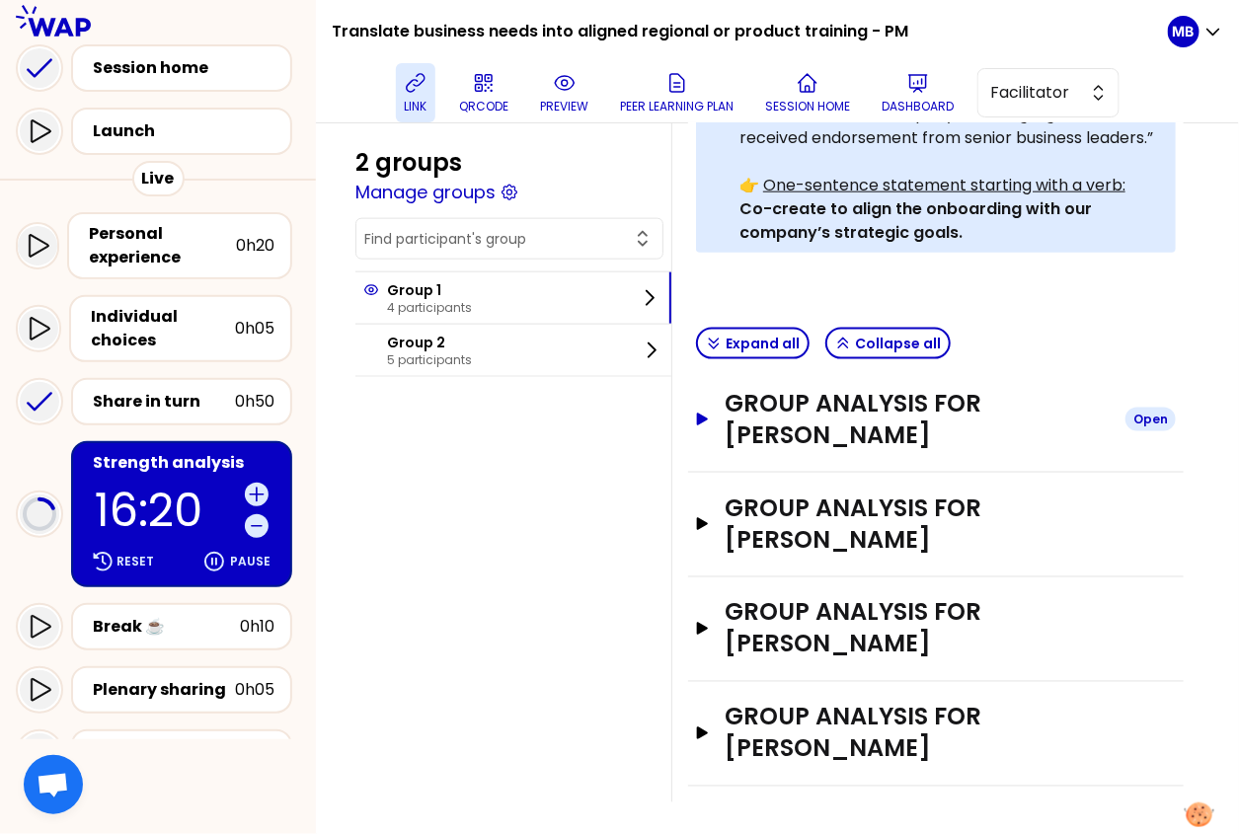
click at [771, 435] on h3 "Group analysis for Susan Reddish" at bounding box center [917, 419] width 385 height 63
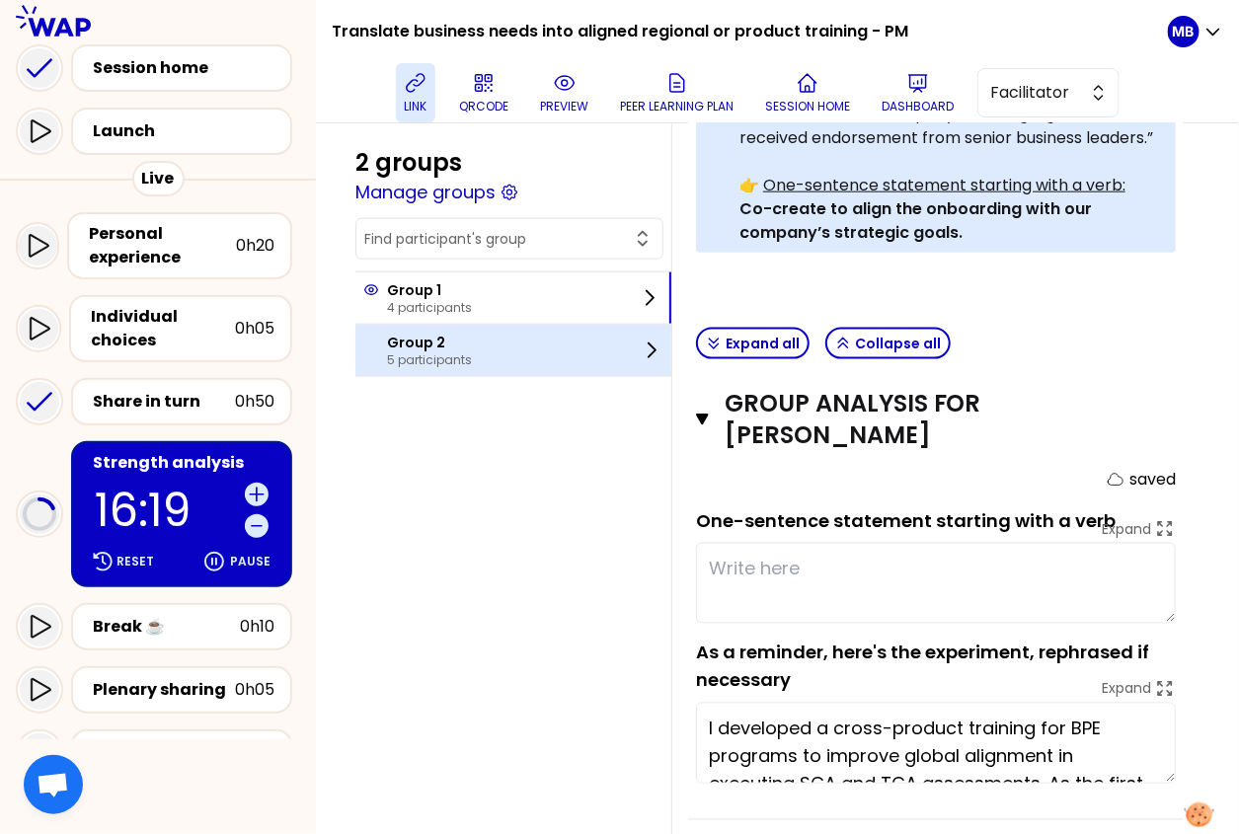
click at [377, 366] on div "Group 2 5 participants" at bounding box center [513, 350] width 316 height 51
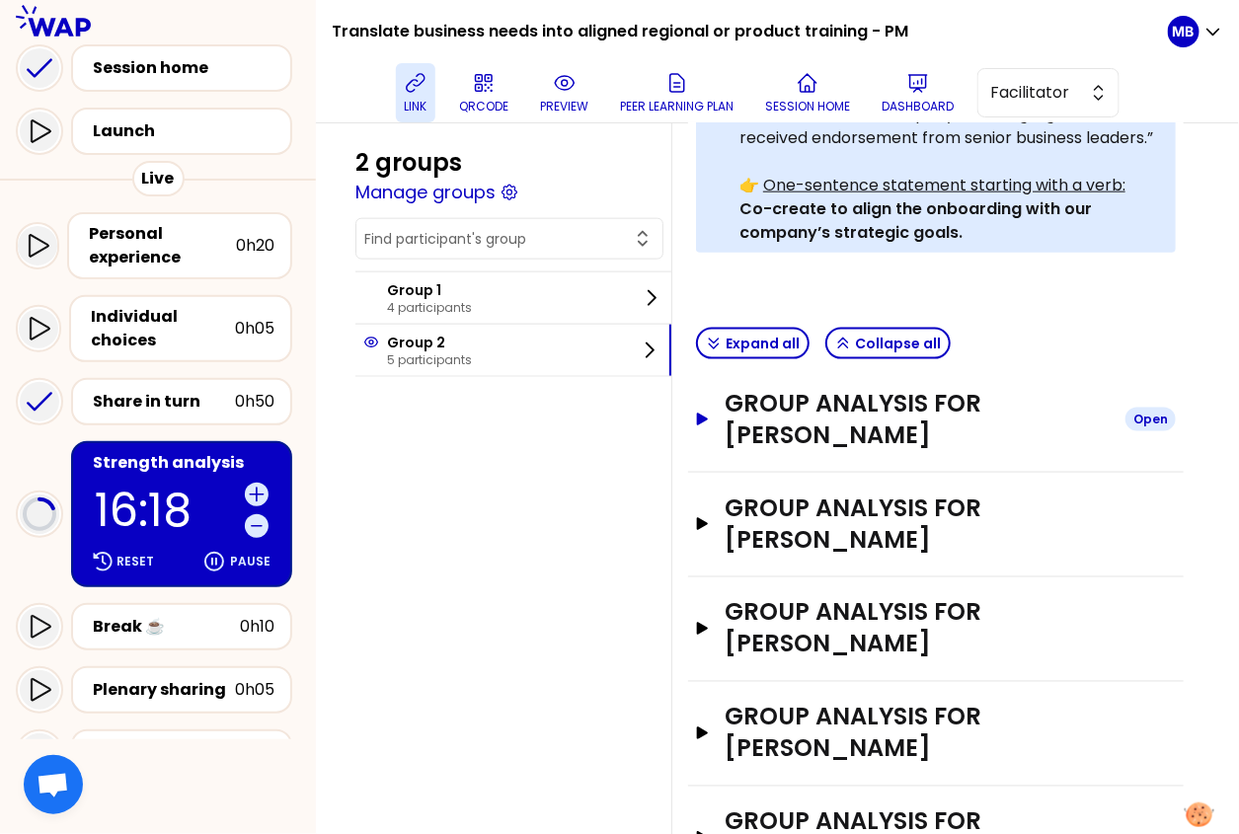
click at [834, 445] on h3 "Group analysis for Lucas Fernandez" at bounding box center [917, 419] width 385 height 63
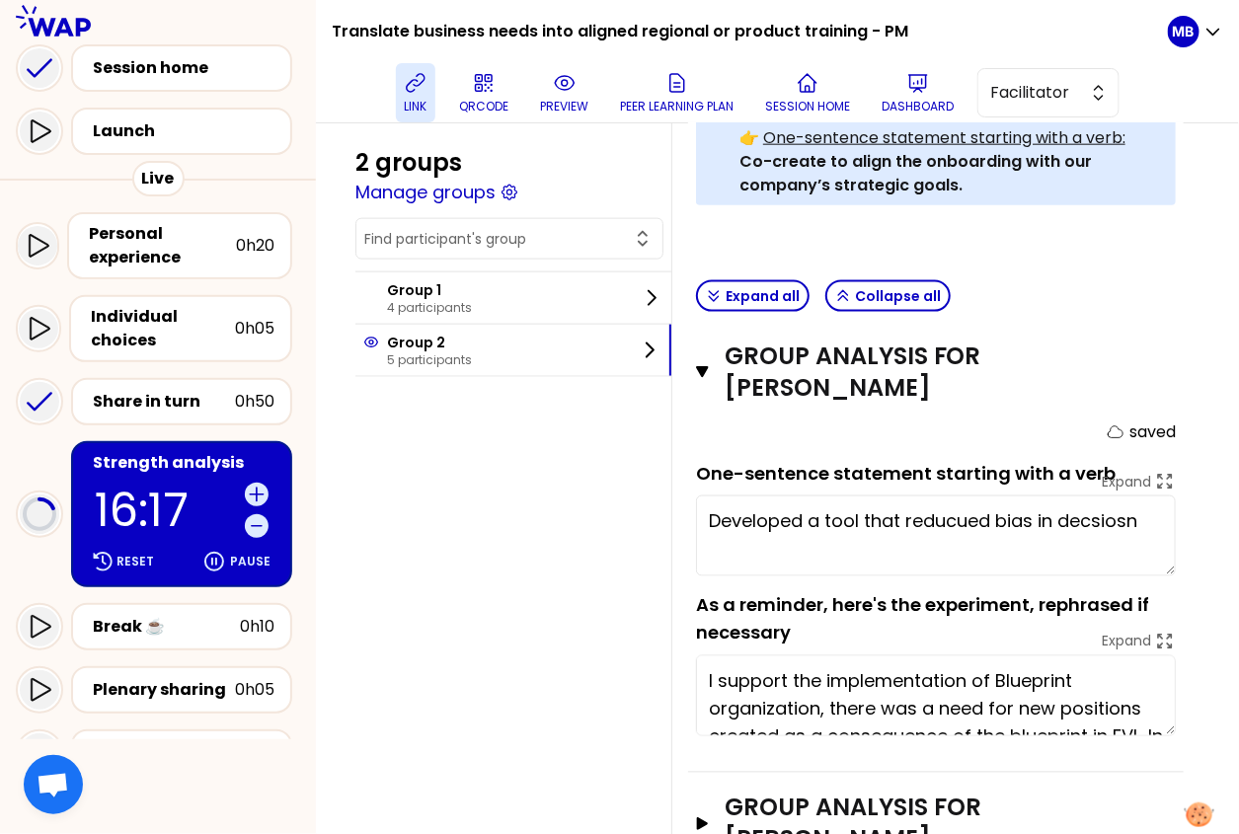
scroll to position [731, 0]
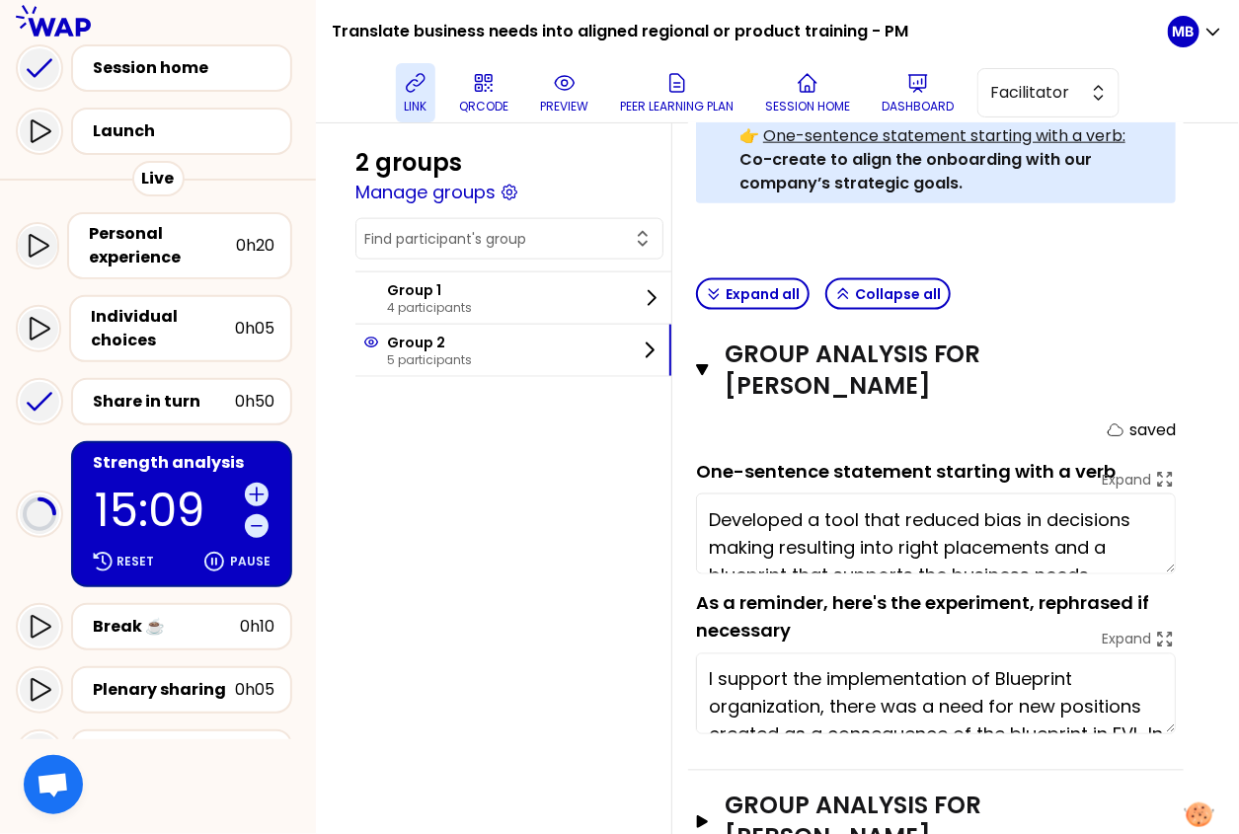
type textarea "Developed a tool that reduced bias in decisions making resulting into right pla…"
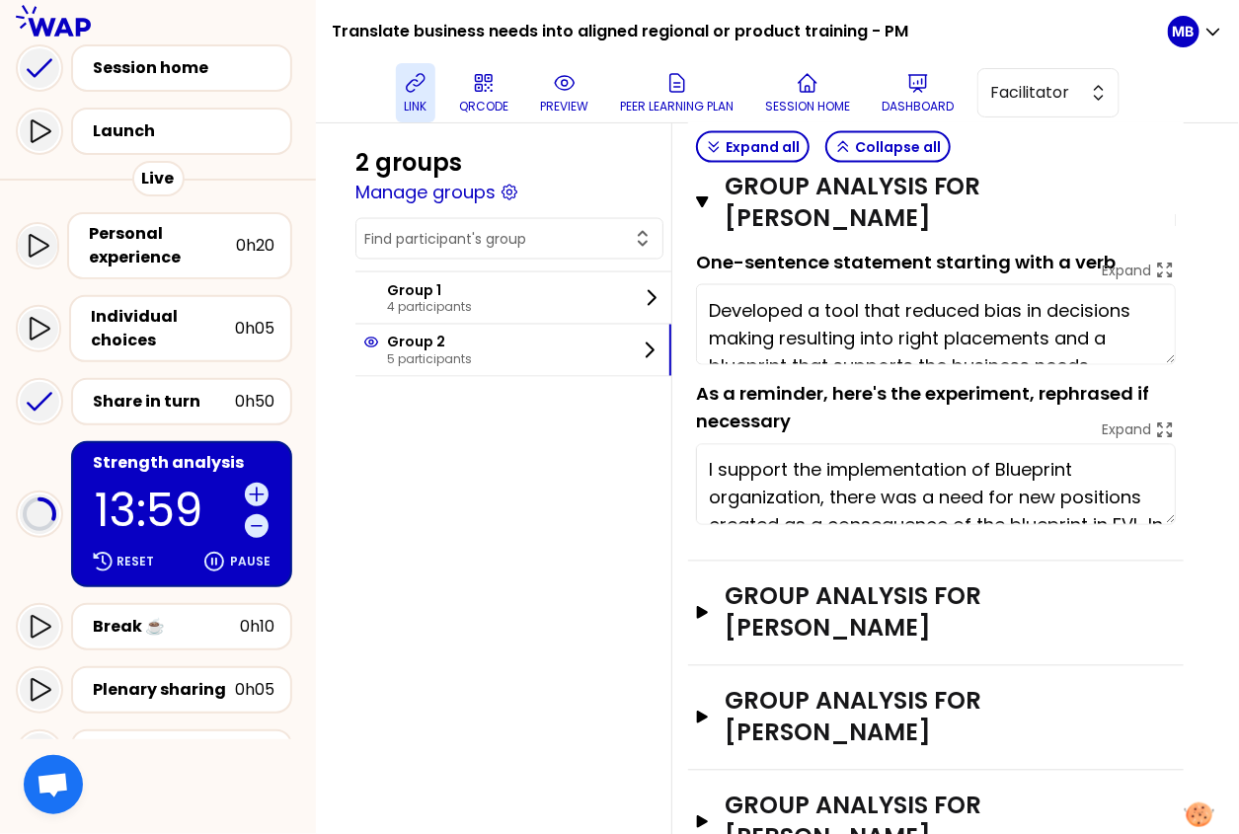
scroll to position [1000, 0]
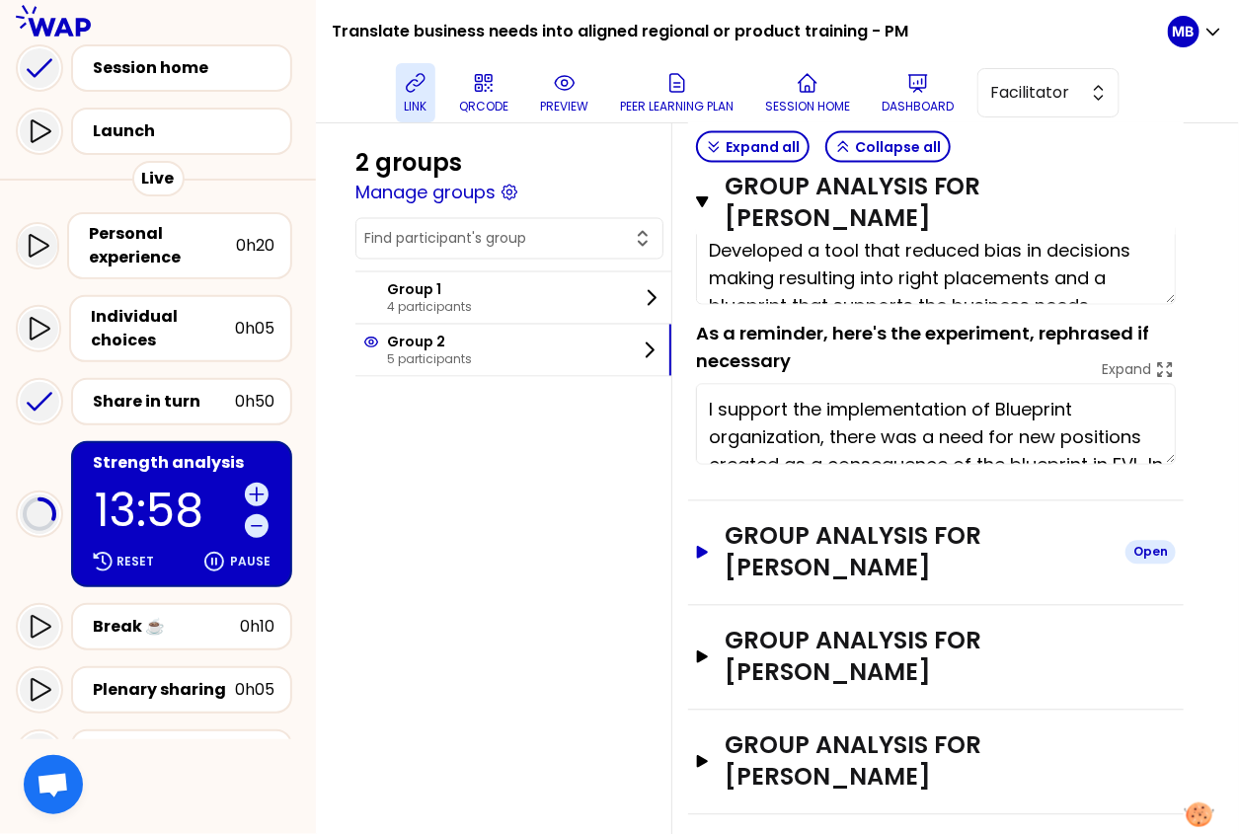
click at [860, 557] on h3 "Group analysis for Caroline Kyomuhendo" at bounding box center [917, 552] width 385 height 63
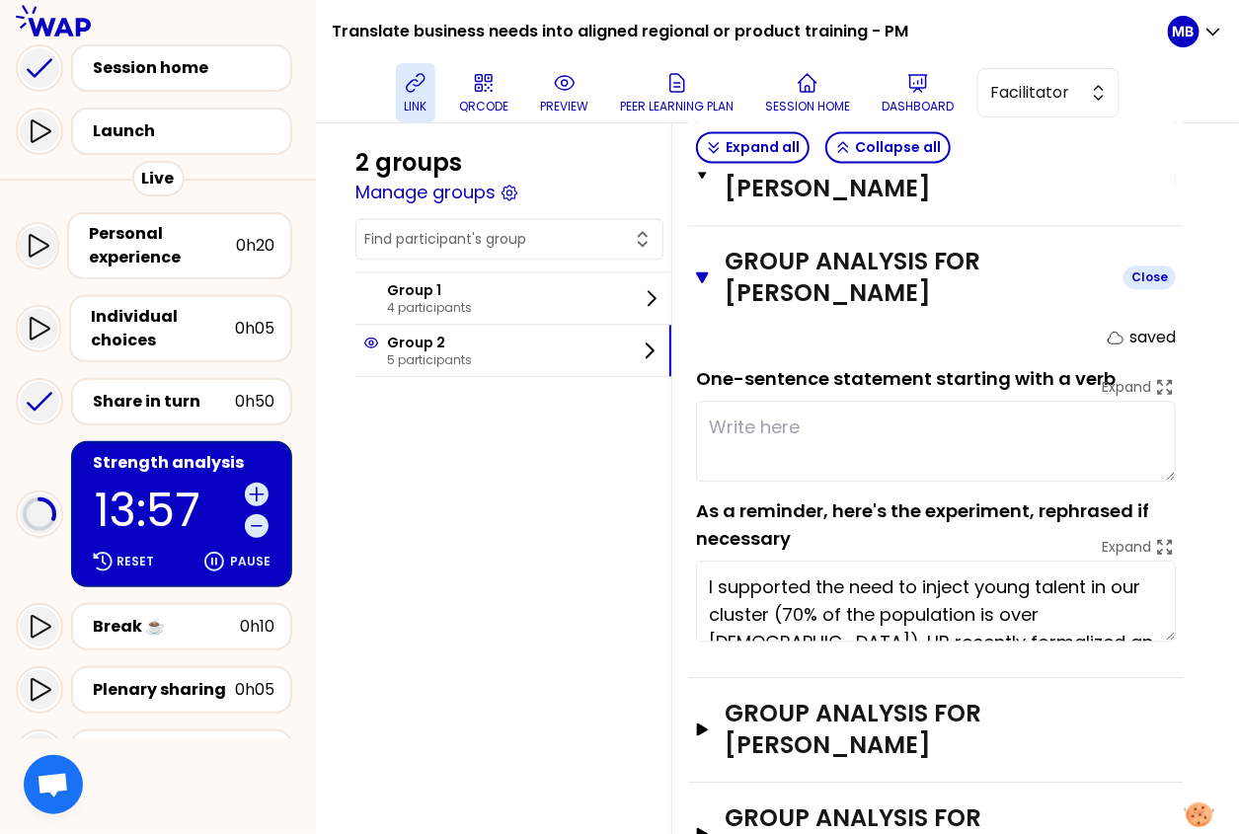
scroll to position [1299, 0]
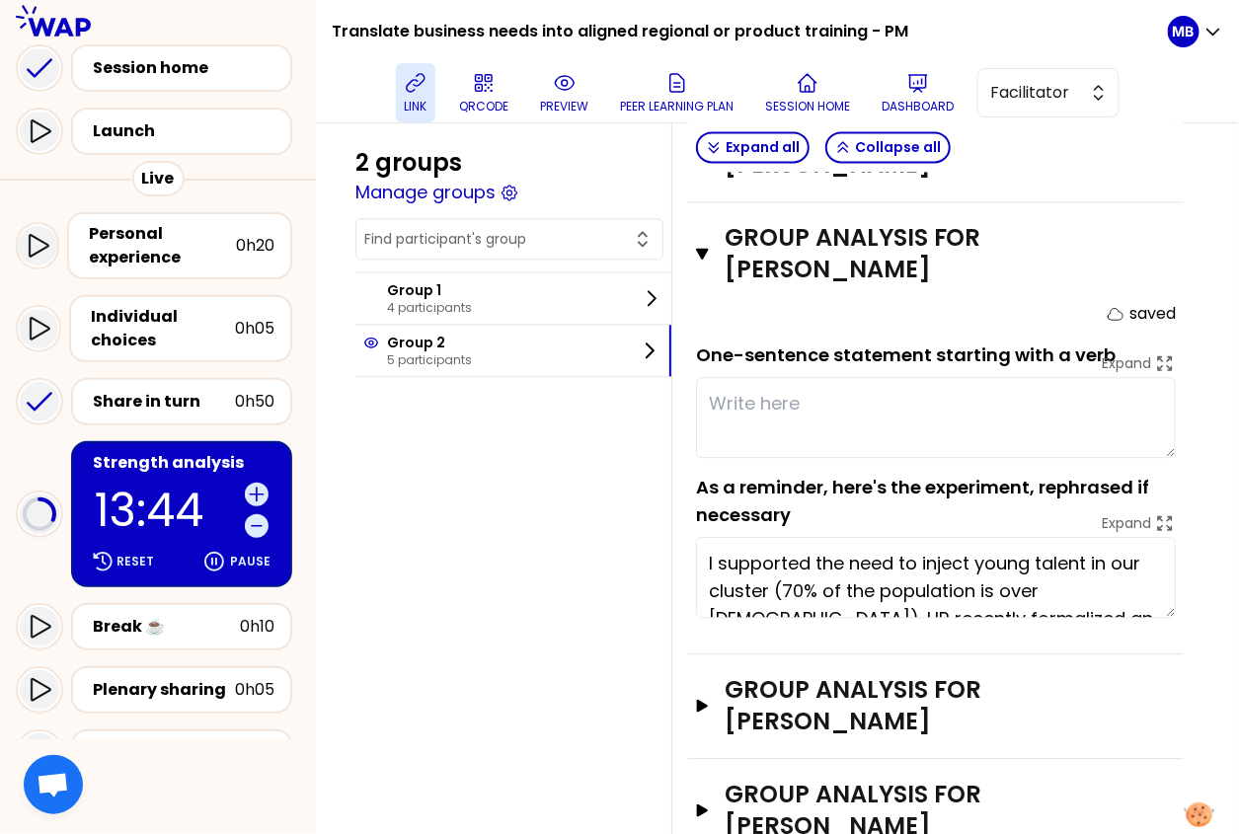
click at [731, 419] on textarea at bounding box center [936, 417] width 480 height 81
type textarea "l"
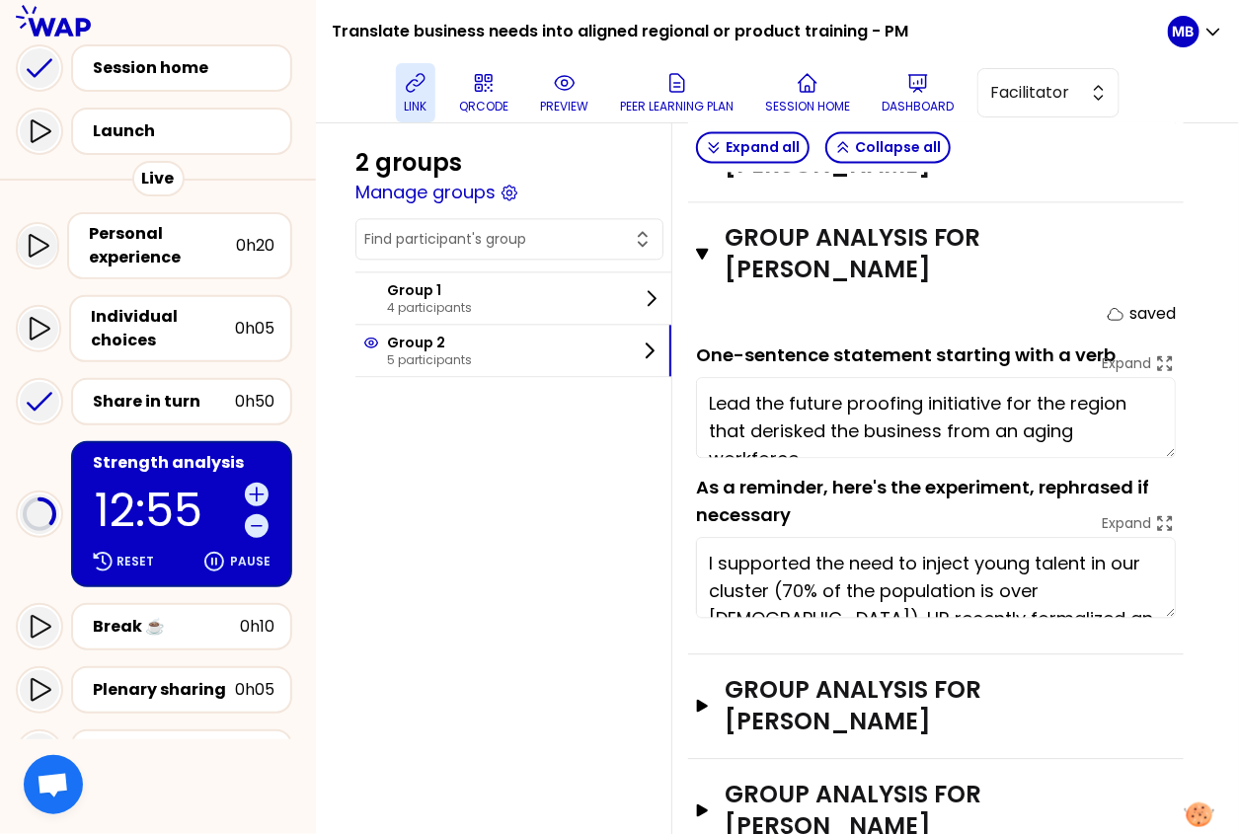
type textarea "Lead the future proofing initiative for the region that derisked the business f…"
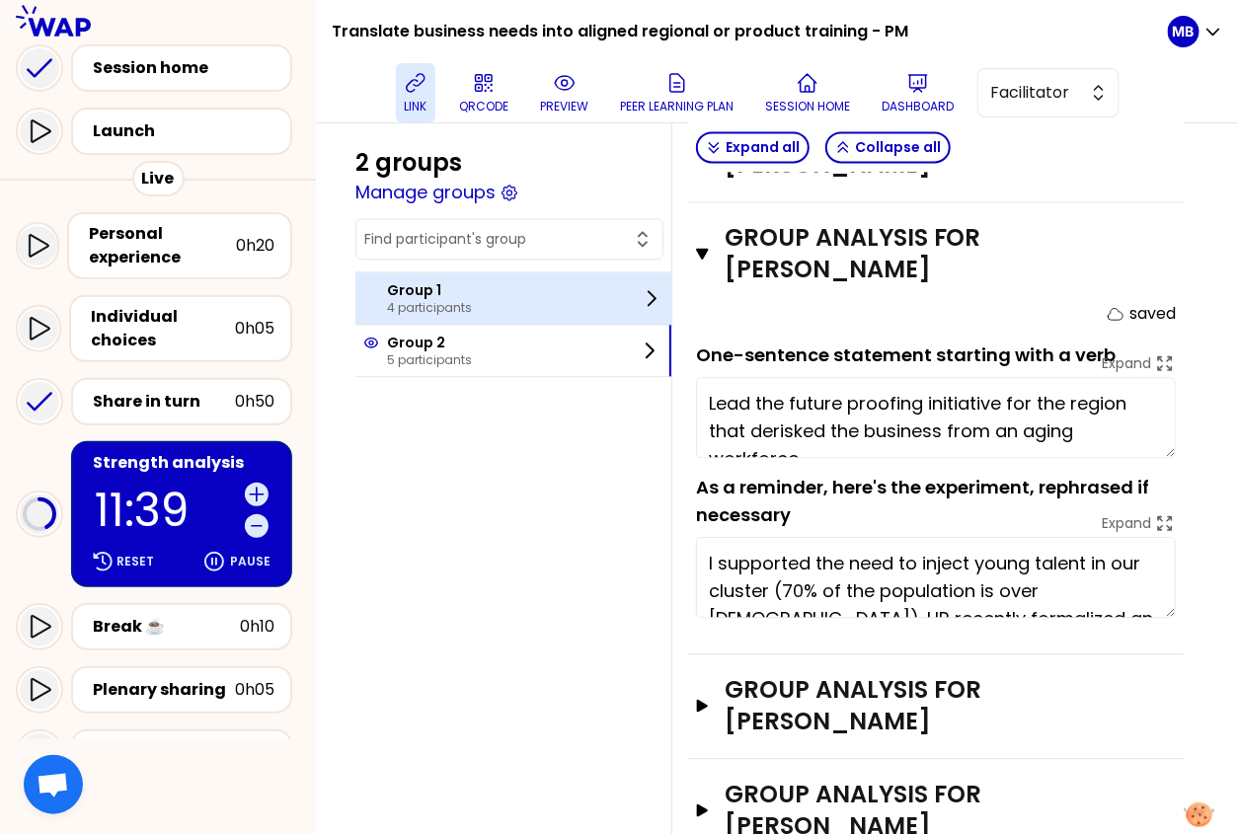
click at [455, 285] on p "Group 1" at bounding box center [429, 290] width 85 height 20
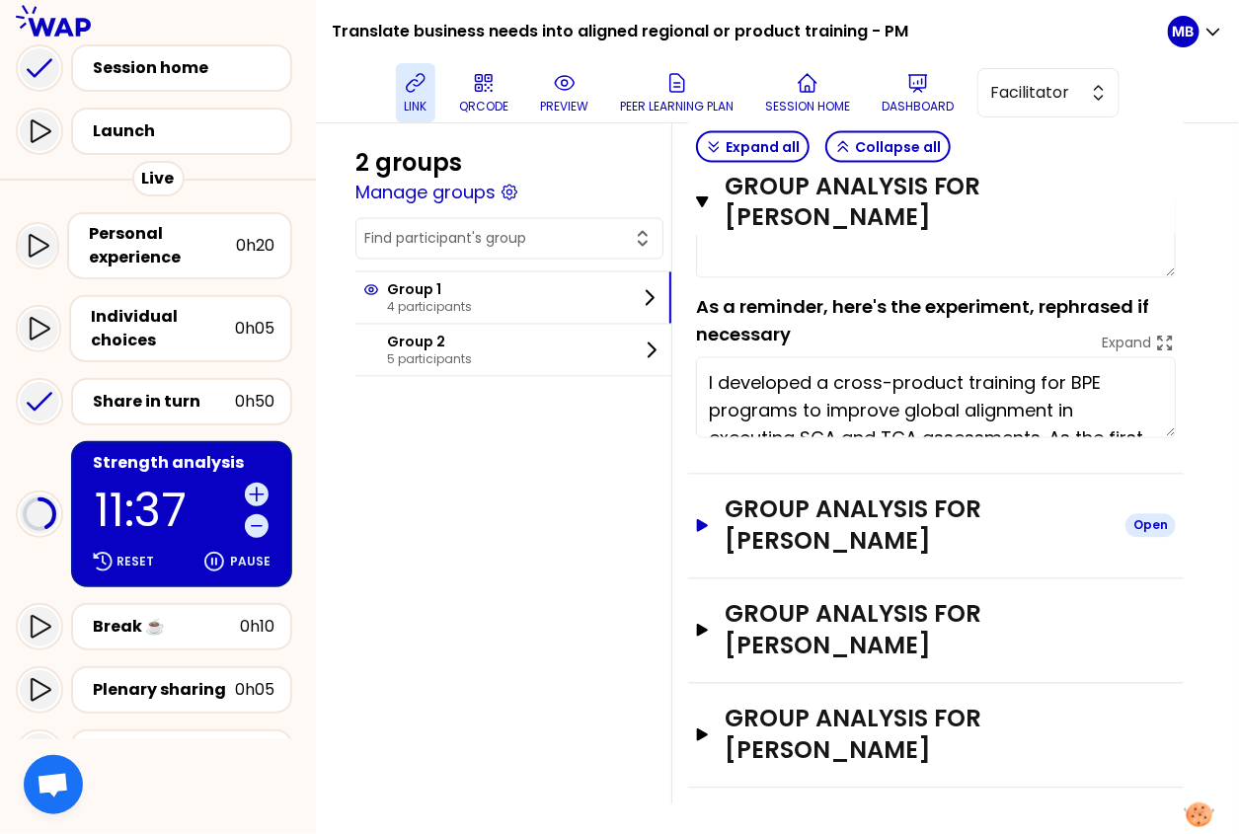
click at [777, 518] on h3 "Group analysis for Carine REYE" at bounding box center [917, 526] width 385 height 63
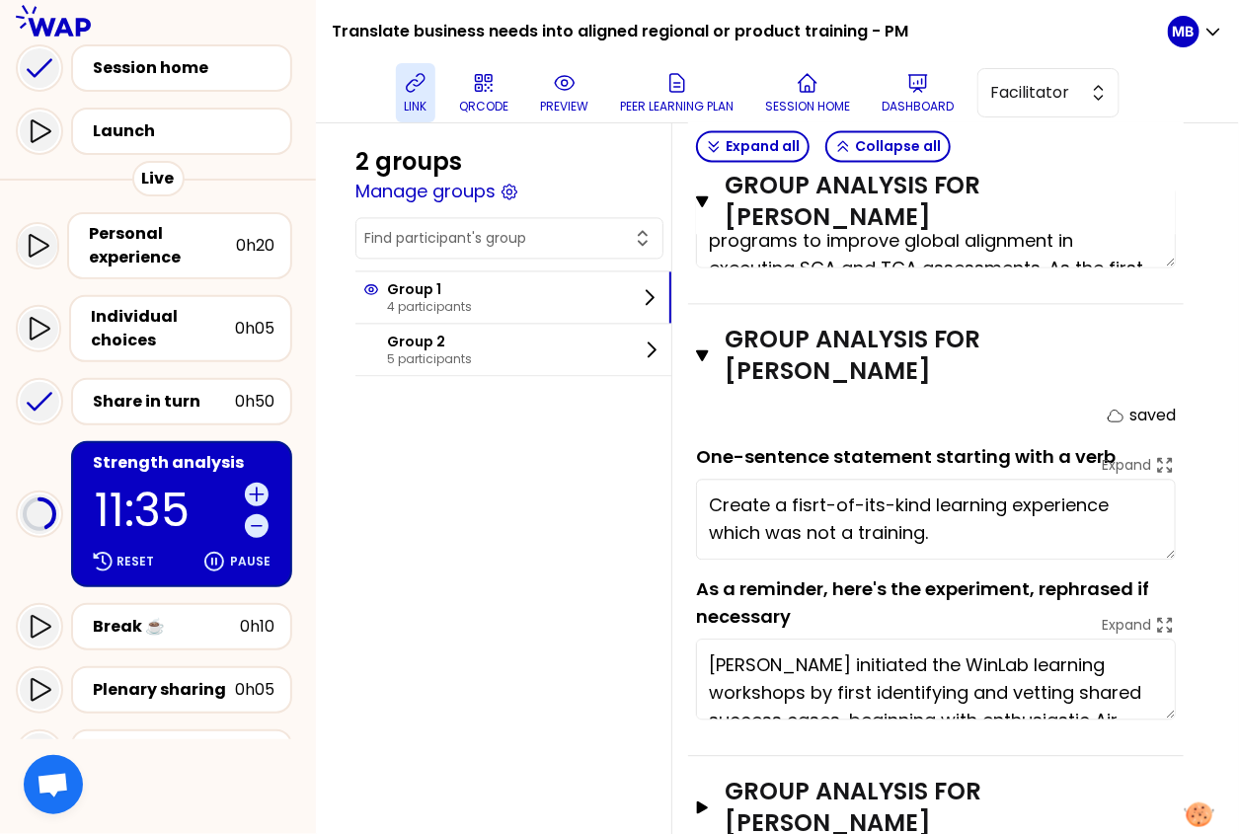
scroll to position [1198, 0]
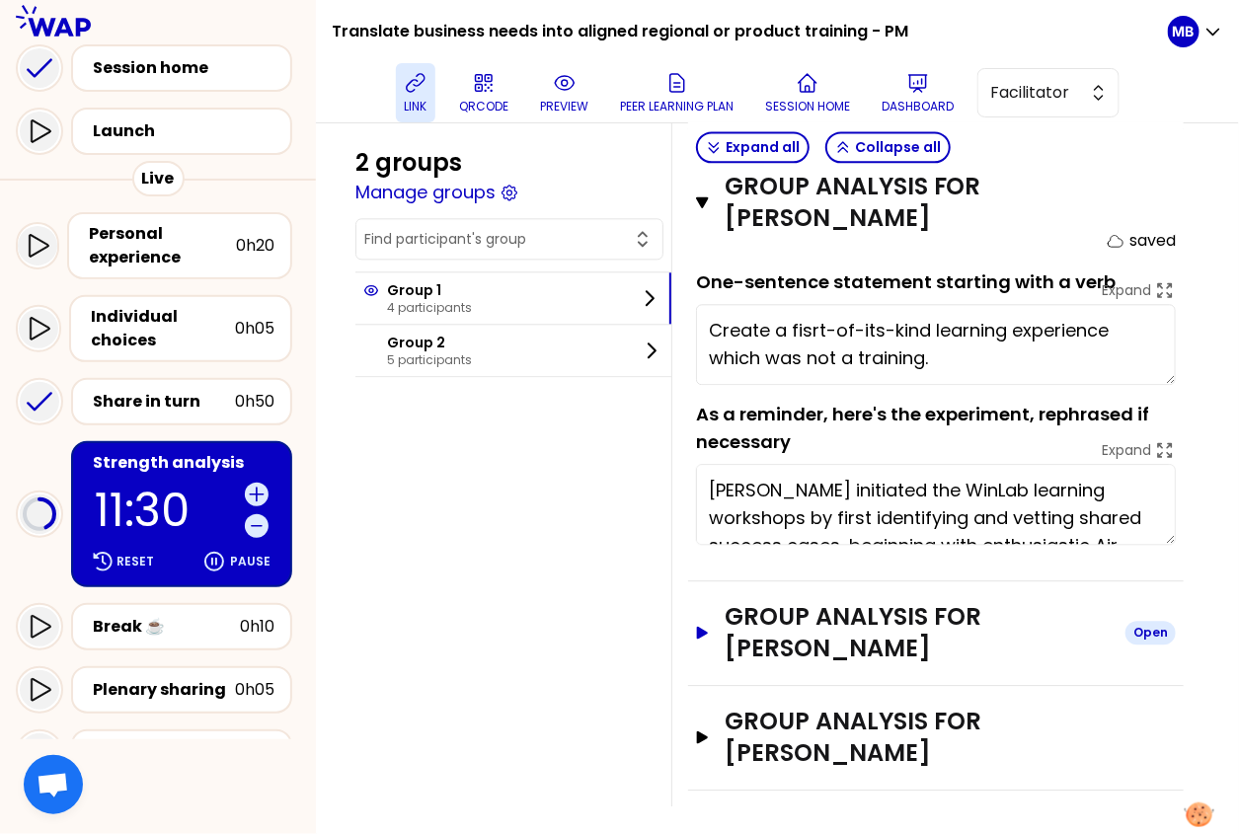
click at [749, 624] on h3 "Group analysis for ANAIS FONVIELLE" at bounding box center [917, 632] width 385 height 63
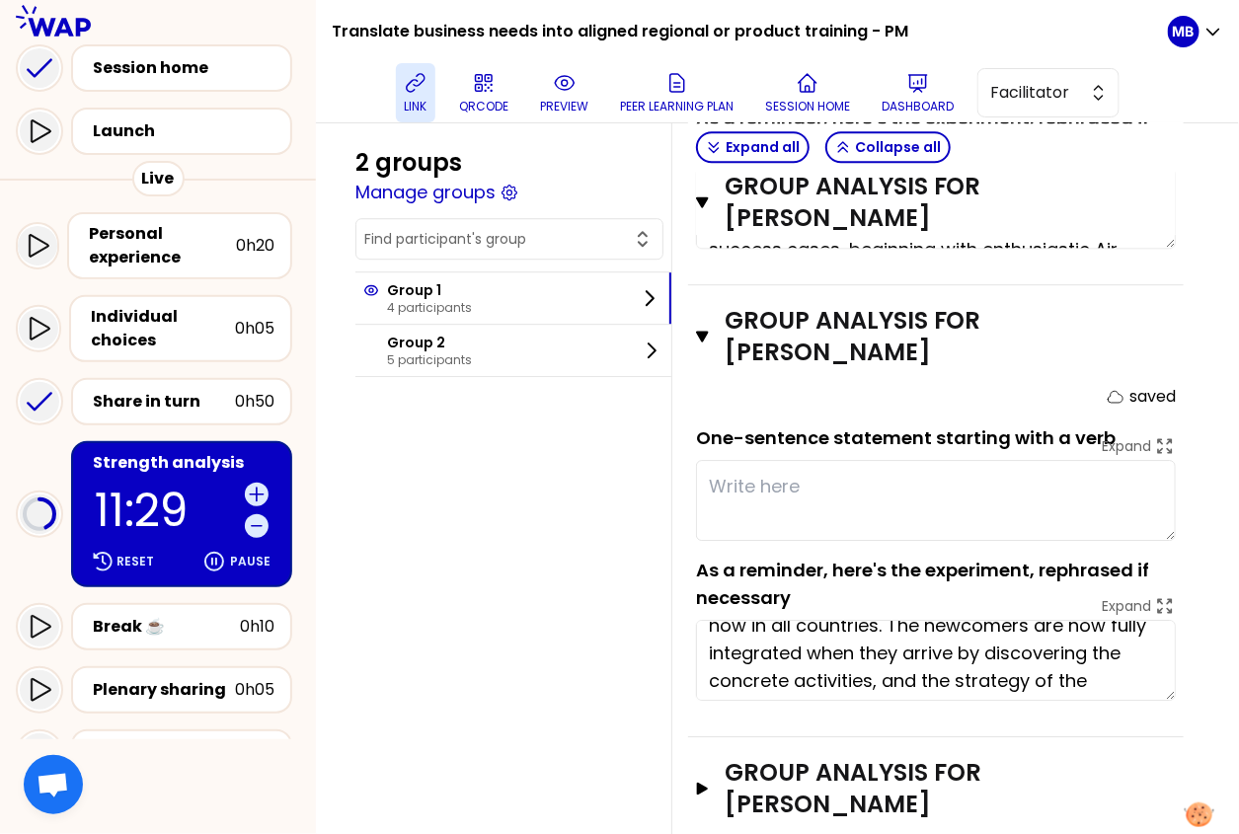
scroll to position [111, 0]
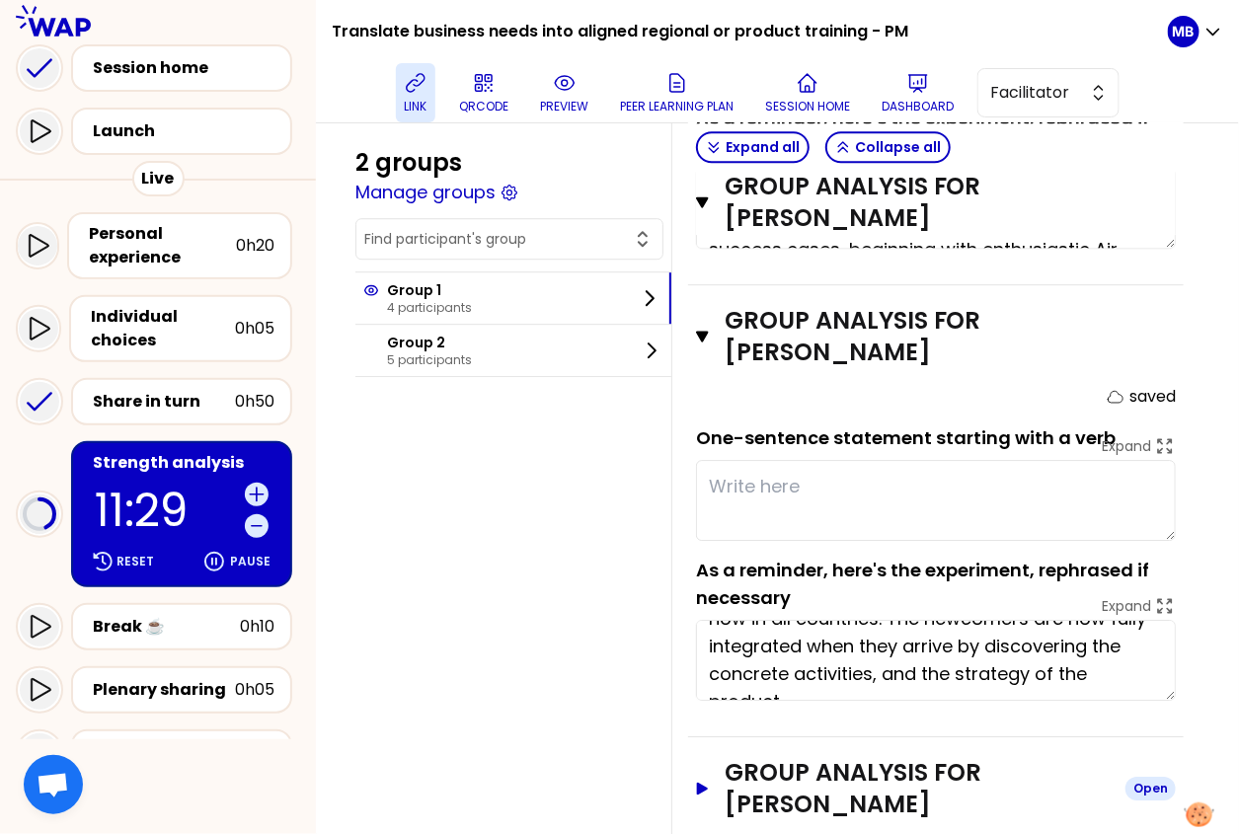
click at [786, 778] on h3 "Group analysis for caterina Mazza" at bounding box center [917, 788] width 385 height 63
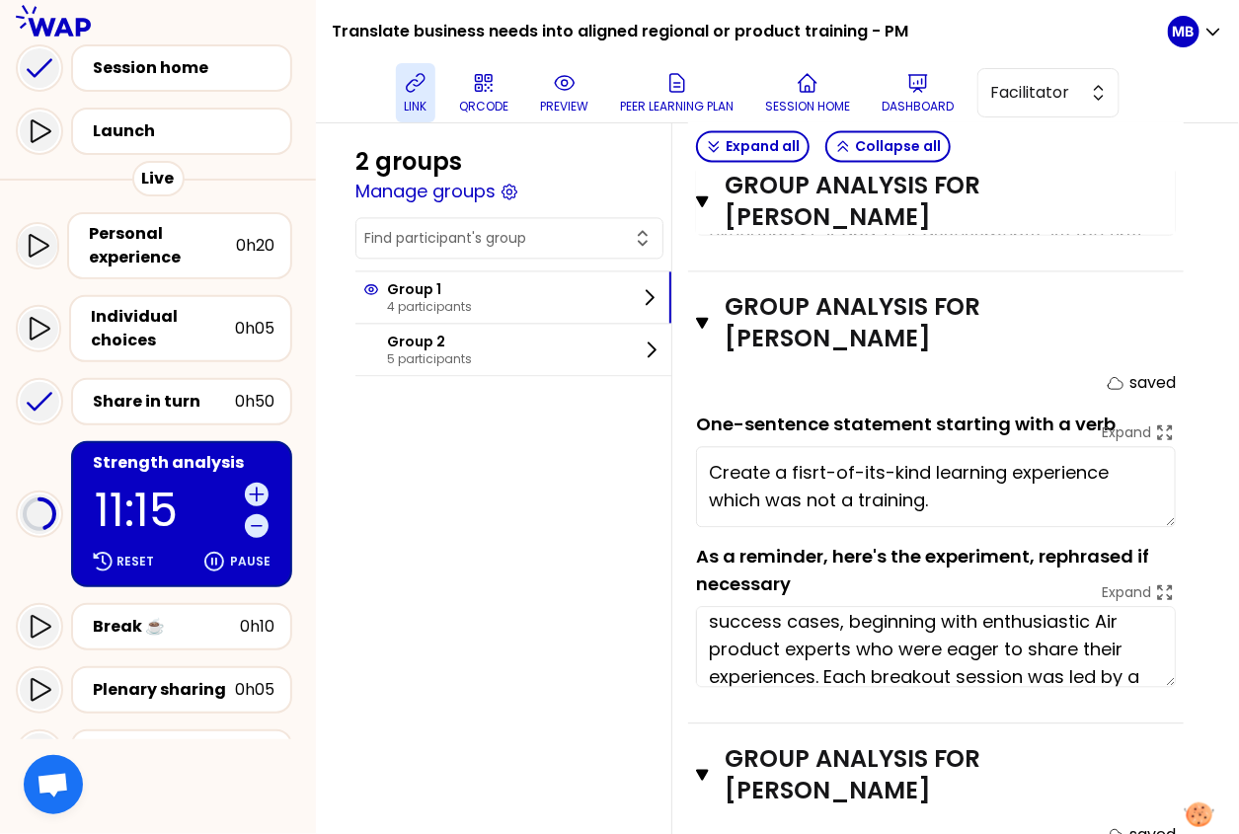
scroll to position [70, 0]
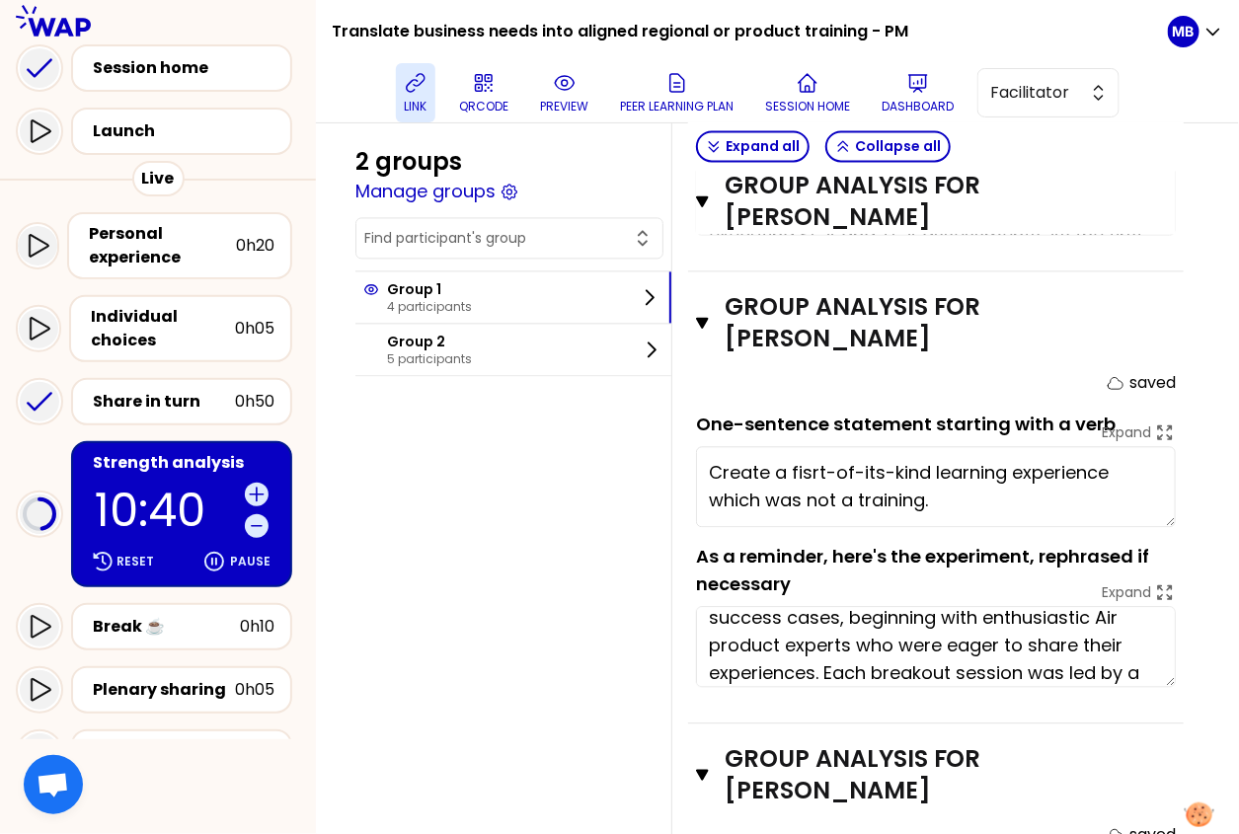
type textarea "I'm involved in building a program for IT users of FVL operating system, to har…"
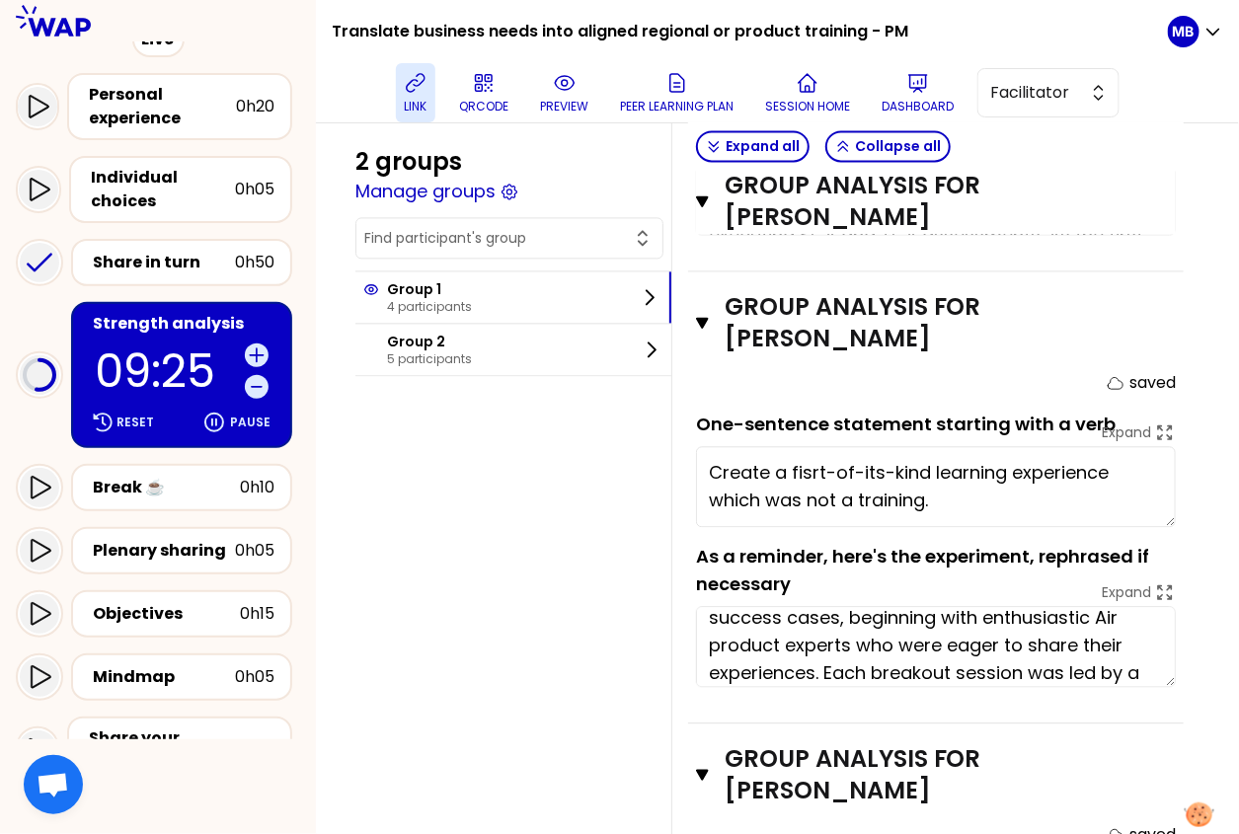
scroll to position [337, 0]
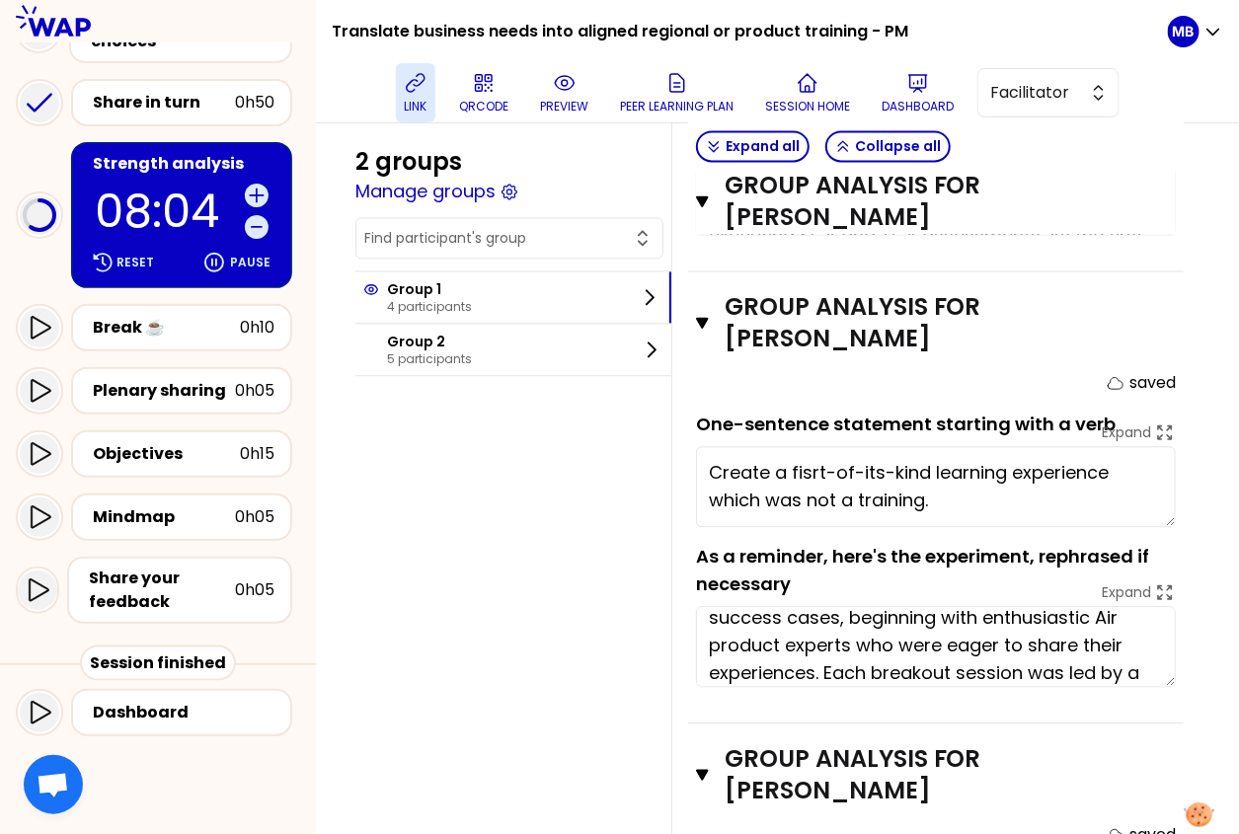
type textarea "Align global and local FVL processes through targeted IT training."
type textarea "Shape future leaders"
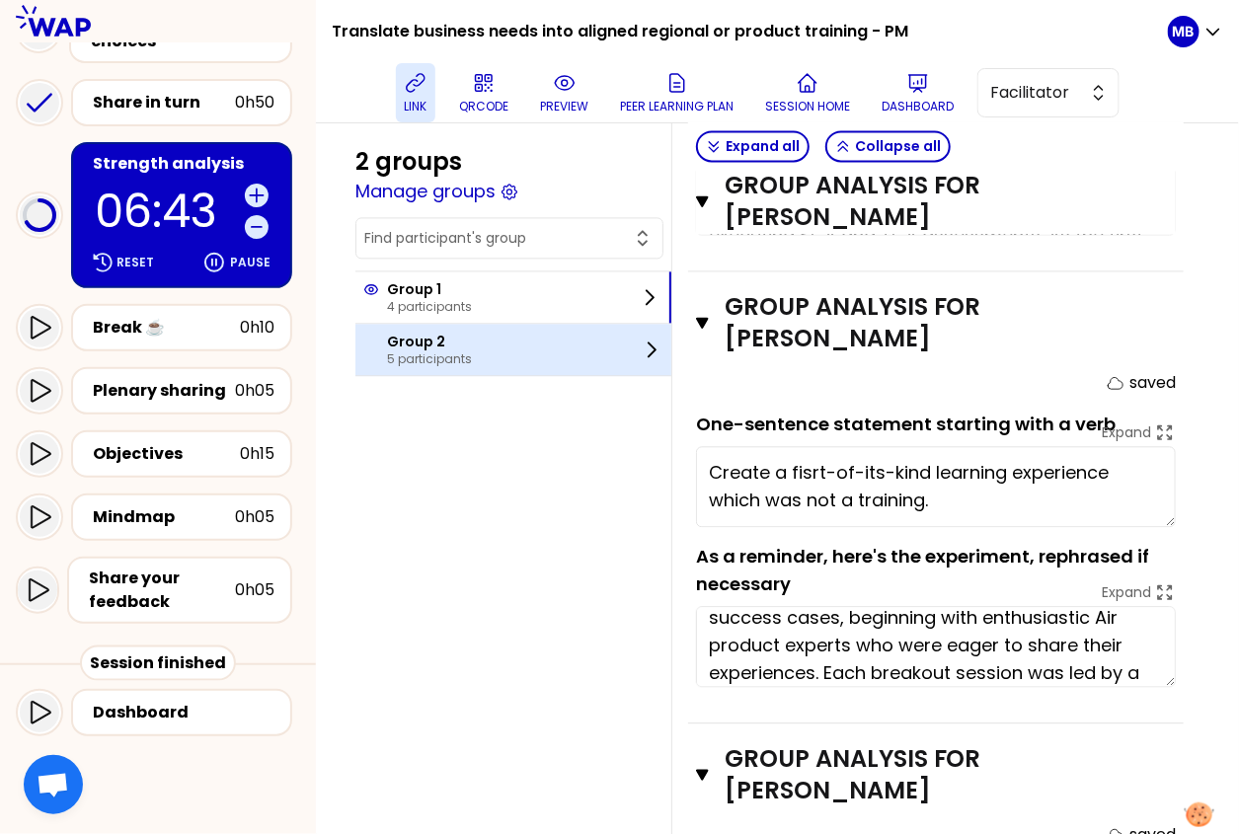
click at [381, 350] on div at bounding box center [375, 351] width 24 height 32
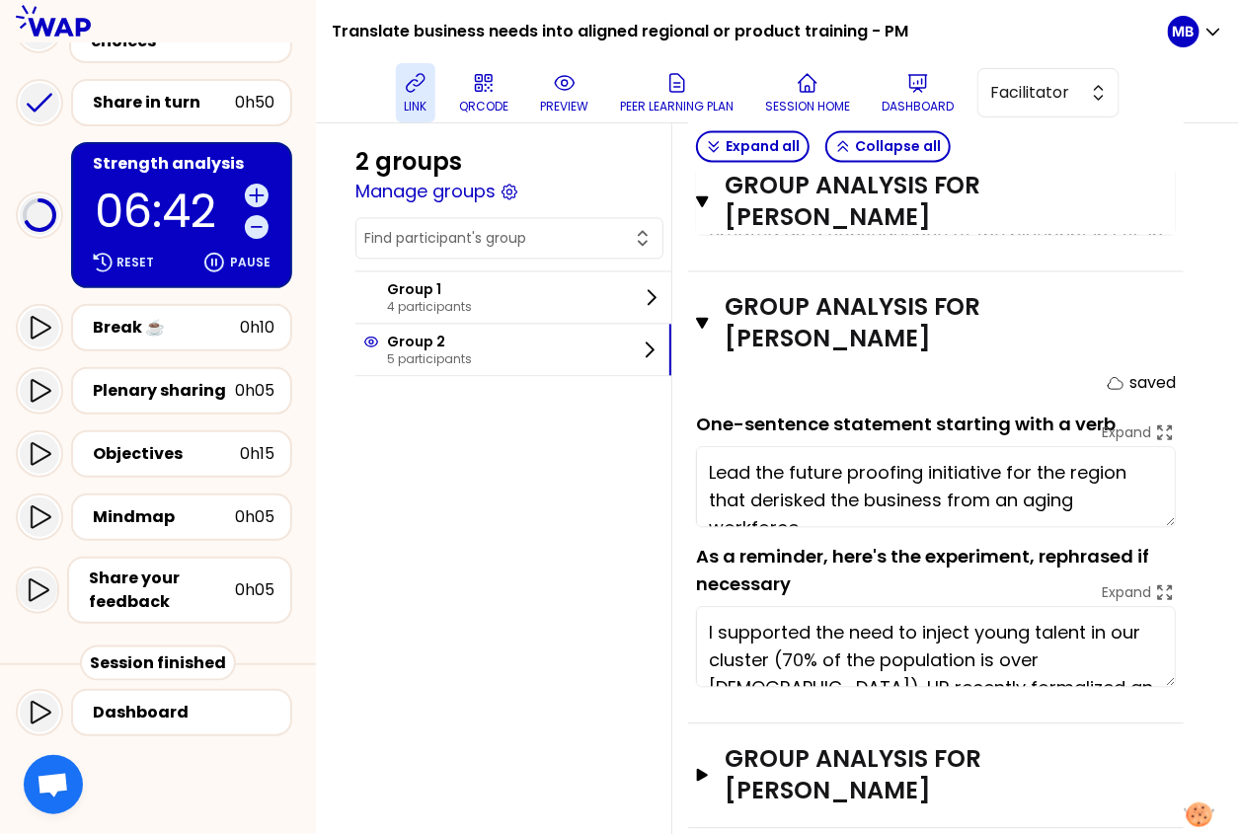
scroll to position [1476, 0]
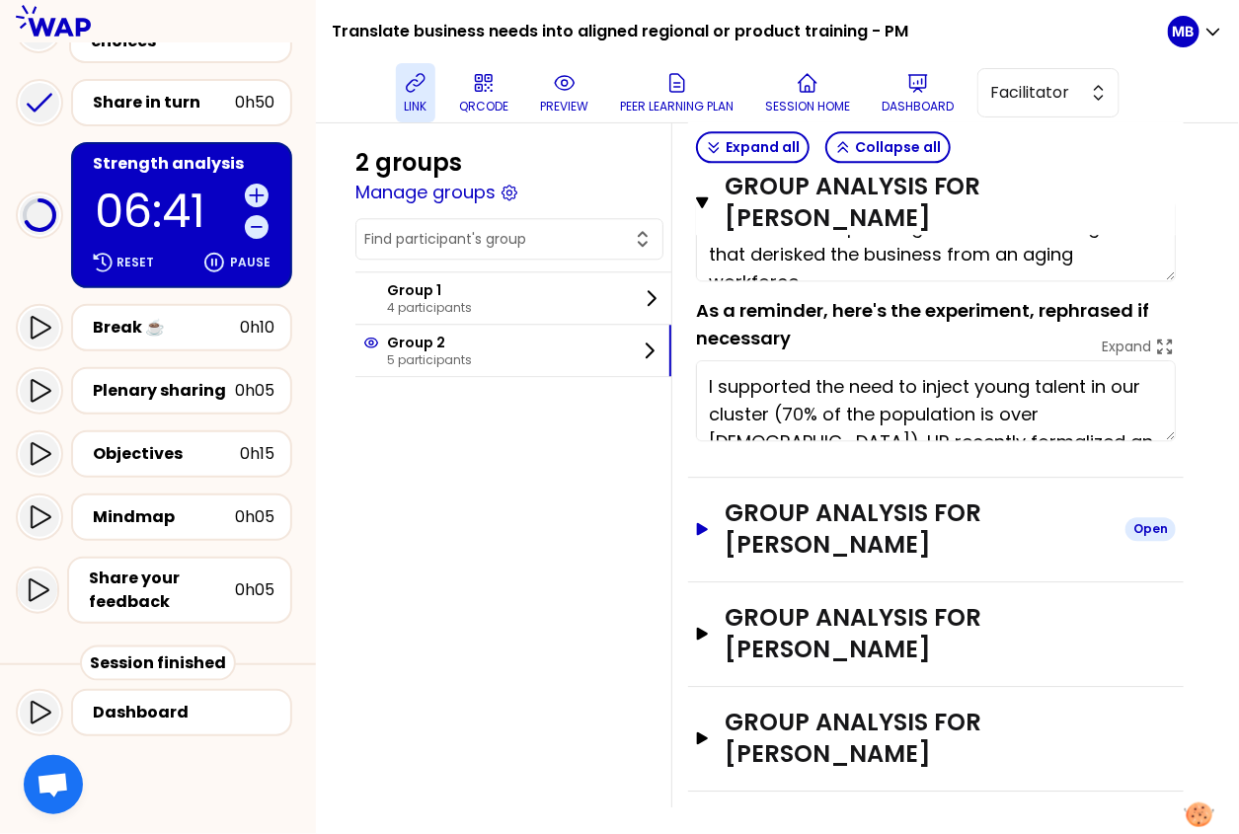
click at [799, 526] on h3 "Group analysis for Carmen Melendez" at bounding box center [917, 529] width 385 height 63
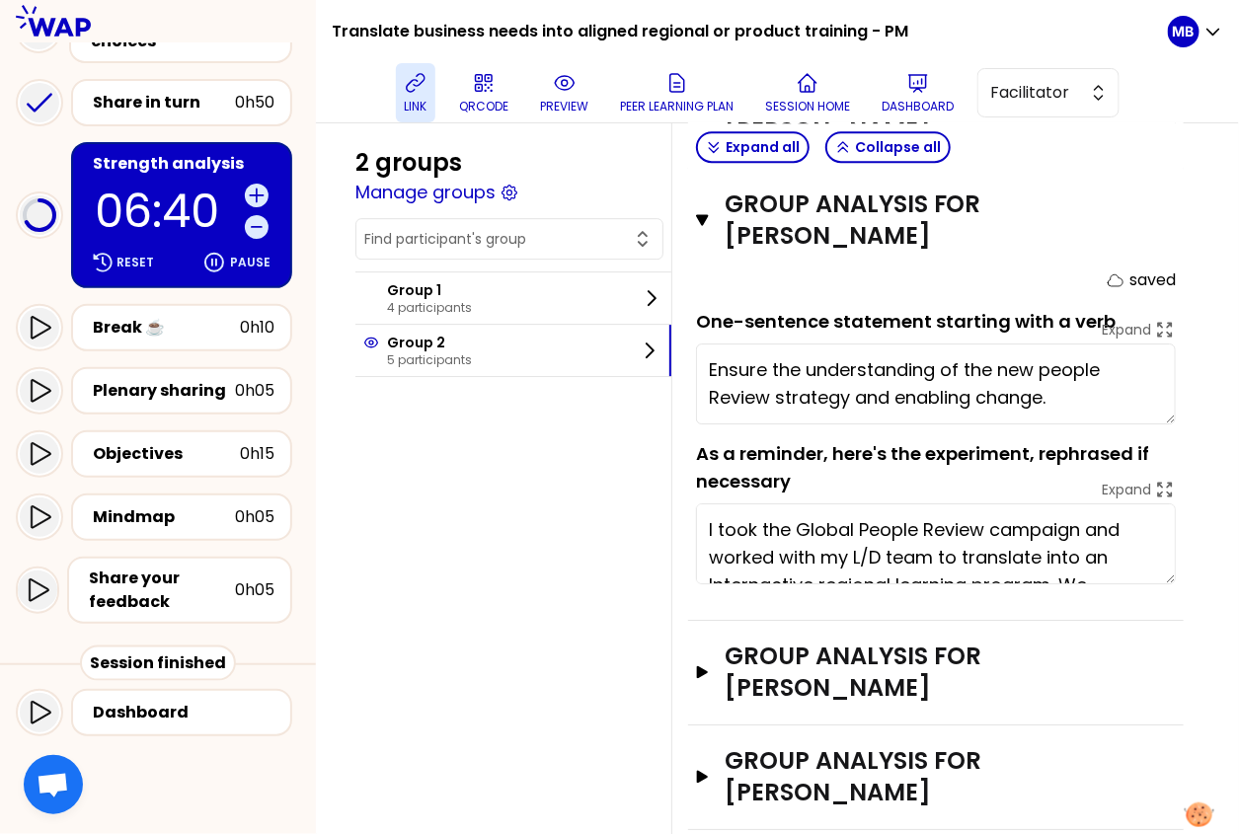
scroll to position [1812, 0]
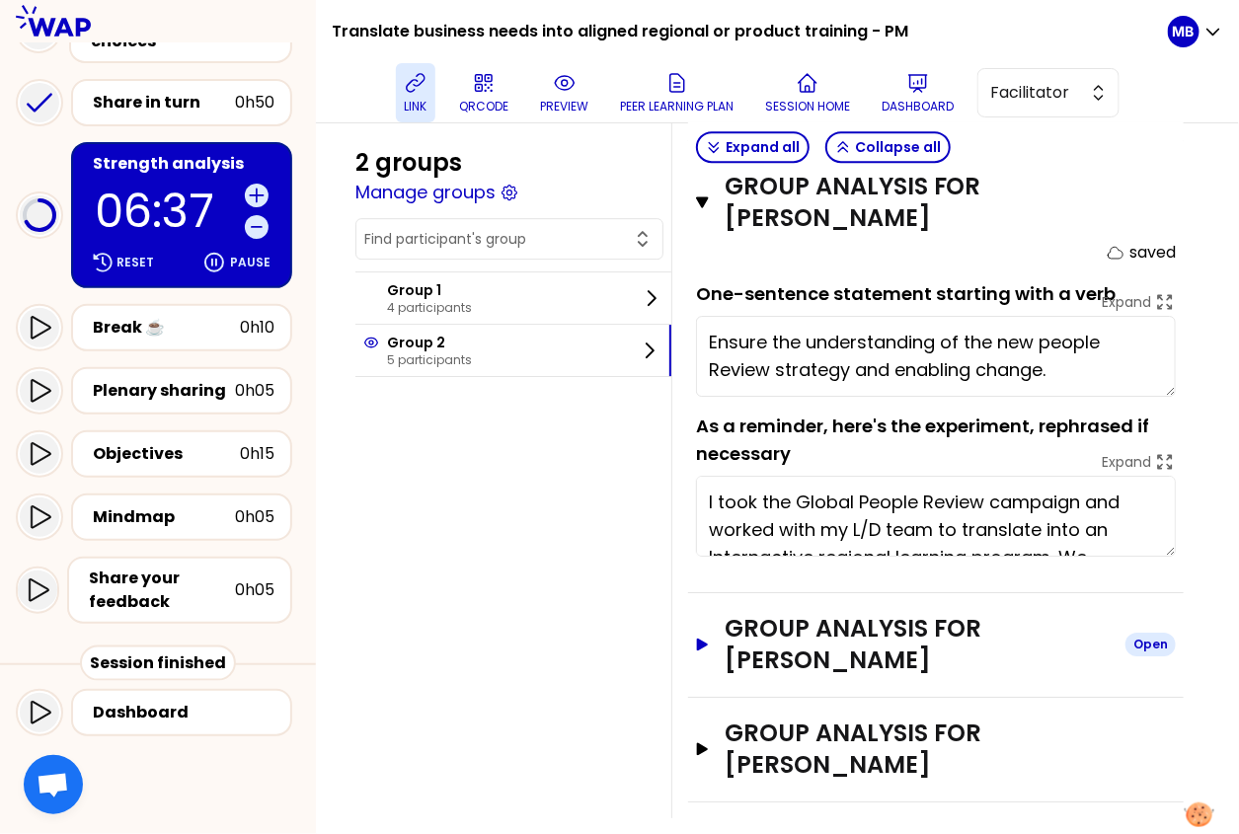
click at [788, 645] on h3 "Group analysis for Christele GERAUD" at bounding box center [917, 644] width 385 height 63
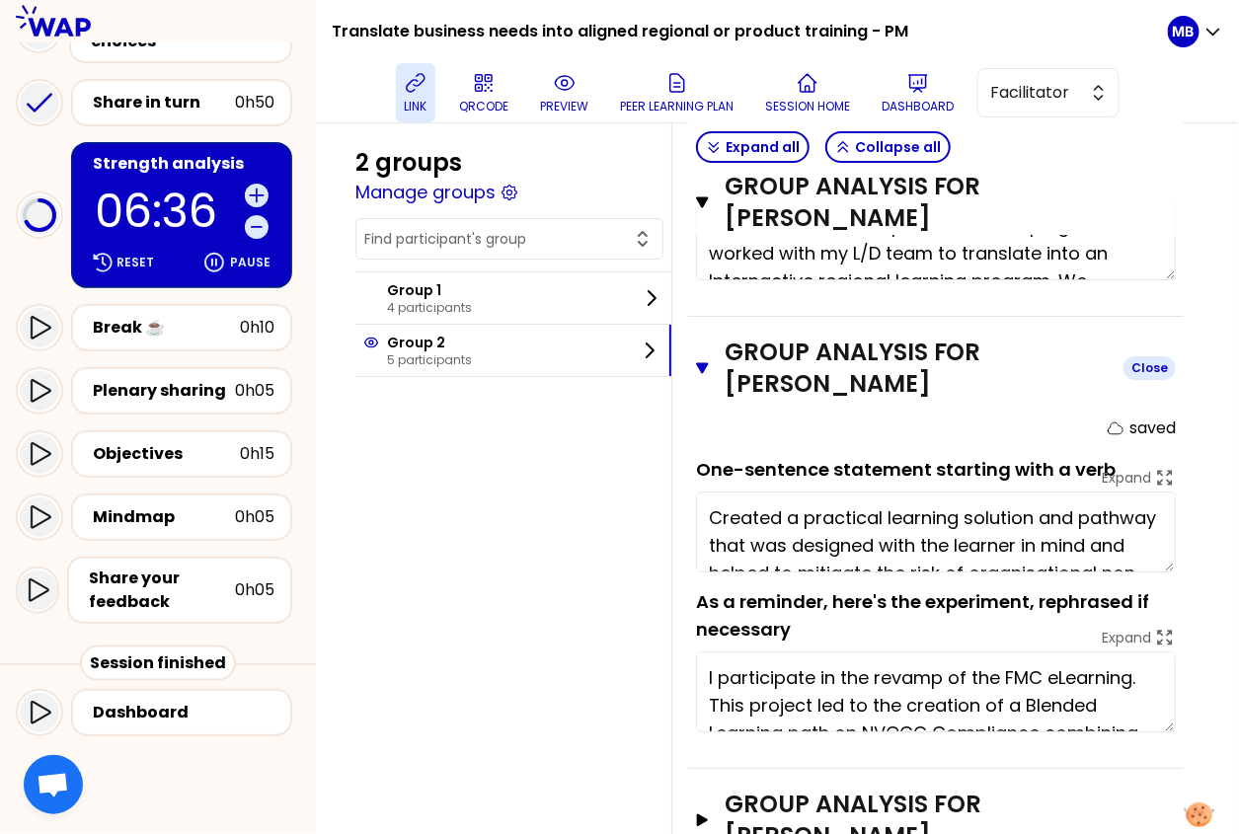
scroll to position [2167, 0]
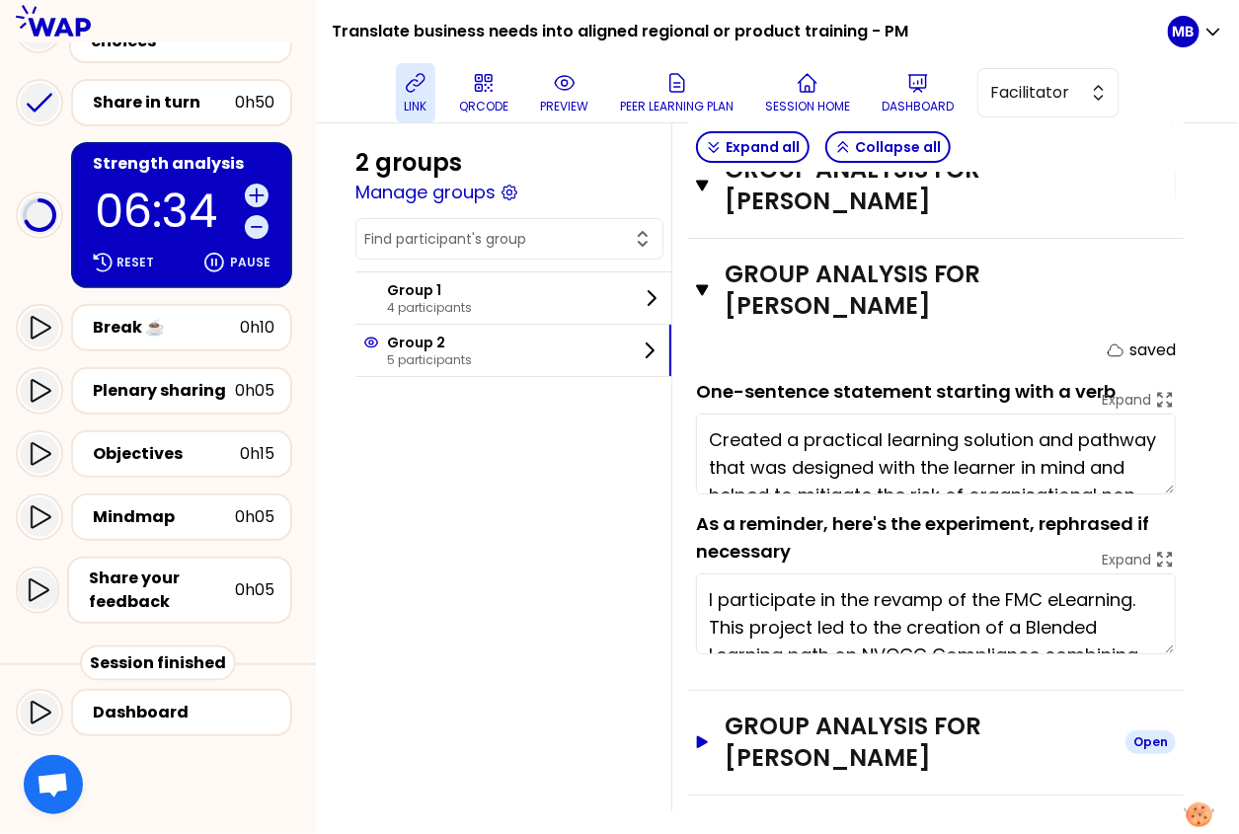
click at [770, 711] on h3 "Group analysis for Emma Butler" at bounding box center [917, 742] width 385 height 63
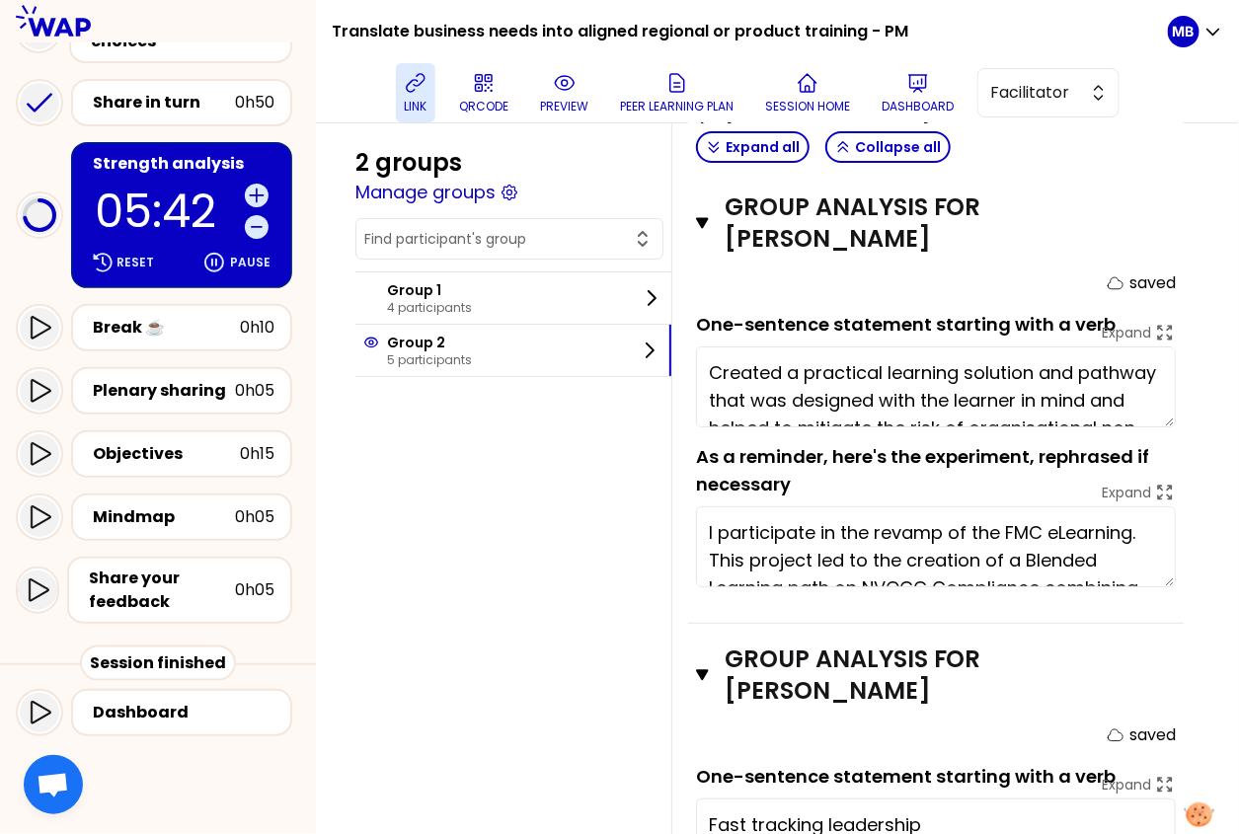
scroll to position [2075, 0]
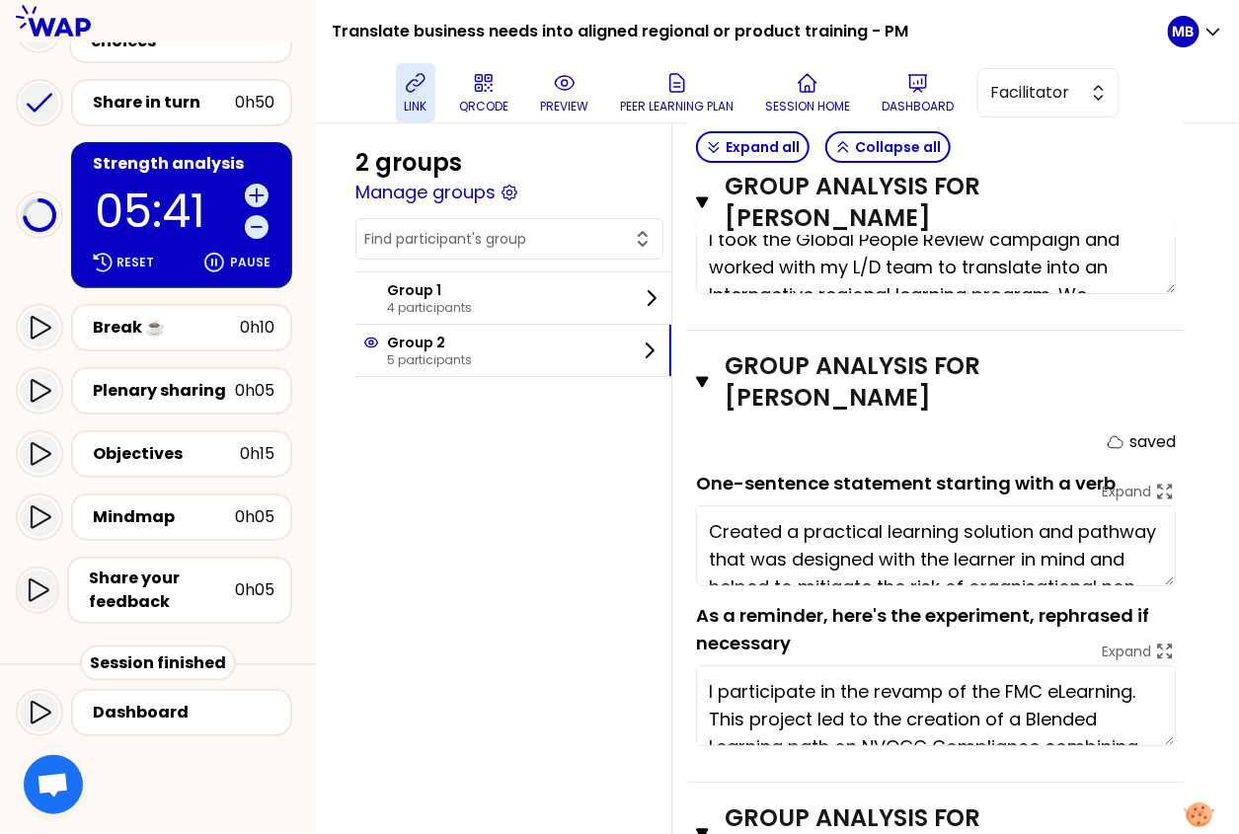
type textarea "Fast tracking leadership,"
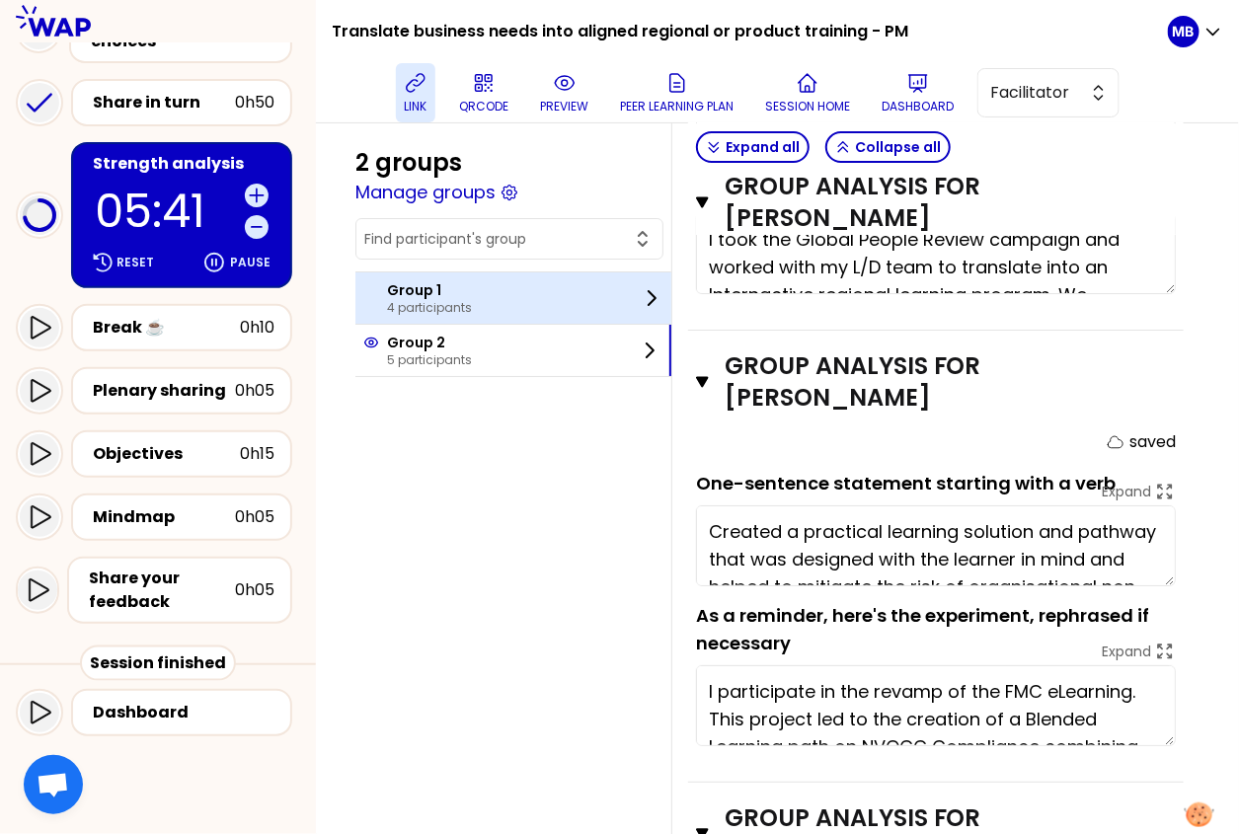
click at [422, 288] on p "Group 1" at bounding box center [429, 290] width 85 height 20
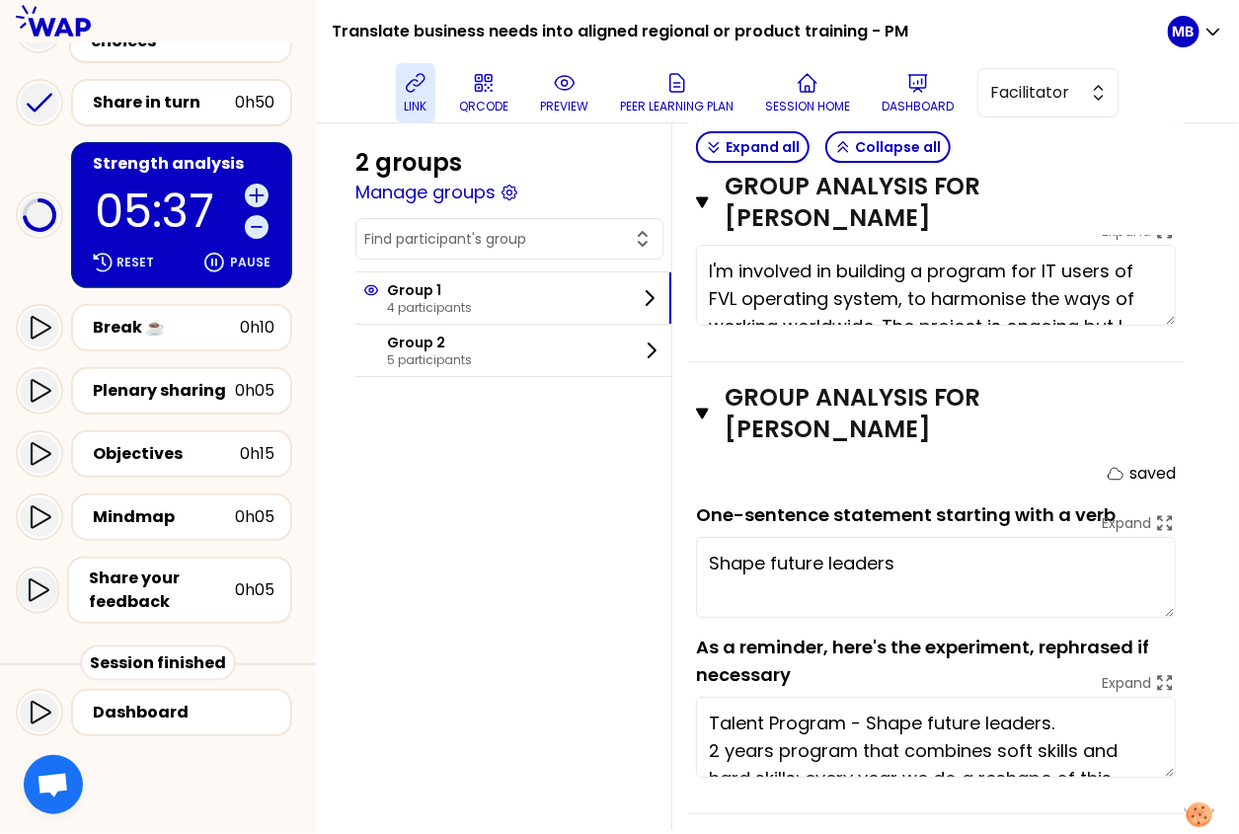
scroll to position [2063, 0]
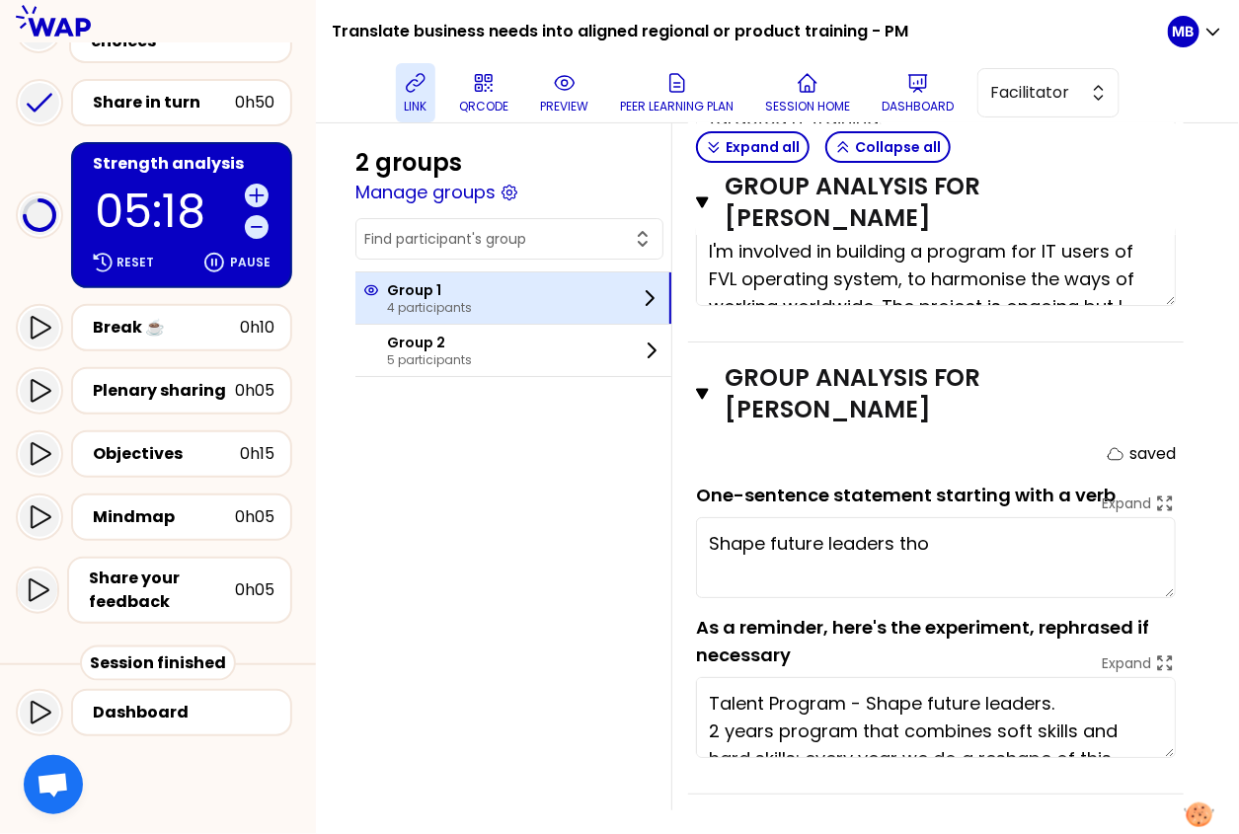
type textarea "Shape future leaders th"
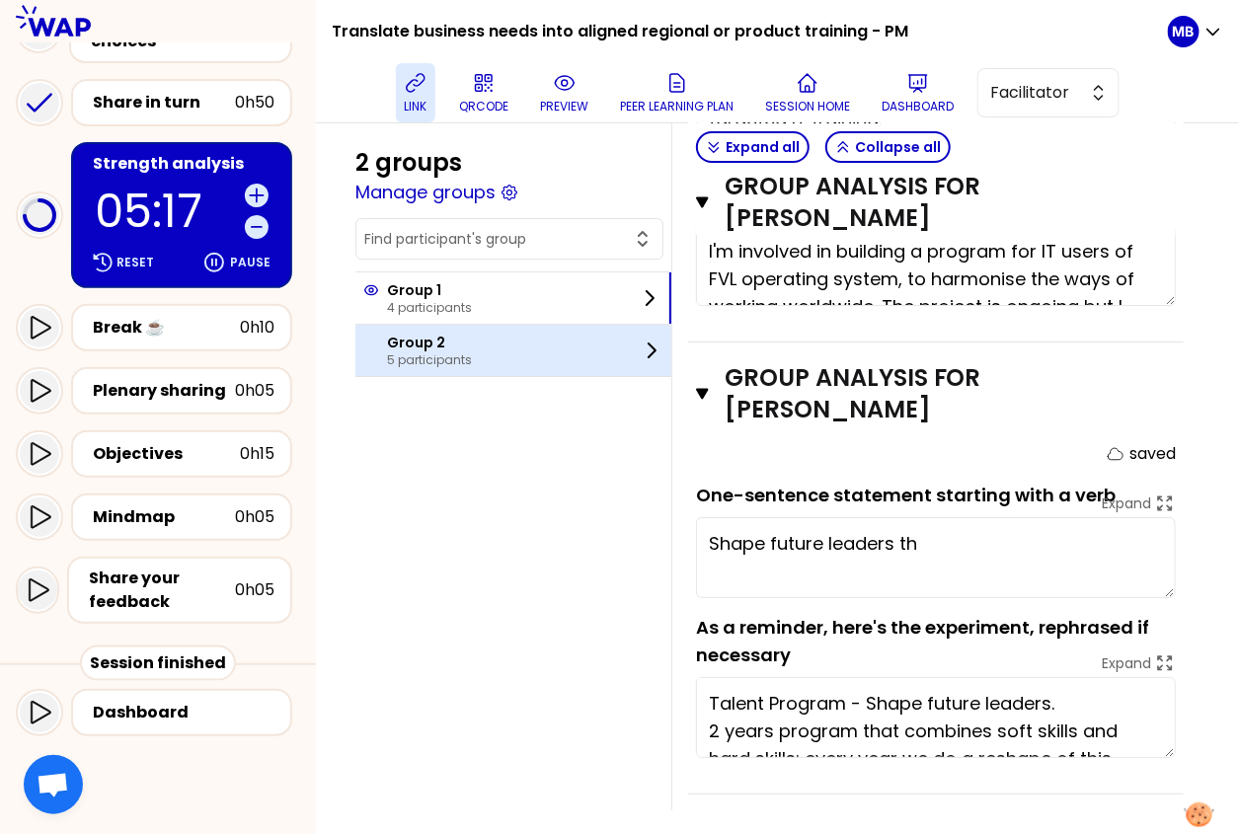
click at [495, 359] on div "Group 2 5 participants" at bounding box center [513, 350] width 316 height 51
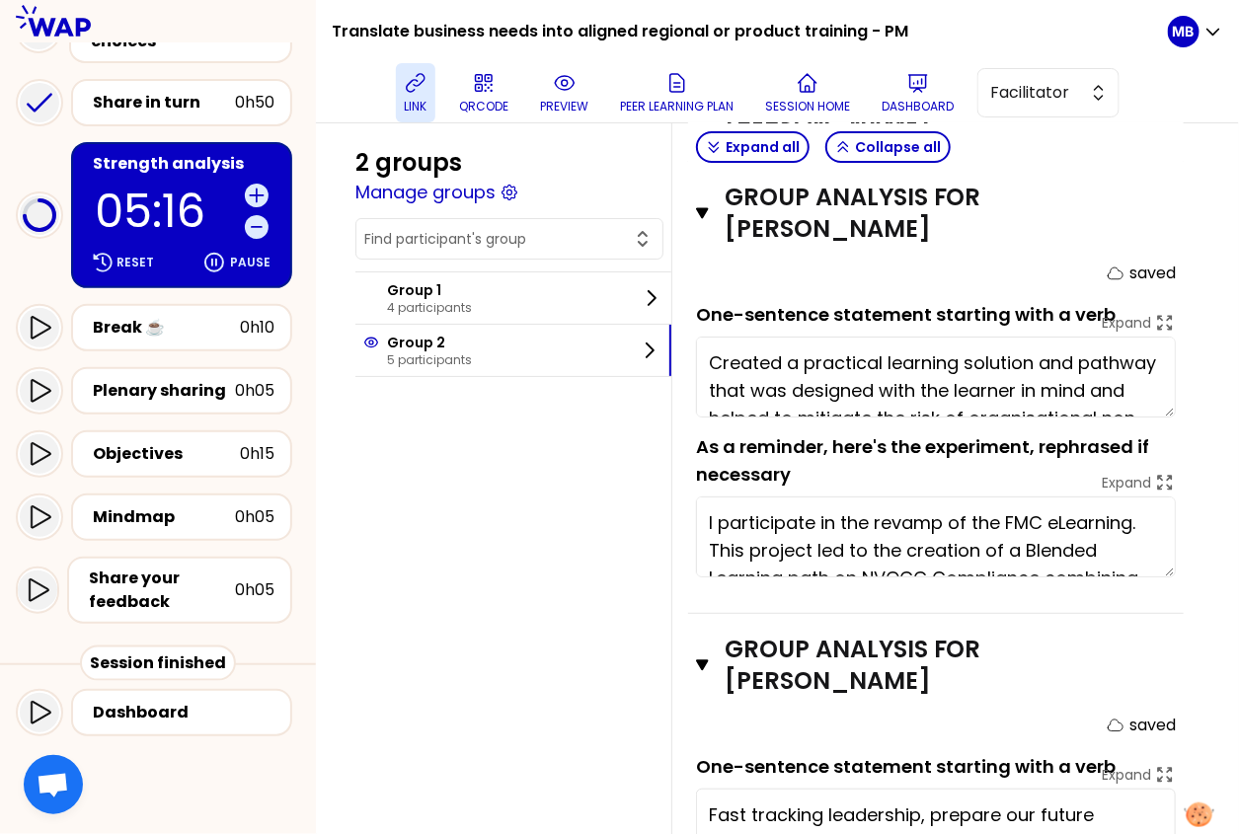
scroll to position [2513, 0]
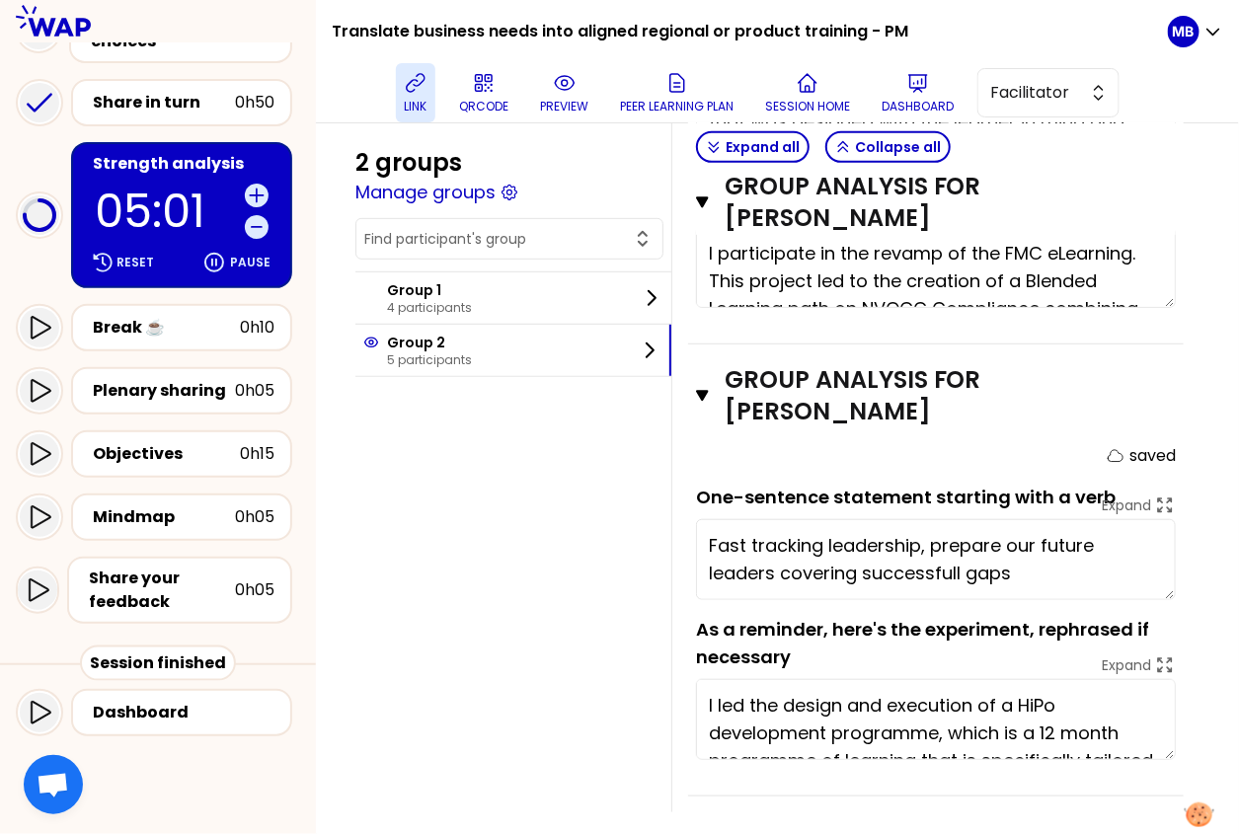
type textarea "Fast tracking leadership, prepare our future leaders covering successful gaps"
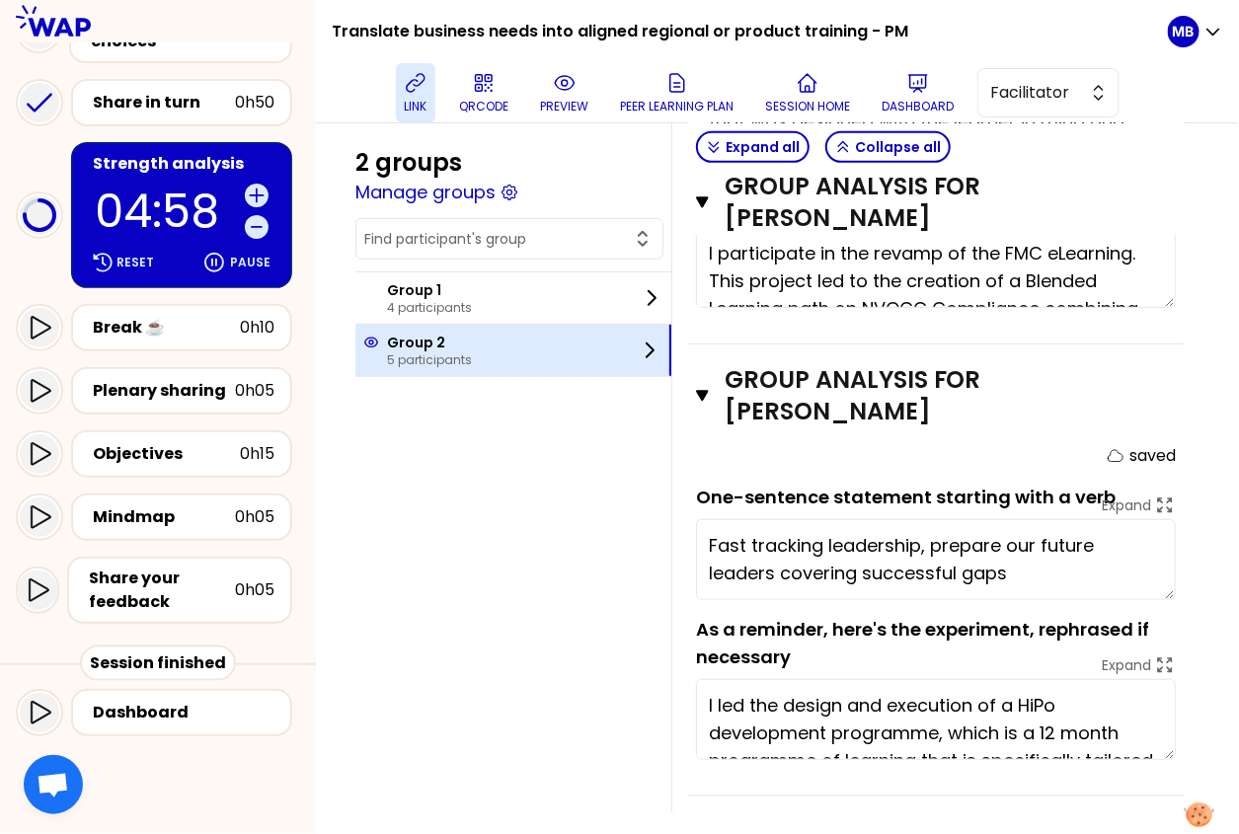
click at [496, 364] on div "Group 2 5 participants" at bounding box center [513, 350] width 316 height 51
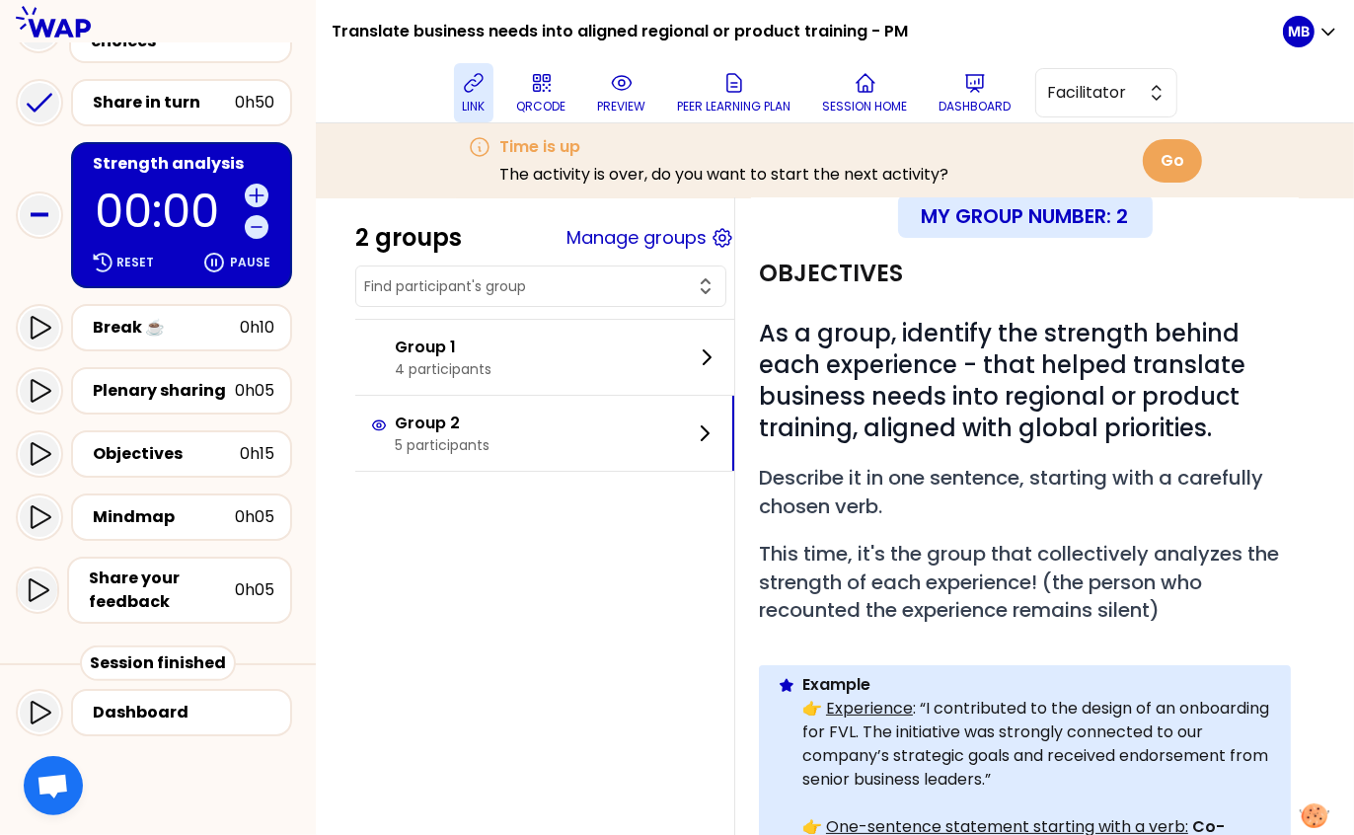
scroll to position [57, 0]
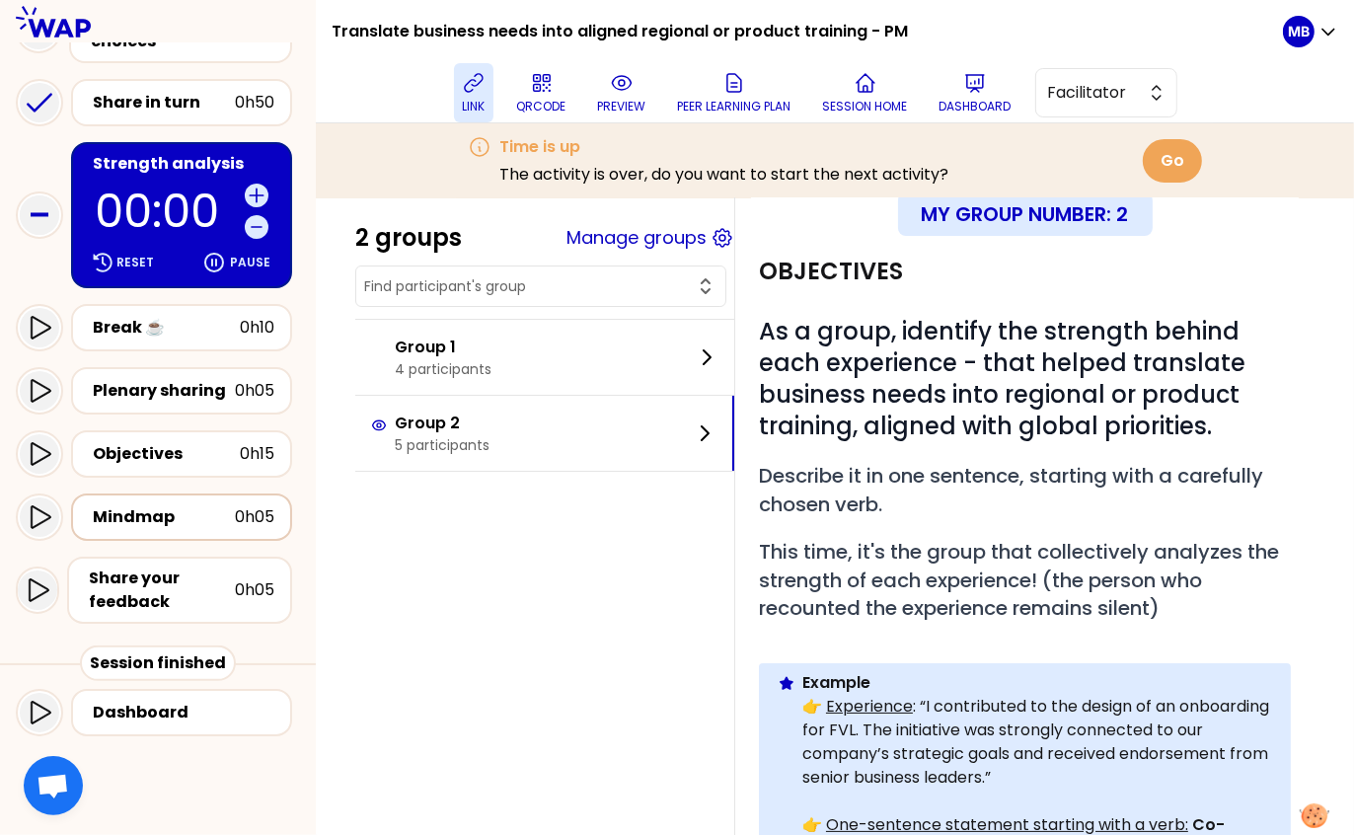
click at [158, 511] on div "Mindmap" at bounding box center [164, 517] width 142 height 24
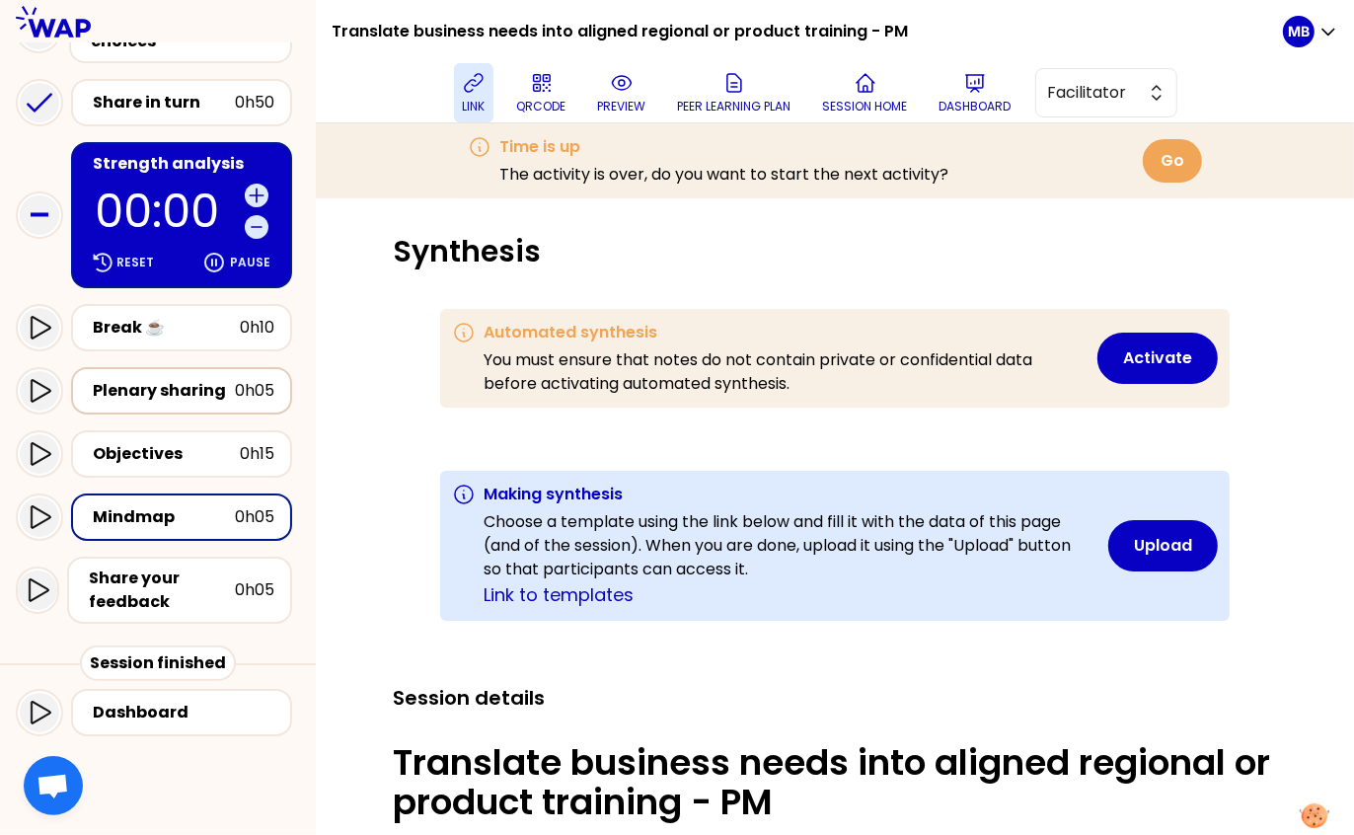
click at [163, 397] on div "Plenary sharing" at bounding box center [164, 391] width 142 height 24
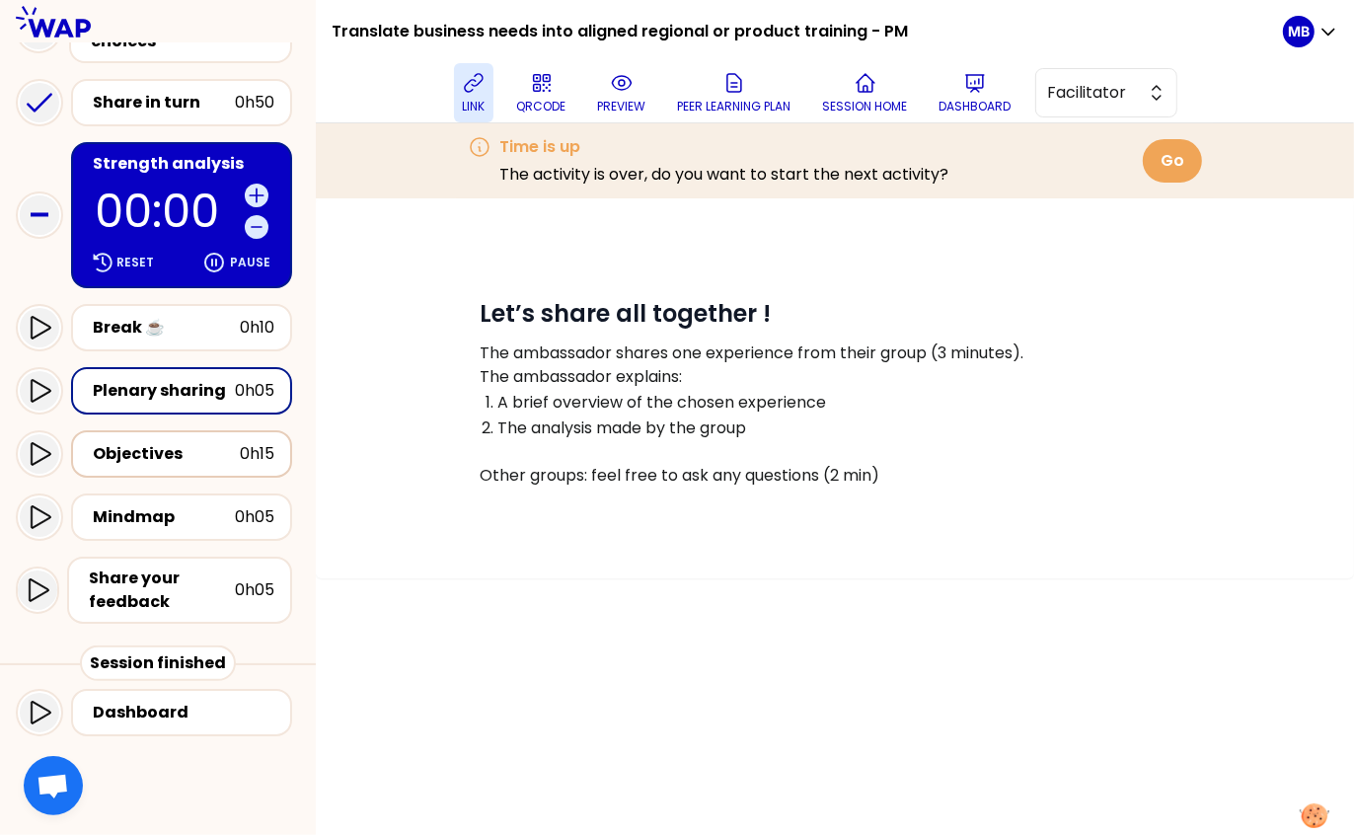
click at [175, 460] on div "Objectives" at bounding box center [166, 454] width 147 height 24
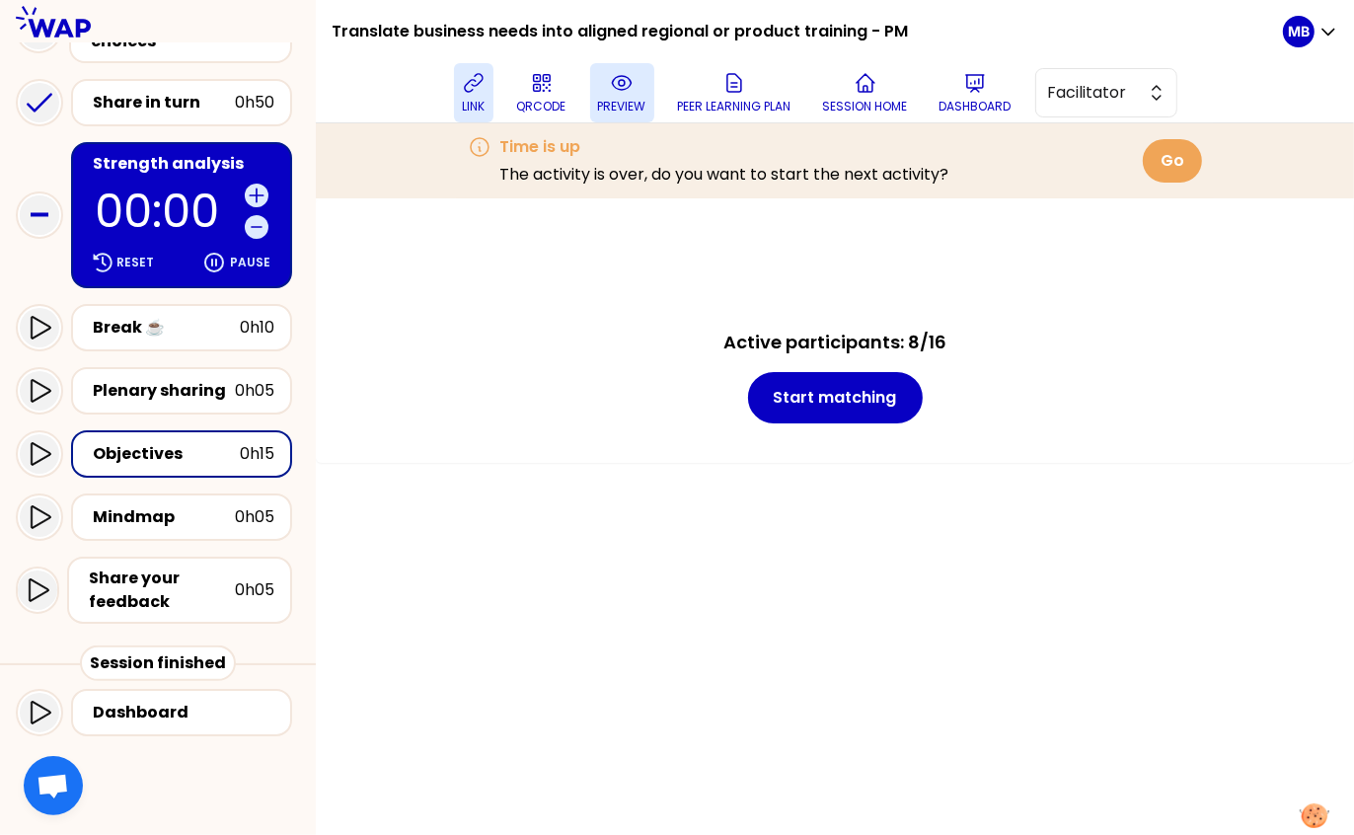
click at [603, 97] on button "preview" at bounding box center [622, 92] width 64 height 59
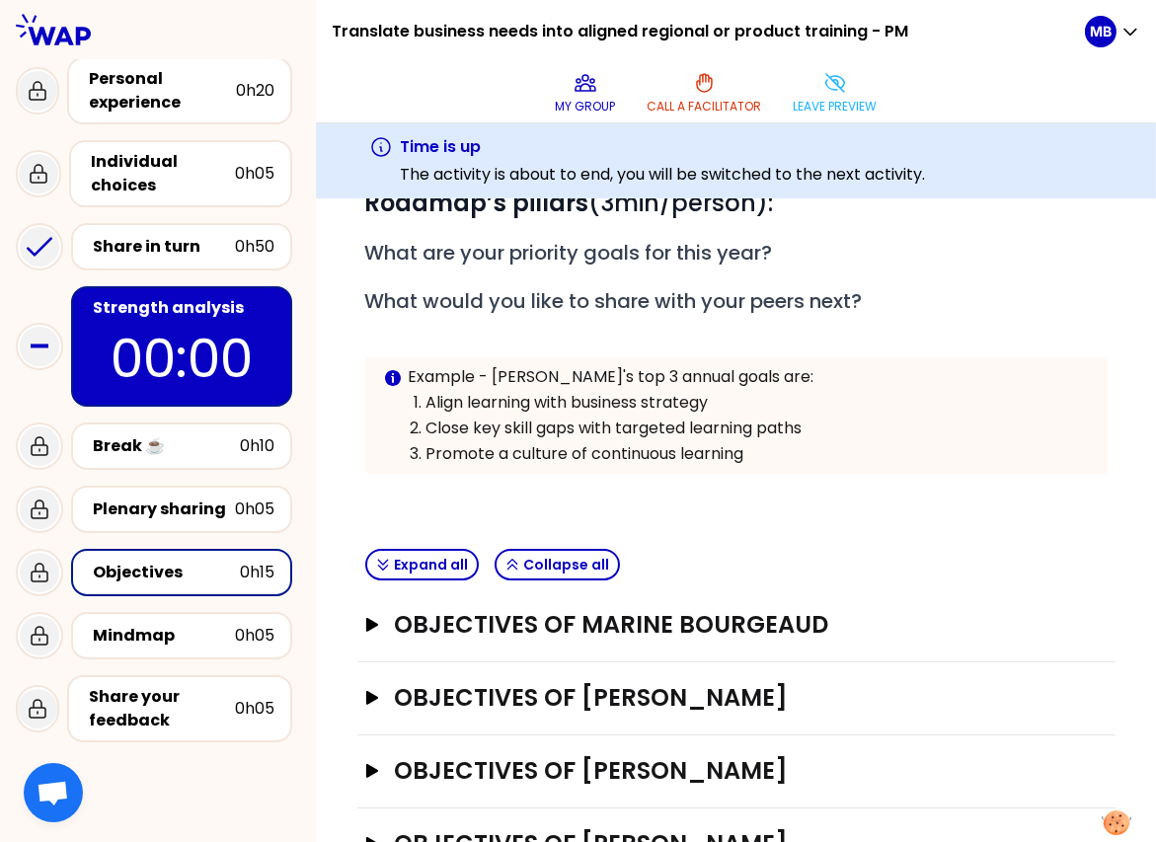
scroll to position [205, 0]
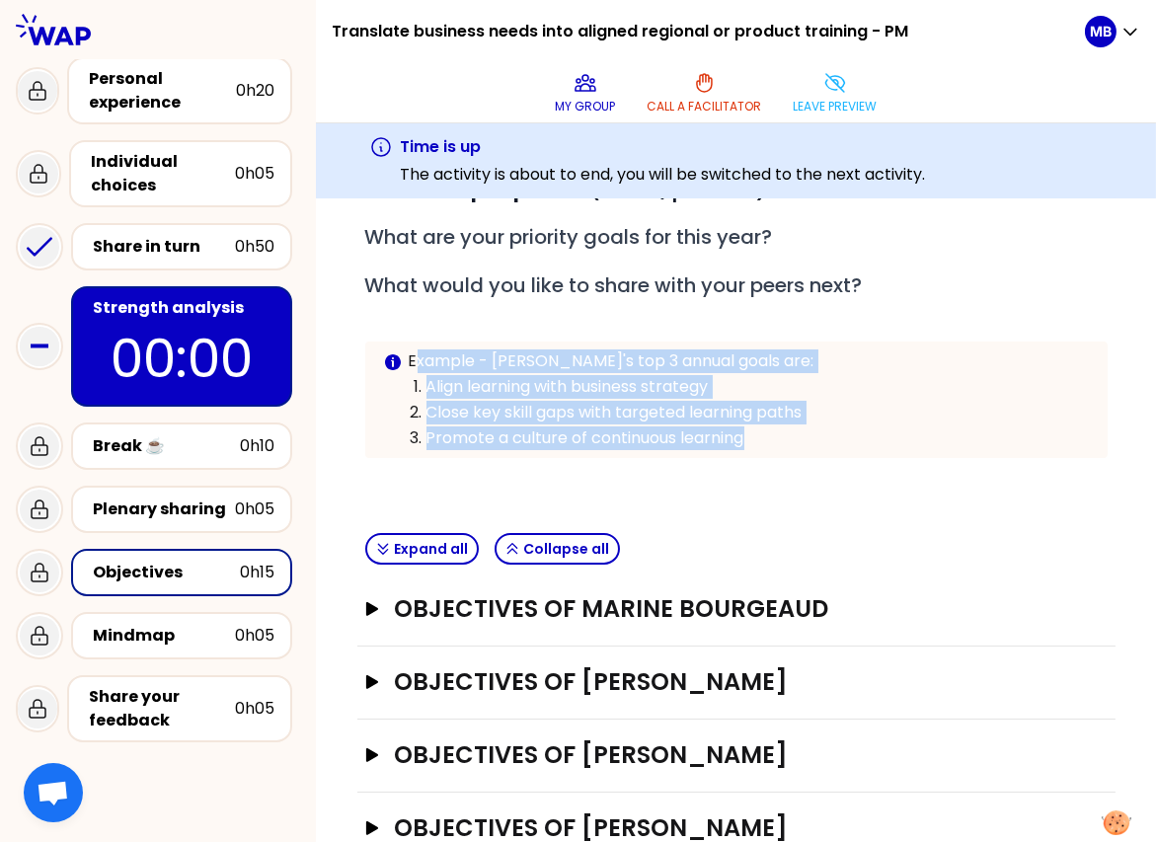
drag, startPoint x: 413, startPoint y: 349, endPoint x: 781, endPoint y: 436, distance: 378.3
click at [790, 436] on div "Example - Caroline's top 3 annual goals are: Align learning with business strat…" at bounding box center [750, 399] width 683 height 101
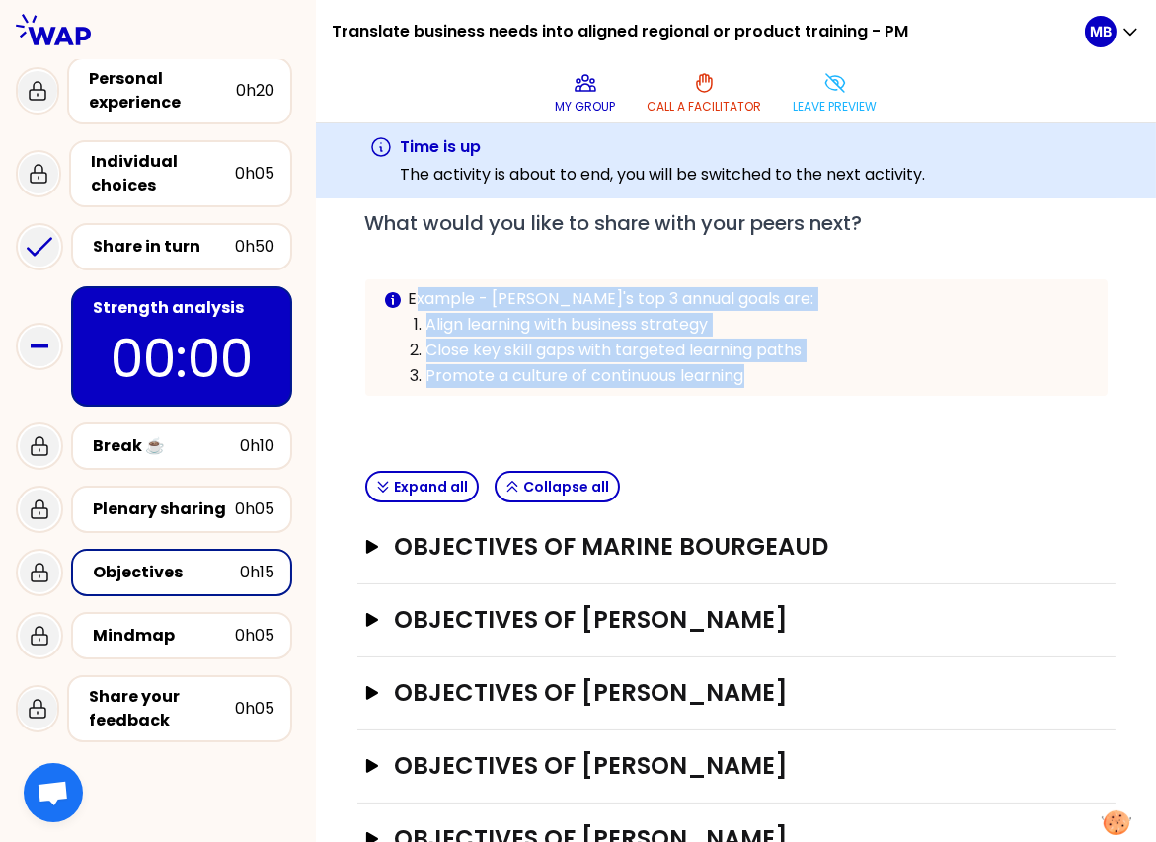
scroll to position [332, 0]
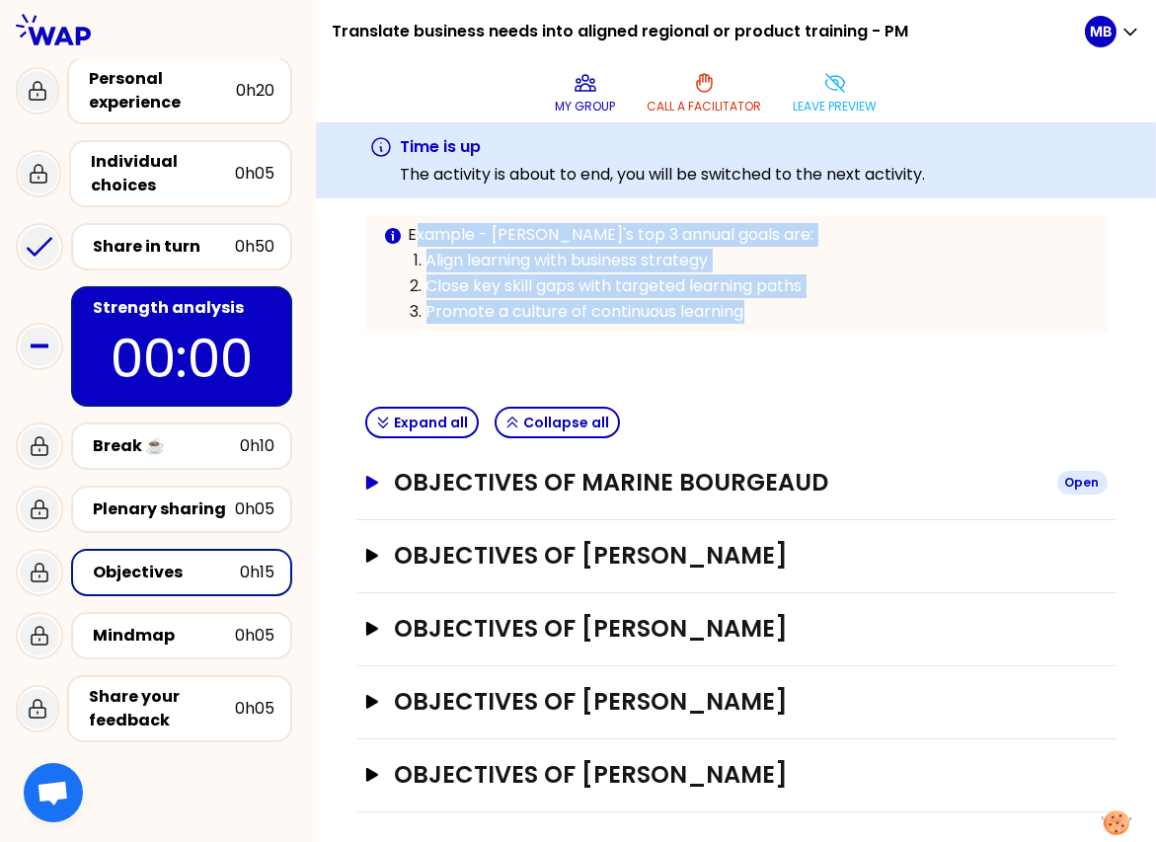
click at [513, 479] on h3 "Objectives of Marine Bourgeaud" at bounding box center [717, 483] width 647 height 32
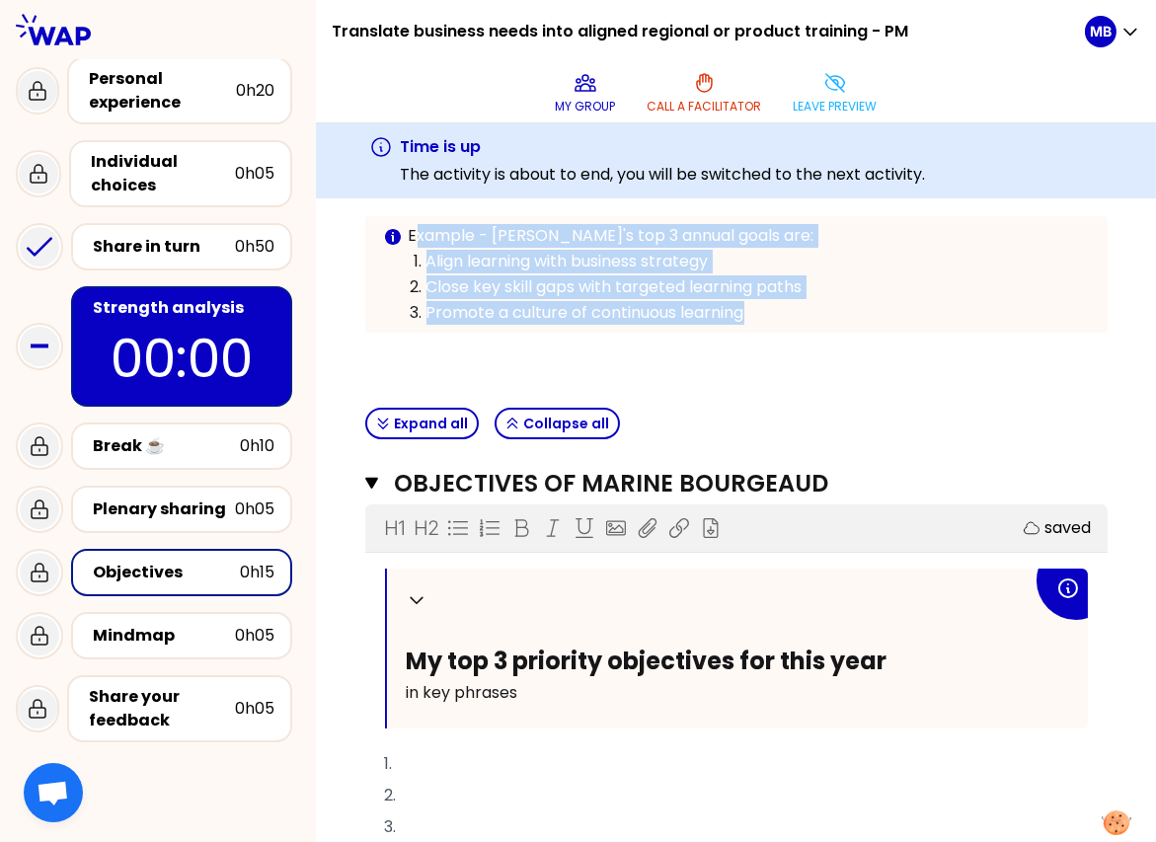
scroll to position [312, 0]
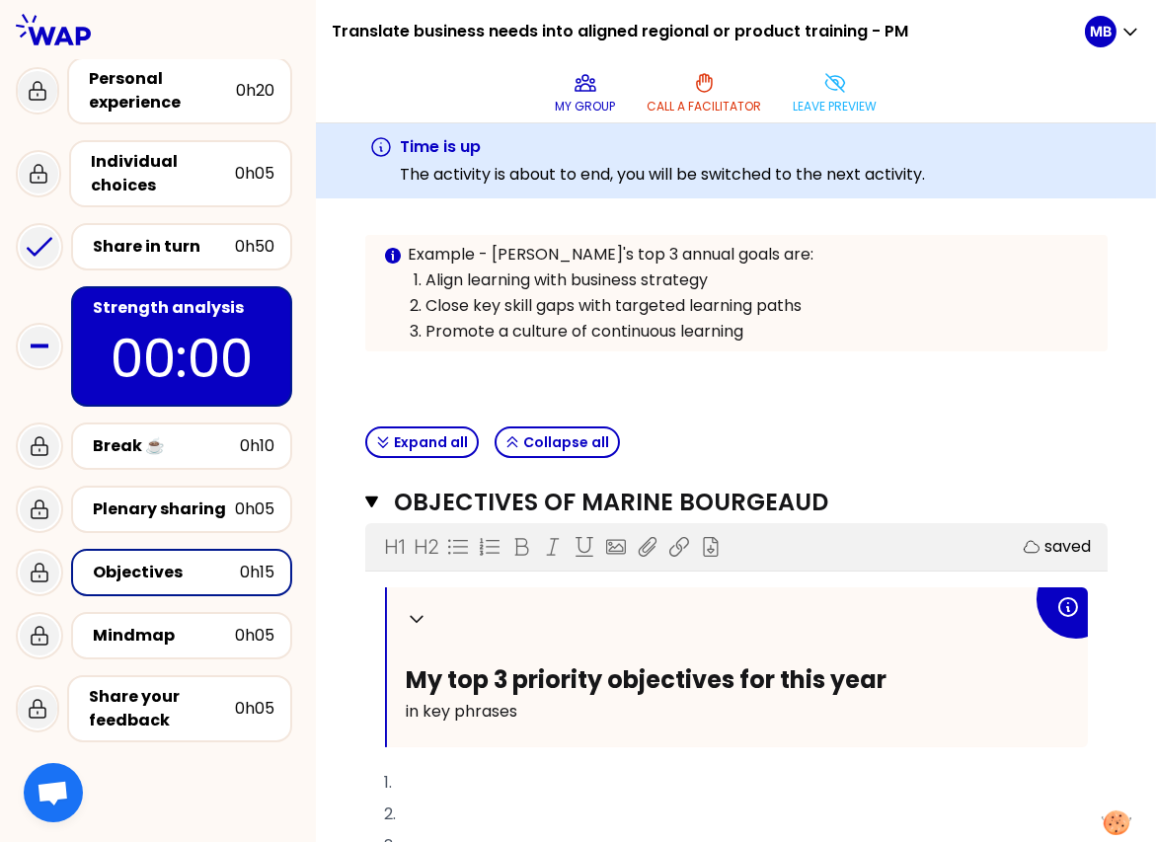
click at [711, 442] on div "Expand all Collapse all" at bounding box center [736, 443] width 758 height 48
click at [832, 90] on icon at bounding box center [834, 83] width 19 height 18
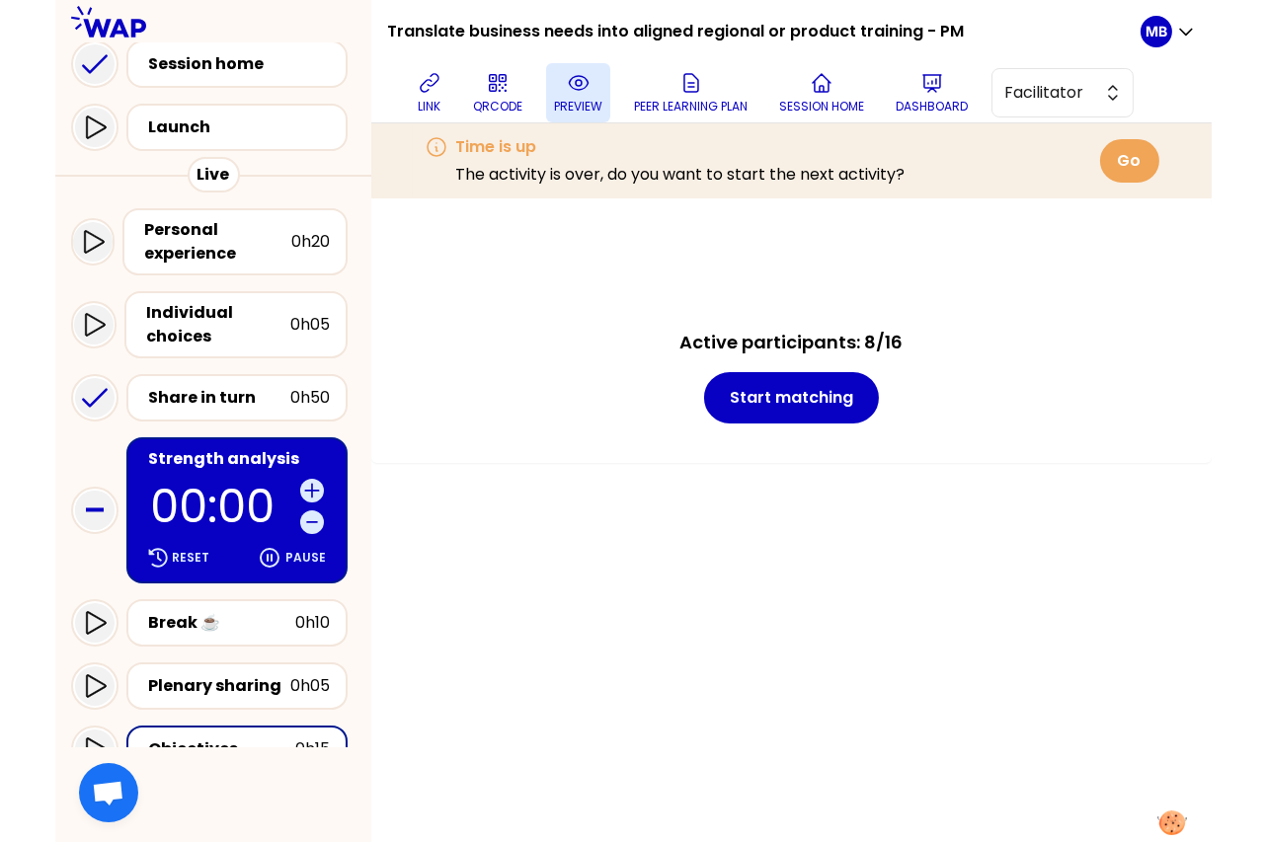
scroll to position [330, 0]
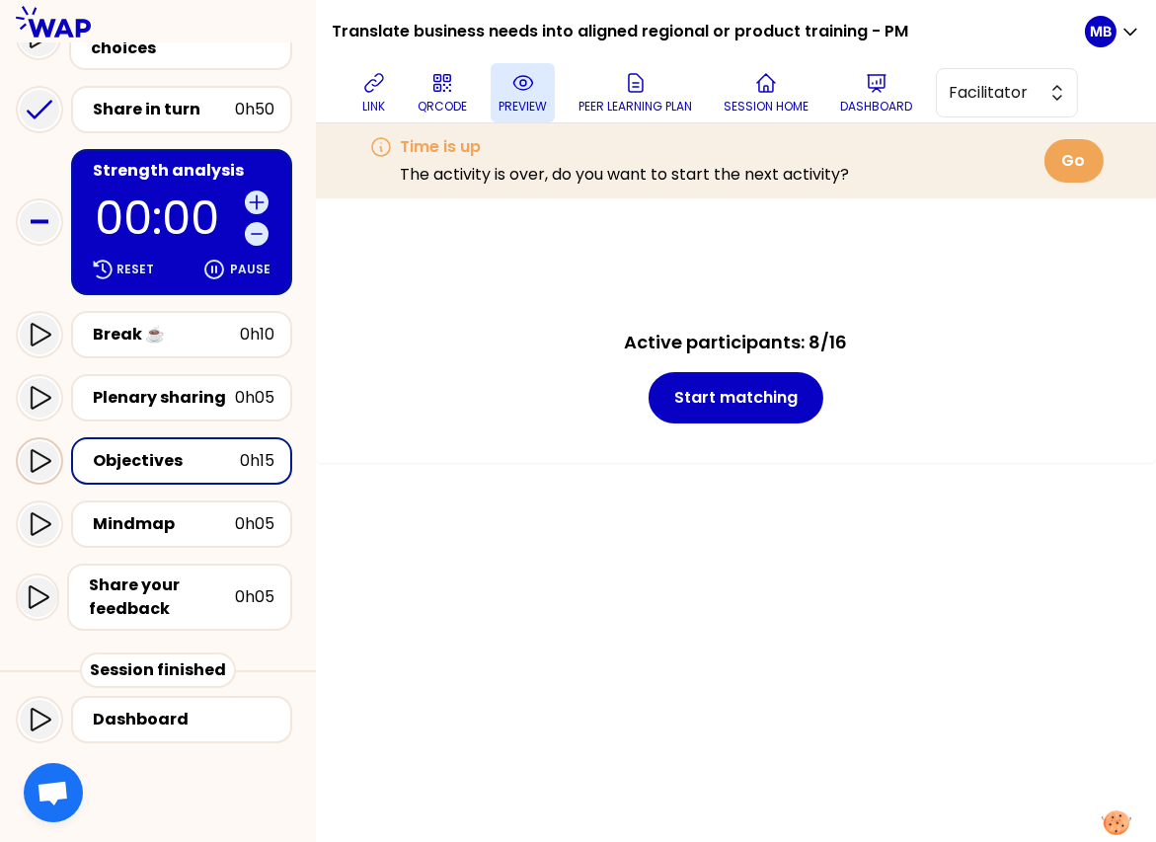
click at [38, 464] on icon at bounding box center [40, 461] width 24 height 24
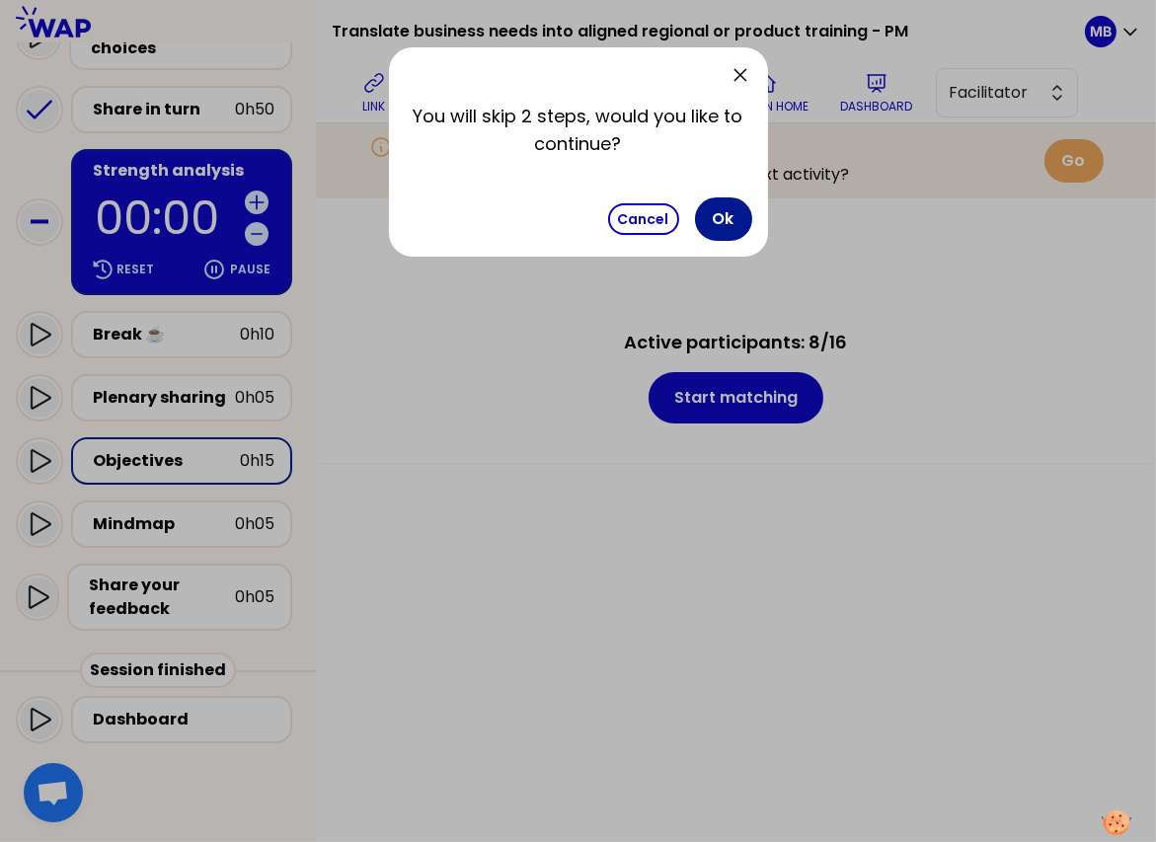
click at [723, 216] on button "Ok" at bounding box center [723, 218] width 57 height 43
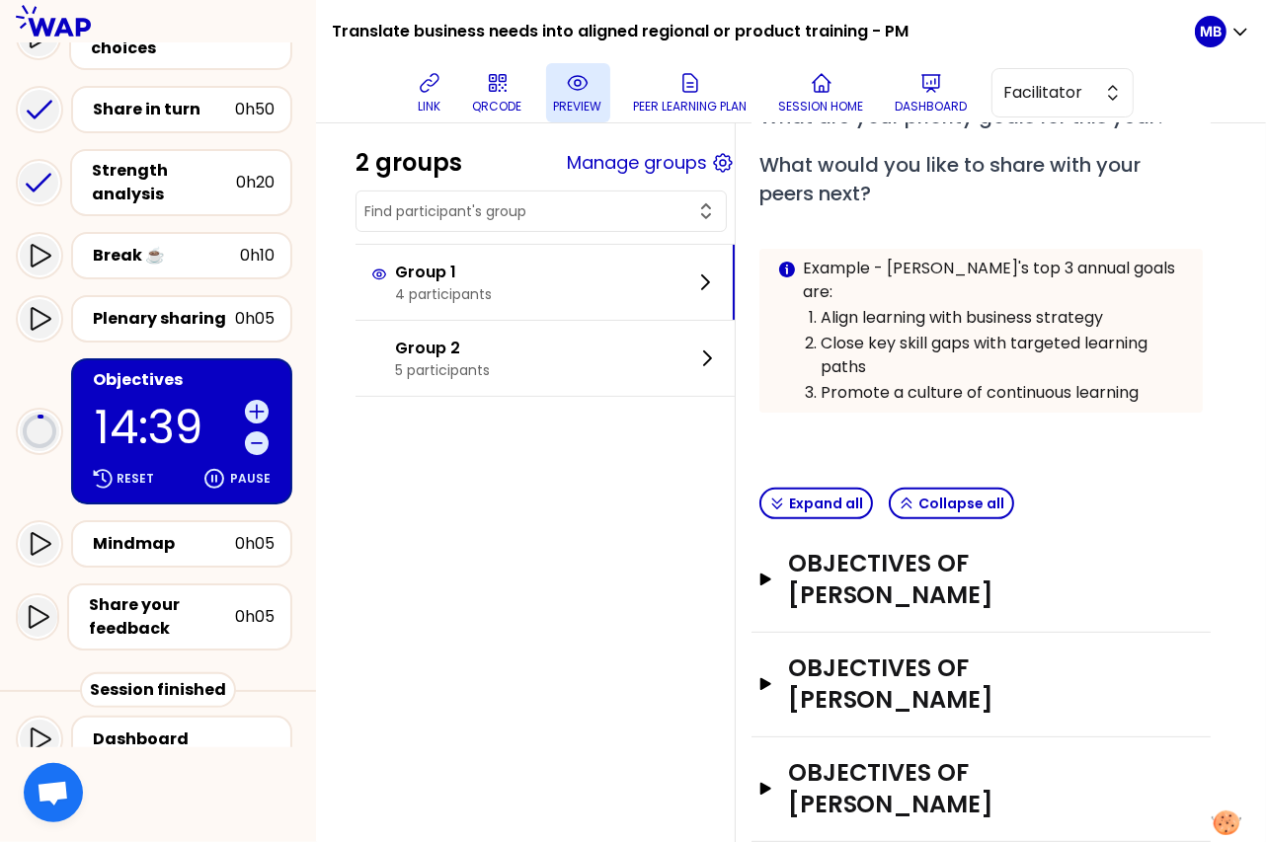
scroll to position [469, 0]
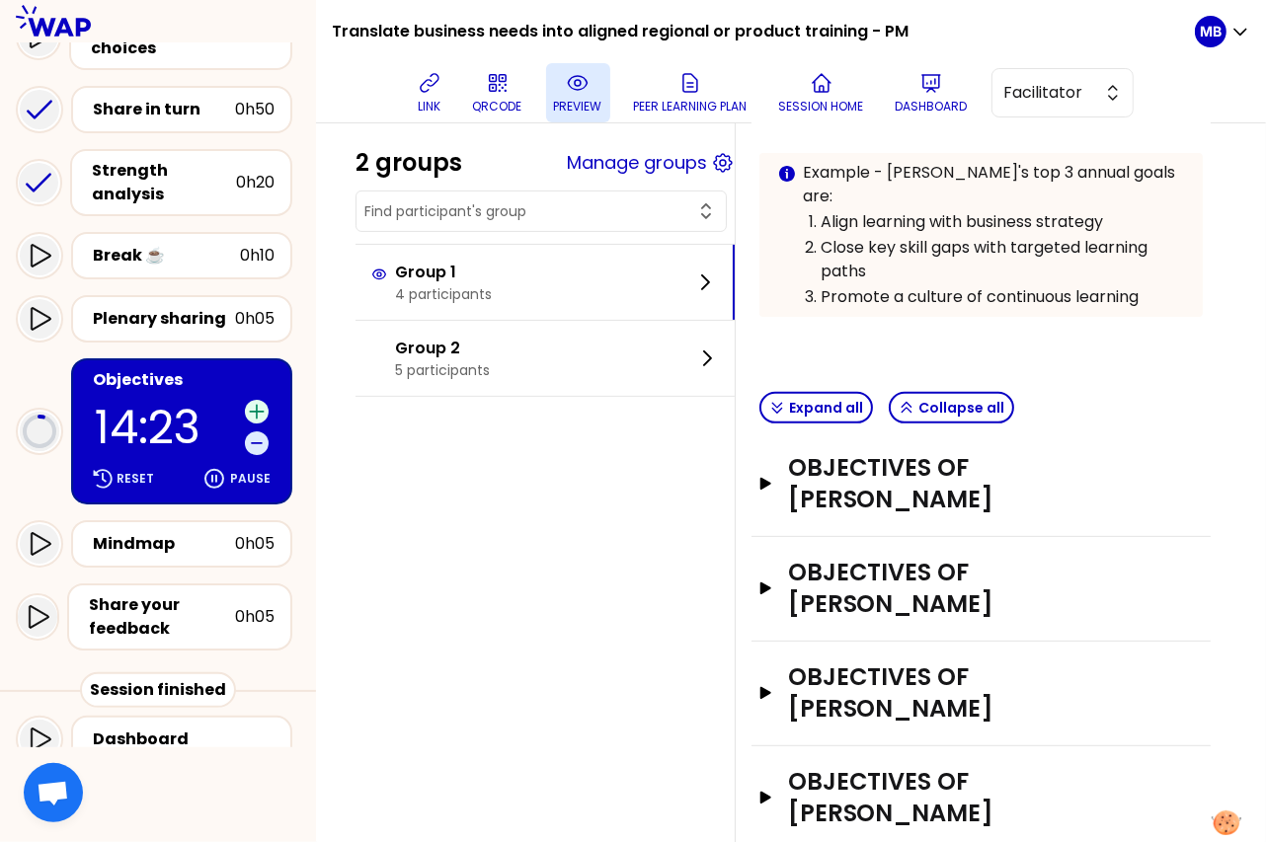
click at [255, 408] on icon at bounding box center [256, 411] width 13 height 13
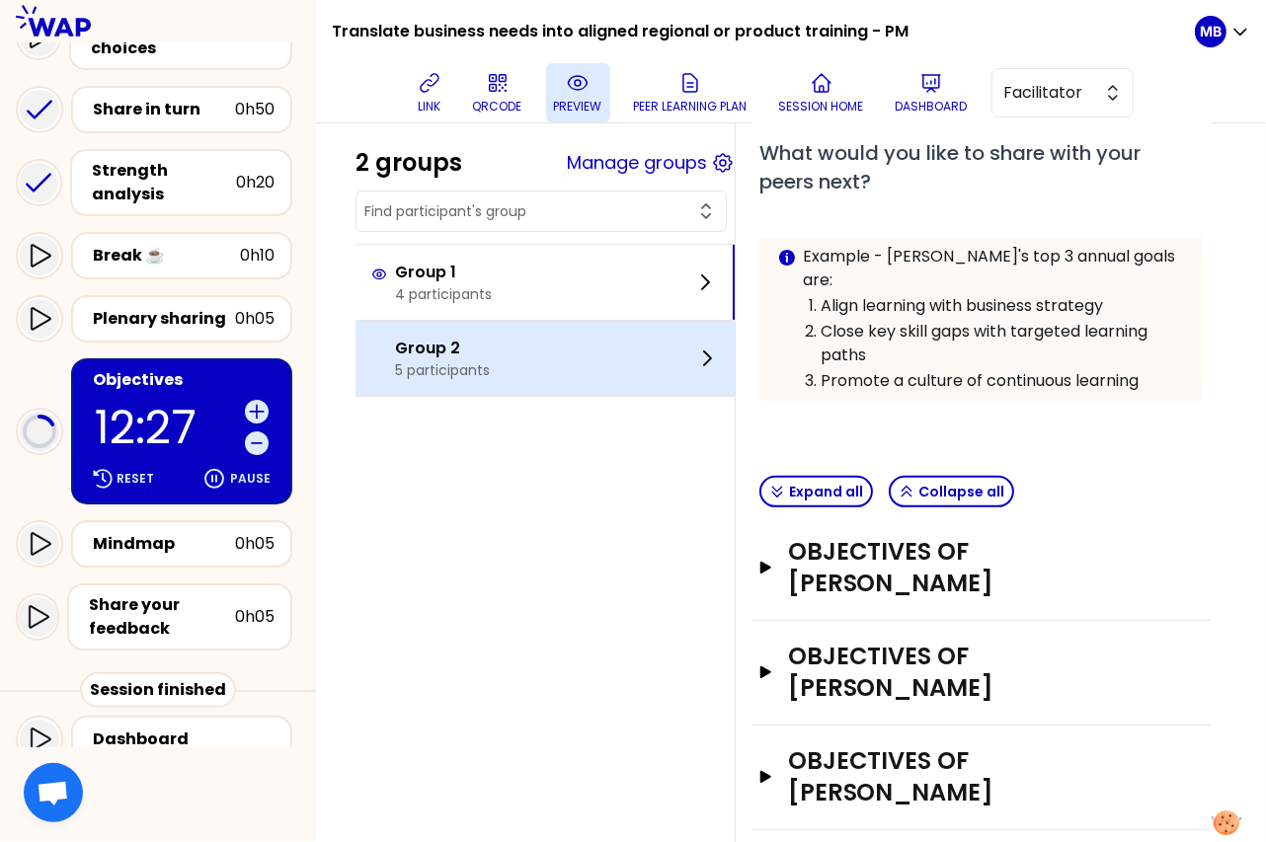
click at [439, 356] on p "Group 2" at bounding box center [442, 349] width 95 height 24
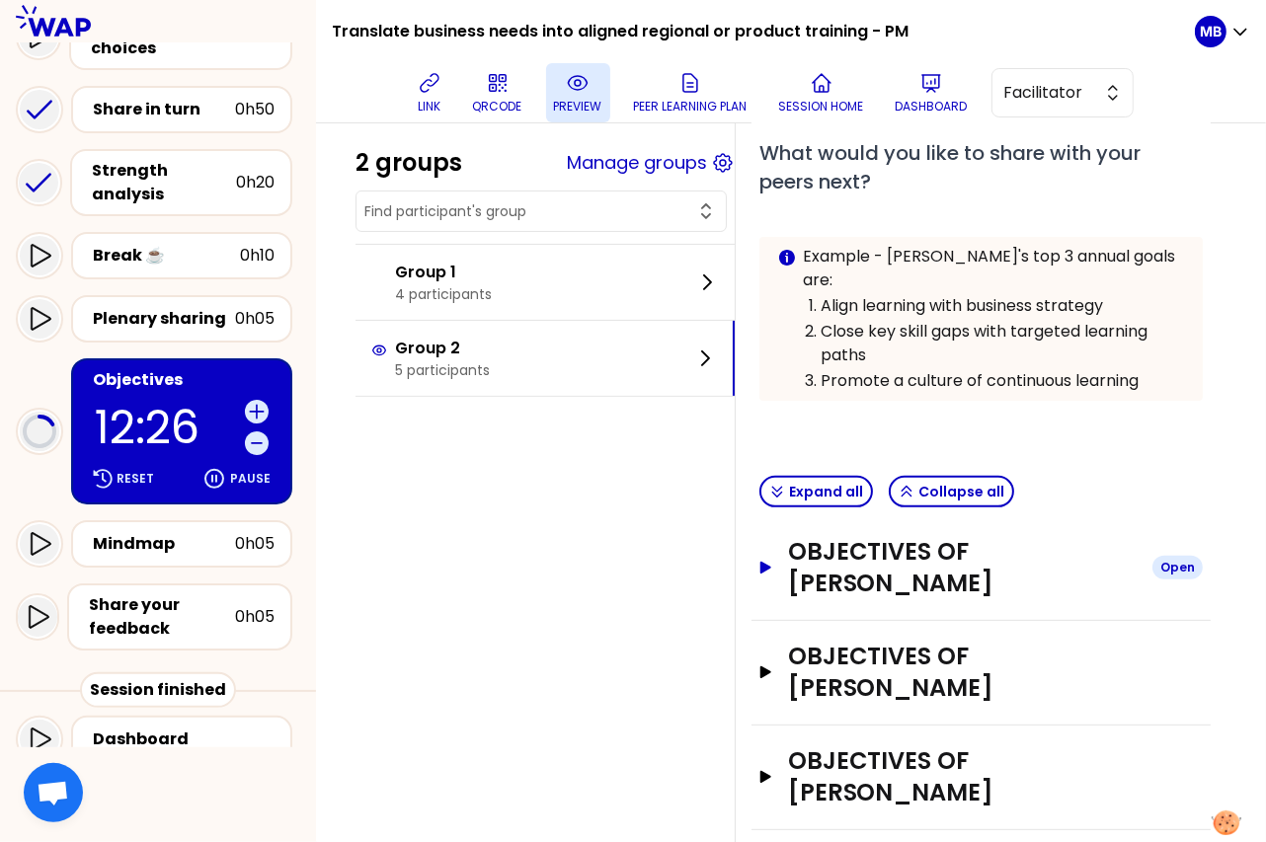
click at [848, 537] on h3 "Objectives of Lucas Fernandez" at bounding box center [962, 567] width 348 height 63
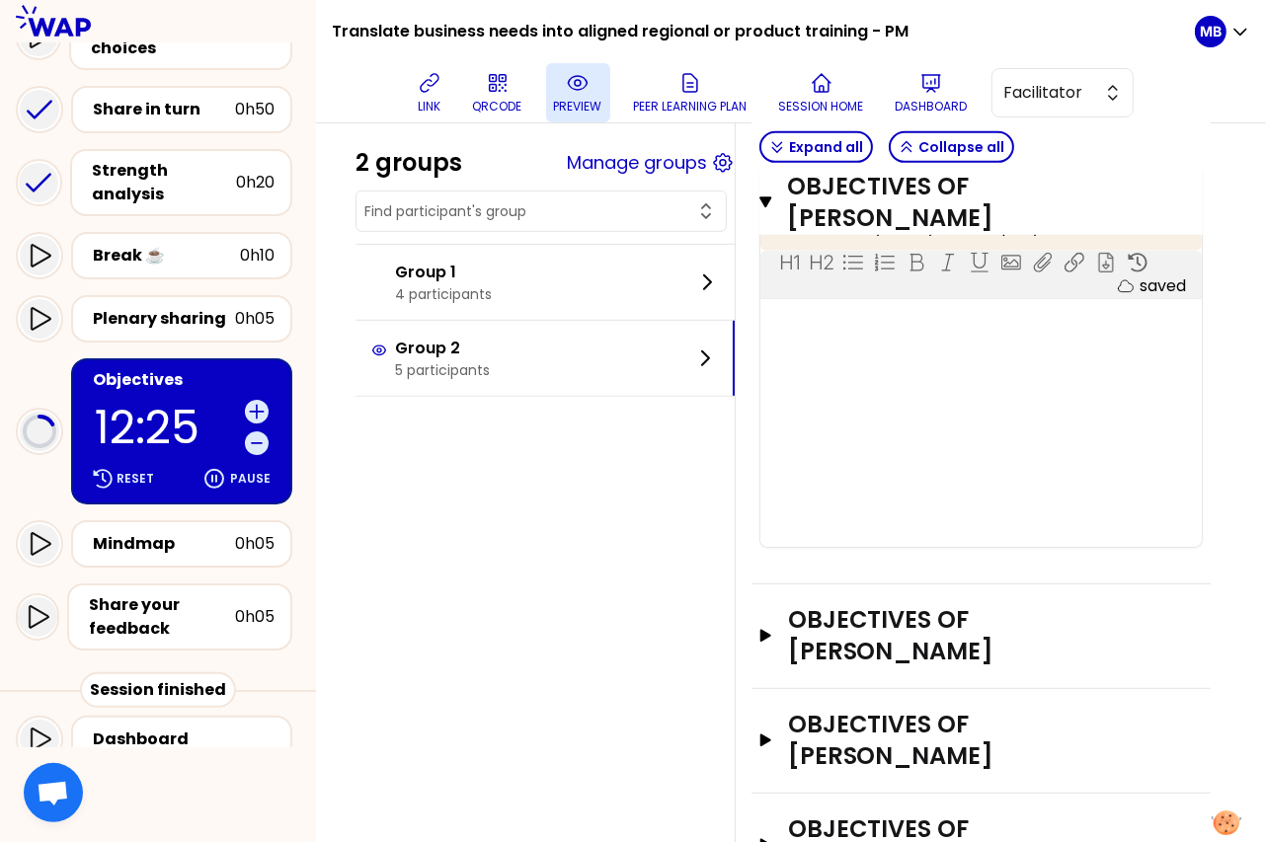
scroll to position [688, 0]
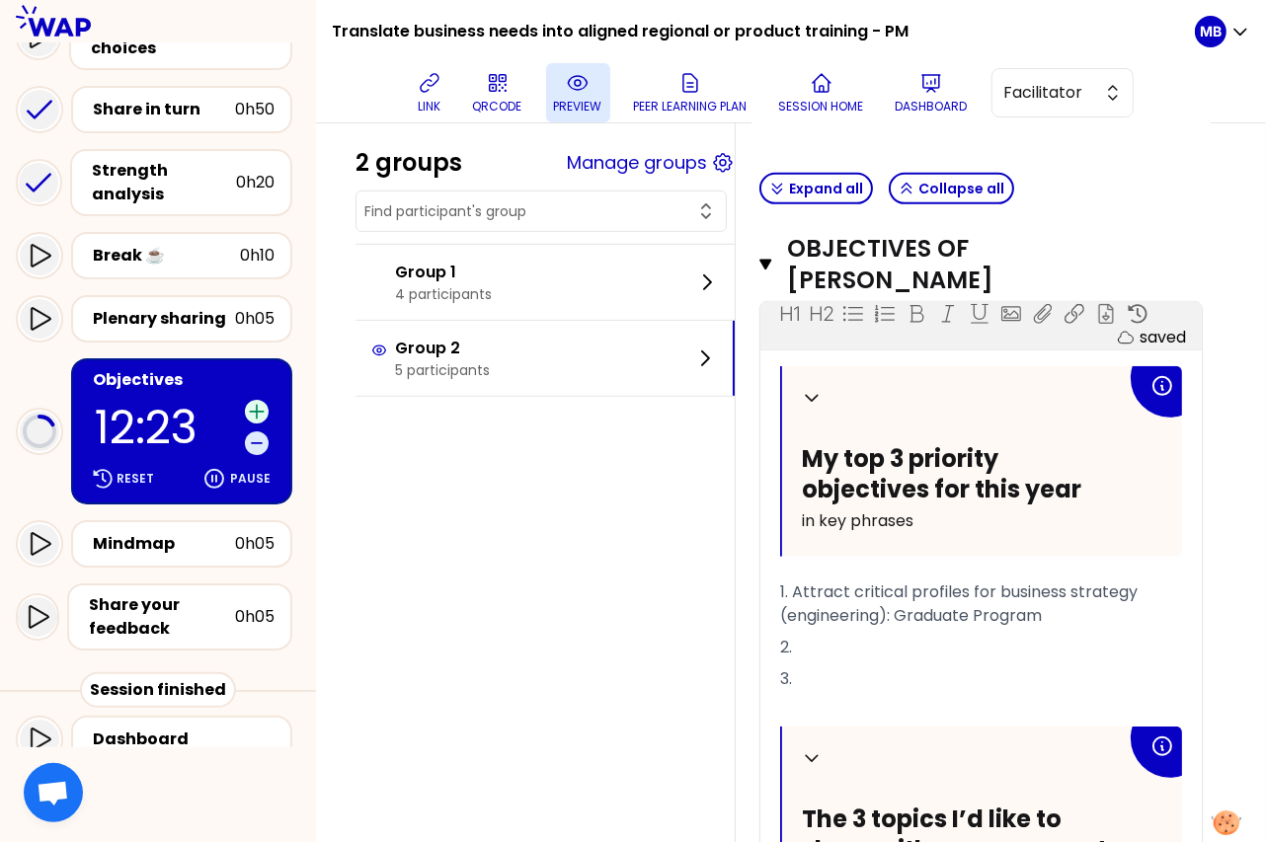
click at [253, 413] on icon at bounding box center [257, 412] width 20 height 20
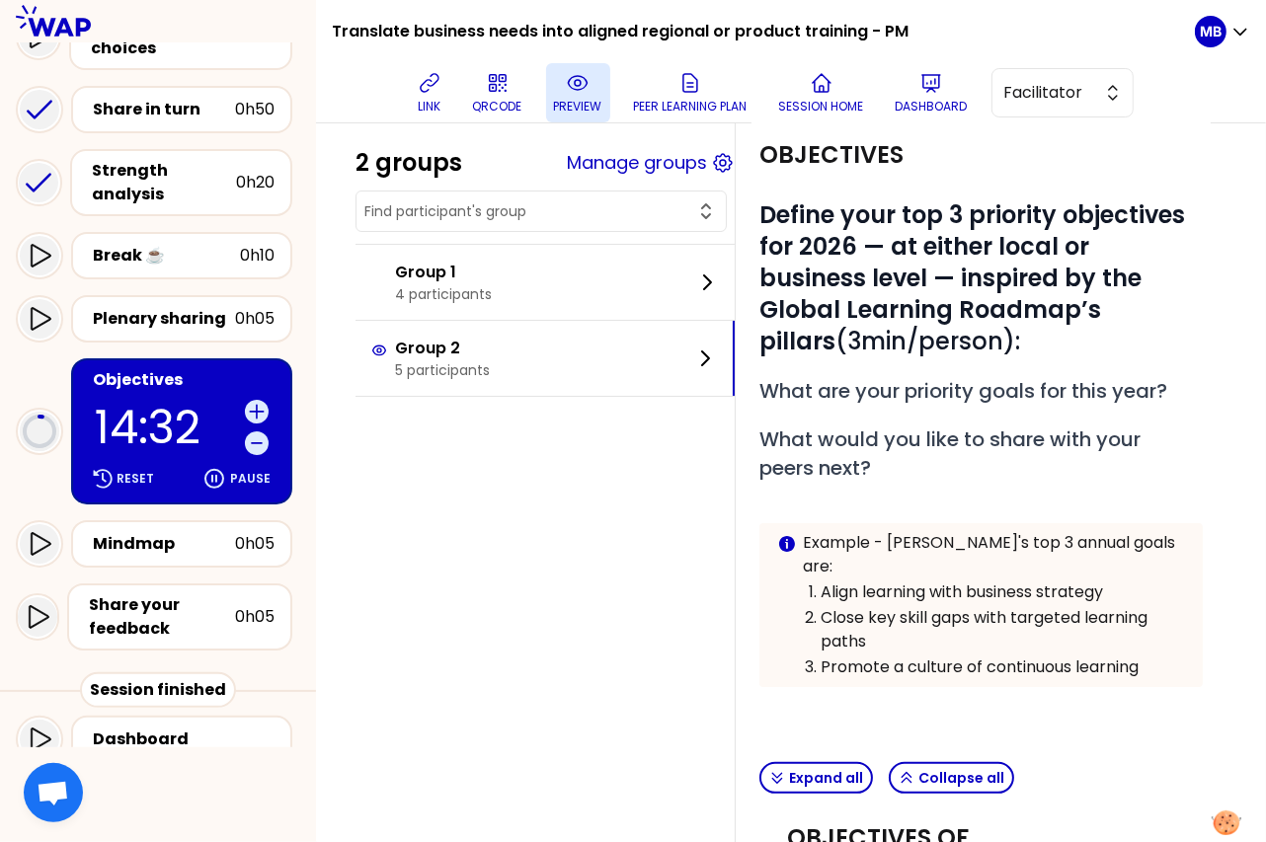
scroll to position [0, 0]
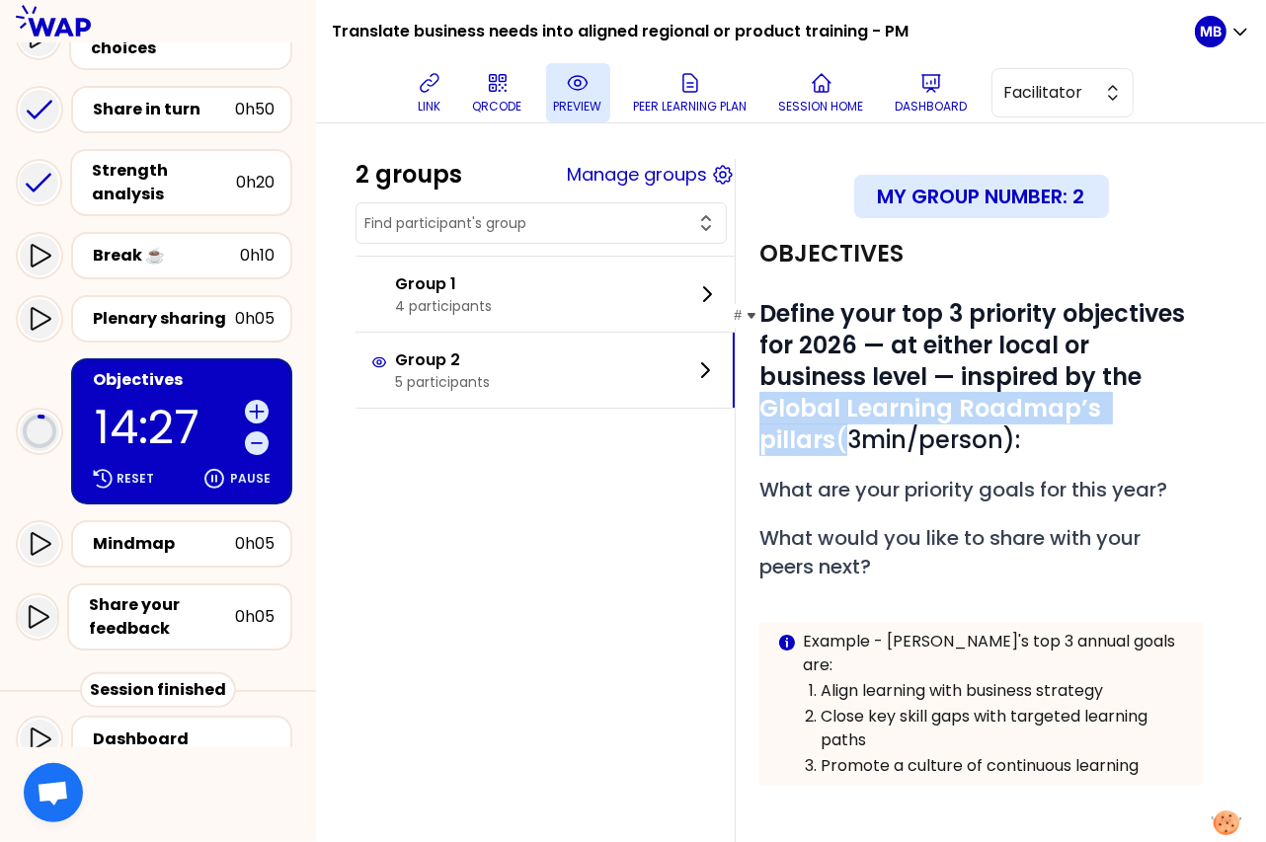
drag, startPoint x: 1038, startPoint y: 380, endPoint x: 1095, endPoint y: 413, distance: 65.9
click at [1095, 413] on h1 "# Define your top 3 priority objectives for 2026 — at either local or business …" at bounding box center [980, 377] width 443 height 158
copy span "Global Learning Roadmap’s pillars"
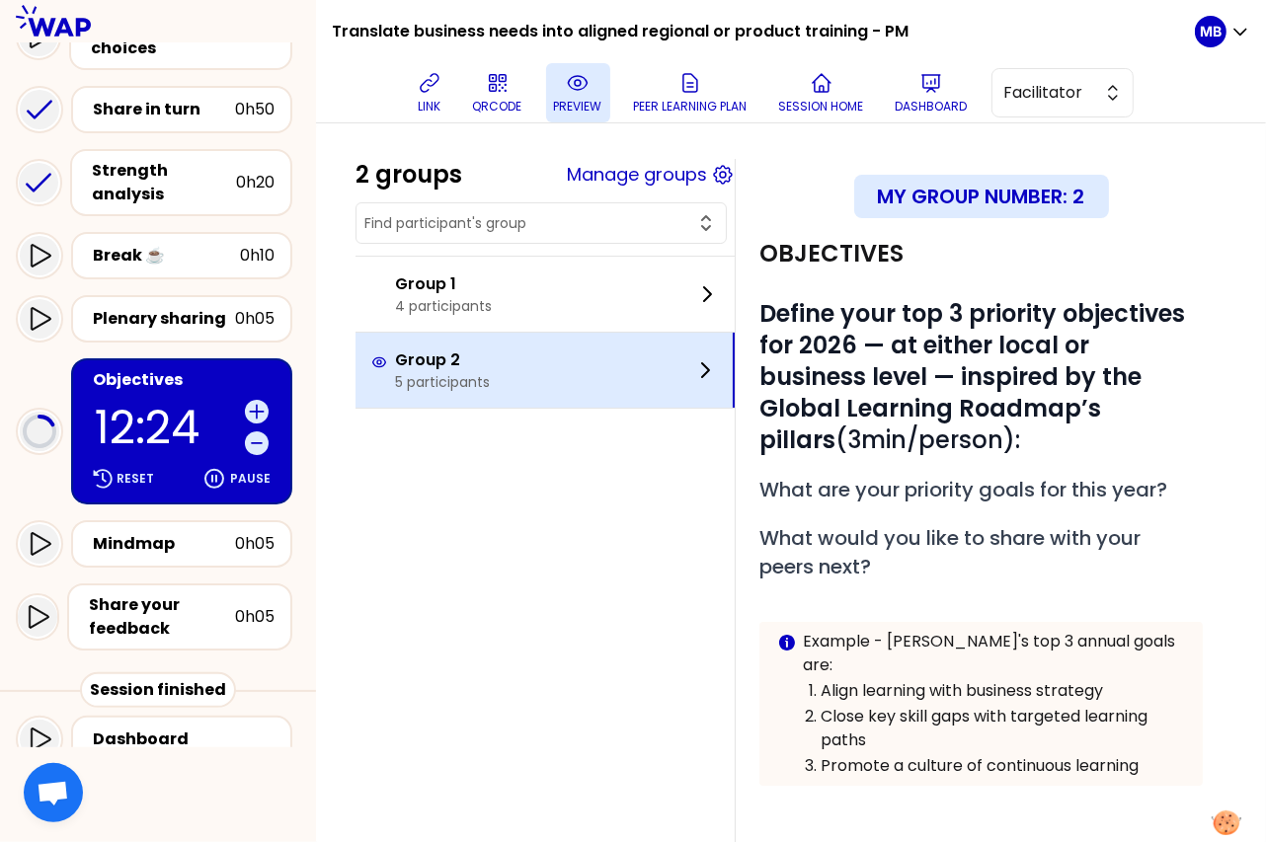
click at [613, 360] on div "Group 2 5 participants" at bounding box center [544, 370] width 379 height 75
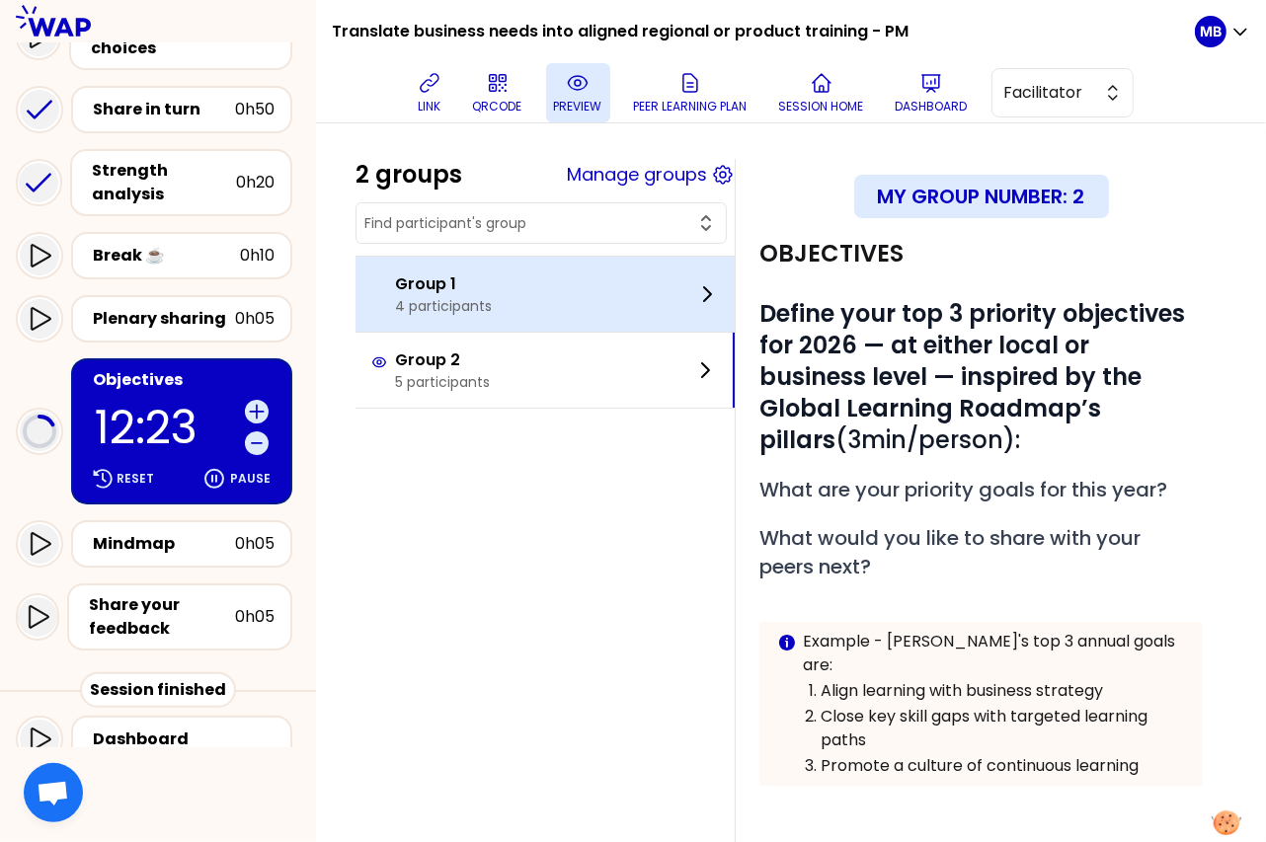
click at [613, 305] on div "Group 1 4 participants" at bounding box center [544, 294] width 379 height 75
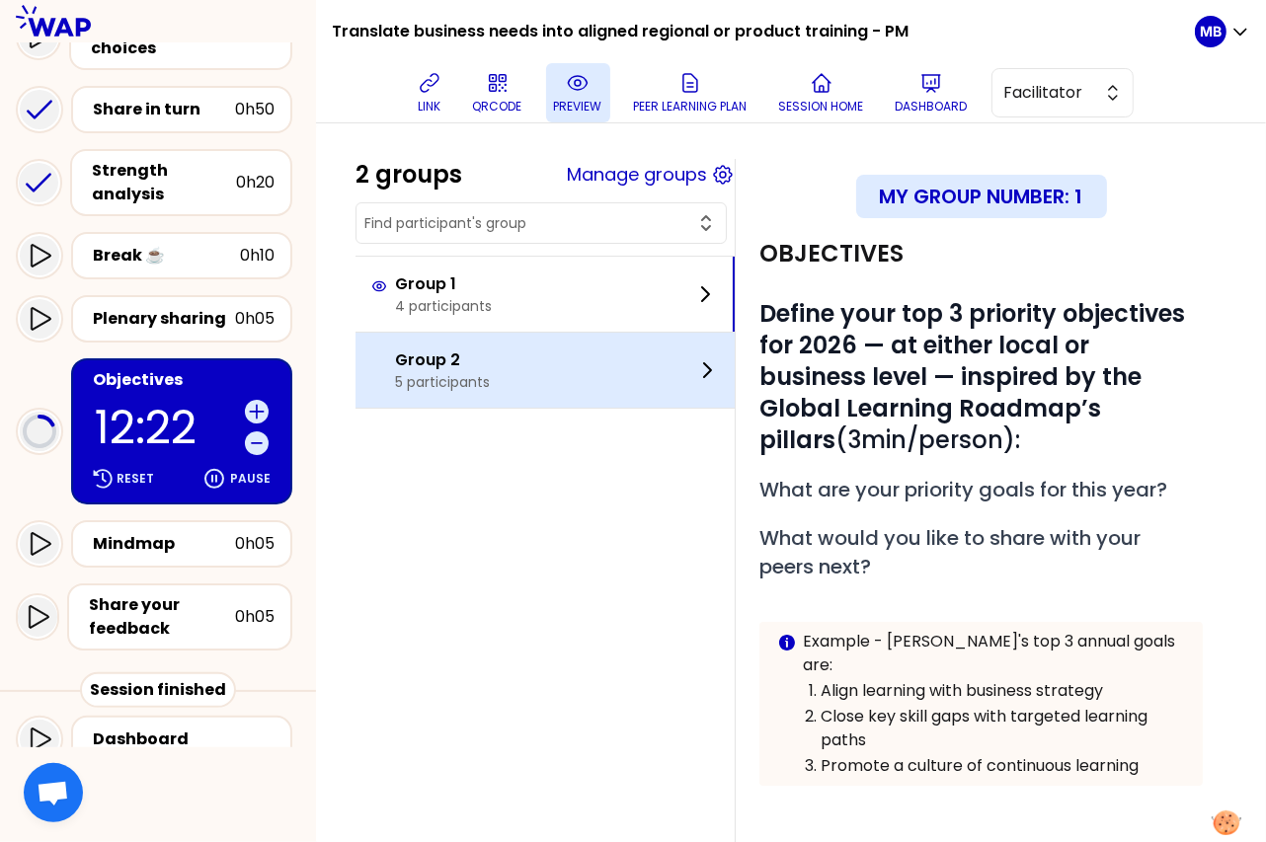
click at [622, 369] on div "Group 2 5 participants" at bounding box center [544, 370] width 379 height 75
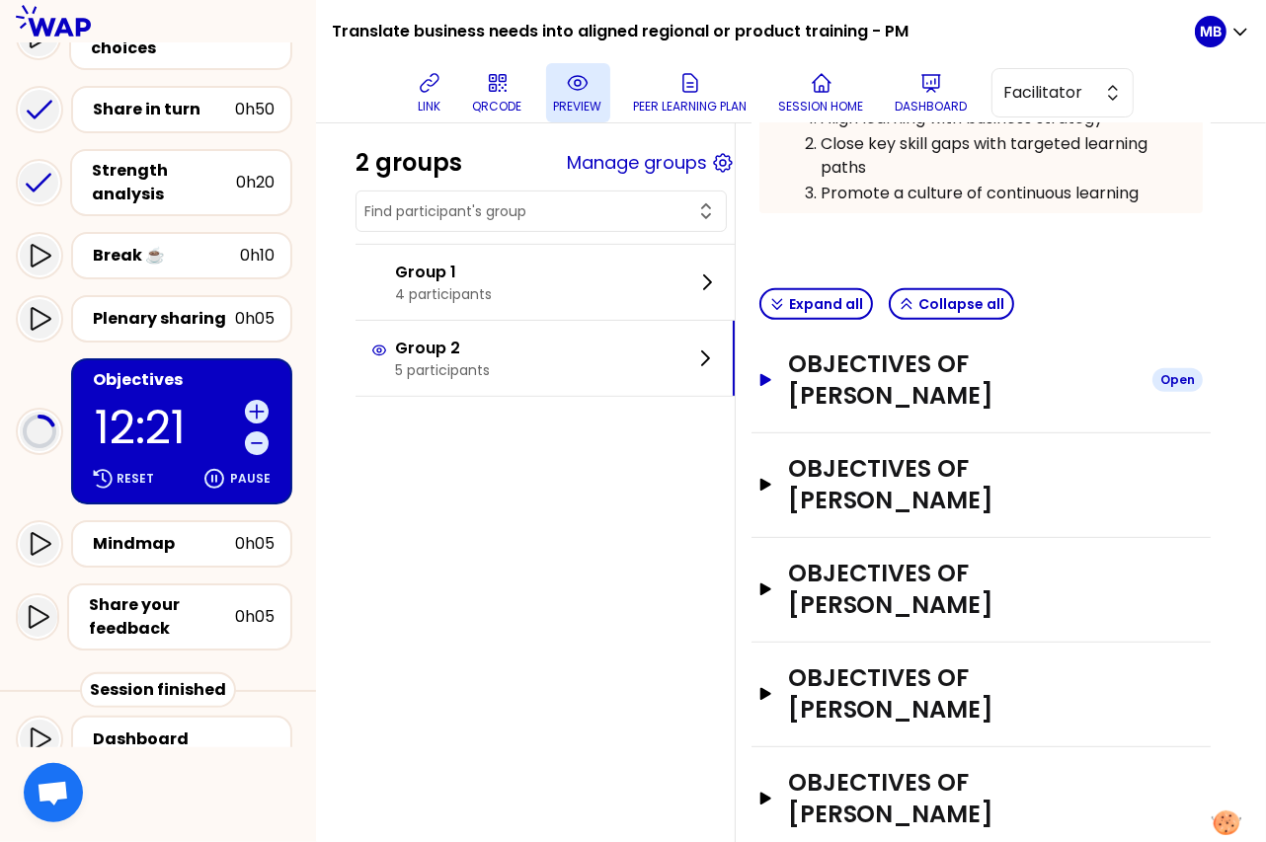
click at [891, 366] on h3 "Objectives of Lucas Fernandez" at bounding box center [962, 379] width 348 height 63
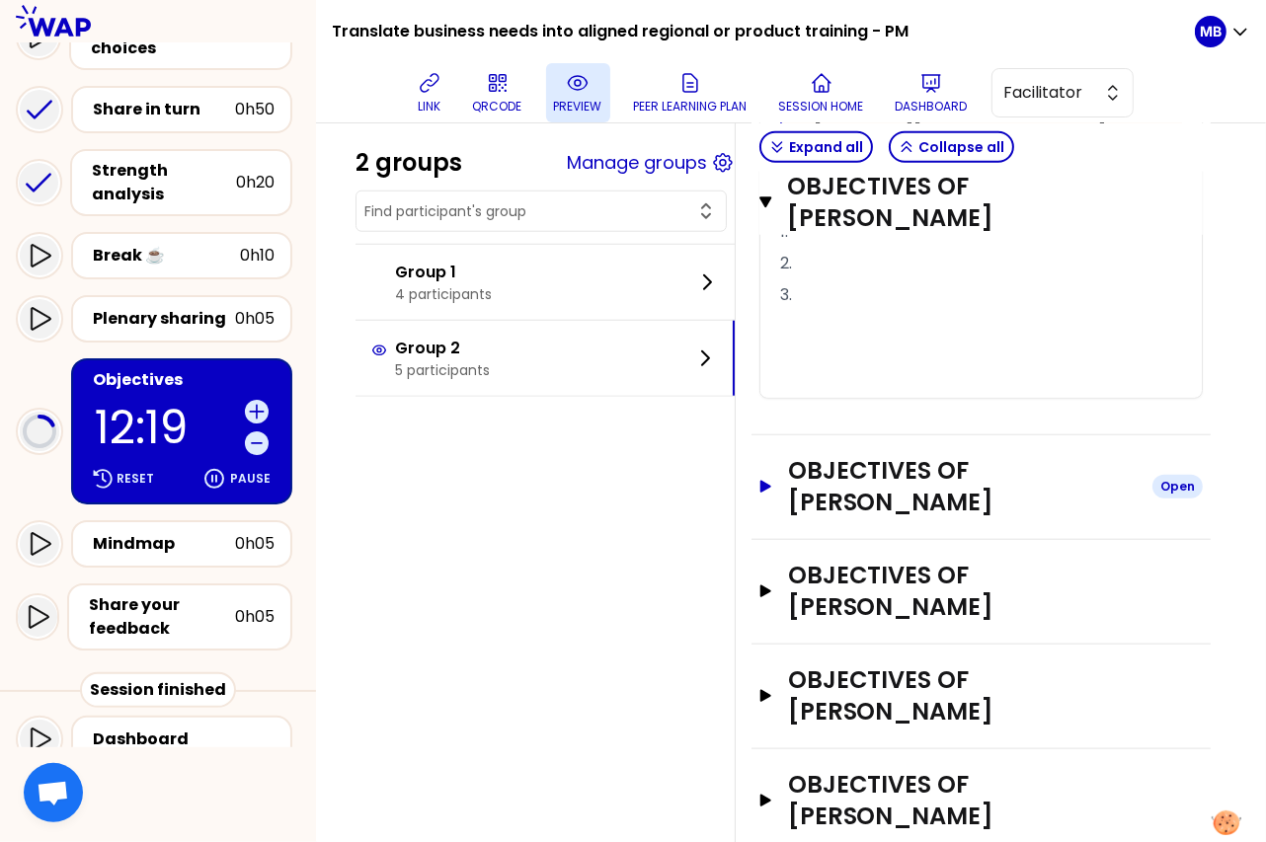
click at [847, 480] on h3 "Objectives of Caroline Kyomuhendo" at bounding box center [962, 486] width 348 height 63
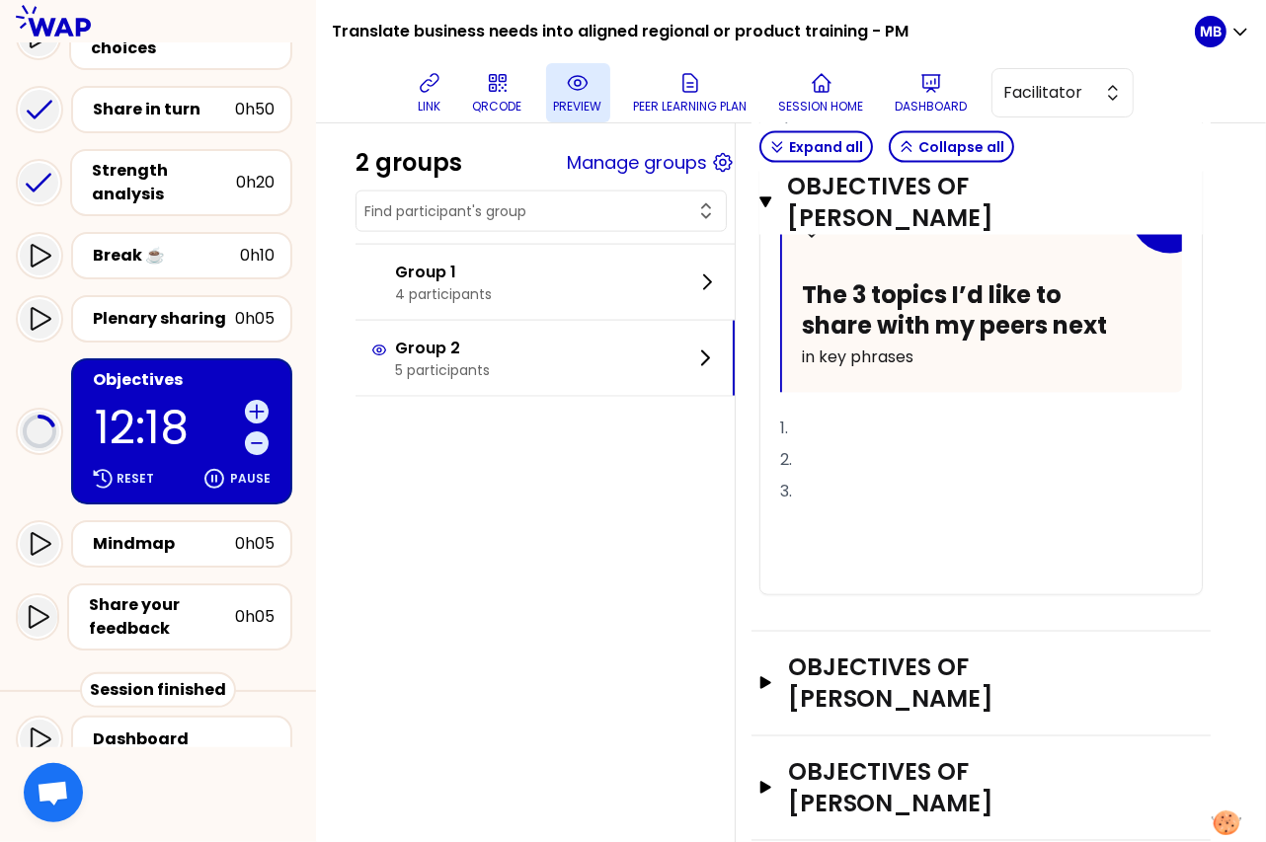
scroll to position [2246, 0]
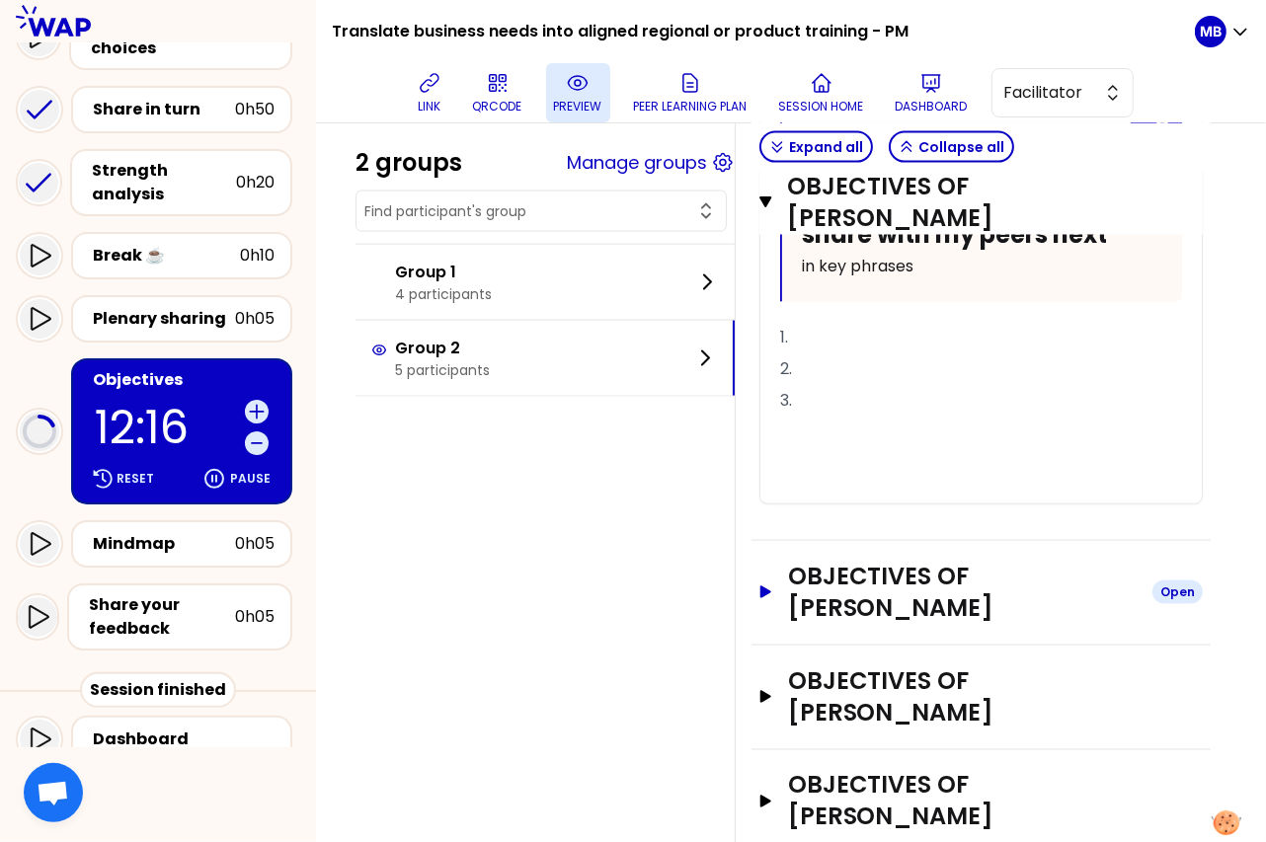
click at [842, 561] on h3 "Objectives of Carmen Melendez" at bounding box center [962, 592] width 348 height 63
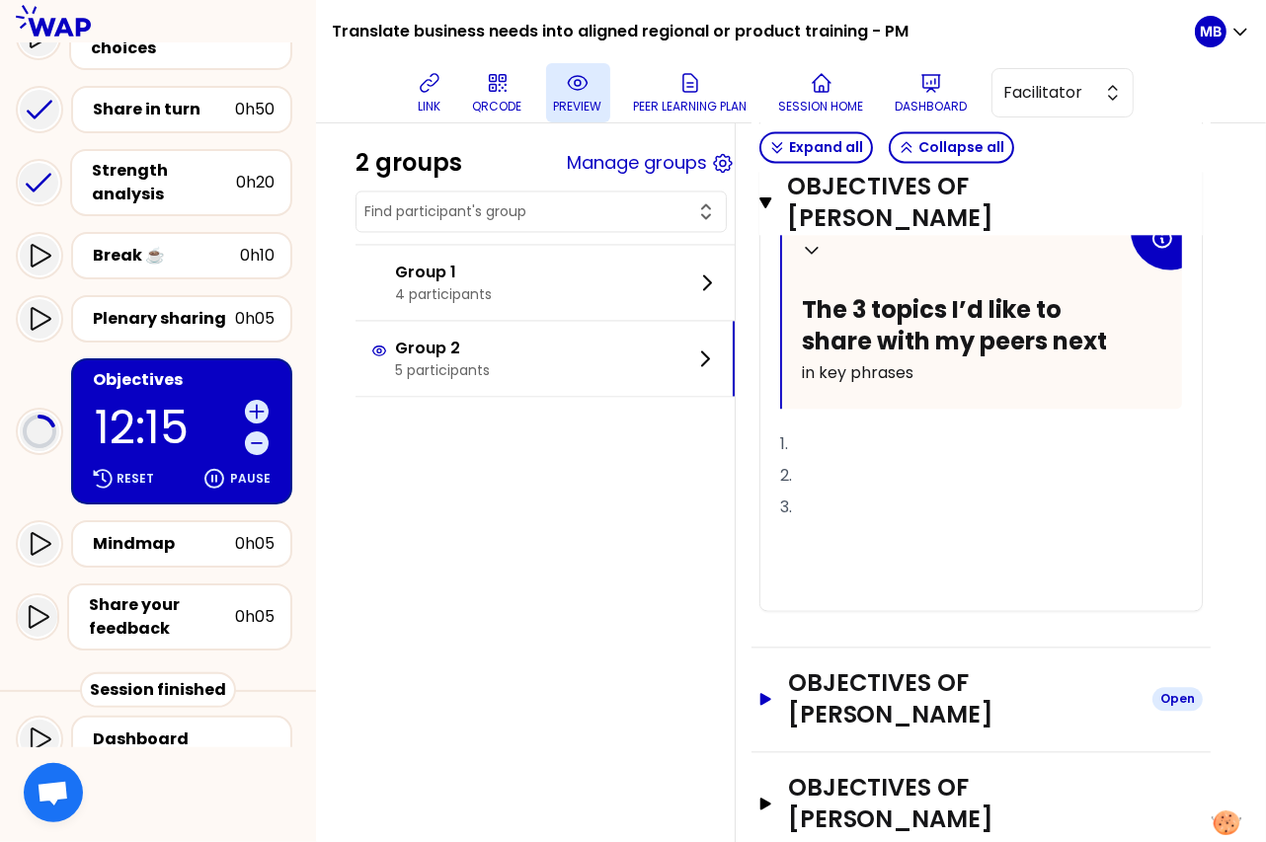
click at [853, 667] on h3 "Objectives of Christele GERAUD" at bounding box center [962, 698] width 348 height 63
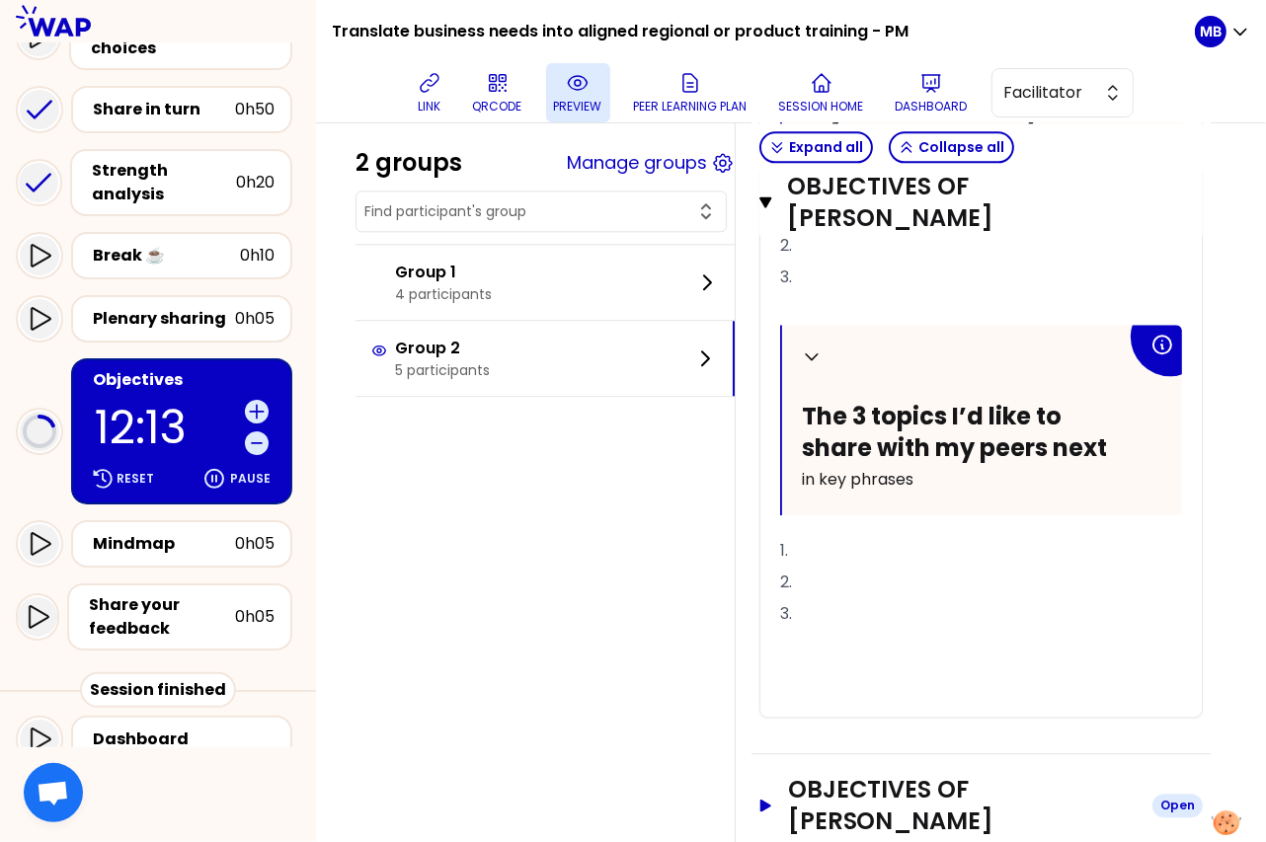
click at [850, 774] on h3 "Objectives of Emma Butler" at bounding box center [962, 805] width 348 height 63
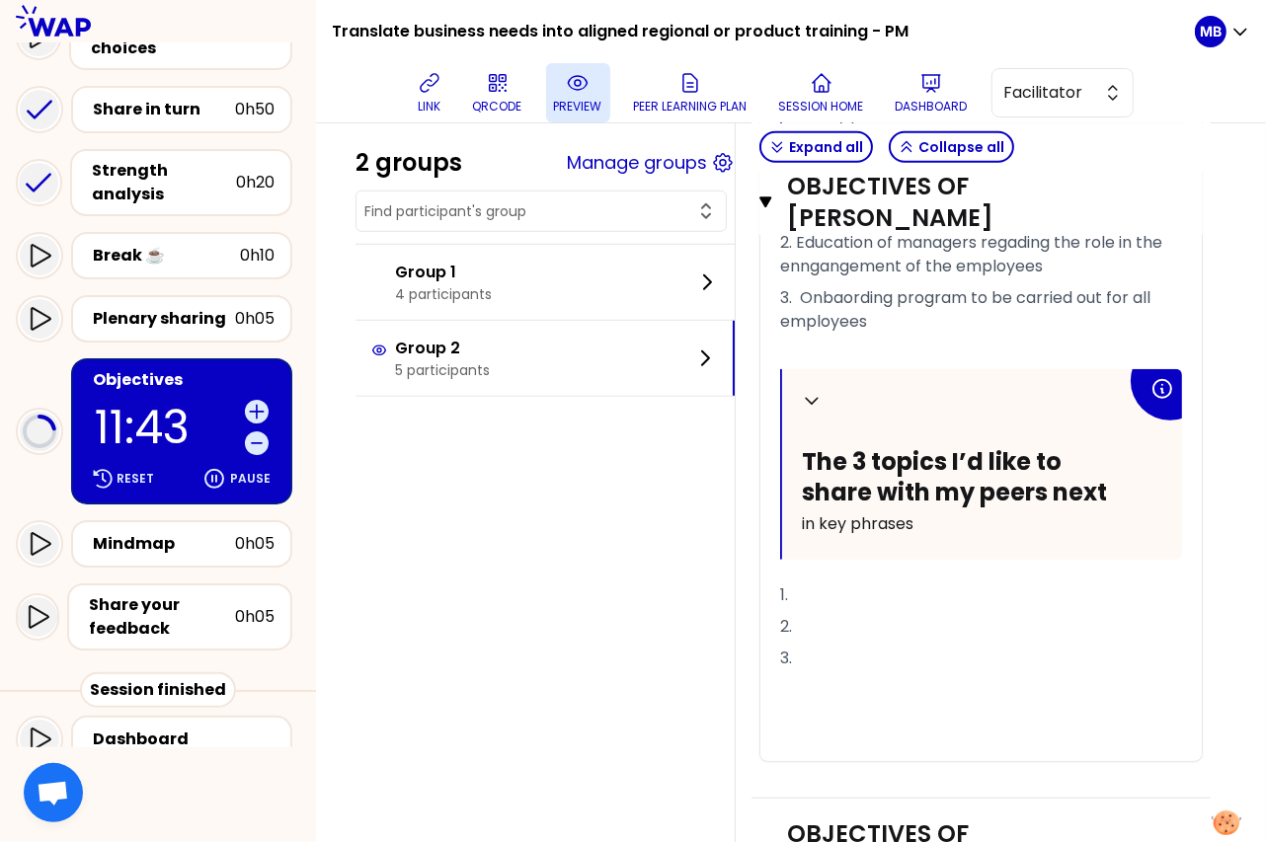
scroll to position [1114, 0]
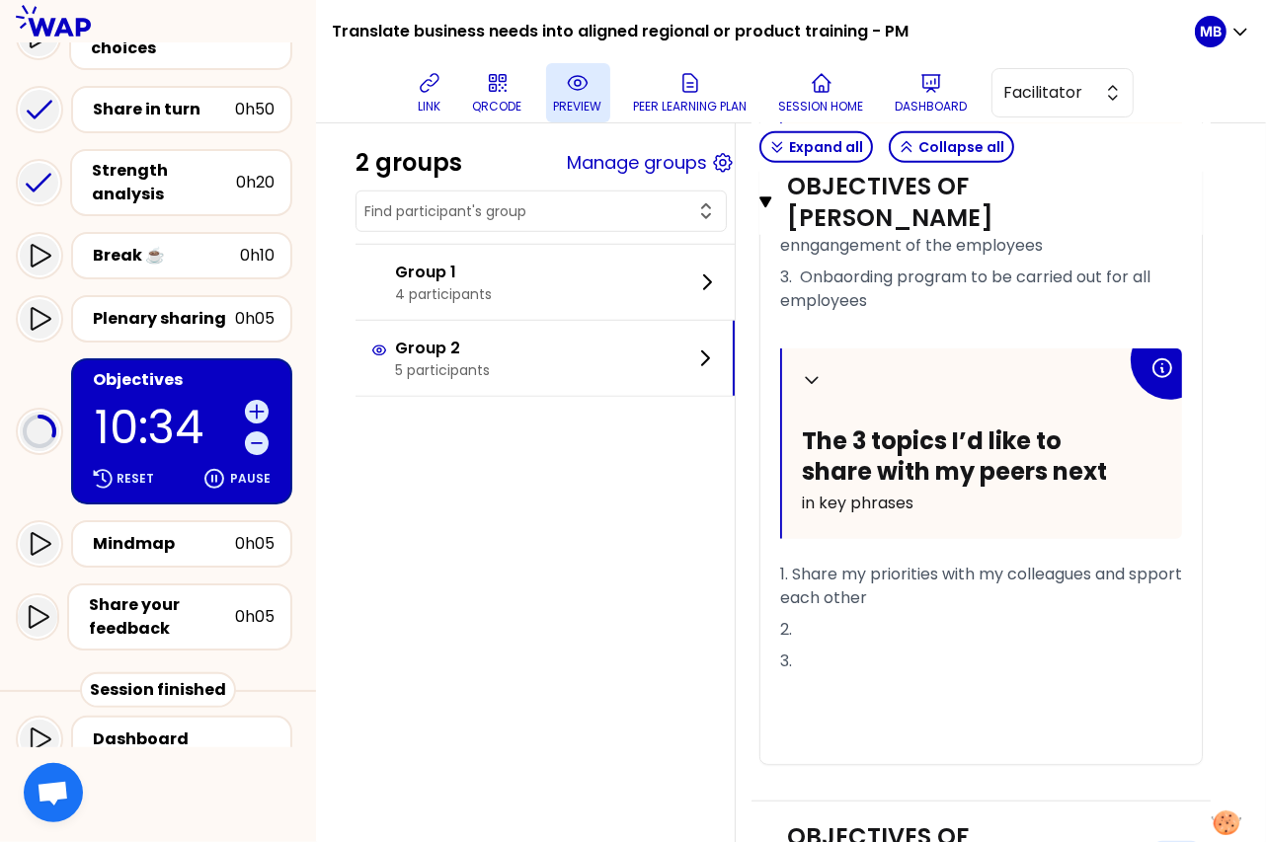
click at [864, 821] on h3 "Objectives of Caroline Kyomuhendo" at bounding box center [961, 852] width 347 height 63
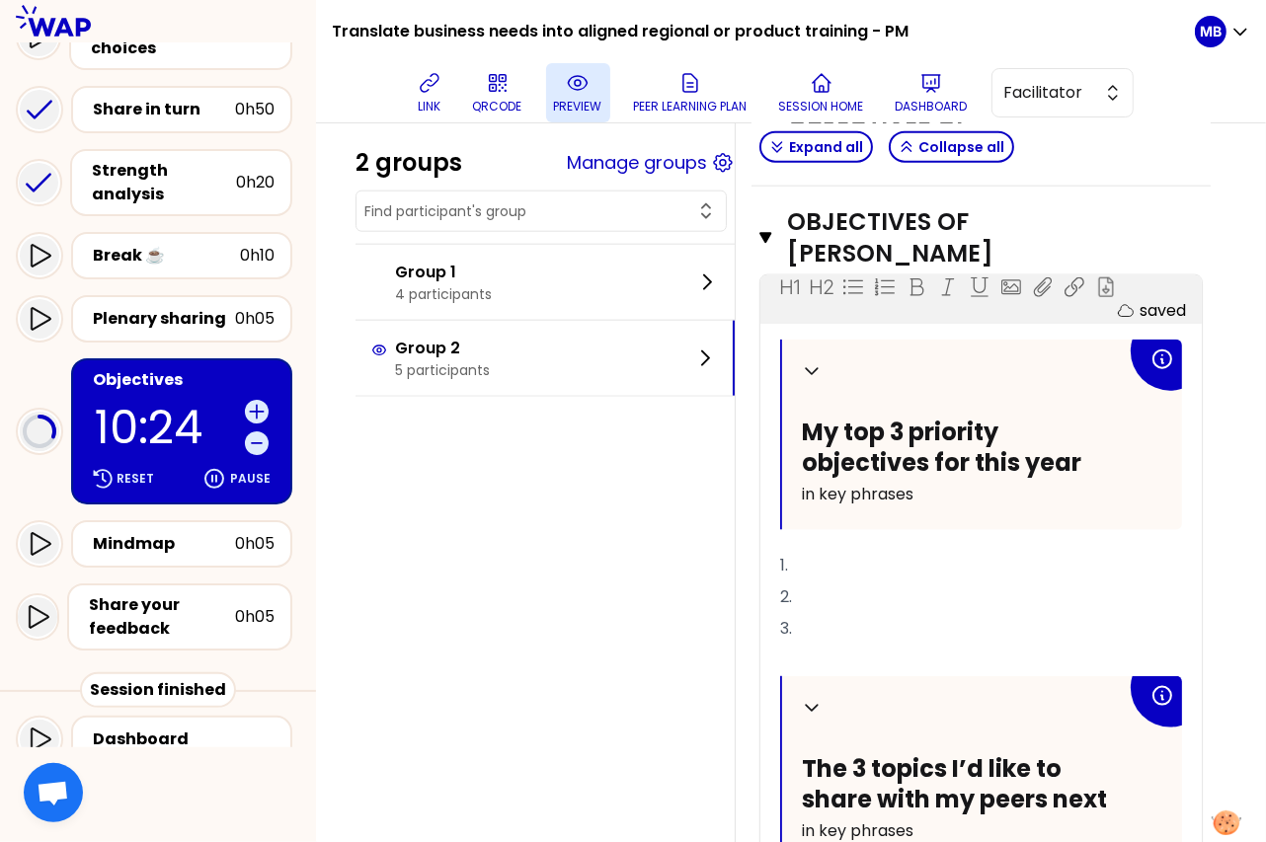
scroll to position [1832, 0]
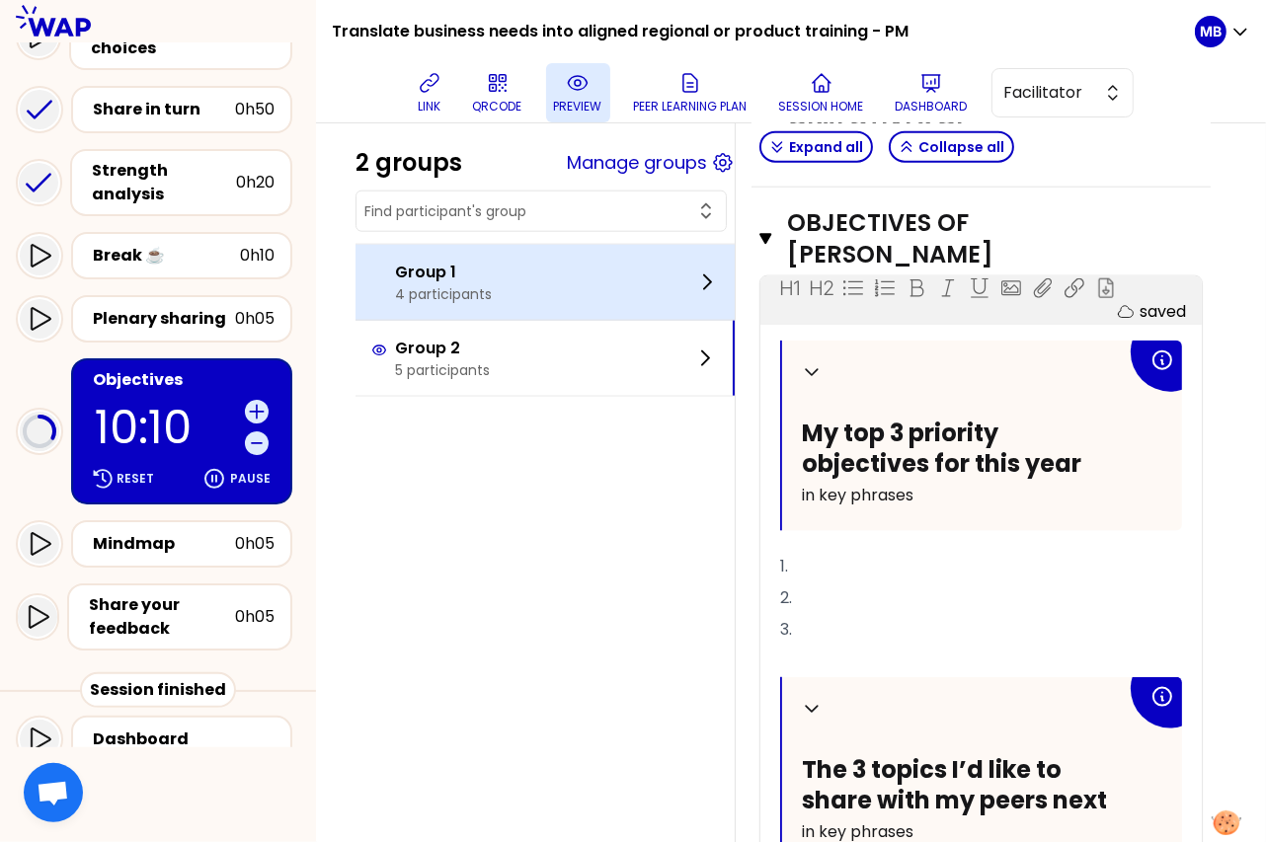
click at [428, 288] on p "4 participants" at bounding box center [443, 294] width 97 height 20
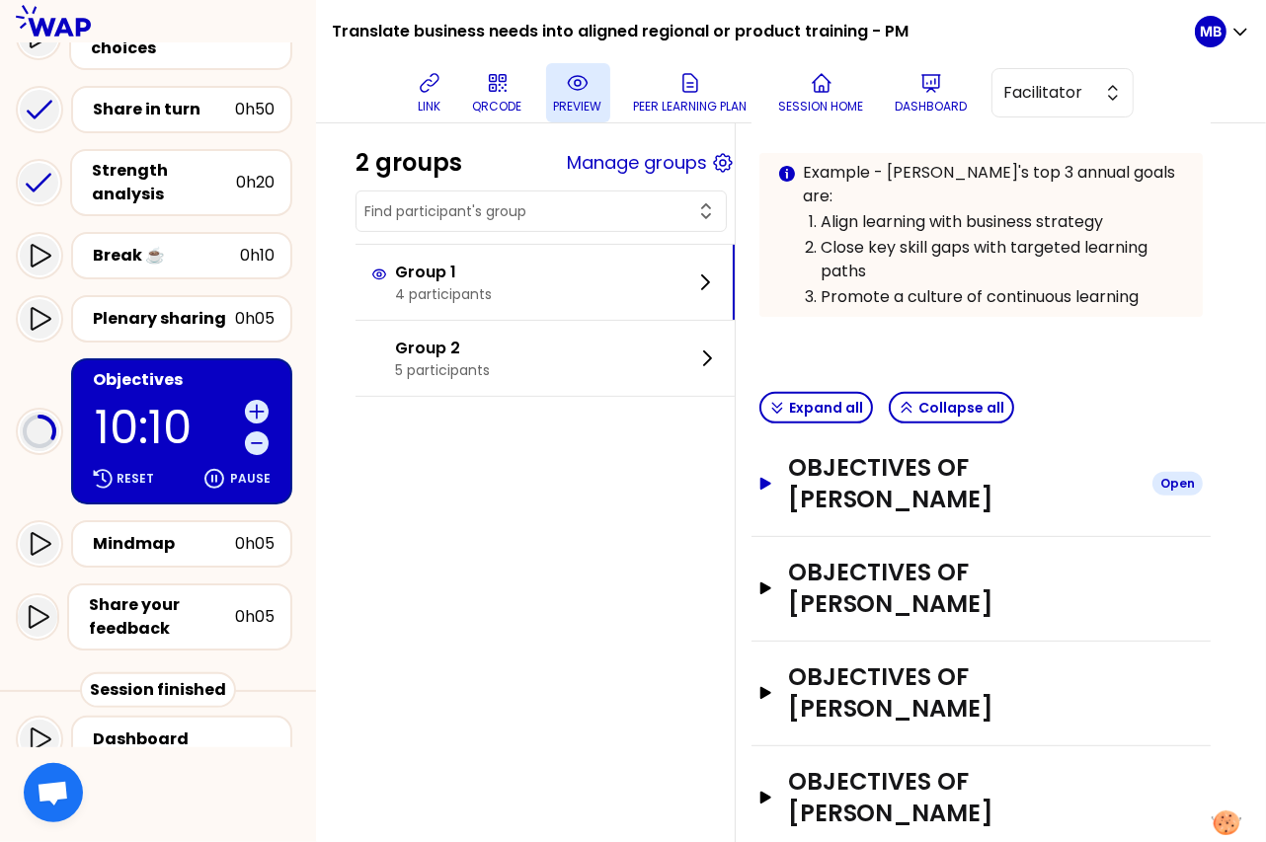
click at [792, 458] on h3 "Objectives of Susan Reddish" at bounding box center [962, 483] width 348 height 63
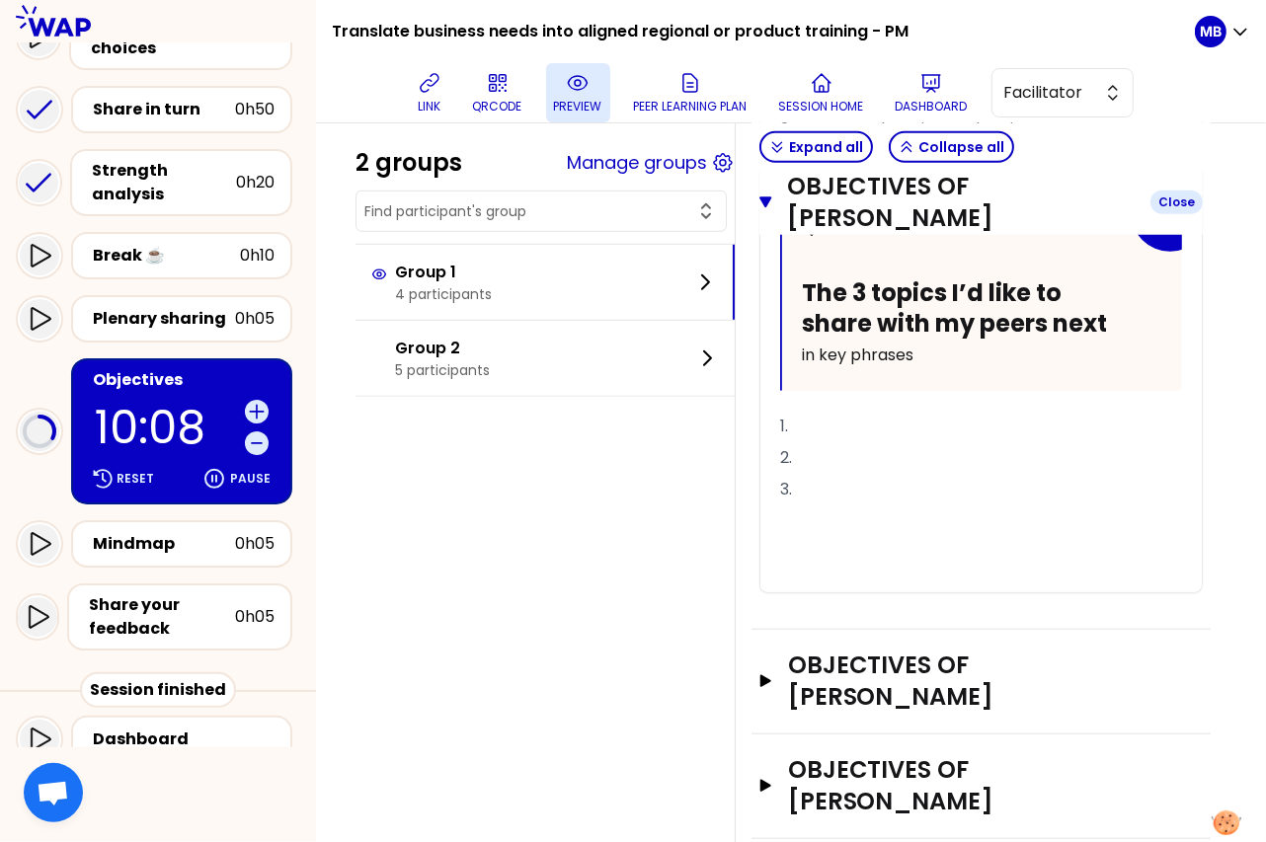
scroll to position [1305, 0]
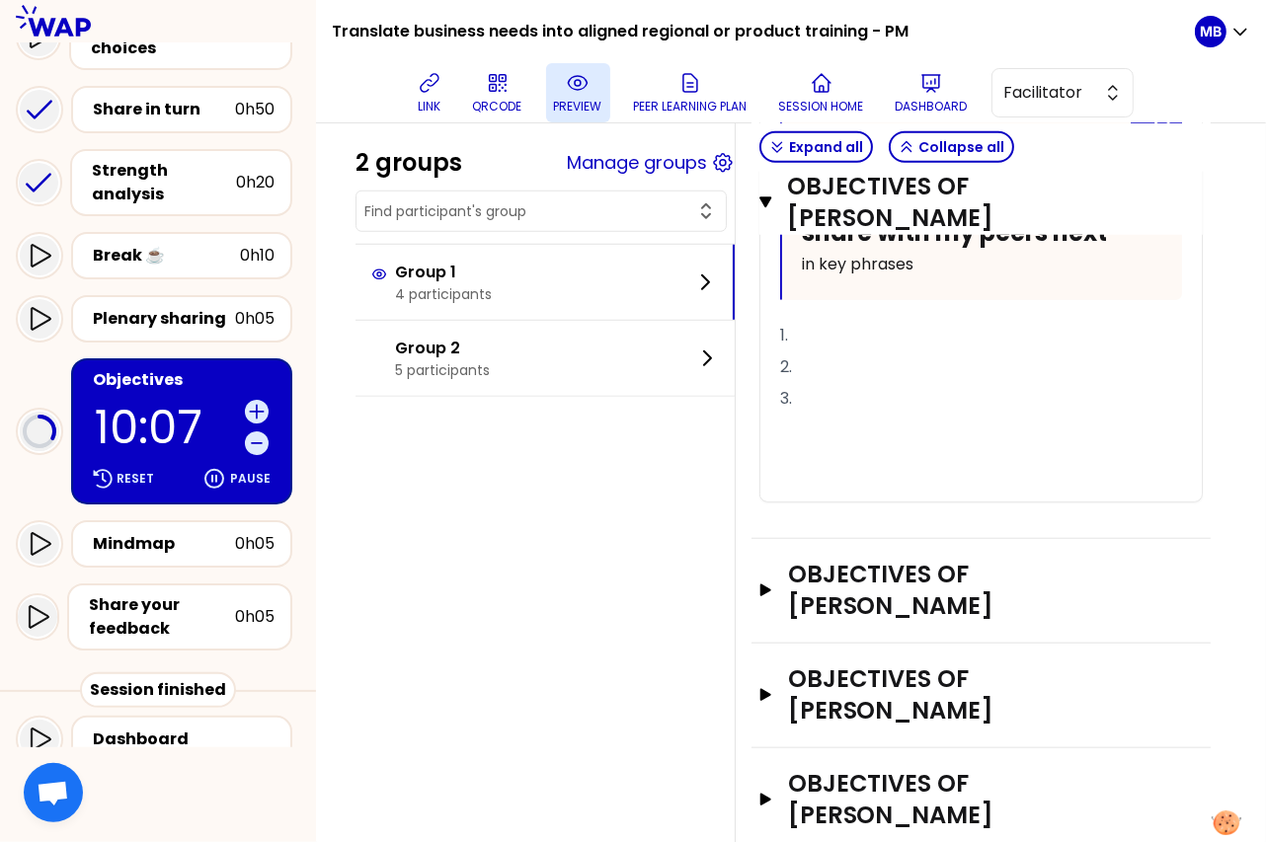
click at [822, 560] on div "Objectives of Carine REYE Open" at bounding box center [980, 591] width 459 height 105
click at [824, 559] on h3 "Objectives of Carine REYE" at bounding box center [962, 590] width 348 height 63
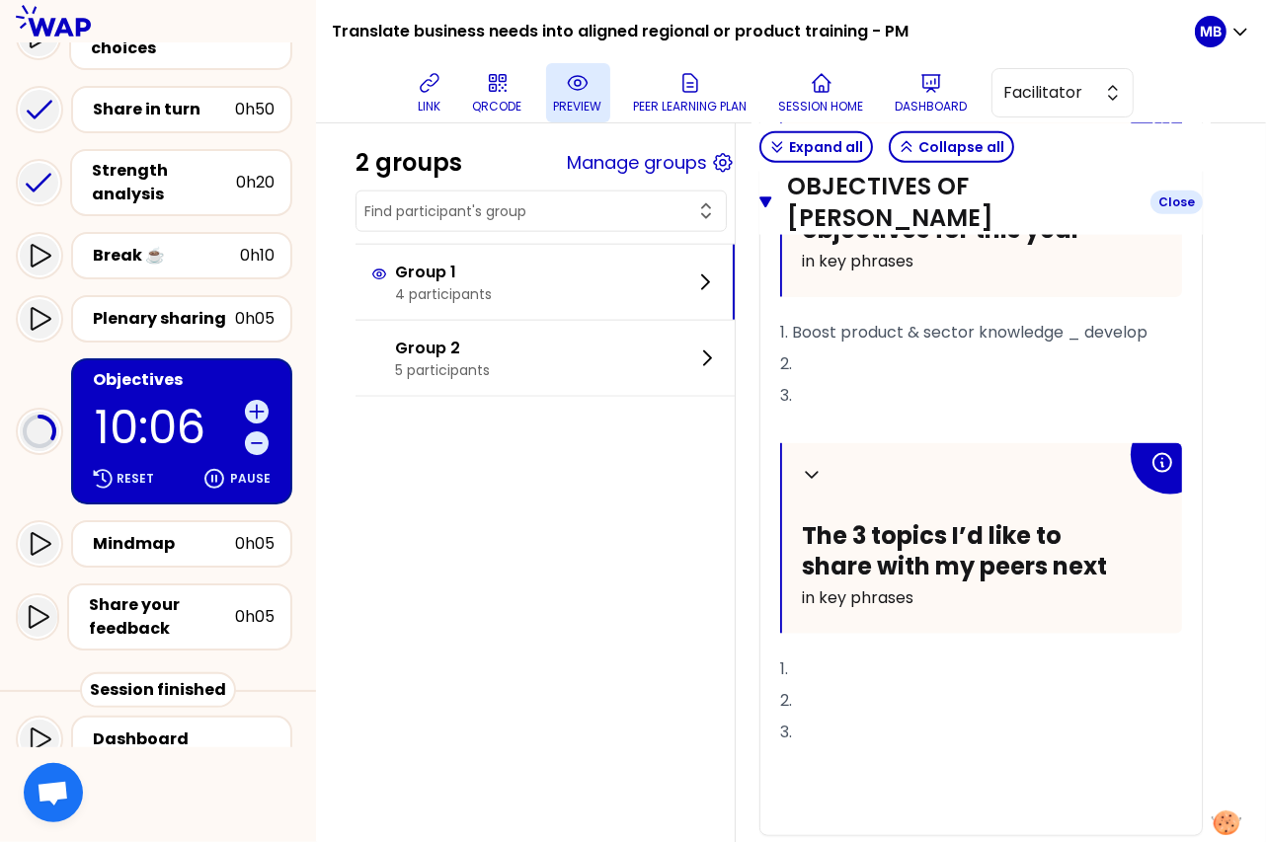
scroll to position [1896, 0]
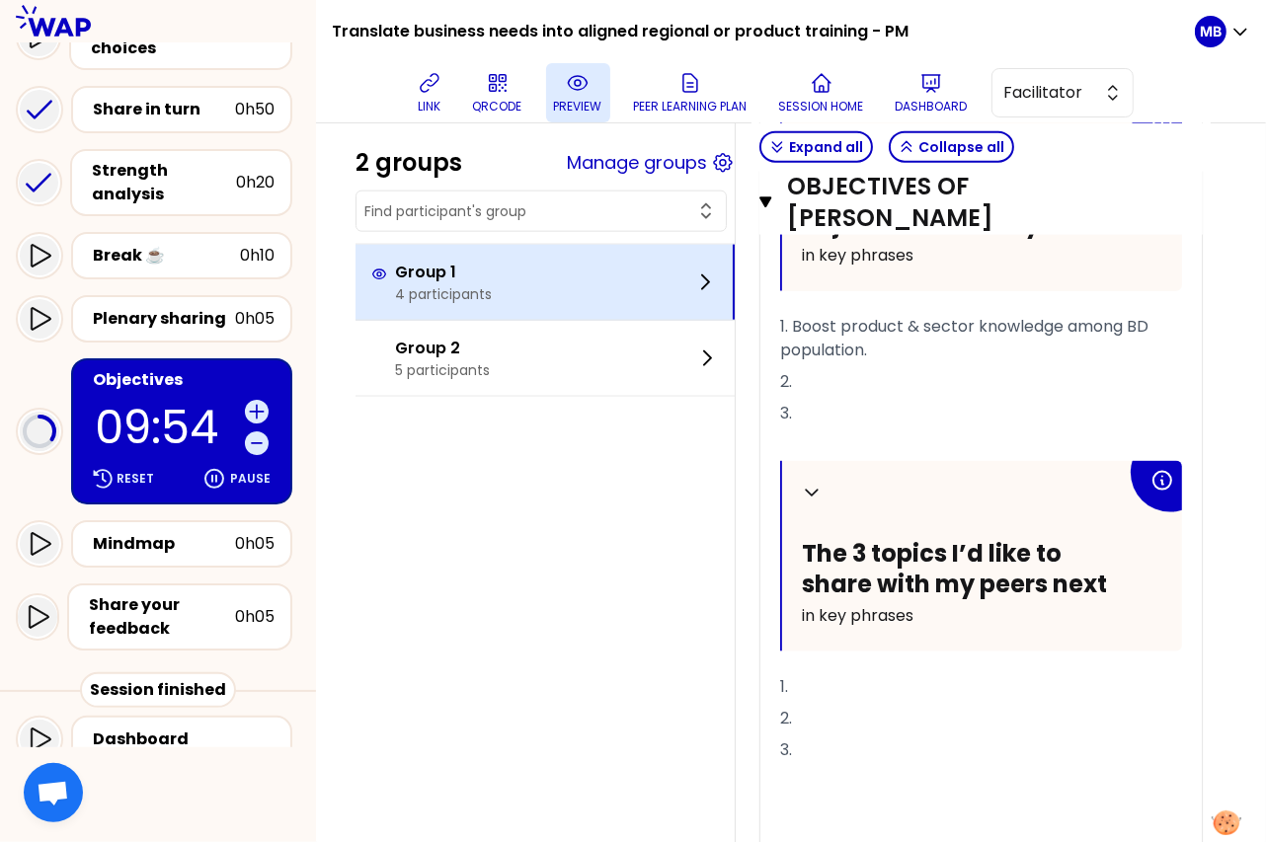
click at [397, 309] on div "Group 1 4 participants" at bounding box center [544, 282] width 379 height 75
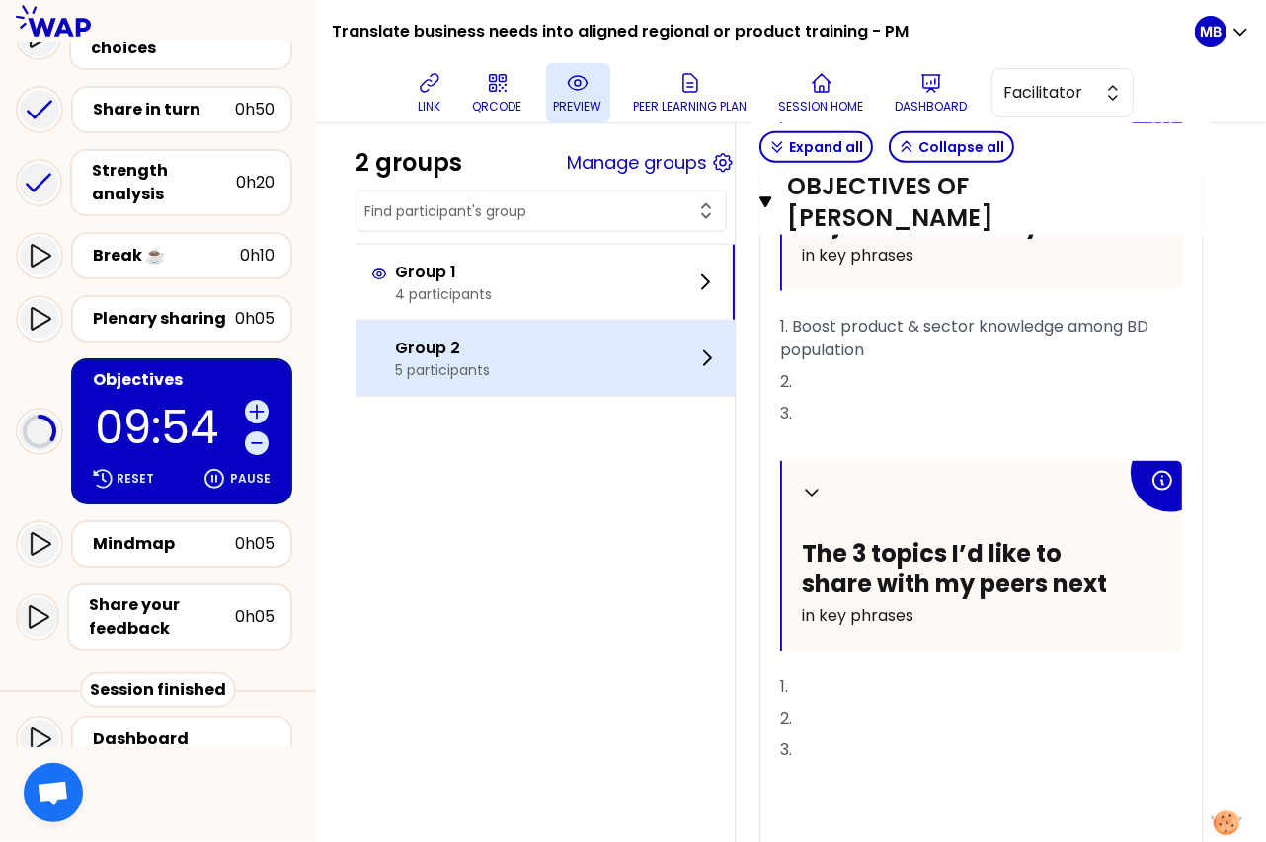
click at [405, 360] on p "5 participants" at bounding box center [442, 370] width 95 height 20
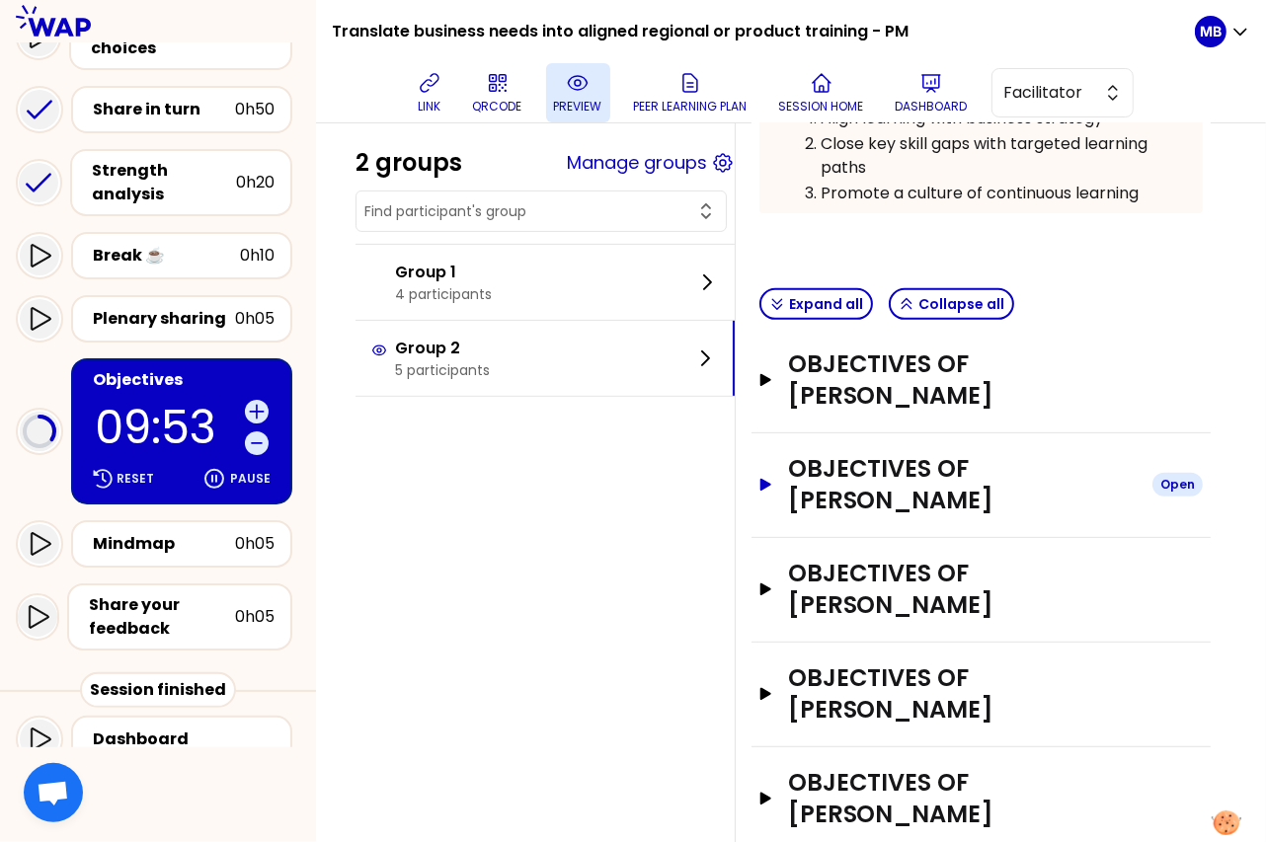
click at [826, 453] on h3 "Objectives of Caroline Kyomuhendo" at bounding box center [962, 484] width 348 height 63
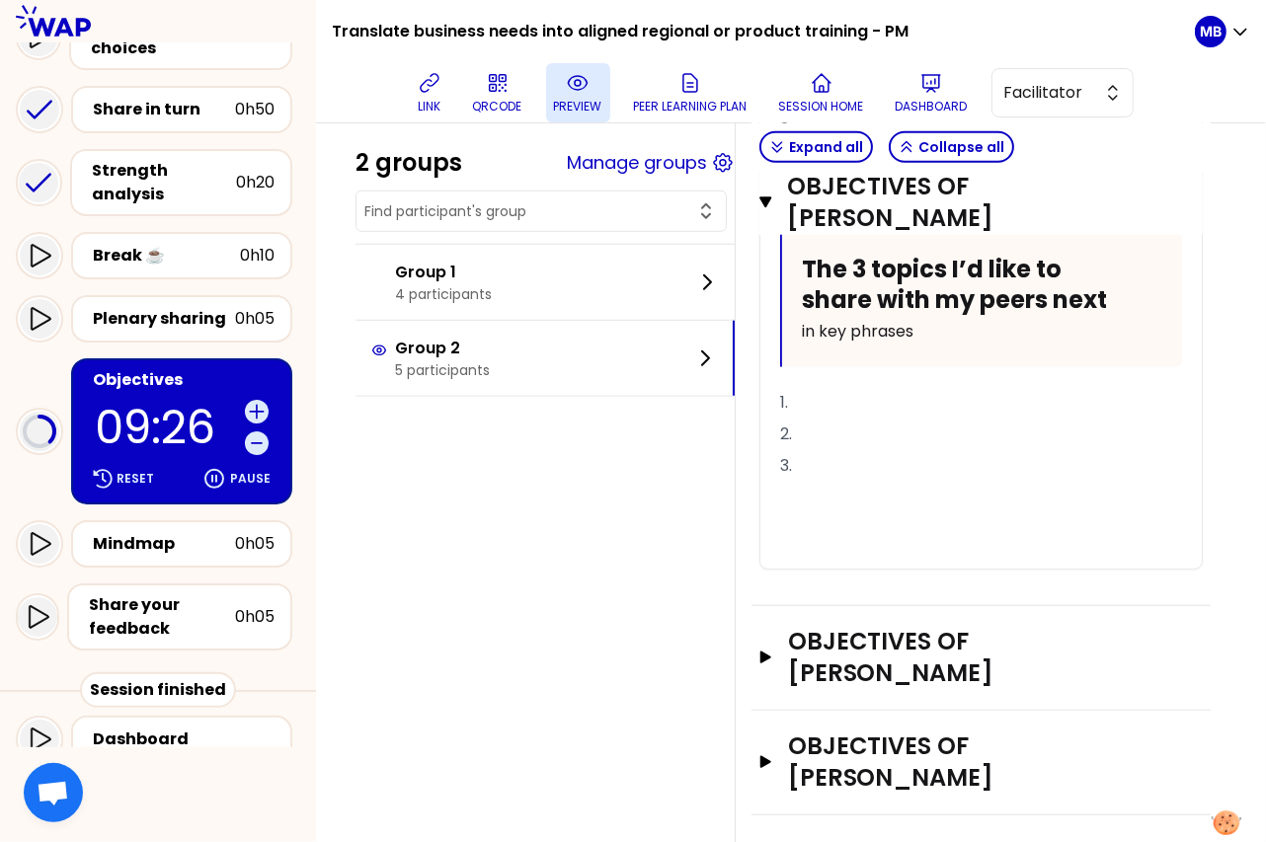
scroll to position [1409, 0]
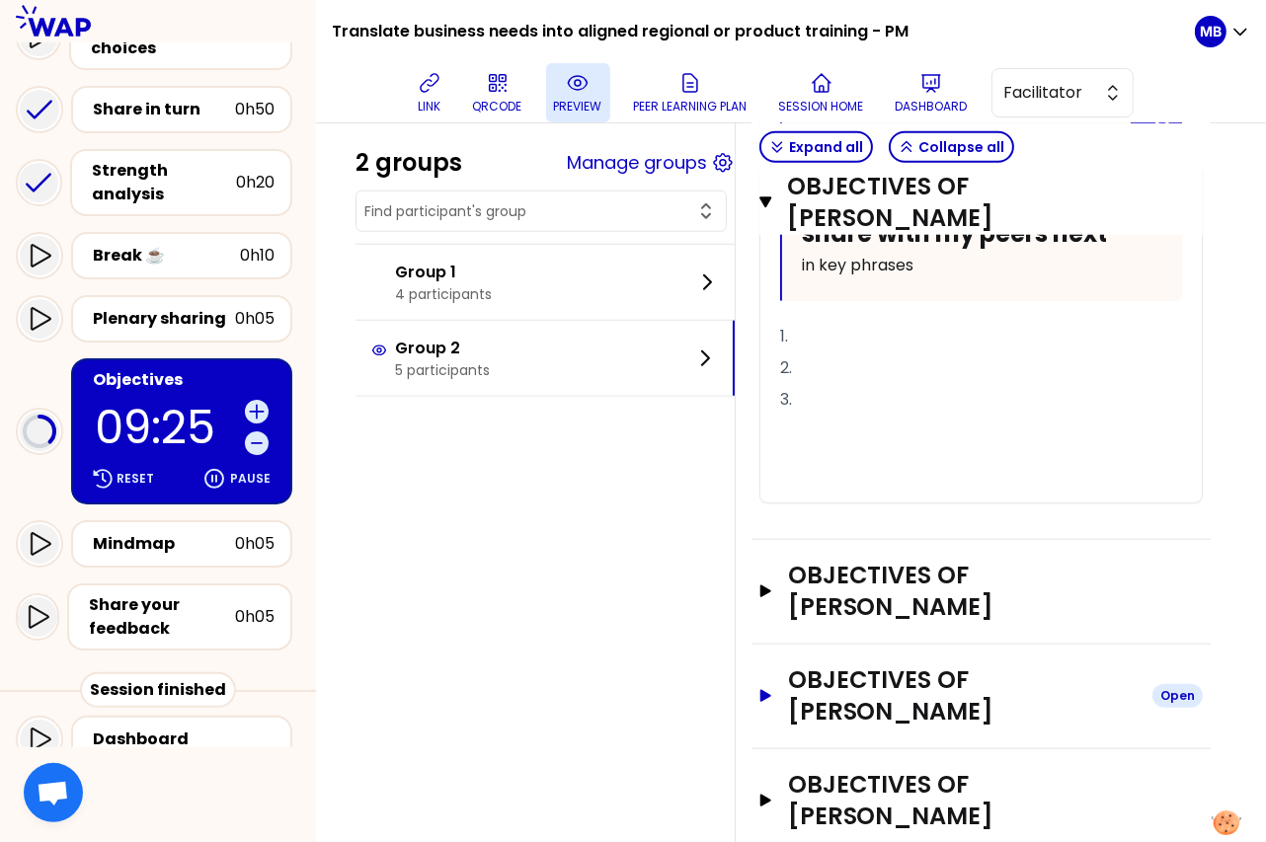
click at [861, 664] on h3 "Objectives of Christele GERAUD" at bounding box center [962, 695] width 348 height 63
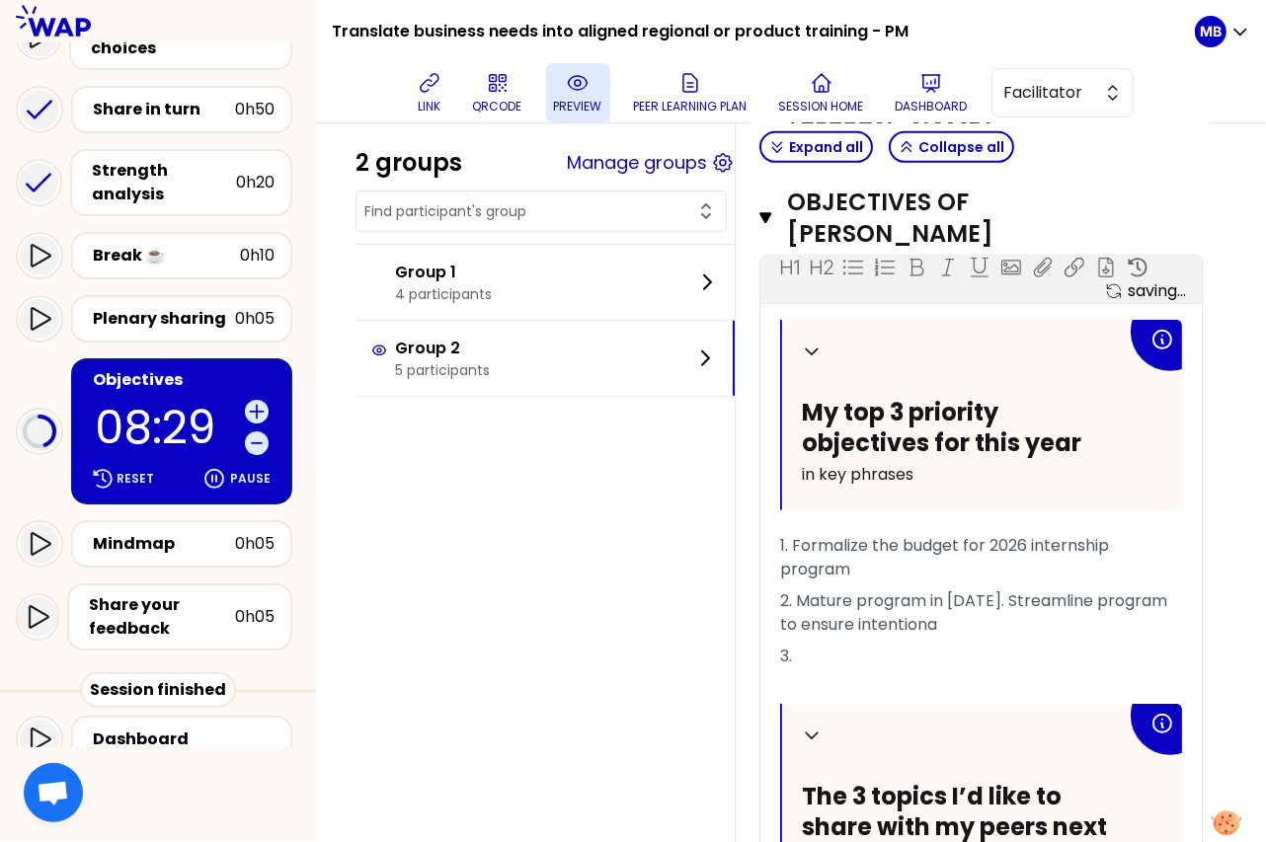
scroll to position [745, 0]
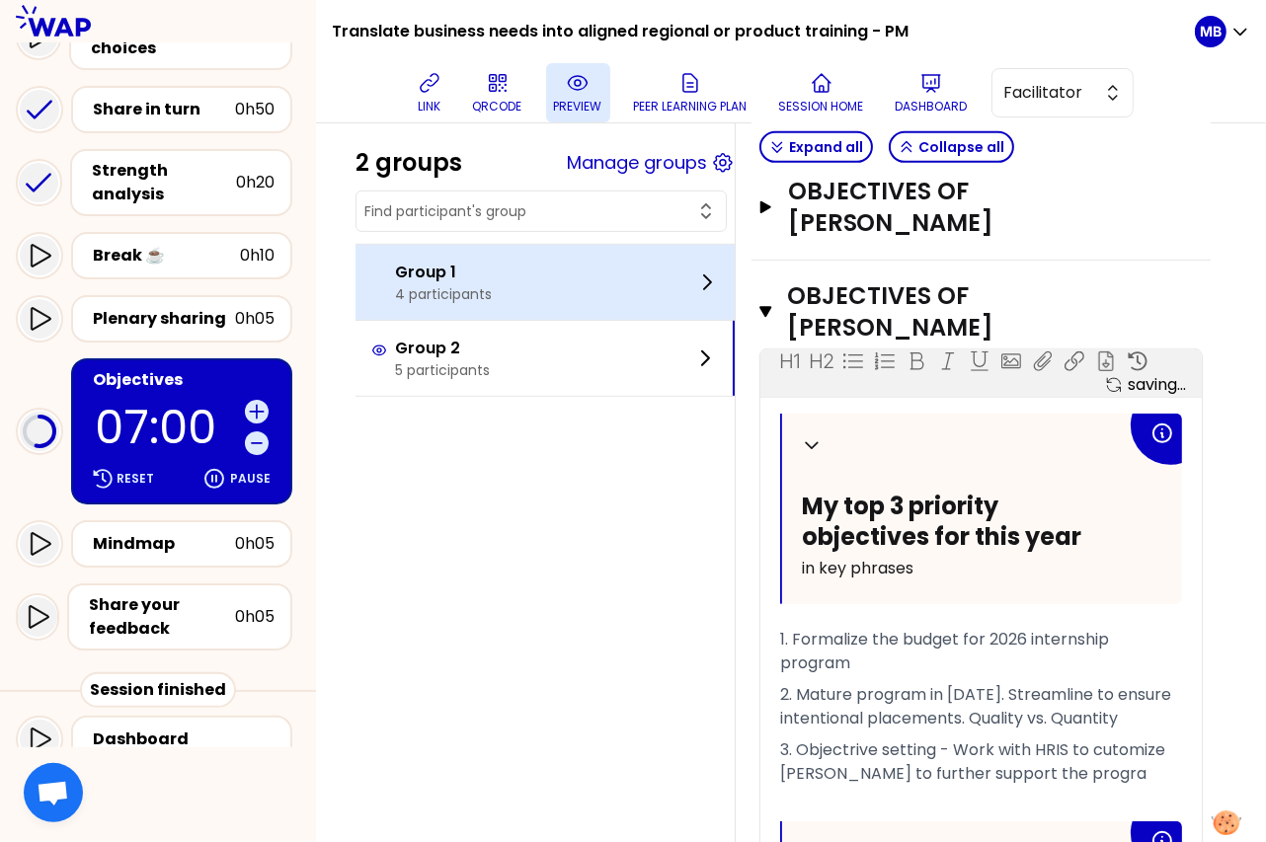
click at [398, 272] on p "Group 1" at bounding box center [443, 273] width 97 height 24
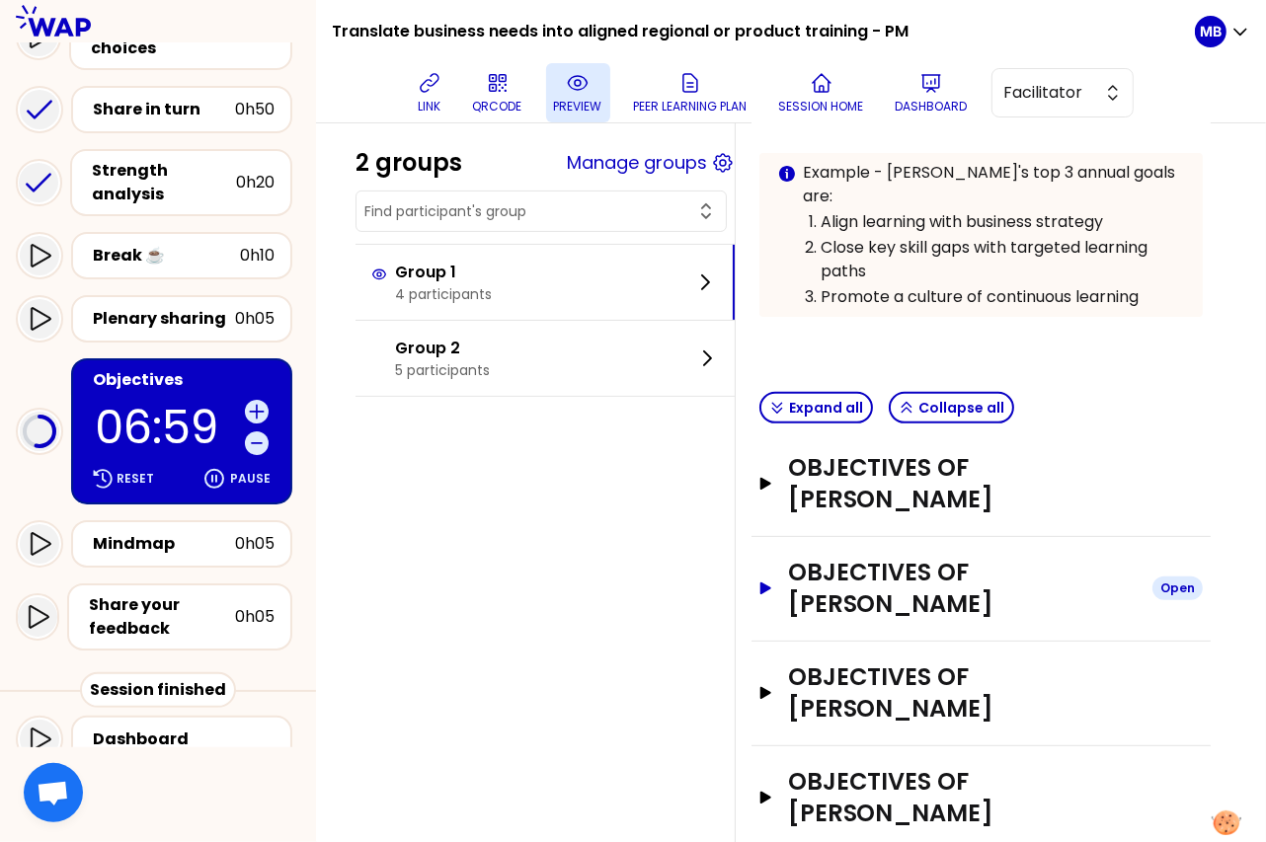
click at [820, 557] on h3 "Objectives of Carine REYE" at bounding box center [962, 588] width 348 height 63
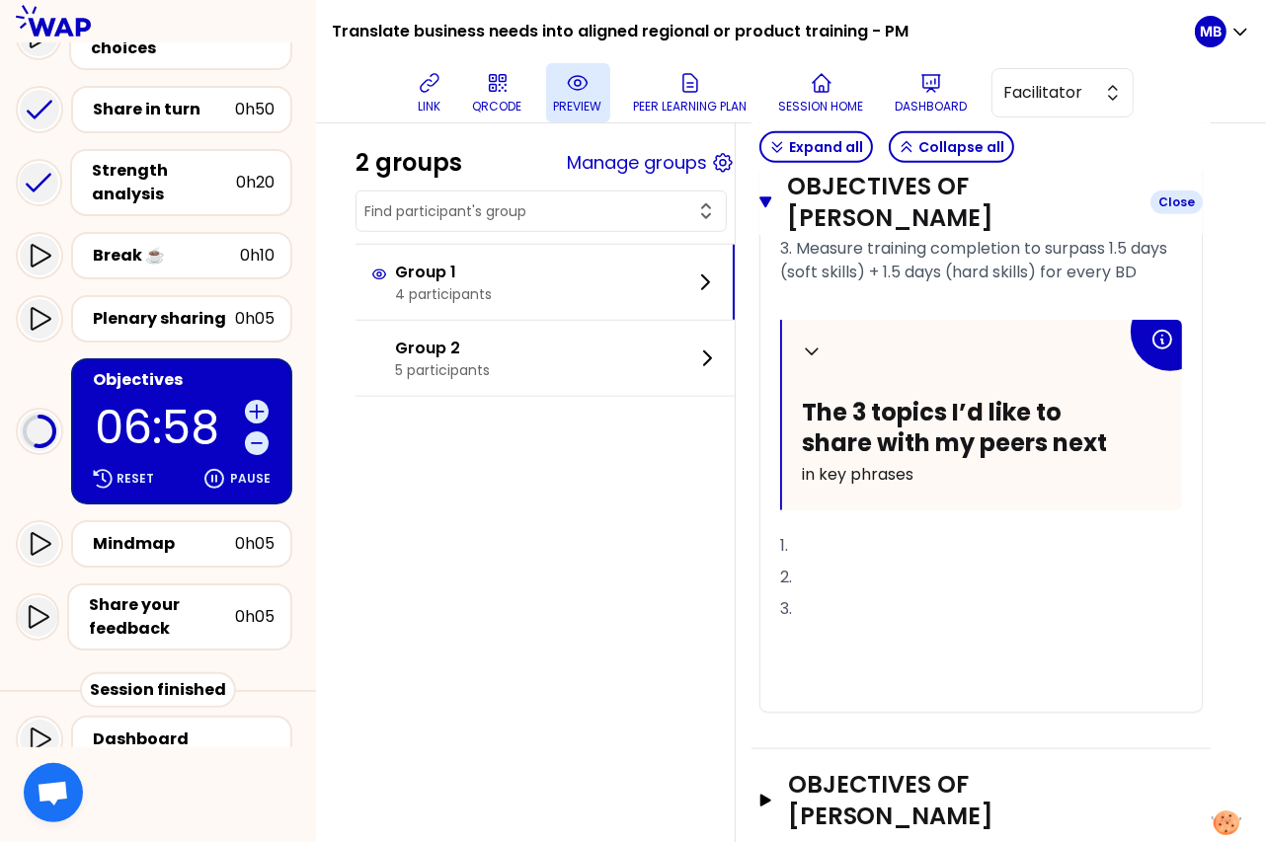
scroll to position [1352, 0]
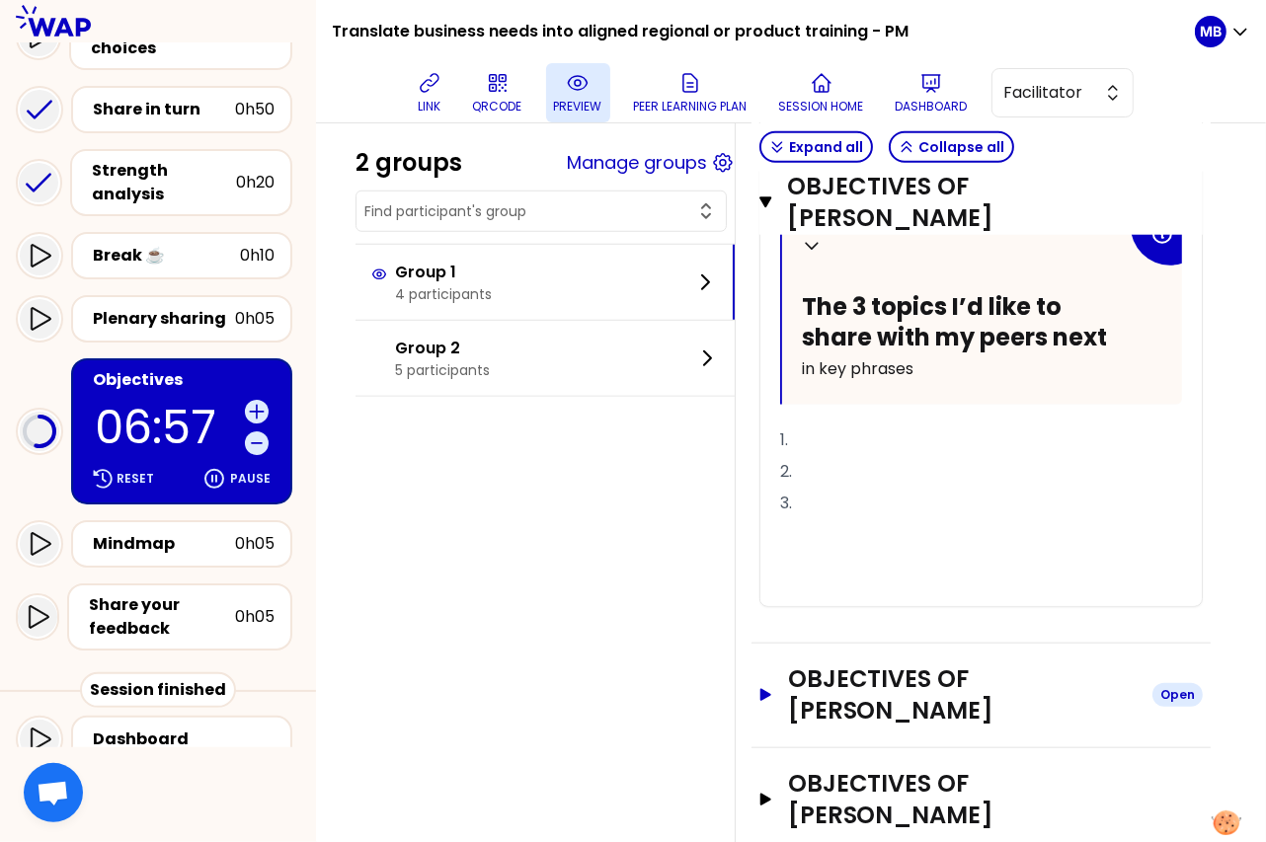
click at [831, 663] on h3 "Objectives of ANAIS FONVIELLE" at bounding box center [962, 694] width 348 height 63
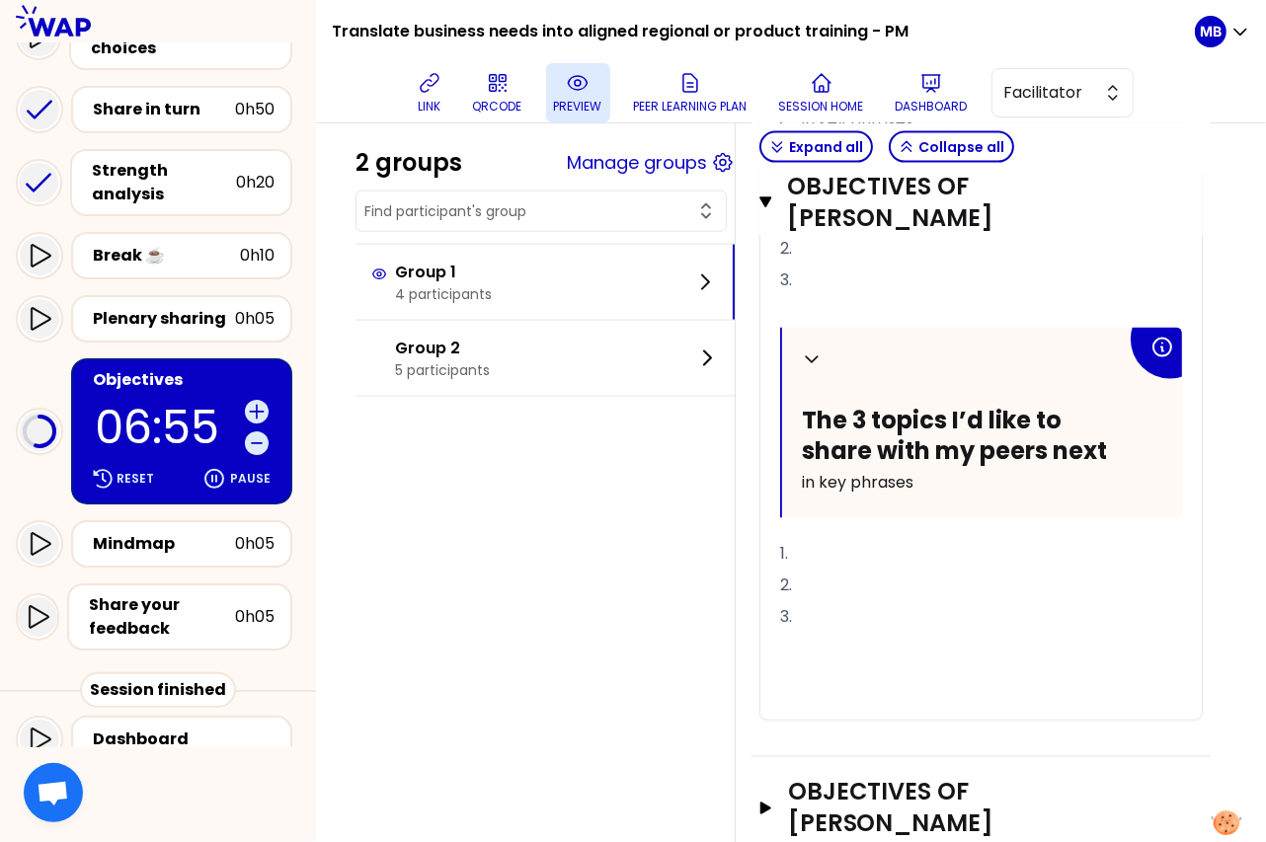
scroll to position [2189, 0]
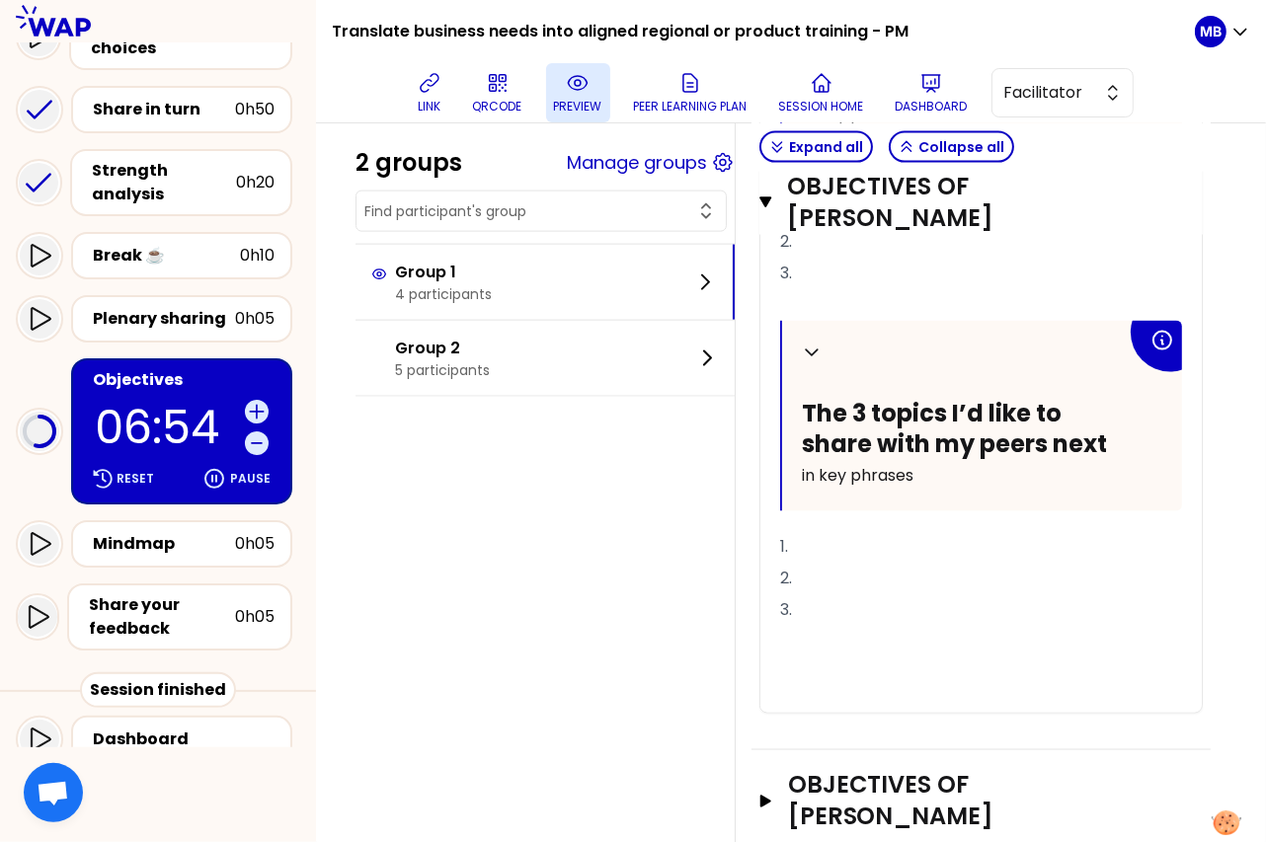
click at [846, 750] on div "Objectives of caterina Mazza Open" at bounding box center [980, 802] width 459 height 105
click at [840, 770] on h3 "Objectives of caterina Mazza" at bounding box center [962, 801] width 348 height 63
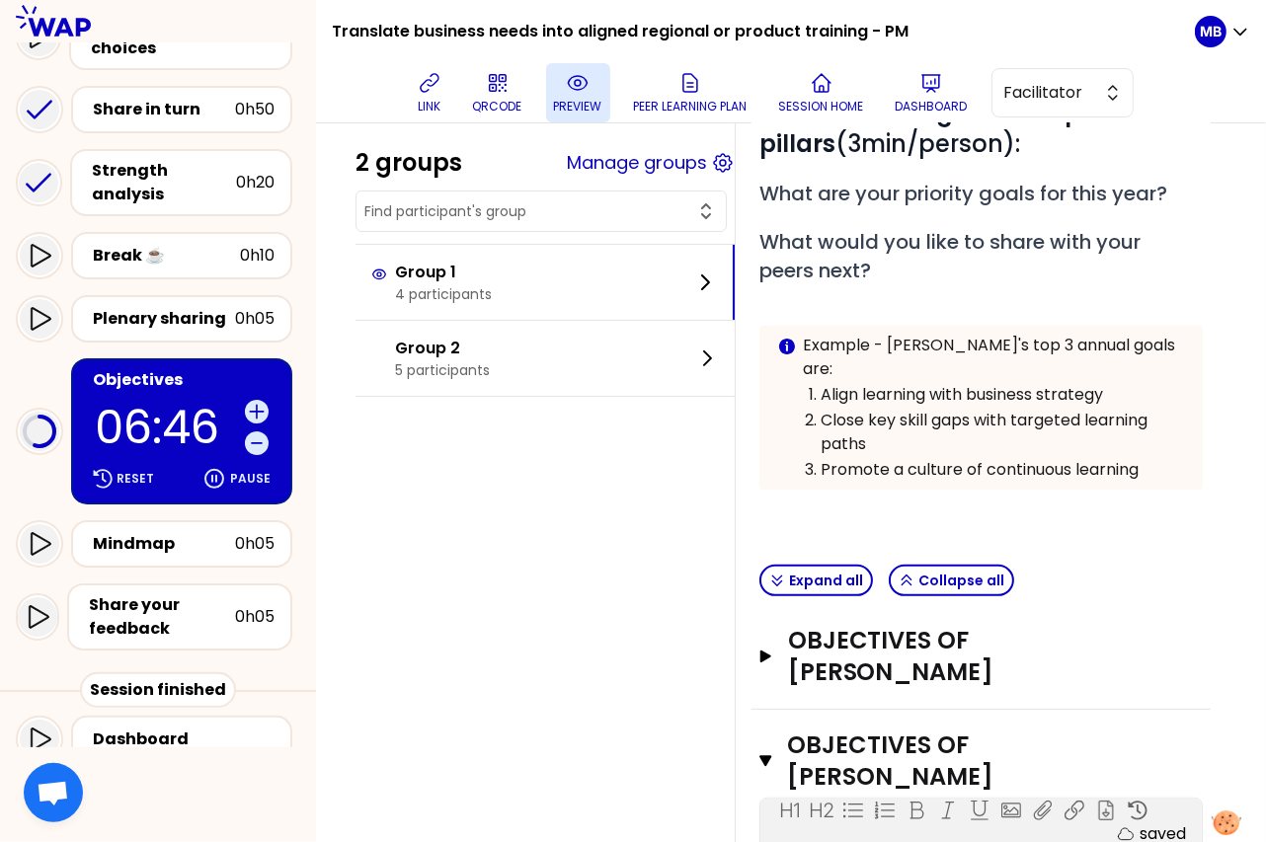
scroll to position [276, 0]
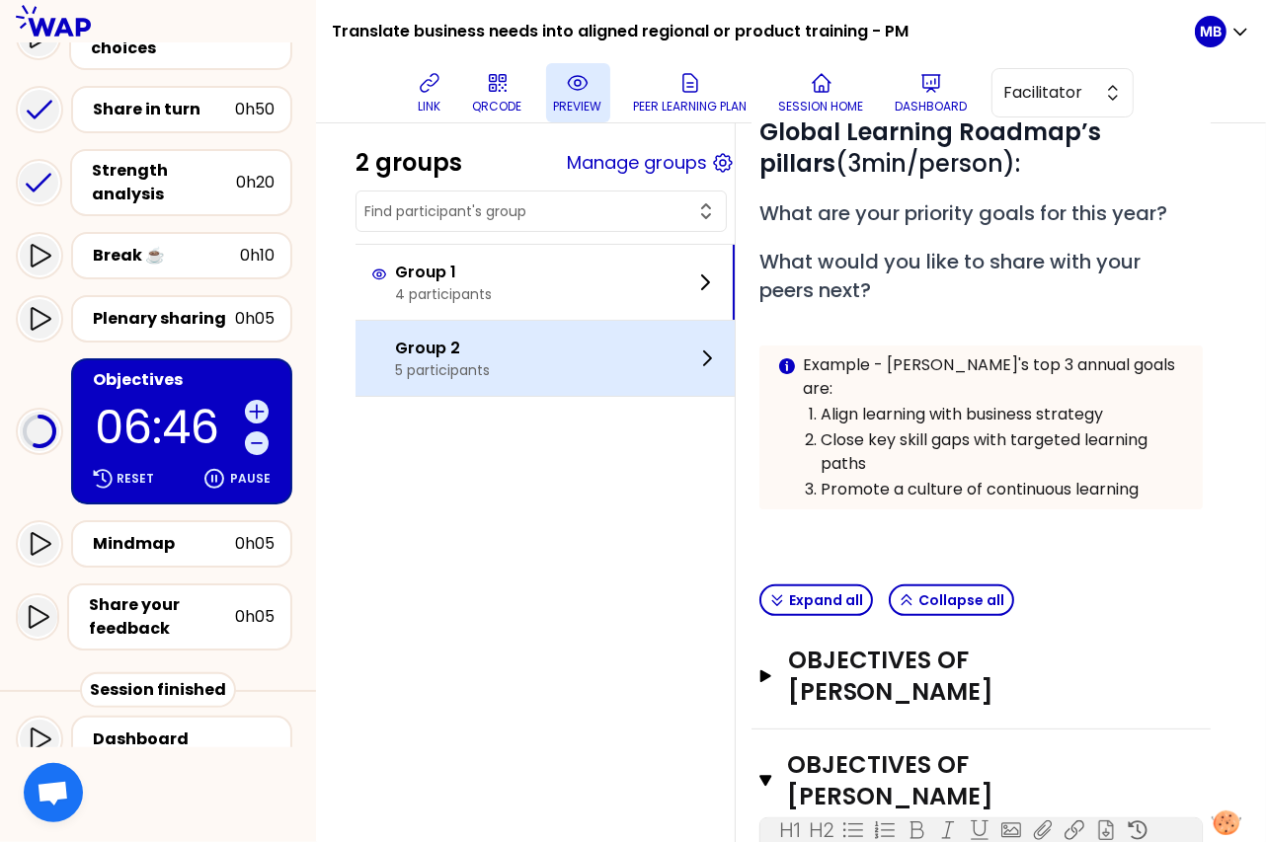
click at [565, 353] on div "Group 2 5 participants" at bounding box center [544, 358] width 379 height 75
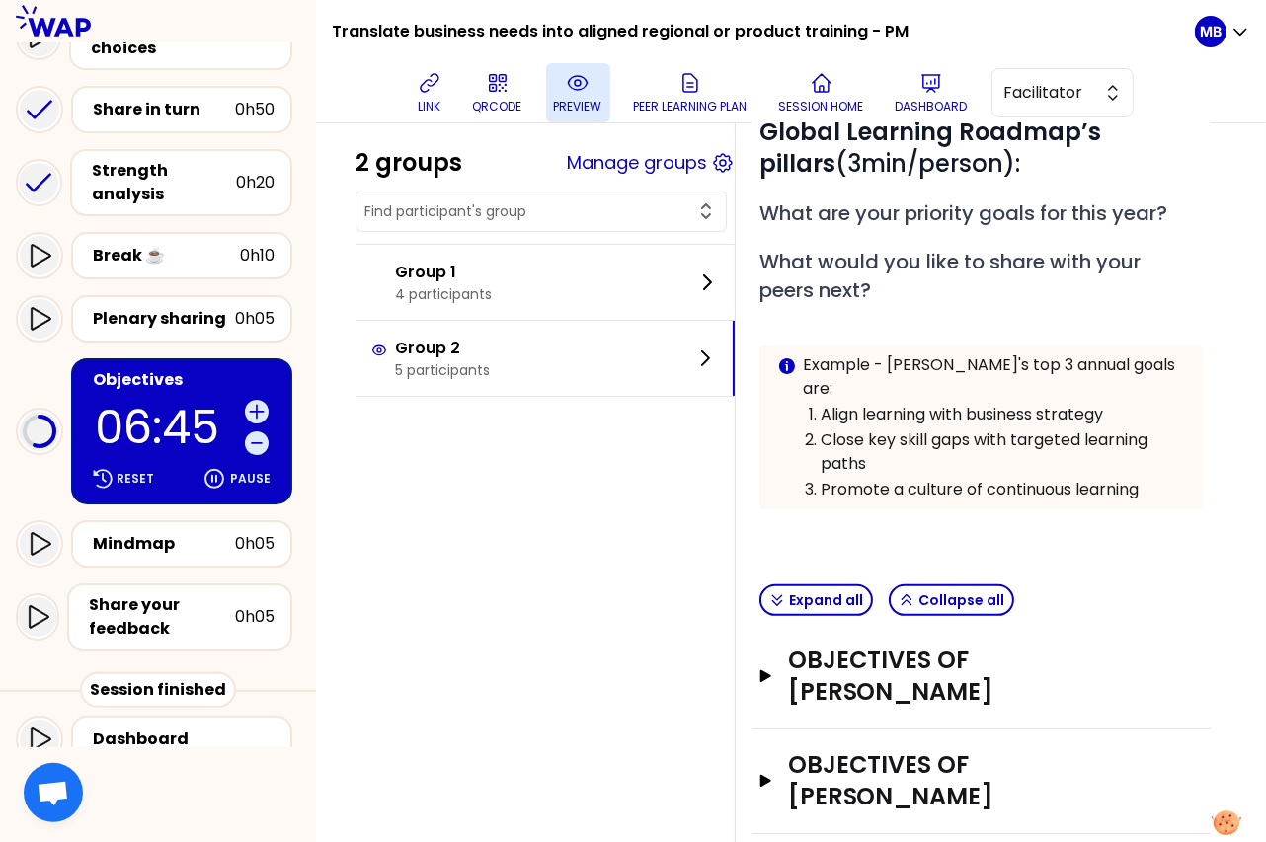
scroll to position [573, 0]
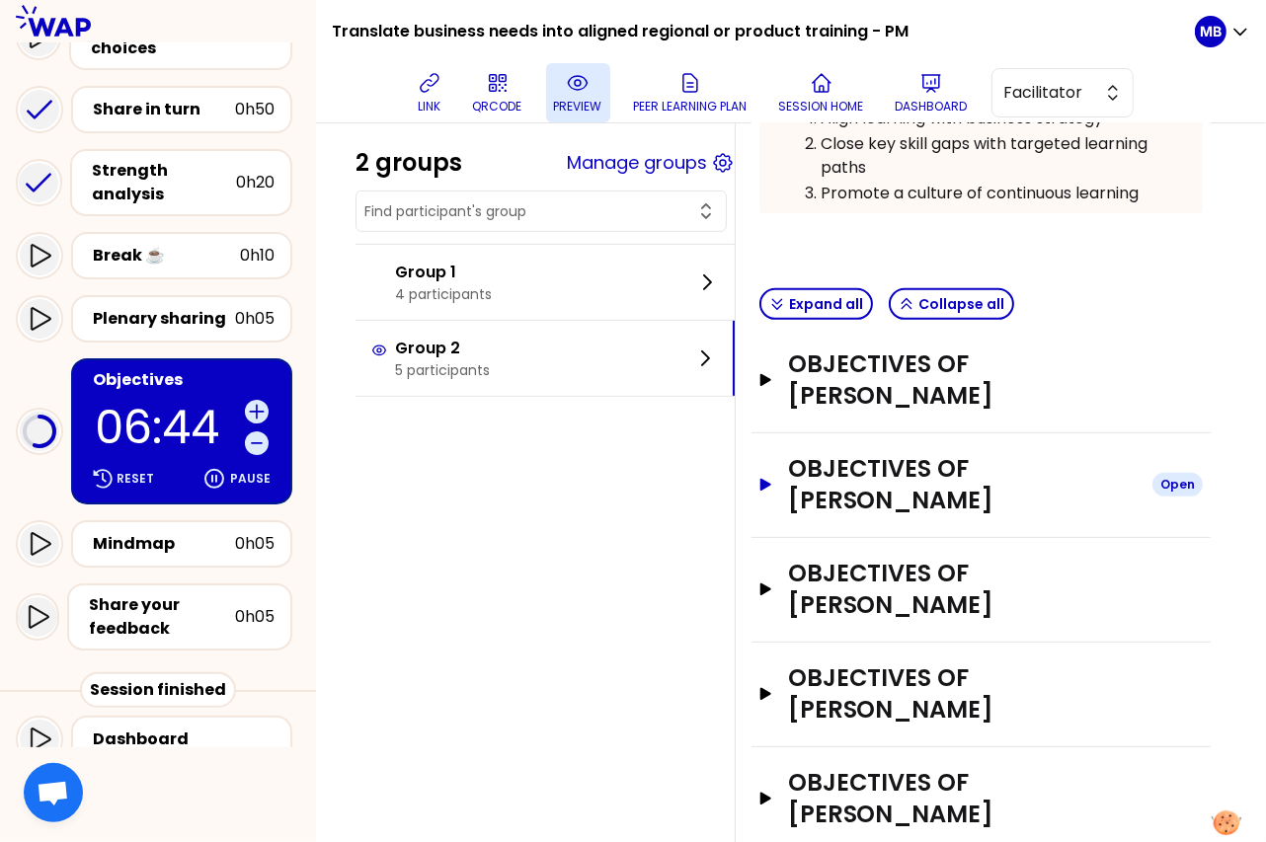
click at [911, 460] on h3 "Objectives of Caroline Kyomuhendo" at bounding box center [962, 484] width 348 height 63
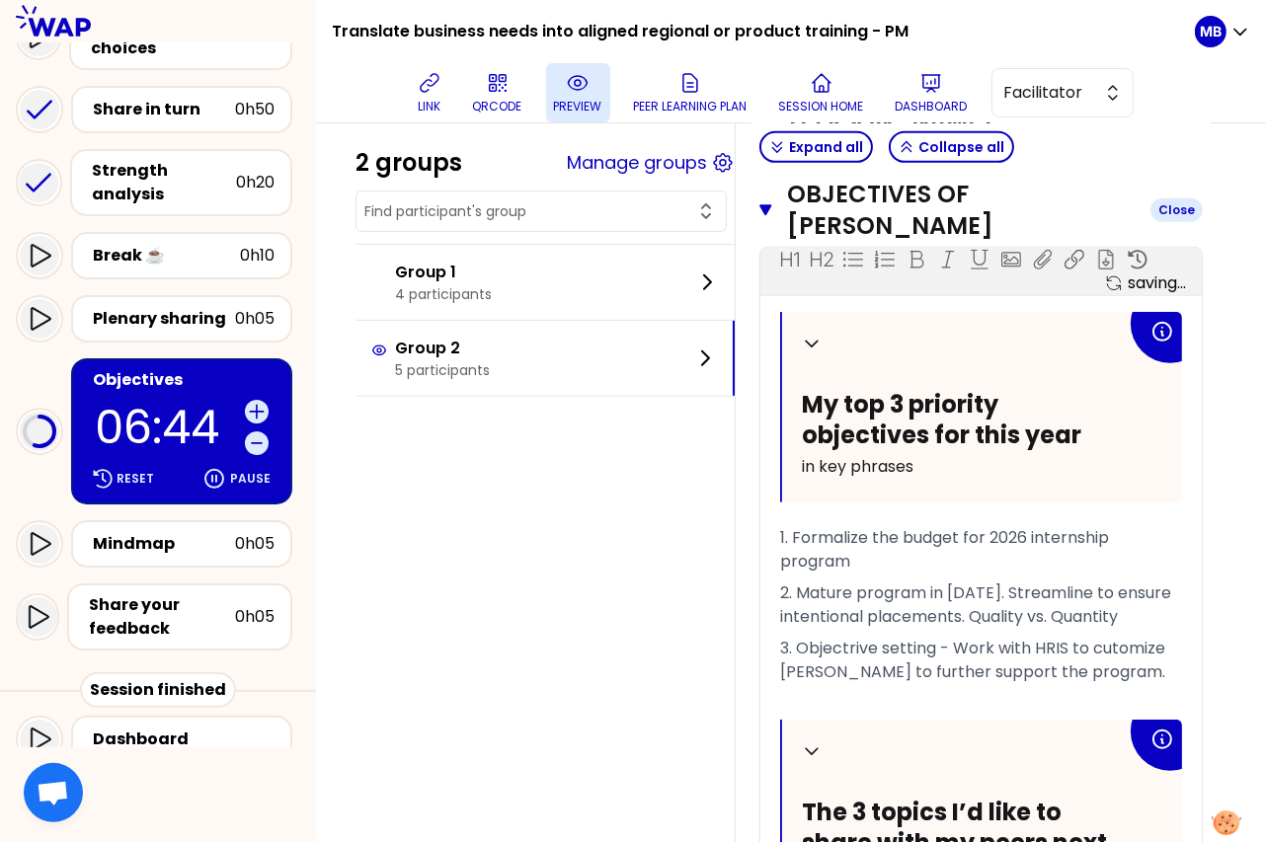
scroll to position [993, 0]
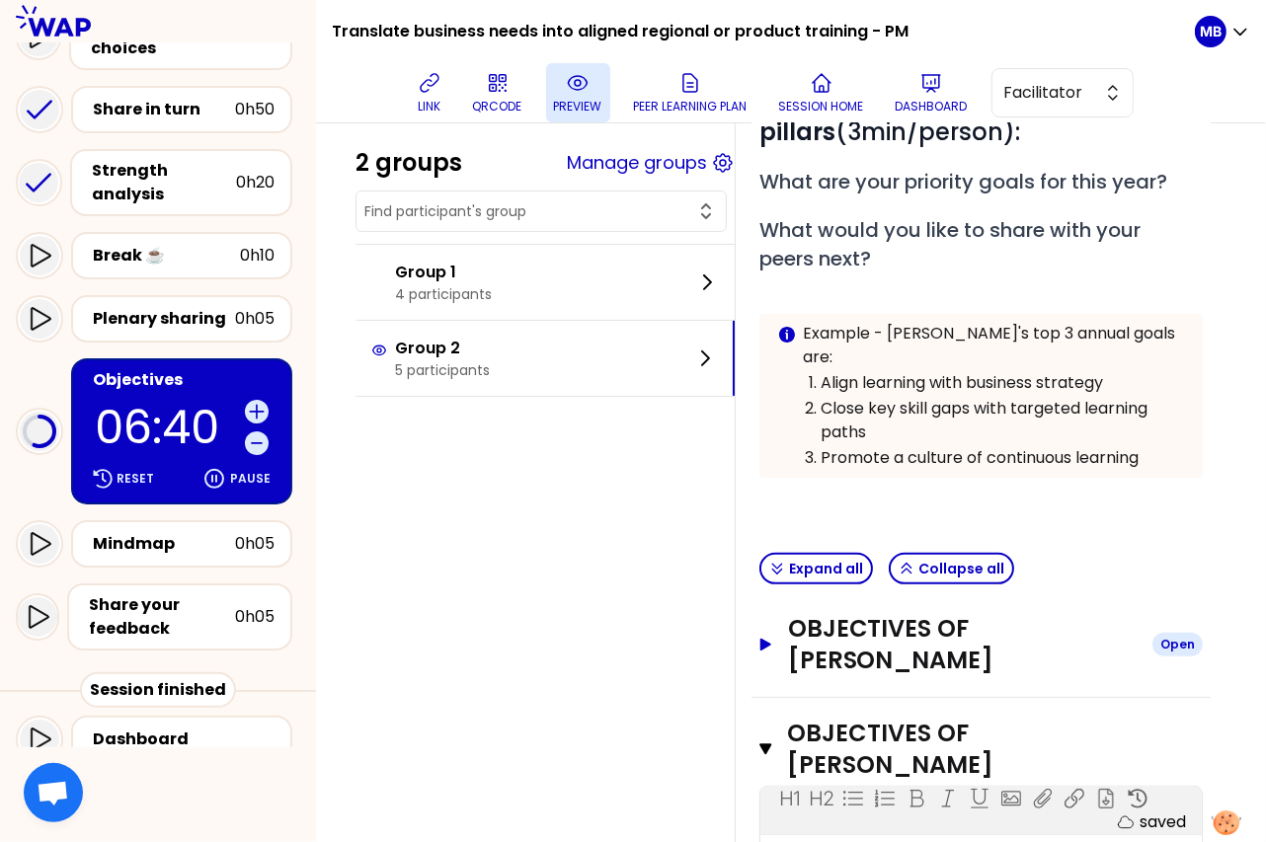
click at [824, 613] on h3 "Objectives of Lucas Fernandez" at bounding box center [962, 644] width 348 height 63
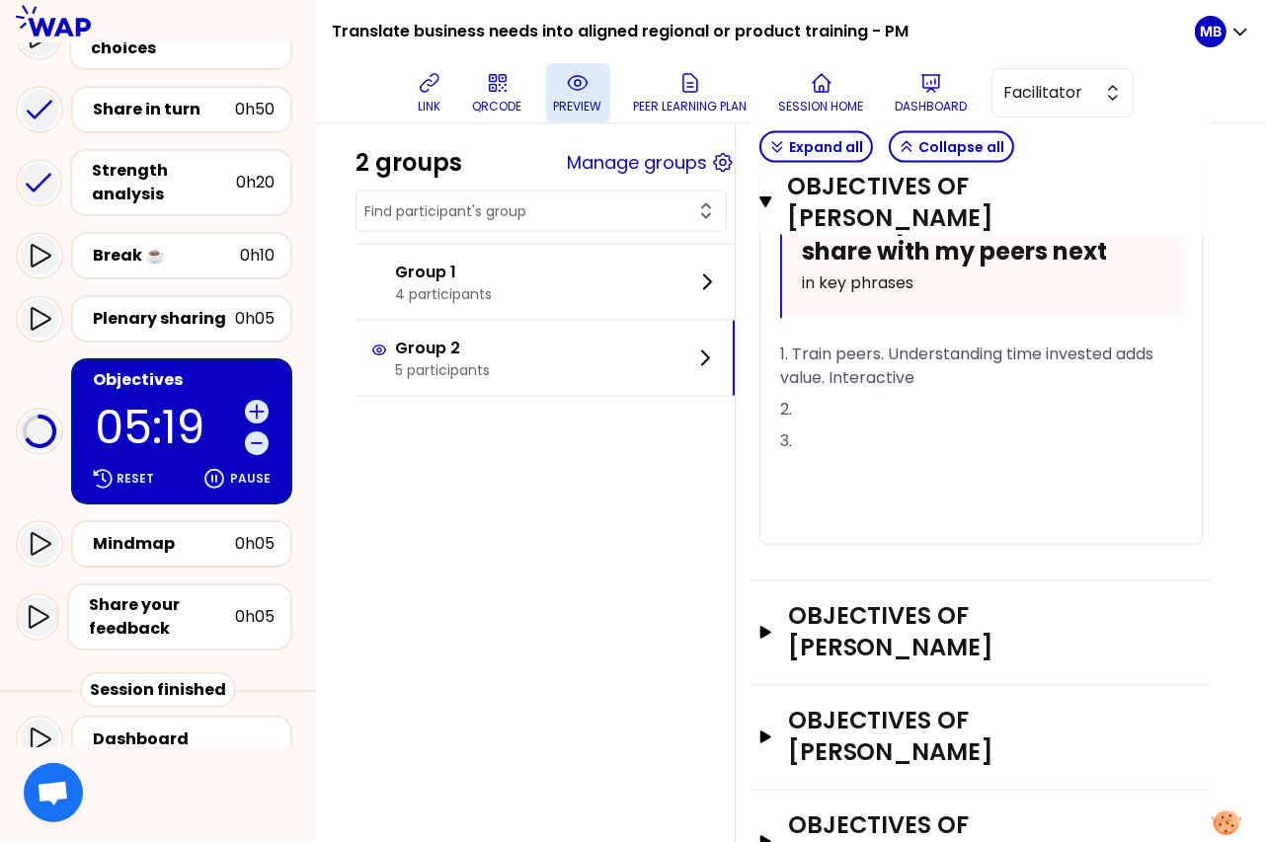
scroll to position [2338, 0]
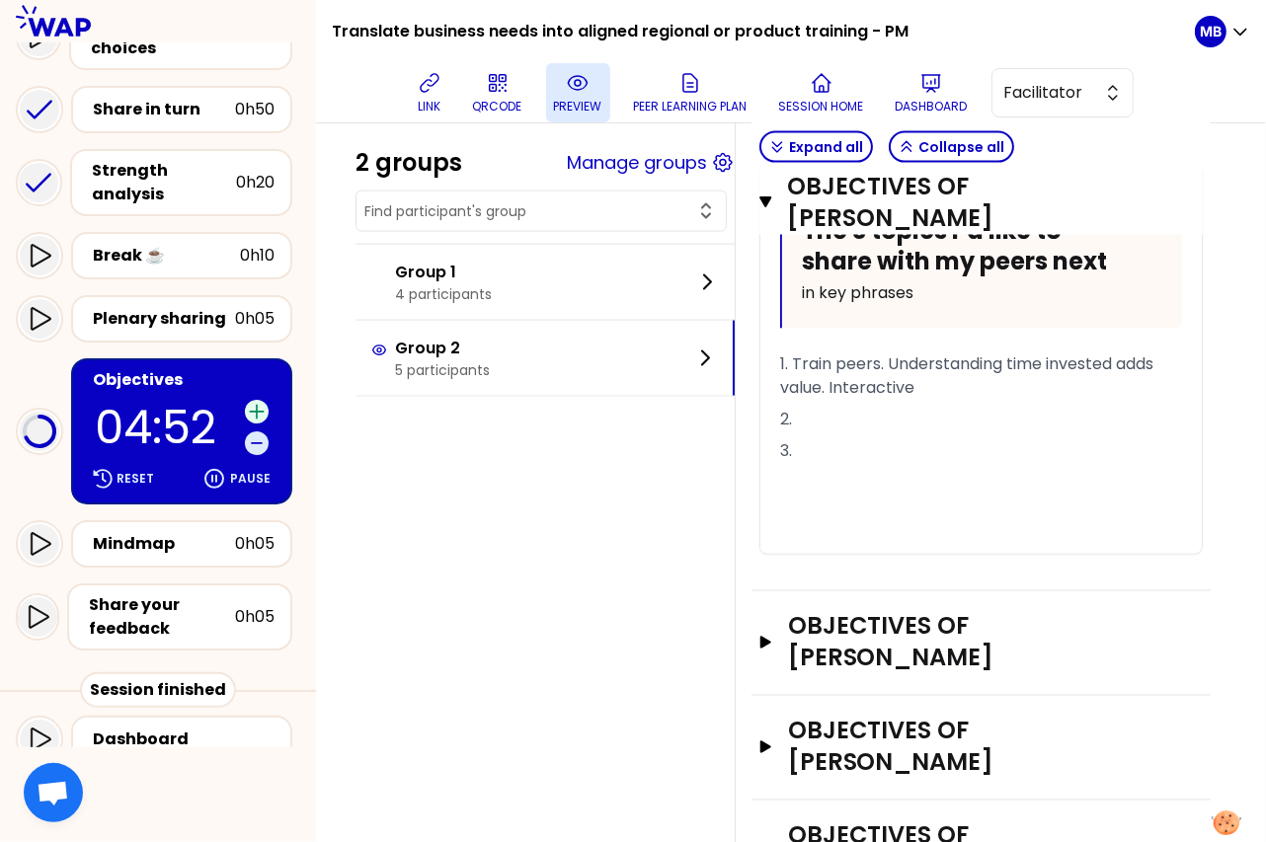
click at [257, 405] on icon at bounding box center [256, 411] width 13 height 13
click at [261, 406] on icon at bounding box center [257, 412] width 20 height 20
click at [262, 406] on icon at bounding box center [257, 412] width 20 height 20
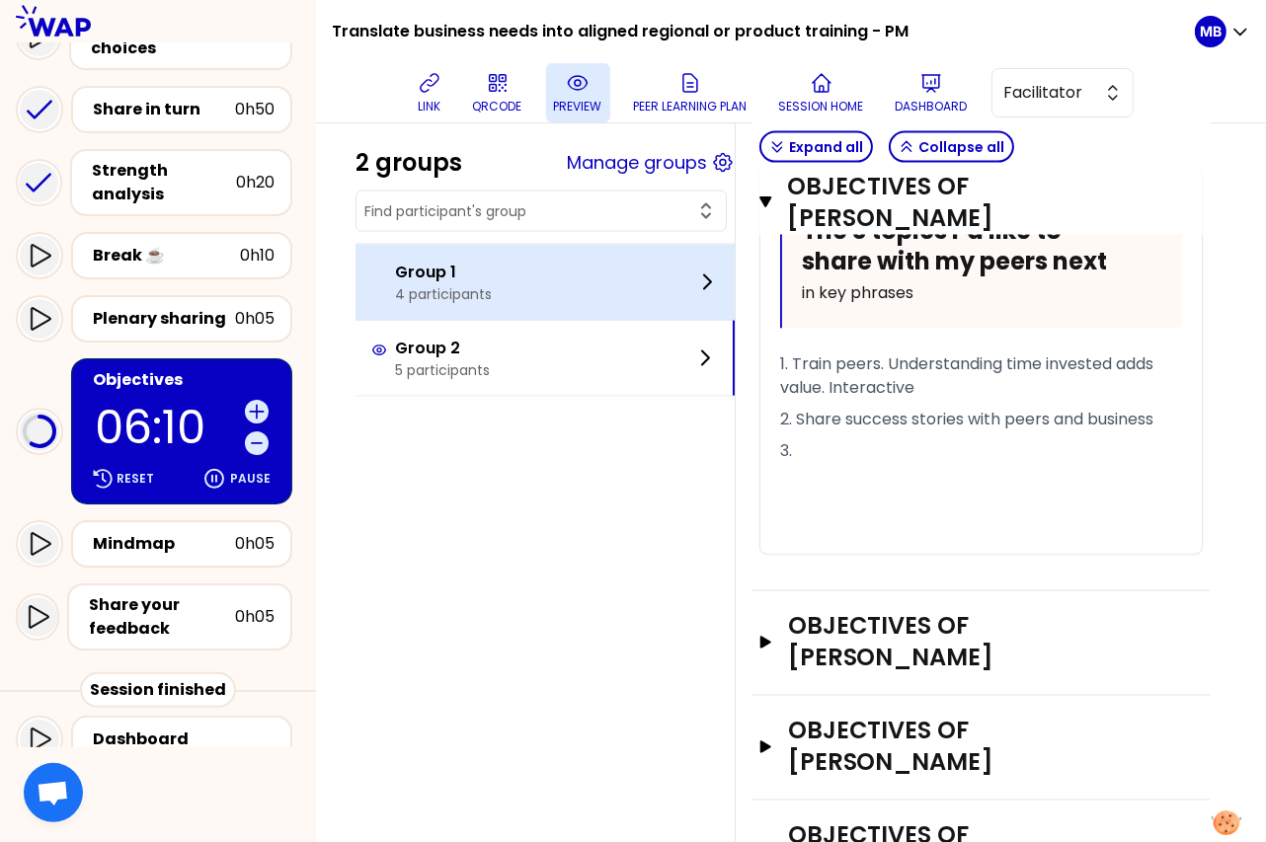
click at [528, 292] on div "Group 1 4 participants" at bounding box center [544, 282] width 379 height 75
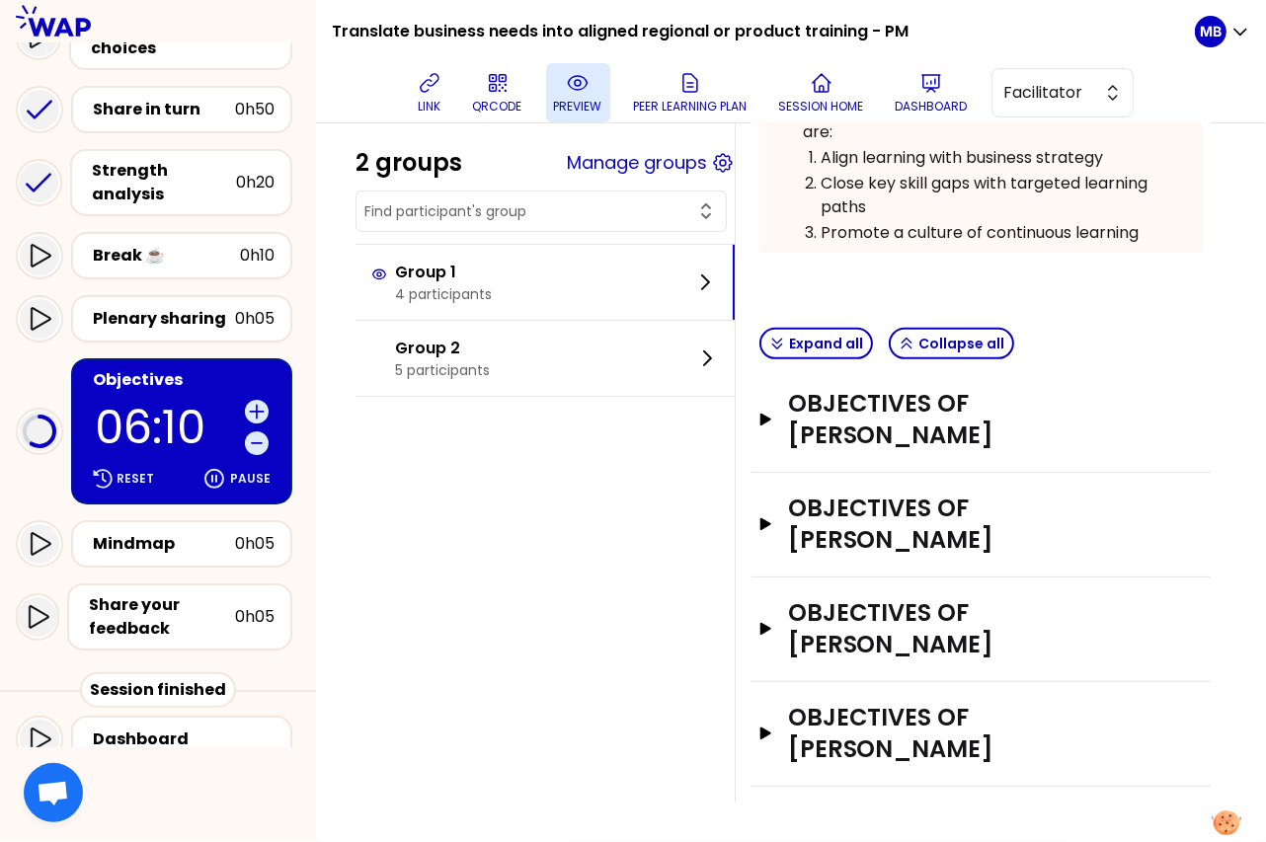
scroll to position [469, 0]
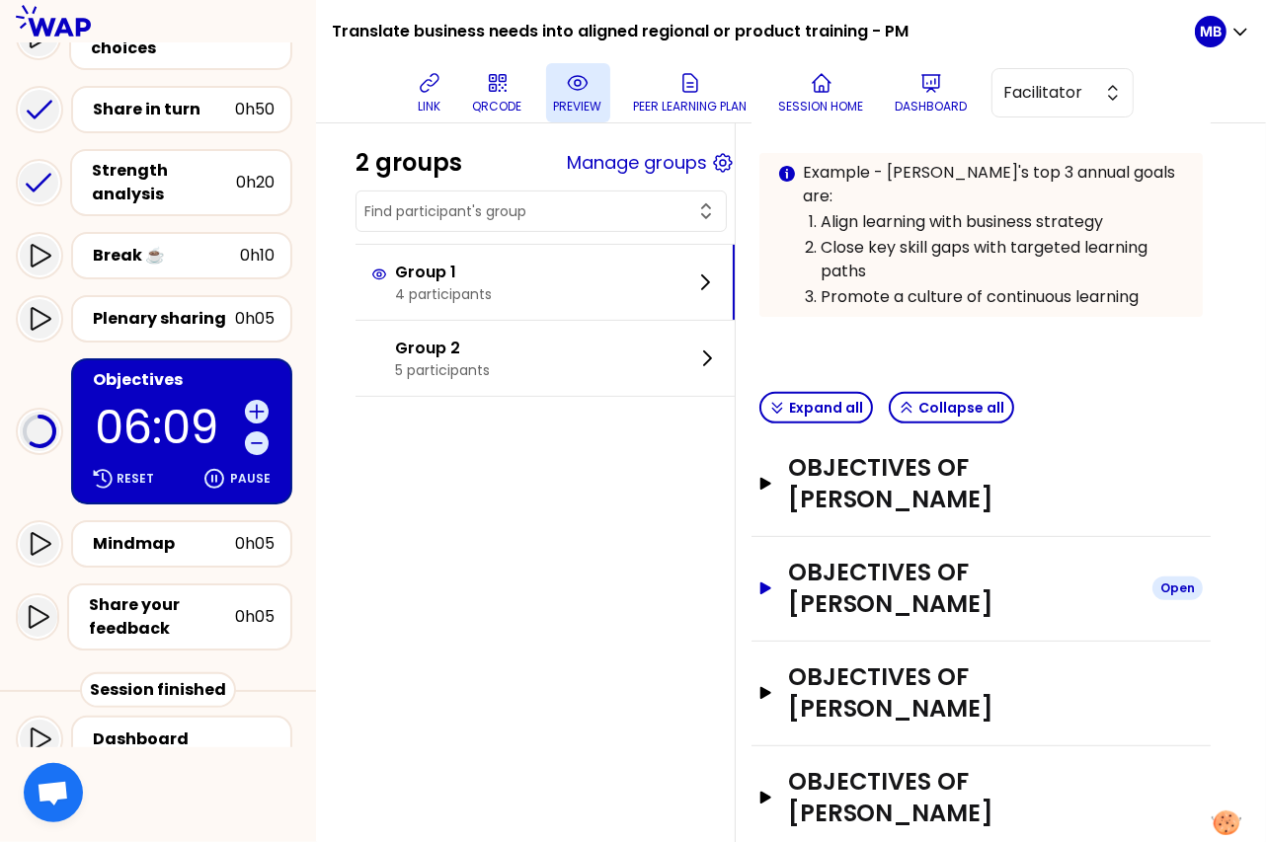
click at [818, 557] on h3 "Objectives of Carine REYE" at bounding box center [962, 588] width 348 height 63
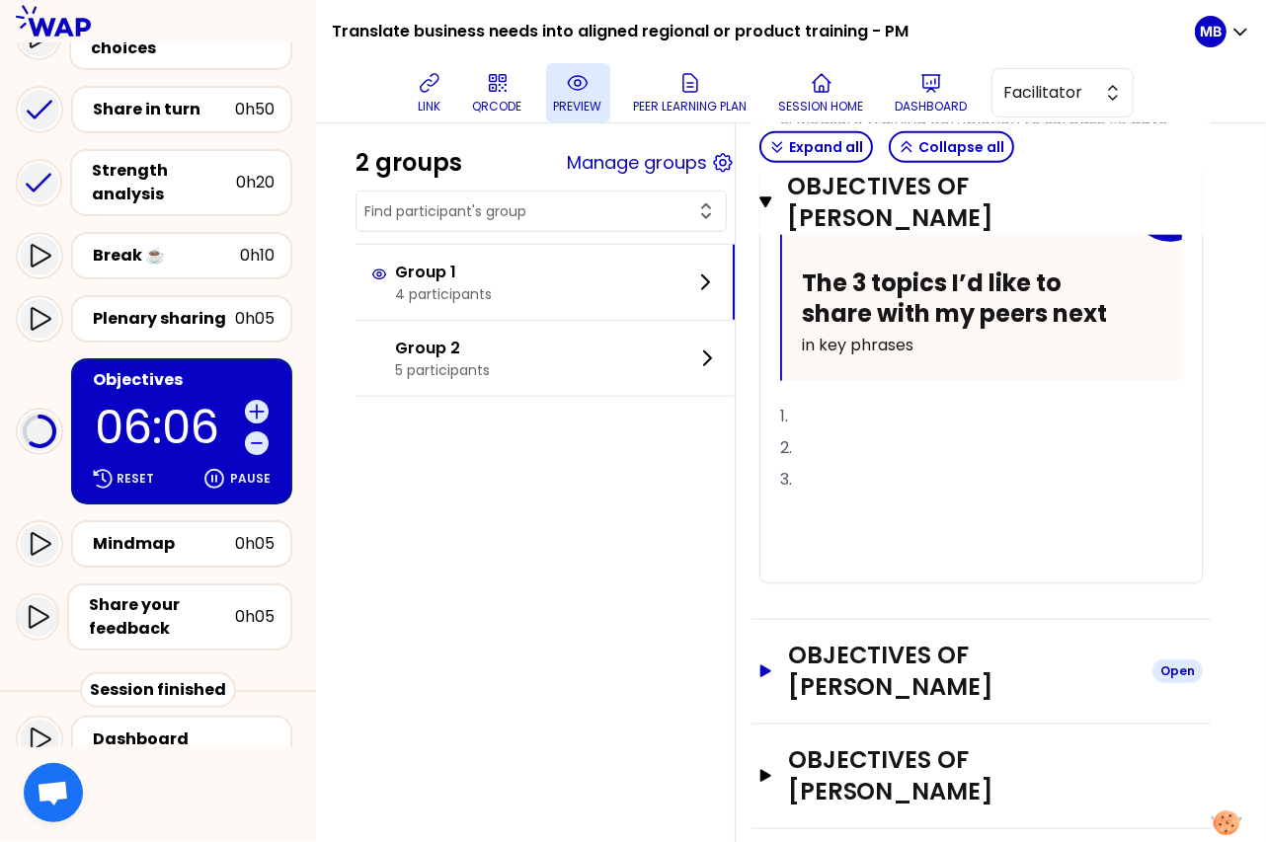
click at [834, 641] on h3 "Objectives of ANAIS FONVIELLE" at bounding box center [962, 671] width 348 height 63
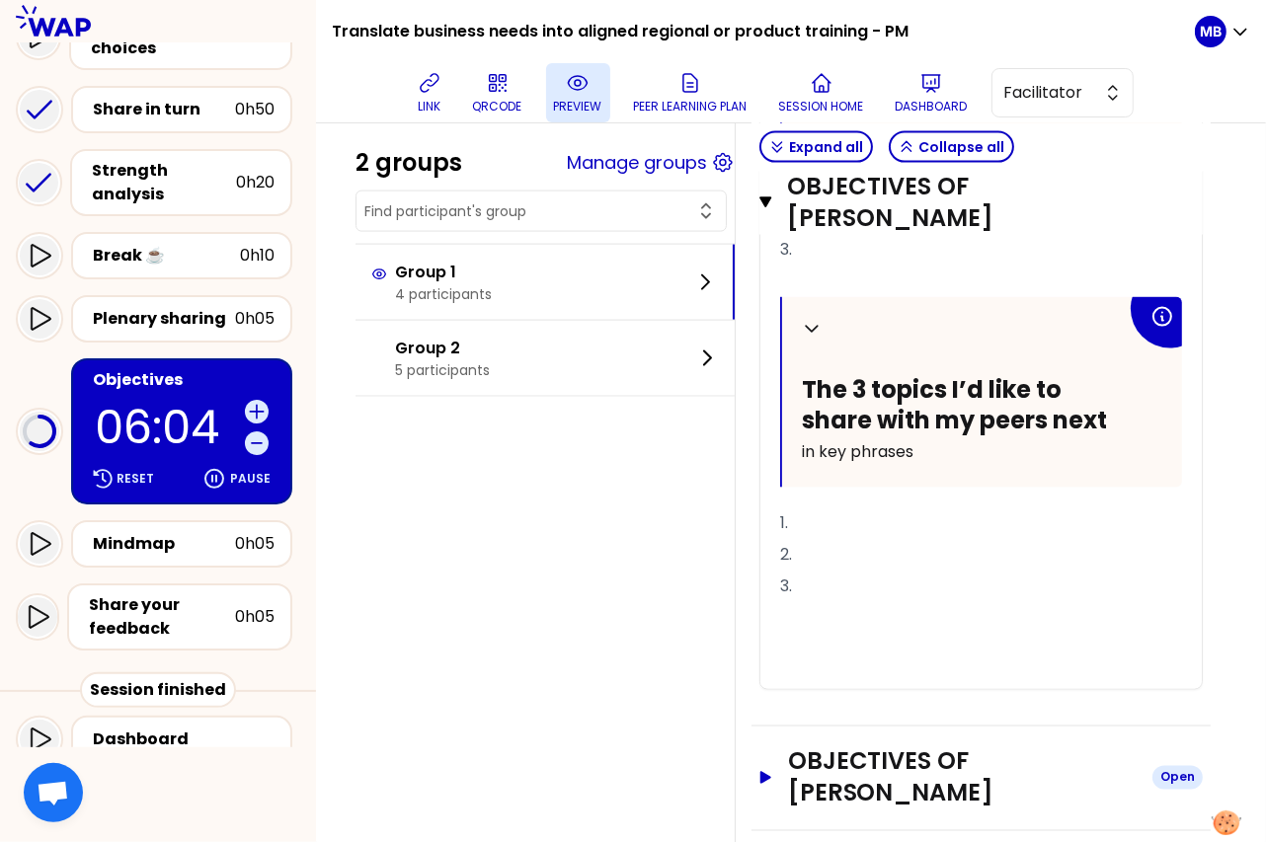
click at [878, 746] on h3 "Objectives of caterina Mazza" at bounding box center [962, 777] width 348 height 63
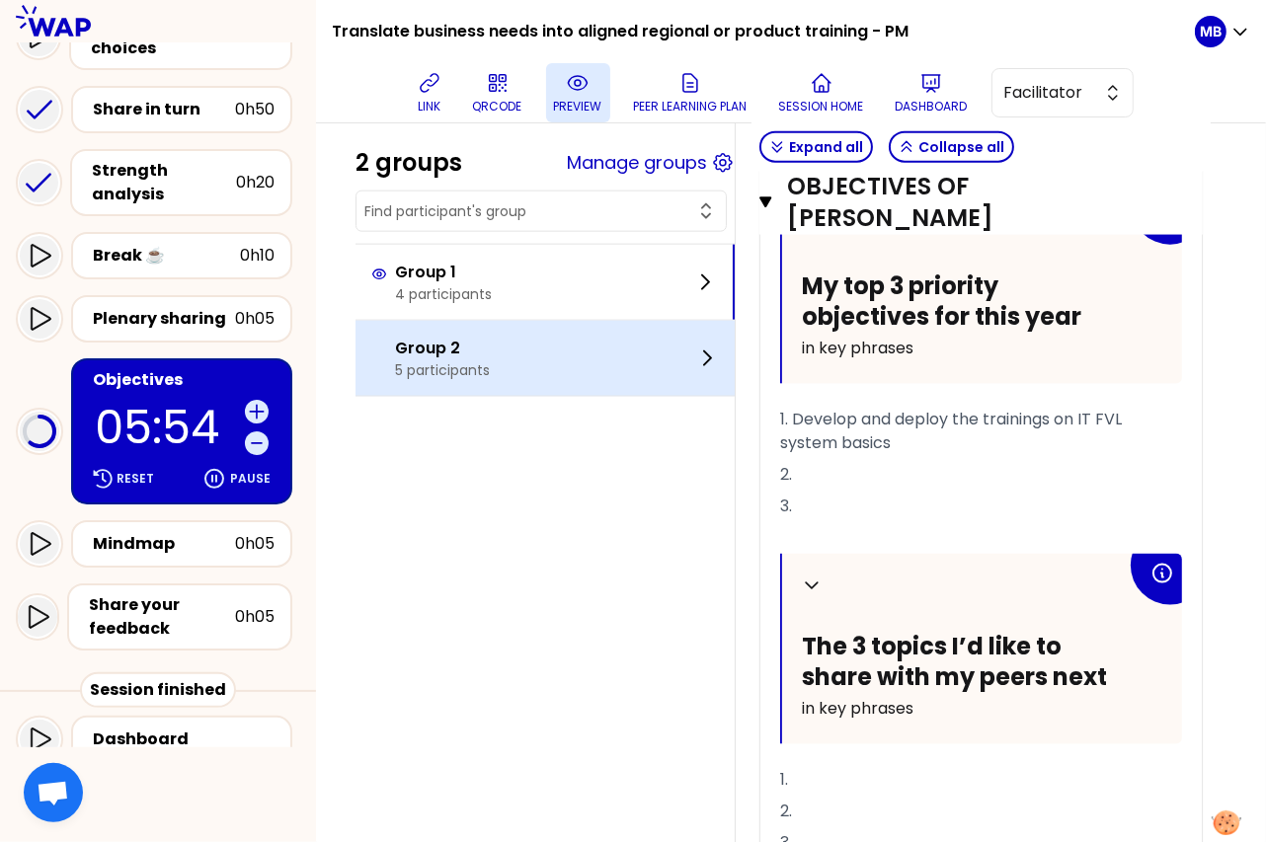
scroll to position [1950, 0]
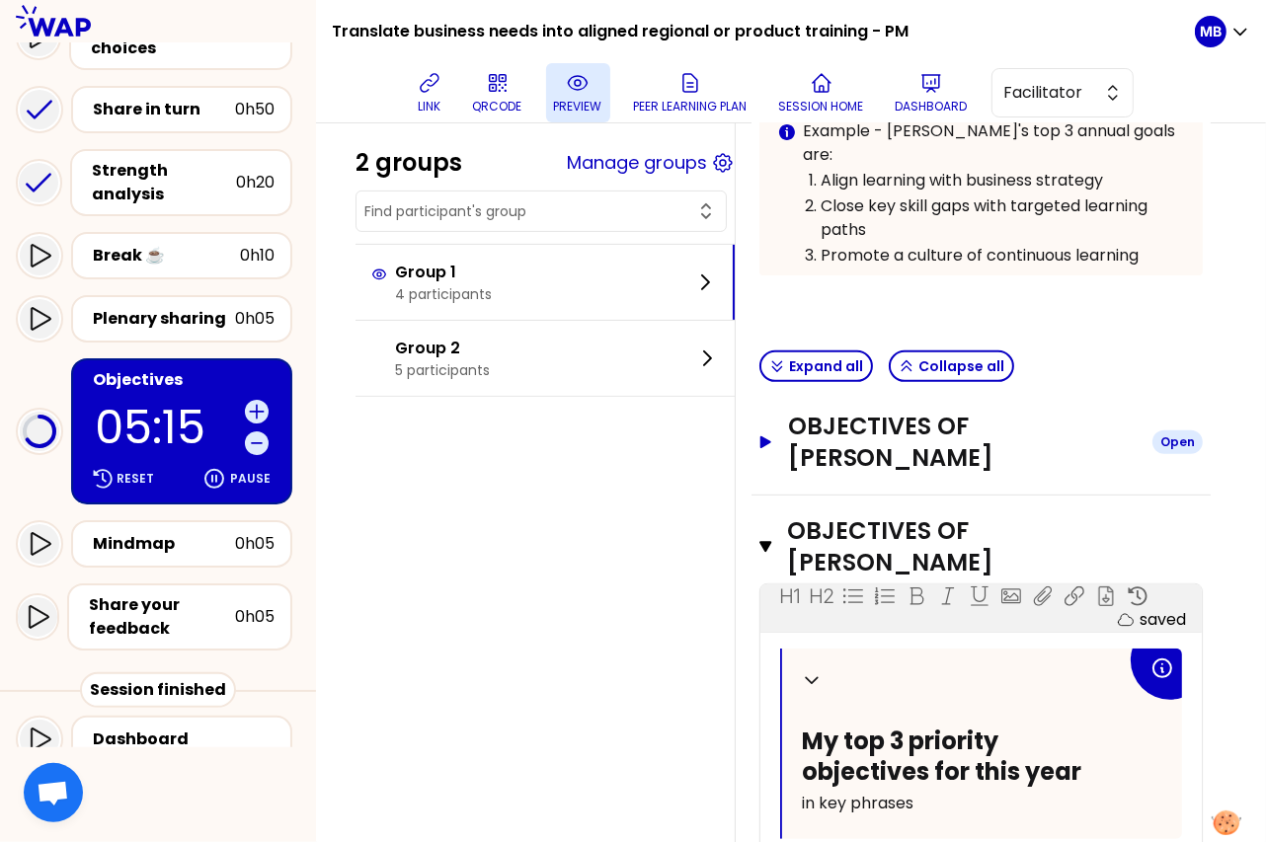
click at [888, 411] on h3 "Objectives of Susan Reddish" at bounding box center [962, 442] width 348 height 63
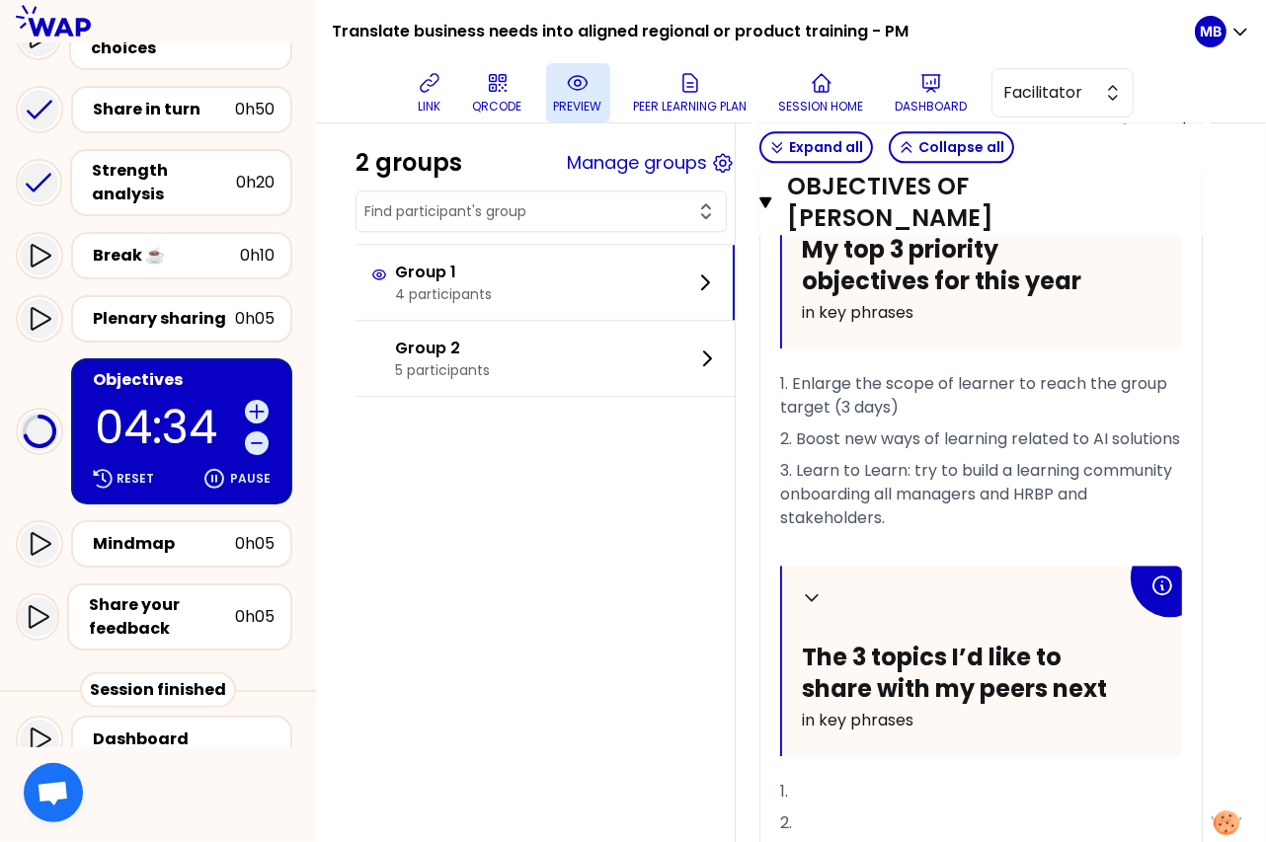
scroll to position [4051, 0]
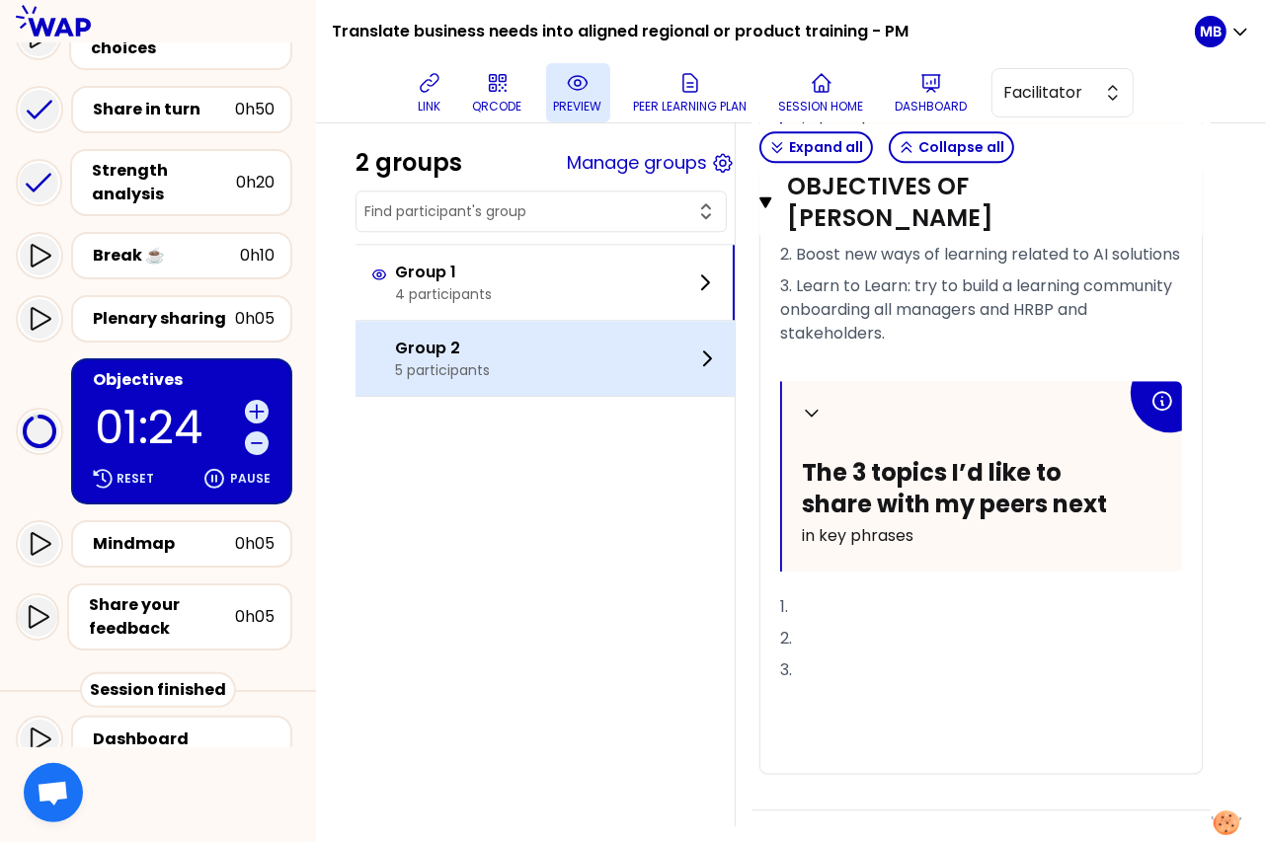
click at [452, 352] on p "Group 2" at bounding box center [442, 349] width 95 height 24
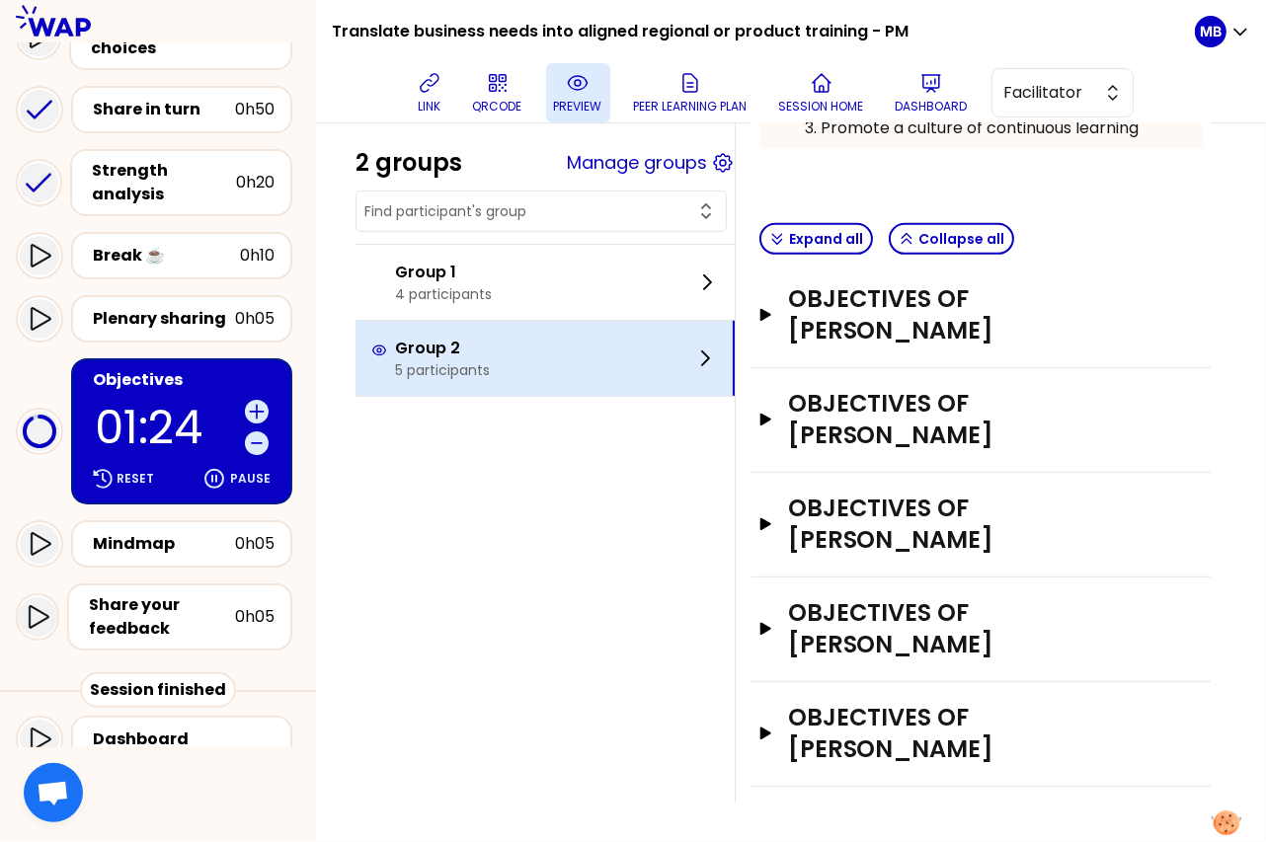
scroll to position [573, 0]
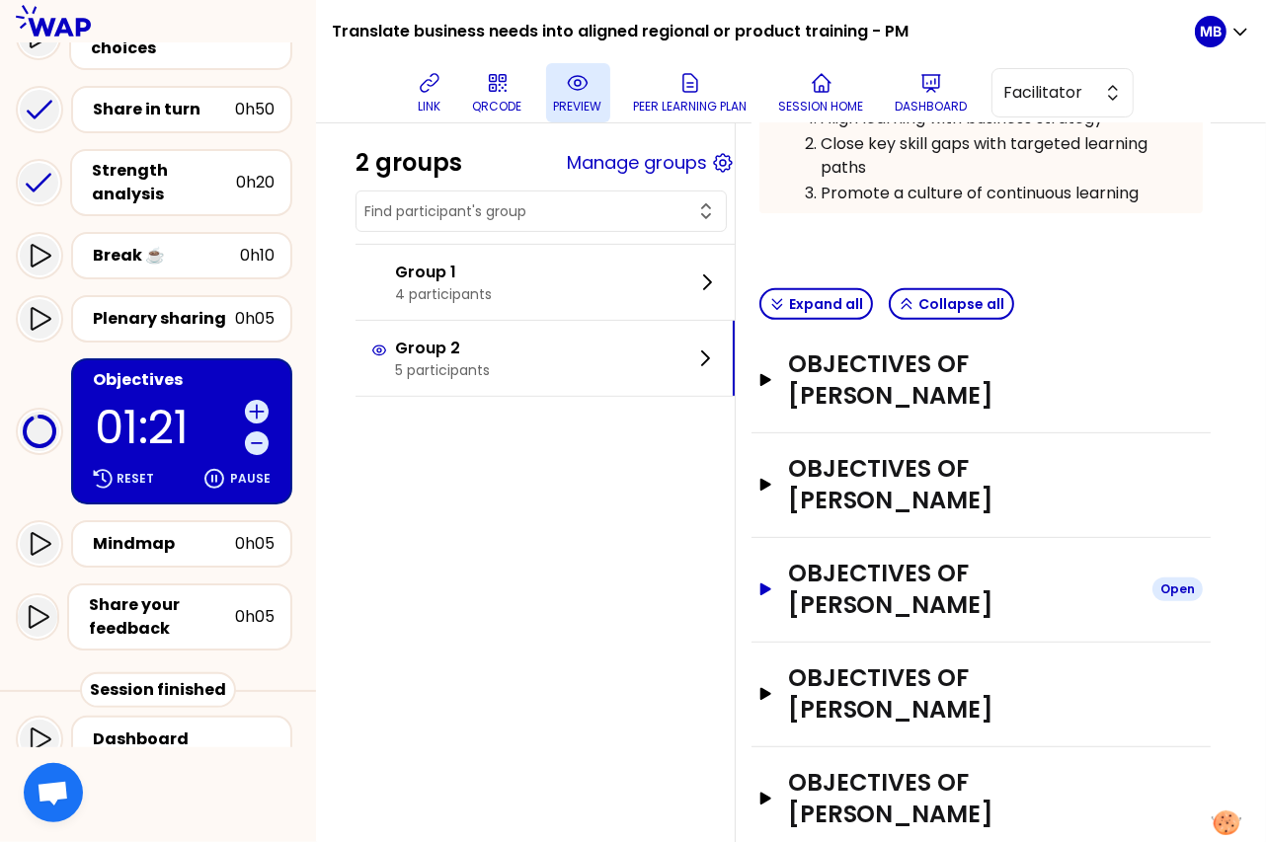
click at [844, 558] on h3 "Objectives of Carmen Melendez" at bounding box center [962, 589] width 348 height 63
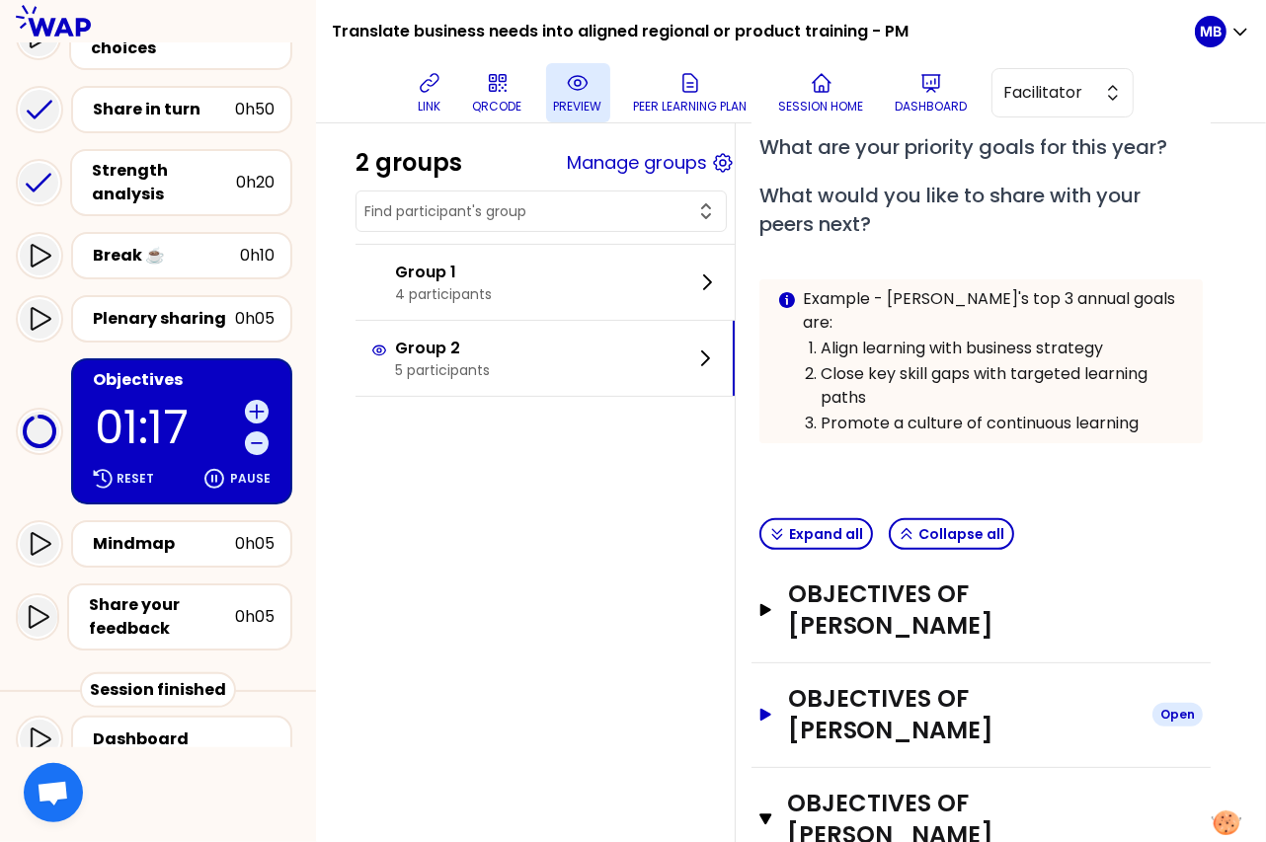
click at [873, 683] on h3 "Objectives of Caroline Kyomuhendo" at bounding box center [962, 714] width 348 height 63
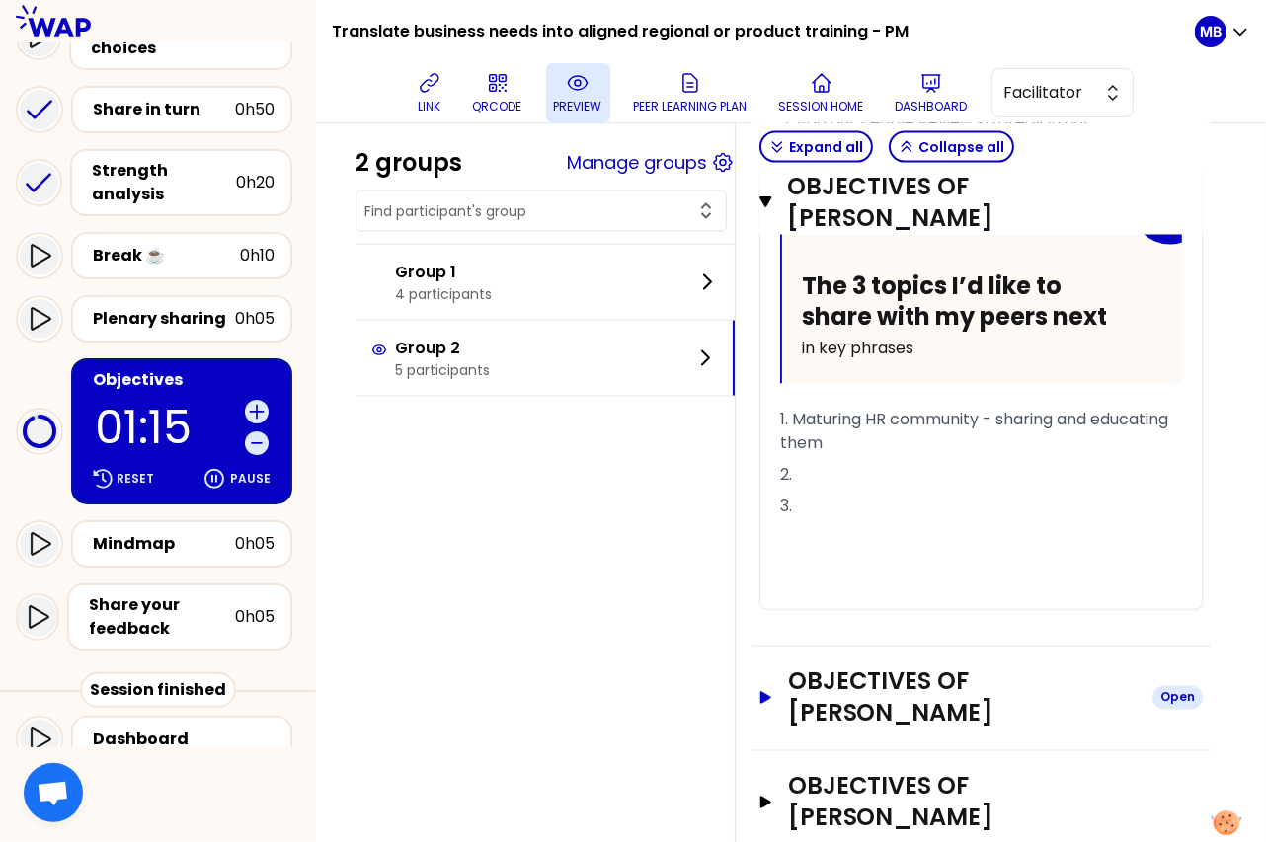
click at [876, 666] on h3 "Objectives of Christele GERAUD" at bounding box center [962, 697] width 348 height 63
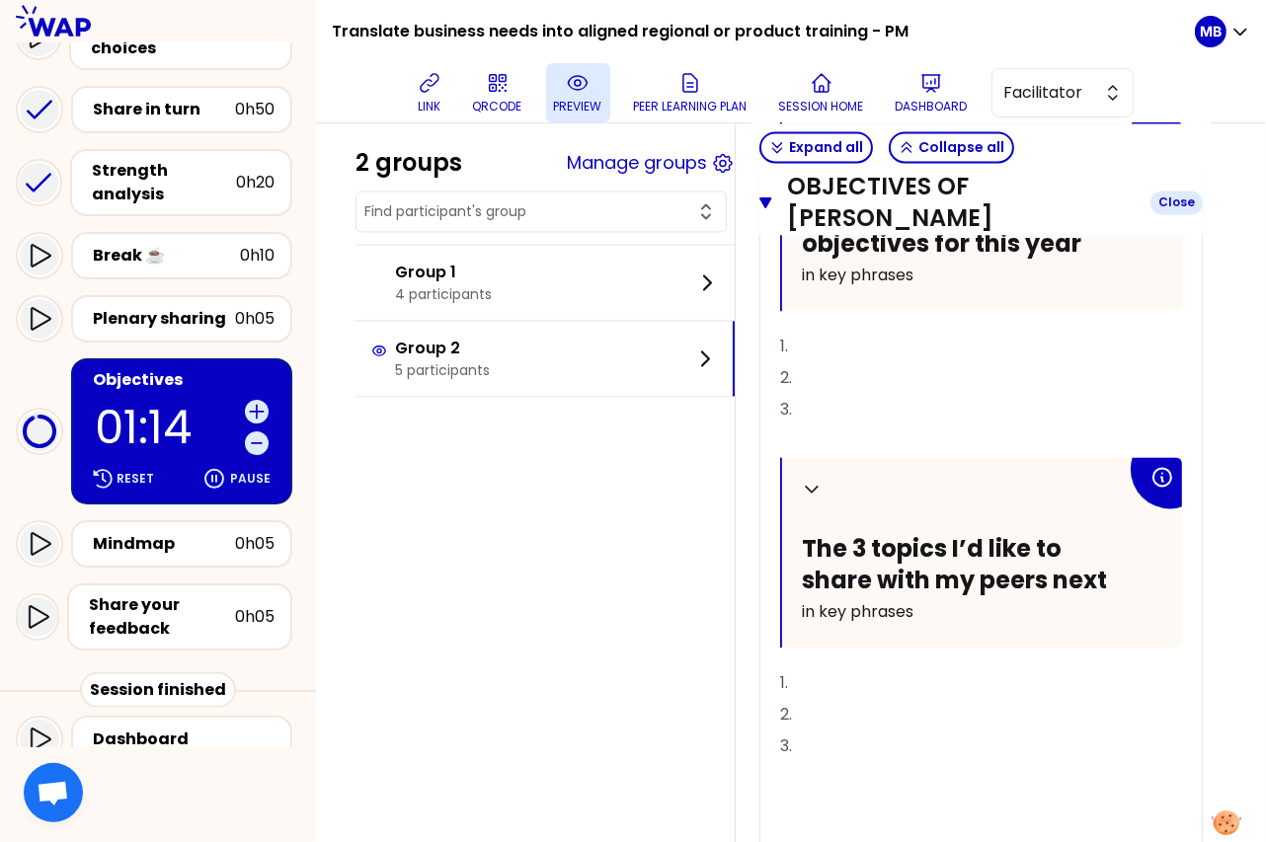
scroll to position [3200, 0]
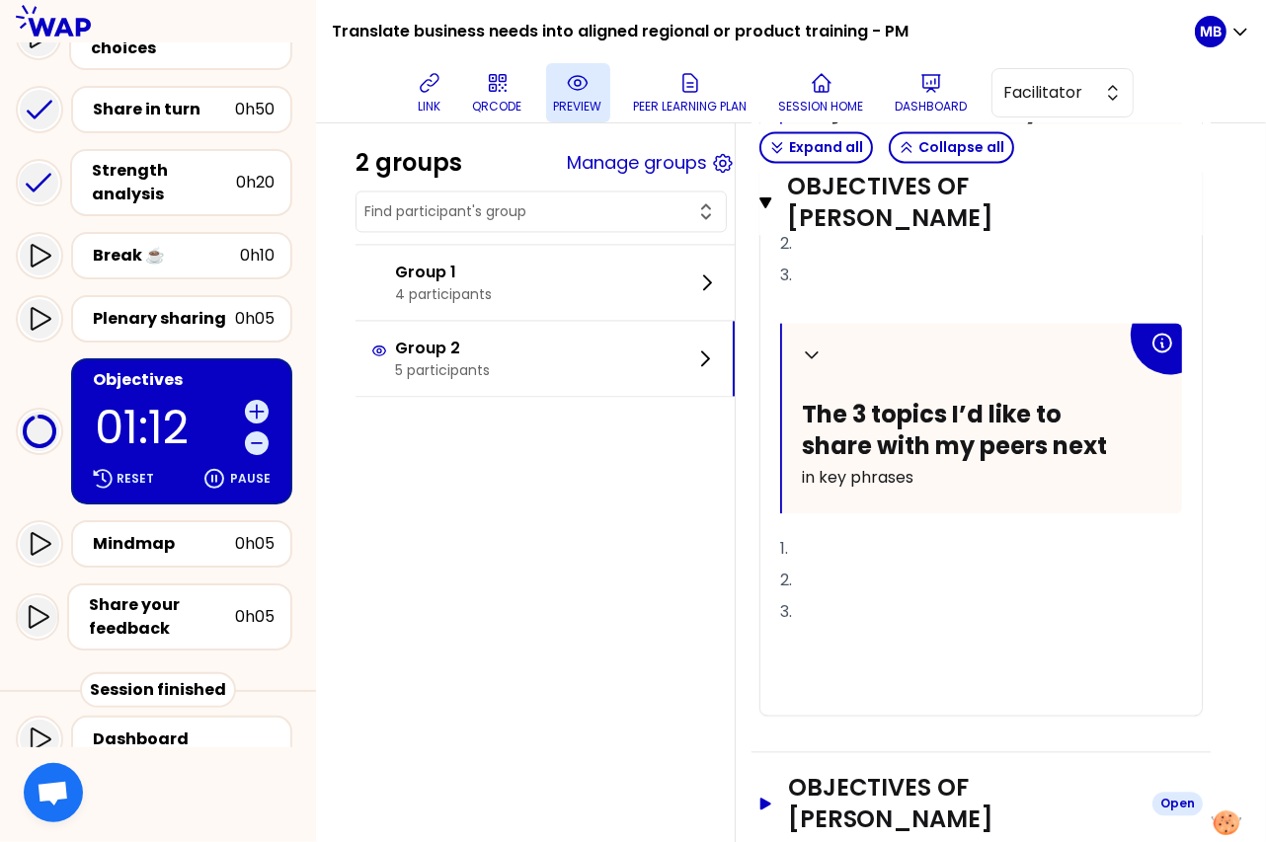
click at [864, 772] on h3 "Objectives of Emma Butler" at bounding box center [962, 803] width 348 height 63
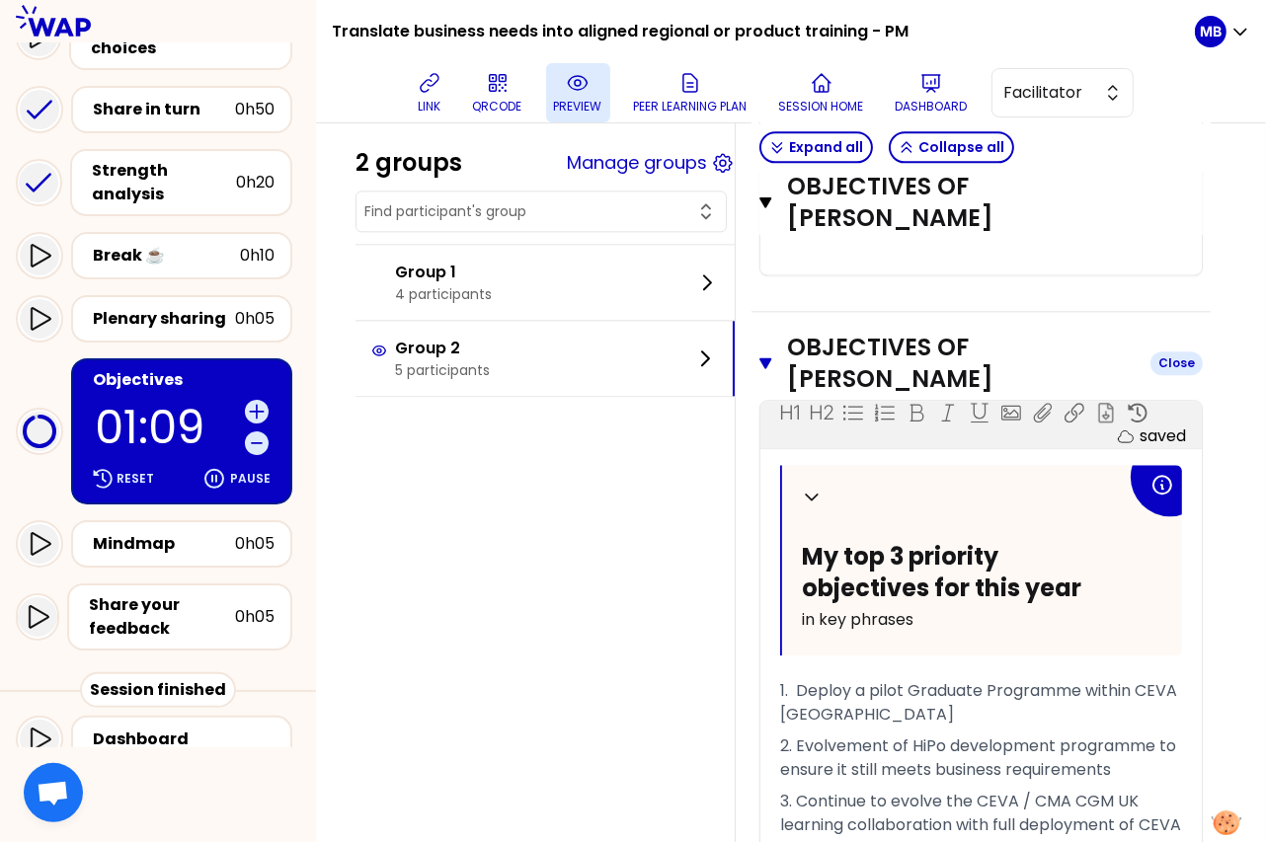
scroll to position [3556, 0]
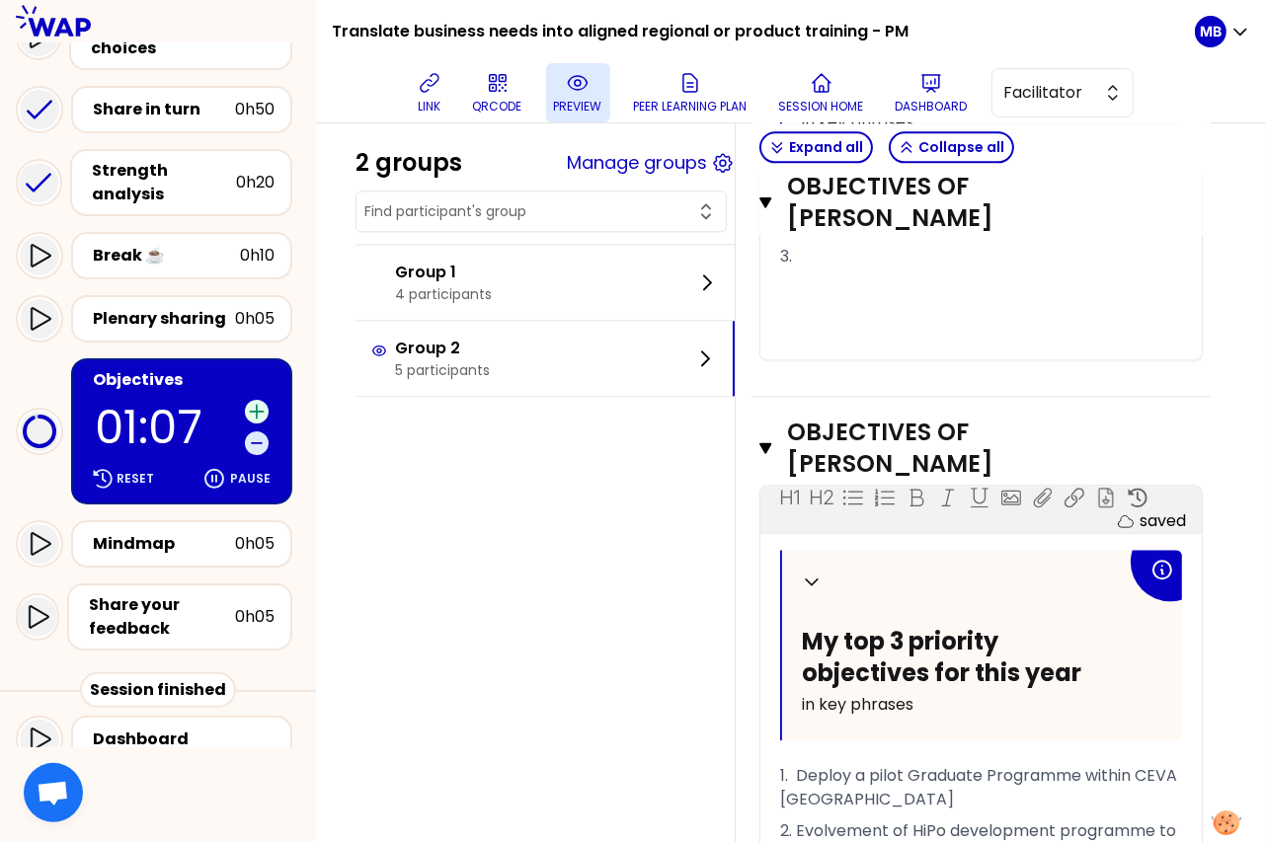
click at [258, 405] on icon at bounding box center [257, 412] width 20 height 20
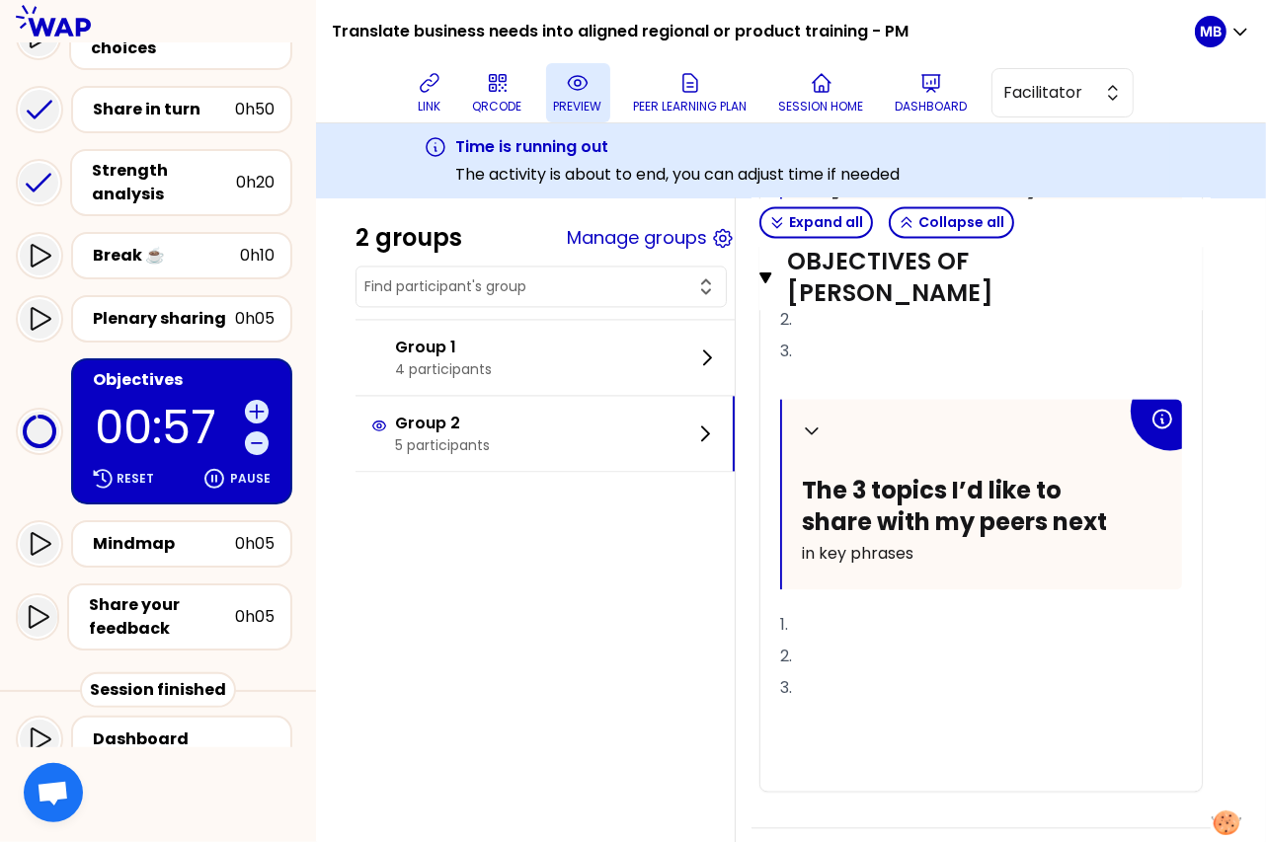
scroll to position [2991, 0]
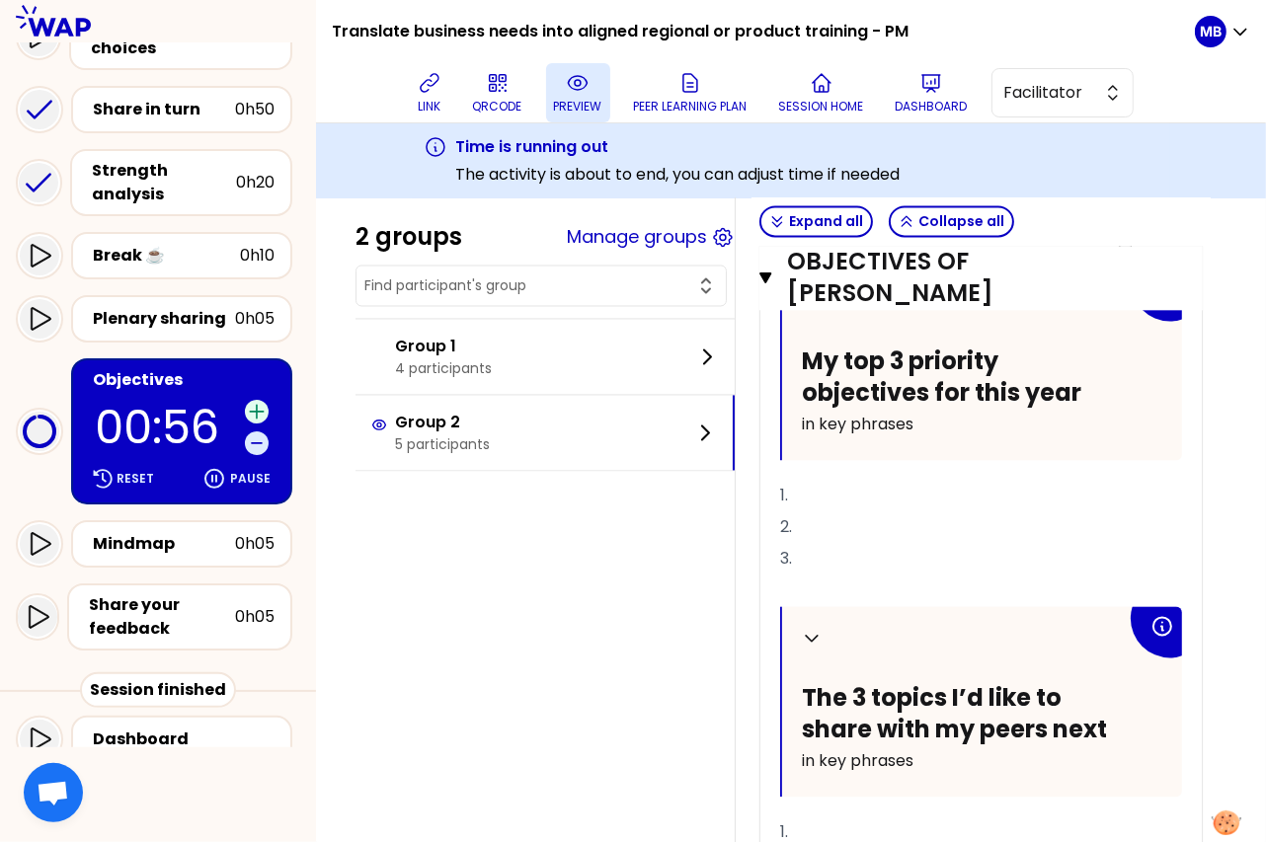
click at [258, 410] on icon at bounding box center [257, 412] width 20 height 20
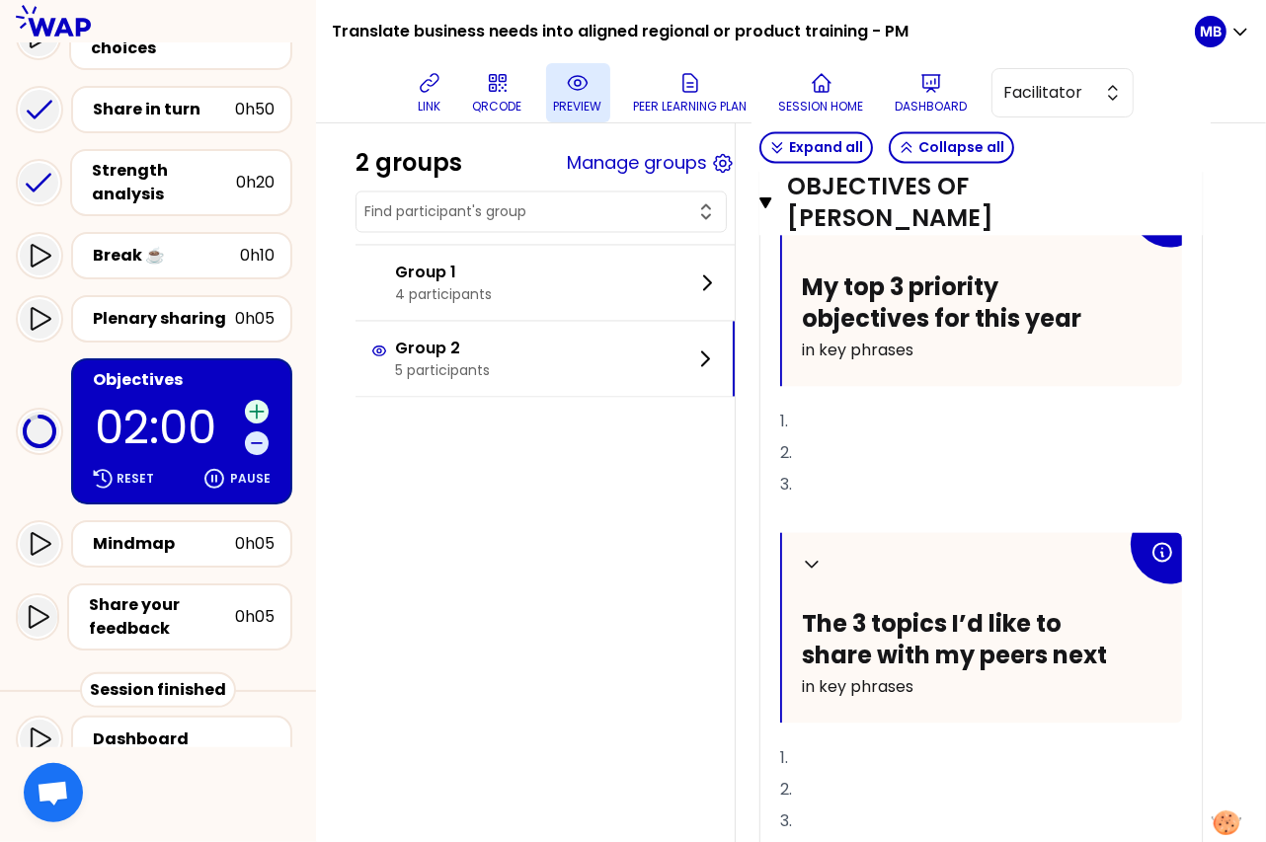
click at [258, 410] on icon at bounding box center [257, 412] width 20 height 20
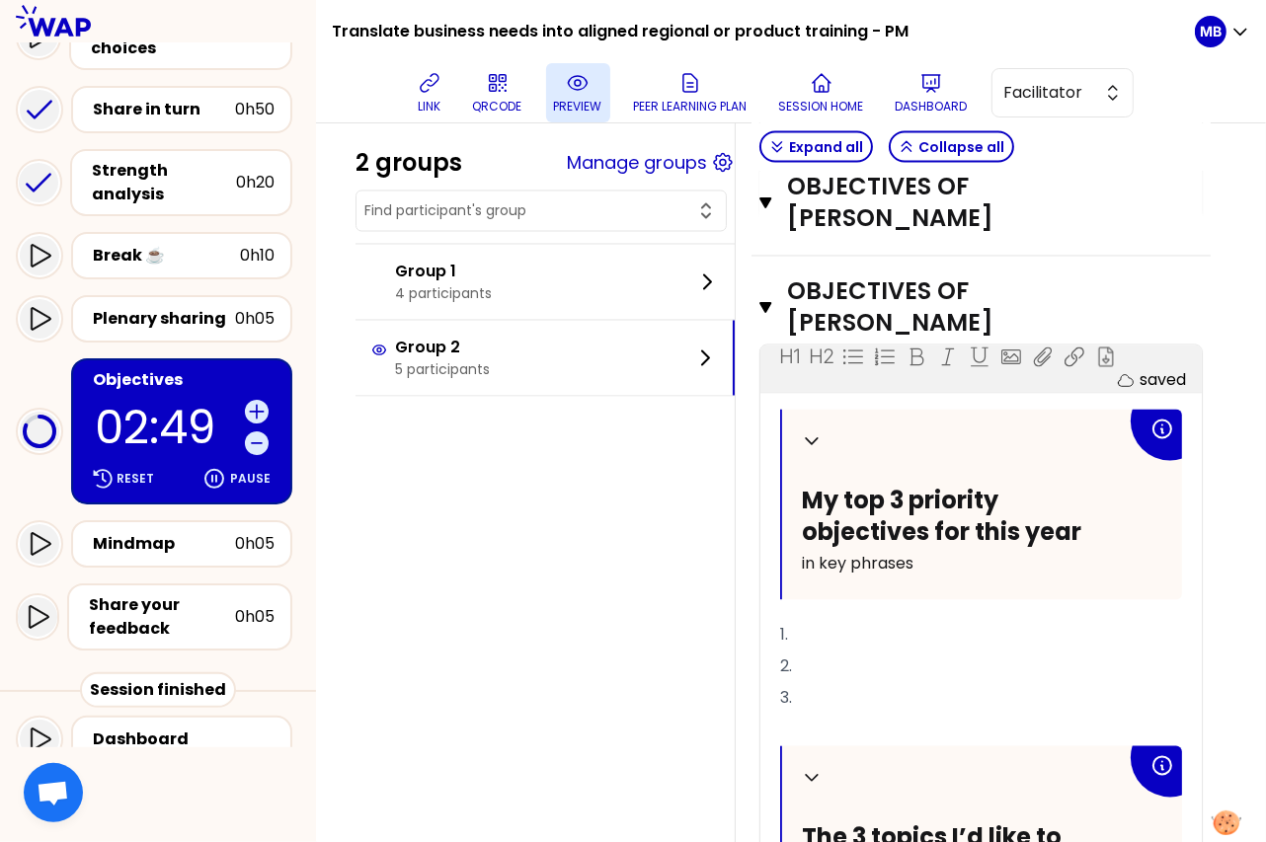
scroll to position [2826, 0]
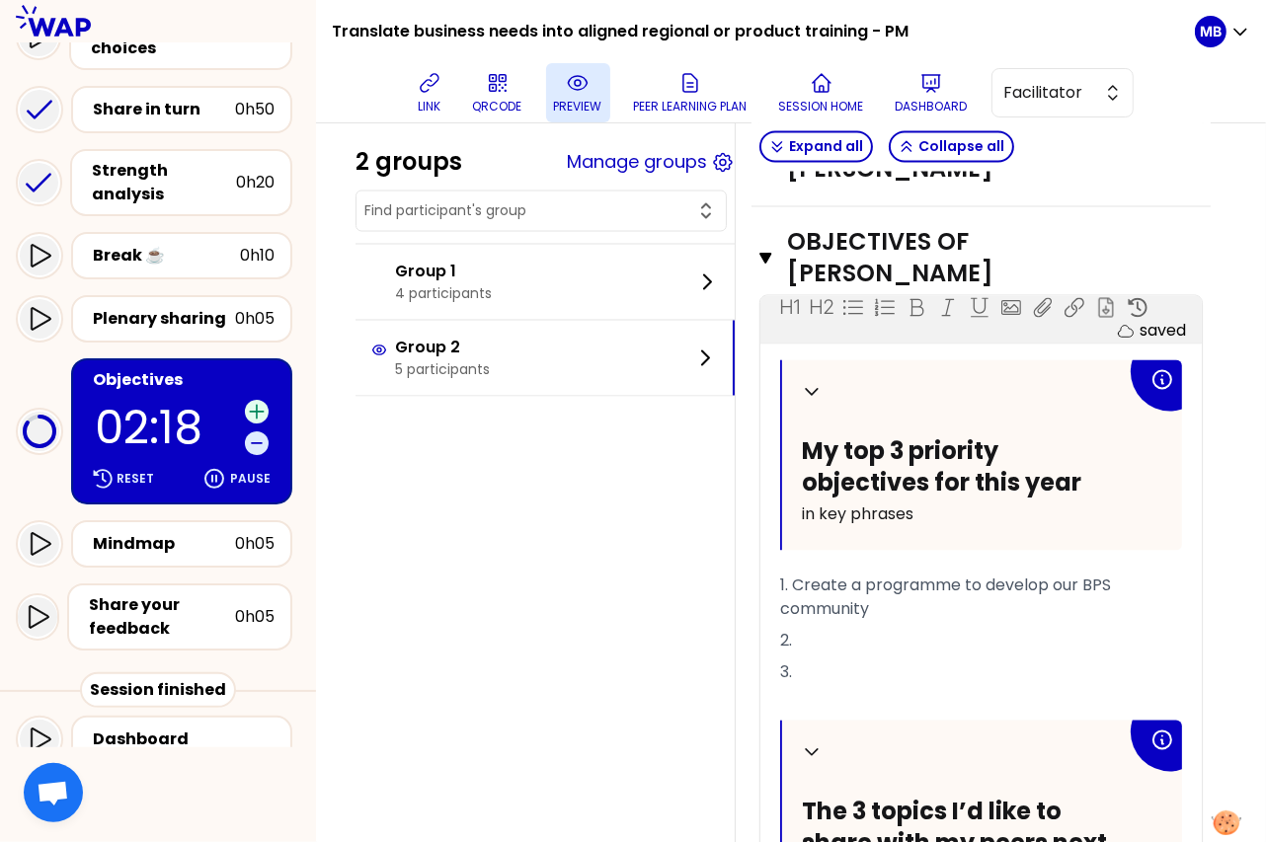
click at [261, 402] on icon at bounding box center [257, 412] width 20 height 20
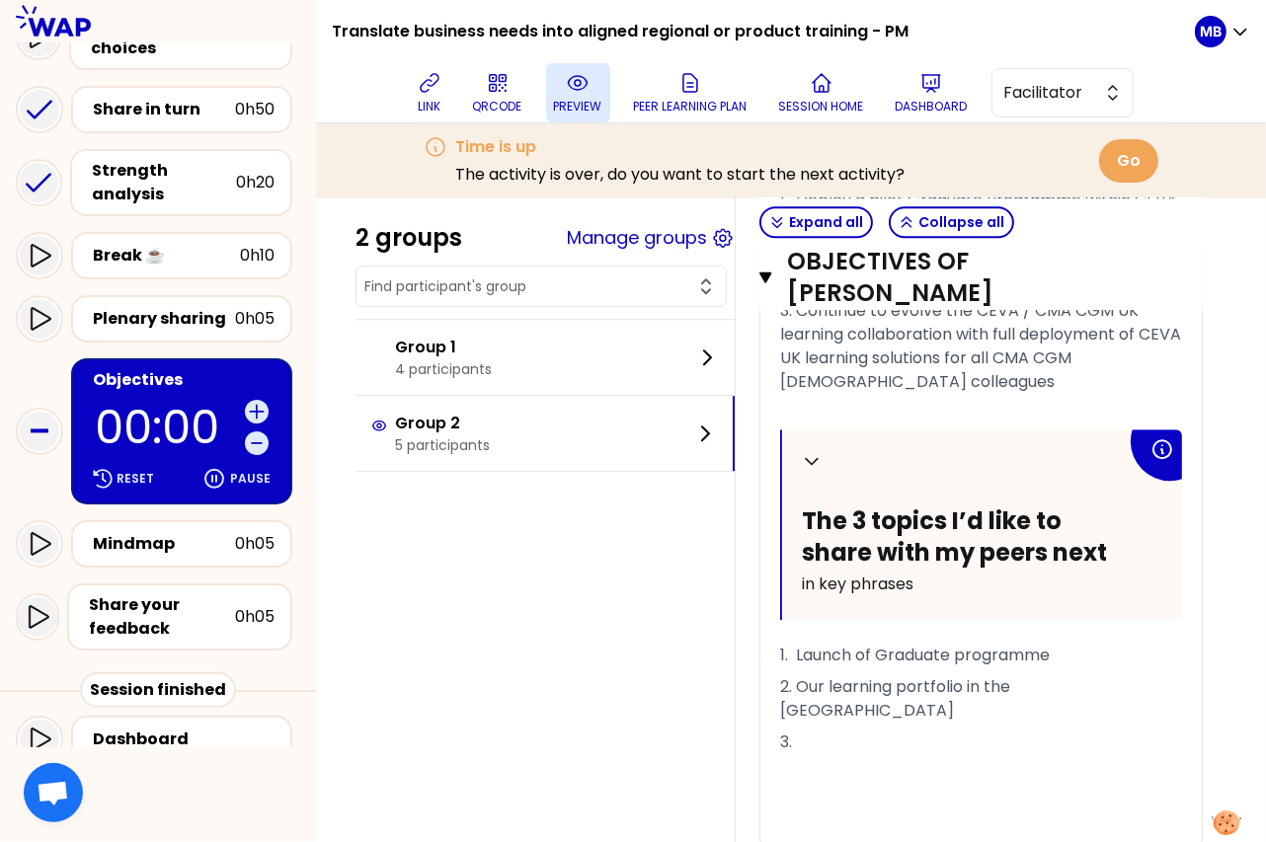
scroll to position [348, 0]
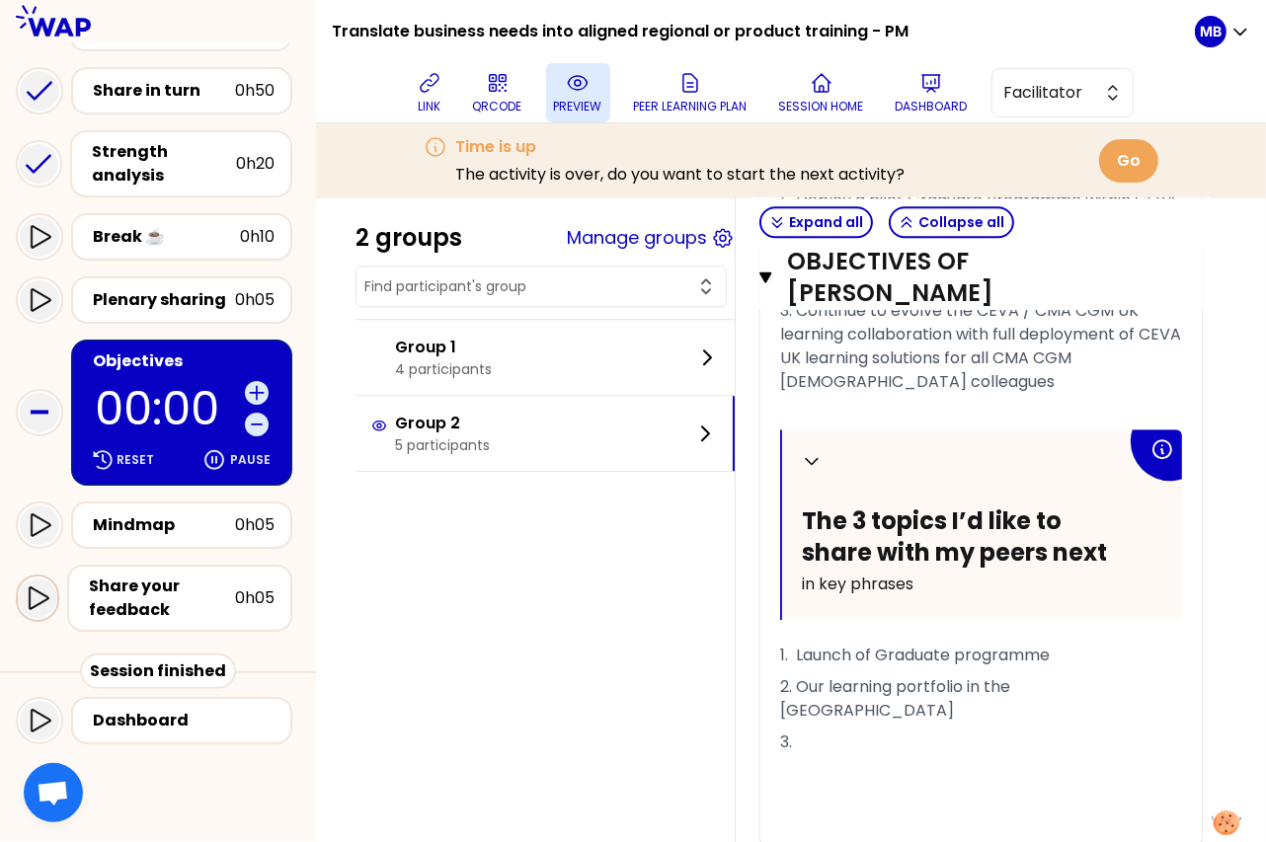
click at [39, 593] on icon at bounding box center [38, 598] width 24 height 24
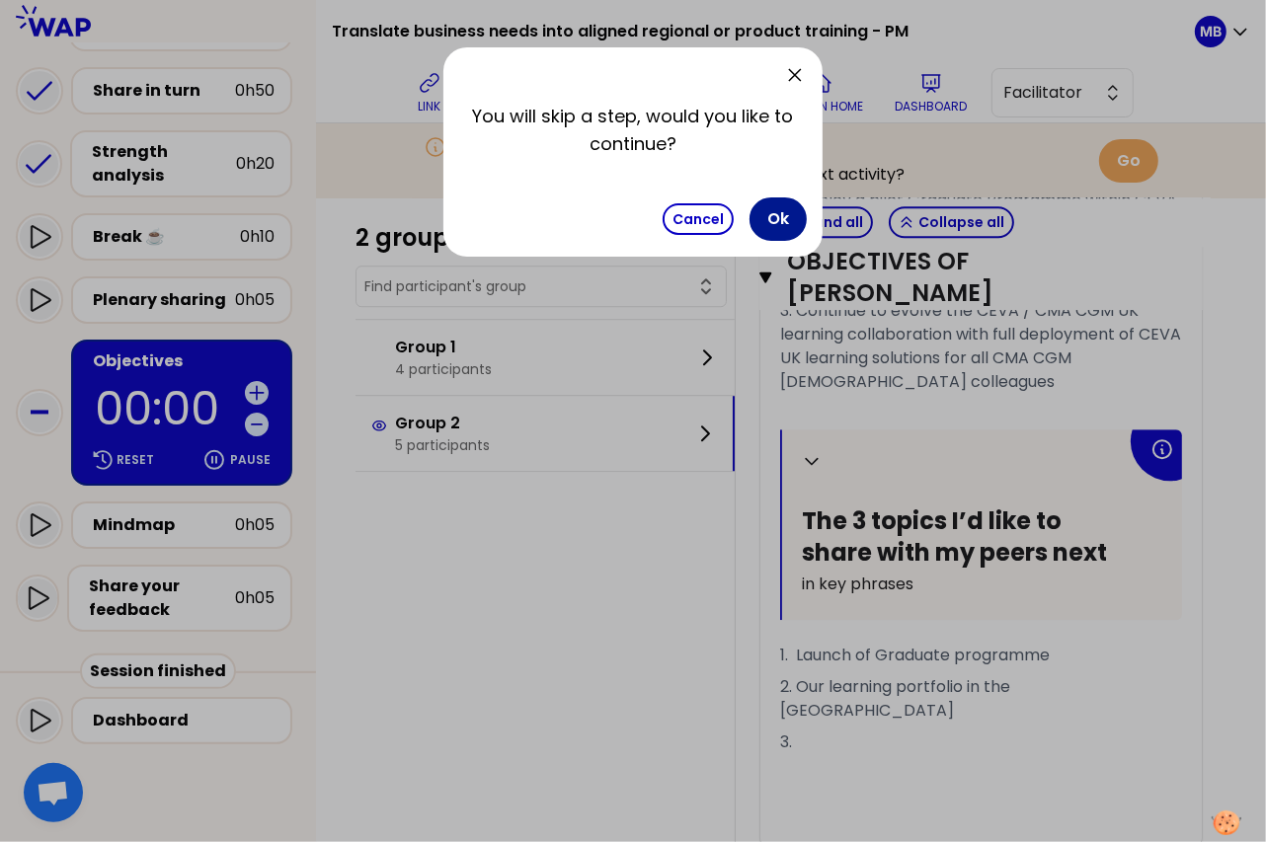
click at [778, 234] on button "Ok" at bounding box center [777, 218] width 57 height 43
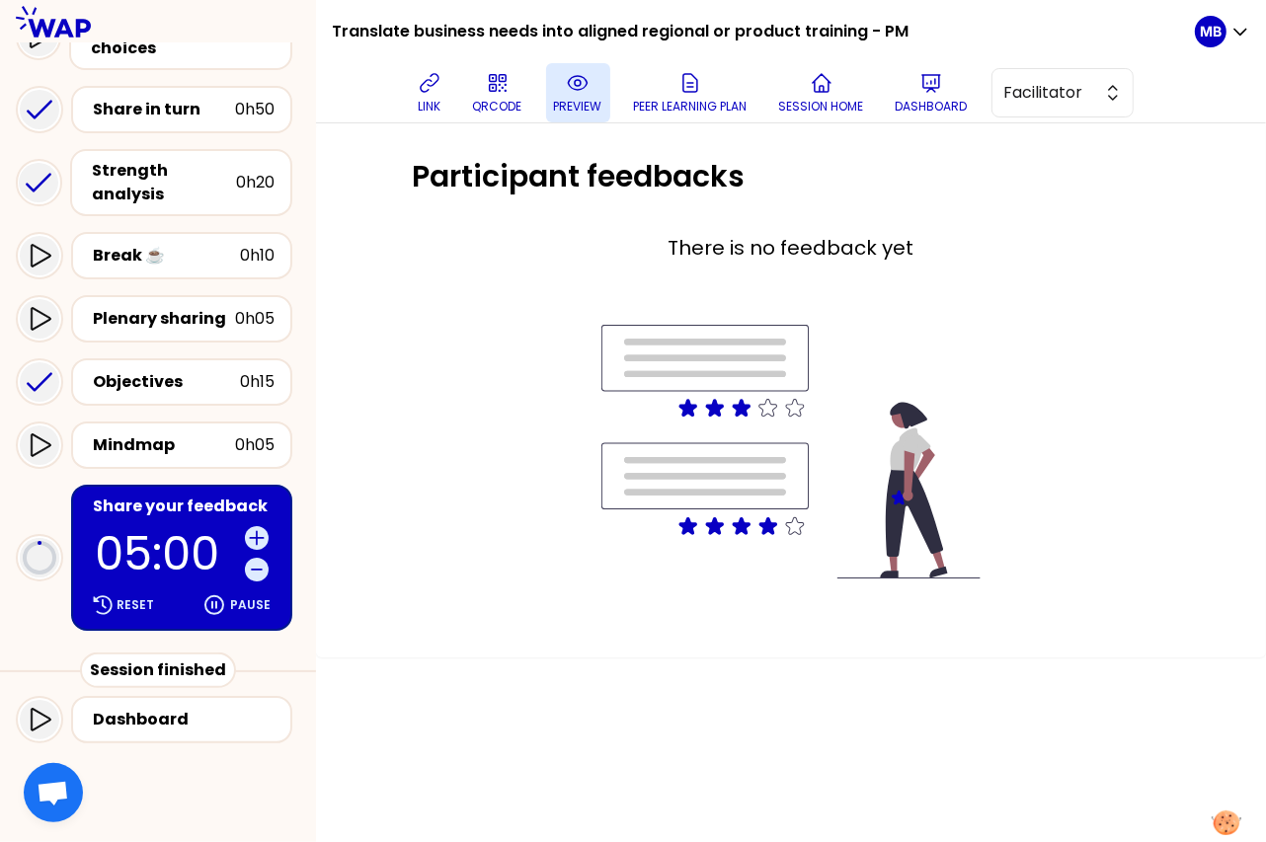
click at [578, 77] on icon at bounding box center [578, 83] width 24 height 24
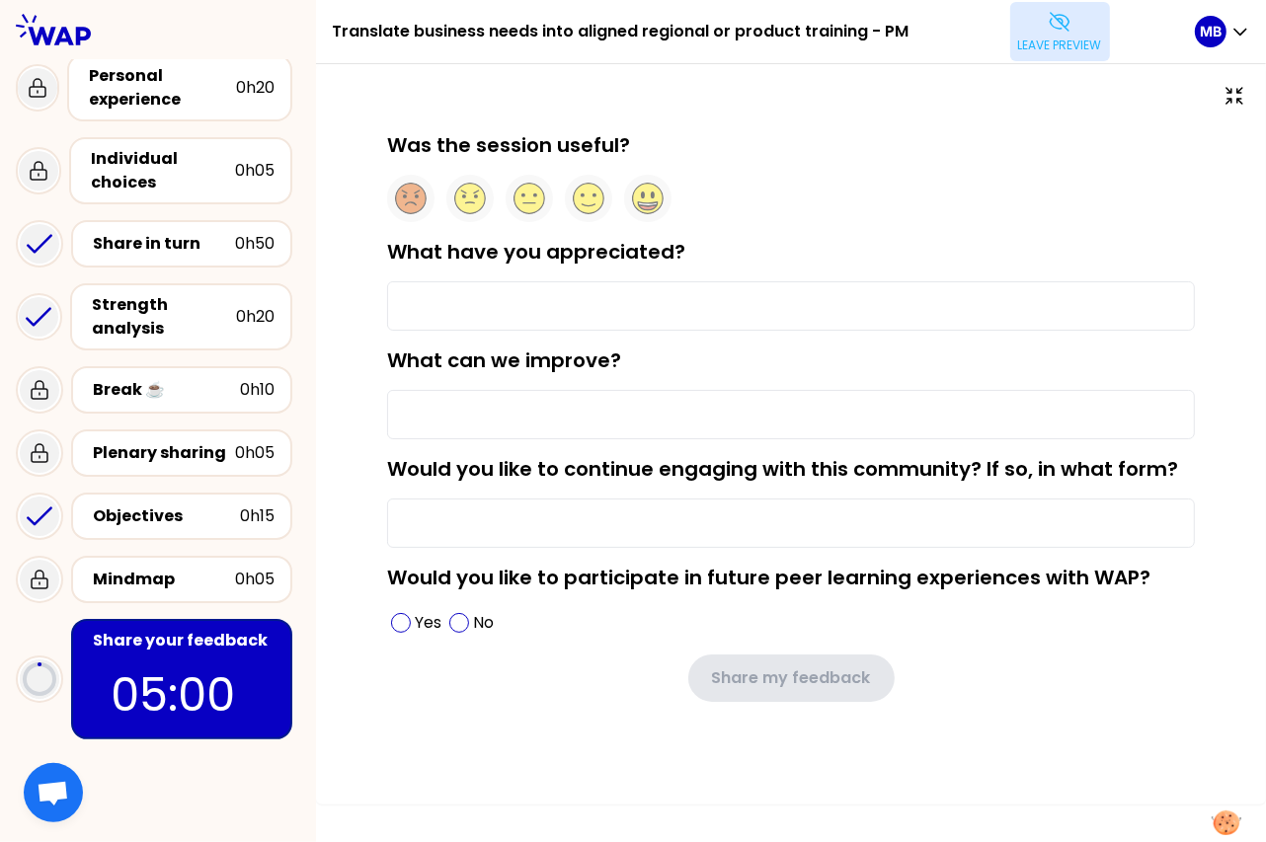
scroll to position [41, 0]
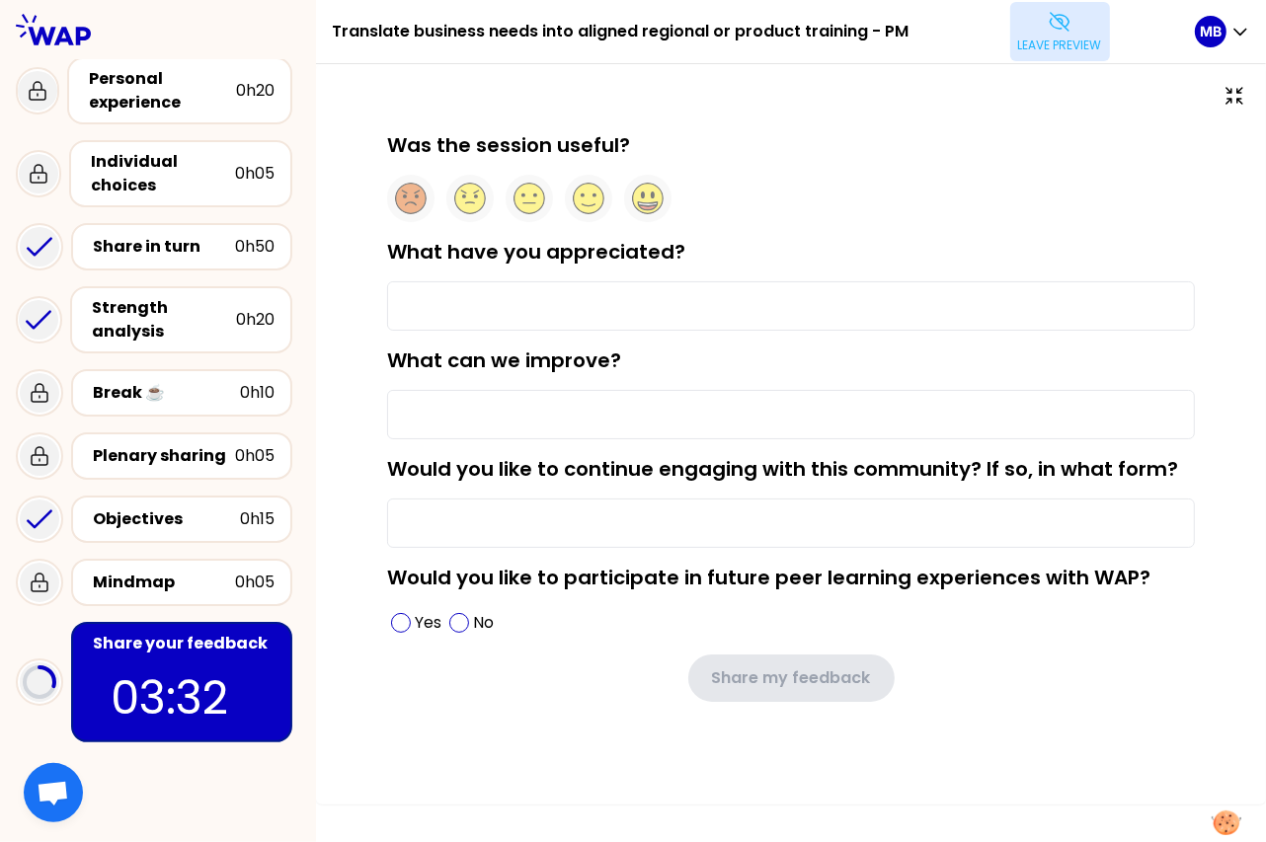
click at [1058, 49] on p "Leave preview" at bounding box center [1060, 46] width 84 height 16
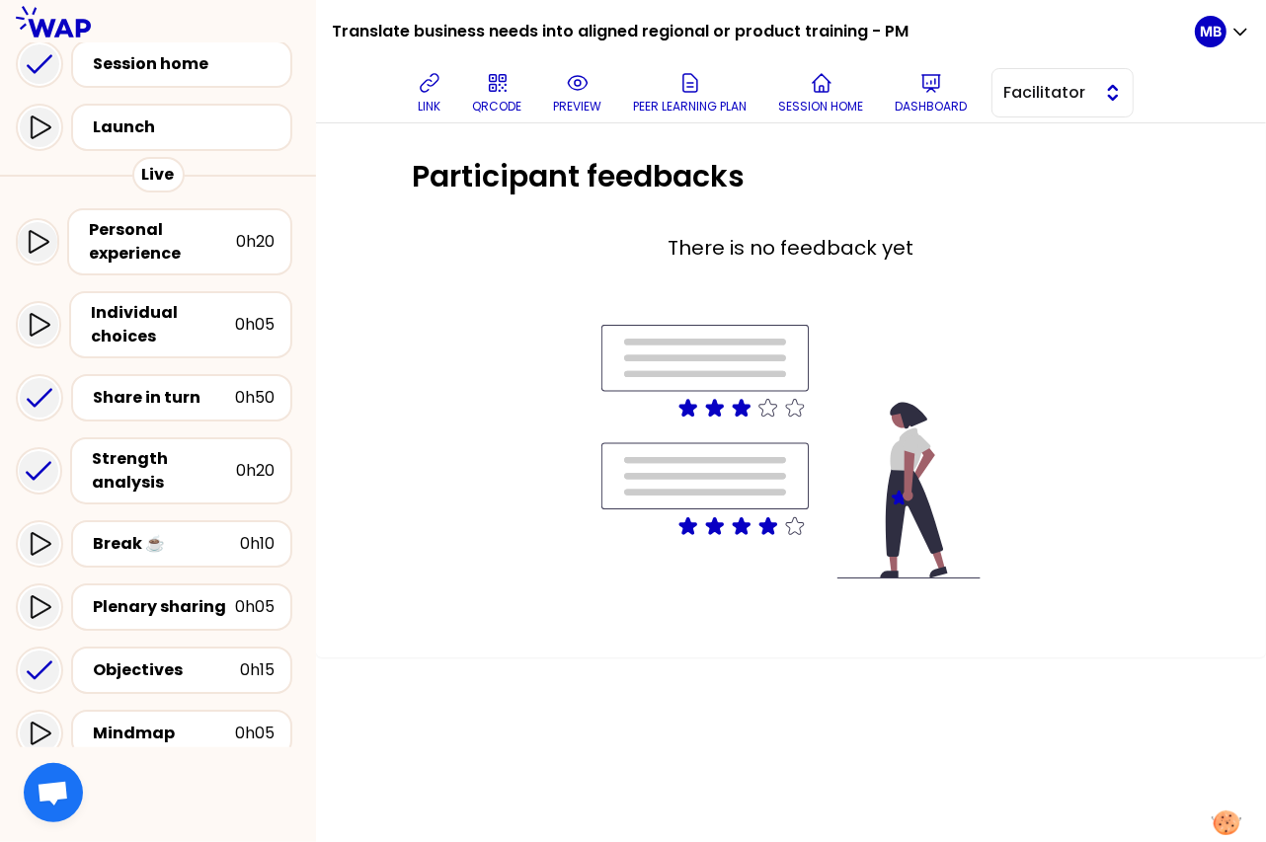
click at [1036, 93] on span "Facilitator" at bounding box center [1048, 93] width 89 height 24
click at [1036, 155] on li "Editor" at bounding box center [1062, 142] width 140 height 32
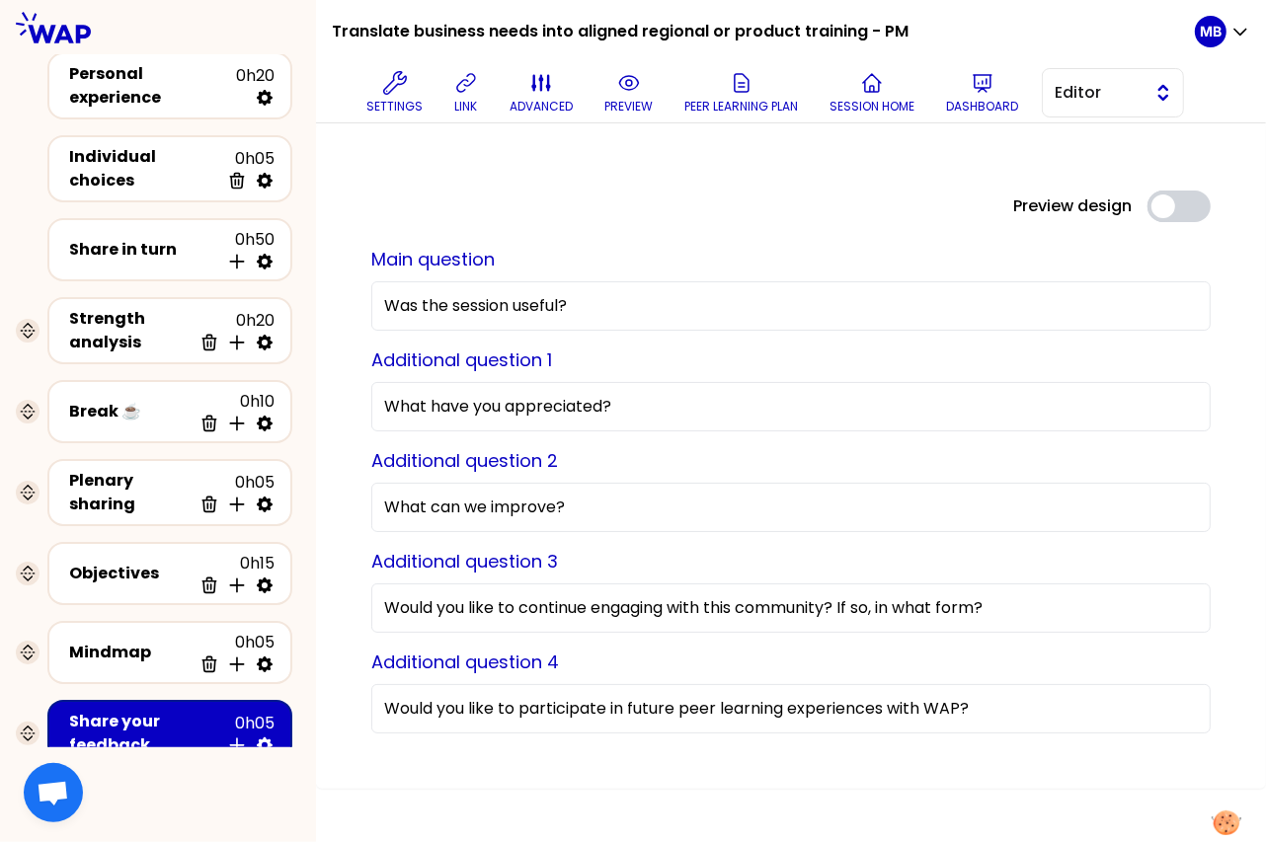
click at [1077, 88] on span "Editor" at bounding box center [1098, 93] width 89 height 24
click at [1078, 184] on li "Facilitator" at bounding box center [1112, 174] width 140 height 32
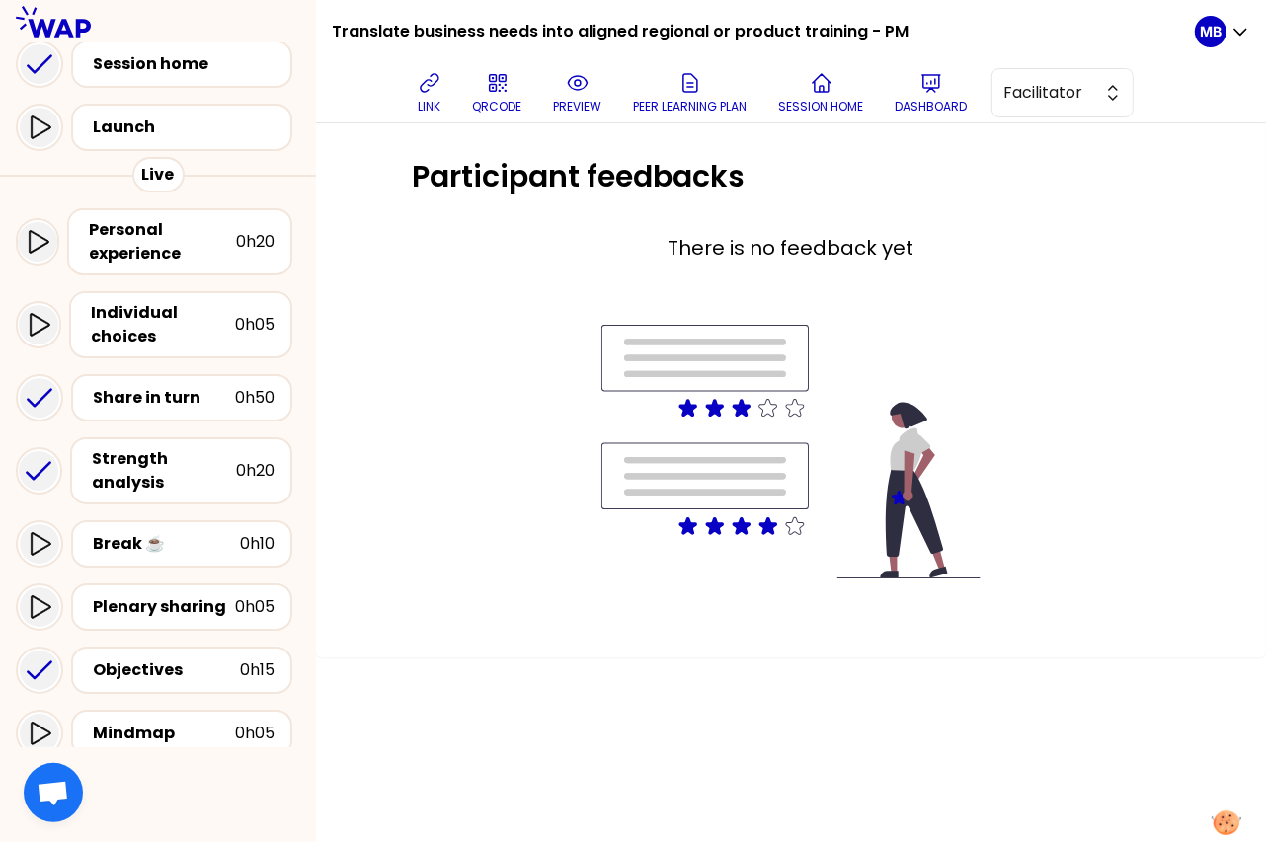
scroll to position [330, 0]
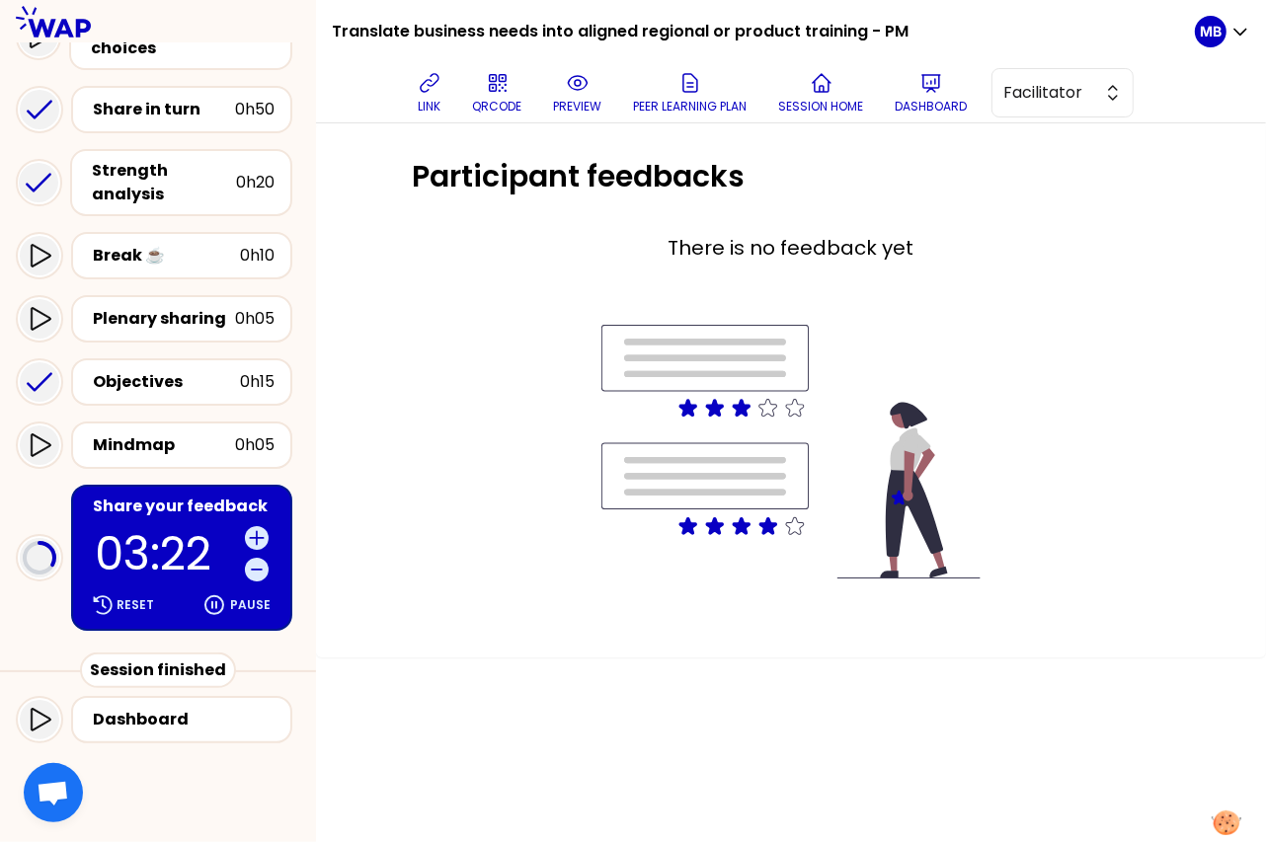
click at [147, 546] on p "03:22" at bounding box center [166, 553] width 142 height 45
click at [563, 86] on button "preview" at bounding box center [578, 92] width 64 height 59
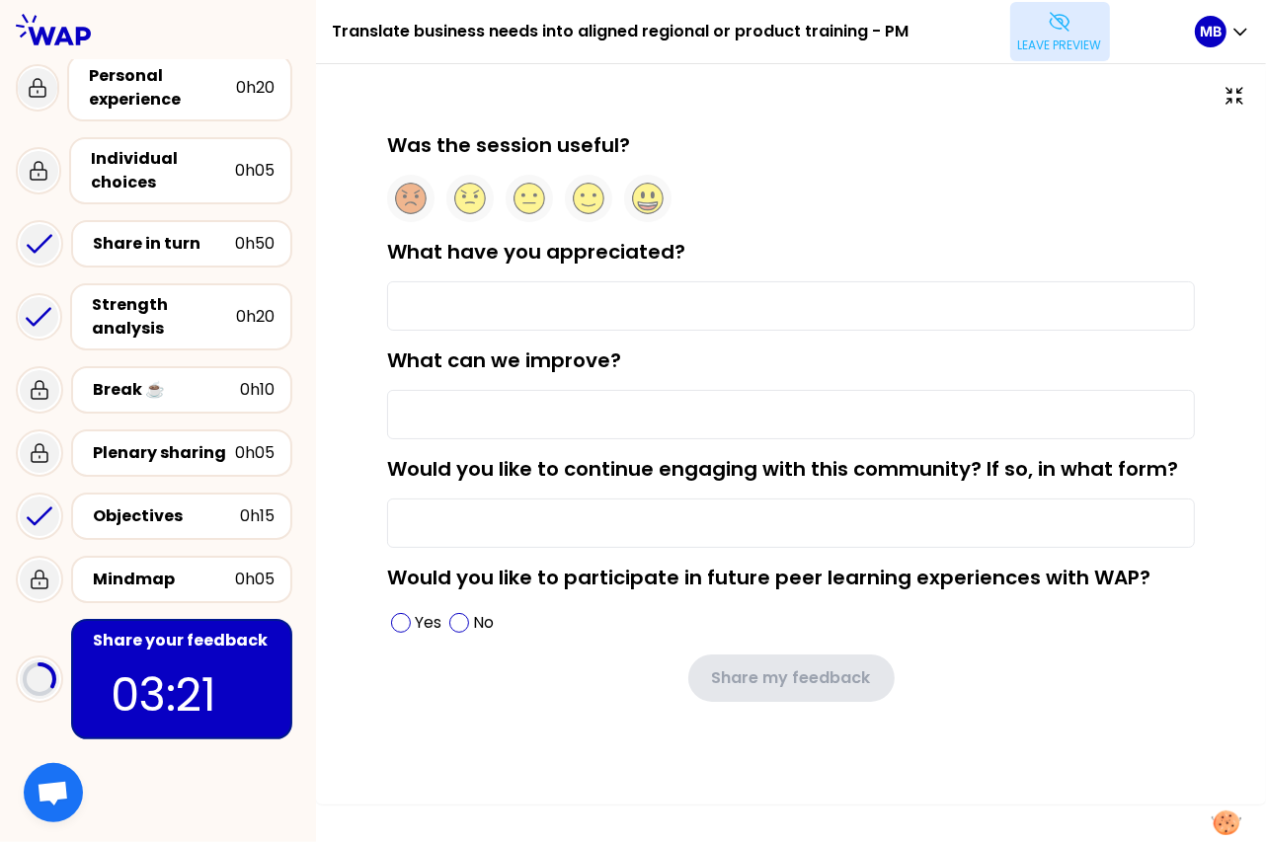
scroll to position [41, 0]
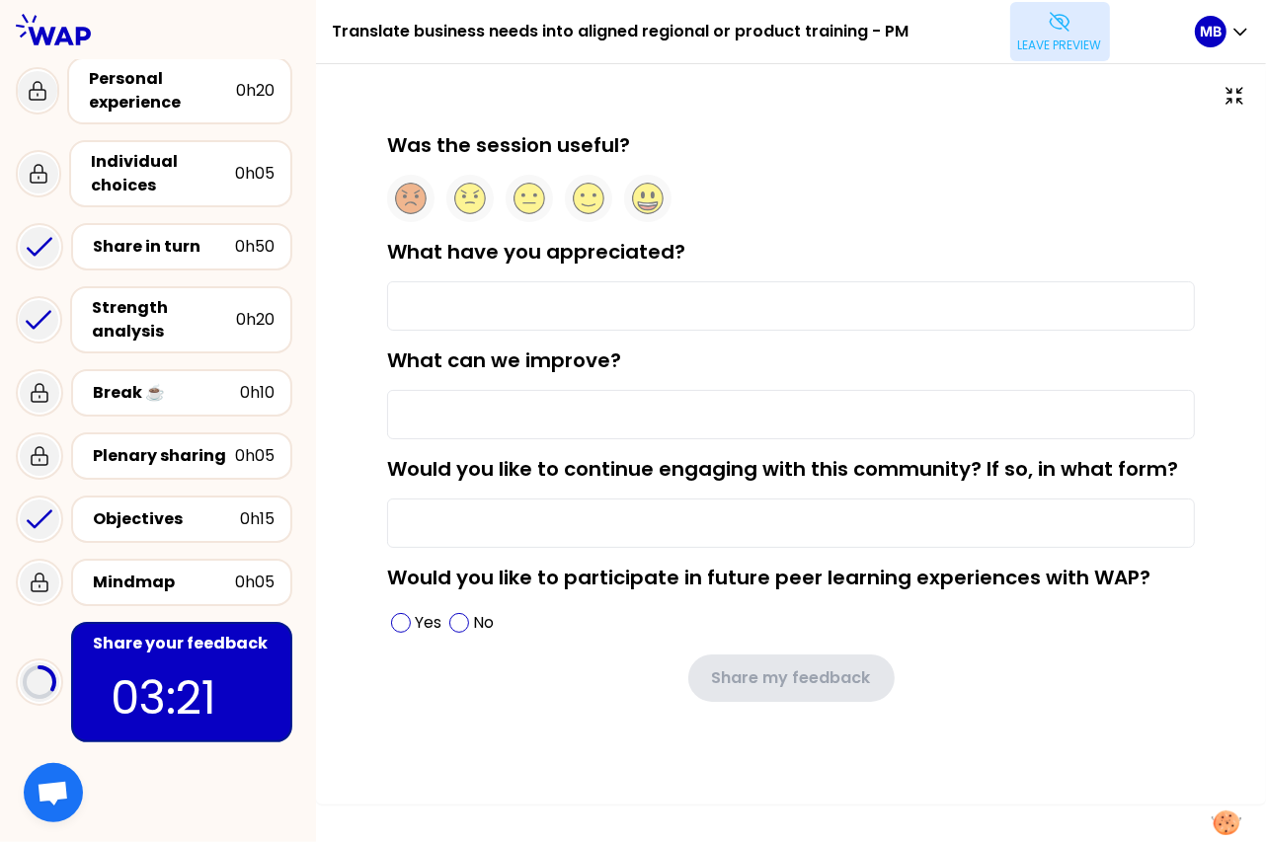
click at [1063, 29] on icon at bounding box center [1058, 22] width 19 height 18
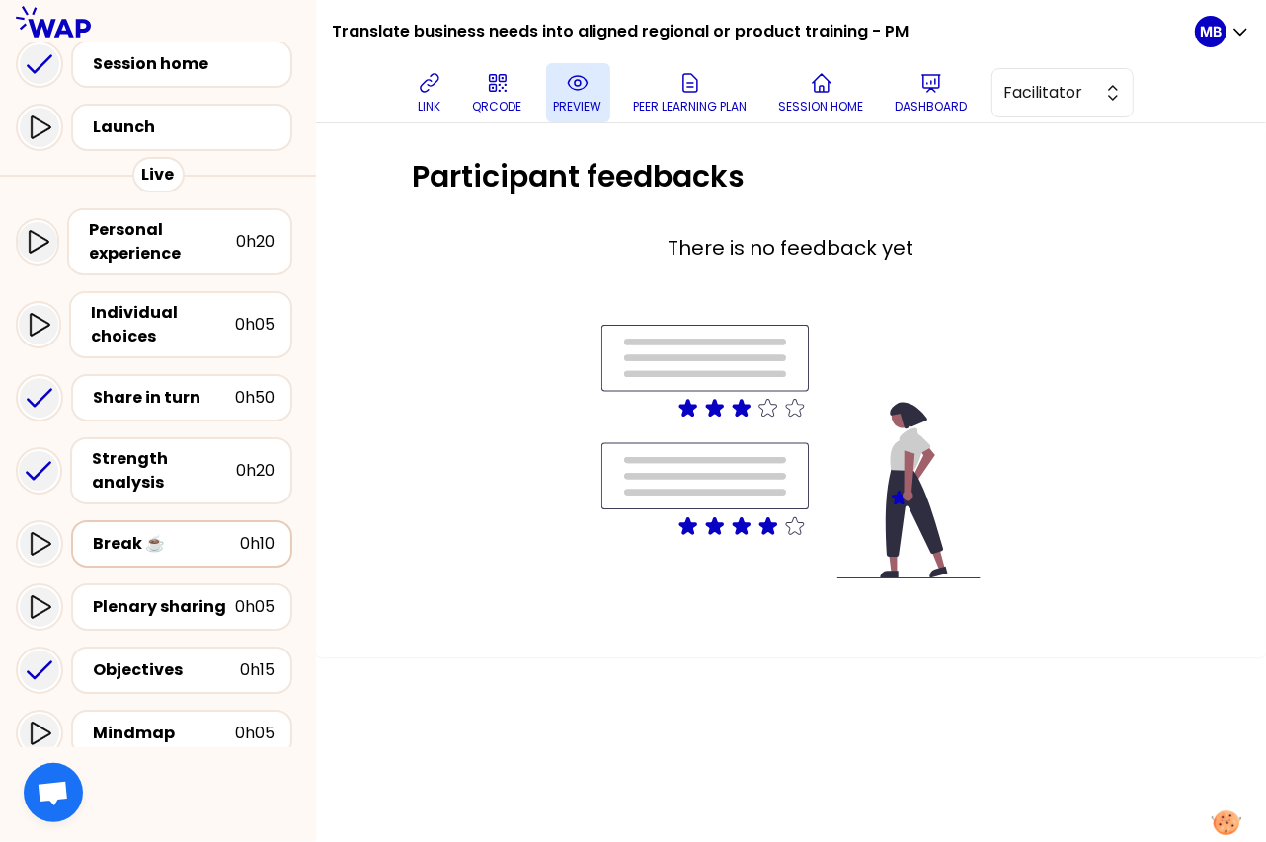
scroll to position [330, 0]
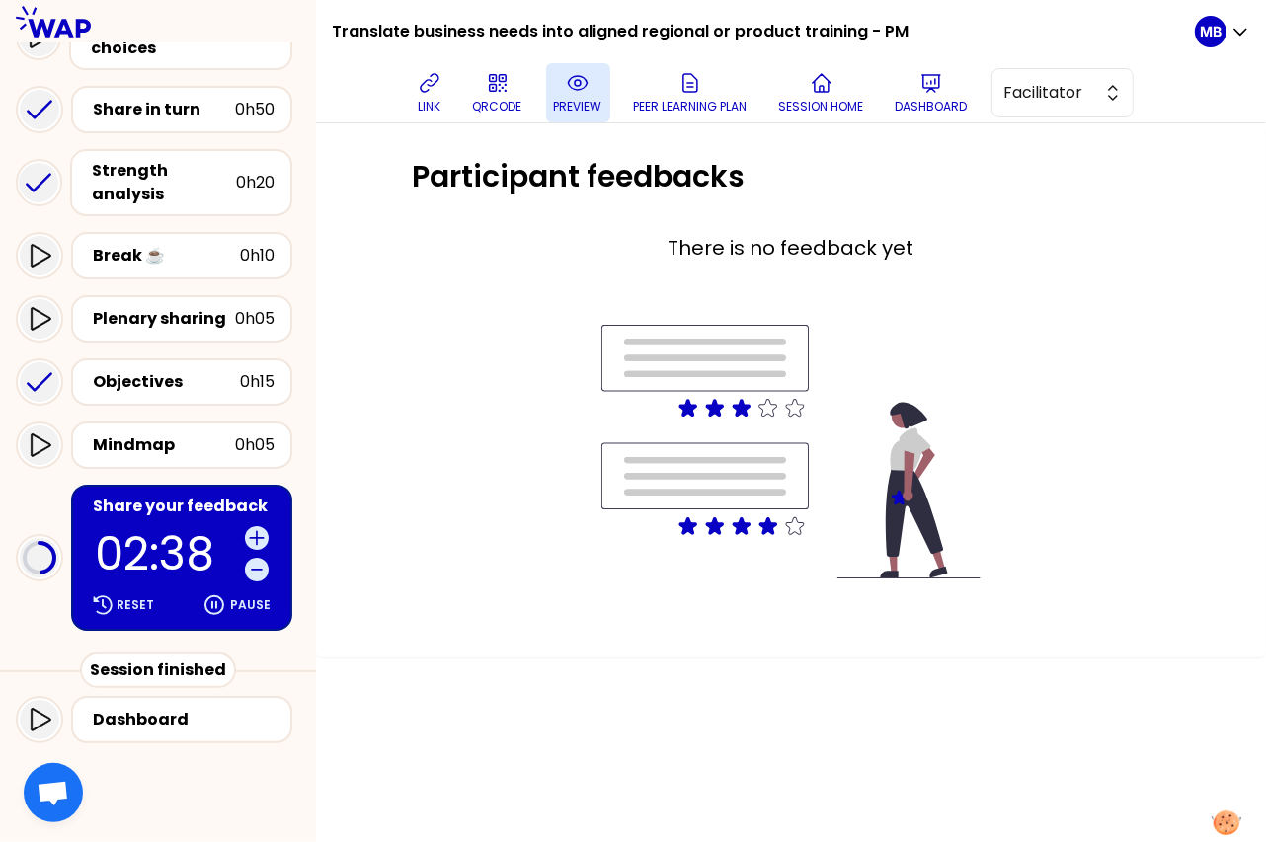
click at [565, 100] on p "preview" at bounding box center [578, 107] width 48 height 16
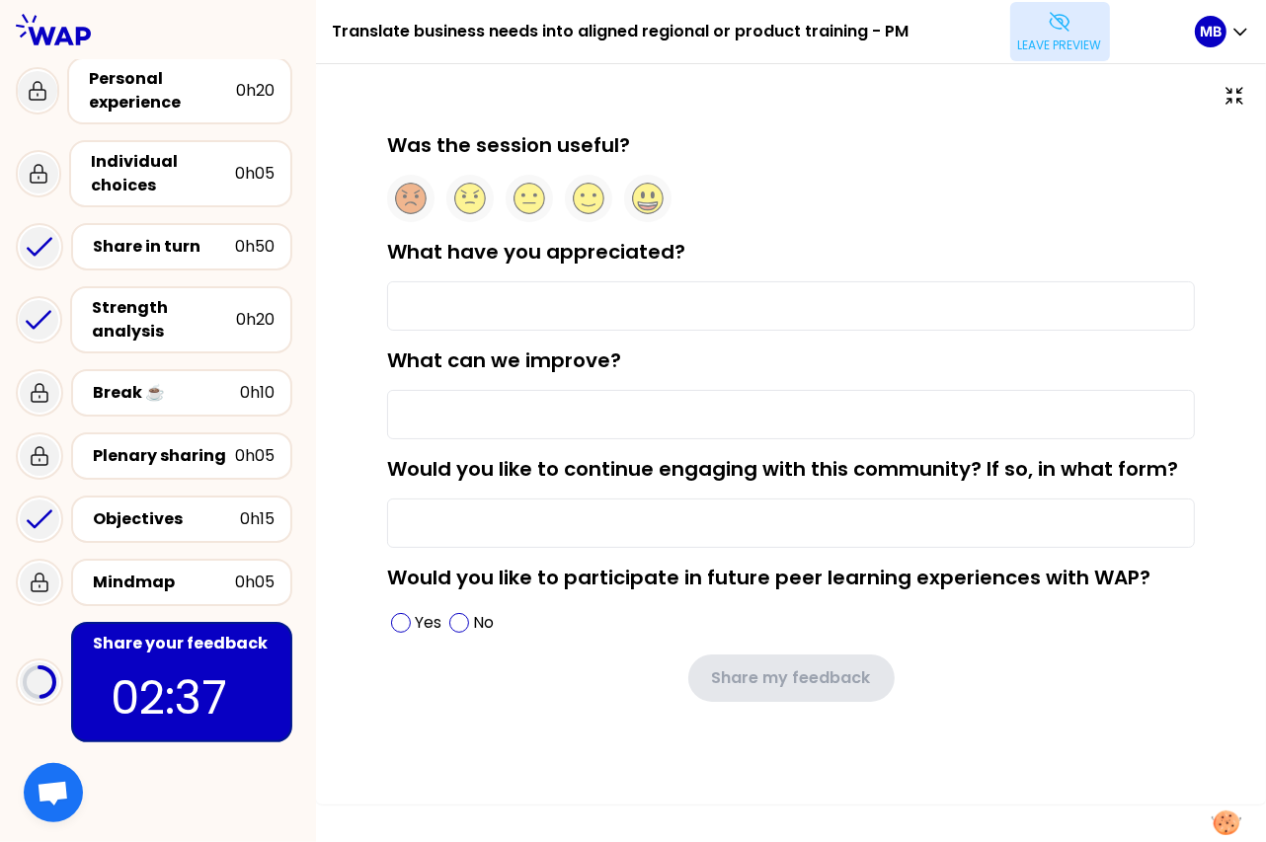
click at [1039, 35] on button "Leave preview" at bounding box center [1060, 31] width 100 height 59
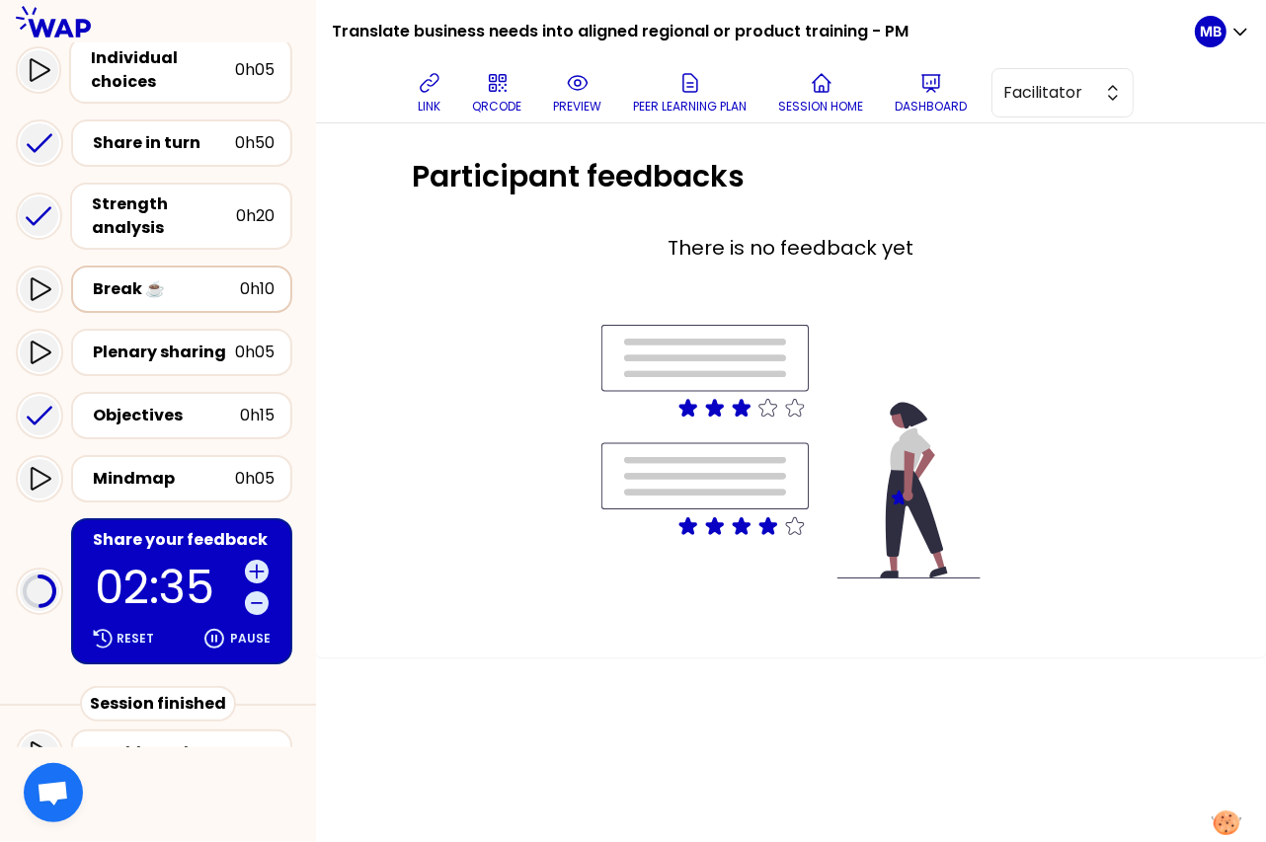
scroll to position [330, 0]
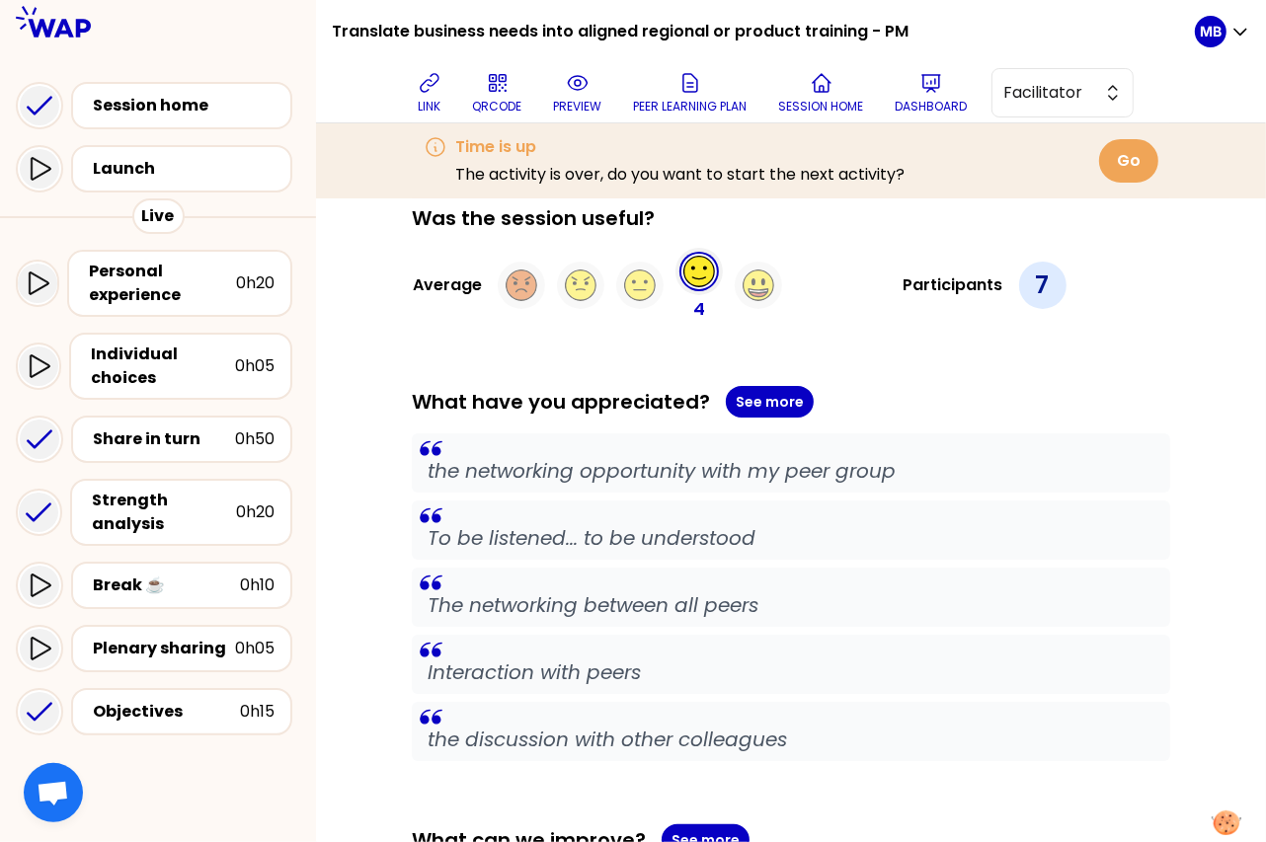
scroll to position [46, 0]
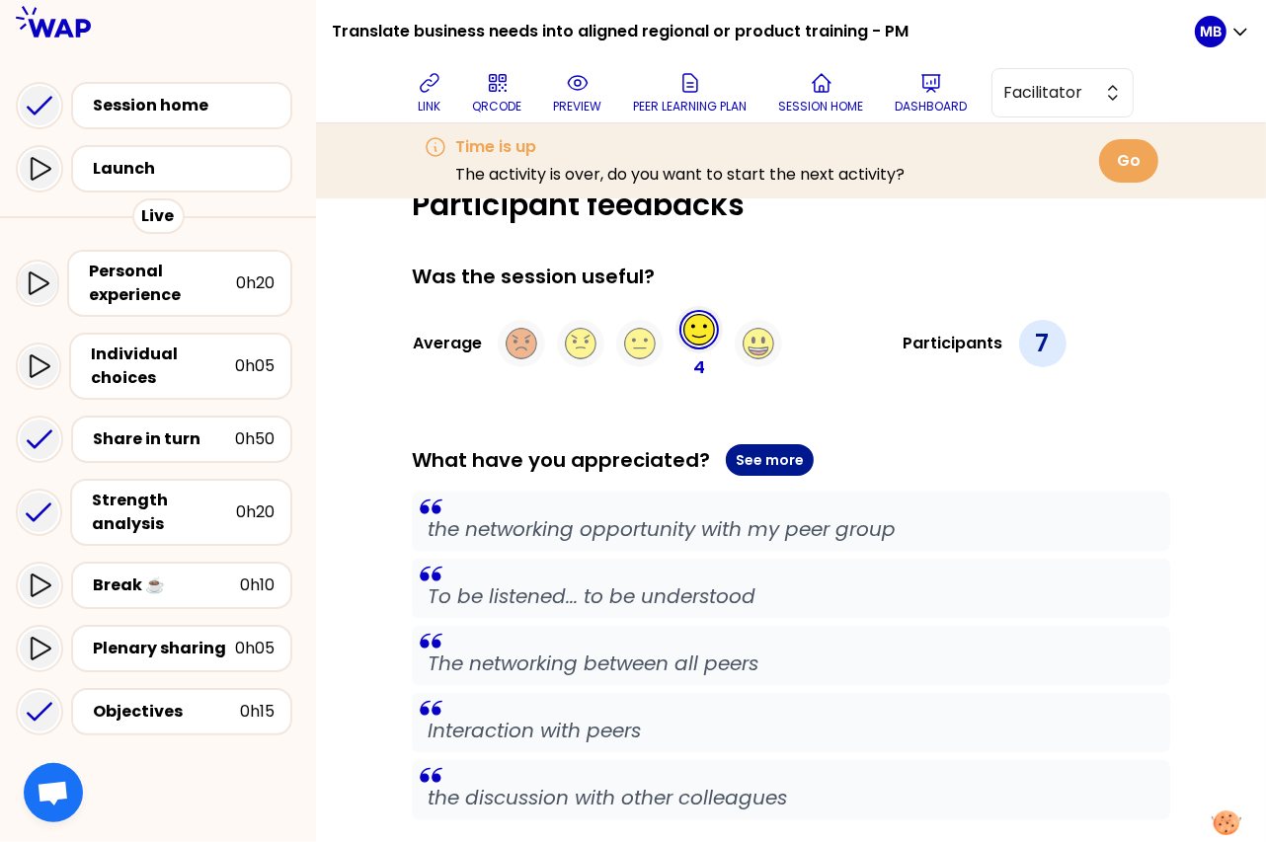
click at [737, 456] on button "See more" at bounding box center [770, 460] width 88 height 32
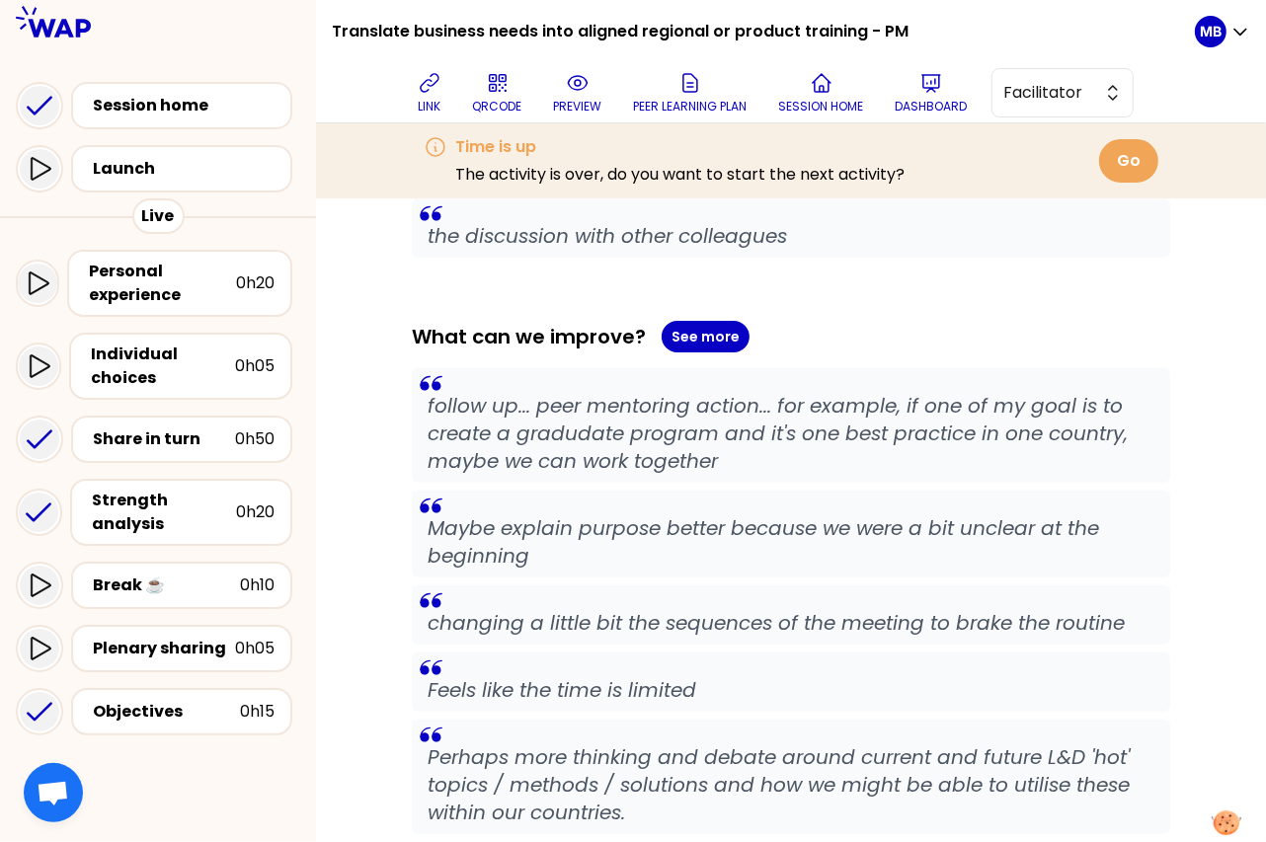
scroll to position [760, 0]
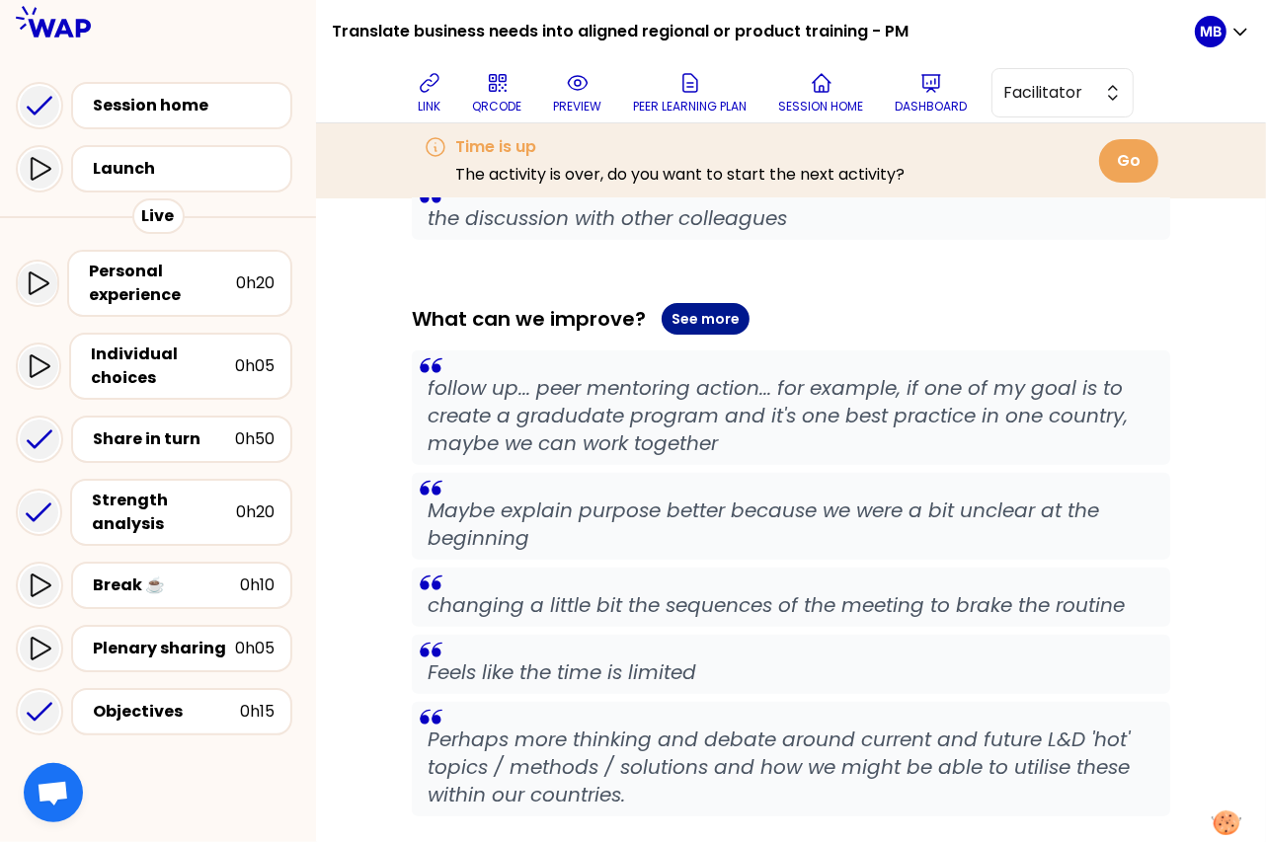
click at [701, 324] on button "See more" at bounding box center [705, 319] width 88 height 32
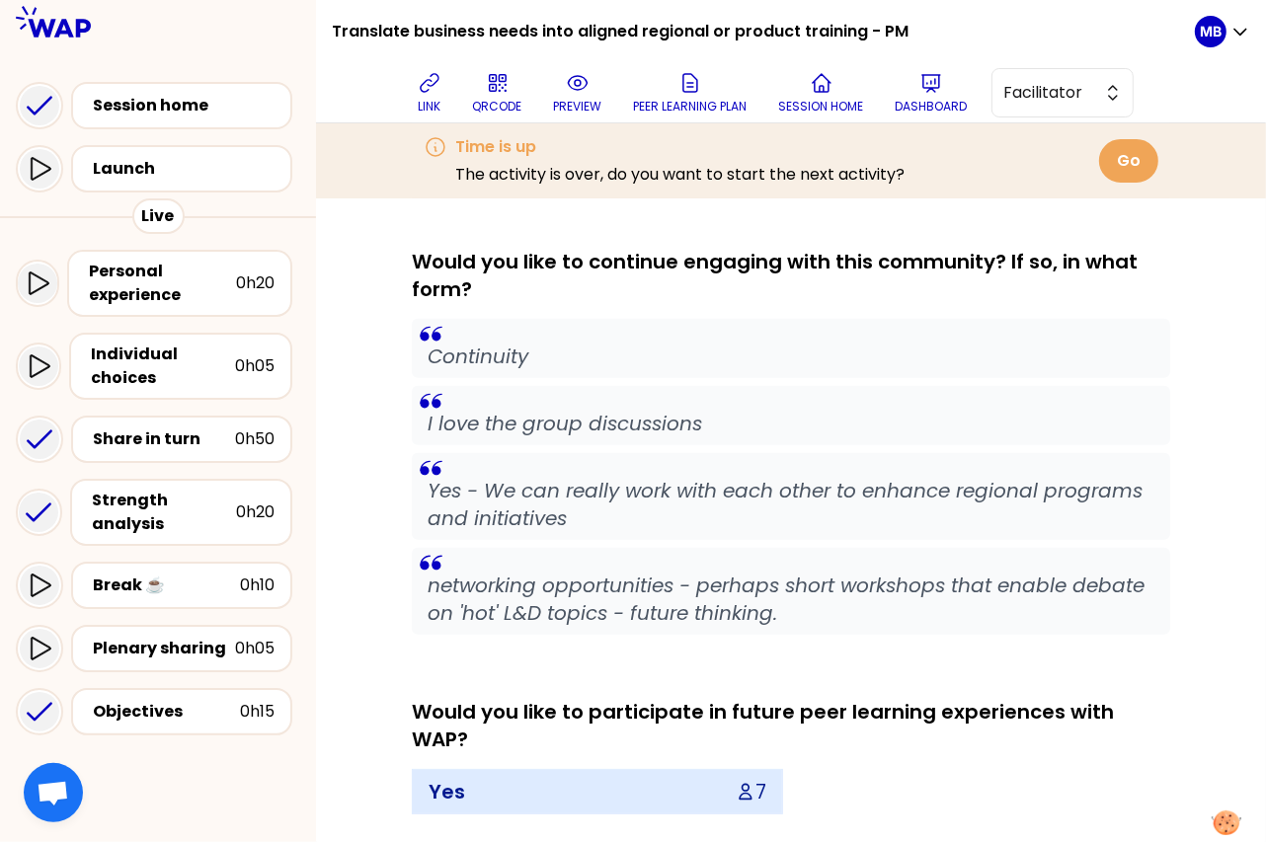
scroll to position [1412, 0]
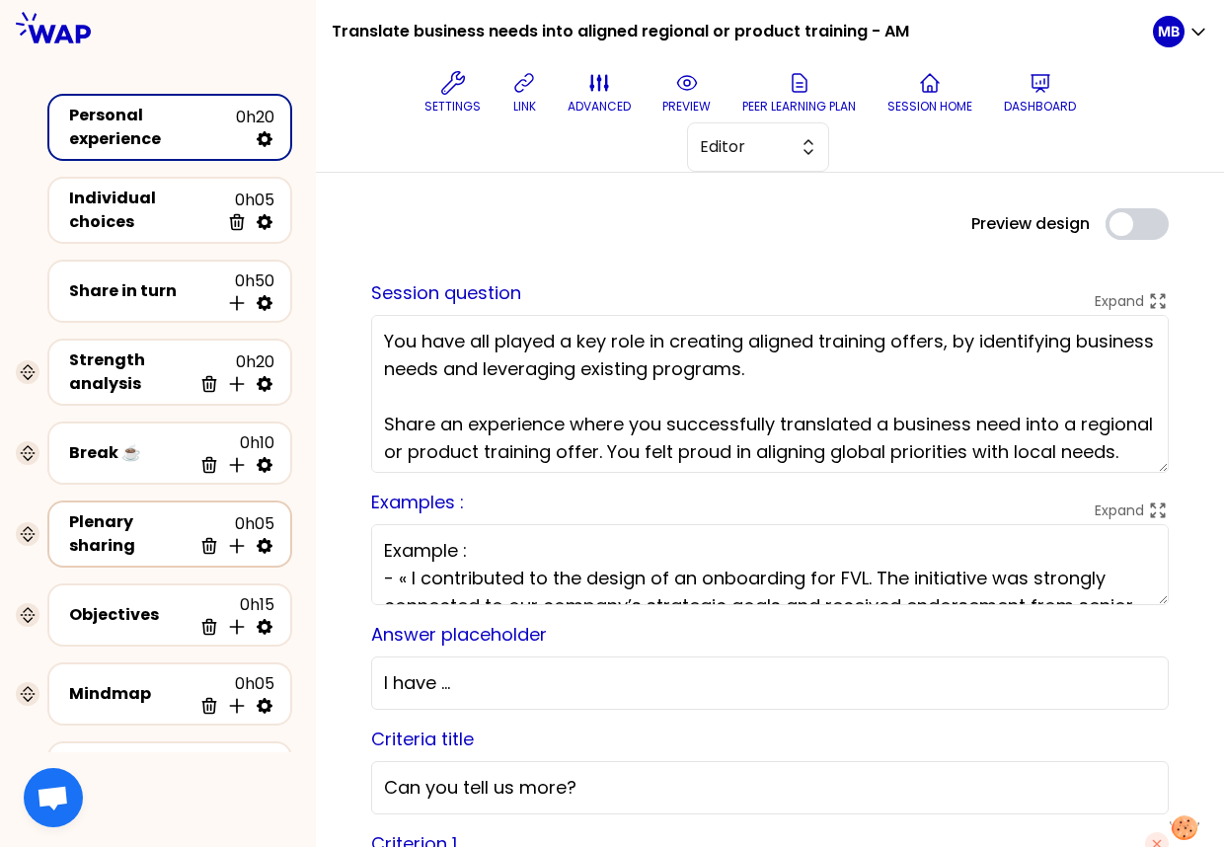
scroll to position [95, 0]
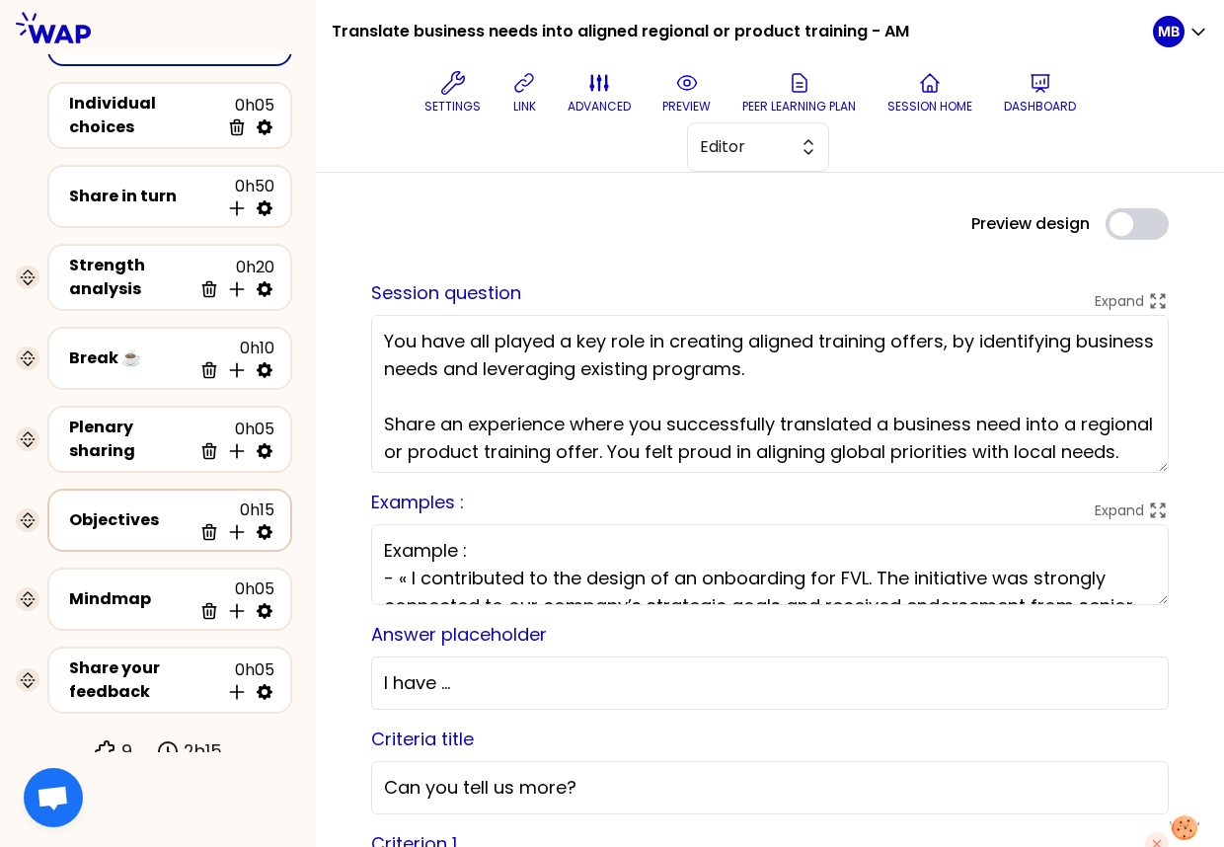
click at [152, 499] on div "Objectives 0h15 Delete Insert activity below" at bounding box center [169, 520] width 209 height 43
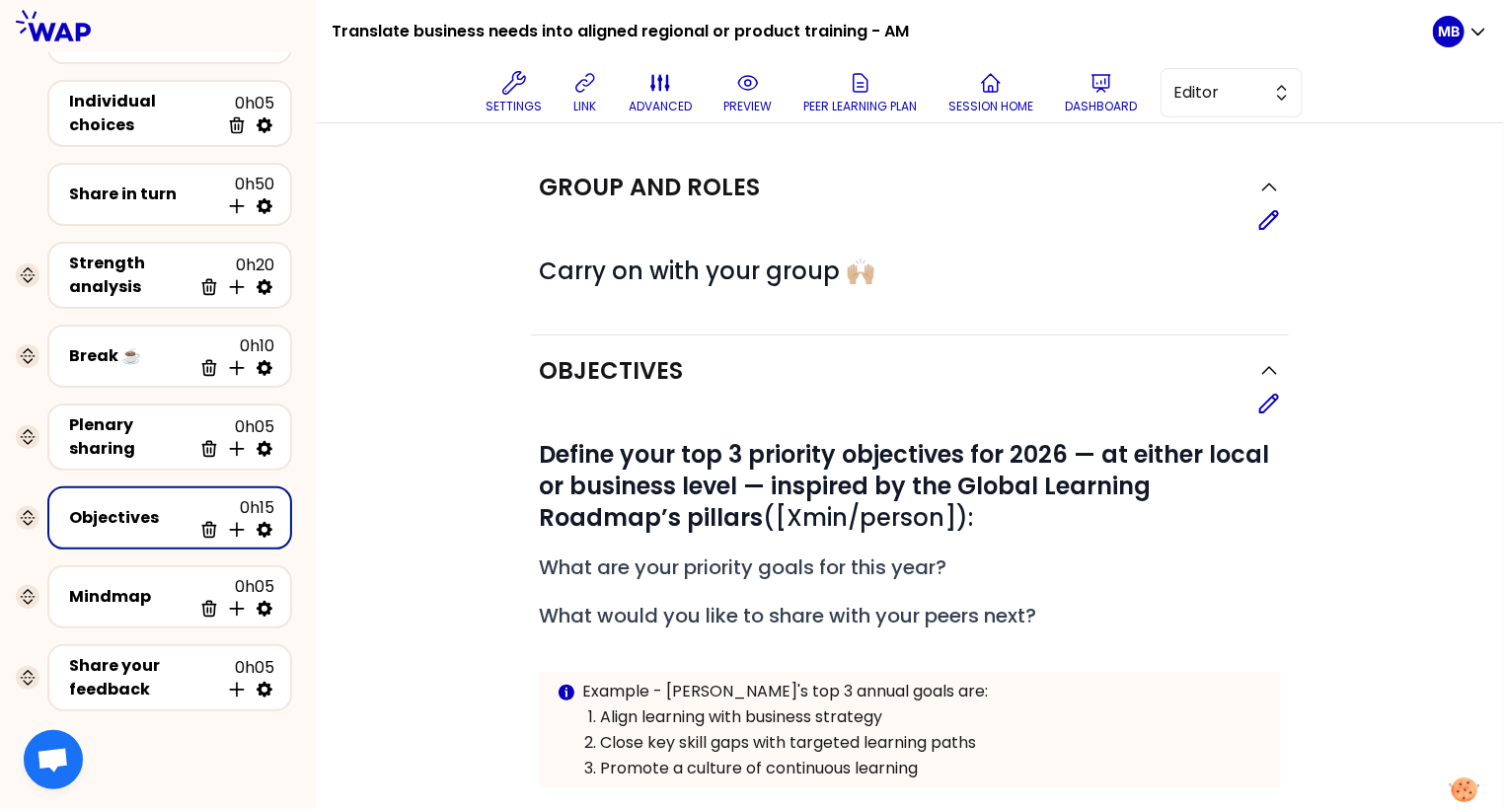
scroll to position [5, 0]
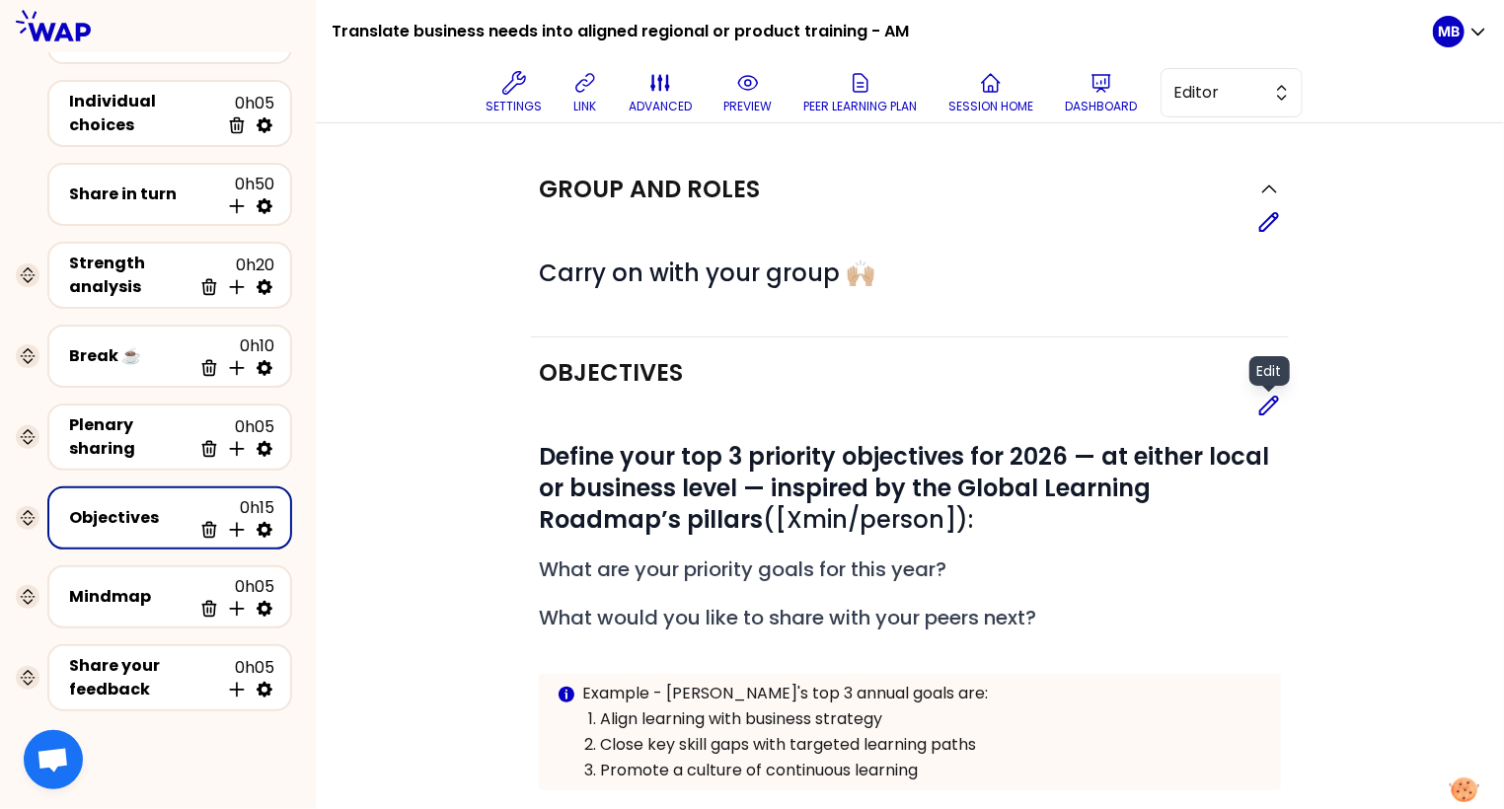
click at [1038, 407] on icon at bounding box center [1270, 406] width 18 height 18
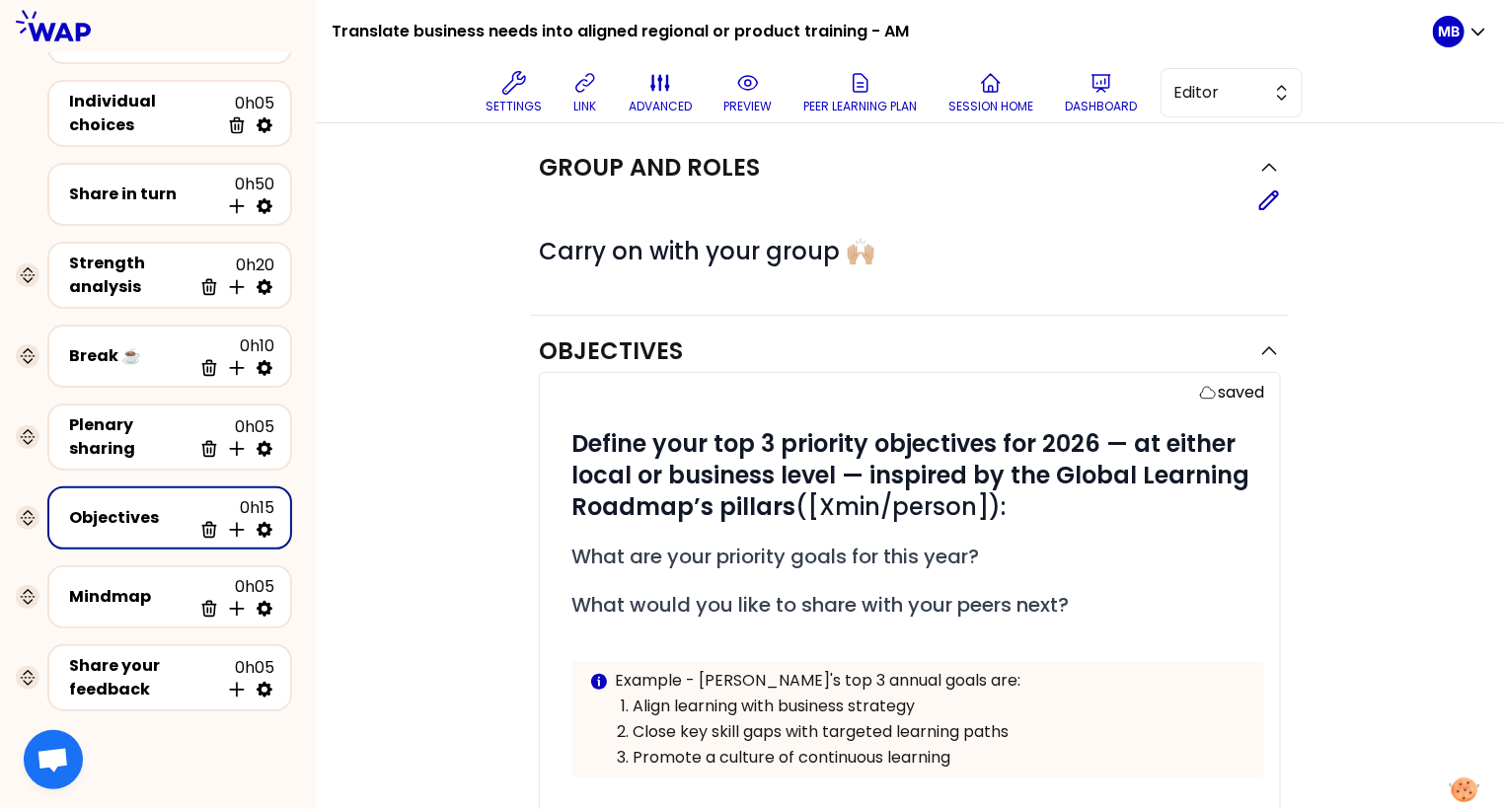
scroll to position [300, 0]
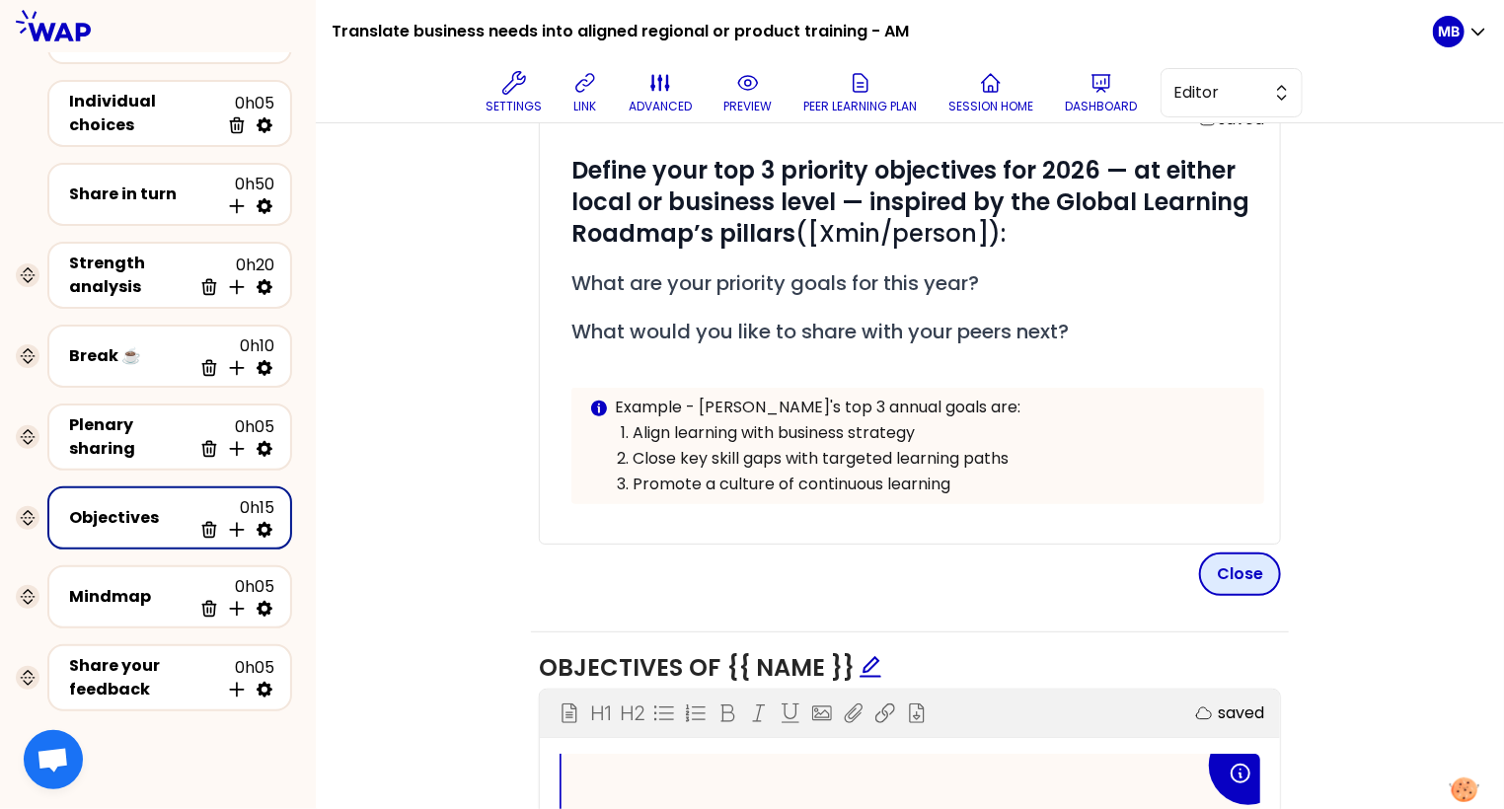
click at [1038, 574] on button "Close" at bounding box center [1240, 574] width 82 height 43
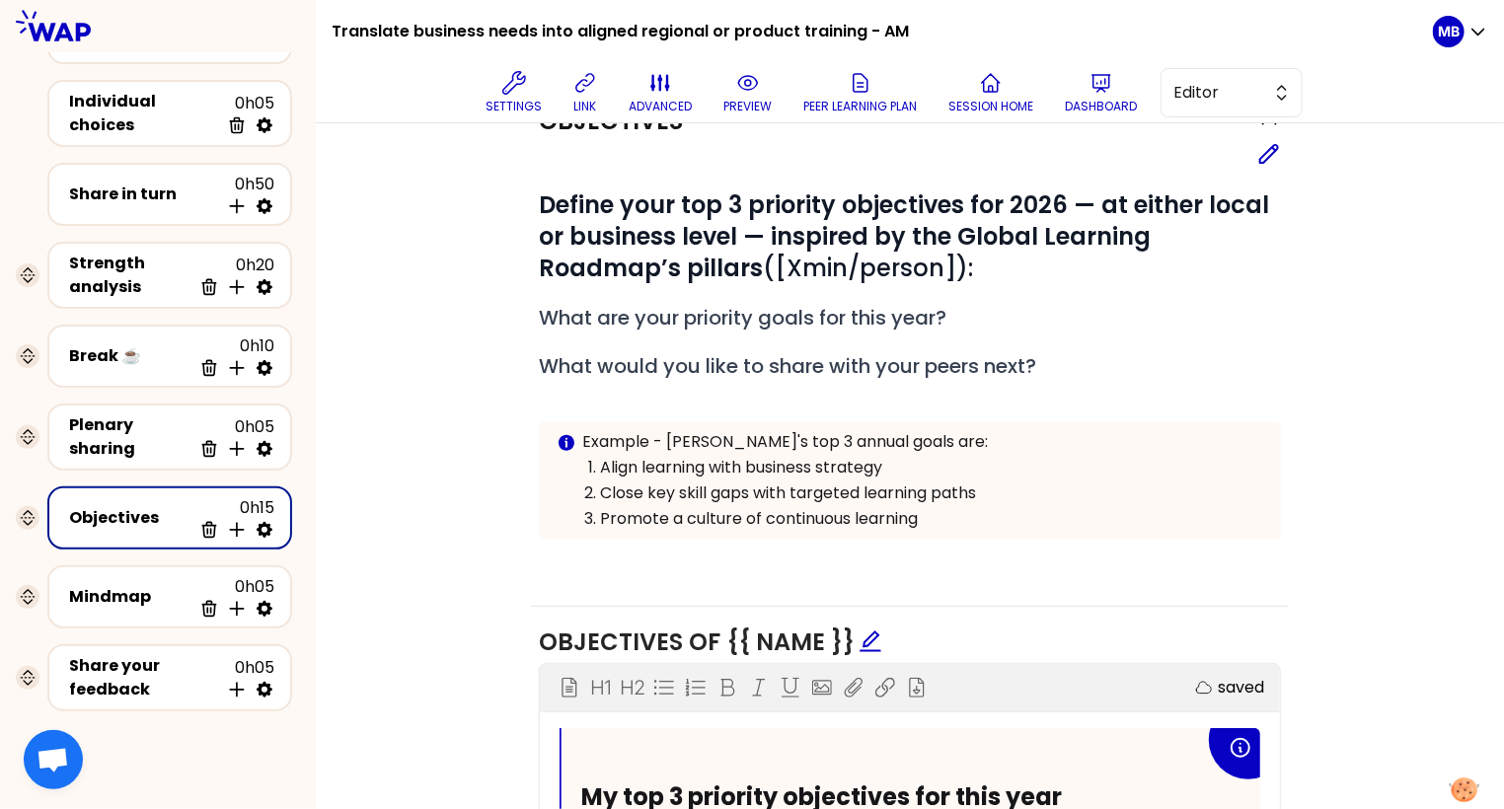
scroll to position [75, 0]
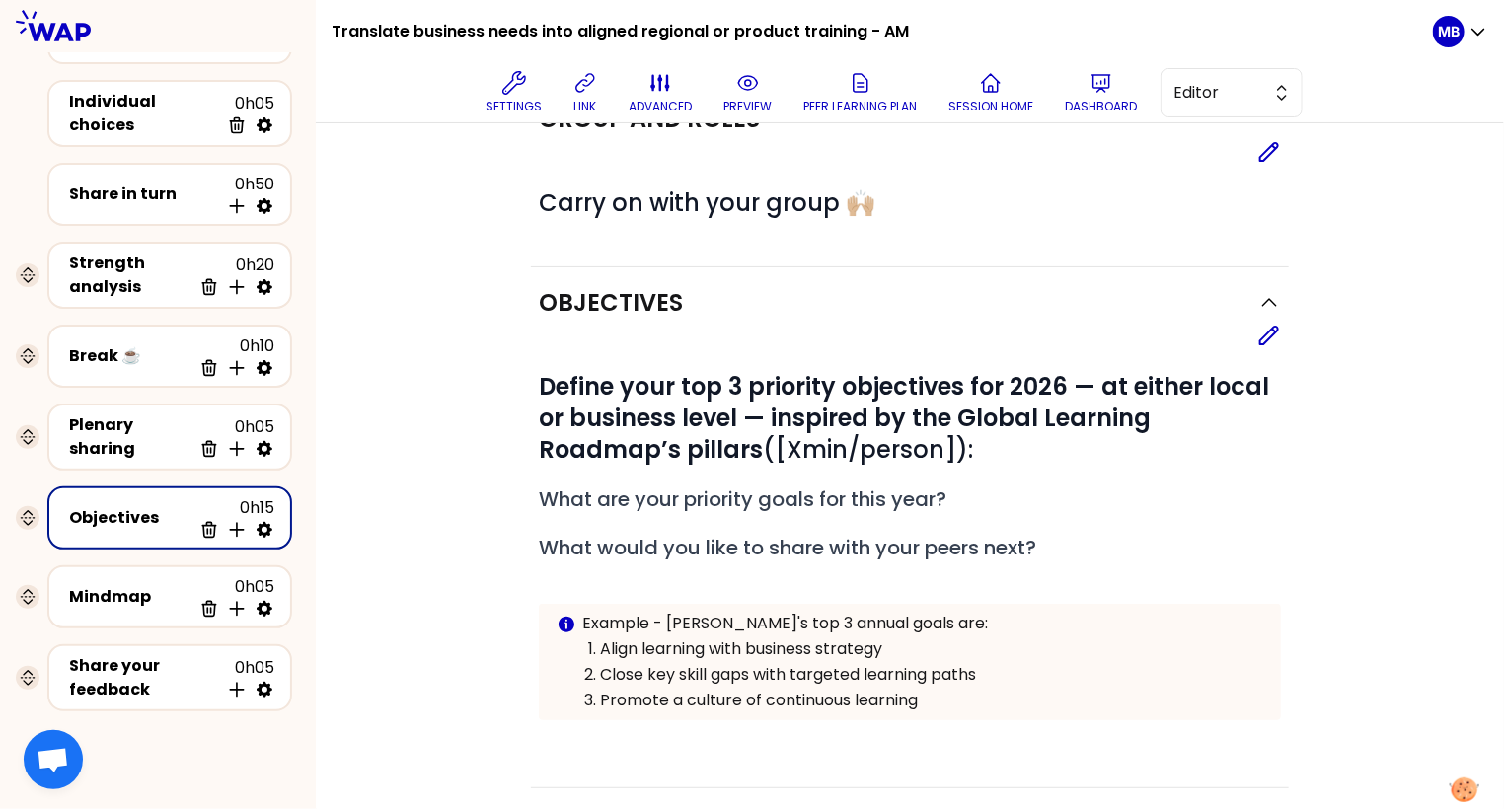
click at [1038, 318] on div "Objectives Edit # Define your top 3 priority objectives for 2026 — at either lo…" at bounding box center [910, 528] width 758 height 521
click at [1038, 328] on icon at bounding box center [1270, 336] width 24 height 24
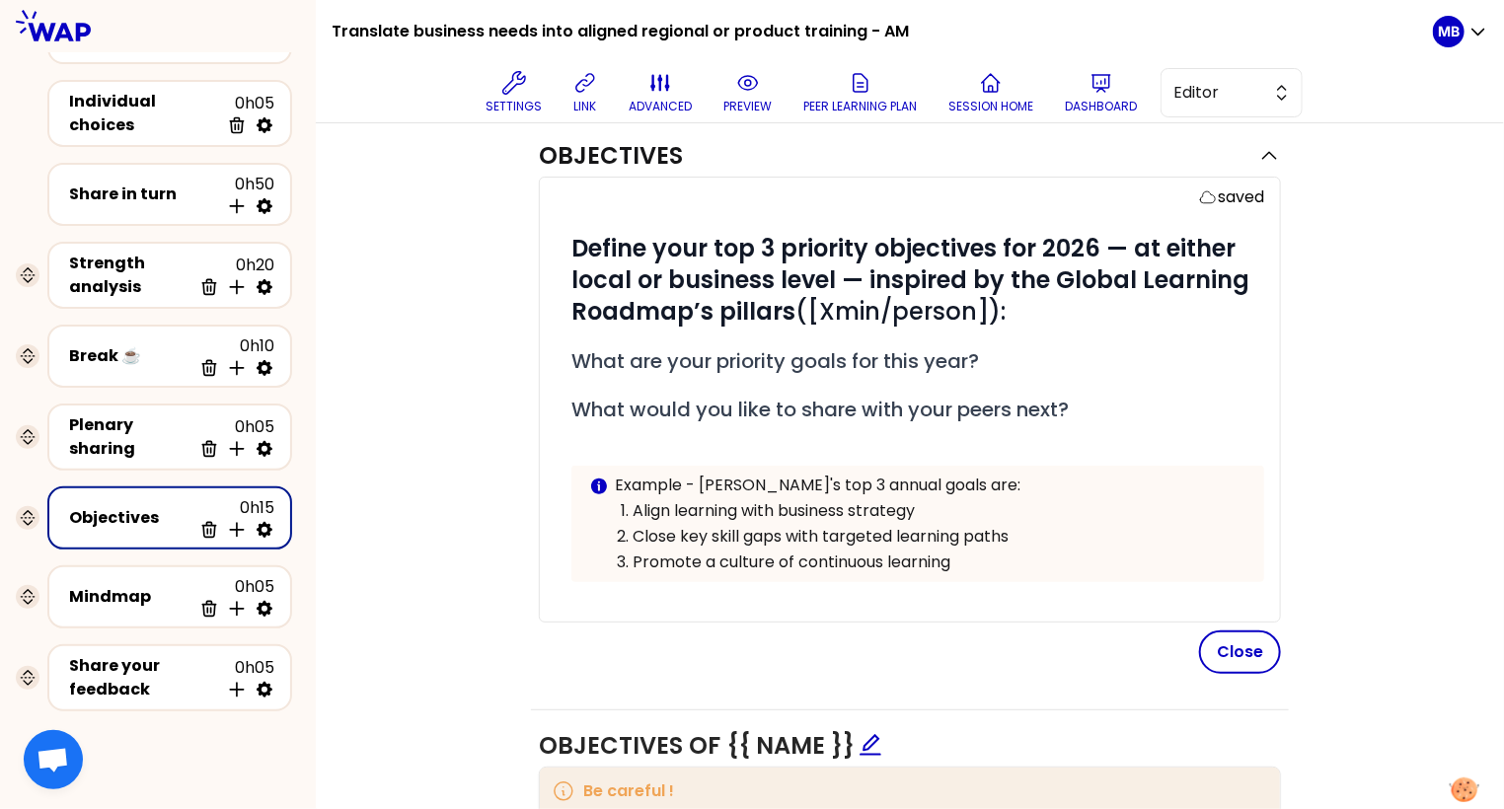
scroll to position [239, 0]
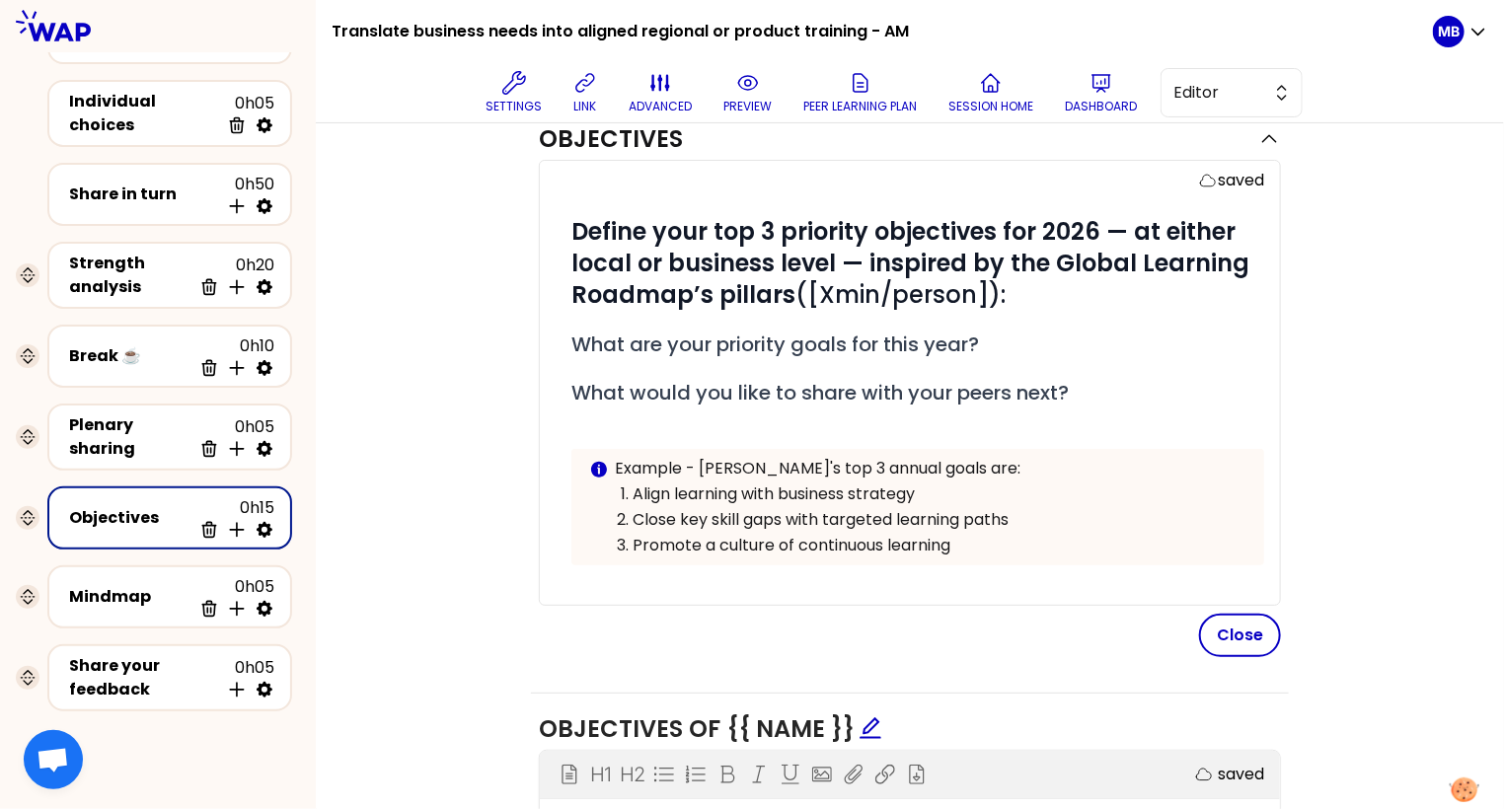
click at [1038, 554] on div "saved # Define your top 3 priority objectives for 2026 — at either local or bus…" at bounding box center [910, 383] width 742 height 446
click at [1038, 565] on div "# Define your top 3 priority objectives for 2026 — at either local or business …" at bounding box center [918, 406] width 693 height 381
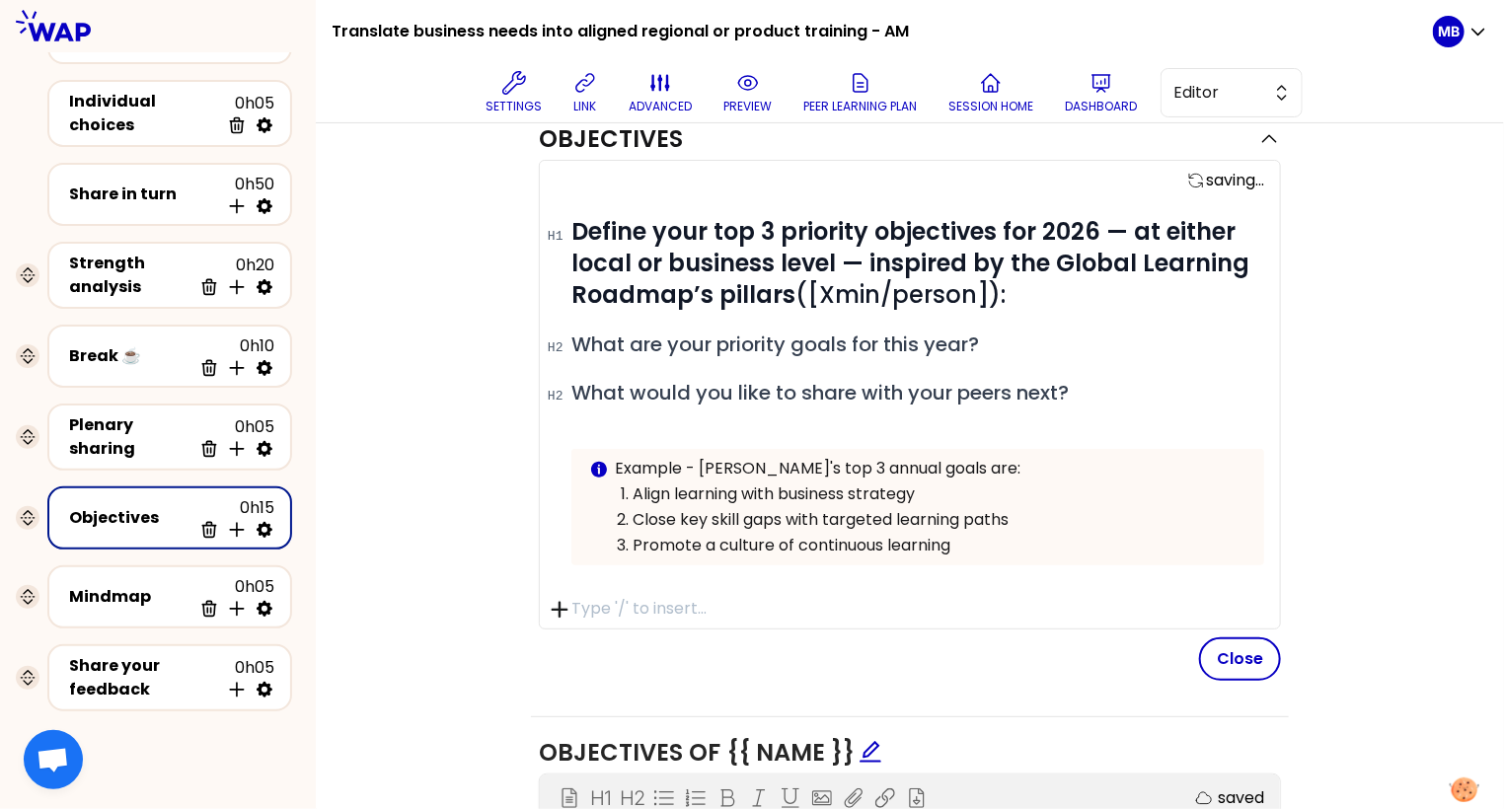
click at [557, 606] on icon "button" at bounding box center [560, 610] width 29 height 29
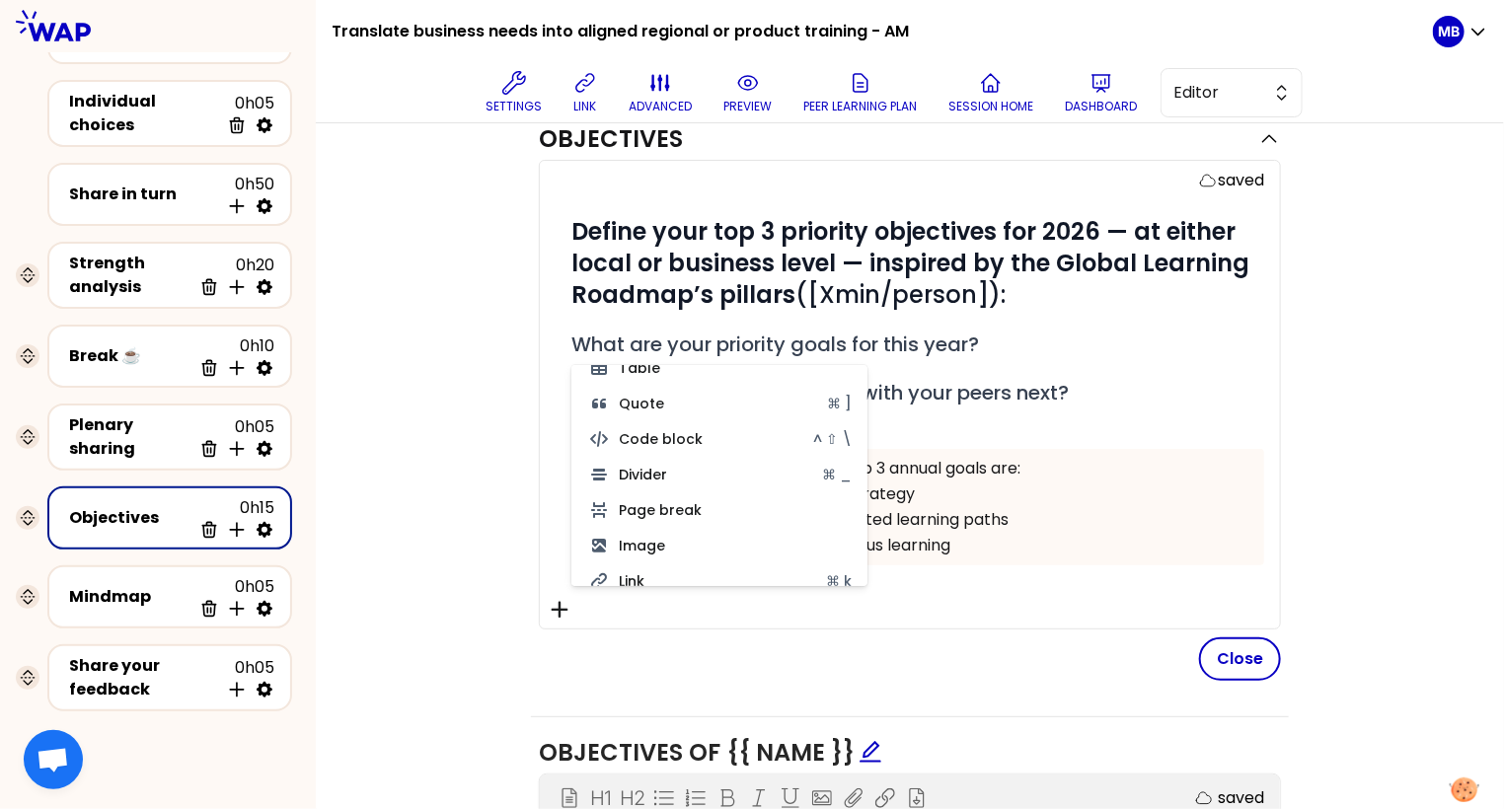
scroll to position [271, 0]
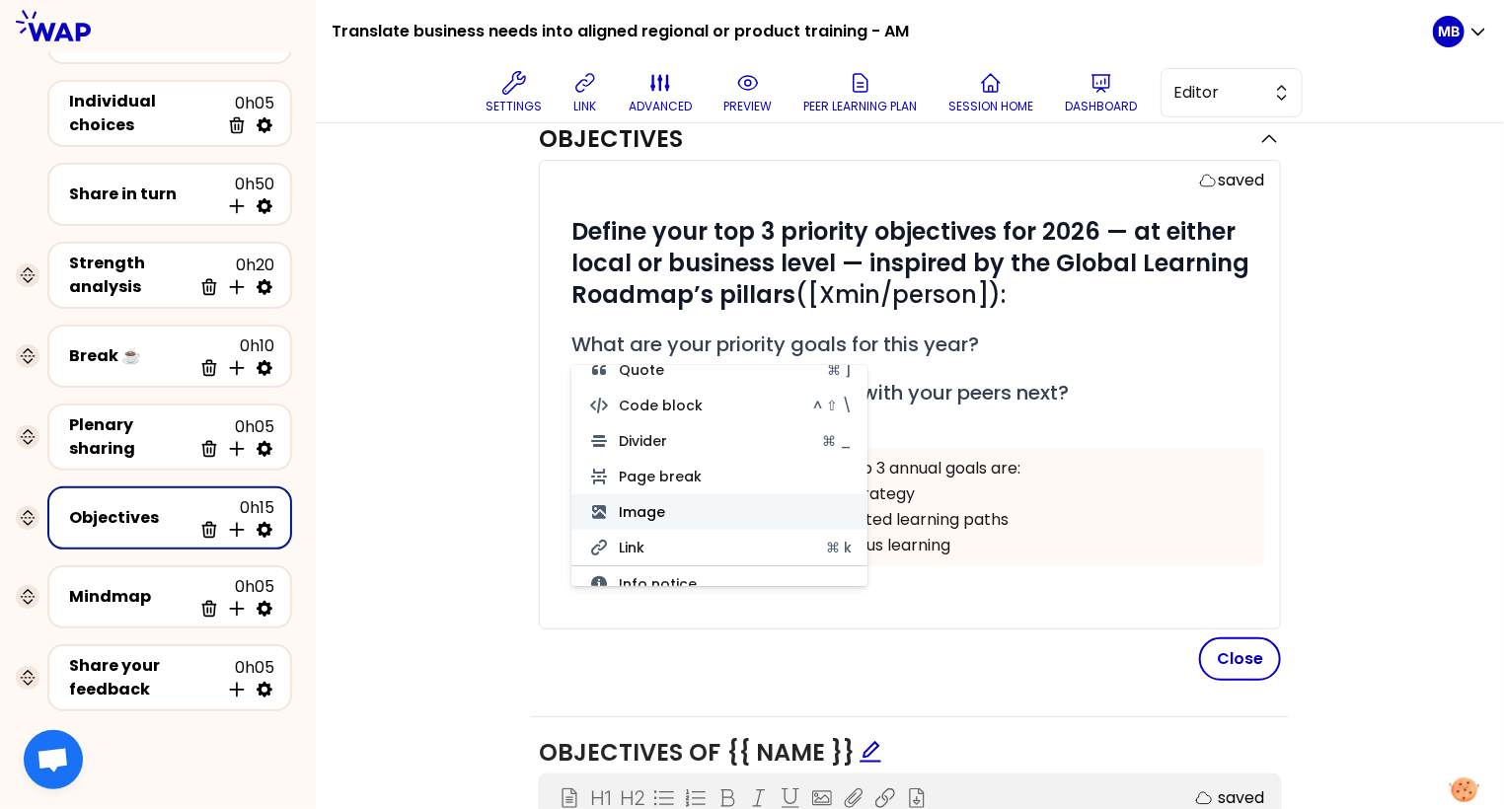
click at [626, 514] on button "Image" at bounding box center [720, 513] width 296 height 36
click at [662, 510] on button "Image" at bounding box center [720, 504] width 296 height 36
type input "C:\fakepath\Capture d’écran [DATE] à 6.02.14 PM.png"
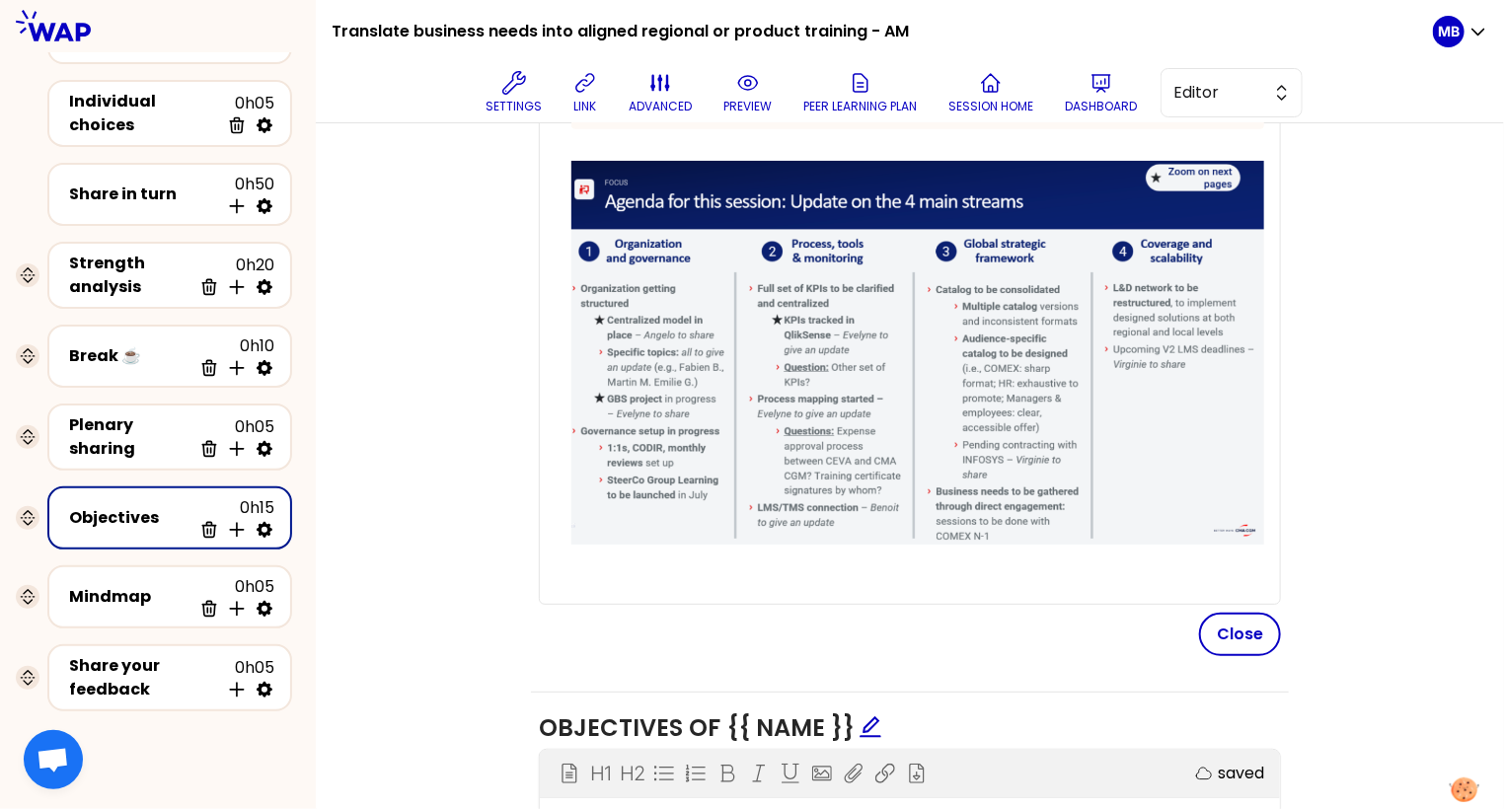
scroll to position [503, 0]
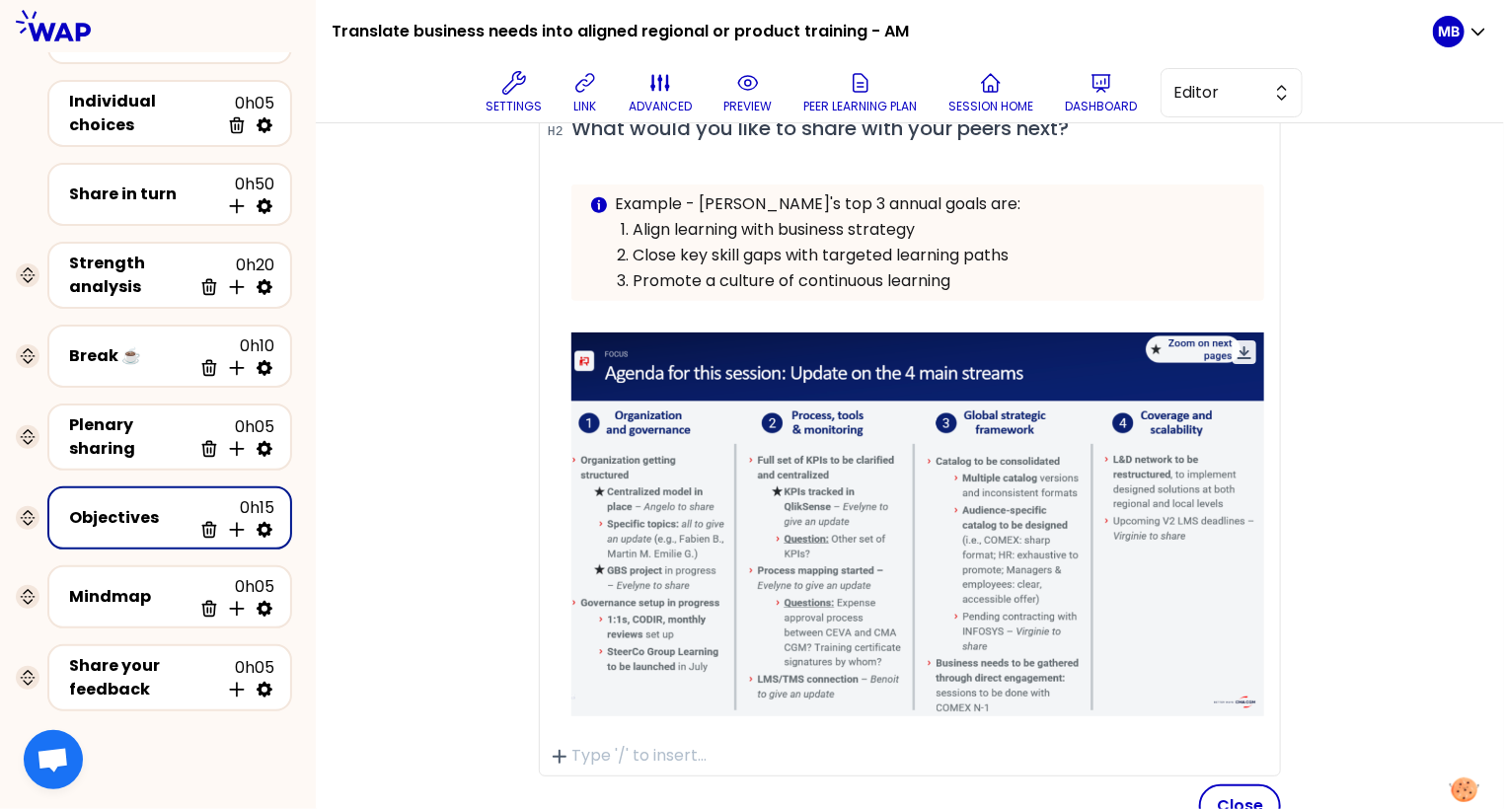
click at [956, 500] on span at bounding box center [918, 525] width 693 height 384
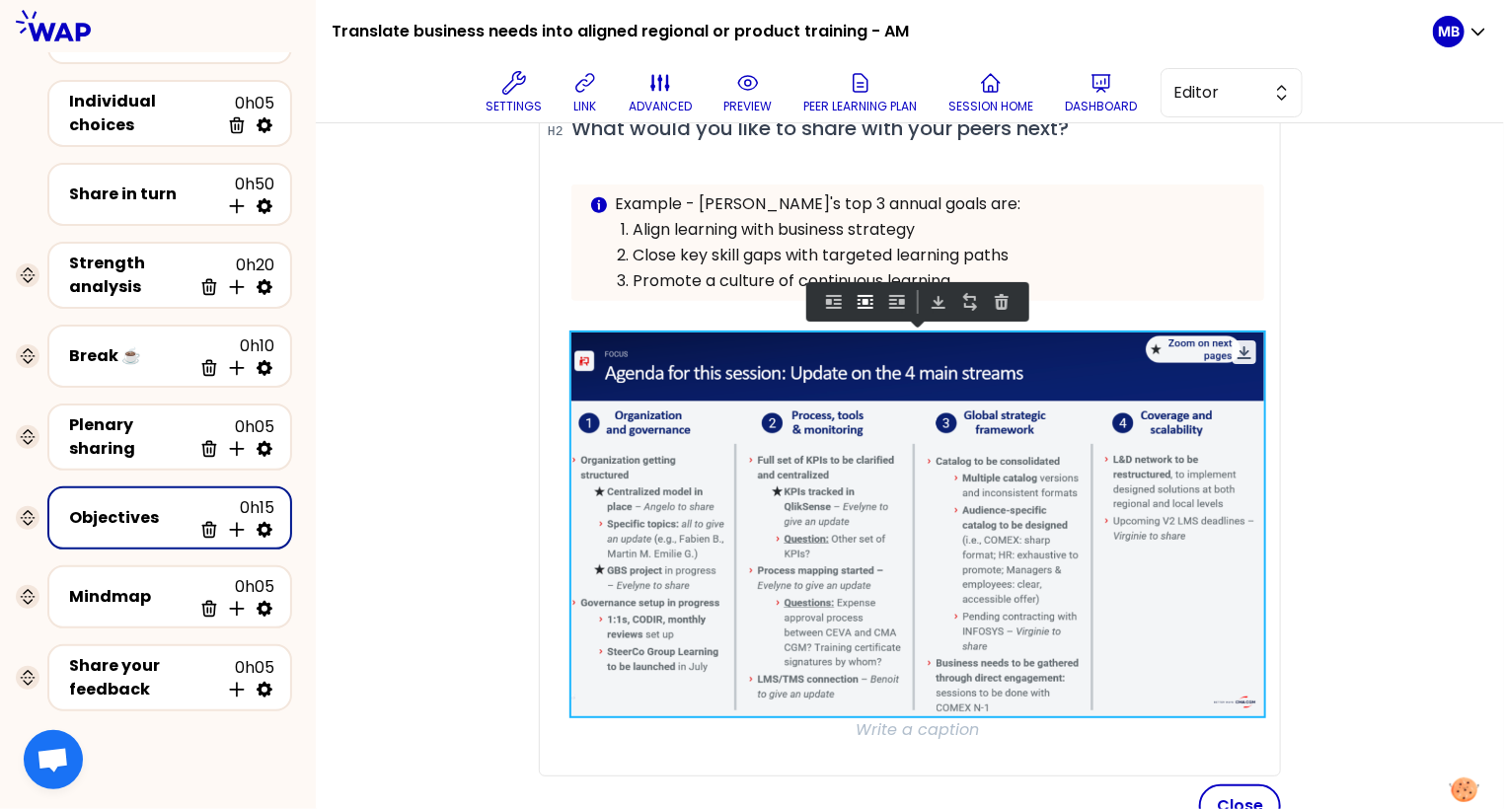
drag, startPoint x: 1262, startPoint y: 709, endPoint x: 1195, endPoint y: 664, distance: 80.5
click at [1038, 664] on img at bounding box center [918, 525] width 693 height 384
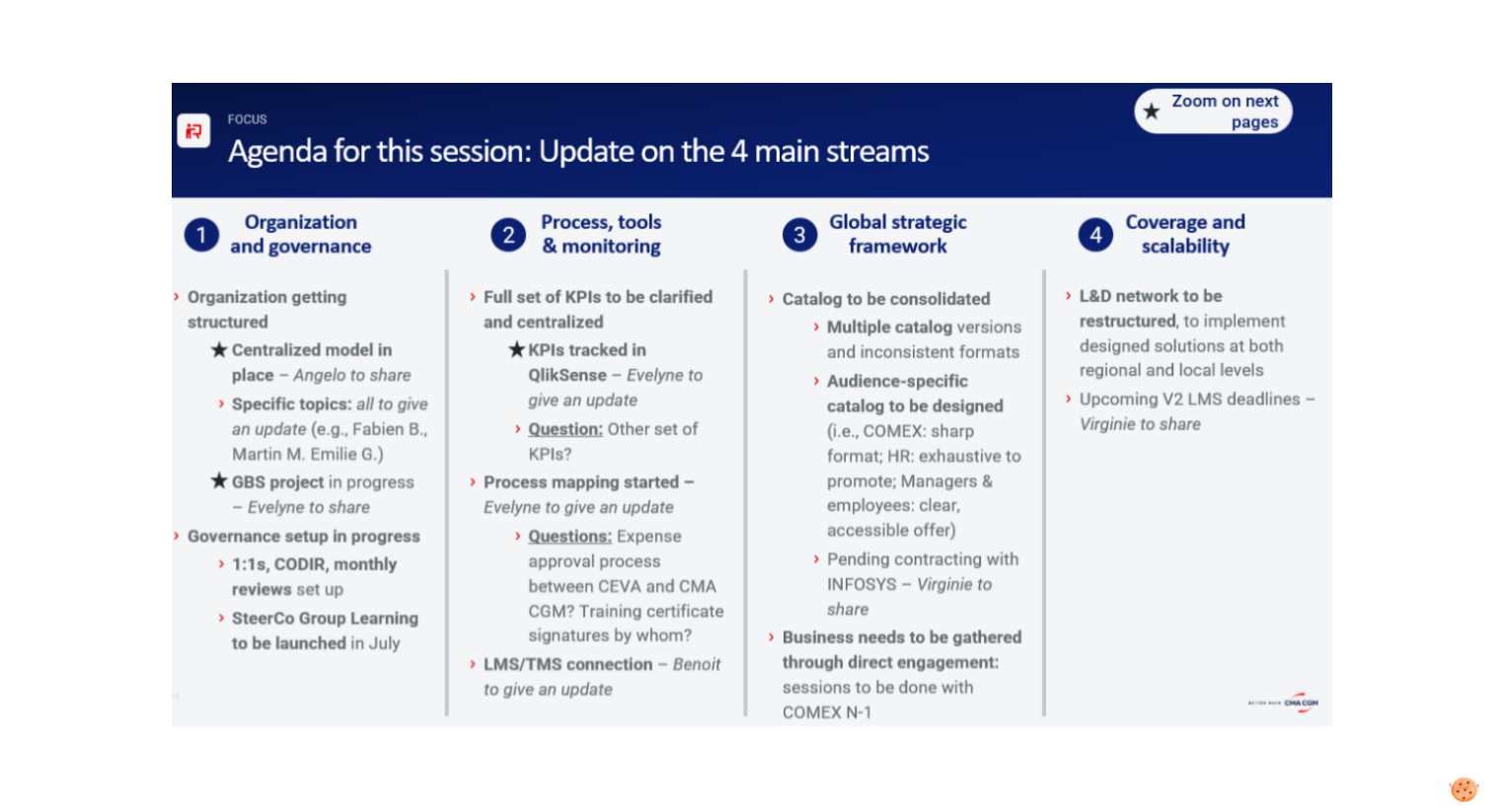
click at [1038, 617] on img at bounding box center [752, 405] width 1161 height 644
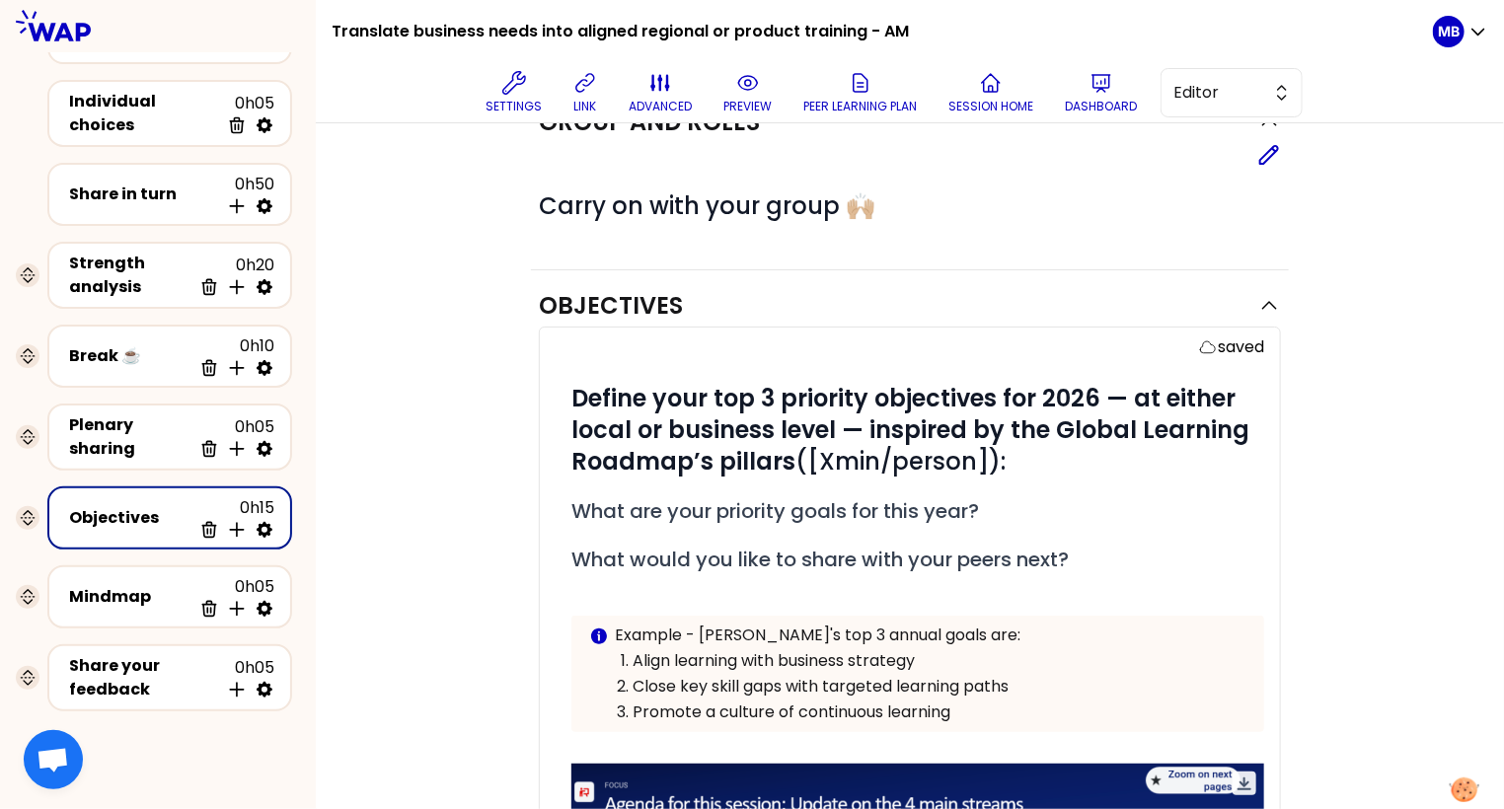
scroll to position [143, 0]
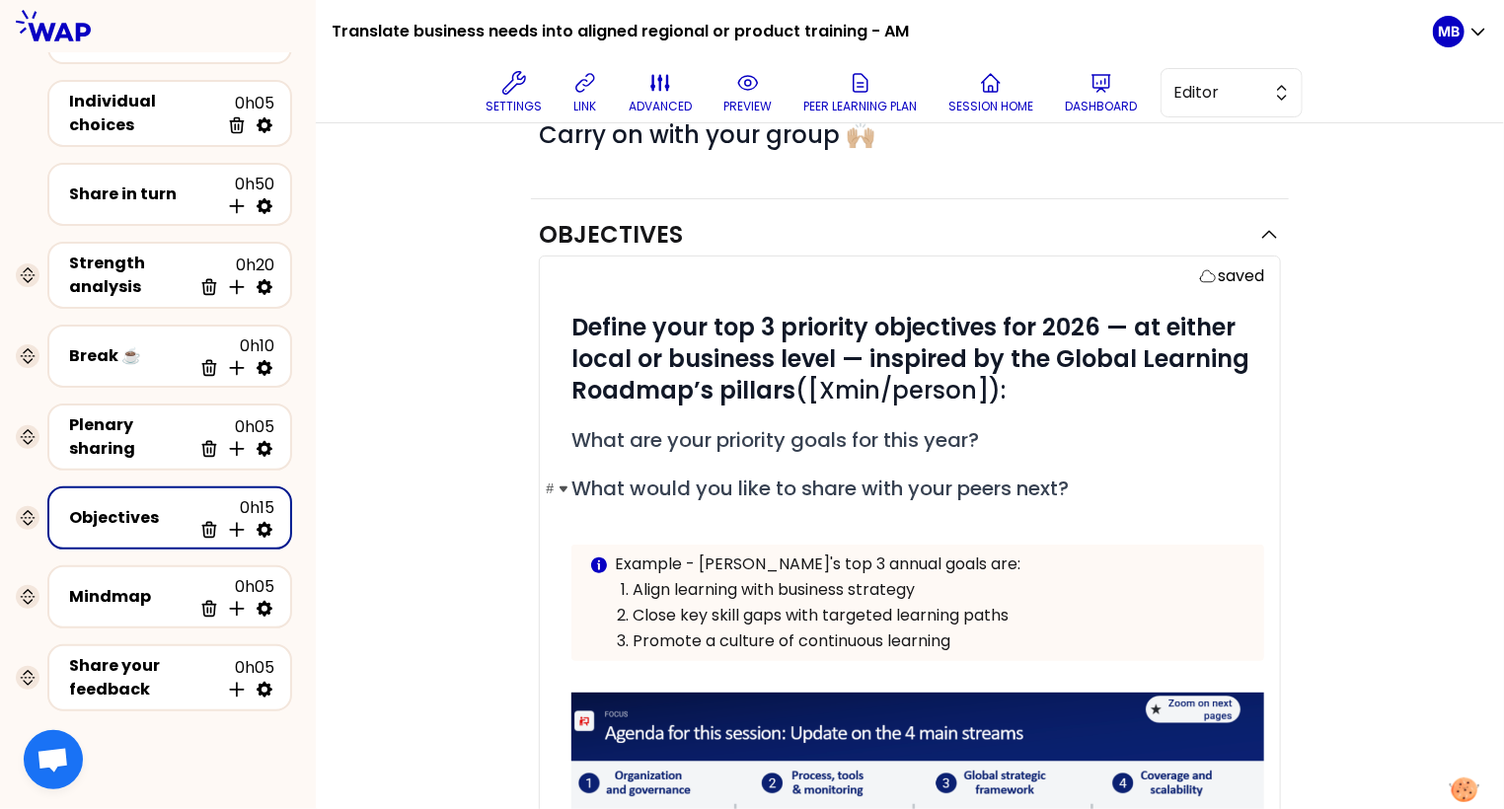
click at [855, 486] on span "What would you like to share with your peers next?" at bounding box center [821, 489] width 498 height 28
click at [900, 481] on span "What would you like to share with your peers next?" at bounding box center [821, 489] width 498 height 28
click at [803, 507] on div "# Define your top 3 priority objectives for 2026 — at either local or business …" at bounding box center [918, 720] width 693 height 816
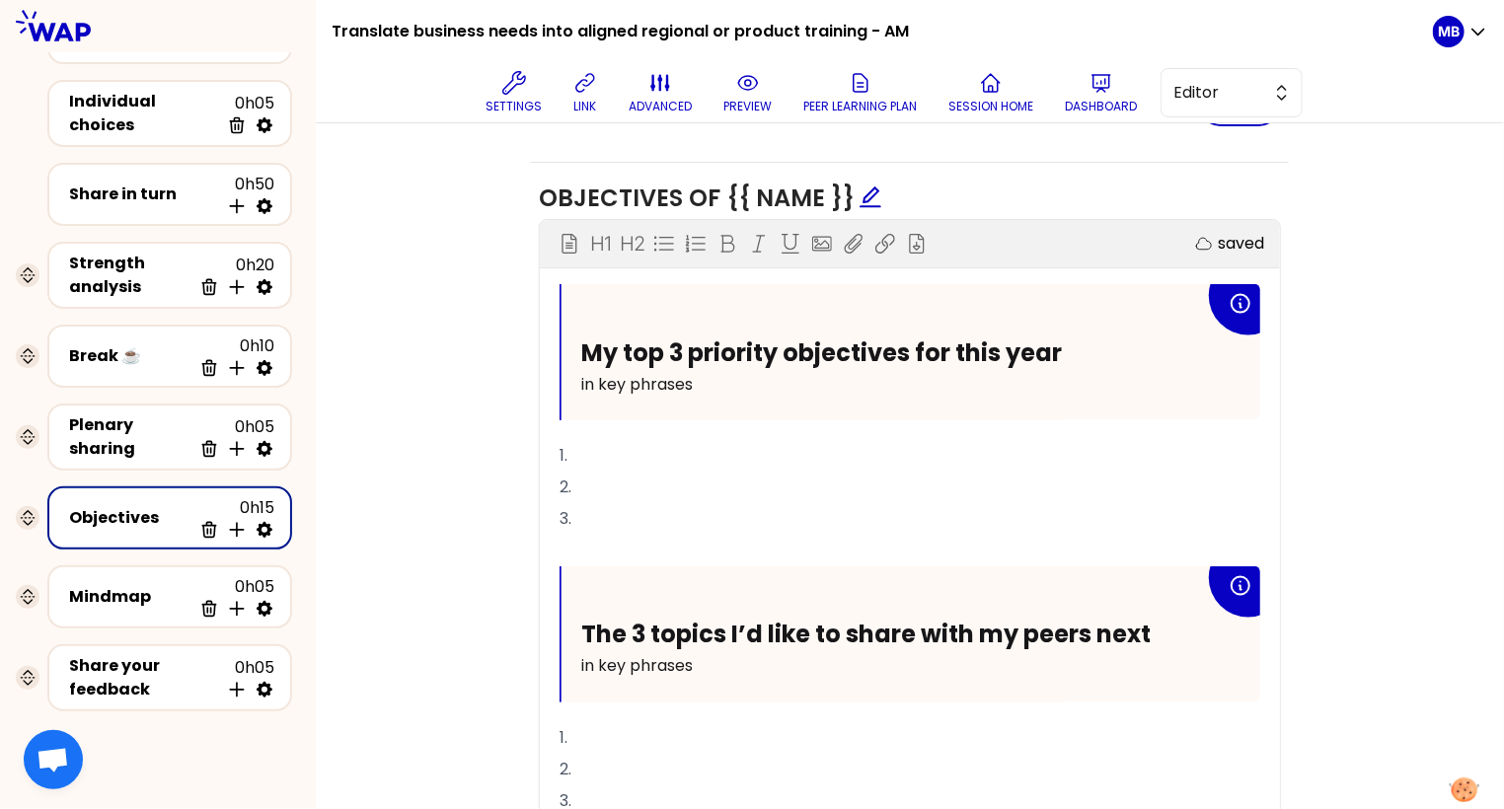
scroll to position [1297, 0]
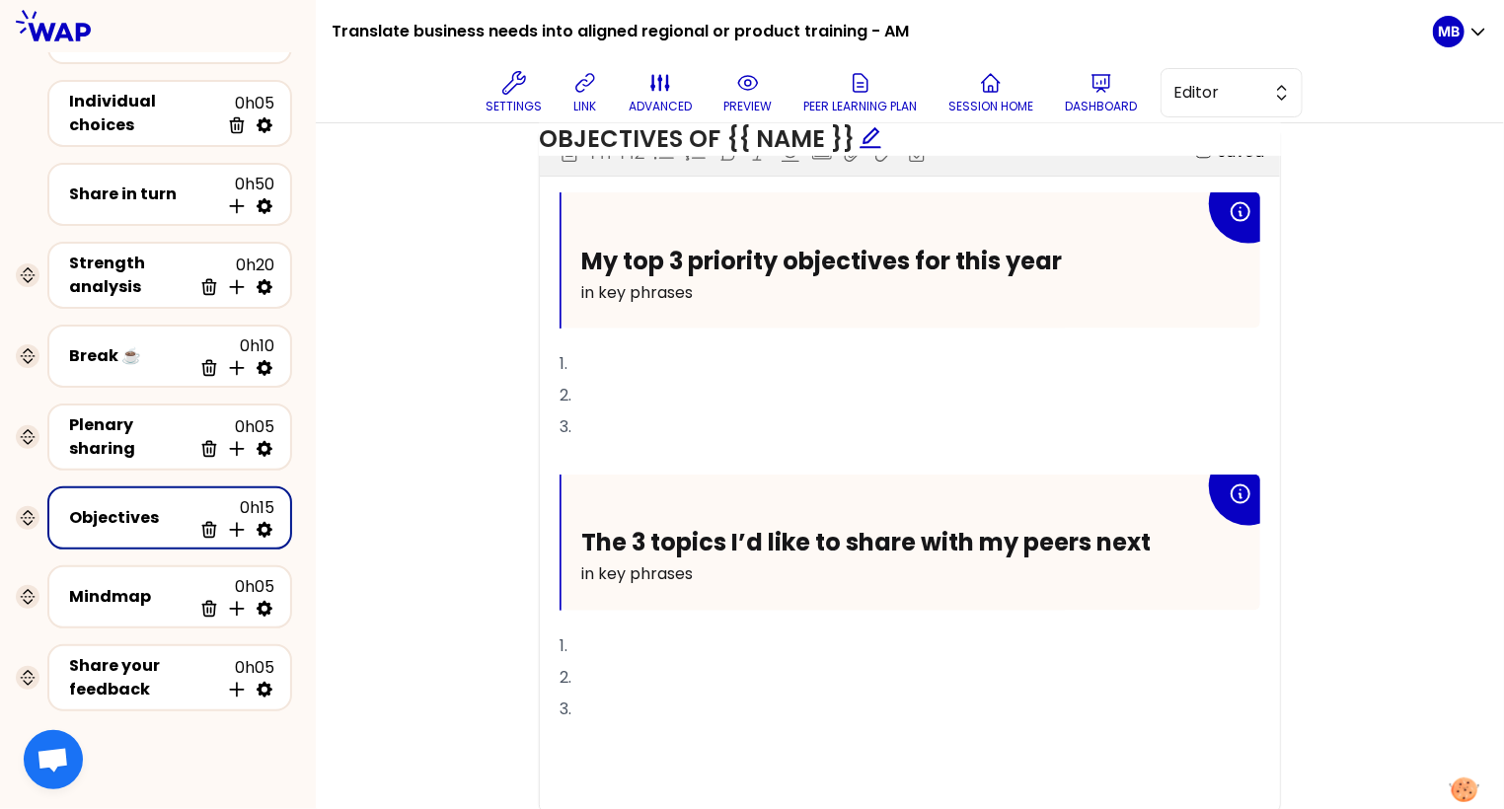
click at [965, 533] on span "The 3 topics I’d like to share with my peers next" at bounding box center [866, 543] width 570 height 33
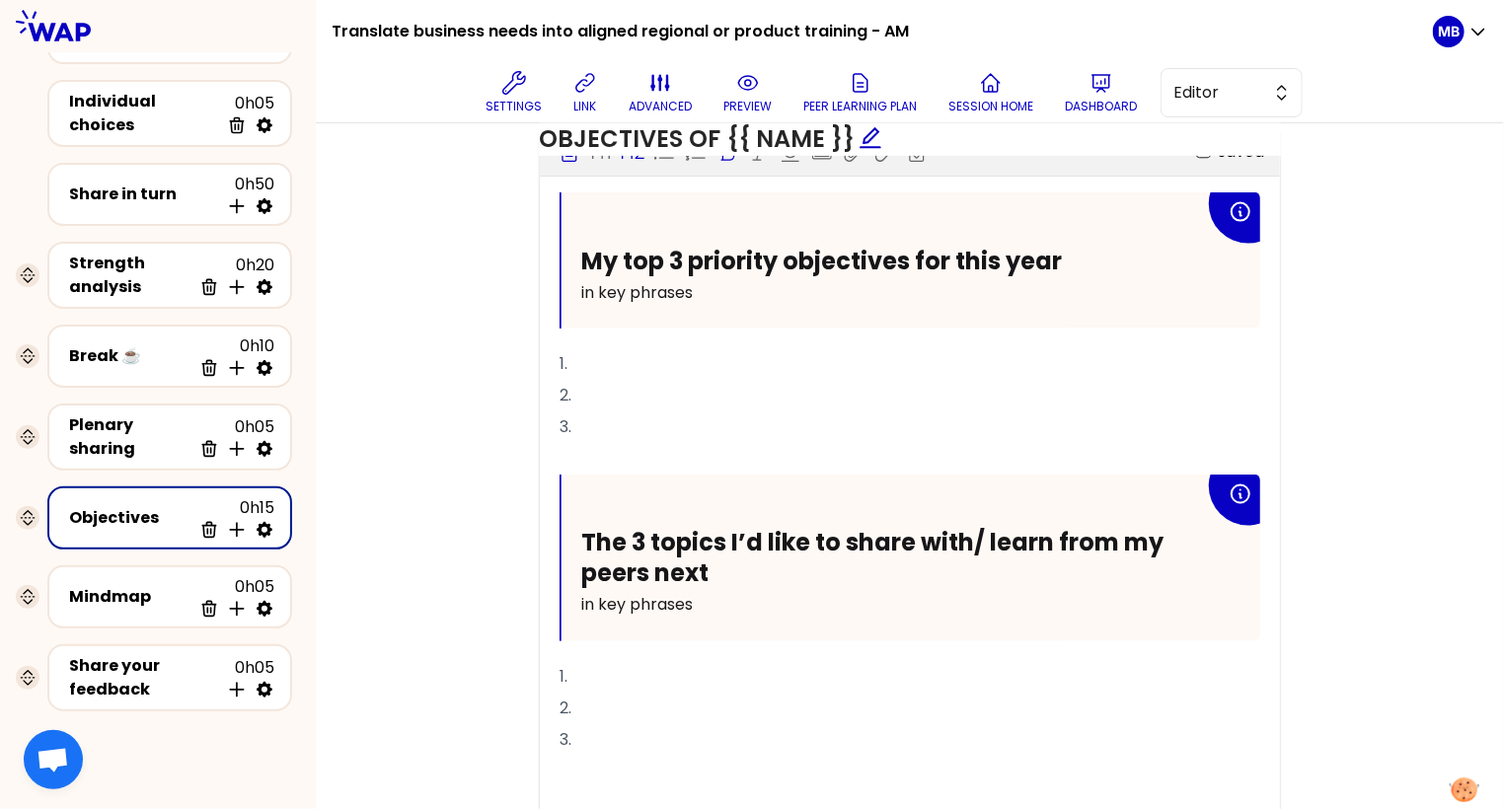
click at [742, 637] on div "My top 3 priority objectives for this year in key phrases 1. 2. 3. ﻿ The 3 topi…" at bounding box center [910, 518] width 701 height 651
click at [268, 522] on icon at bounding box center [265, 530] width 16 height 16
select select "same_as"
select select "false"
select select "Each"
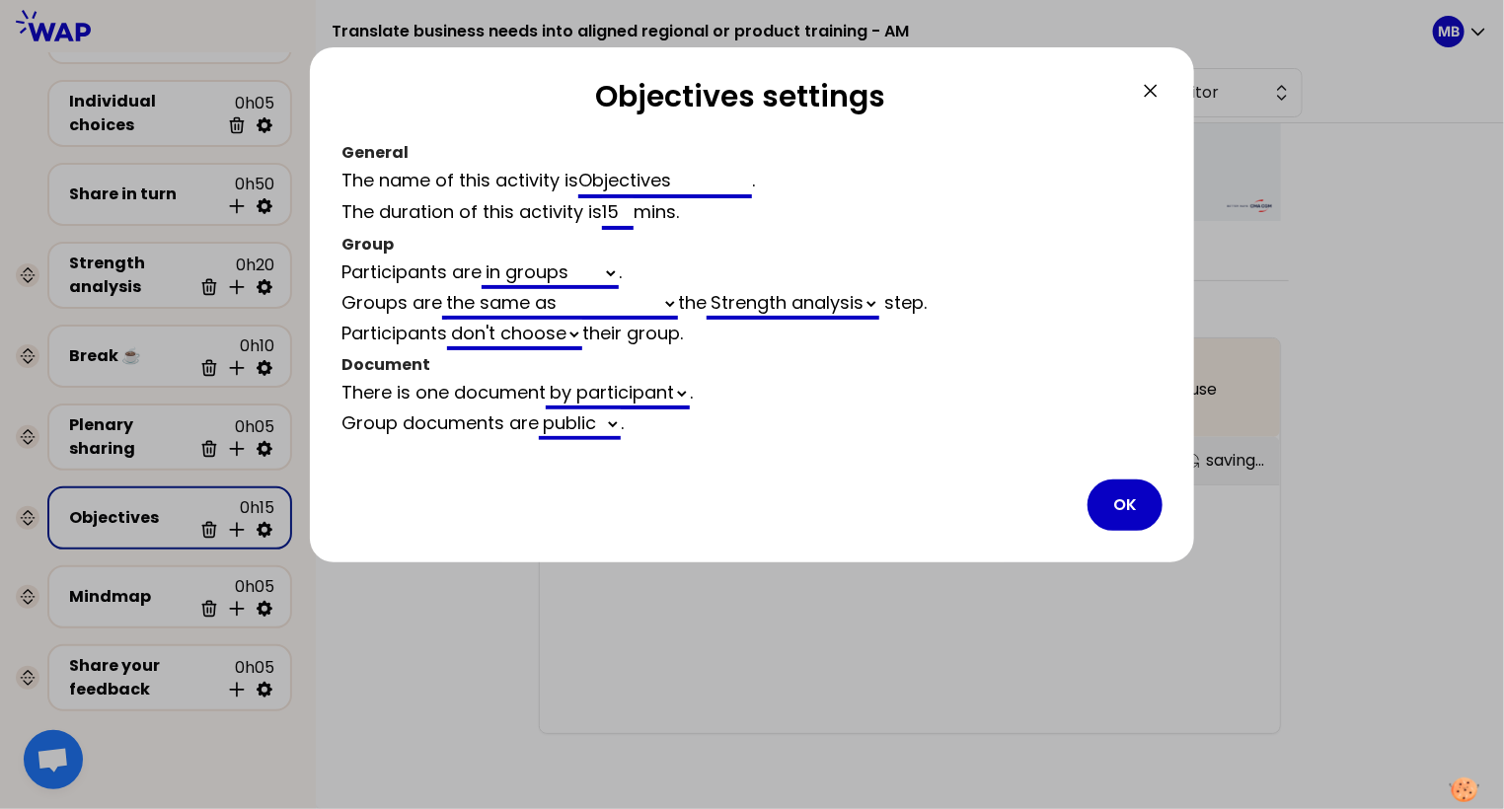
scroll to position [1297, 0]
click at [551, 310] on select "automaticaly generated the same as empty" at bounding box center [560, 304] width 236 height 31
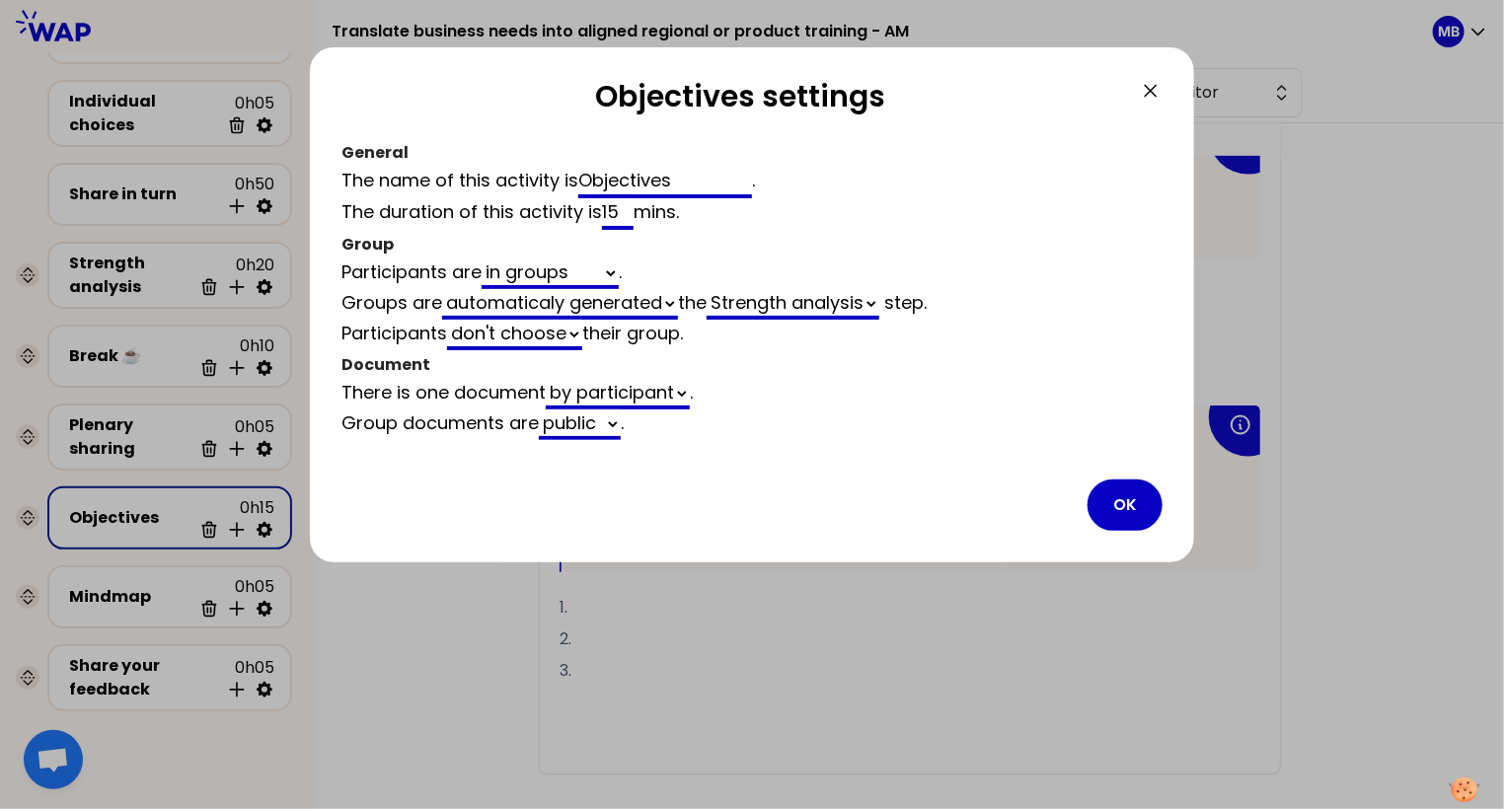
click at [445, 289] on select "automaticaly generated the same as empty" at bounding box center [560, 304] width 236 height 31
select select "same_as"
select select "4"
select select "5"
select select "false"
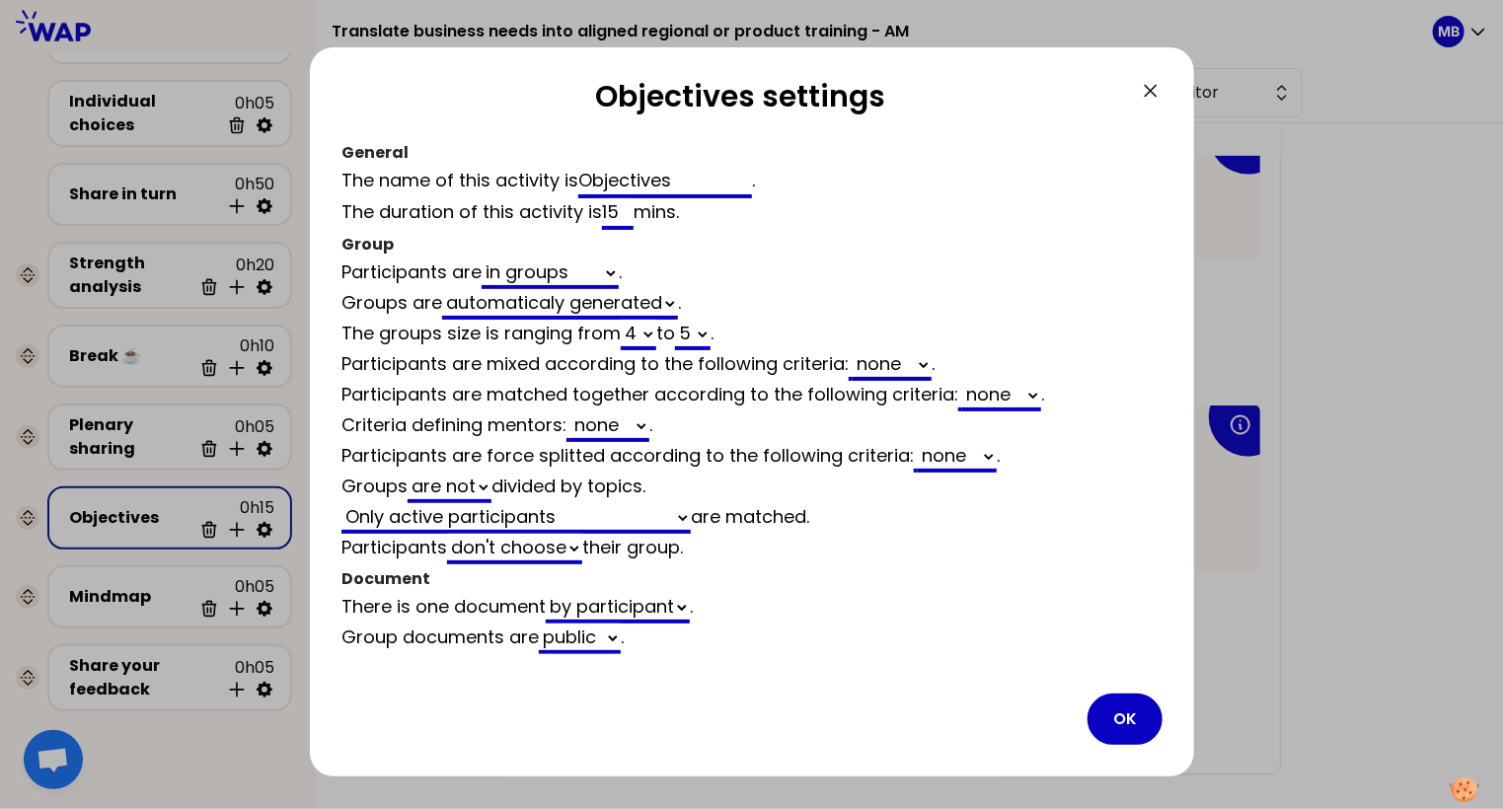
click at [639, 333] on select "2 3 4 5 6 7 8 9 10 11 12" at bounding box center [639, 335] width 36 height 31
select select "3"
select select "5"
select select "false"
click at [699, 333] on select "2 3 4 5 6 7 8 9 10 11 12" at bounding box center [693, 335] width 36 height 31
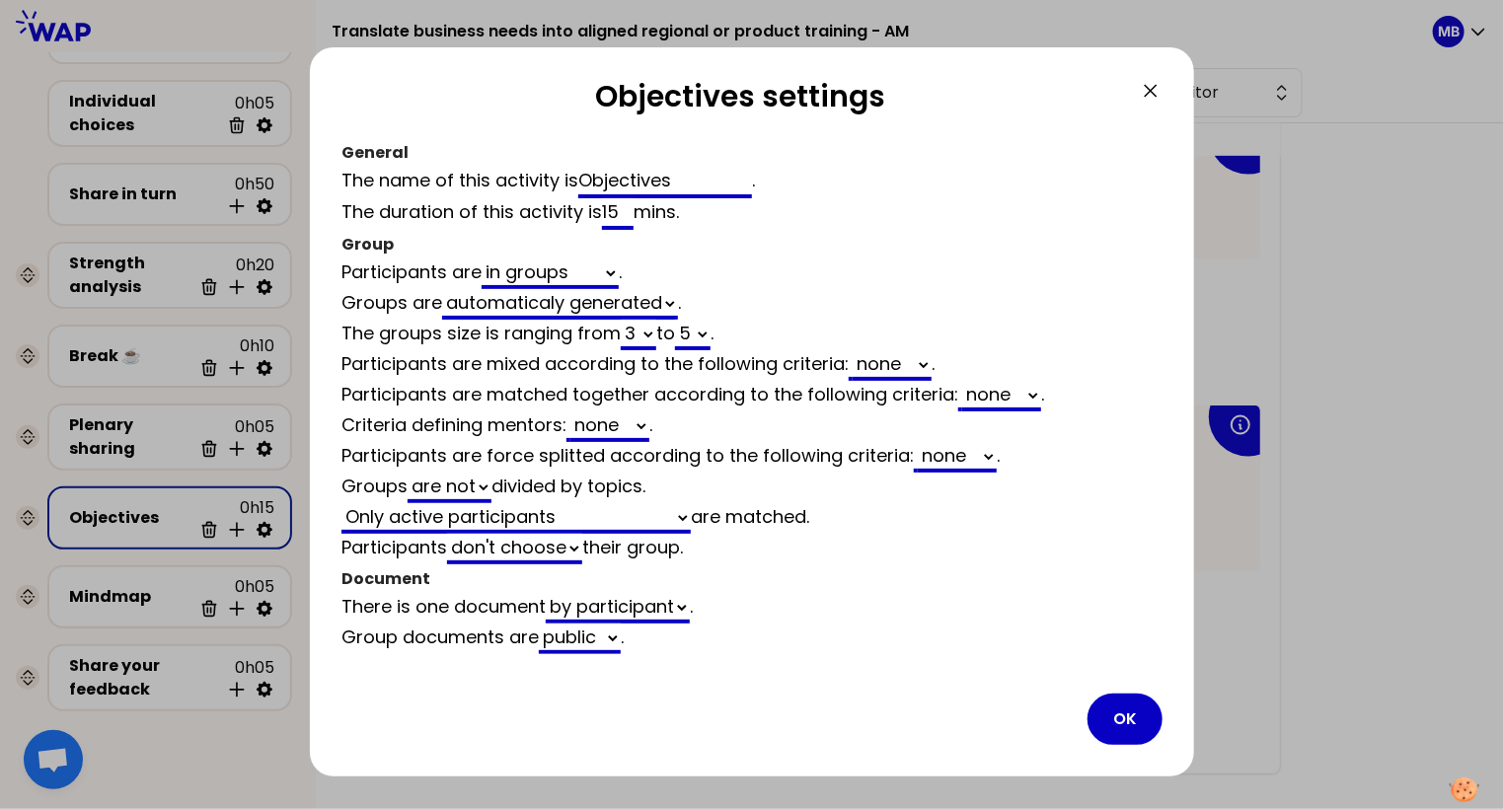
select select "3"
select select "false"
click at [1038, 711] on button "OK" at bounding box center [1125, 719] width 75 height 51
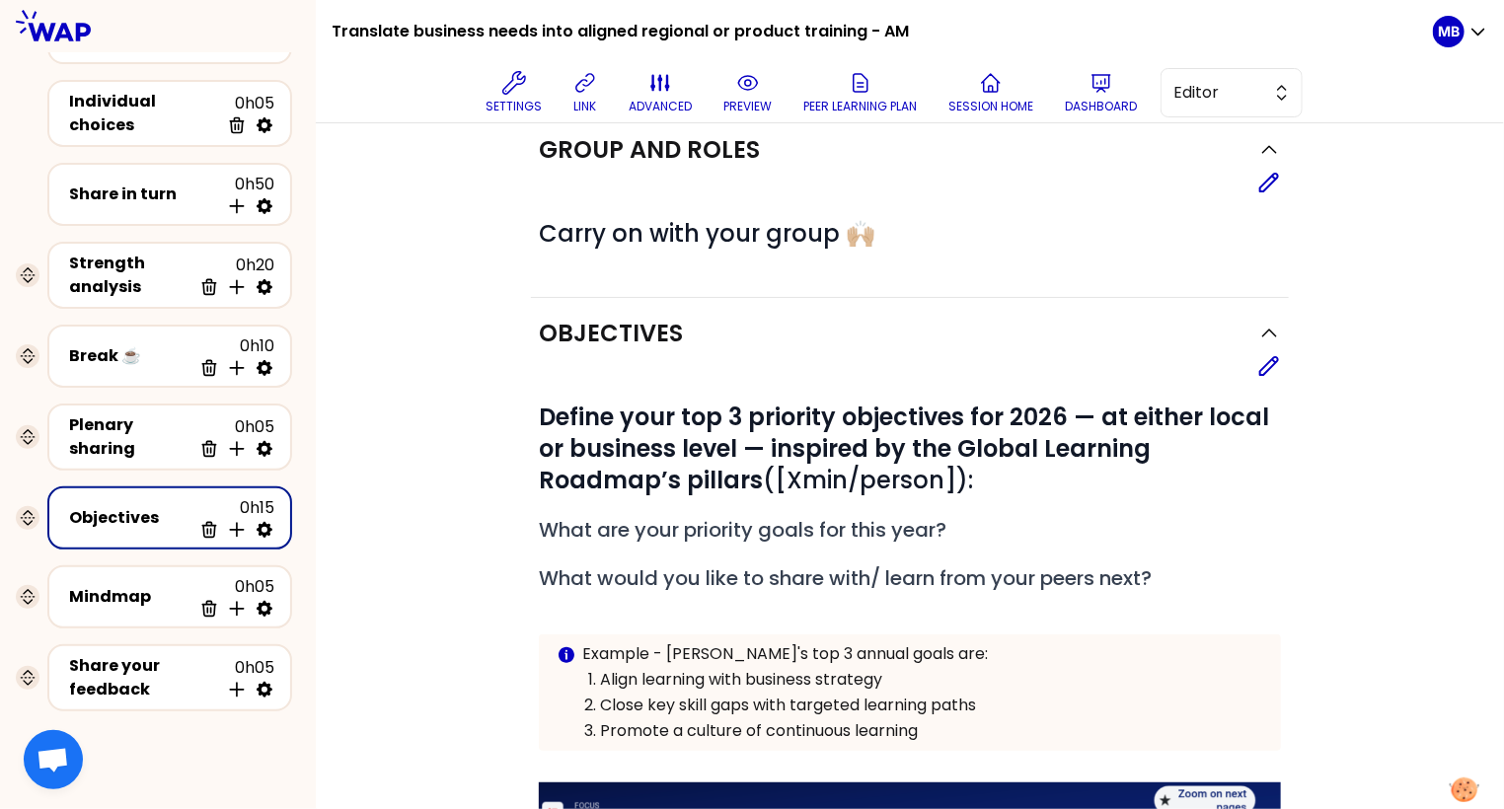
scroll to position [0, 0]
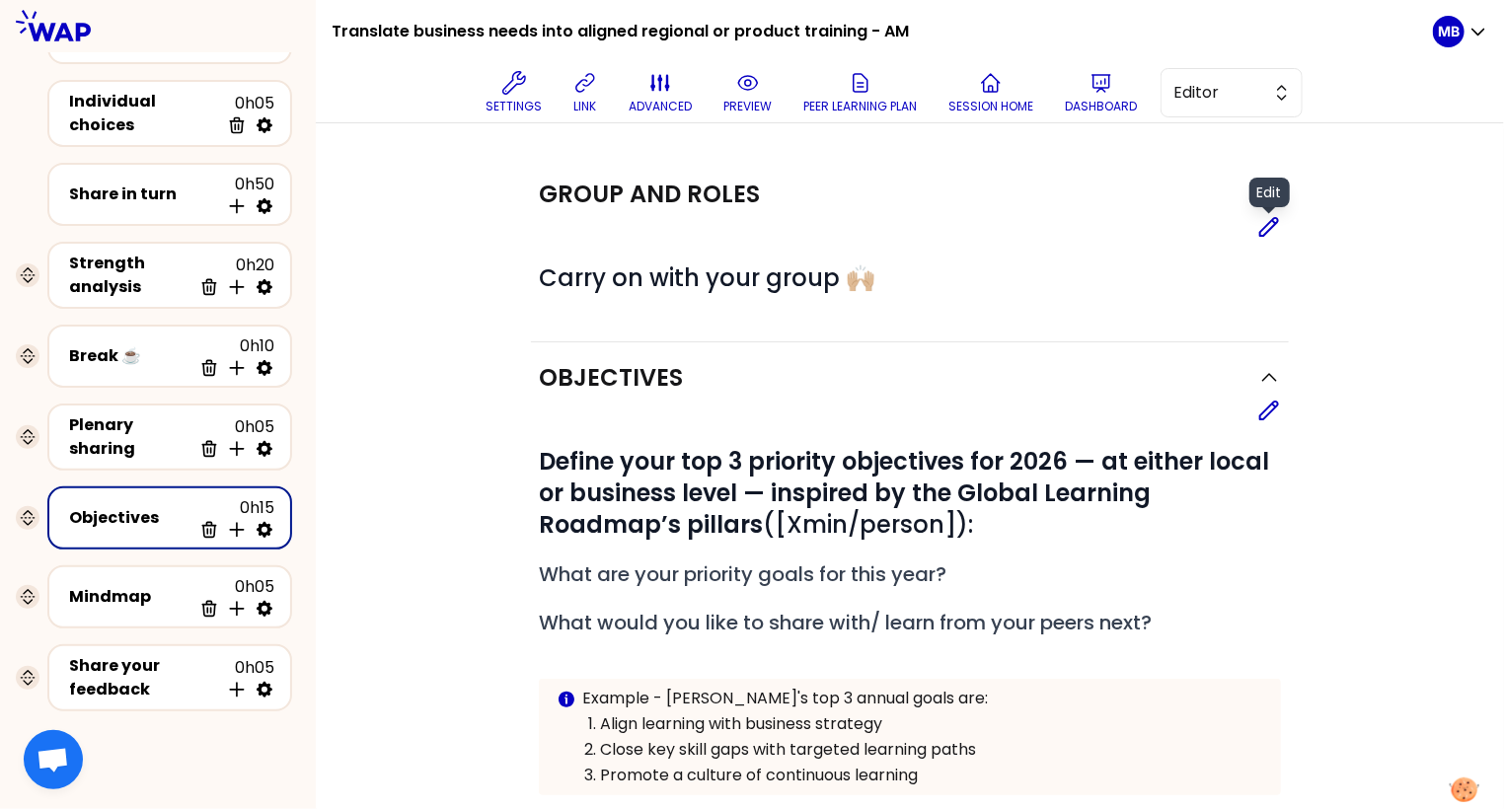
click at [1038, 235] on icon at bounding box center [1270, 227] width 24 height 24
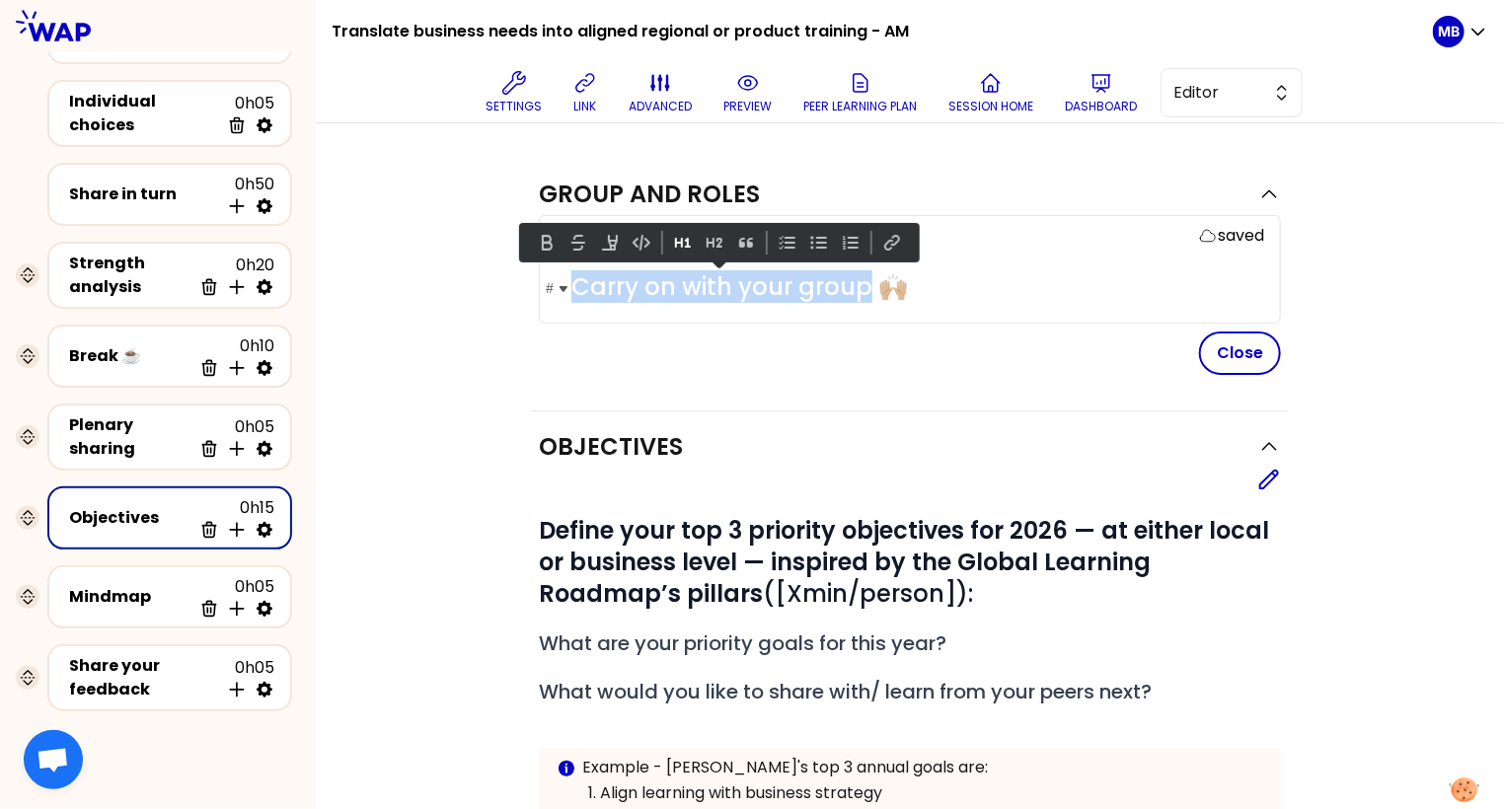
drag, startPoint x: 864, startPoint y: 280, endPoint x: 575, endPoint y: 276, distance: 289.3
click at [575, 276] on span "Carry on with your group 🙌🏼" at bounding box center [740, 286] width 337 height 33
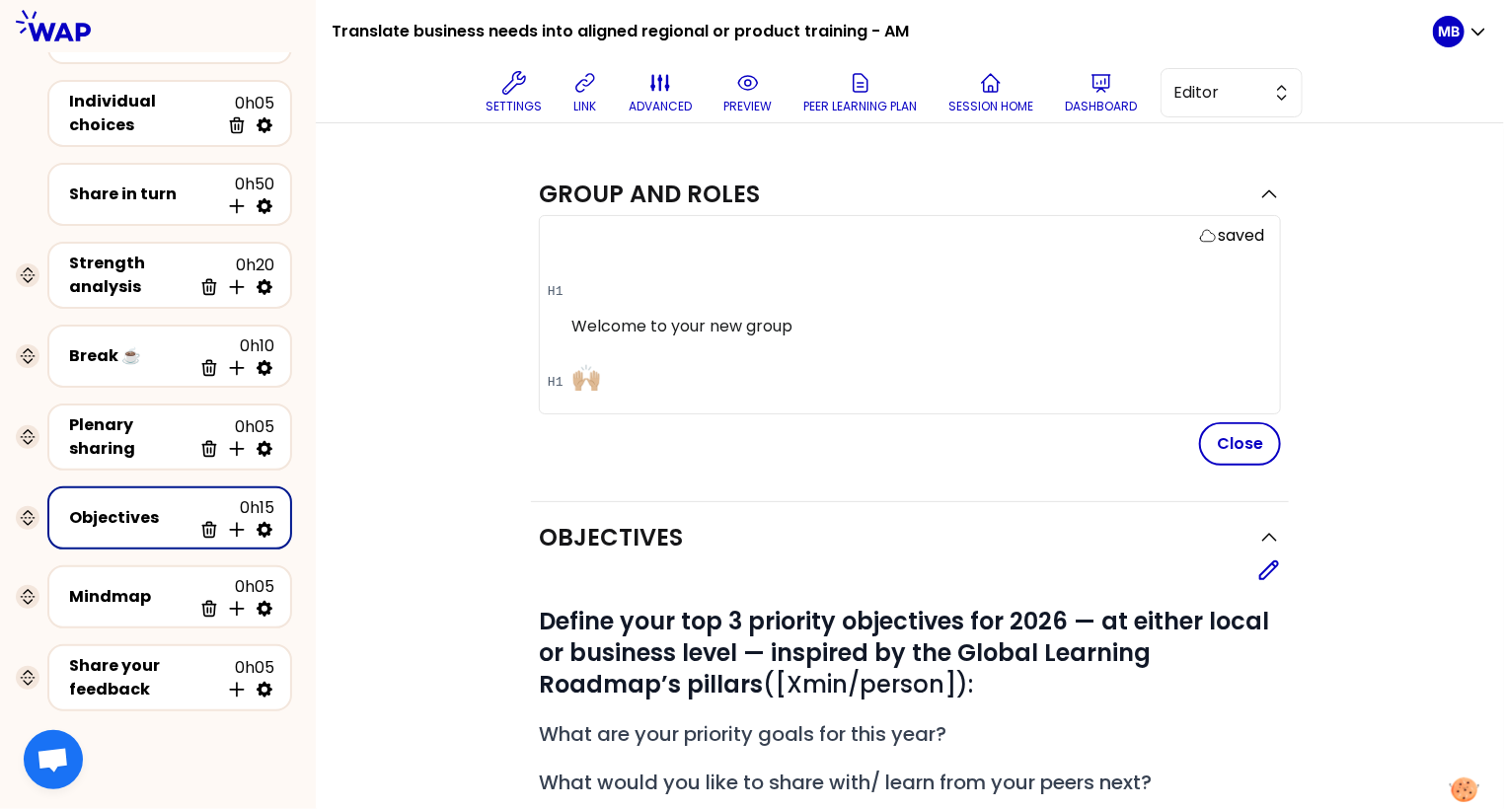
click at [577, 320] on p "Welcome to your new group" at bounding box center [918, 327] width 693 height 24
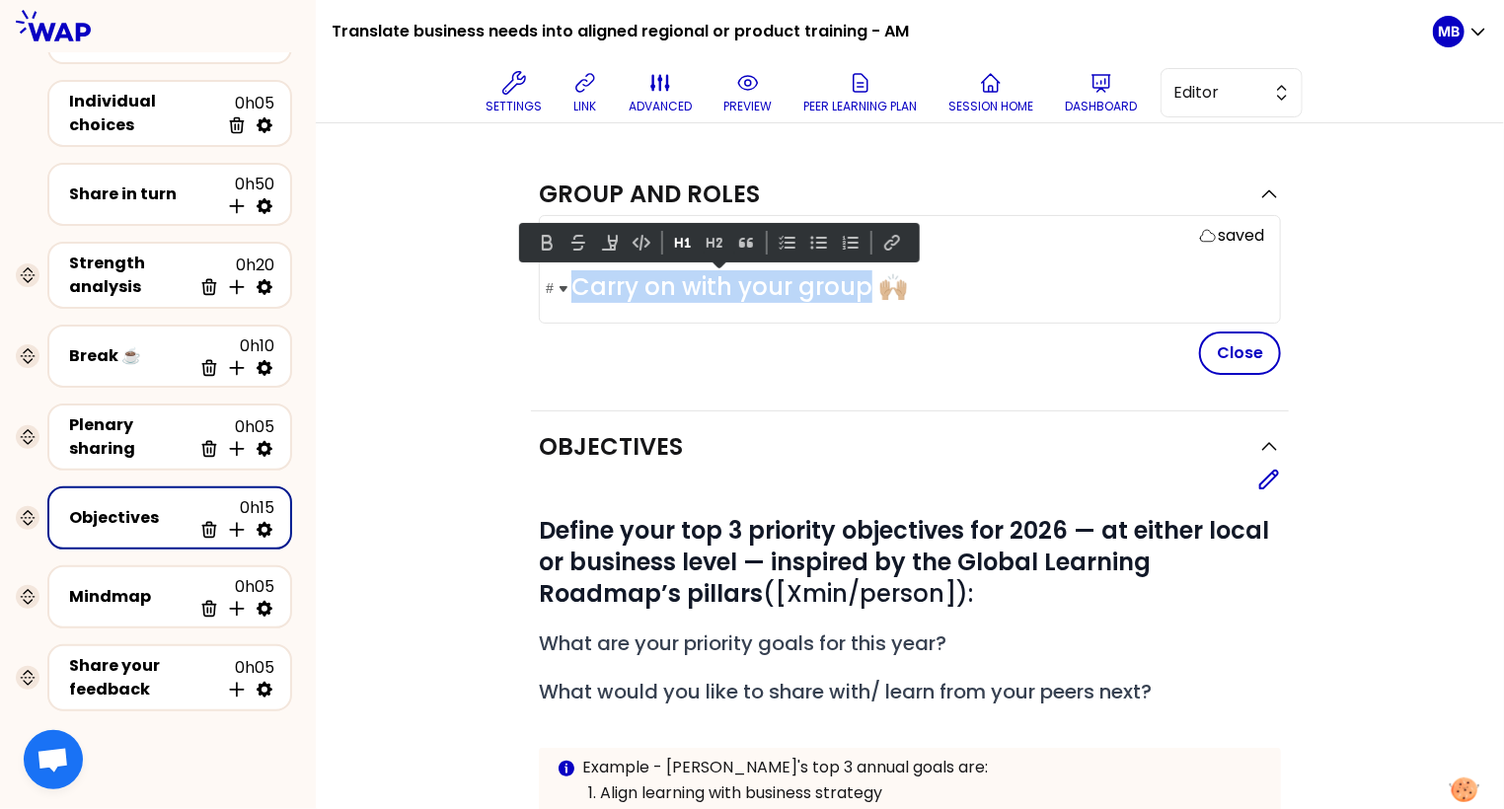
click at [704, 288] on span "Carry on with your group 🙌🏼" at bounding box center [740, 286] width 337 height 33
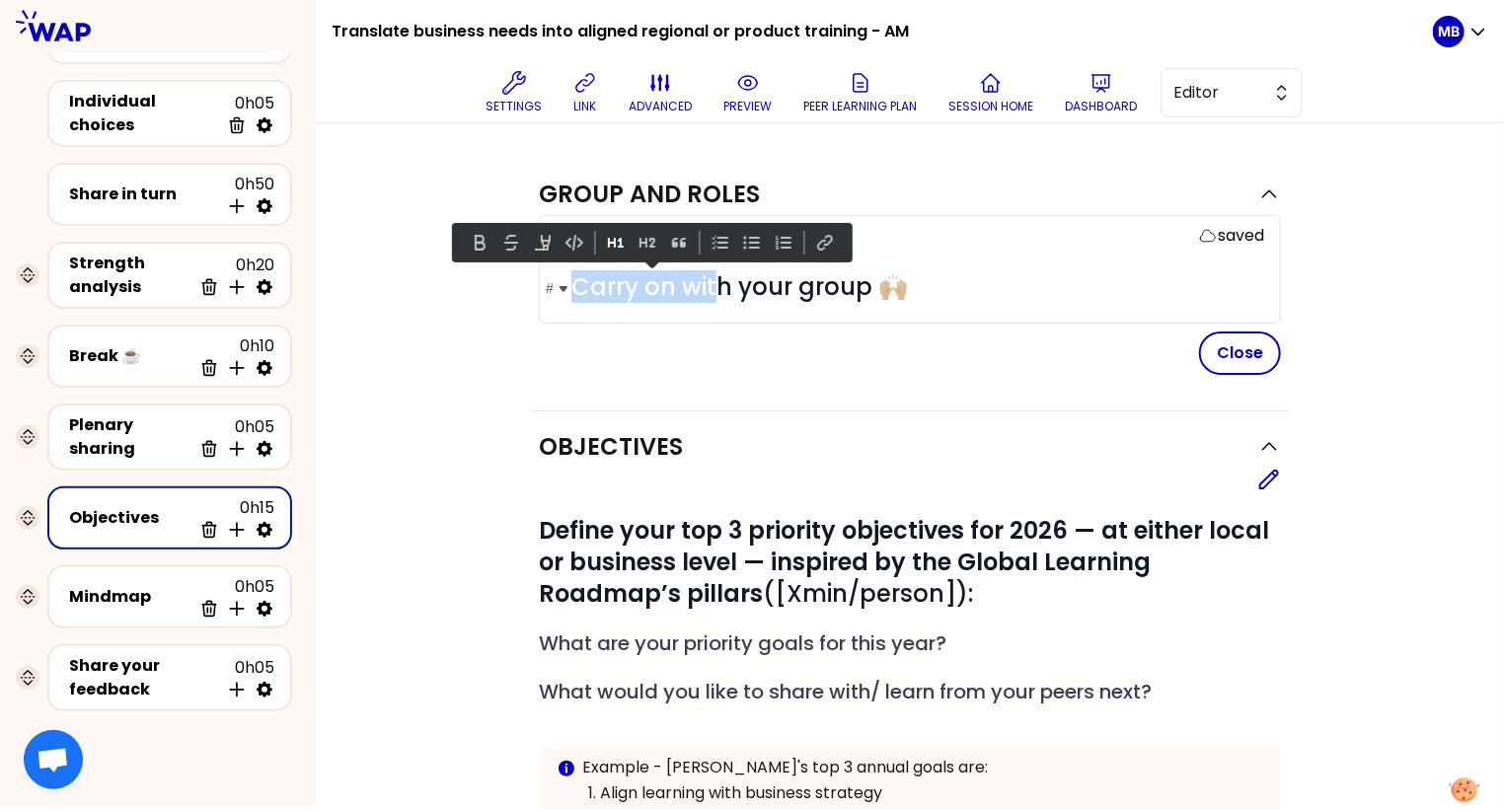
drag, startPoint x: 722, startPoint y: 281, endPoint x: 571, endPoint y: 282, distance: 151.0
click at [572, 282] on span "Carry on with your group 🙌🏼" at bounding box center [740, 286] width 337 height 33
drag, startPoint x: 732, startPoint y: 280, endPoint x: 569, endPoint y: 283, distance: 163.9
click at [572, 283] on h1 "# Carry on with your group 🙌🏼" at bounding box center [918, 287] width 693 height 32
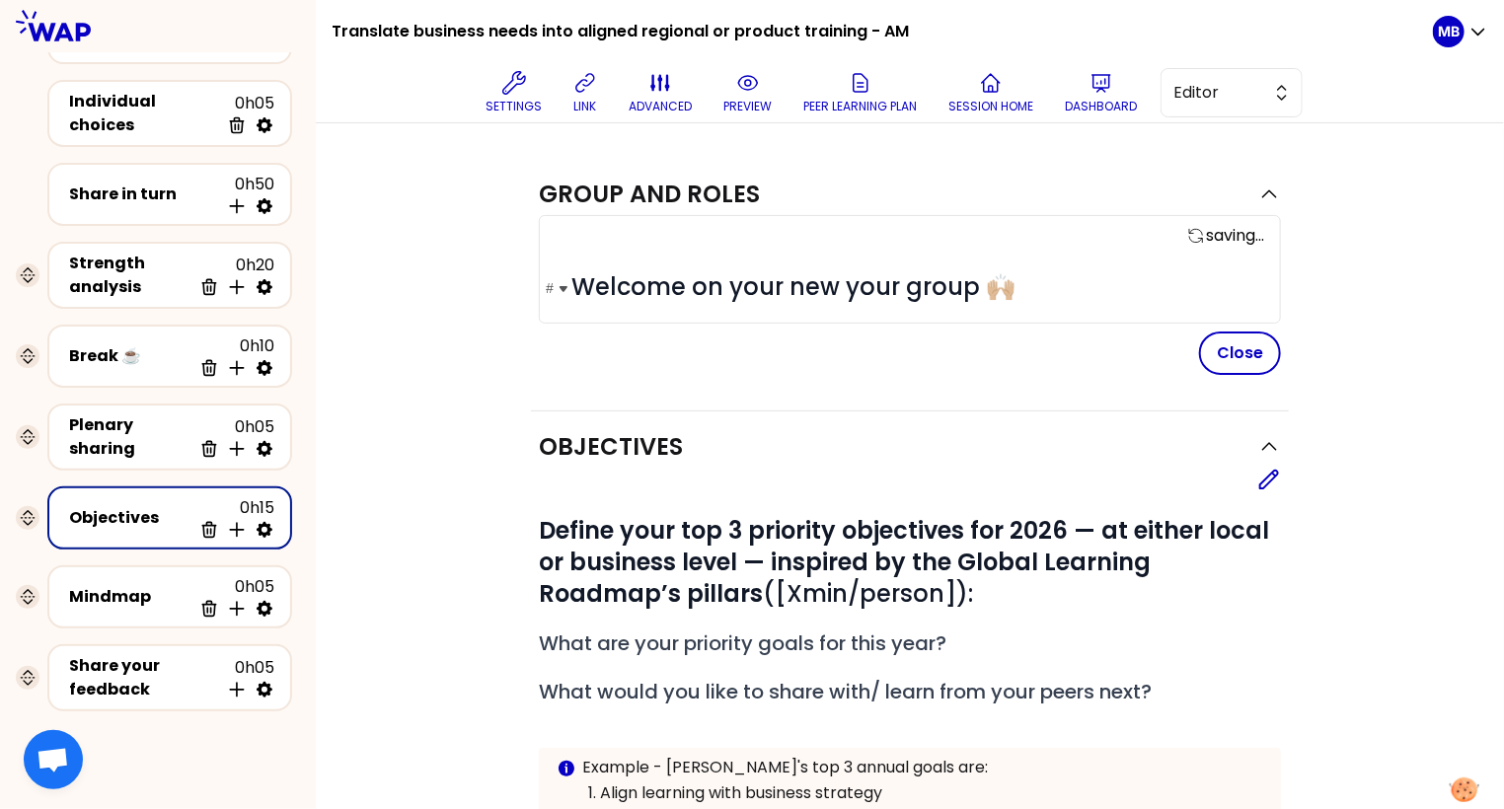
click at [906, 284] on span "Welcome on your new your group 🙌🏼" at bounding box center [794, 286] width 444 height 33
click at [723, 278] on span "Welcome on your new group 🙌🏼" at bounding box center [764, 286] width 384 height 33
click at [1038, 343] on div "Close" at bounding box center [910, 353] width 742 height 43
click at [1038, 349] on button "Close" at bounding box center [1240, 353] width 82 height 43
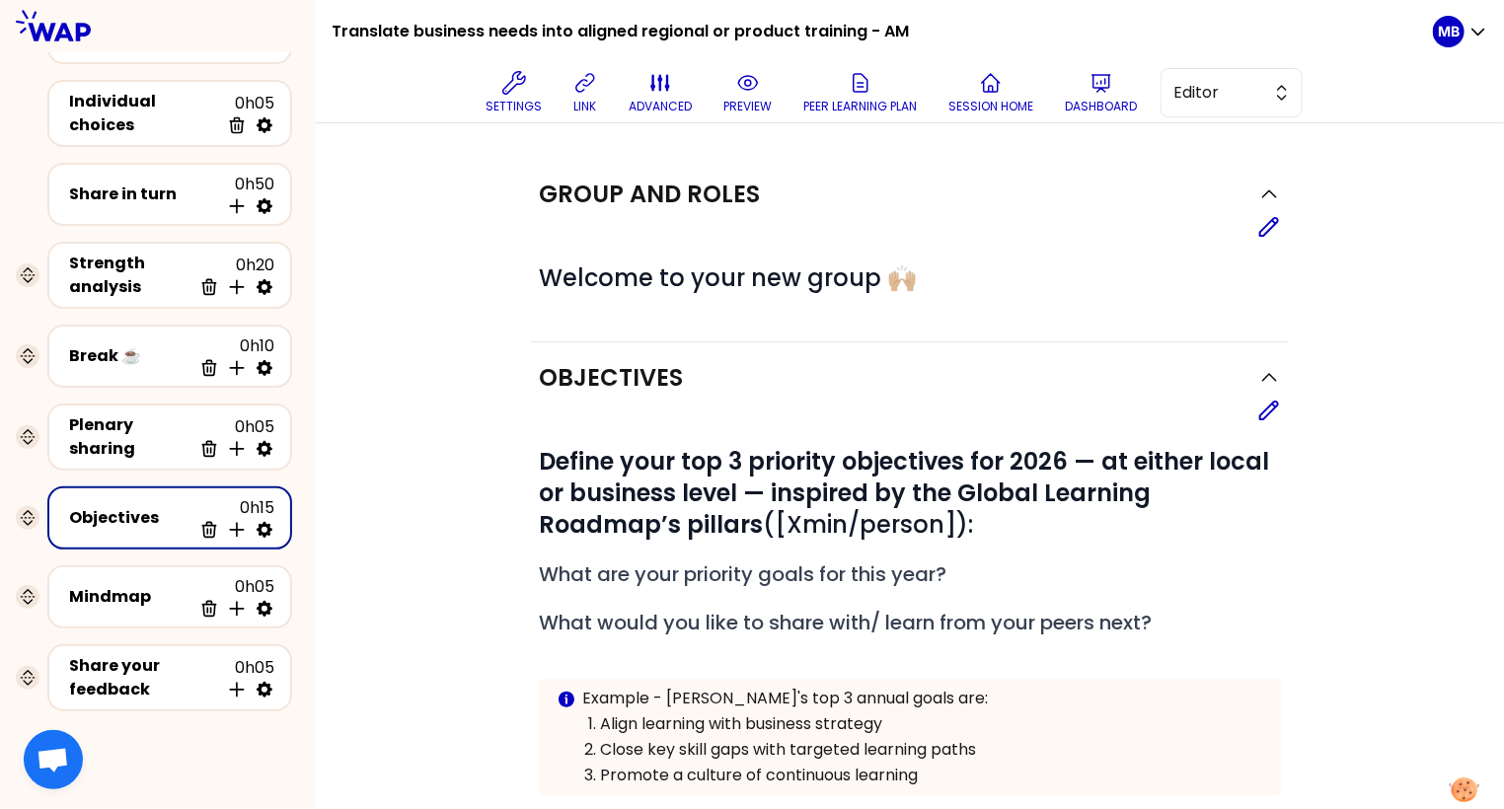
click at [266, 520] on icon at bounding box center [265, 530] width 20 height 20
select select "3"
select select "false"
select select "Each"
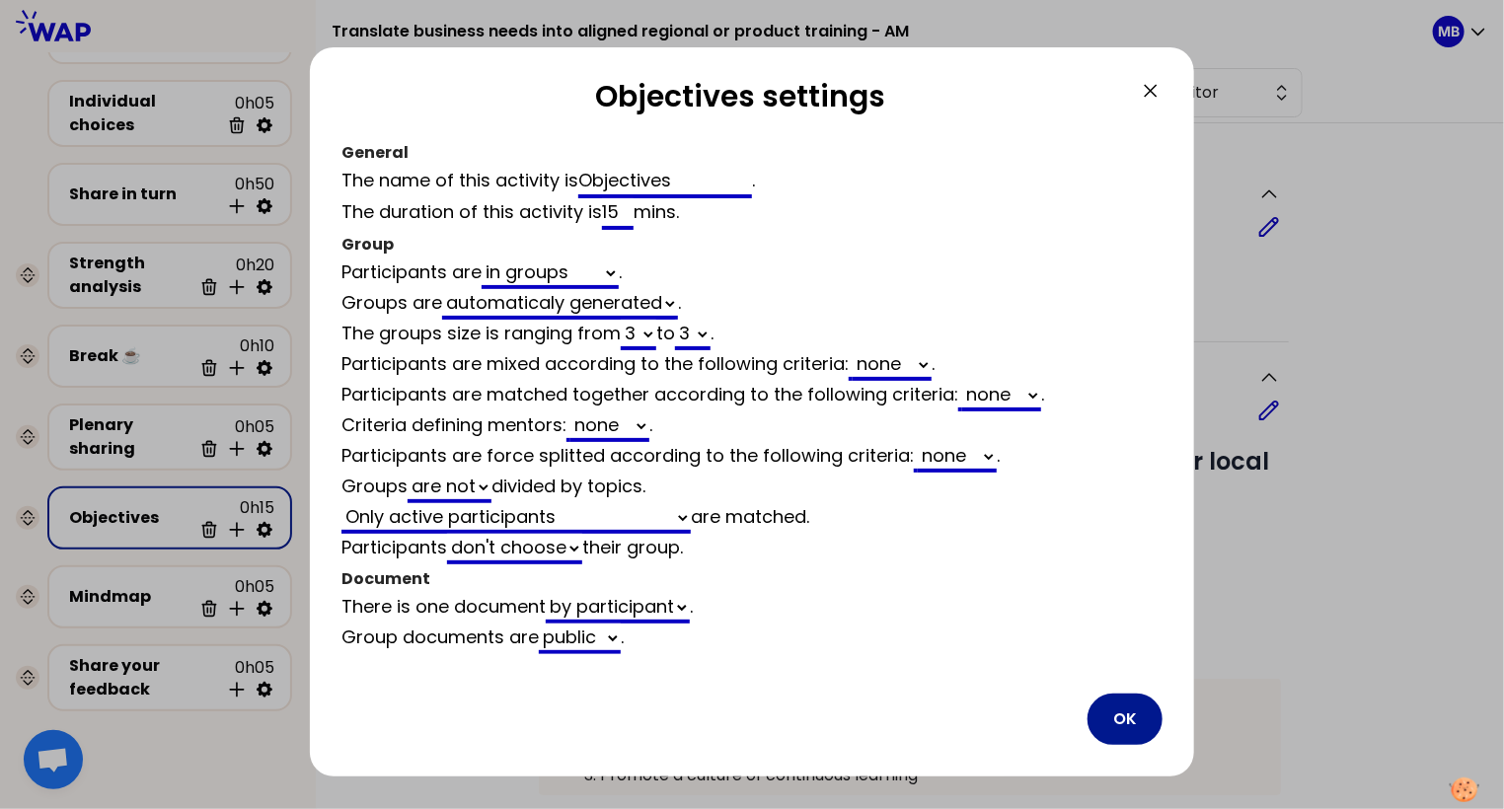
click at [1038, 716] on button "OK" at bounding box center [1125, 719] width 75 height 51
